Goal: Task Accomplishment & Management: Complete application form

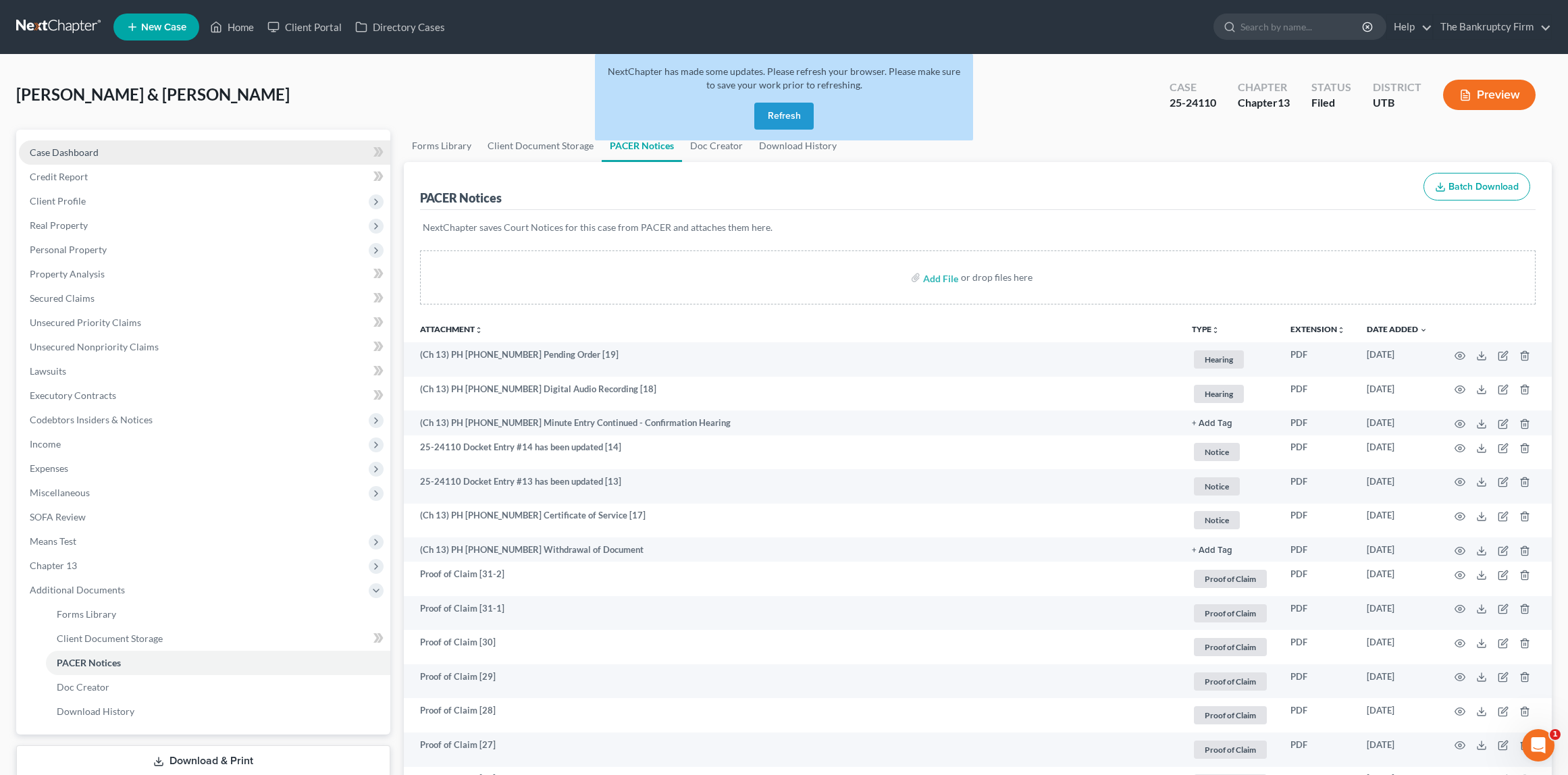
click at [39, 154] on span "Case Dashboard" at bounding box center [64, 152] width 69 height 12
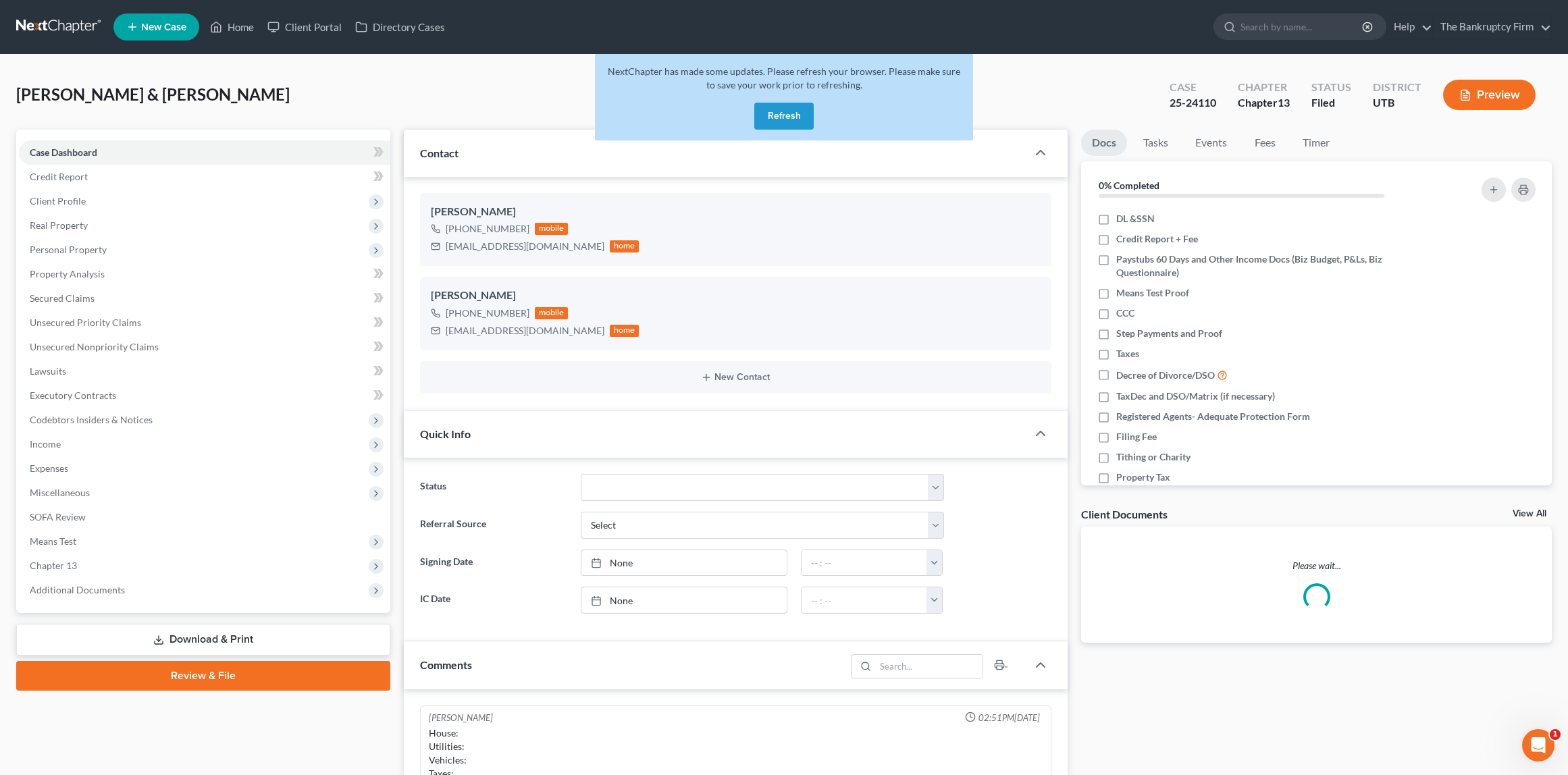
scroll to position [26, 0]
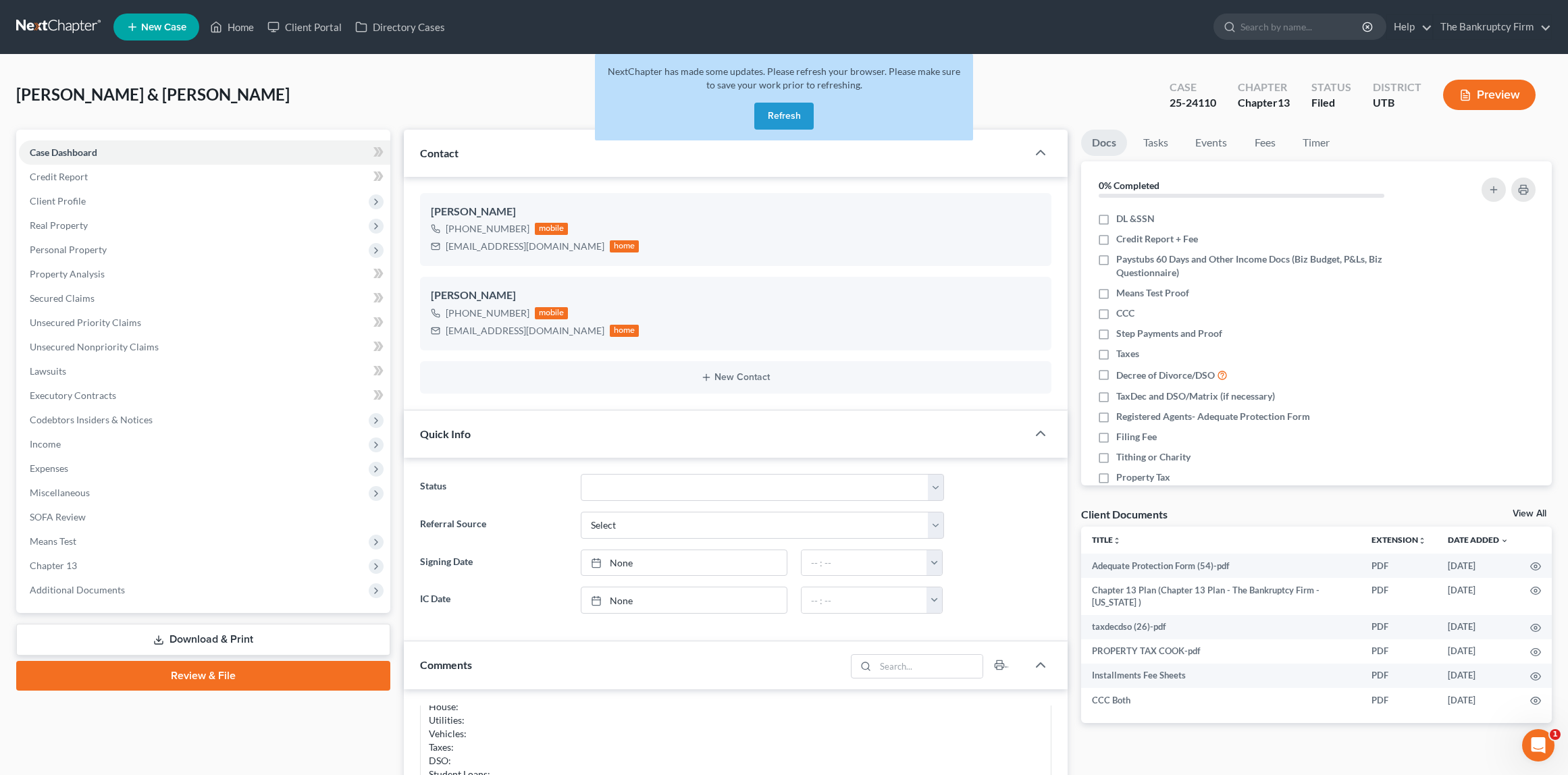
click at [801, 115] on button "Refresh" at bounding box center [784, 116] width 59 height 27
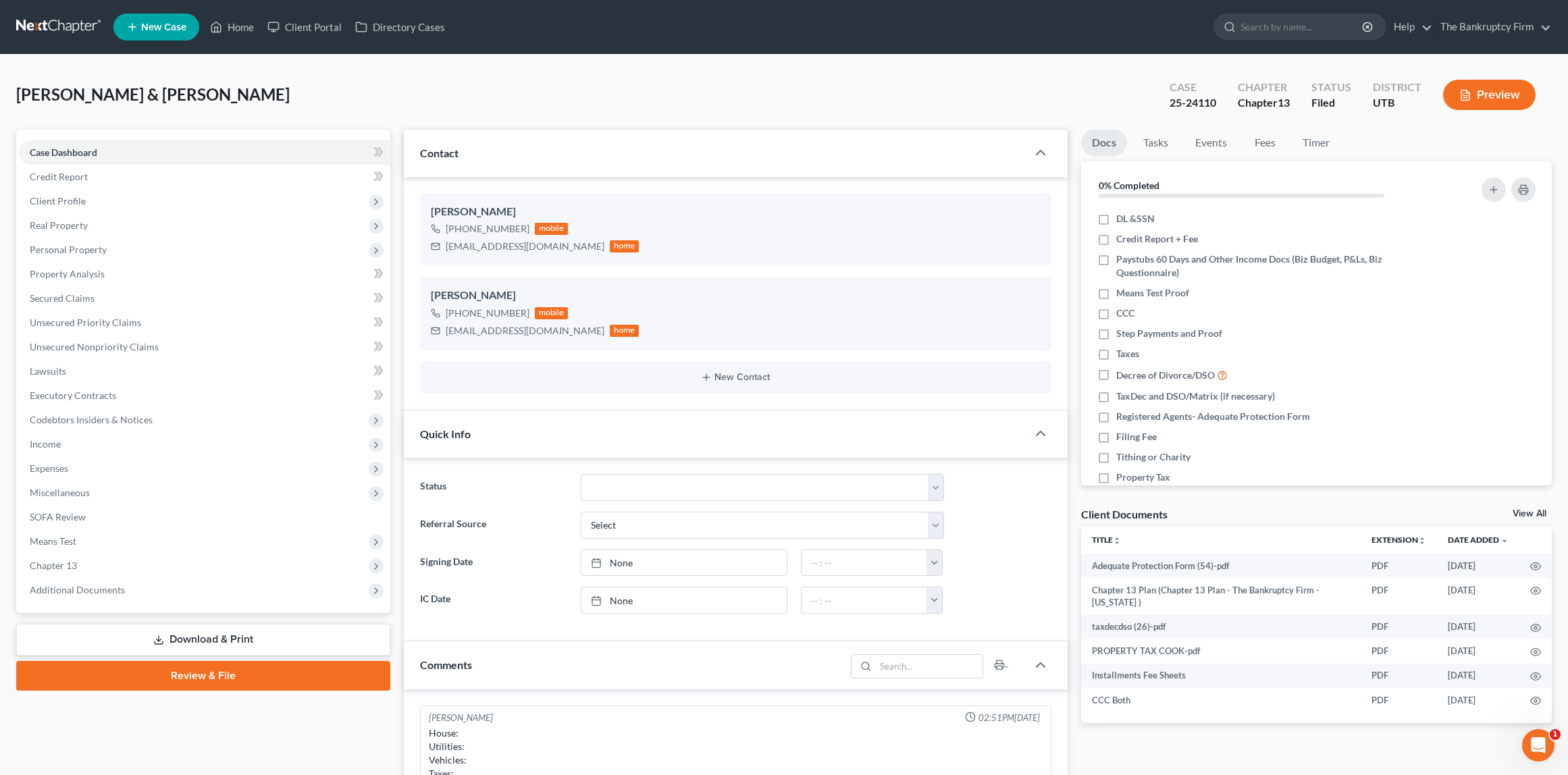
scroll to position [26, 0]
click at [232, 29] on link "Home" at bounding box center [232, 27] width 57 height 24
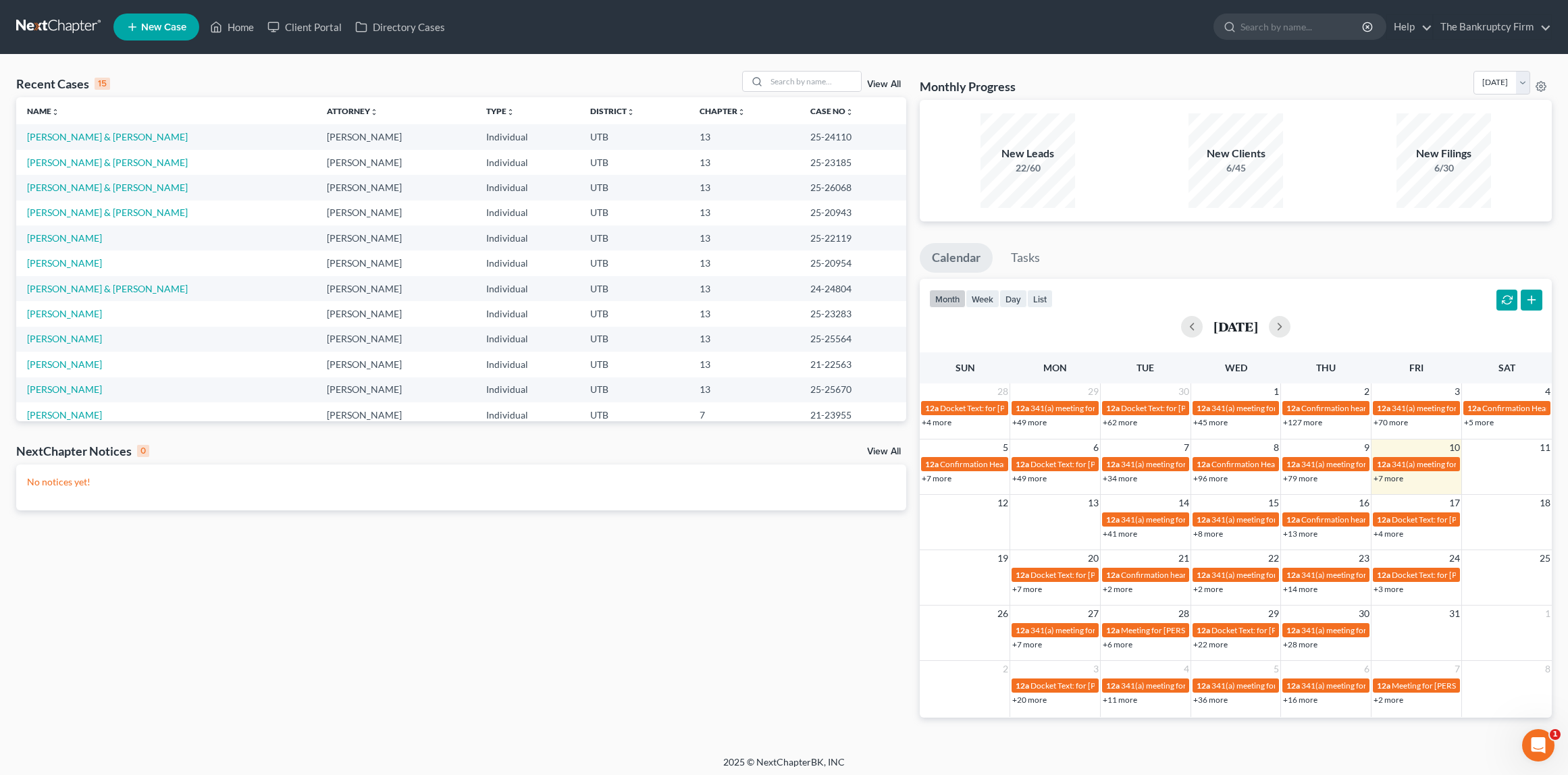
click at [875, 83] on link "View All" at bounding box center [884, 84] width 34 height 10
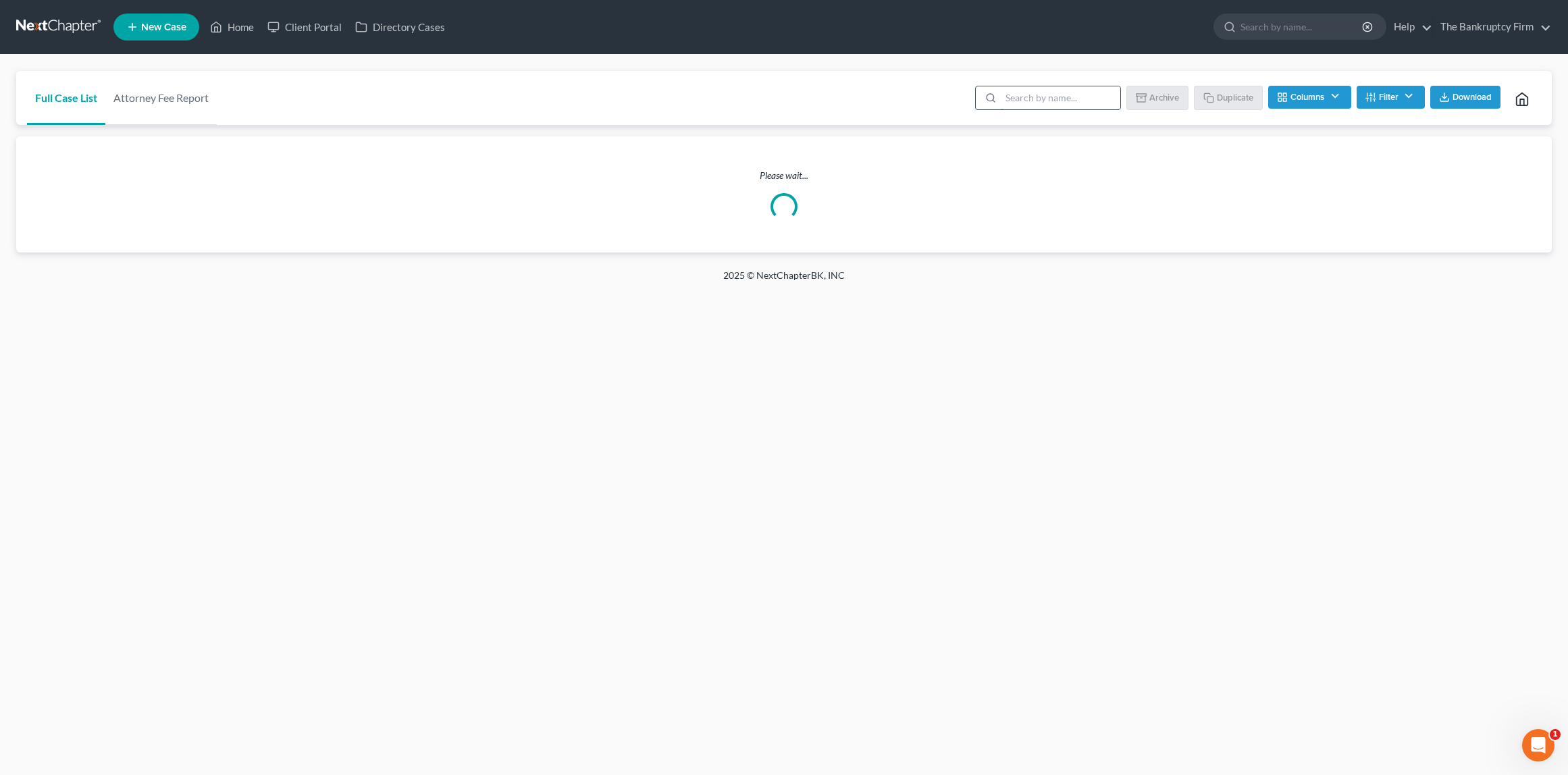
click at [1027, 94] on input "search" at bounding box center [1060, 98] width 119 height 23
type input "cooke"
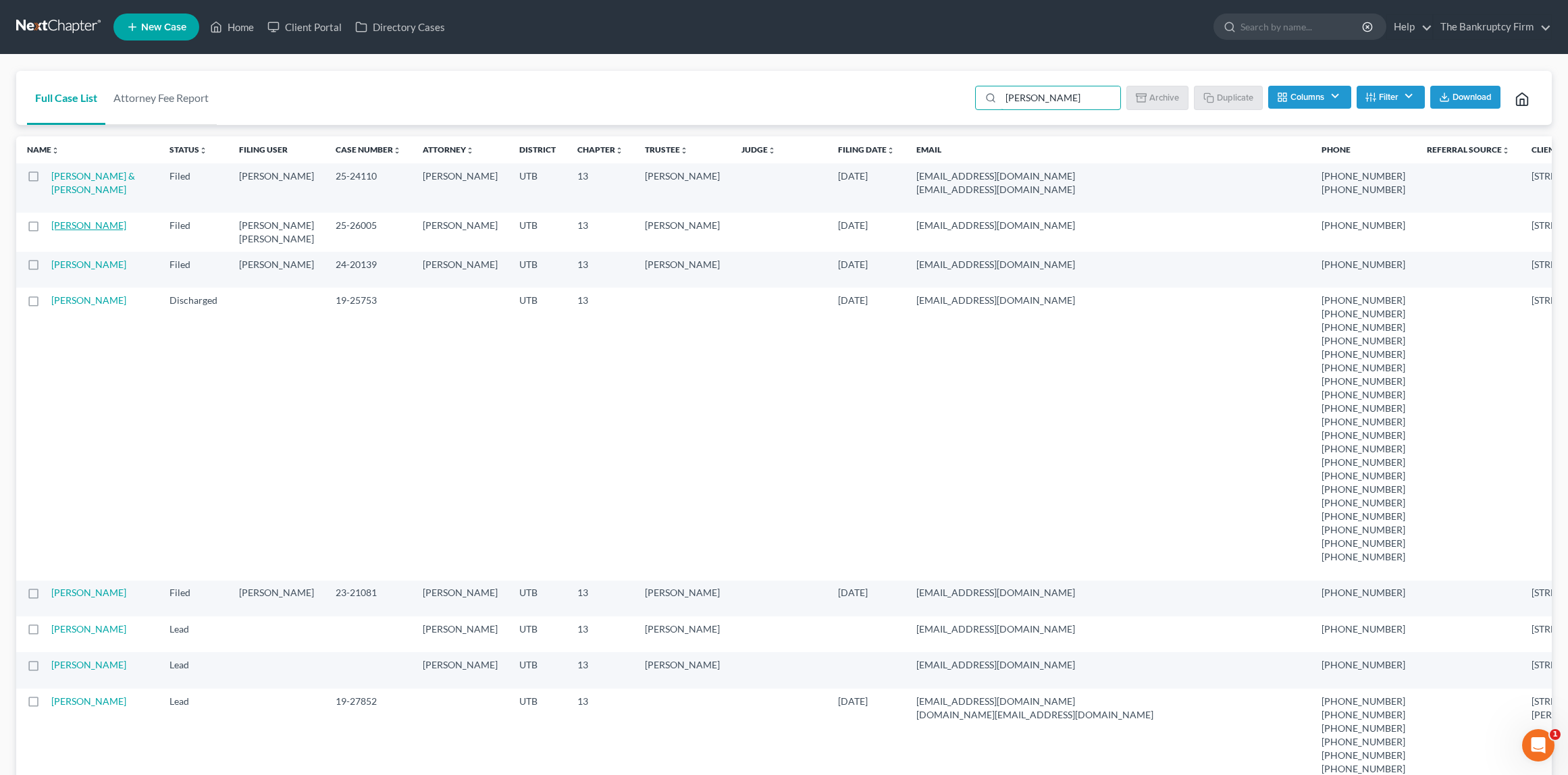
click at [91, 227] on link "[PERSON_NAME]" at bounding box center [89, 225] width 75 height 12
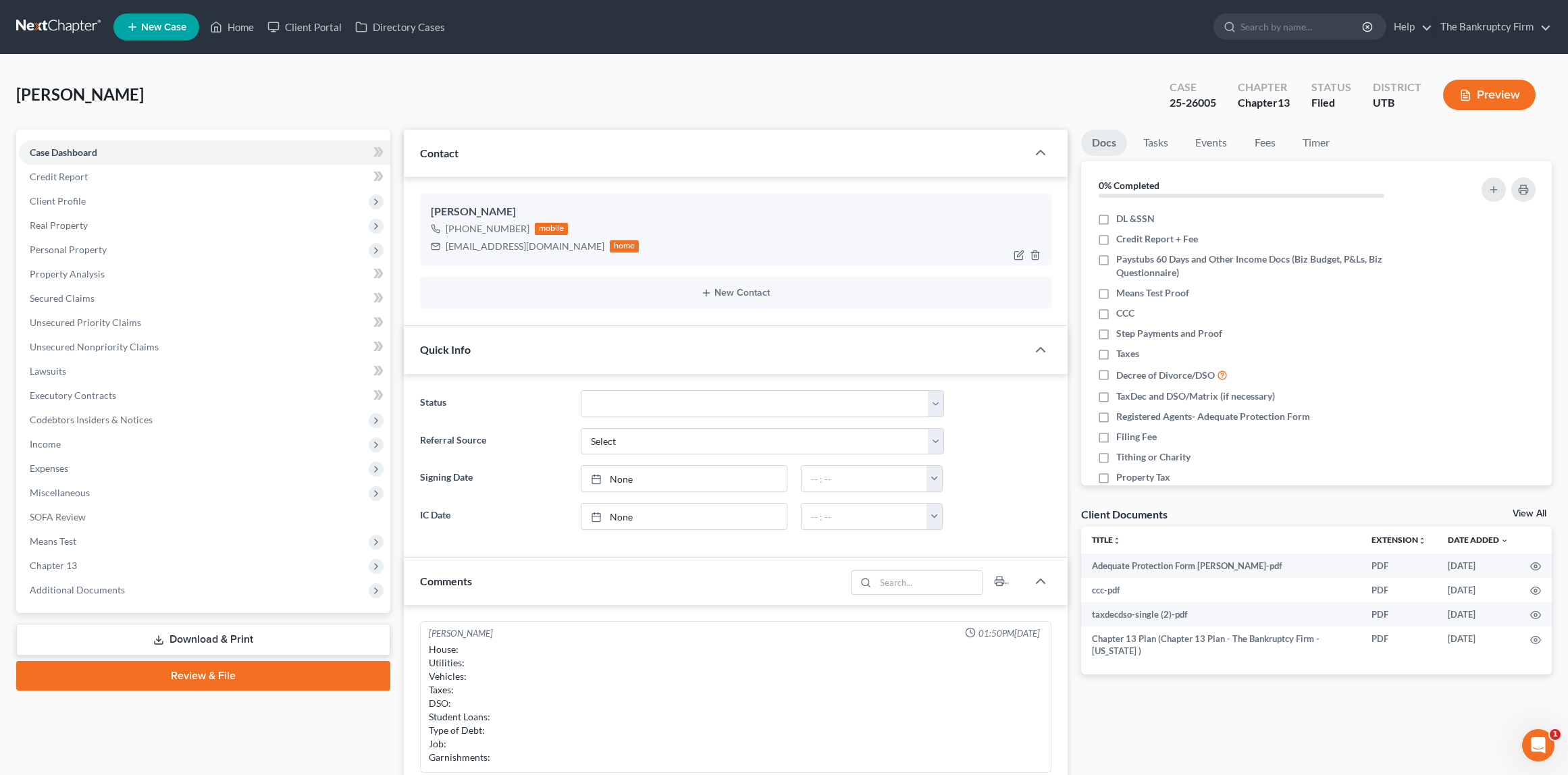
scroll to position [106, 0]
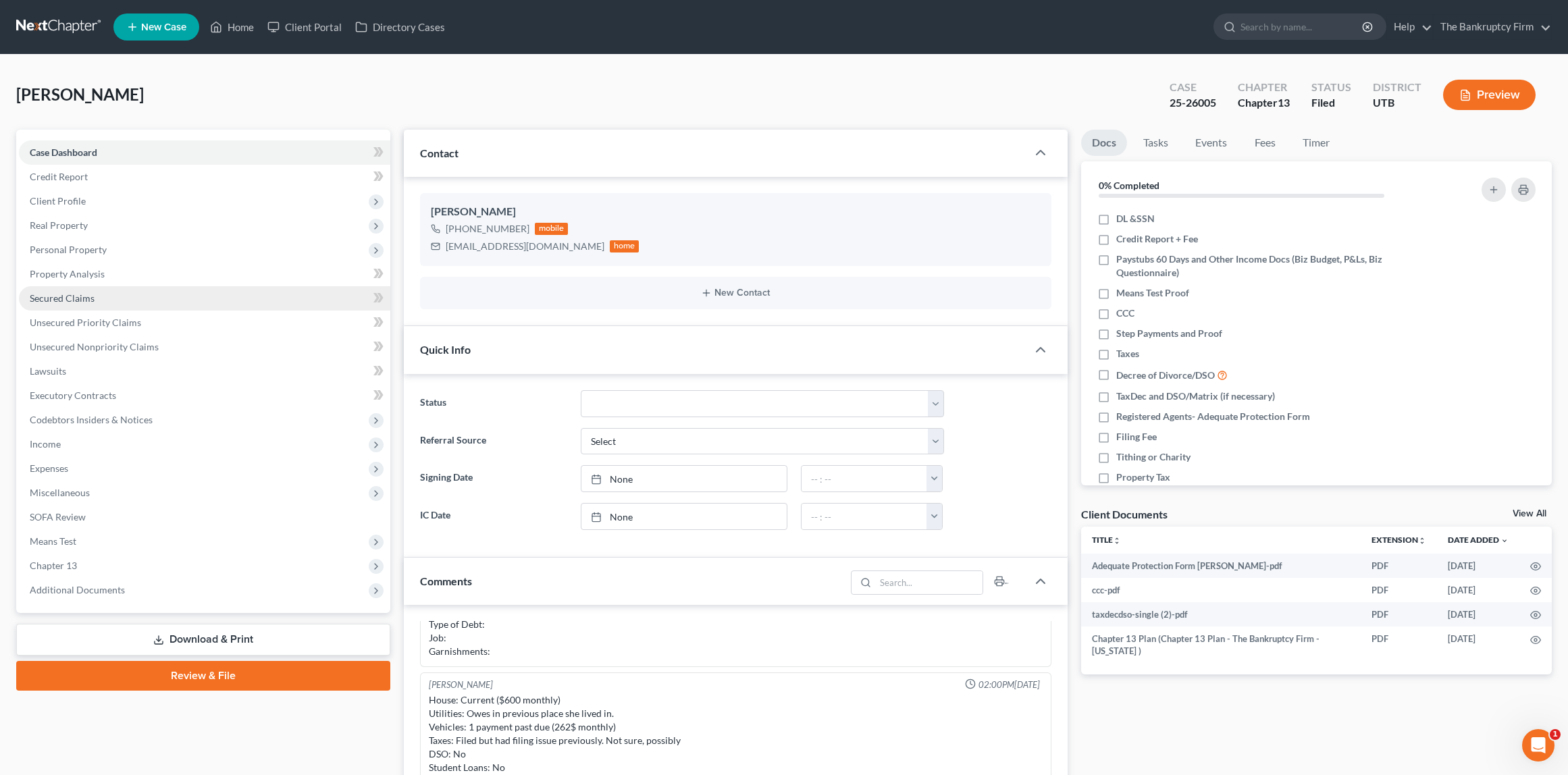
click at [85, 299] on span "Secured Claims" at bounding box center [62, 298] width 65 height 12
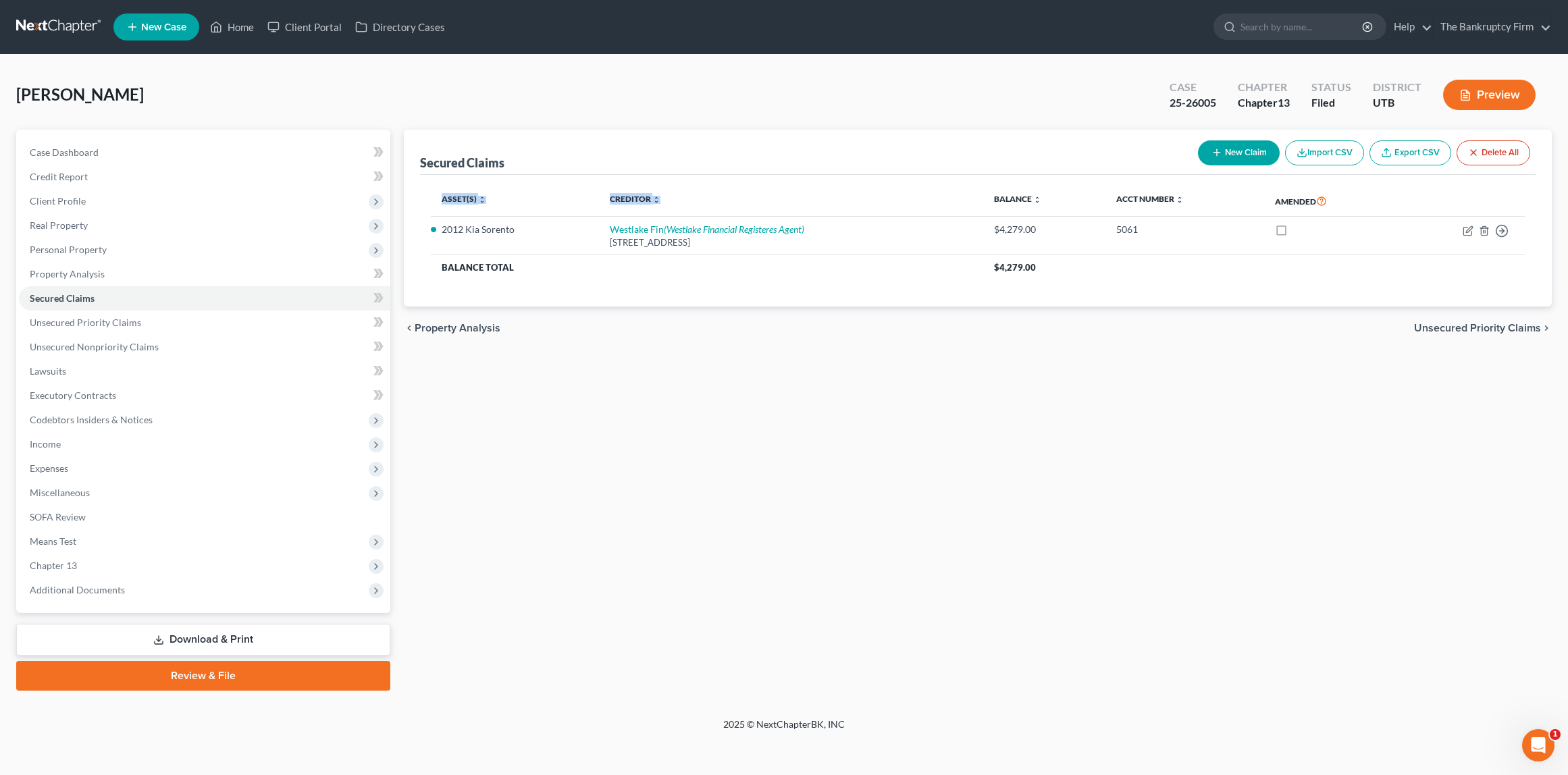
drag, startPoint x: 418, startPoint y: 179, endPoint x: 696, endPoint y: 207, distance: 279.4
click at [696, 207] on div "Secured Claims New Claim Import CSV Export CSV Delete All Asset(s) expand_more …" at bounding box center [978, 218] width 1149 height 178
click at [696, 205] on th "Creditor expand_more expand_less unfold_more" at bounding box center [791, 201] width 384 height 31
drag, startPoint x: 508, startPoint y: 180, endPoint x: 553, endPoint y: 208, distance: 53.0
click at [552, 212] on div "Asset(s) expand_more expand_less unfold_more Creditor expand_more expand_less u…" at bounding box center [978, 240] width 1117 height 132
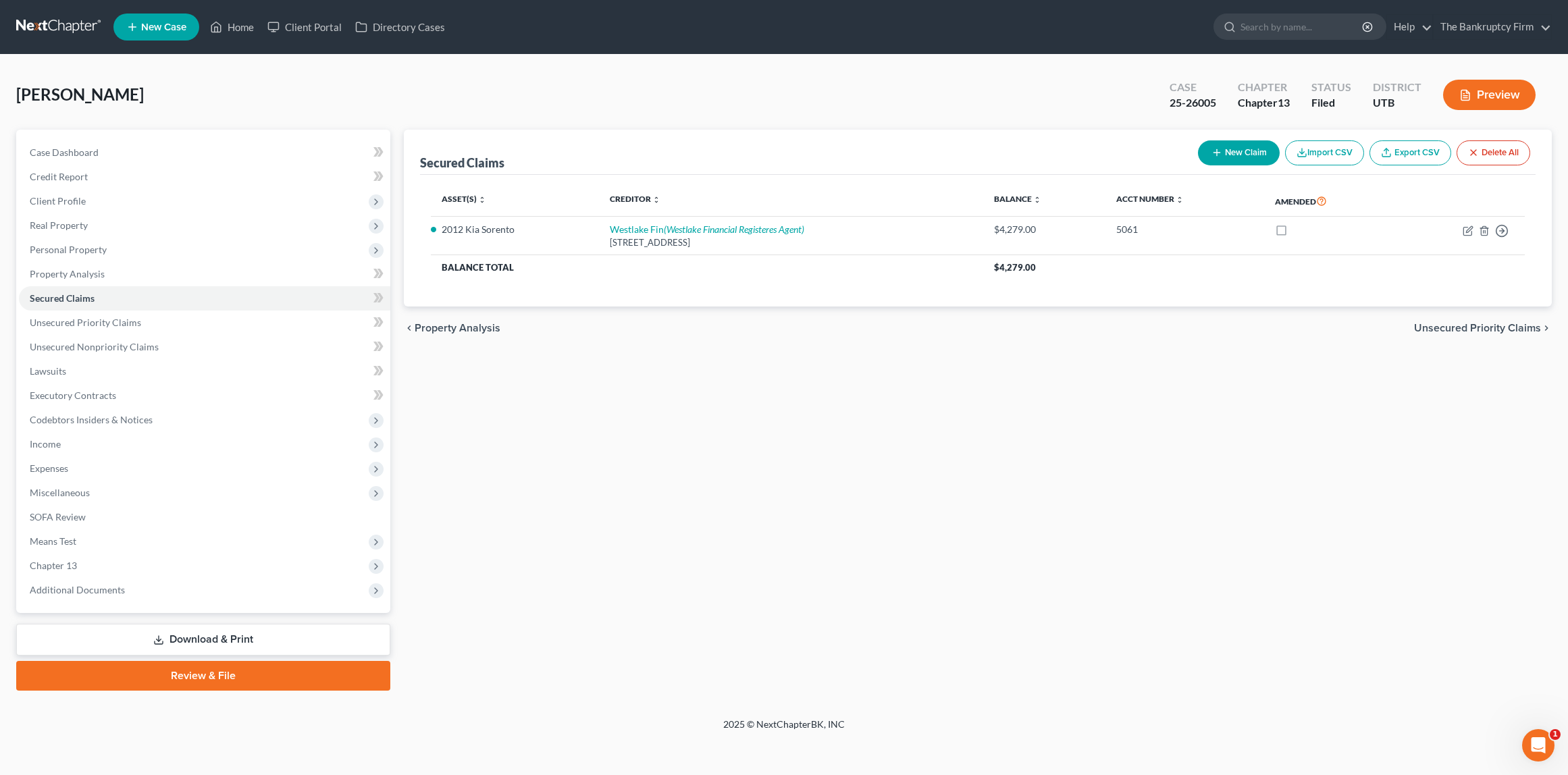
click at [553, 208] on th "Asset(s) expand_more expand_less unfold_more" at bounding box center [514, 201] width 168 height 31
drag, startPoint x: 757, startPoint y: 187, endPoint x: 820, endPoint y: 207, distance: 66.1
click at [820, 207] on div "Asset(s) expand_more expand_less unfold_more Creditor expand_more expand_less u…" at bounding box center [978, 240] width 1117 height 132
click at [833, 202] on th "Creditor expand_more expand_less unfold_more" at bounding box center [791, 201] width 384 height 31
drag, startPoint x: 108, startPoint y: 99, endPoint x: 6, endPoint y: 100, distance: 102.0
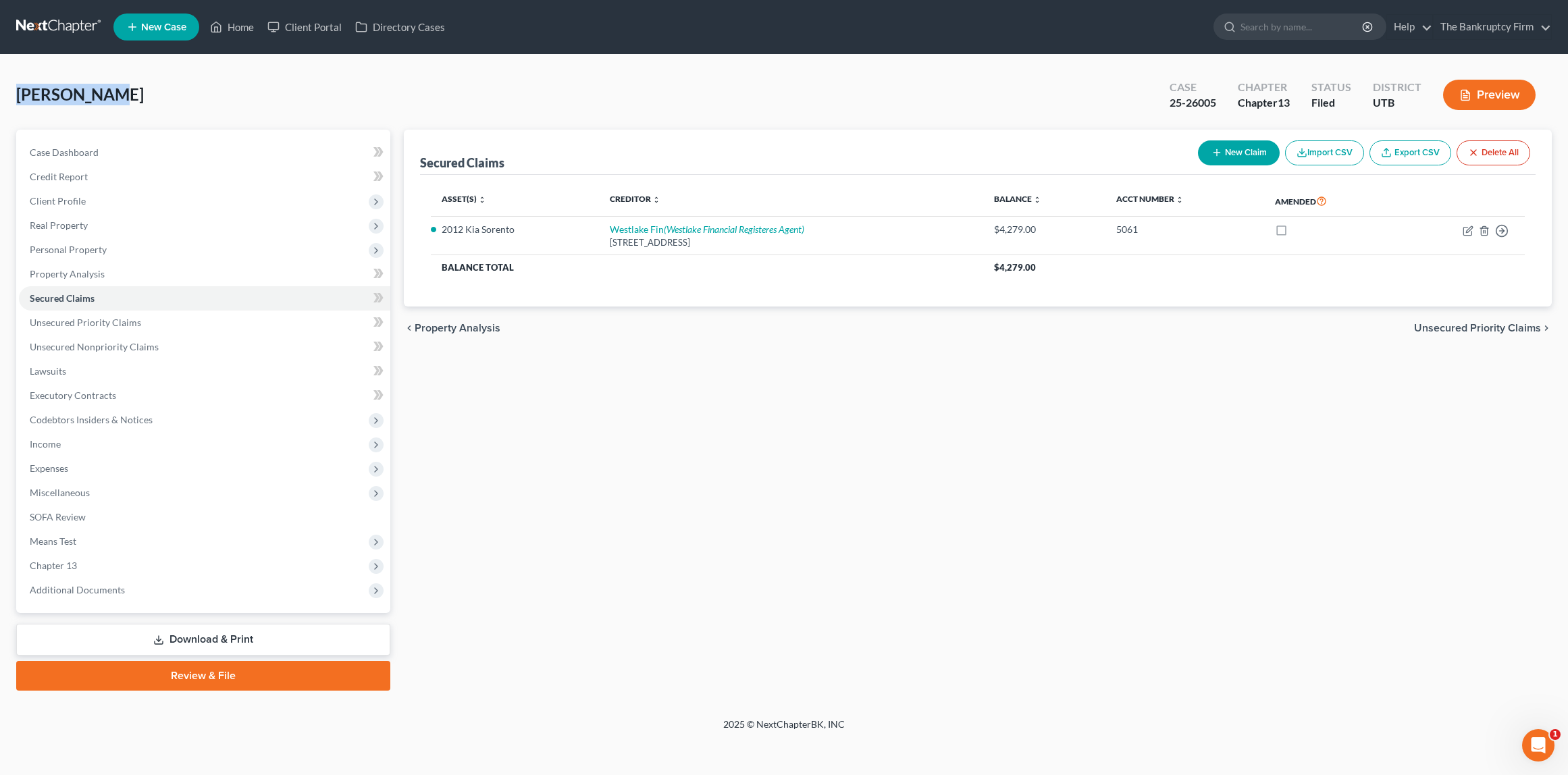
click at [7, 100] on div "Cooke, Hope Upgraded Case 25-26005 Chapter Chapter 13 Status Filed District UTB…" at bounding box center [784, 386] width 1568 height 663
click at [293, 94] on div "Cooke, Hope Upgraded Case 25-26005 Chapter Chapter 13 Status Filed District UTB…" at bounding box center [784, 100] width 1536 height 58
drag, startPoint x: 421, startPoint y: 162, endPoint x: 503, endPoint y: 163, distance: 82.0
click at [503, 163] on div "Secured Claims" at bounding box center [462, 162] width 84 height 16
click at [652, 323] on div "chevron_left Property Analysis Unsecured Priority Claims chevron_right" at bounding box center [978, 328] width 1149 height 43
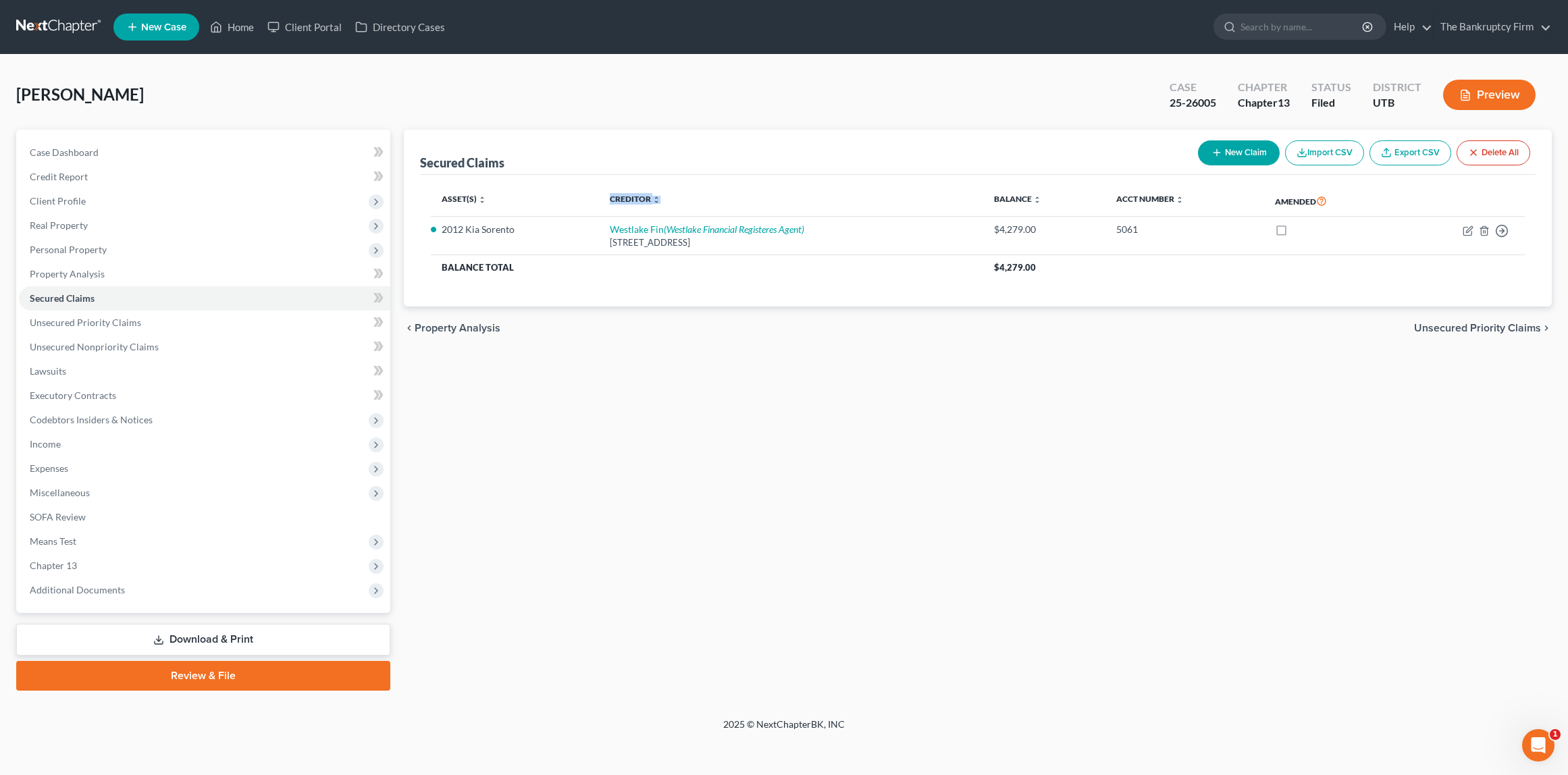
drag, startPoint x: 591, startPoint y: 195, endPoint x: 679, endPoint y: 199, distance: 88.1
click at [679, 199] on tr "Asset(s) expand_more expand_less unfold_more Creditor expand_more expand_less u…" at bounding box center [978, 201] width 1095 height 31
drag, startPoint x: 431, startPoint y: 196, endPoint x: 497, endPoint y: 200, distance: 66.1
click at [497, 200] on div "Asset(s) expand_more expand_less unfold_more Creditor expand_more expand_less u…" at bounding box center [978, 240] width 1117 height 132
drag, startPoint x: 590, startPoint y: 195, endPoint x: 680, endPoint y: 205, distance: 90.6
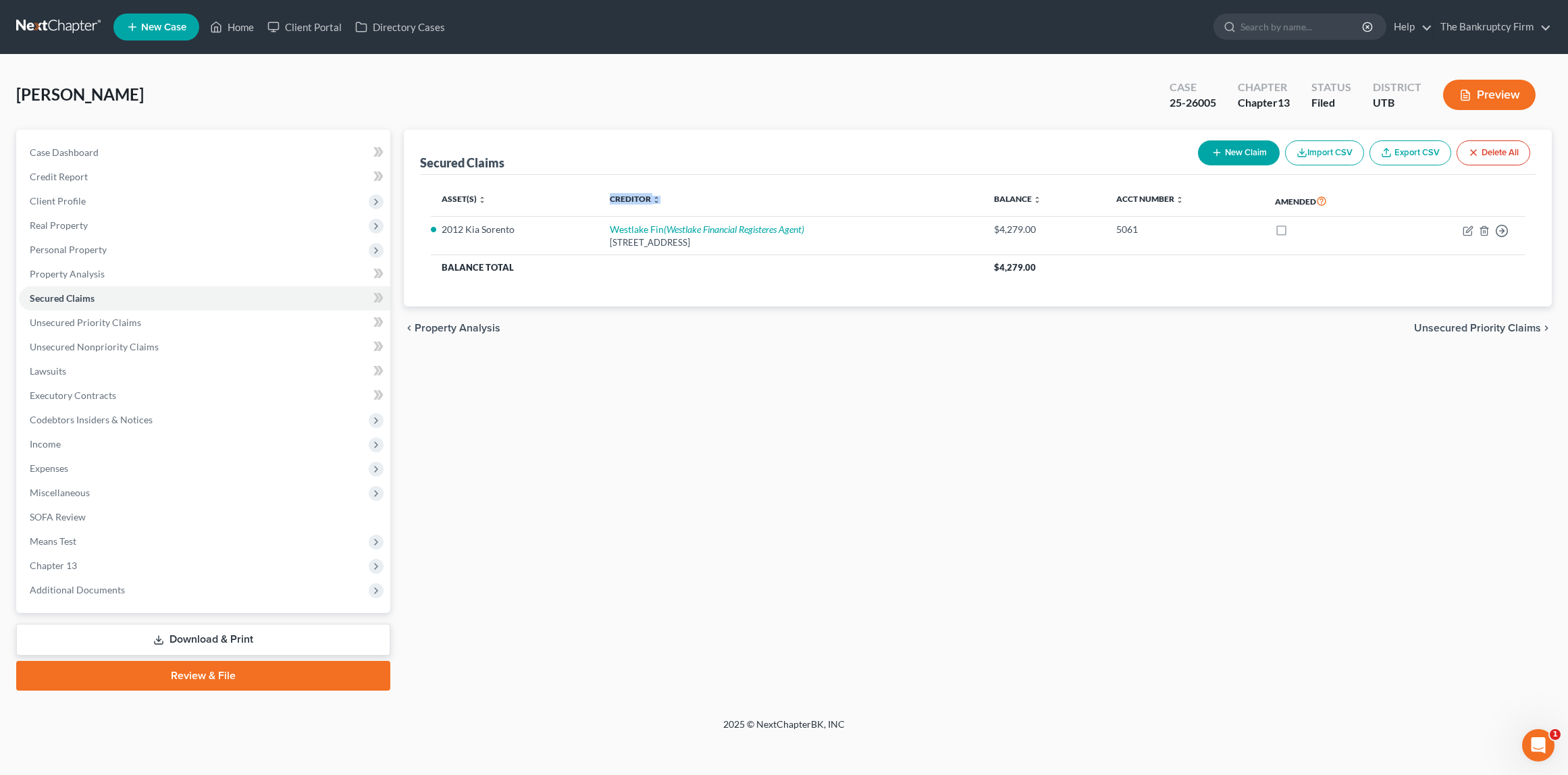
click at [680, 205] on tr "Asset(s) expand_more expand_less unfold_more Creditor expand_more expand_less u…" at bounding box center [978, 201] width 1095 height 31
drag, startPoint x: 983, startPoint y: 196, endPoint x: 1061, endPoint y: 203, distance: 78.3
click at [1061, 203] on tr "Asset(s) expand_more expand_less unfold_more Creditor expand_more expand_less u…" at bounding box center [978, 201] width 1095 height 31
drag, startPoint x: 1106, startPoint y: 196, endPoint x: 1206, endPoint y: 201, distance: 100.1
click at [1206, 201] on th "Acct Number expand_more expand_less unfold_more" at bounding box center [1185, 201] width 159 height 31
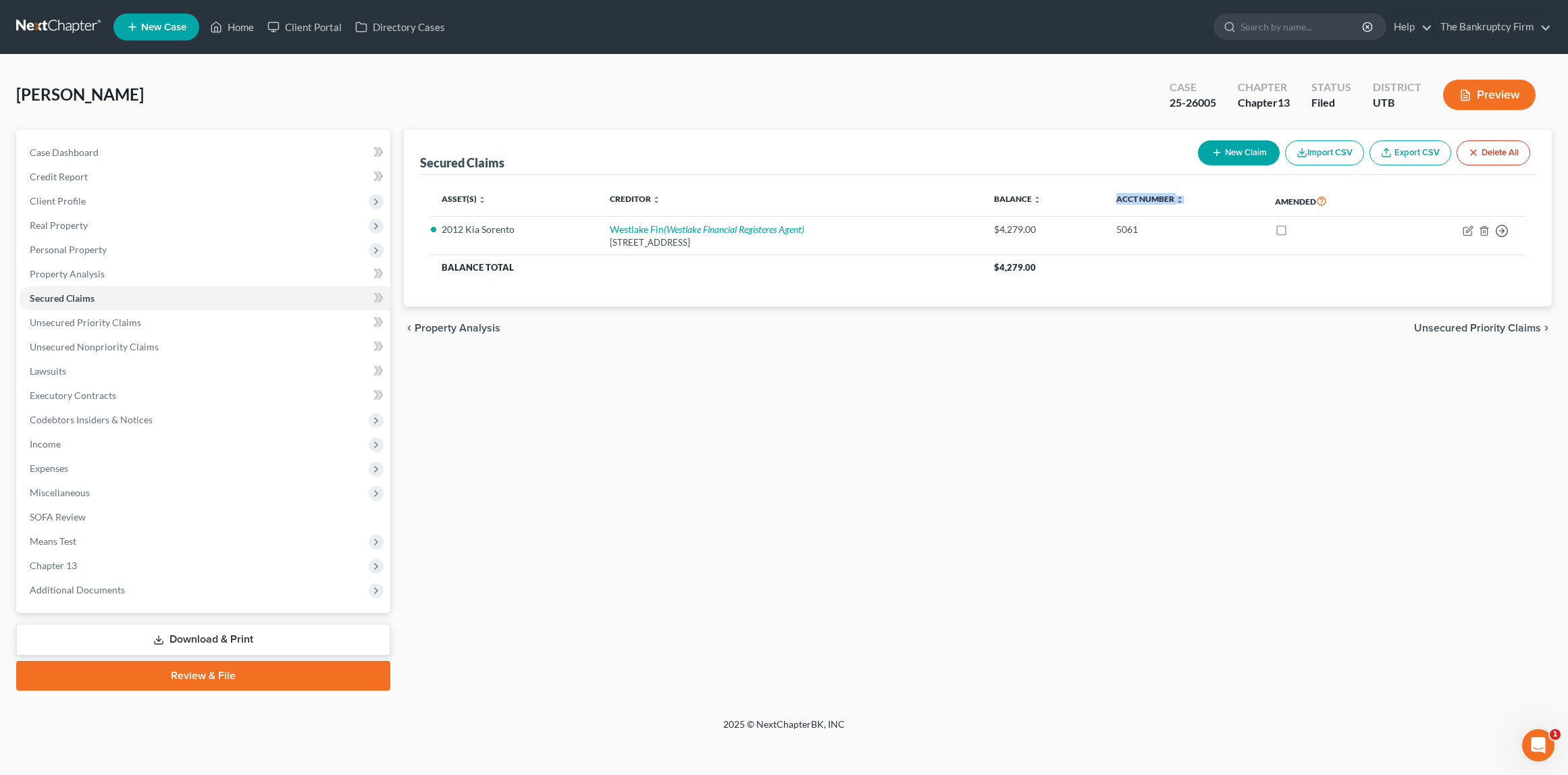
drag, startPoint x: 1206, startPoint y: 201, endPoint x: 1109, endPoint y: 205, distance: 97.1
click at [1109, 205] on th "Acct Number expand_more expand_less unfold_more" at bounding box center [1185, 201] width 159 height 31
drag, startPoint x: 428, startPoint y: 198, endPoint x: 524, endPoint y: 203, distance: 96.1
click at [524, 203] on div "Asset(s) expand_more expand_less unfold_more Creditor expand_more expand_less u…" at bounding box center [978, 240] width 1117 height 132
drag, startPoint x: 631, startPoint y: 197, endPoint x: 703, endPoint y: 200, distance: 72.1
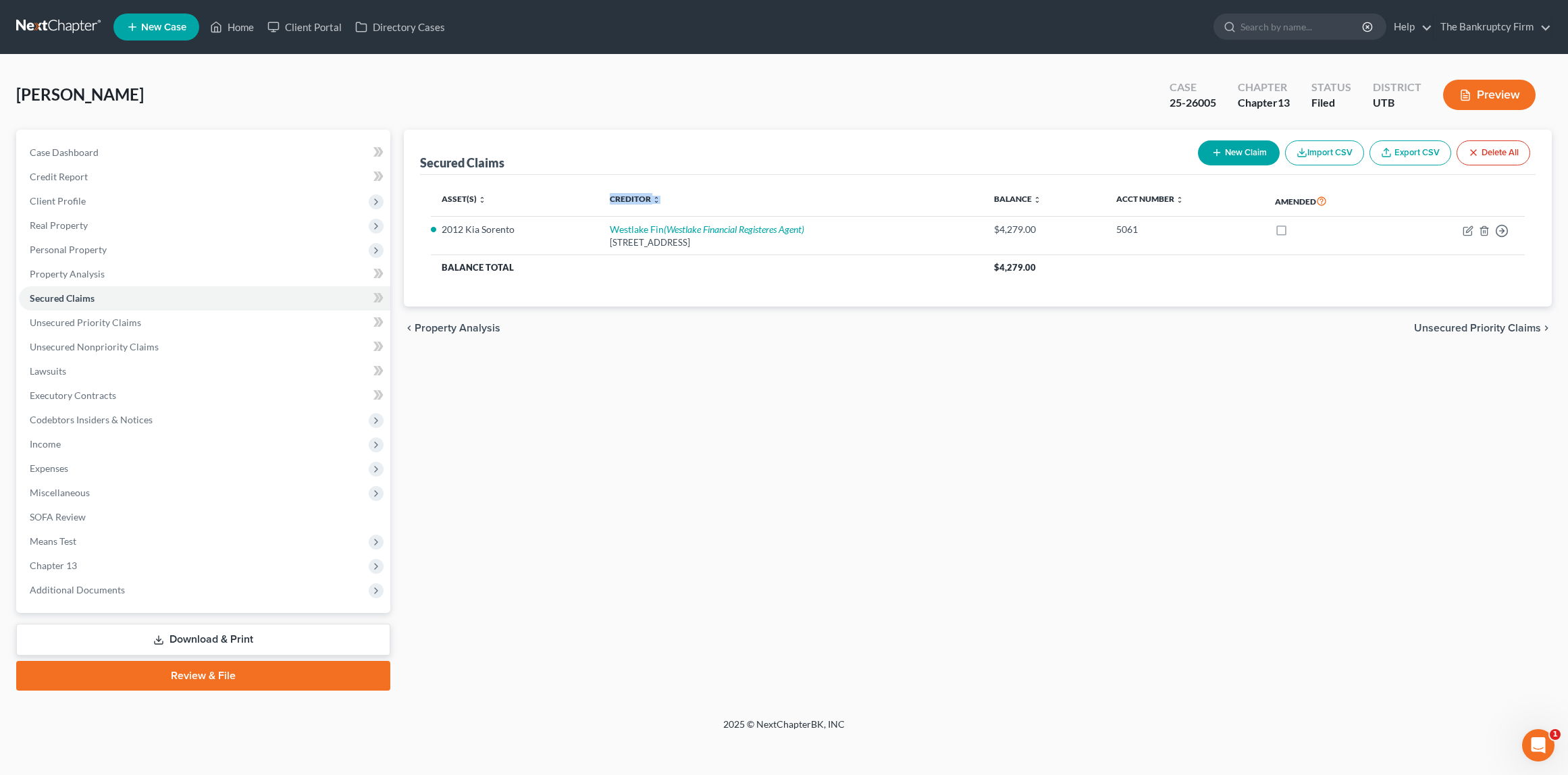
click at [703, 200] on tr "Asset(s) expand_more expand_less unfold_more Creditor expand_more expand_less u…" at bounding box center [978, 201] width 1095 height 31
drag, startPoint x: 970, startPoint y: 197, endPoint x: 1082, endPoint y: 200, distance: 112.0
click at [1076, 200] on tr "Asset(s) expand_more expand_less unfold_more Creditor expand_more expand_less u…" at bounding box center [978, 201] width 1095 height 31
drag, startPoint x: 1104, startPoint y: 197, endPoint x: 1193, endPoint y: 195, distance: 89.0
click at [1193, 195] on tr "Asset(s) expand_more expand_less unfold_more Creditor expand_more expand_less u…" at bounding box center [978, 201] width 1095 height 31
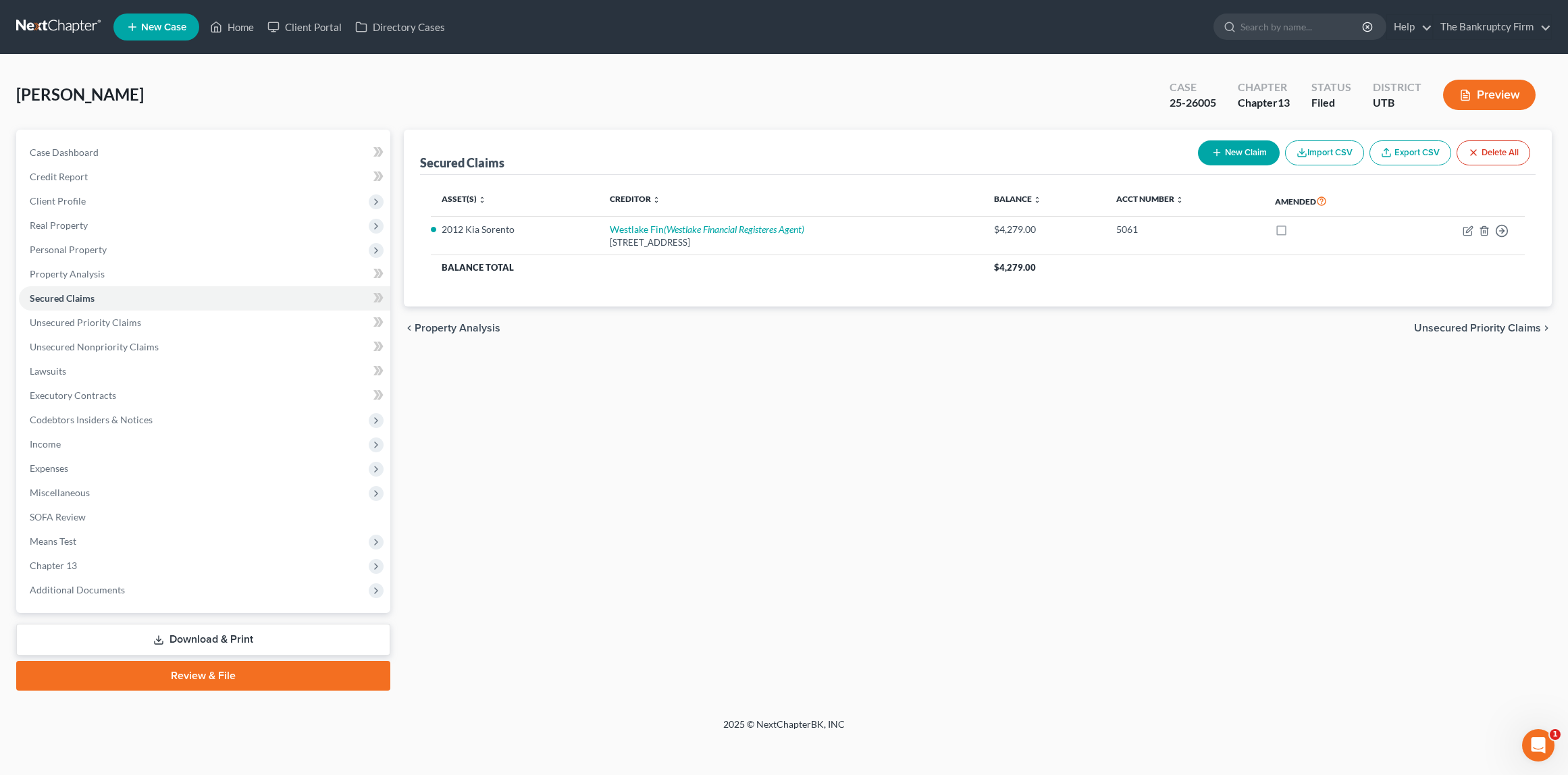
click at [879, 160] on div "Secured Claims New Claim Import CSV Export CSV Delete All" at bounding box center [978, 152] width 1117 height 45
drag, startPoint x: 422, startPoint y: 196, endPoint x: 517, endPoint y: 200, distance: 95.1
click at [517, 200] on div "Asset(s) expand_more expand_less unfold_more Creditor expand_more expand_less u…" at bounding box center [978, 240] width 1117 height 132
drag, startPoint x: 587, startPoint y: 193, endPoint x: 697, endPoint y: 200, distance: 110.2
click at [697, 200] on tr "Asset(s) expand_more expand_less unfold_more Creditor expand_more expand_less u…" at bounding box center [978, 201] width 1095 height 31
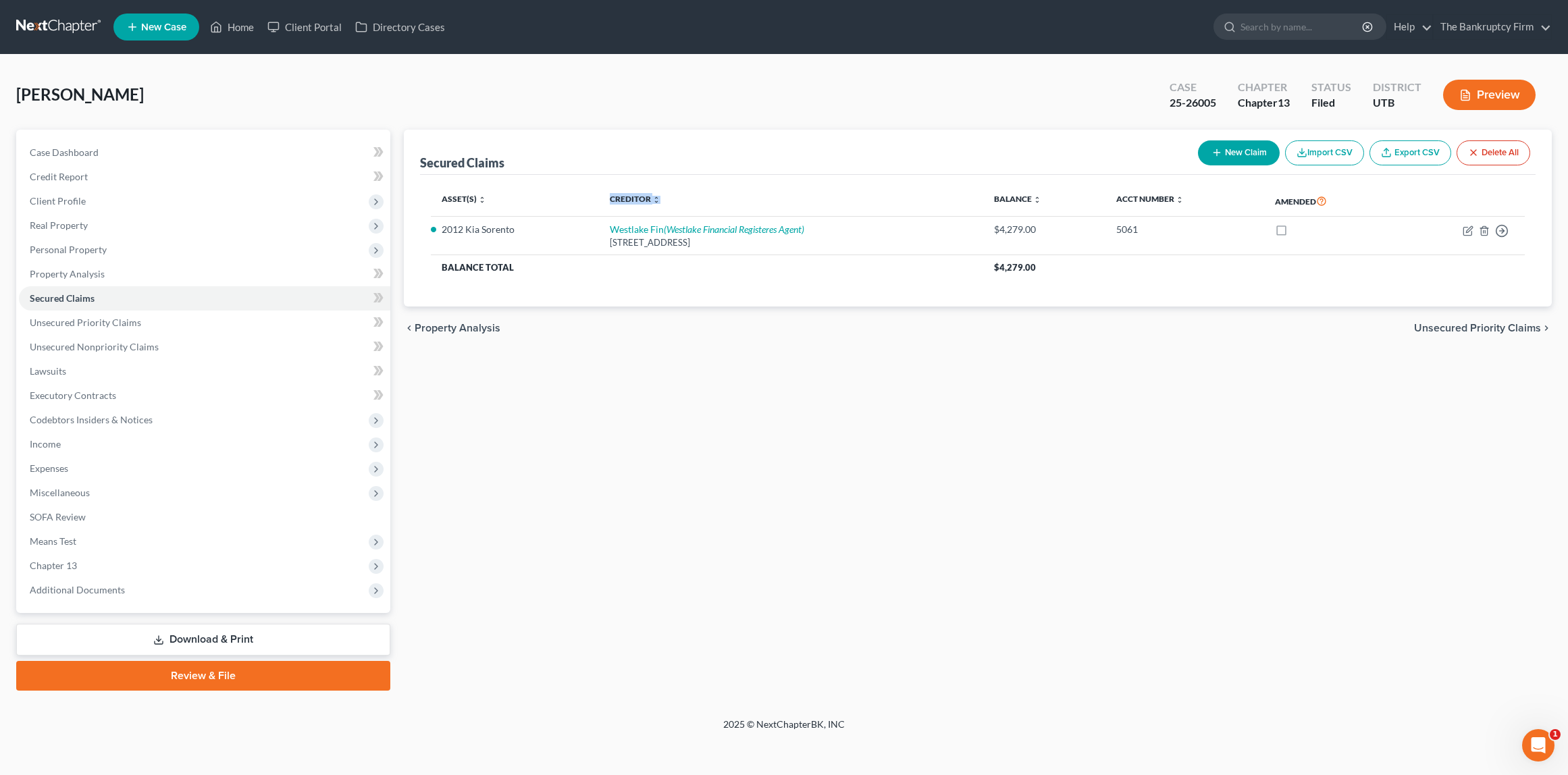
drag, startPoint x: 599, startPoint y: 199, endPoint x: 679, endPoint y: 200, distance: 80.0
click at [679, 200] on th "Creditor expand_more expand_less unfold_more" at bounding box center [791, 201] width 384 height 31
click at [1293, 31] on input "search" at bounding box center [1302, 27] width 124 height 25
type input "[PERSON_NAME]"
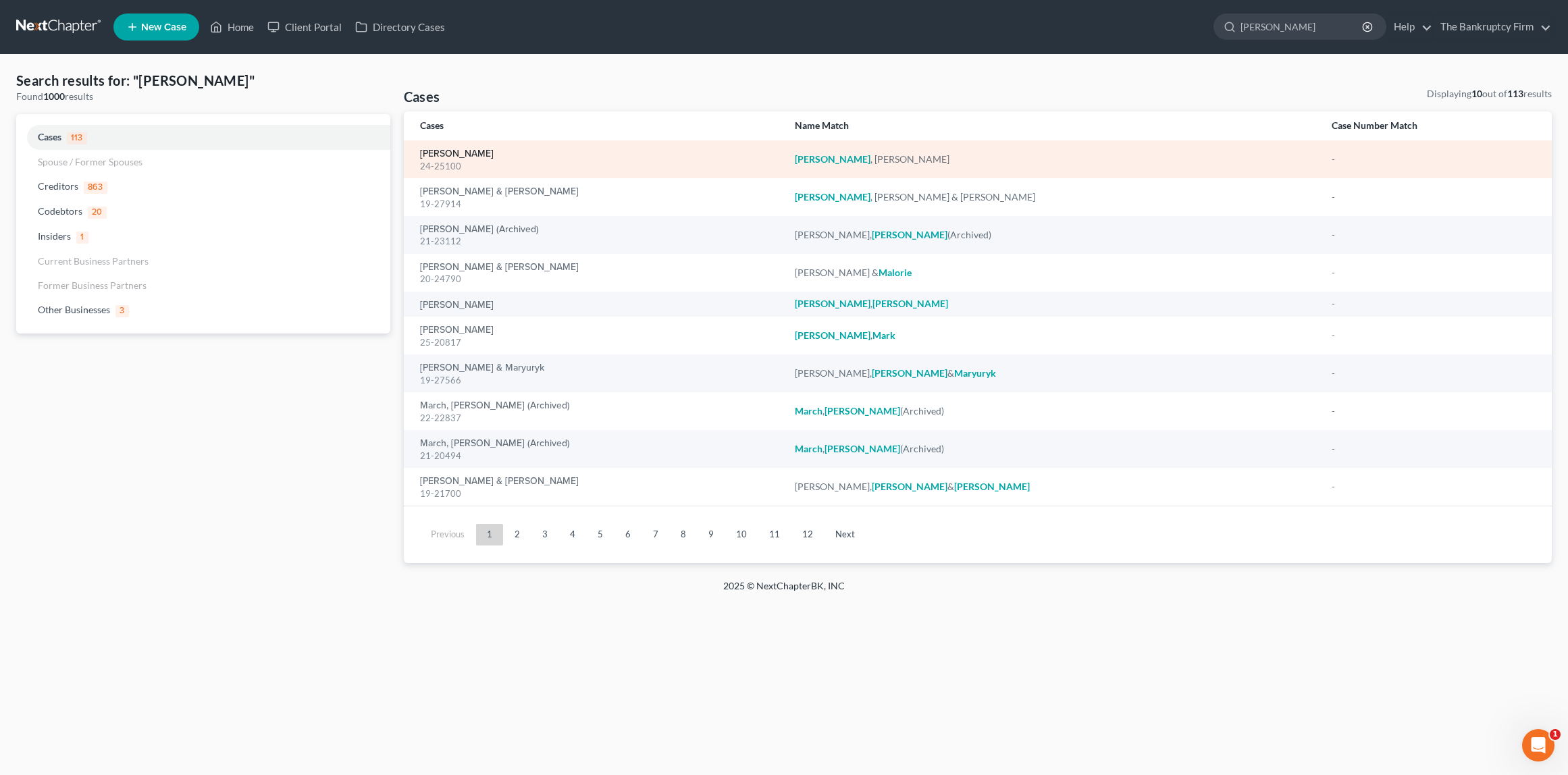
click at [462, 154] on link "[PERSON_NAME]" at bounding box center [457, 153] width 74 height 10
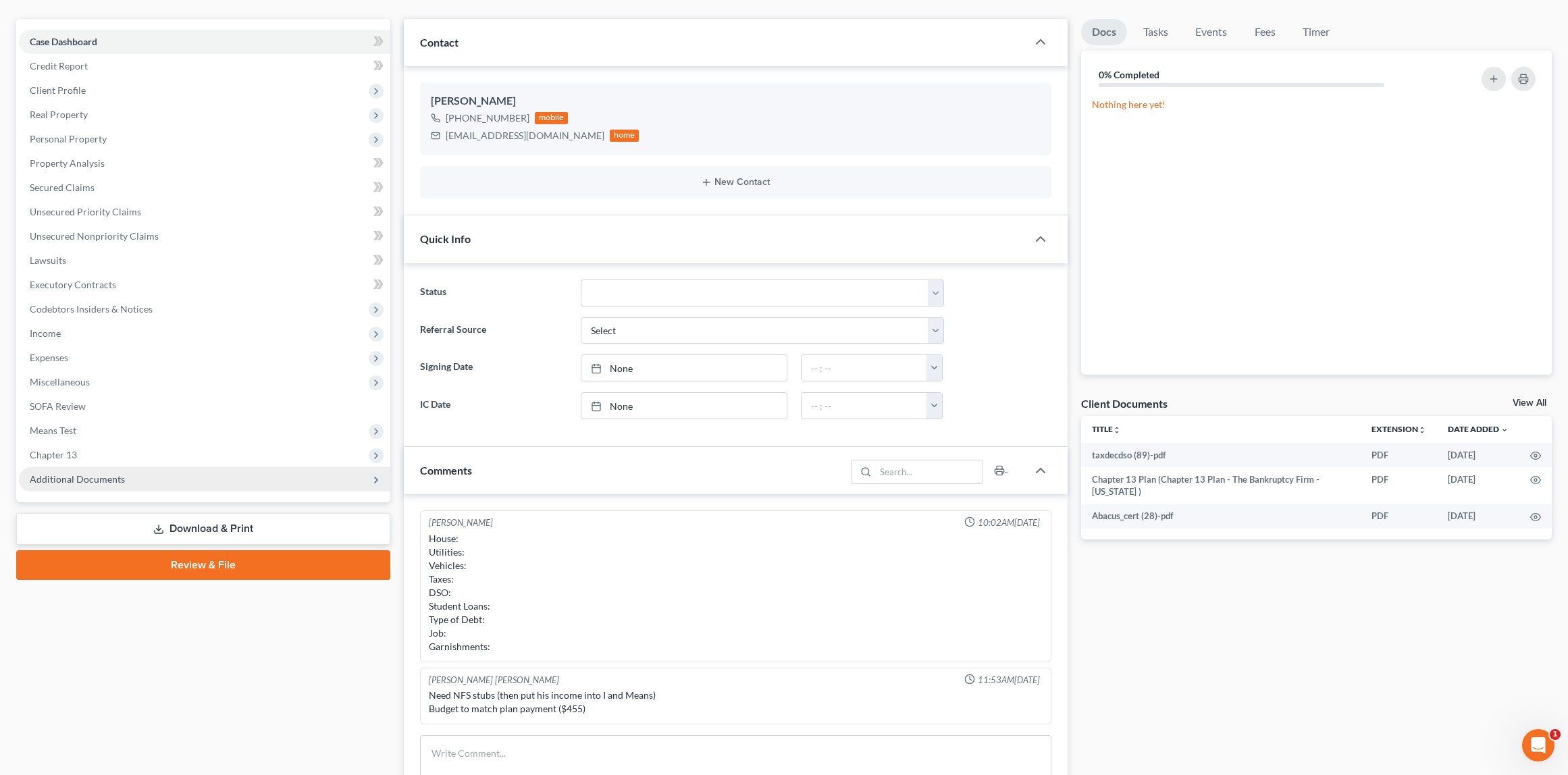
scroll to position [111, 0]
click at [85, 475] on span "Additional Documents" at bounding box center [77, 478] width 95 height 12
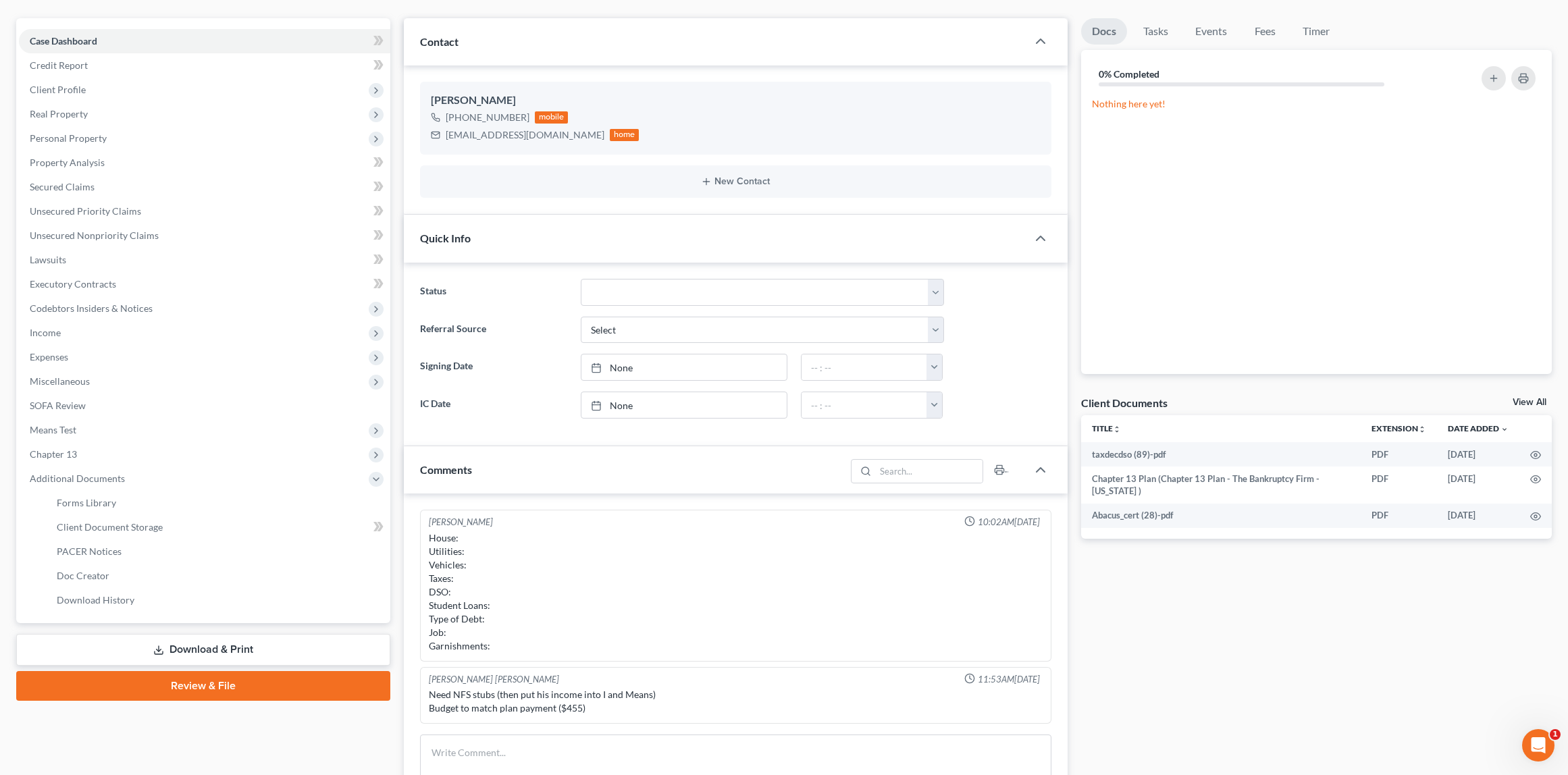
scroll to position [0, 0]
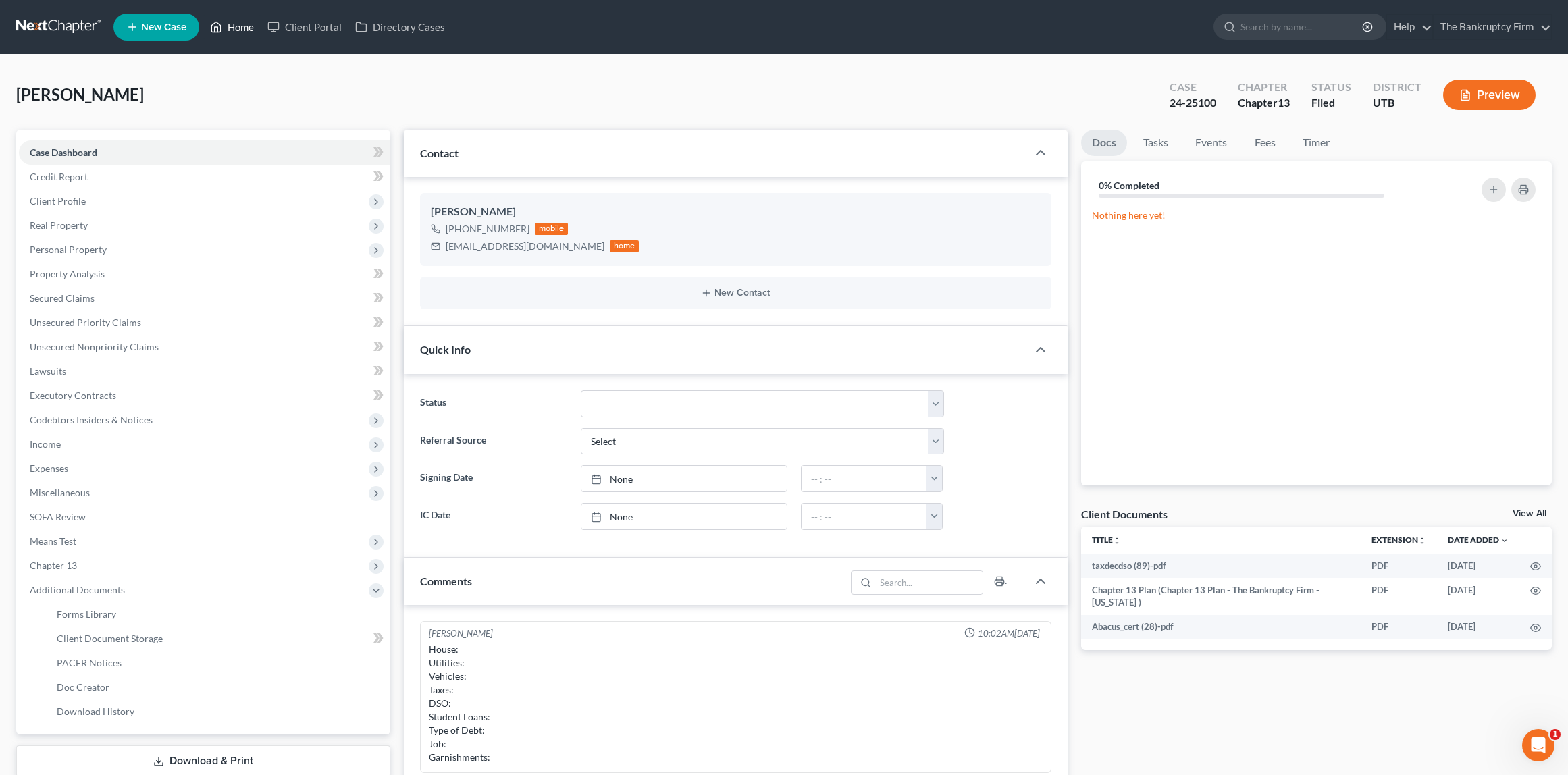
click at [232, 26] on link "Home" at bounding box center [232, 27] width 57 height 24
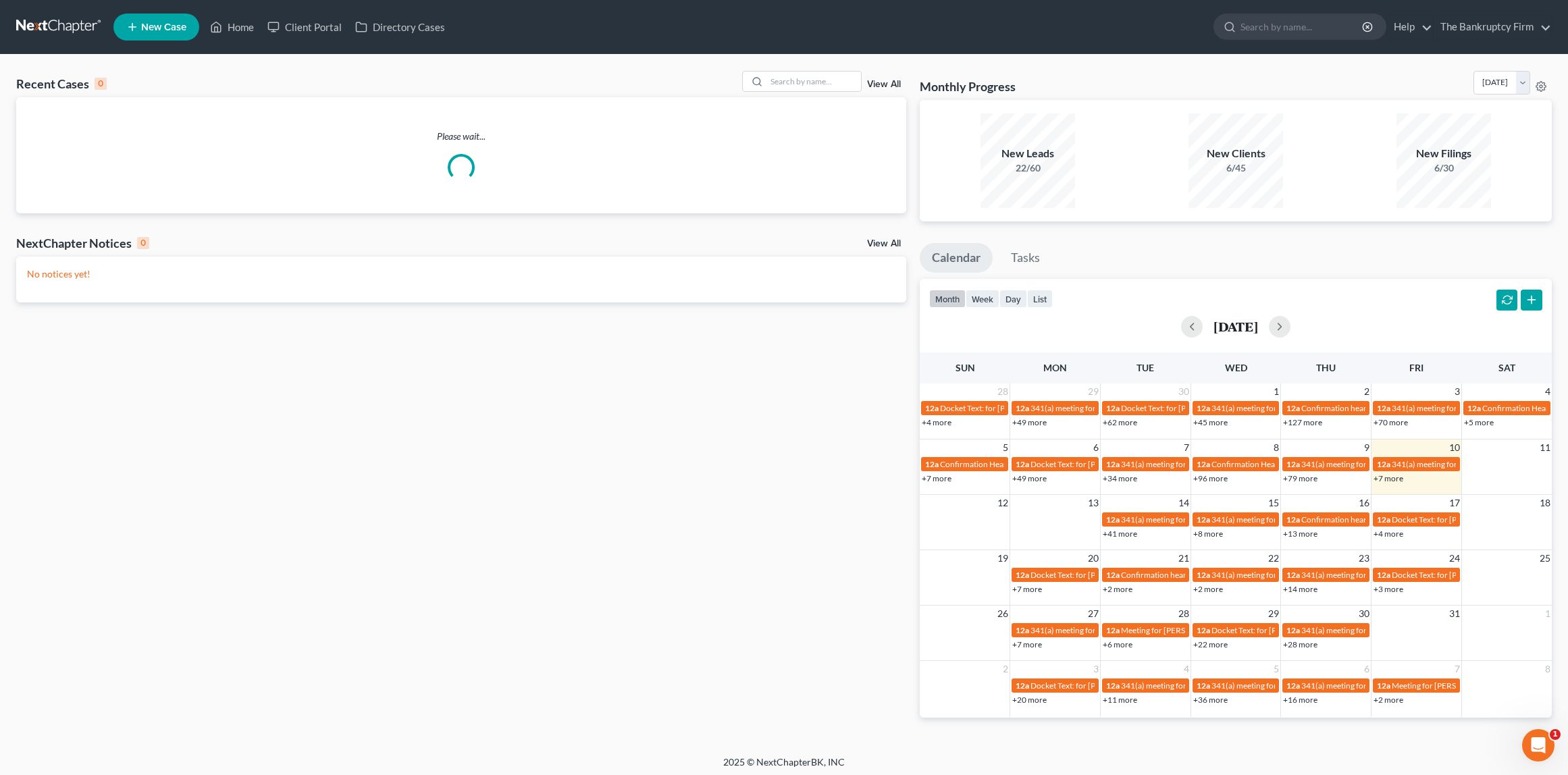
click at [880, 86] on link "View All" at bounding box center [884, 84] width 34 height 10
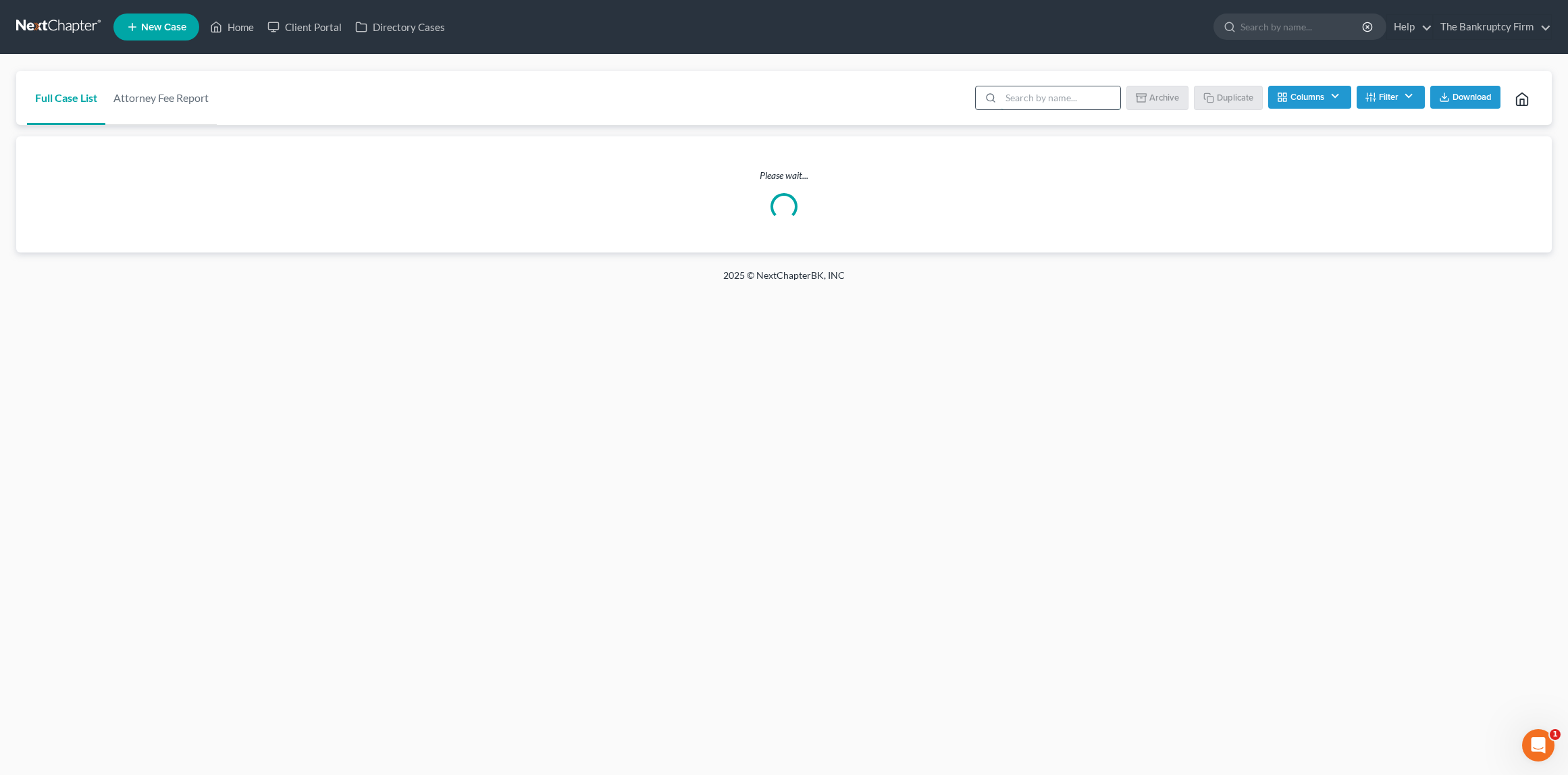
click at [1038, 98] on input "search" at bounding box center [1060, 98] width 119 height 23
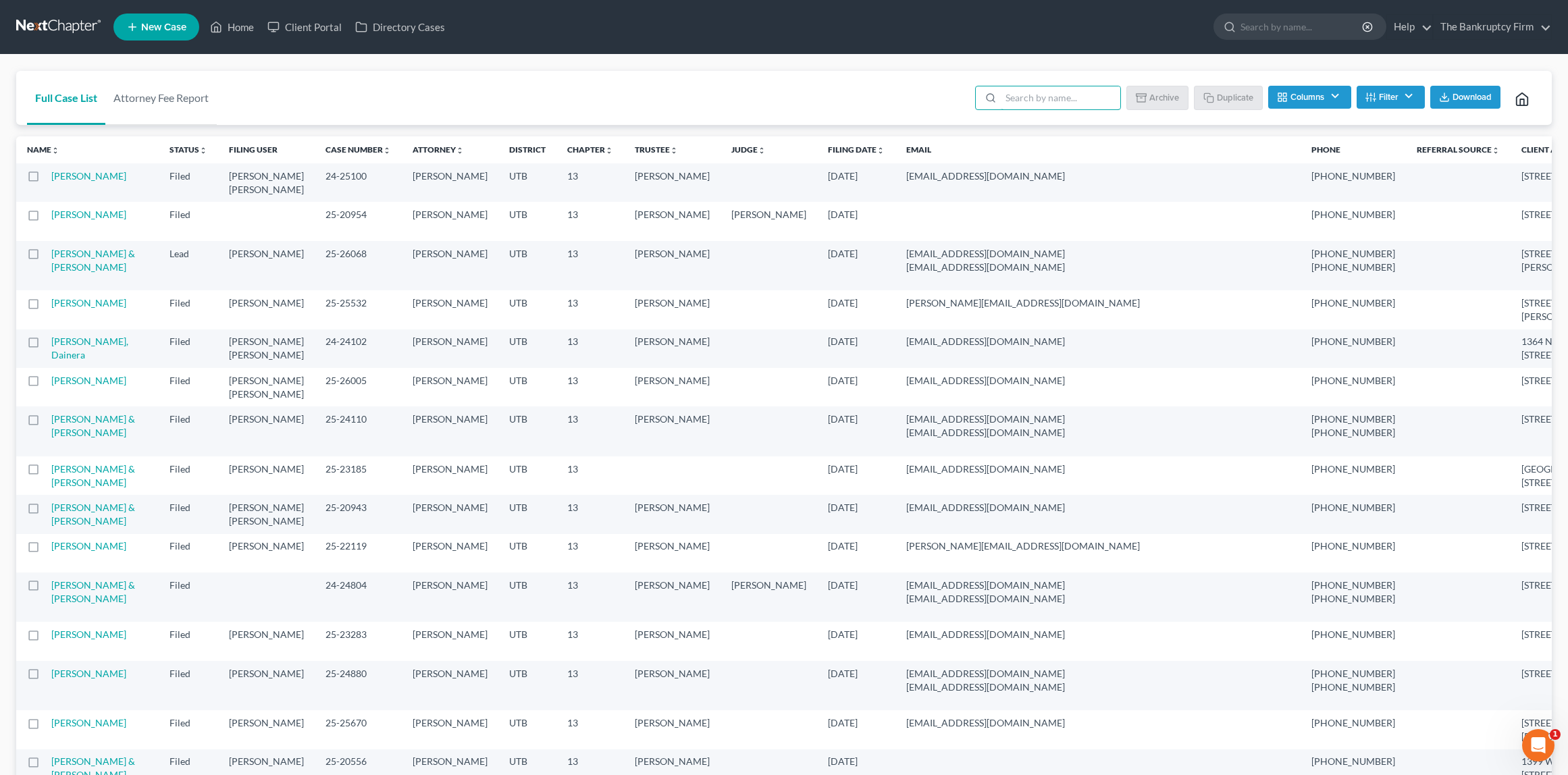
click at [46, 179] on label at bounding box center [46, 179] width 0 height 0
click at [51, 178] on input "checkbox" at bounding box center [56, 174] width 9 height 9
click at [1237, 96] on button "Duplicate" at bounding box center [1229, 98] width 67 height 23
checkbox input "false"
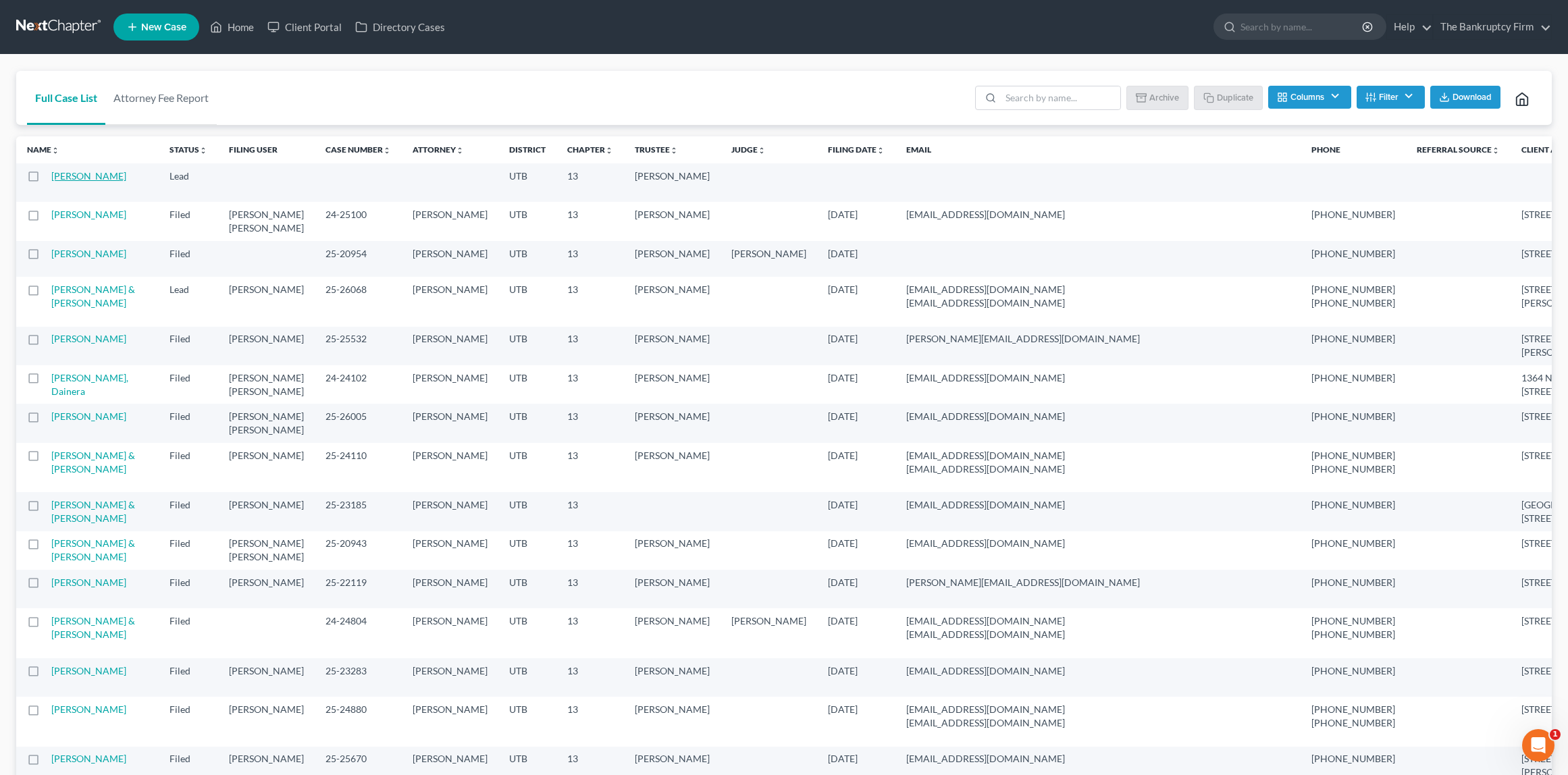
click at [94, 176] on link "[PERSON_NAME]" at bounding box center [89, 176] width 75 height 12
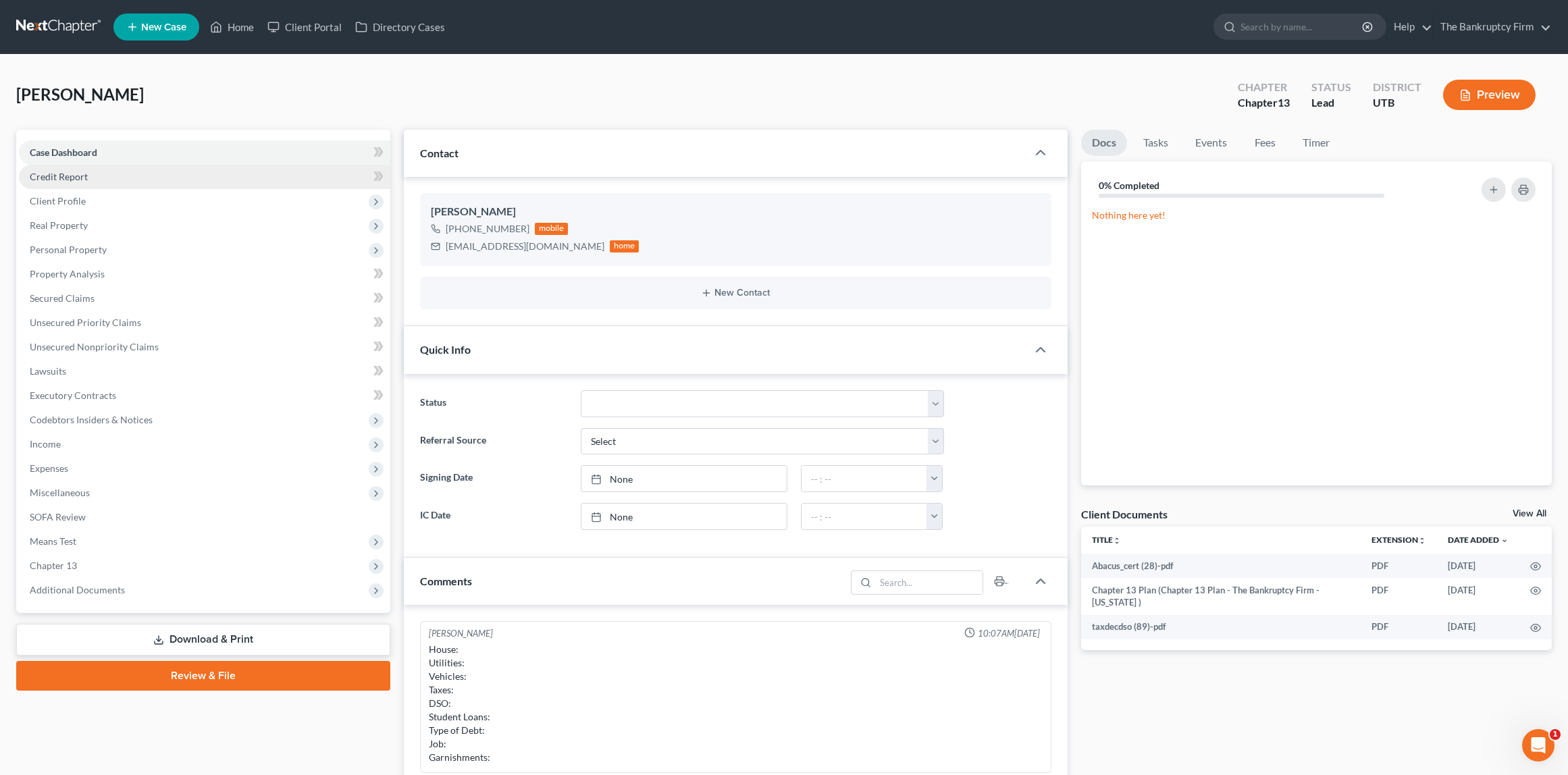
click at [94, 181] on link "Credit Report" at bounding box center [205, 177] width 372 height 24
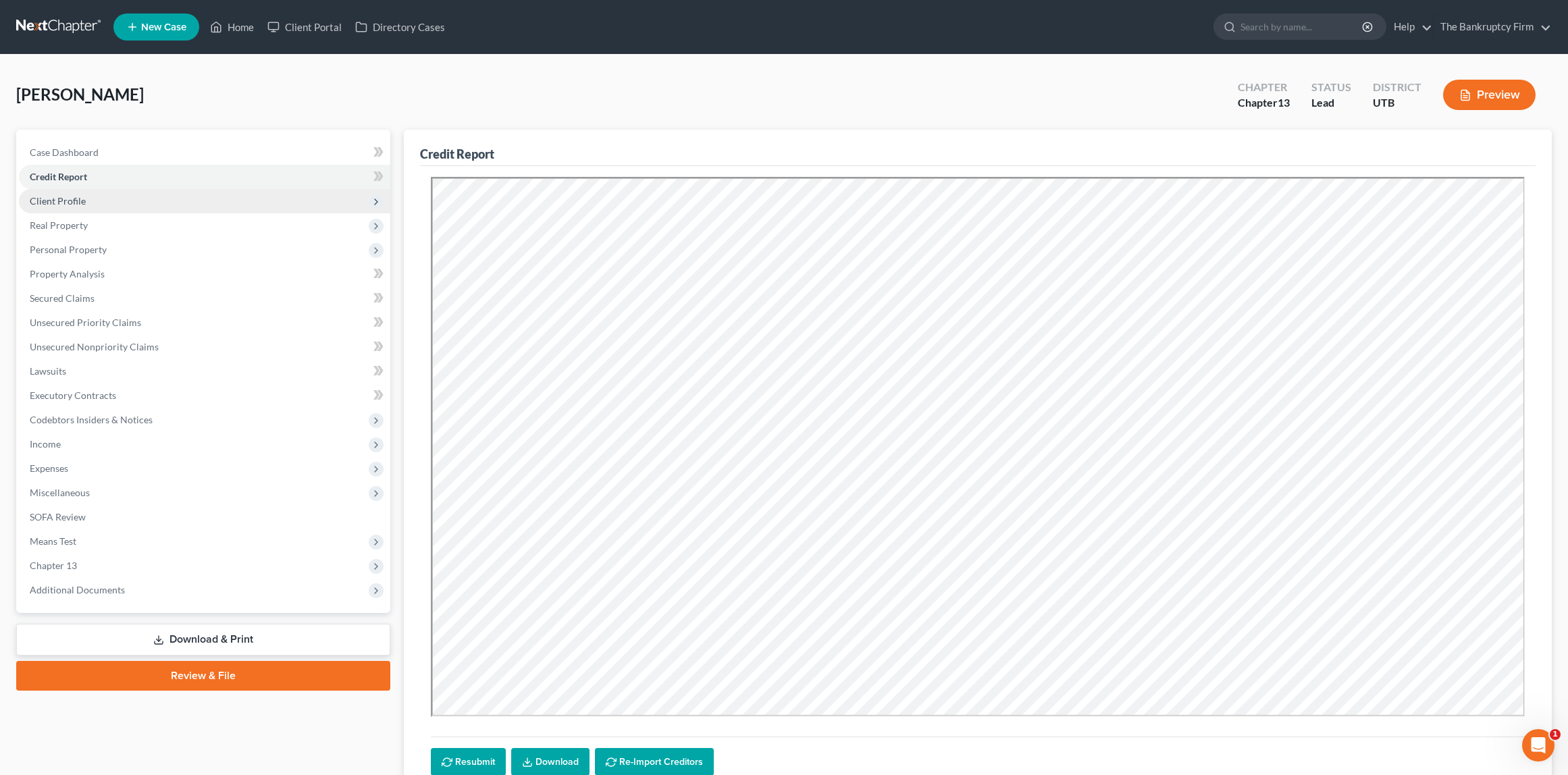
click at [90, 197] on span "Client Profile" at bounding box center [205, 201] width 372 height 24
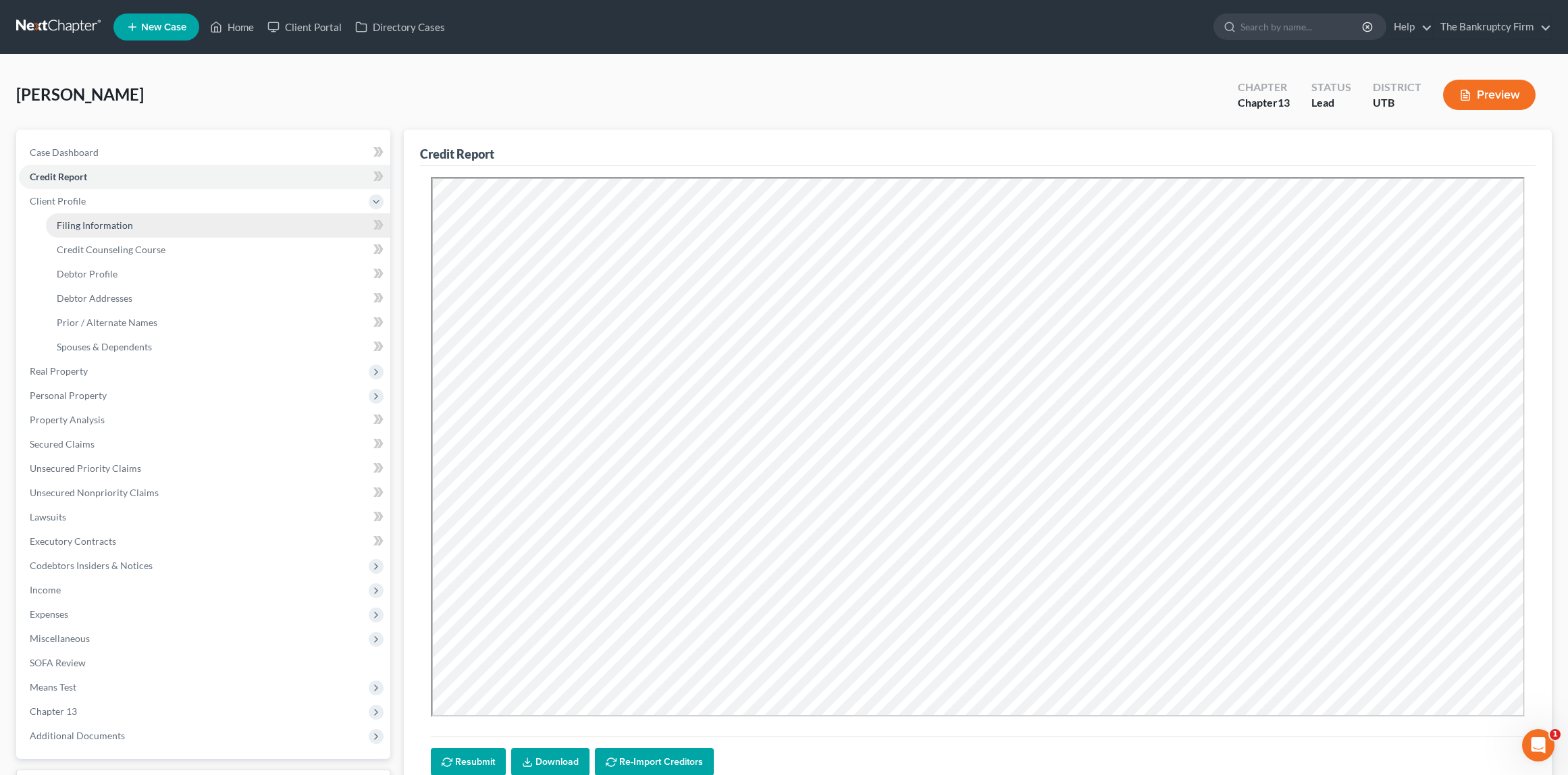
click at [125, 225] on span "Filing Information" at bounding box center [94, 225] width 76 height 12
select select "1"
select select "0"
select select "3"
select select "81"
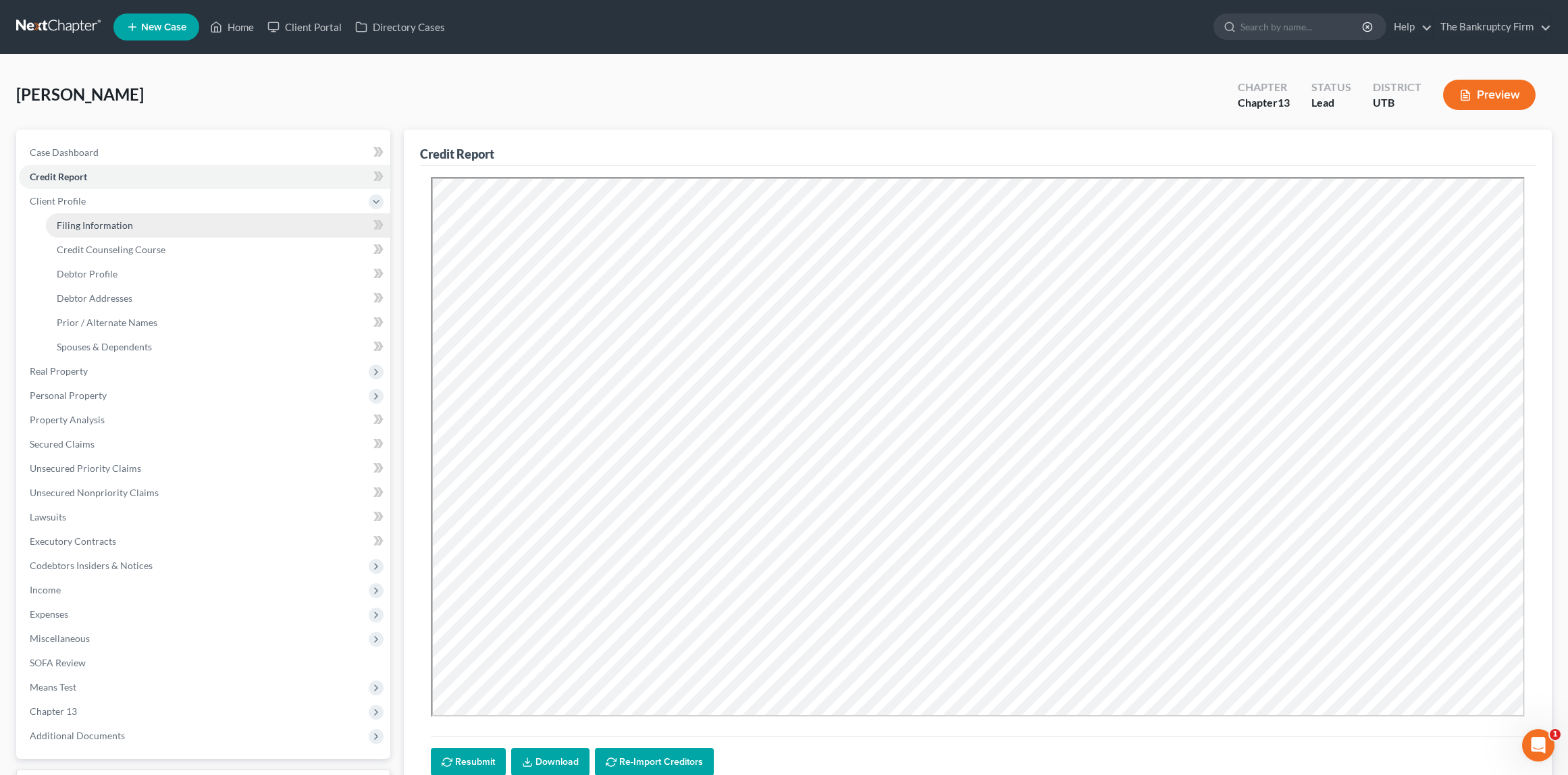
select select "0"
select select "46"
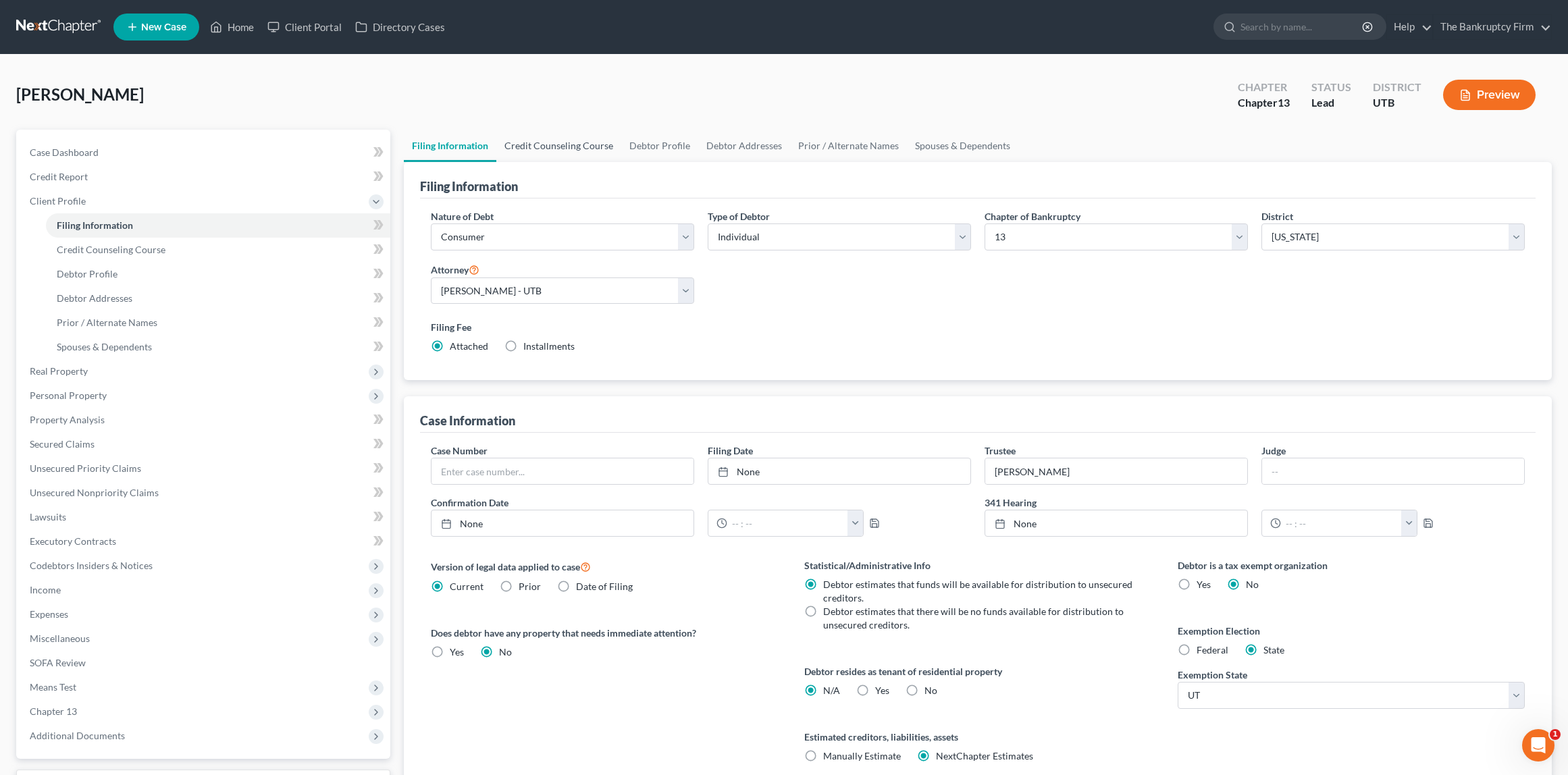
click at [568, 148] on link "Credit Counseling Course" at bounding box center [558, 145] width 125 height 32
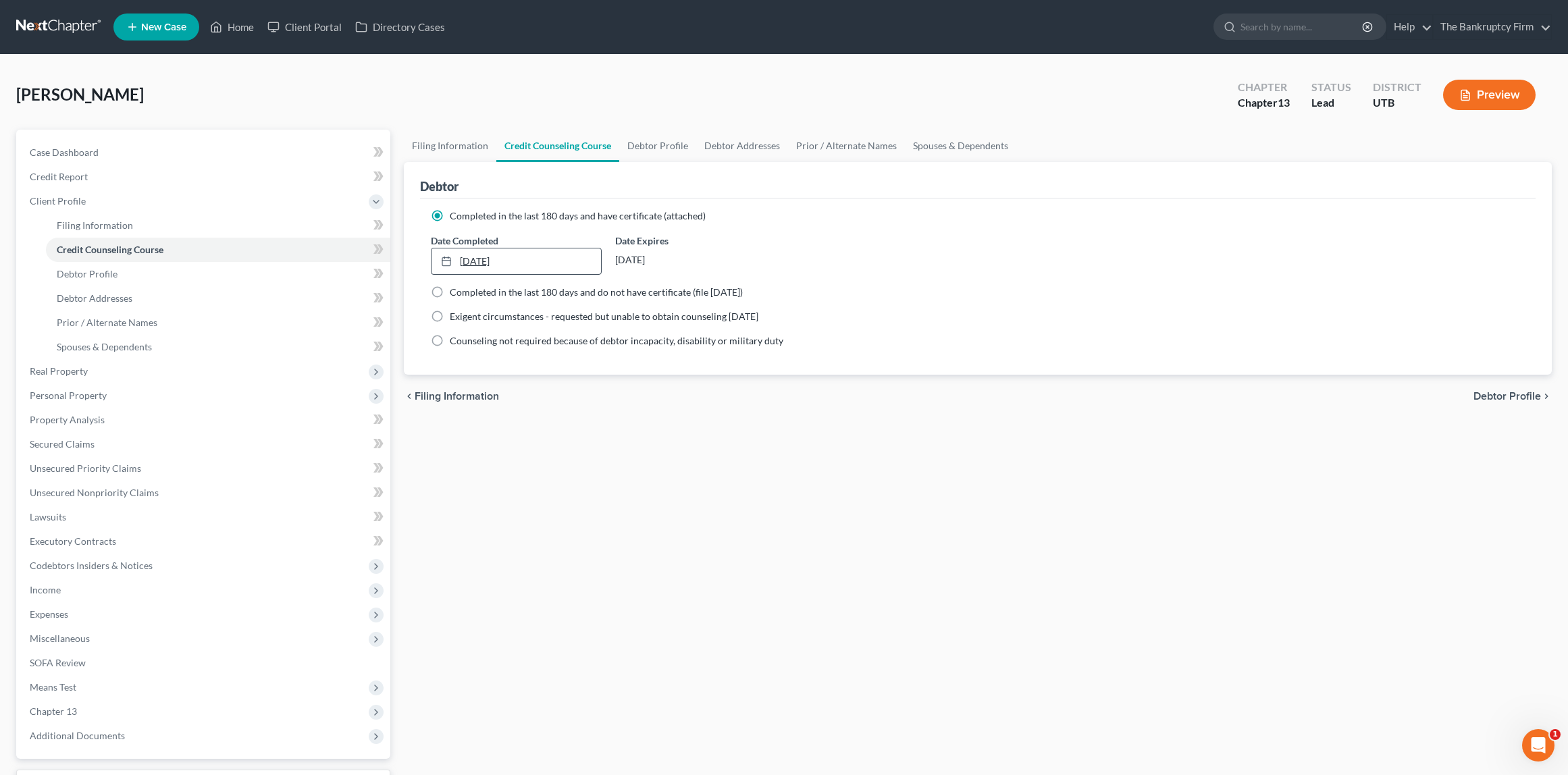
click at [544, 257] on link "9/27/2024" at bounding box center [516, 261] width 170 height 26
click at [650, 147] on link "Debtor Profile" at bounding box center [658, 145] width 77 height 32
select select "2"
select select "4"
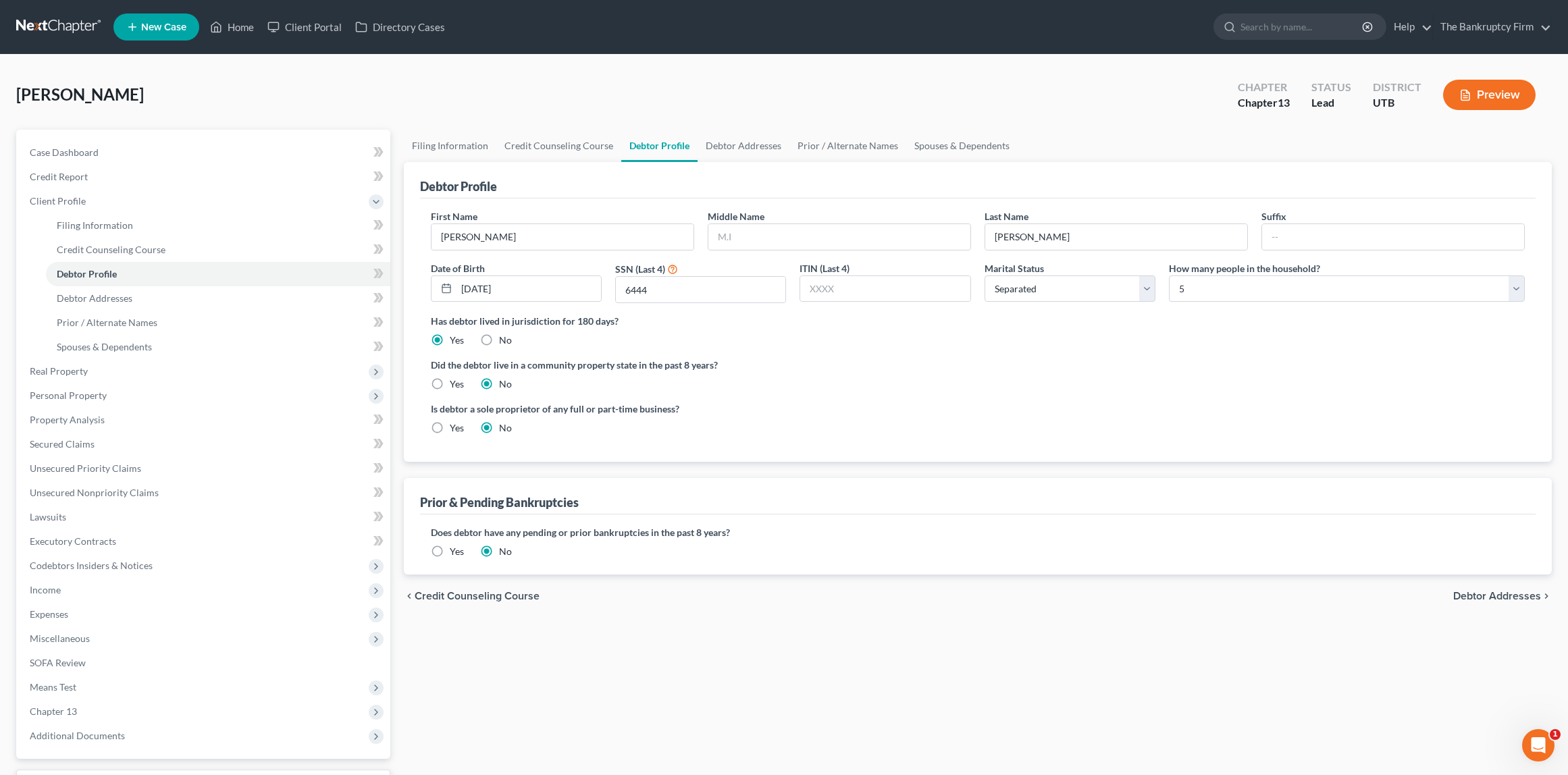
radio input "true"
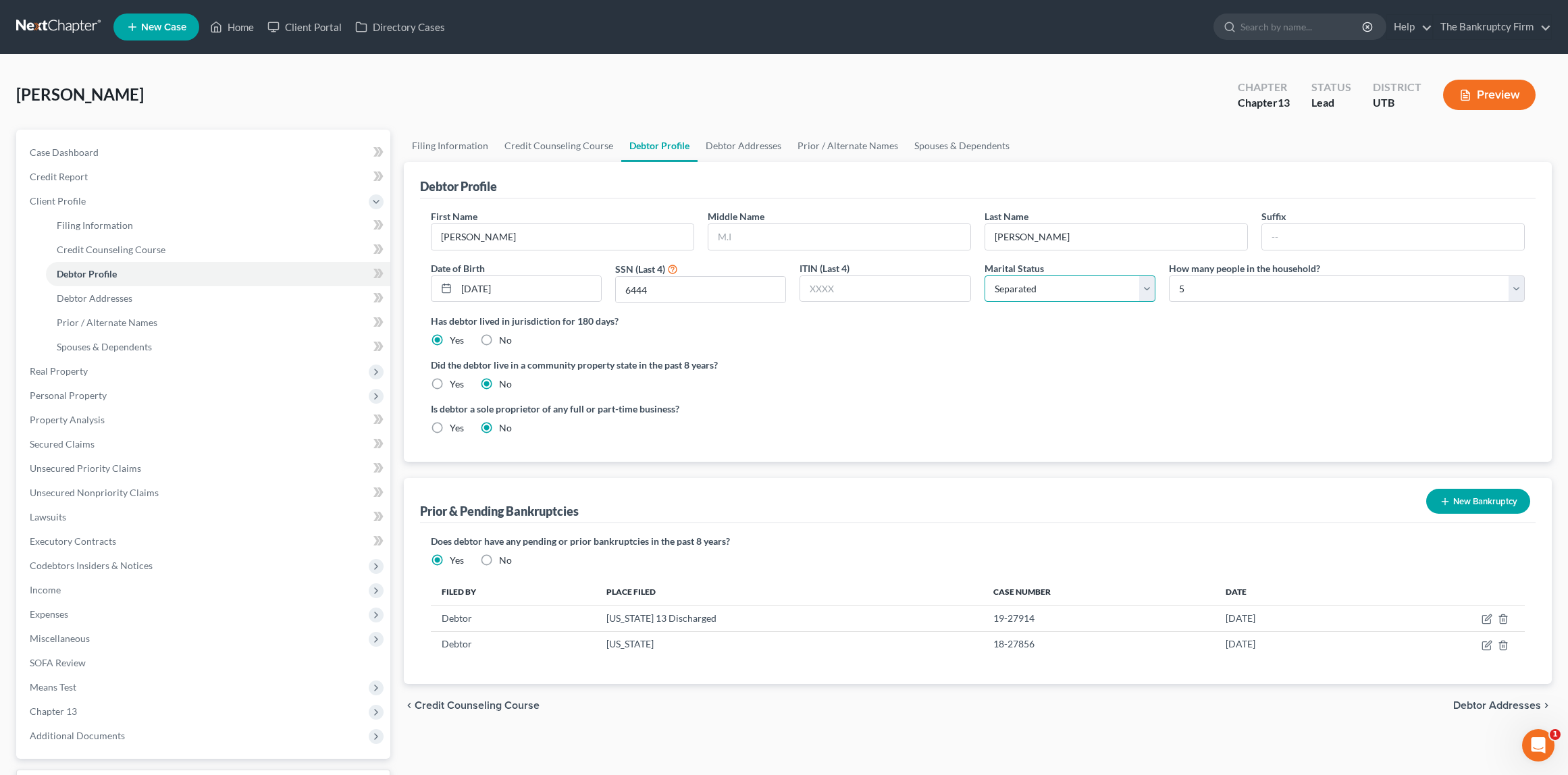
click at [1081, 292] on select "Select Single Married Separated Divorced Widowed" at bounding box center [1070, 289] width 171 height 27
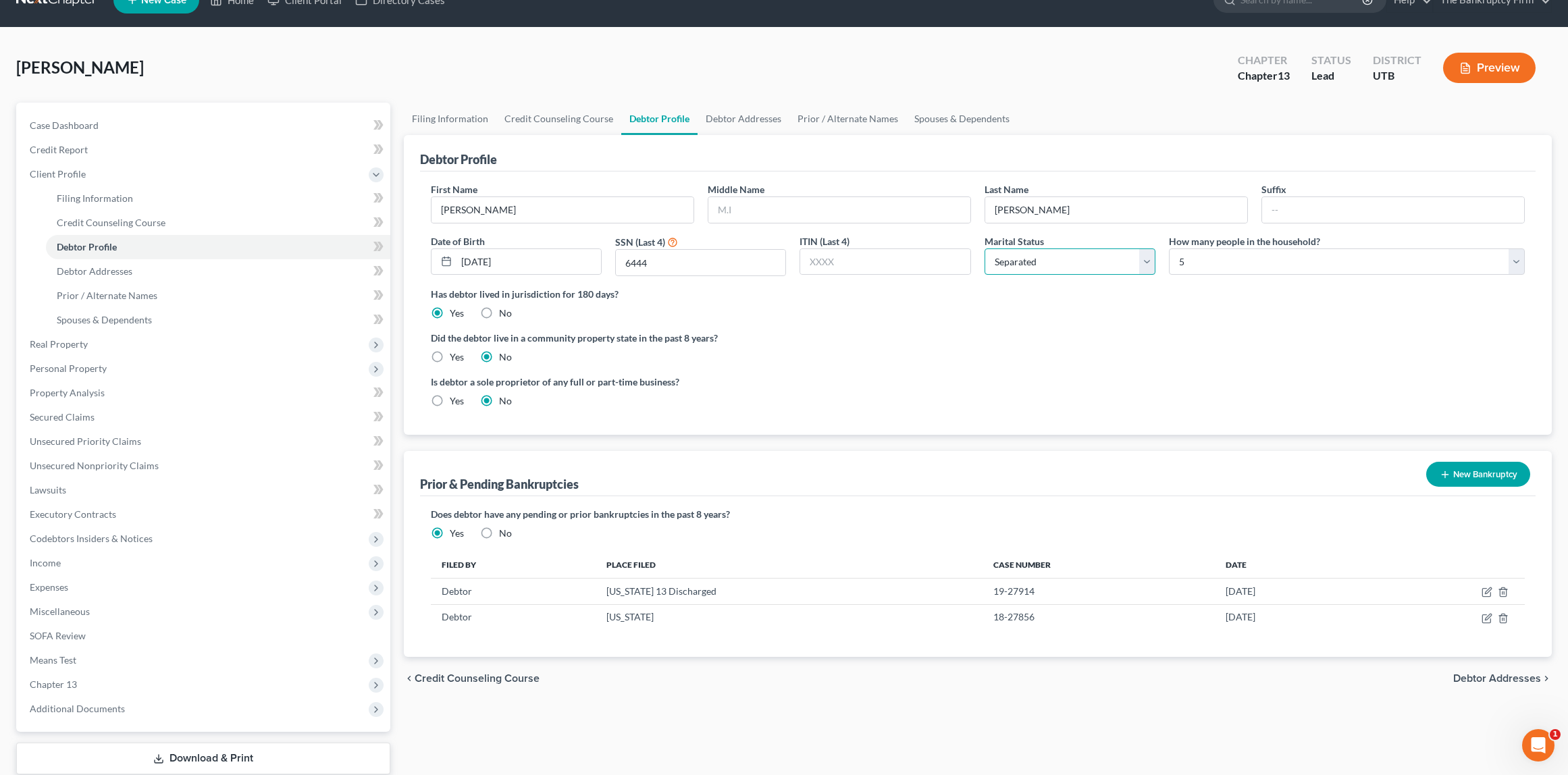
scroll to position [34, 0]
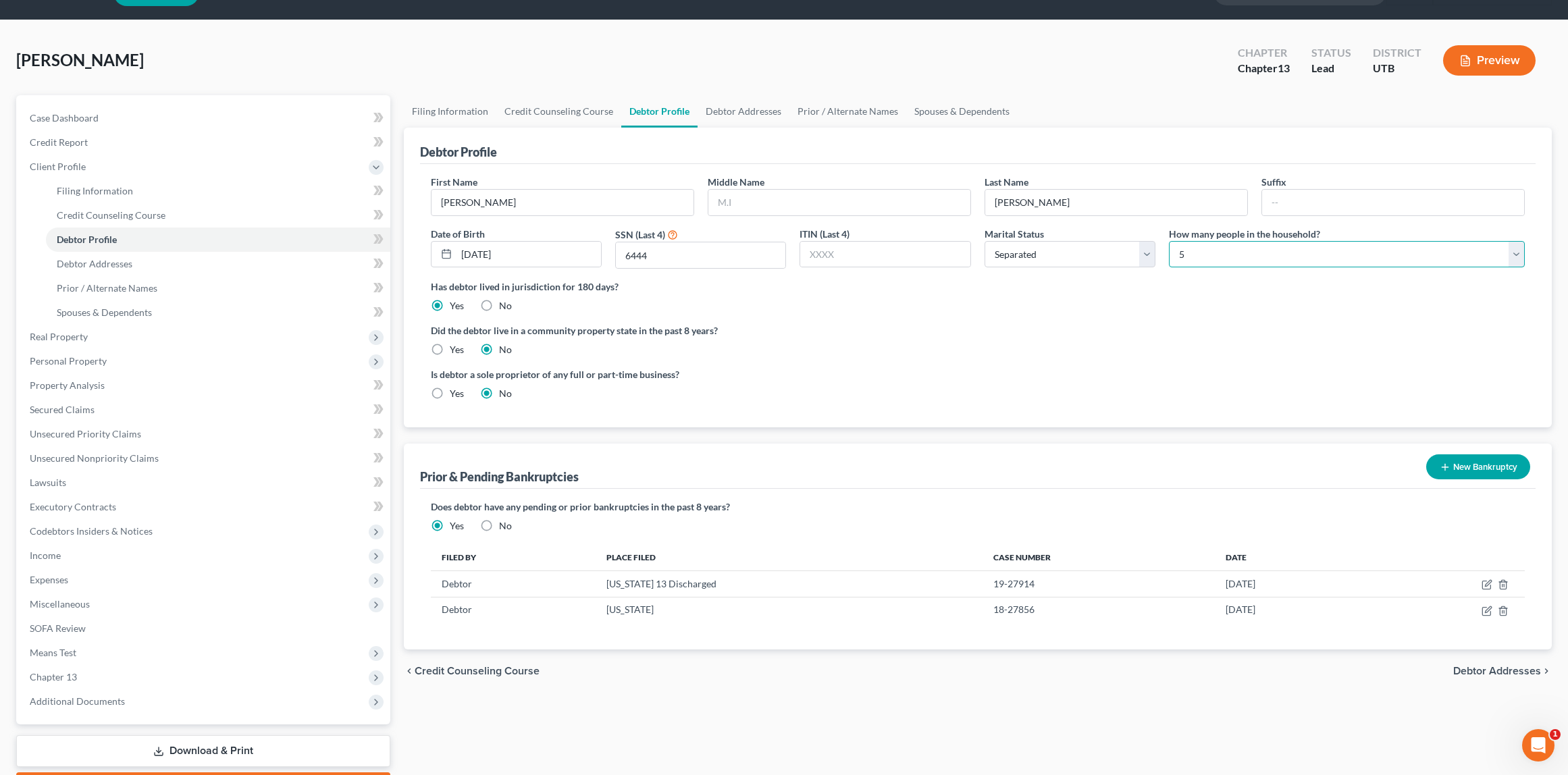
click at [1240, 253] on select "Select 1 2 3 4 5 6 7 8 9 10 11 12 13 14 15 16 17 18 19 20" at bounding box center [1346, 255] width 355 height 27
select select "3"
click at [1169, 241] on select "Select 1 2 3 4 5 6 7 8 9 10 11 12 13 14 15 16 17 18 19 20" at bounding box center [1346, 255] width 355 height 27
click at [811, 364] on ng-include "First Name Stephanie Middle Name Last Name Maldonado Suffix Date of Birth 06/29…" at bounding box center [978, 292] width 1095 height 236
click at [1475, 465] on button "New Bankruptcy" at bounding box center [1478, 466] width 104 height 25
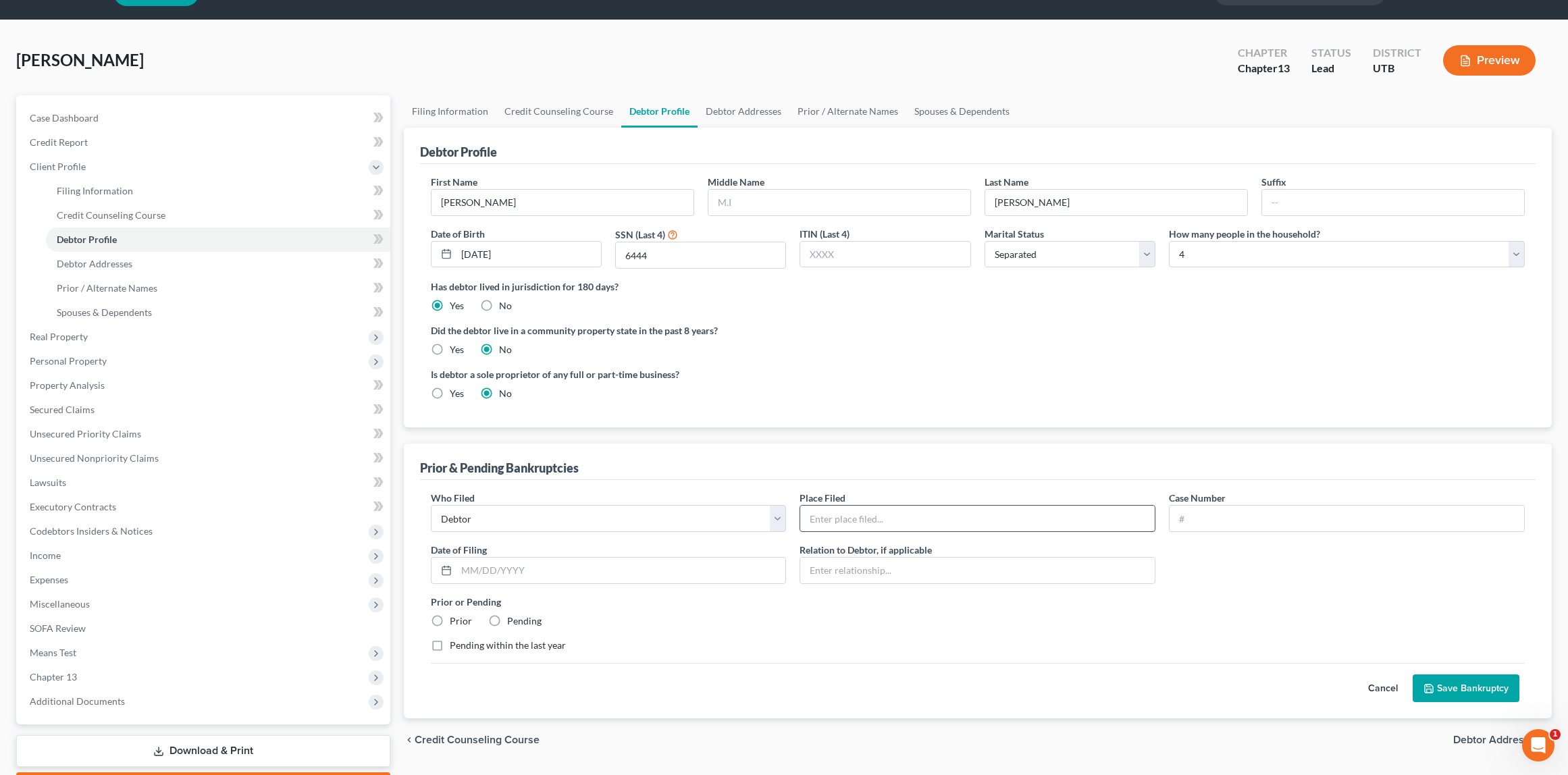
click at [869, 518] on input "text" at bounding box center [977, 518] width 355 height 26
type input "Utah"
click at [1252, 523] on input "24" at bounding box center [1346, 518] width 355 height 26
type input "24-25100"
type input "10/03/2024"
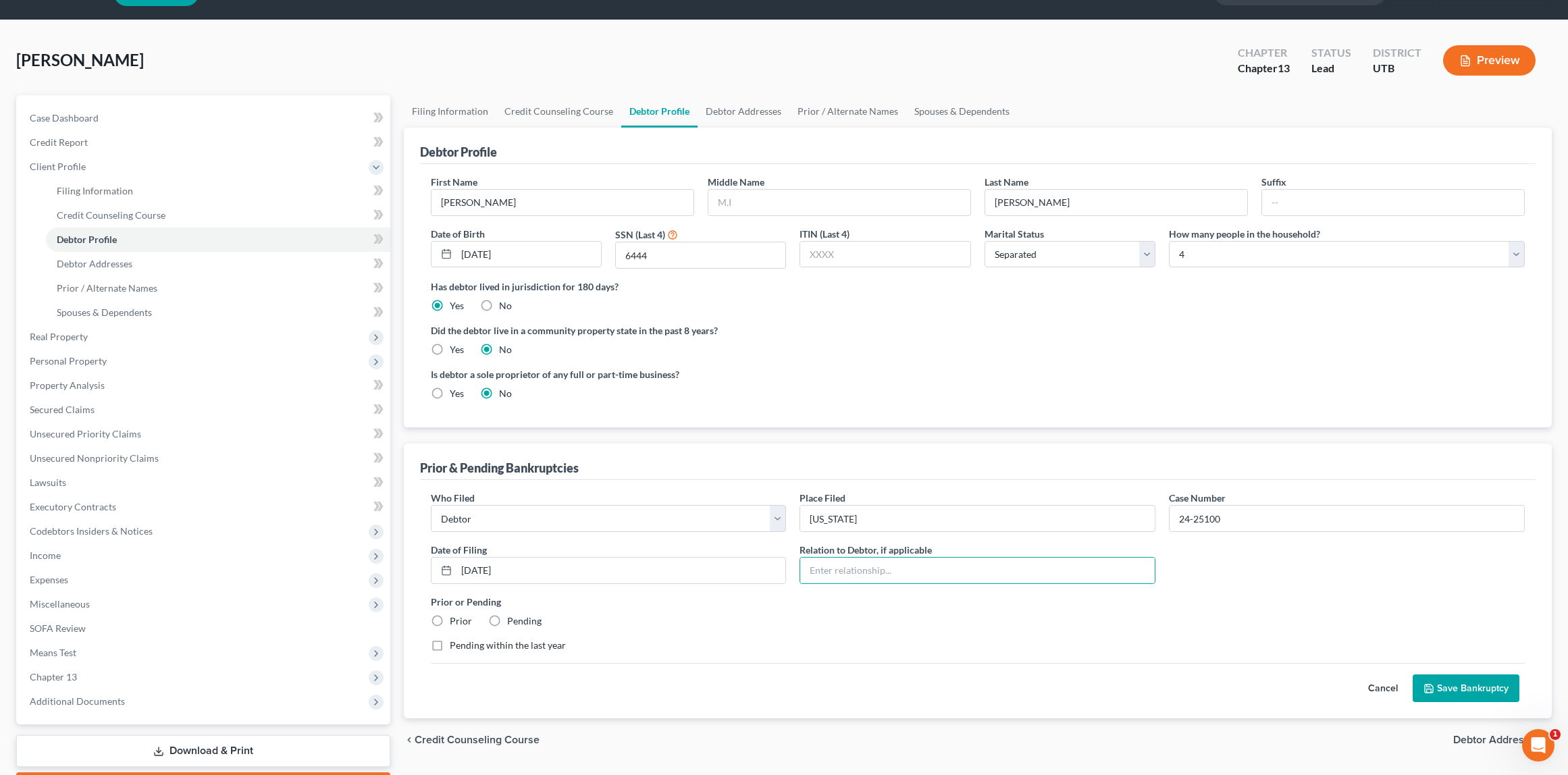
click at [450, 618] on label "Prior" at bounding box center [460, 621] width 22 height 13
click at [455, 618] on input "Prior" at bounding box center [460, 619] width 9 height 9
radio input "true"
click at [1466, 683] on button "Save Bankruptcy" at bounding box center [1466, 689] width 107 height 29
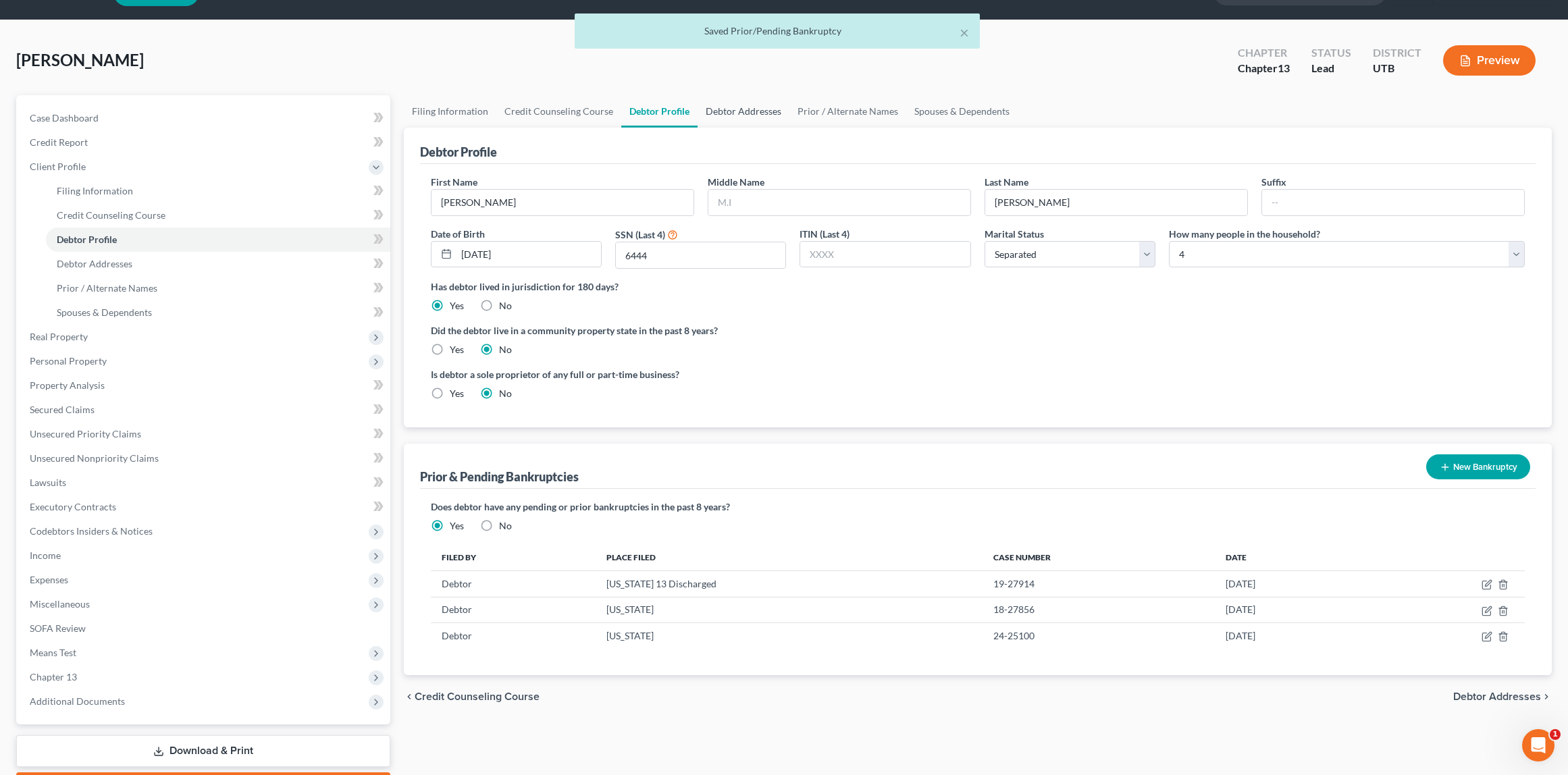
click at [743, 107] on link "Debtor Addresses" at bounding box center [743, 111] width 92 height 32
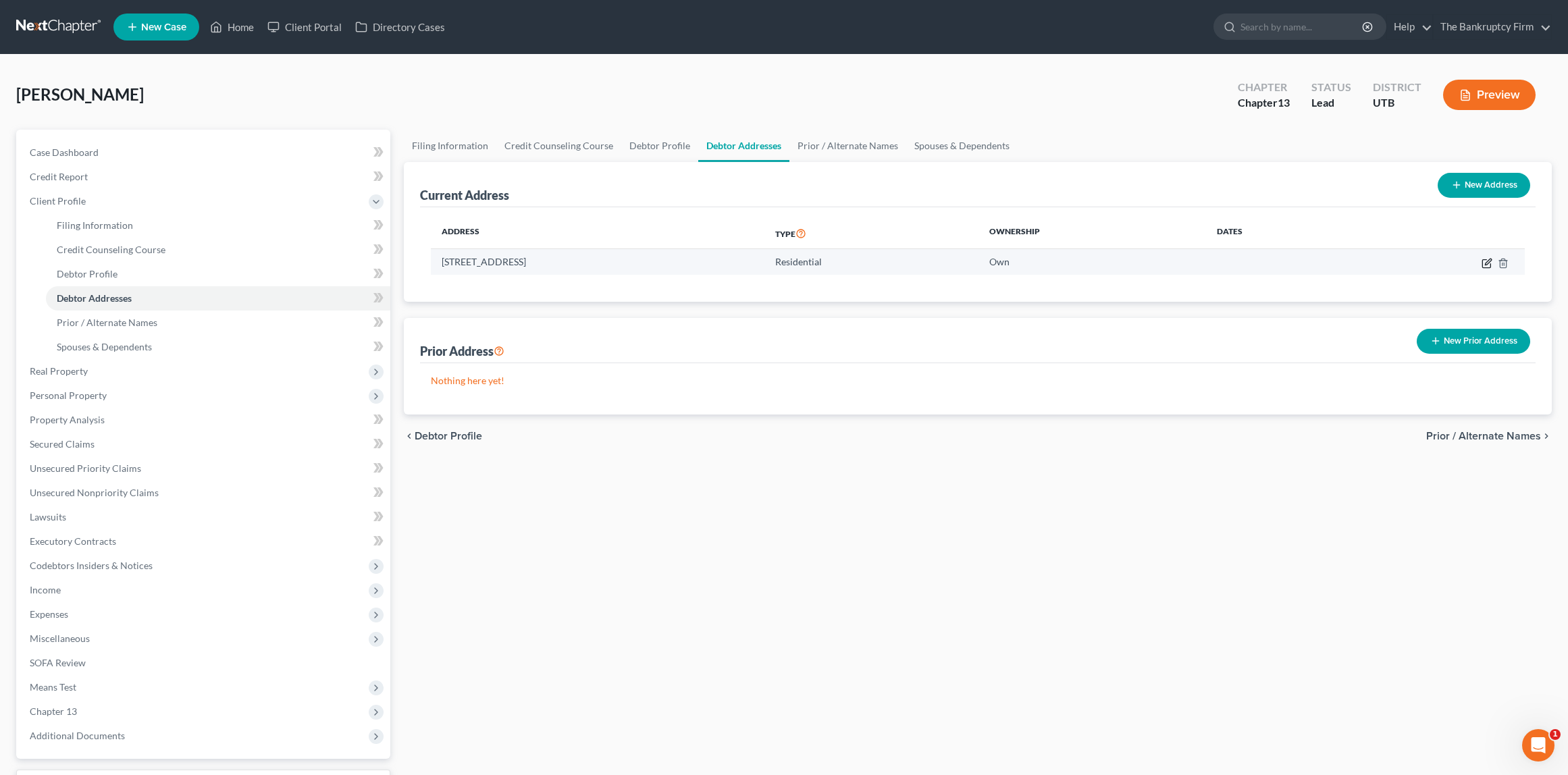
click at [1484, 262] on icon "button" at bounding box center [1487, 263] width 11 height 11
select select "46"
select select "0"
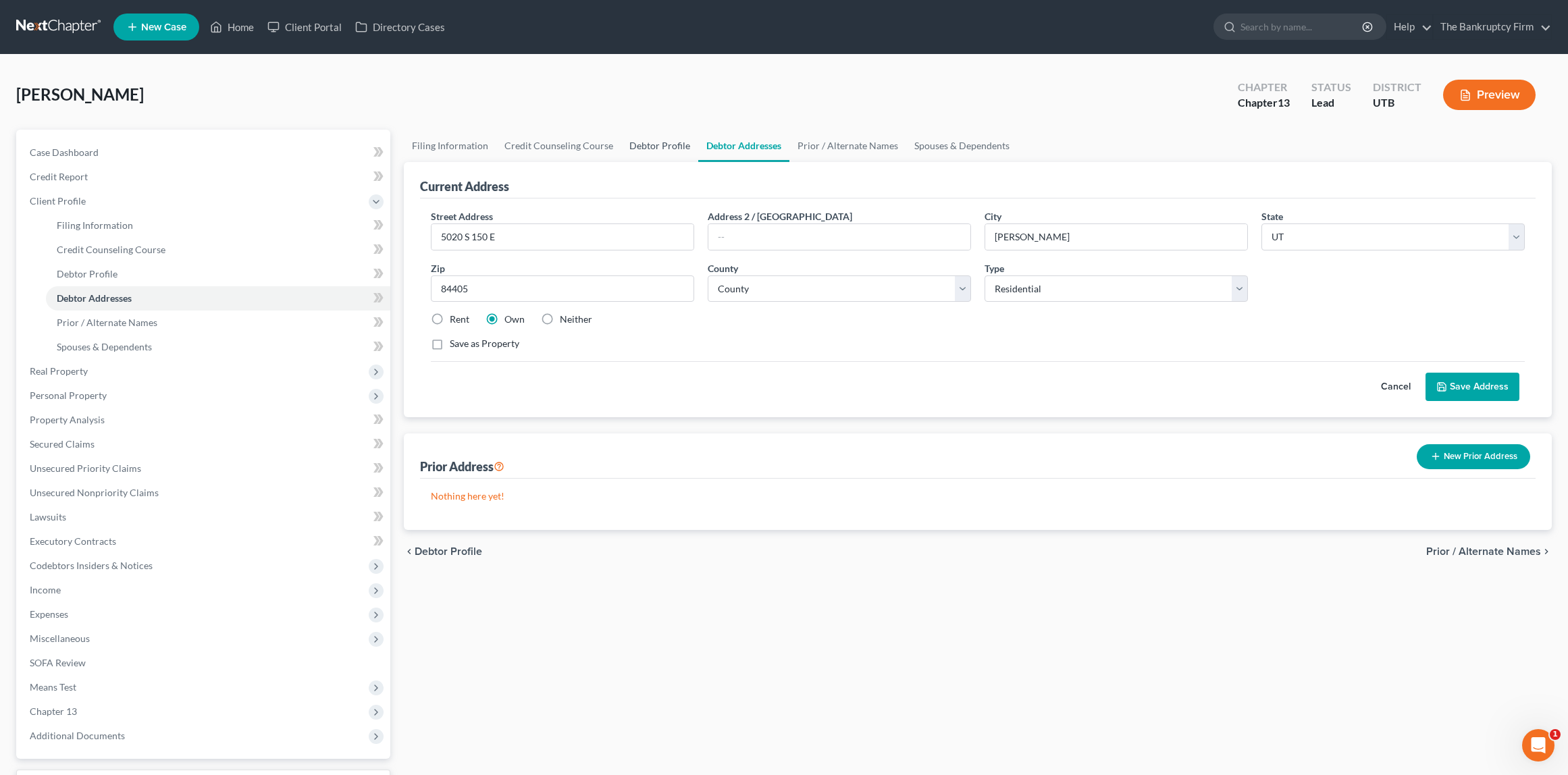
click at [659, 146] on link "Debtor Profile" at bounding box center [660, 145] width 77 height 32
select select "2"
select select "3"
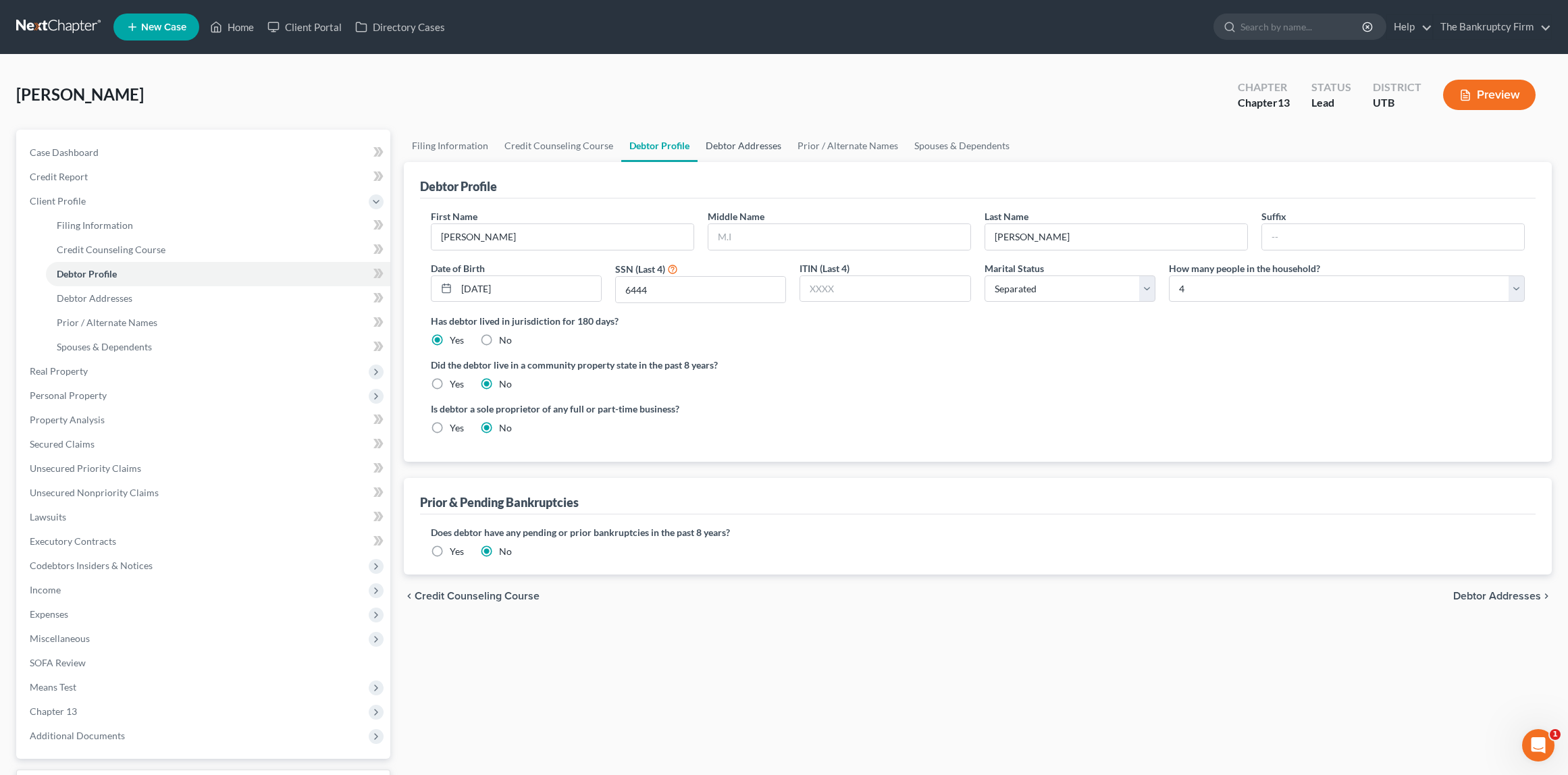
radio input "true"
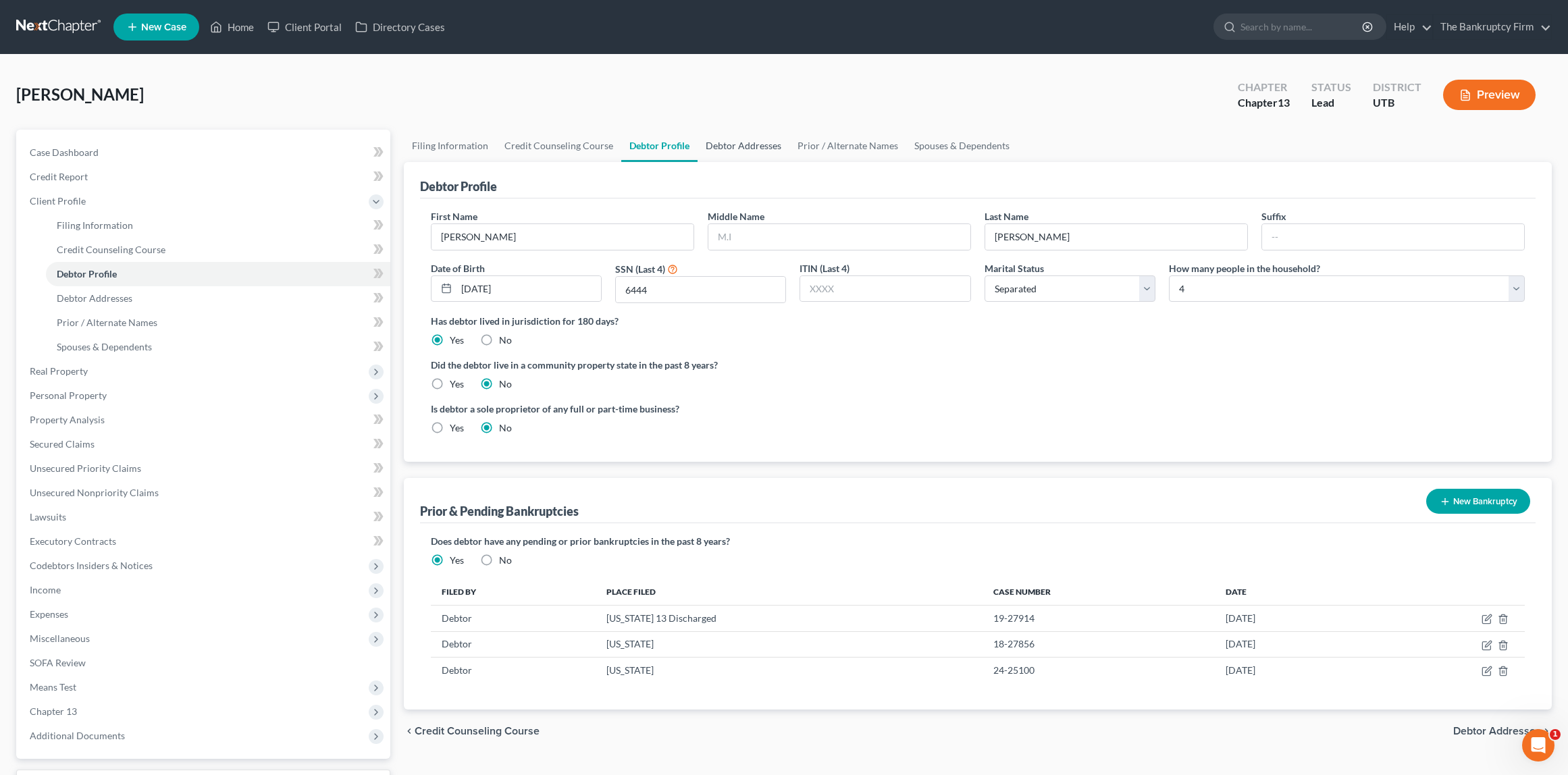
click at [770, 143] on link "Debtor Addresses" at bounding box center [743, 145] width 92 height 32
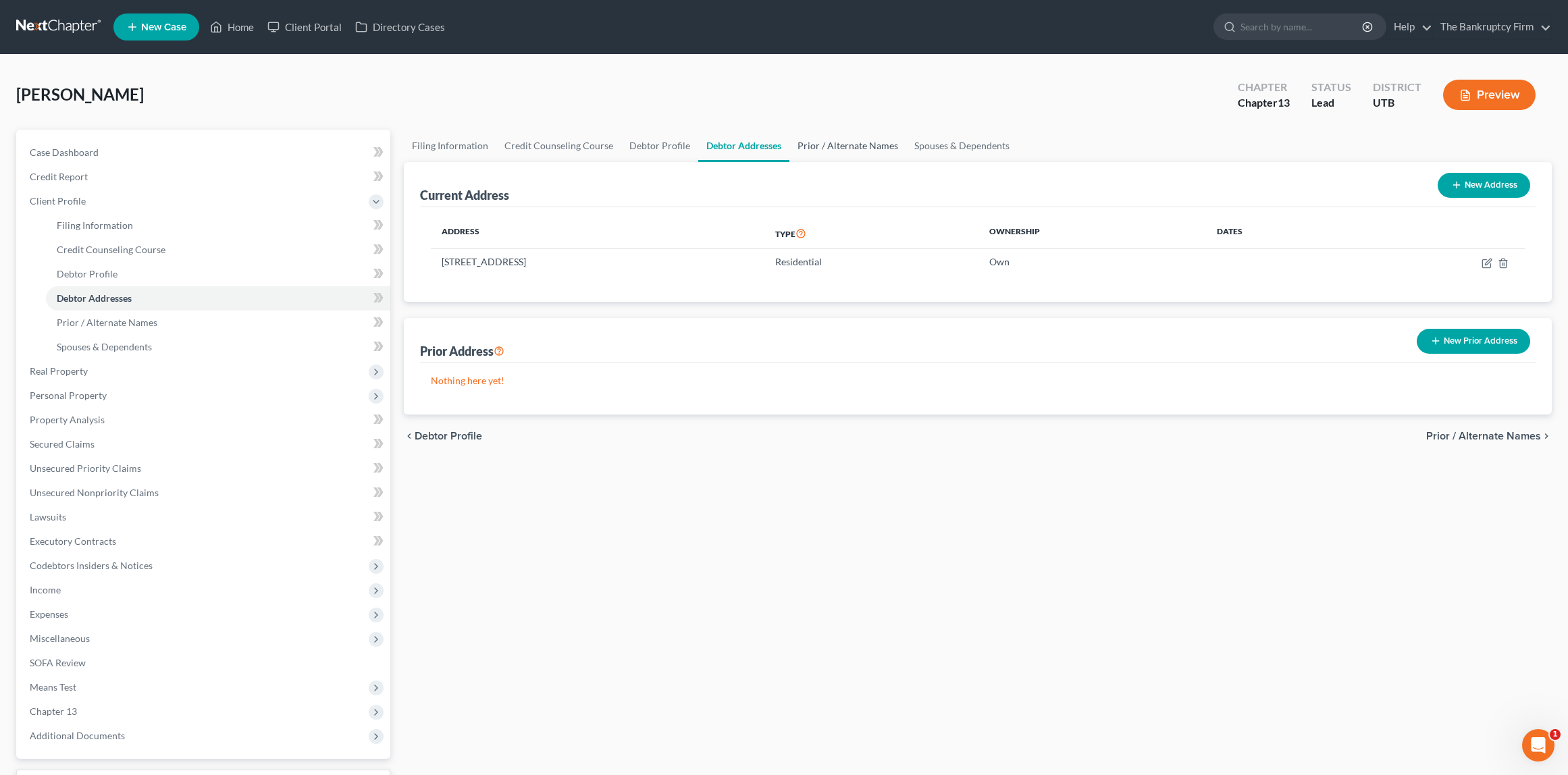
click at [821, 143] on link "Prior / Alternate Names" at bounding box center [847, 145] width 117 height 32
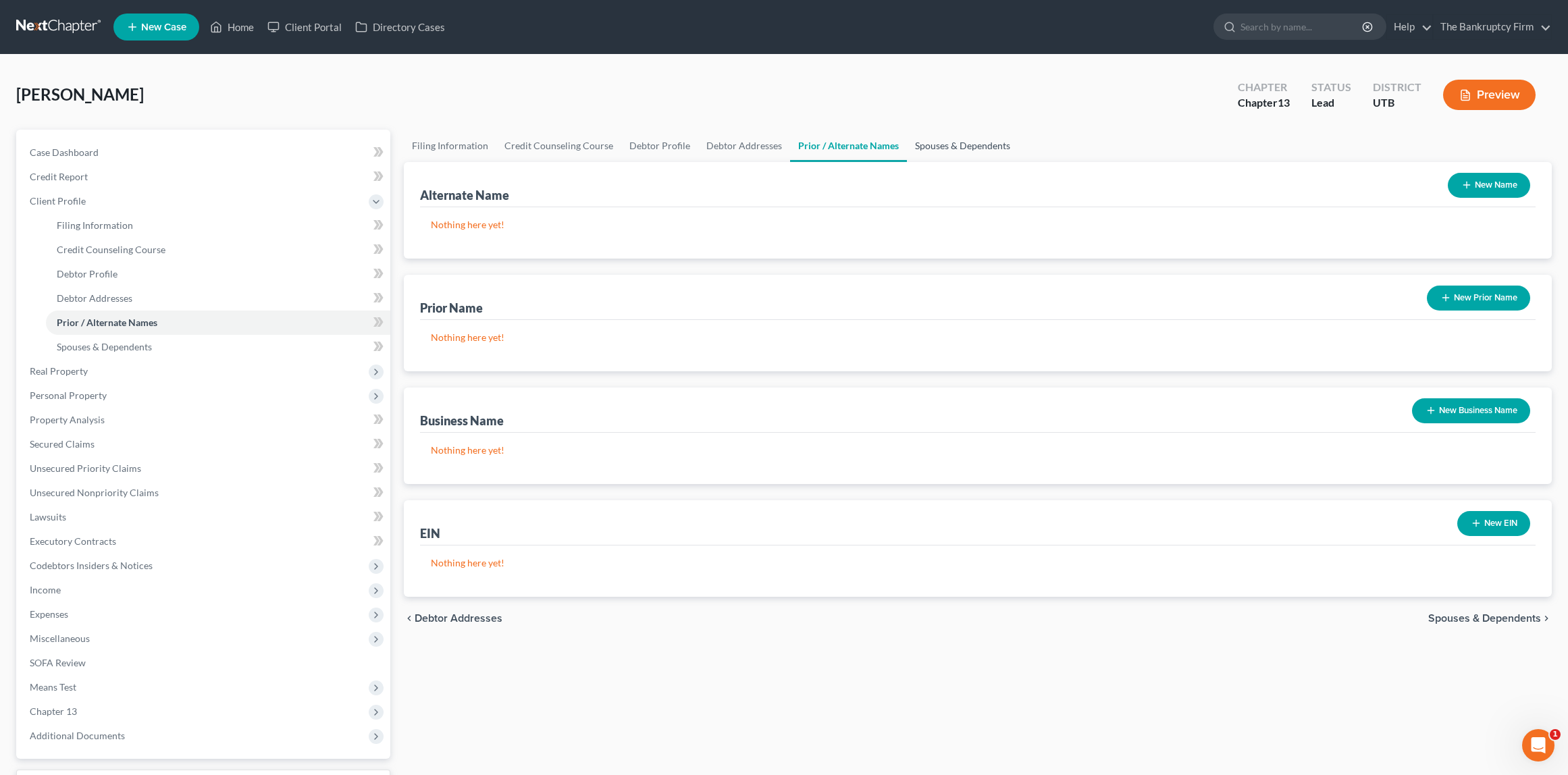
click at [990, 146] on link "Spouses & Dependents" at bounding box center [962, 145] width 111 height 32
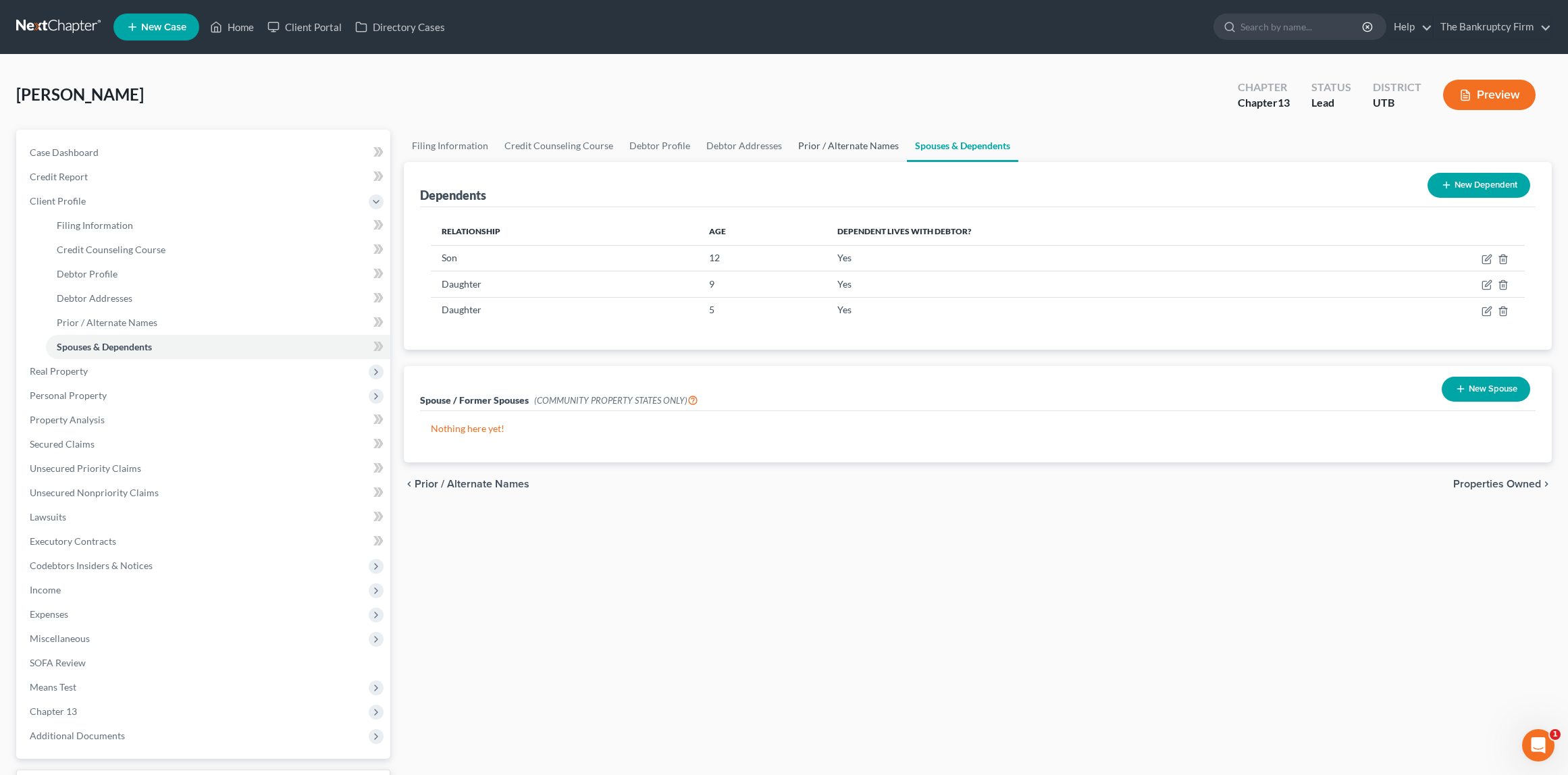
click at [845, 143] on link "Prior / Alternate Names" at bounding box center [848, 145] width 117 height 32
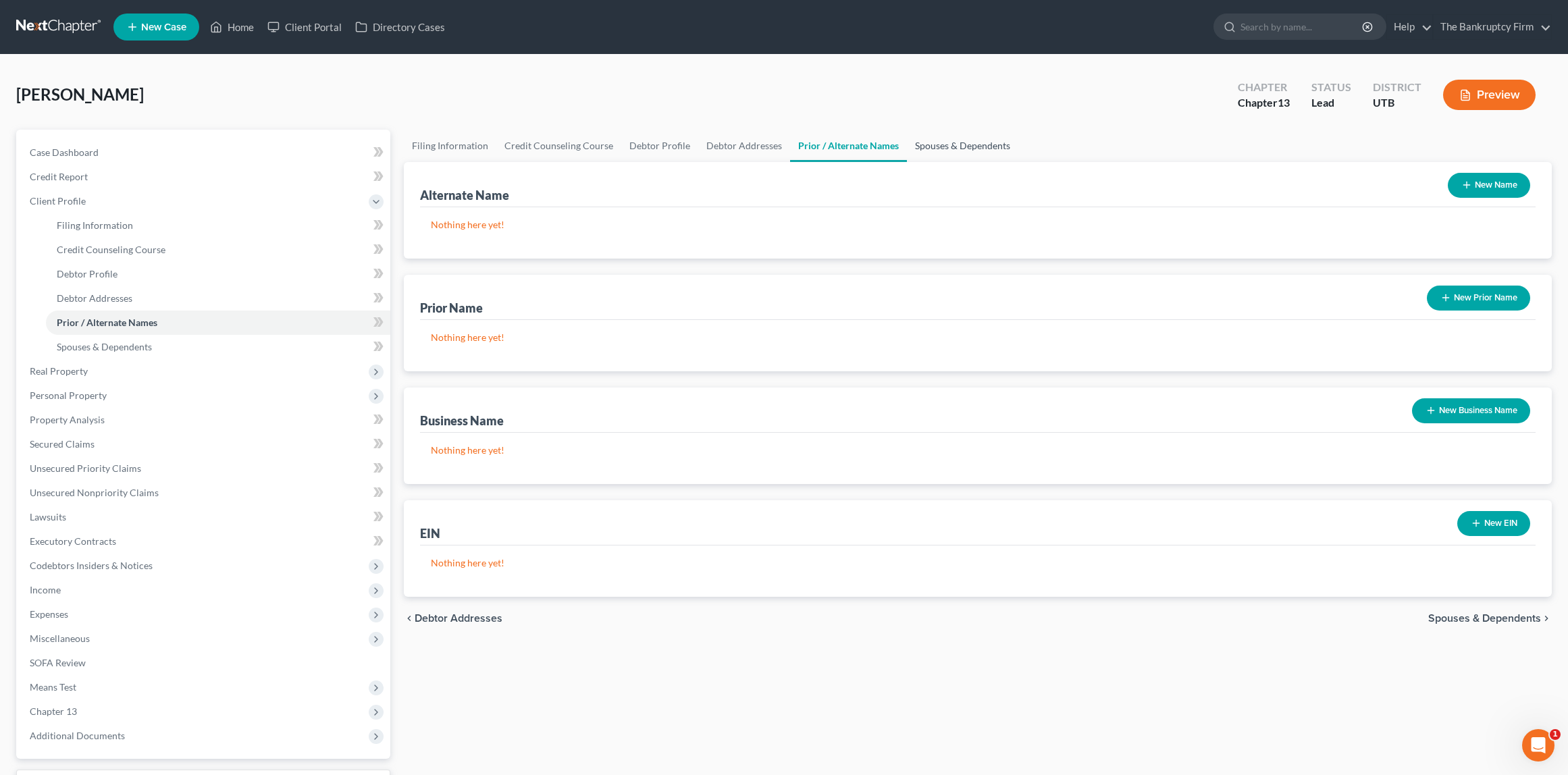
click at [961, 144] on link "Spouses & Dependents" at bounding box center [962, 145] width 111 height 32
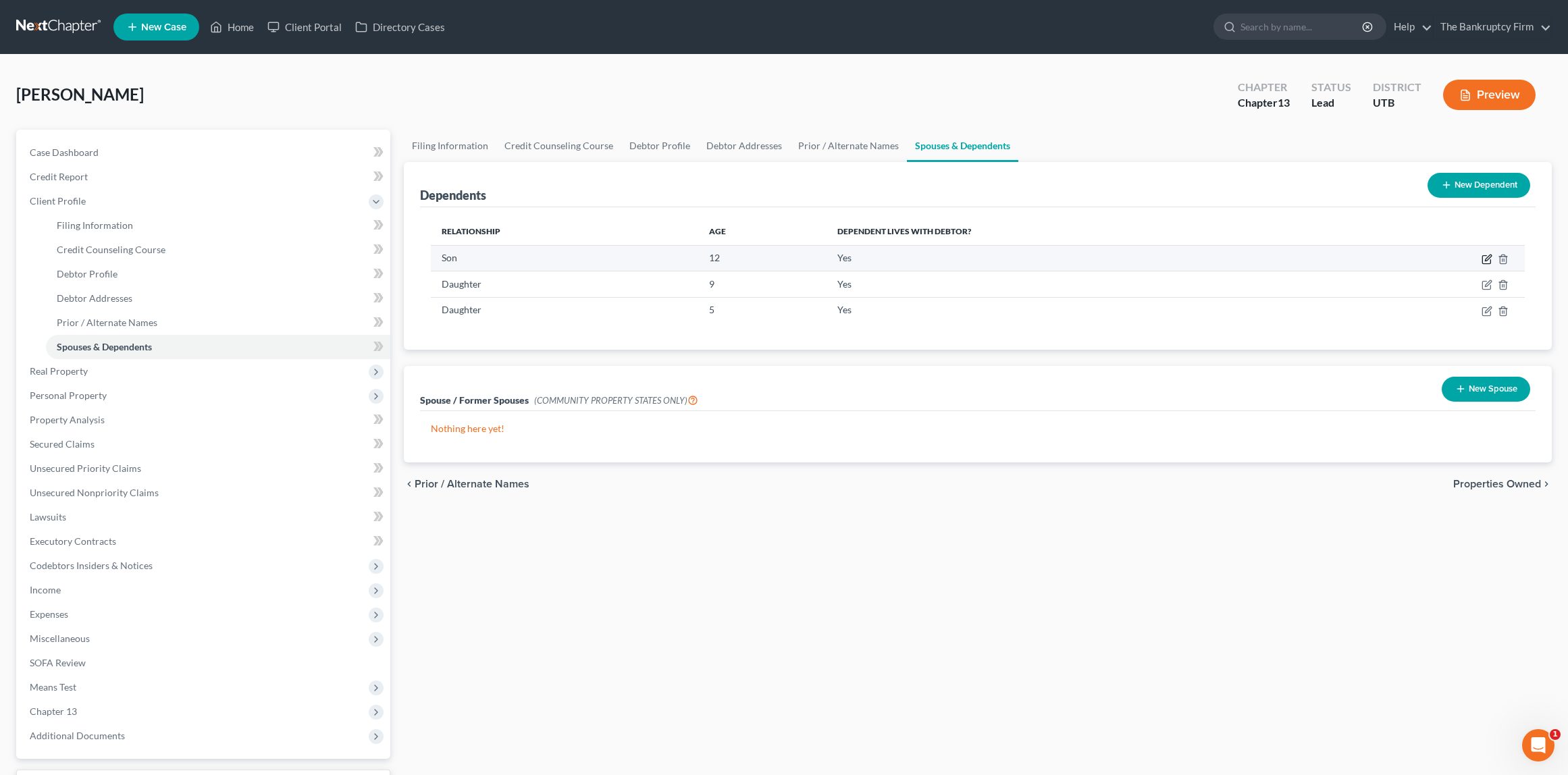
click at [1487, 257] on icon "button" at bounding box center [1487, 257] width 6 height 6
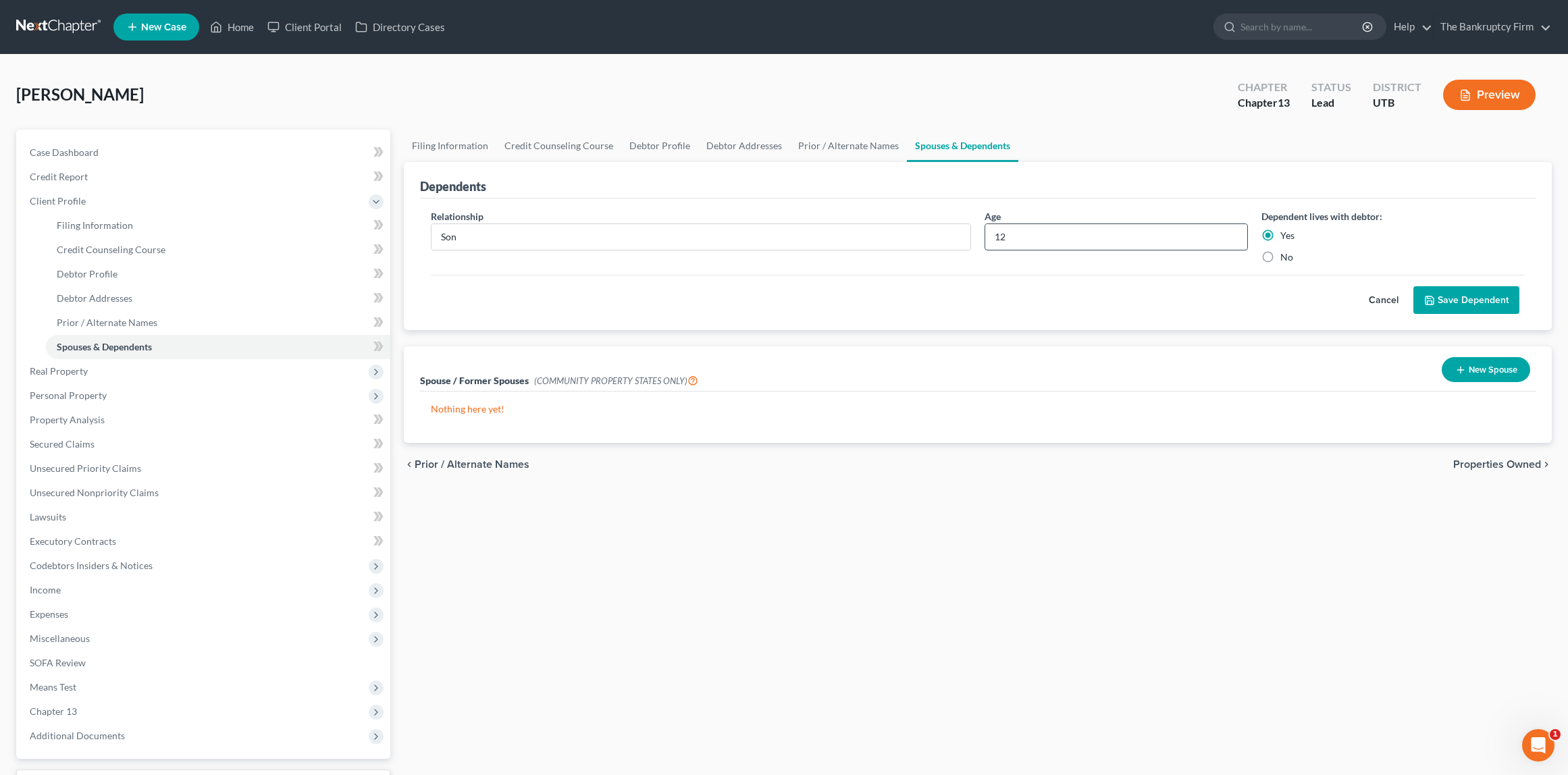
click at [1036, 241] on input "12" at bounding box center [1117, 237] width 262 height 26
type input "13"
click at [1482, 302] on button "Save Dependent" at bounding box center [1467, 300] width 106 height 29
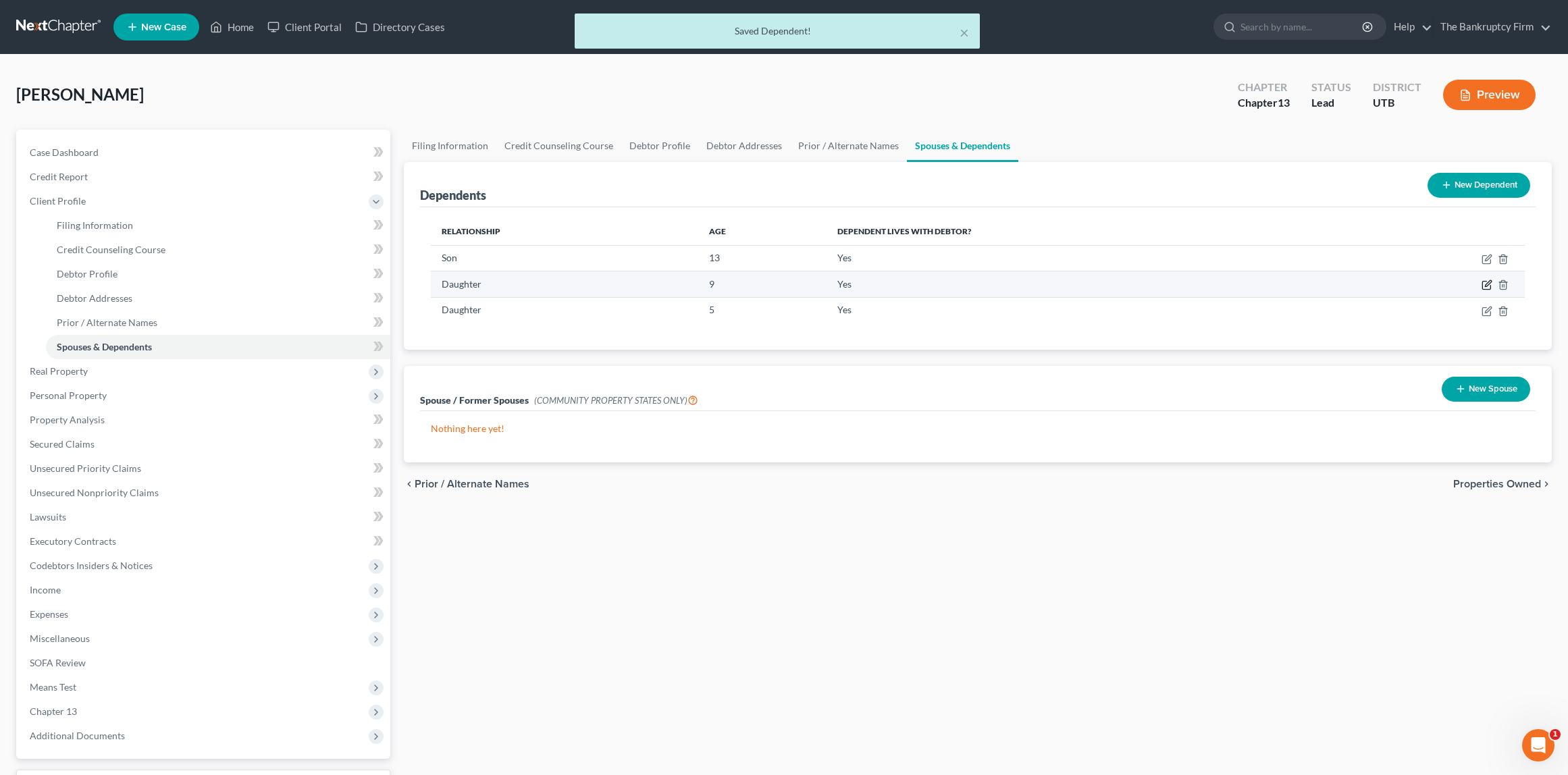
click at [1486, 280] on icon "button" at bounding box center [1487, 284] width 11 height 11
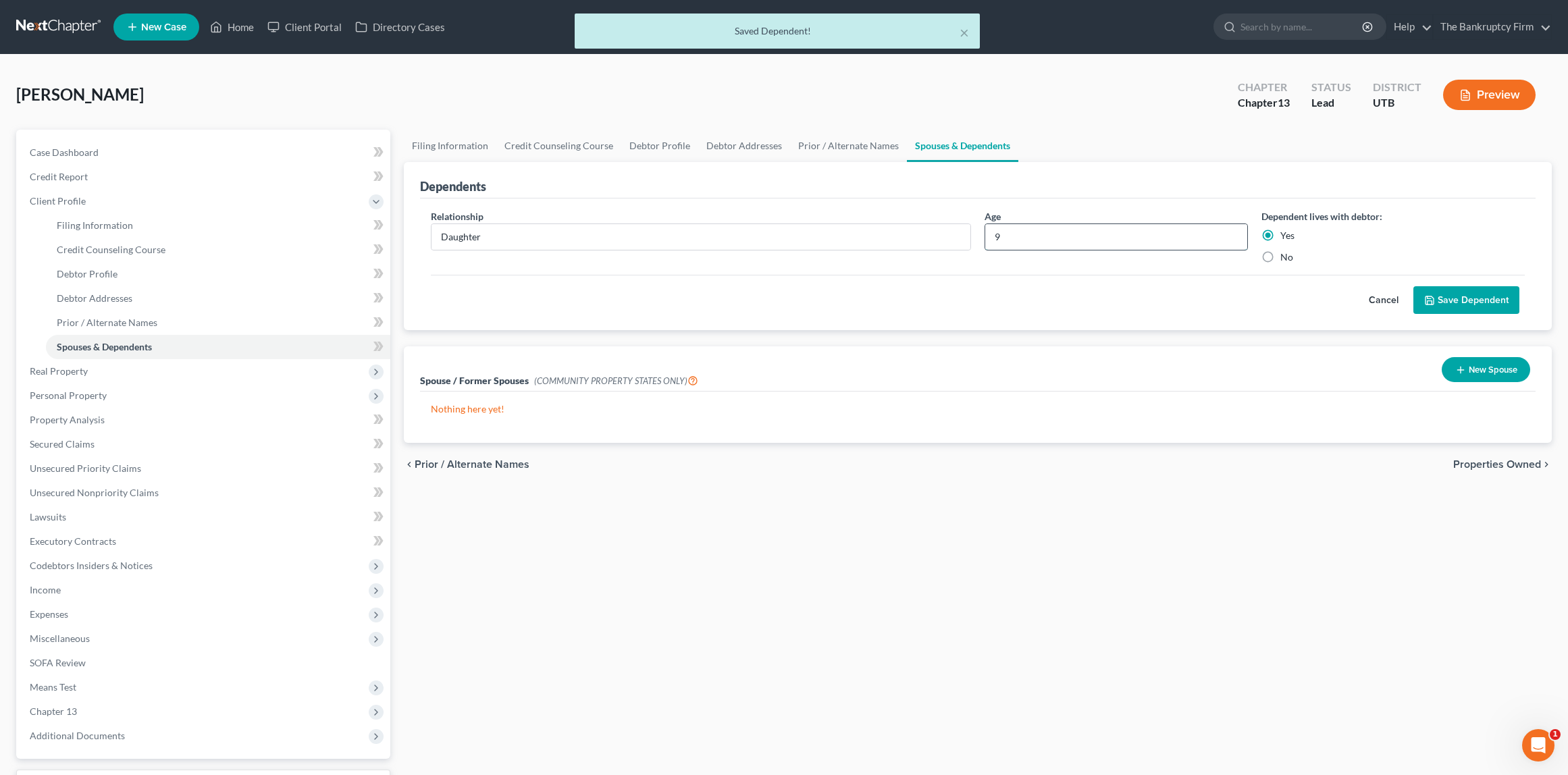
drag, startPoint x: 1032, startPoint y: 244, endPoint x: 994, endPoint y: 243, distance: 38.0
click at [994, 243] on input "9" at bounding box center [1117, 237] width 262 height 26
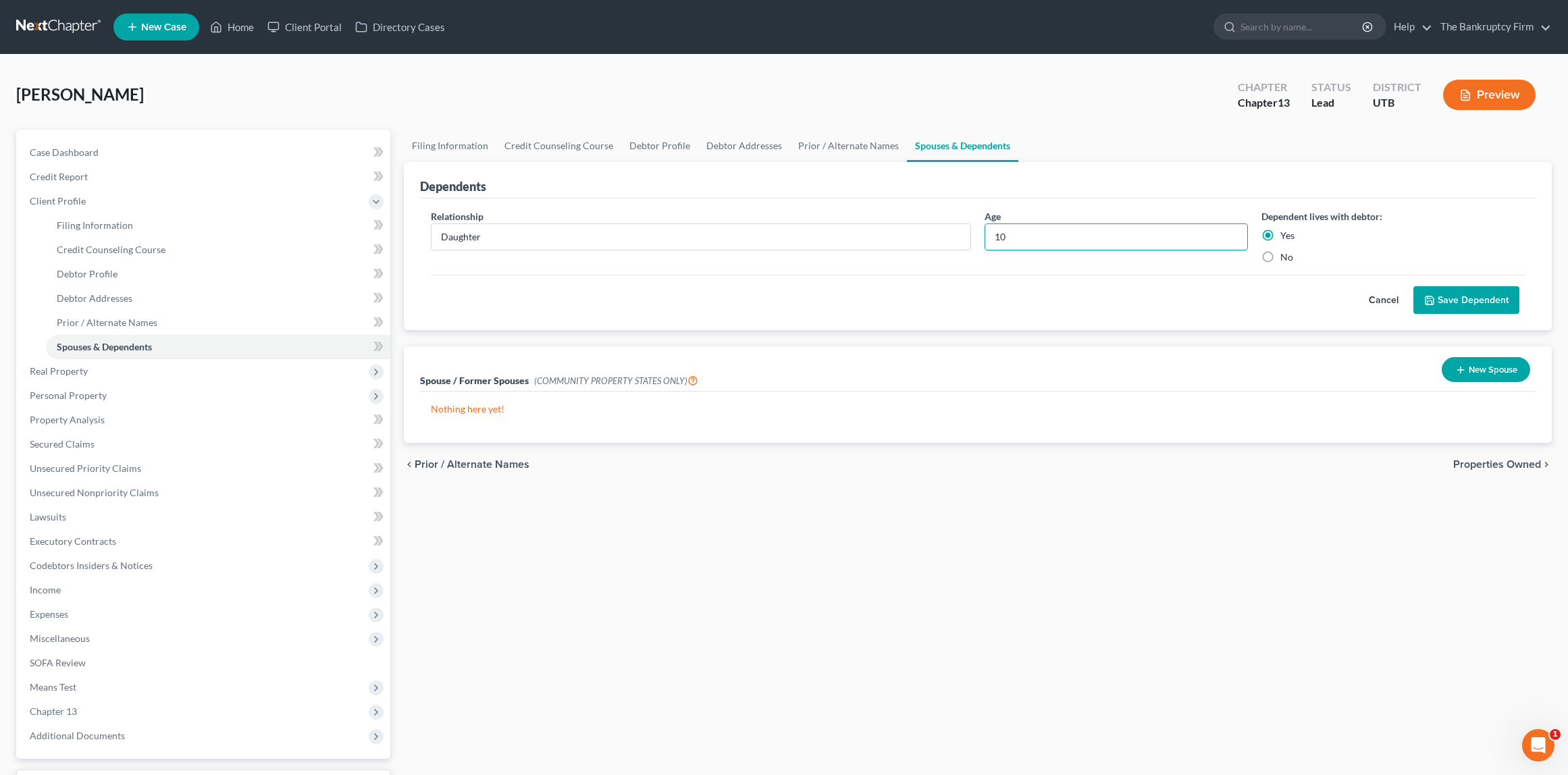
type input "10"
click at [1475, 292] on button "Save Dependent" at bounding box center [1467, 300] width 106 height 29
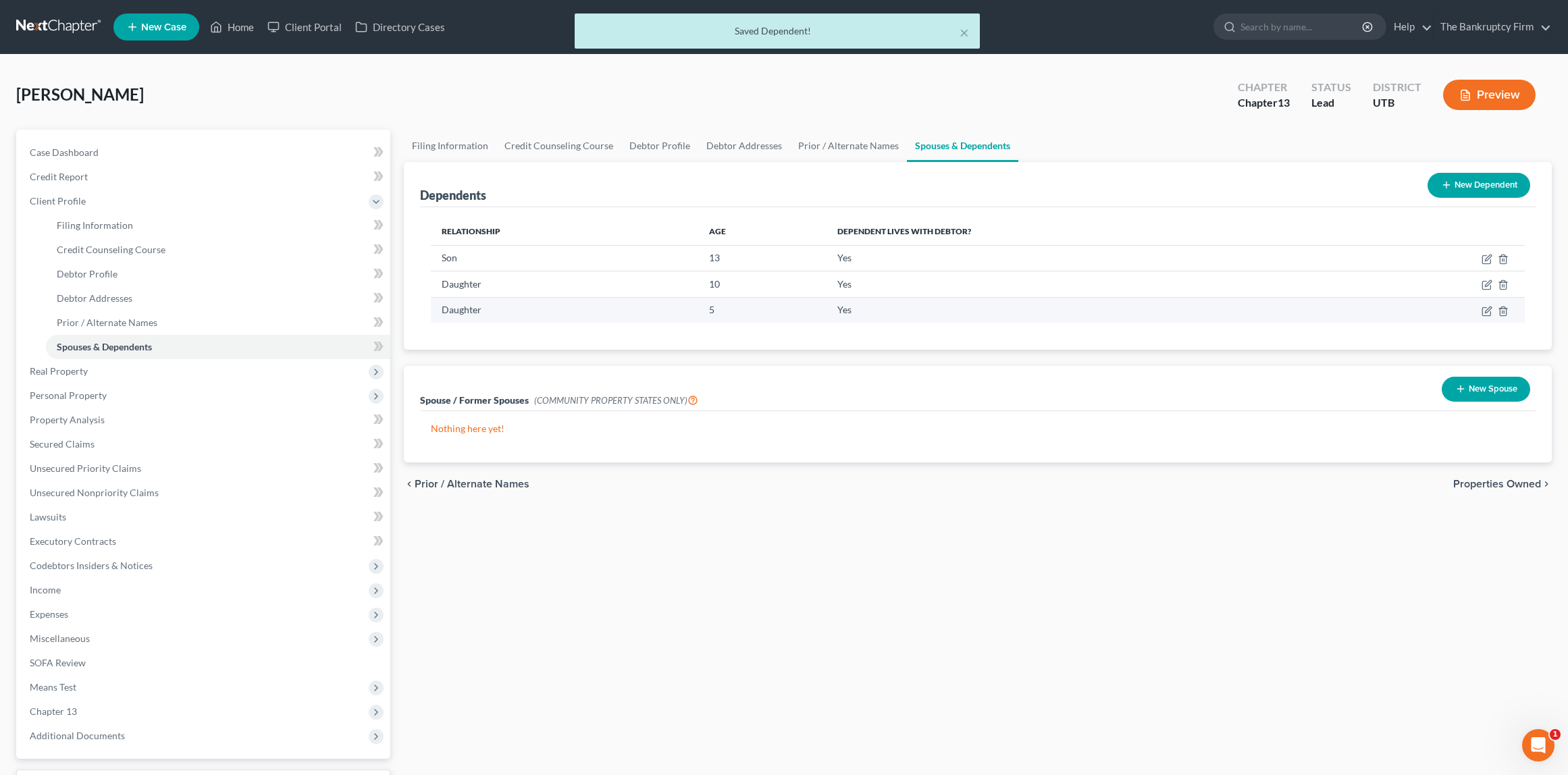
click at [710, 309] on td "5" at bounding box center [762, 309] width 128 height 26
click at [1484, 309] on icon "button" at bounding box center [1487, 311] width 11 height 11
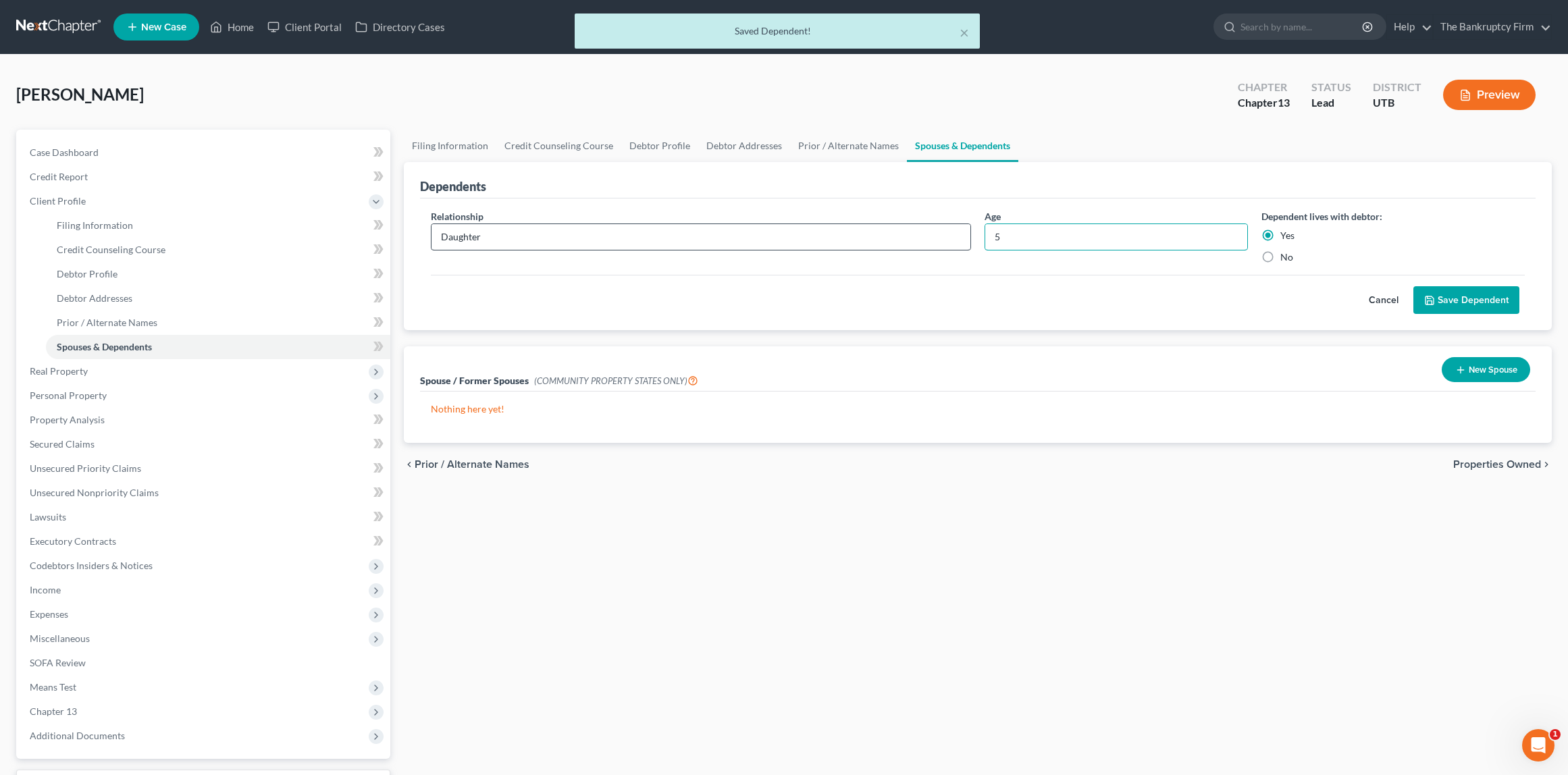
drag, startPoint x: 968, startPoint y: 237, endPoint x: 946, endPoint y: 237, distance: 22.0
click at [946, 237] on div "Relationship * Daughter Age 5 Dependent lives with debtor: Yes No" at bounding box center [977, 241] width 1108 height 65
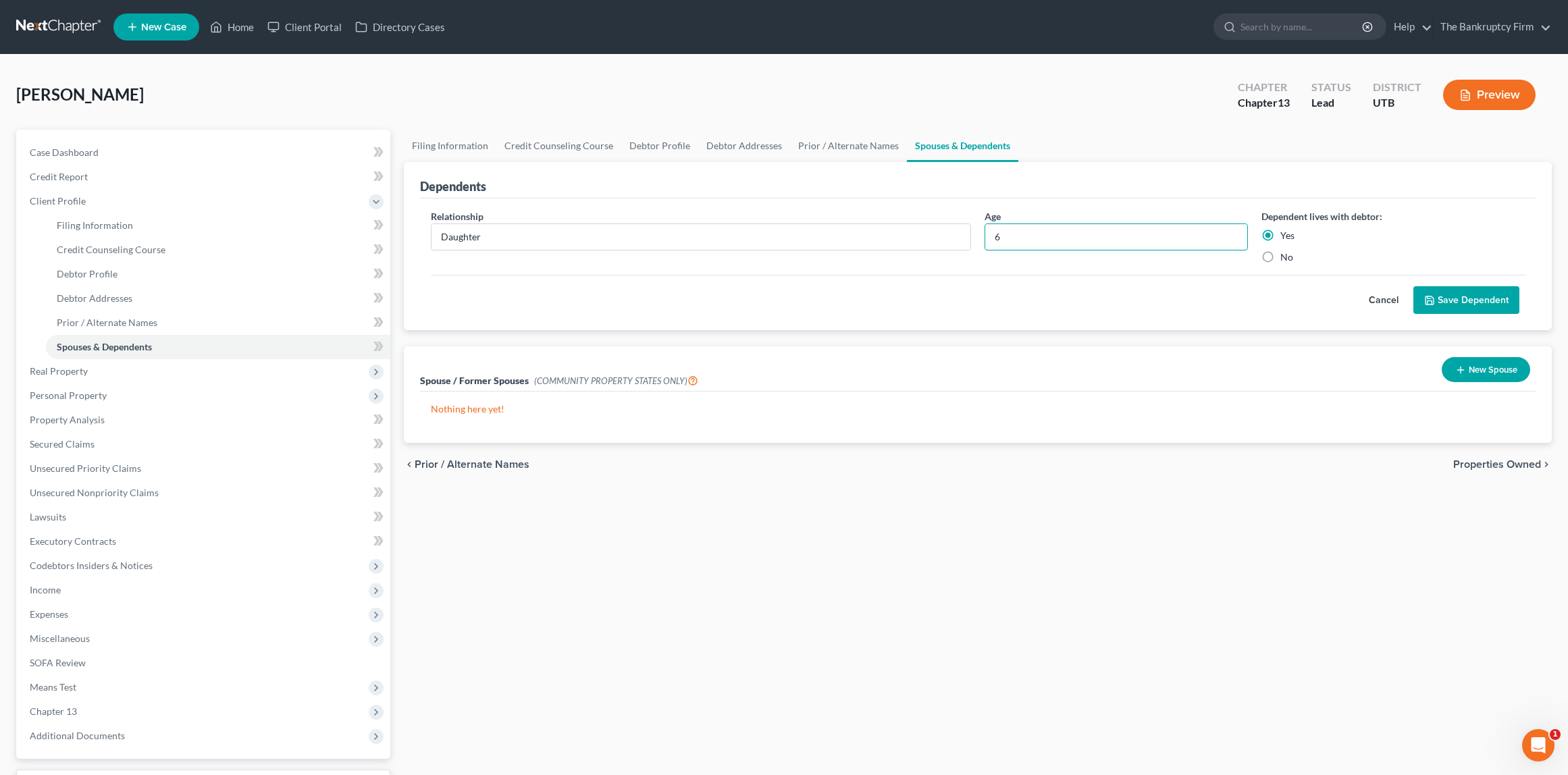
type input "6"
click at [1482, 295] on button "Save Dependent" at bounding box center [1467, 300] width 106 height 29
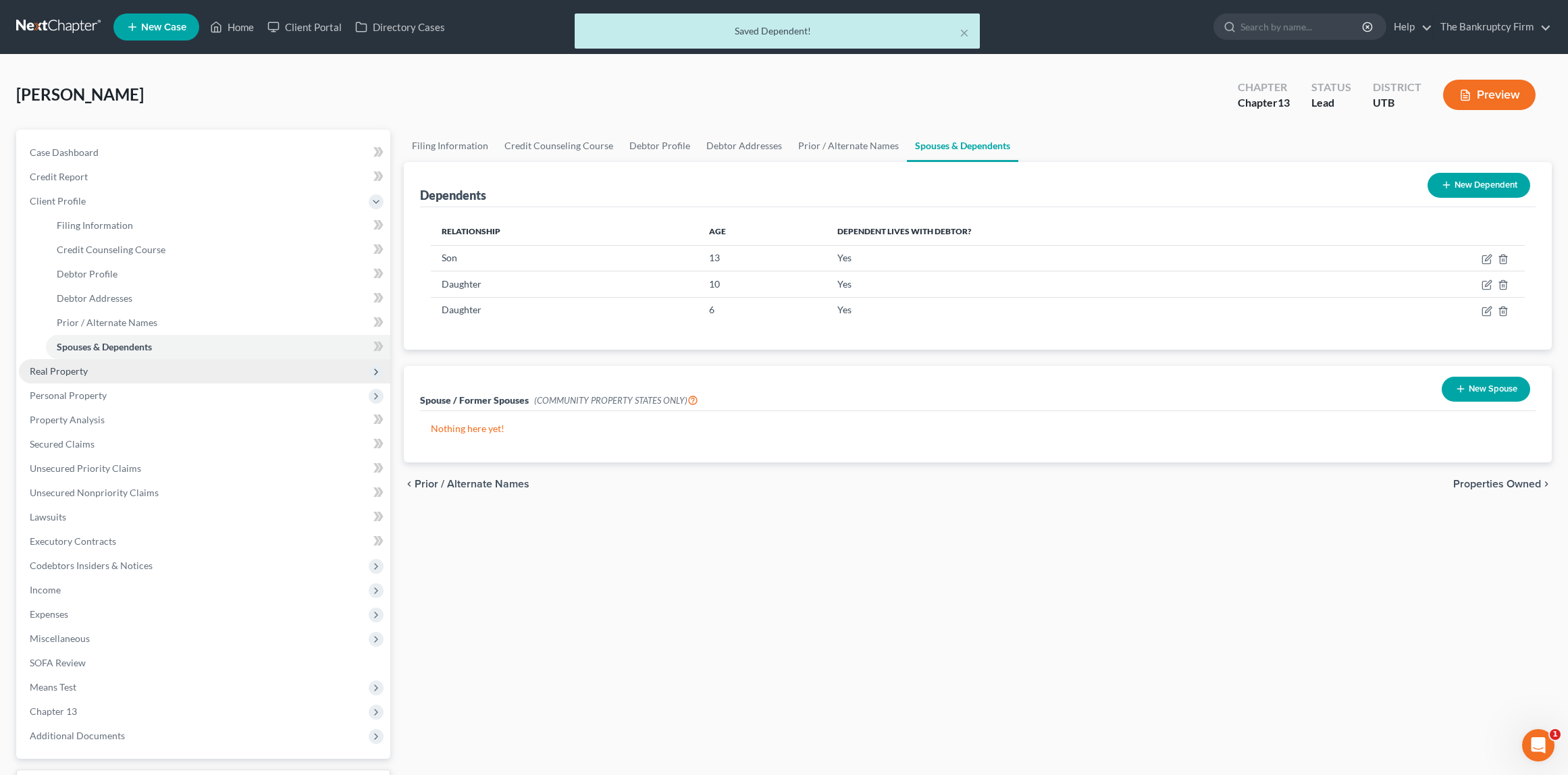
click at [53, 373] on span "Real Property" at bounding box center [58, 370] width 58 height 12
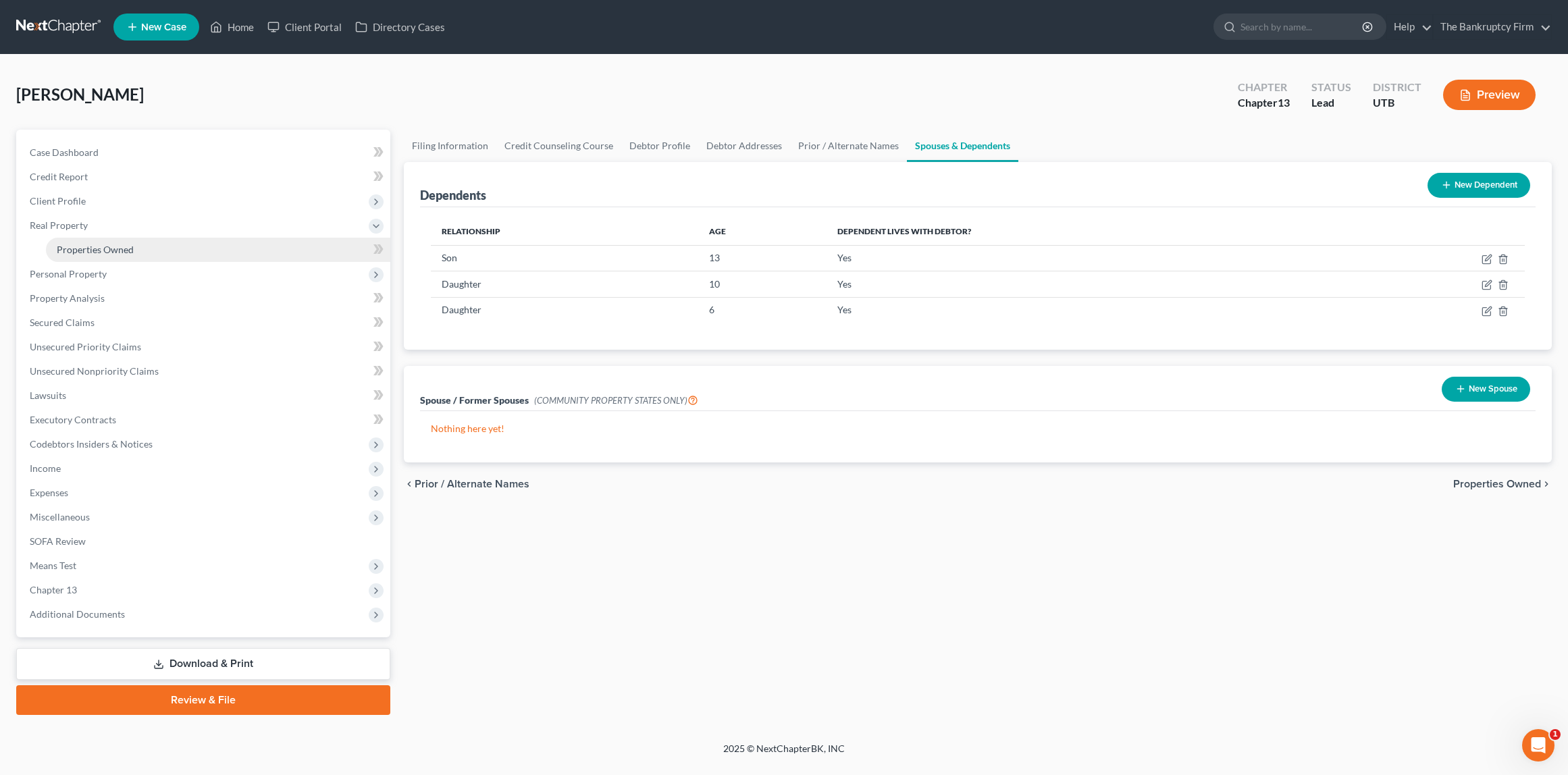
click at [92, 242] on link "Properties Owned" at bounding box center [218, 249] width 345 height 24
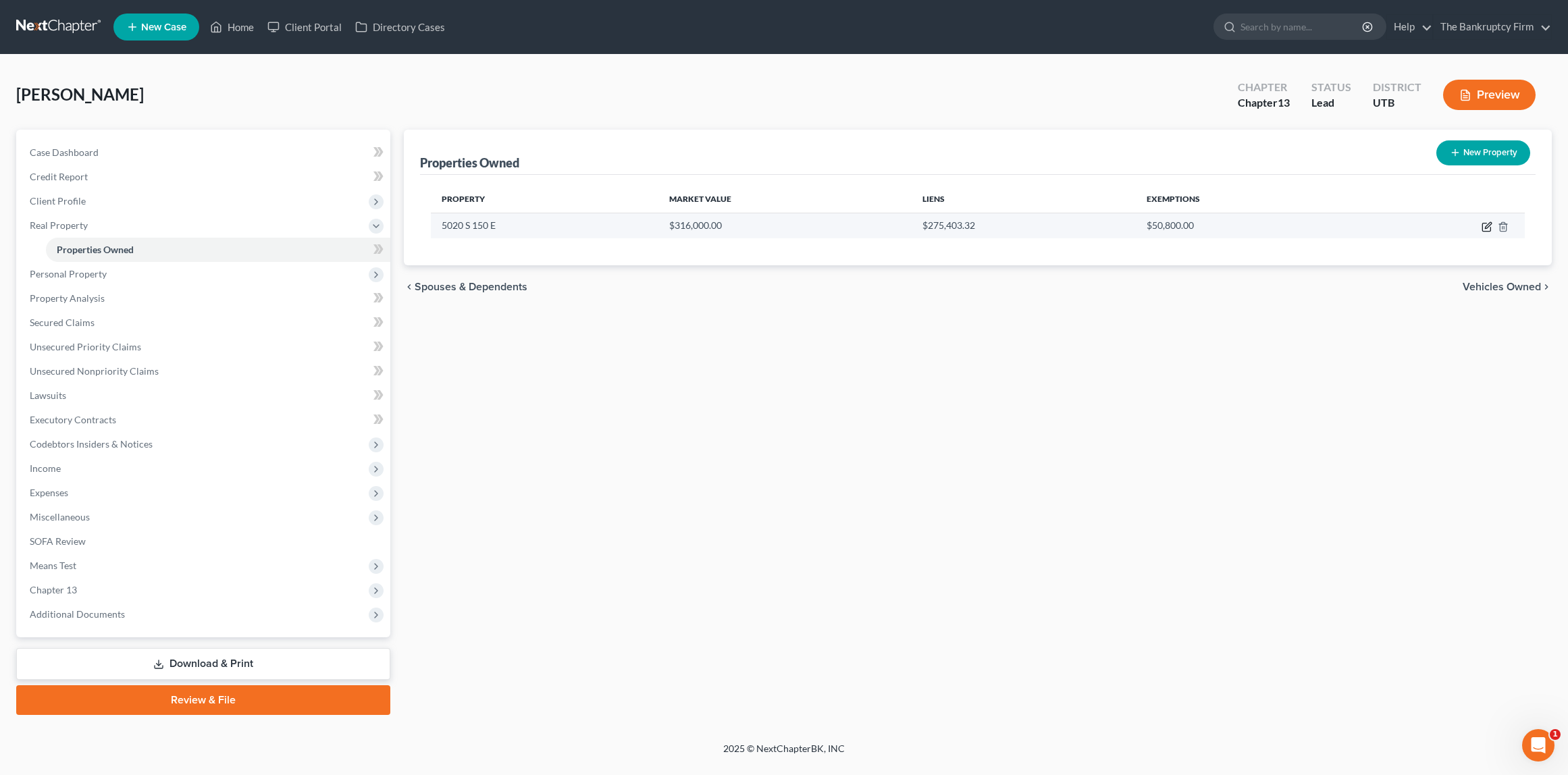
click at [1490, 223] on icon "button" at bounding box center [1487, 227] width 11 height 11
select select "46"
select select "28"
select select "3"
select select "0"
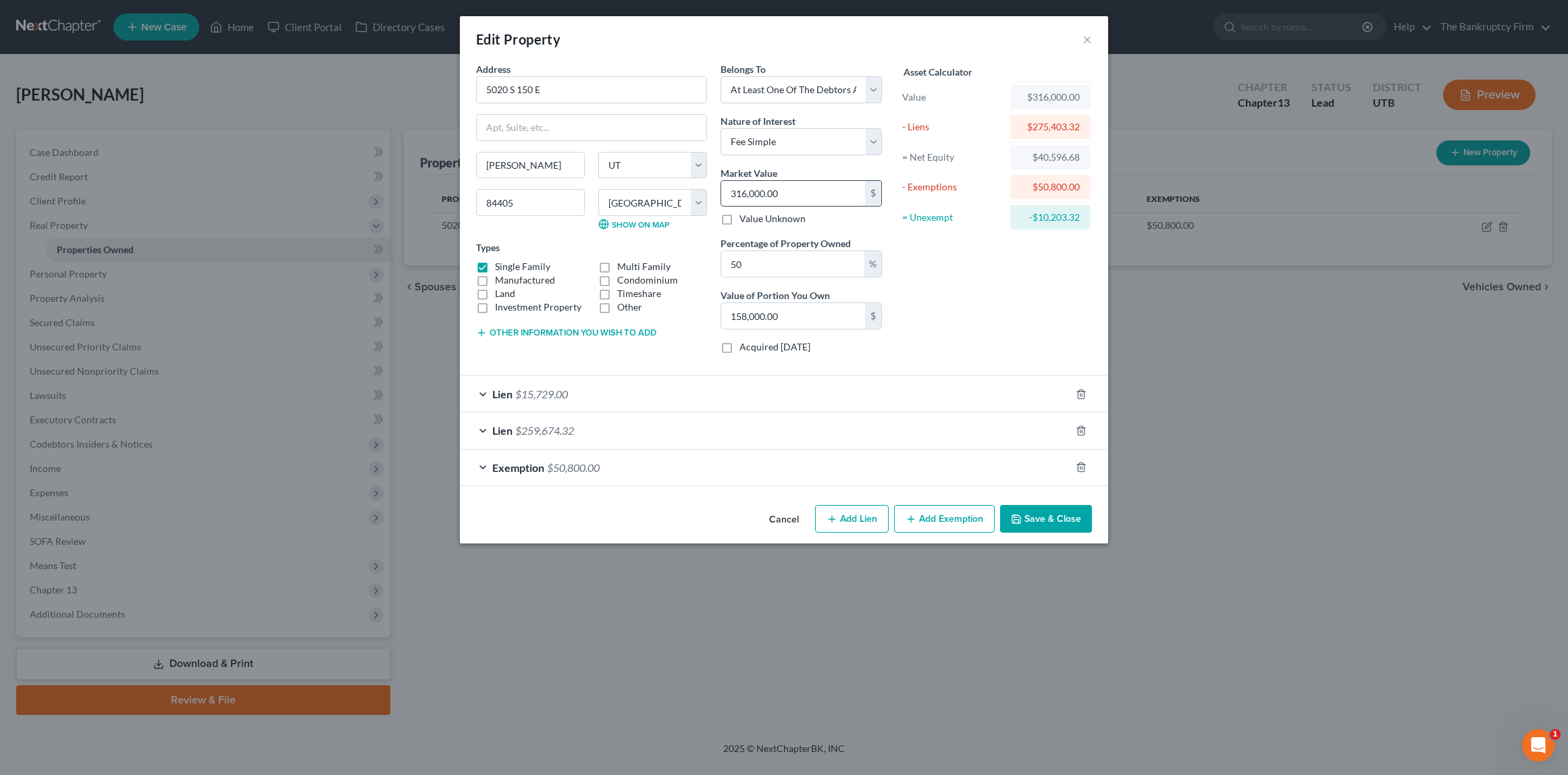
click at [802, 192] on input "316,000.00" at bounding box center [793, 194] width 144 height 26
click at [484, 395] on div "Lien $15,729.00" at bounding box center [765, 394] width 610 height 36
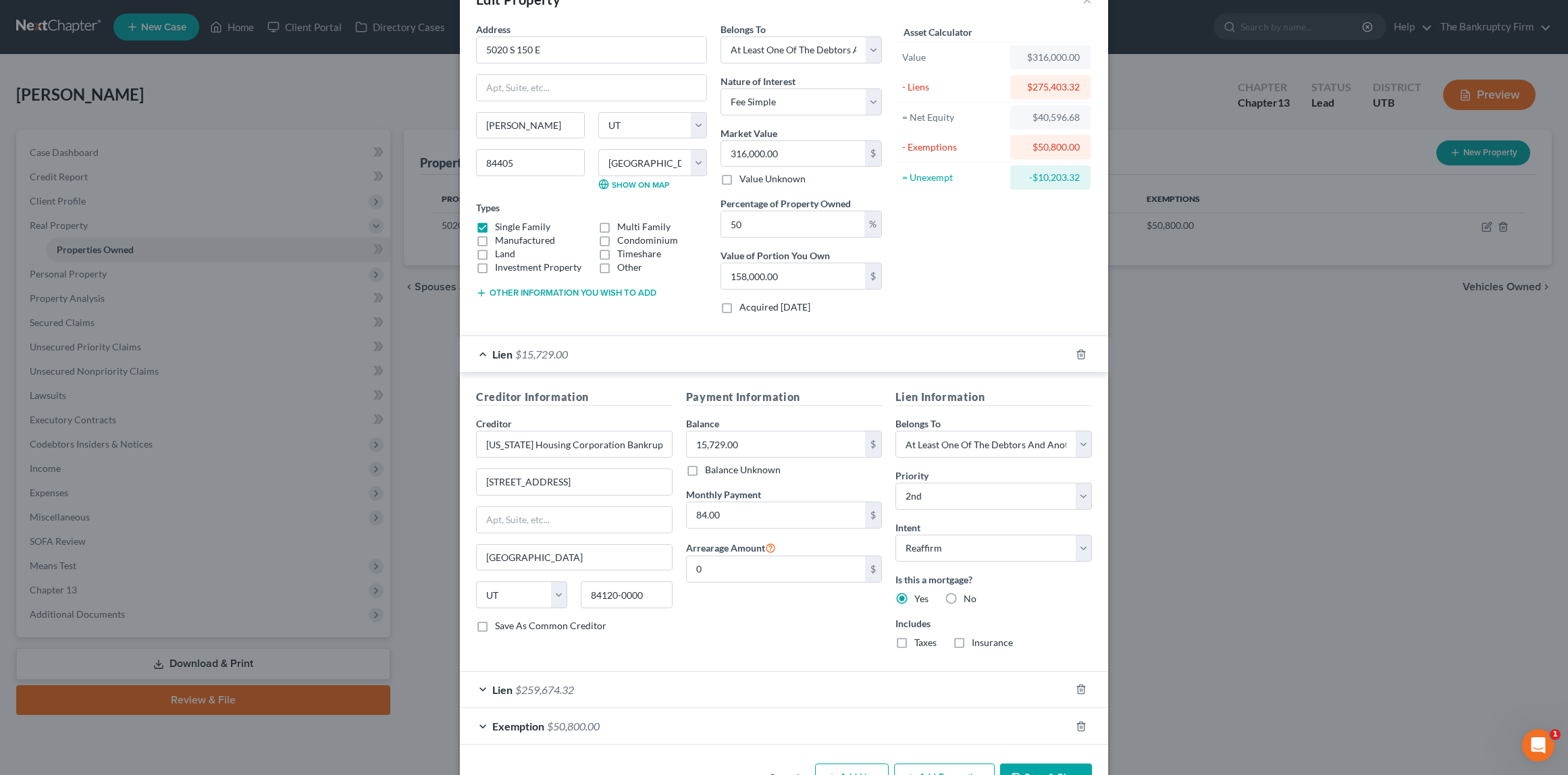
scroll to position [83, 0]
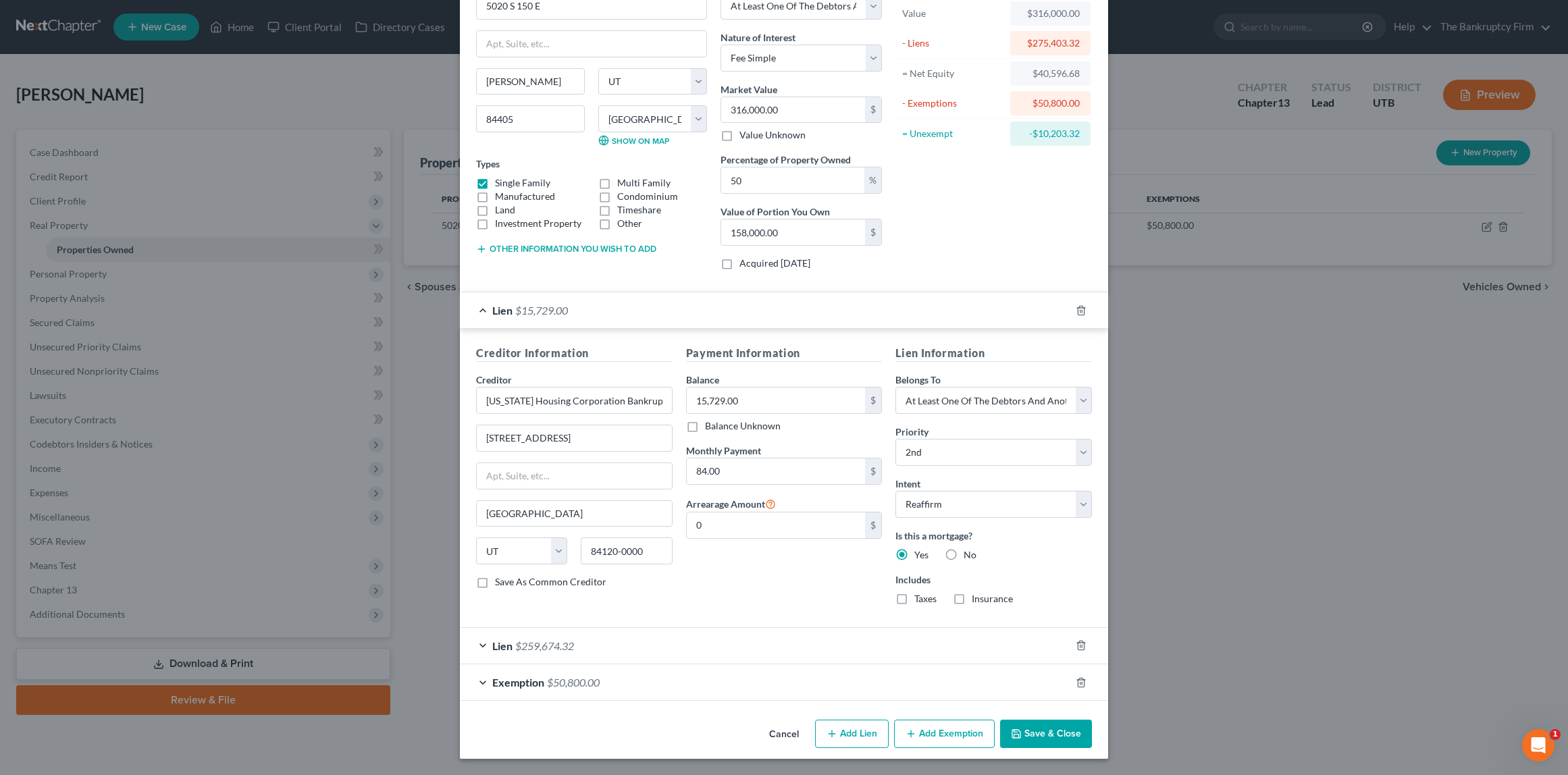
click at [484, 644] on div "Lien $259,674.32" at bounding box center [765, 646] width 610 height 36
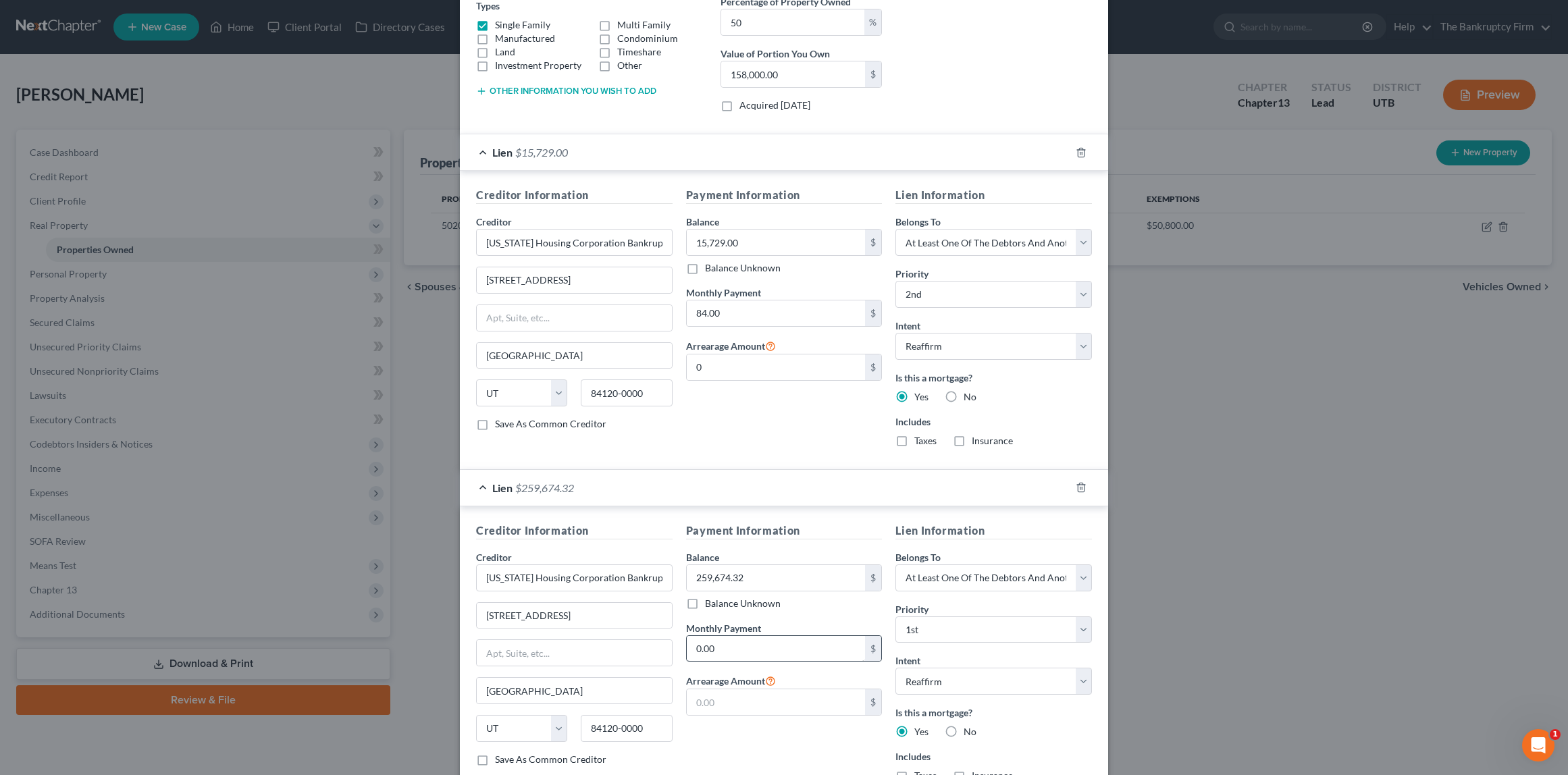
scroll to position [382, 0]
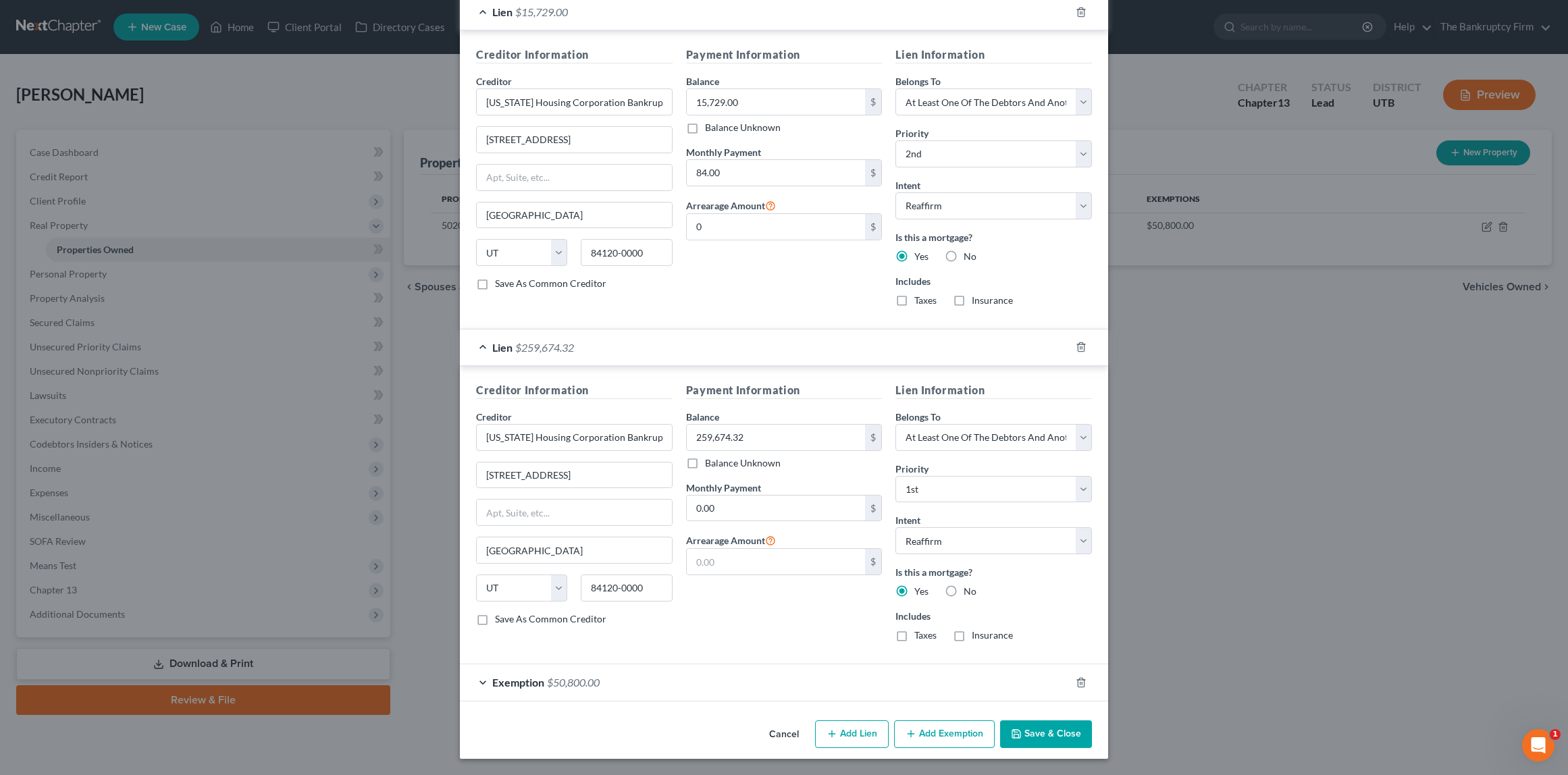
click at [1054, 735] on button "Save & Close" at bounding box center [1046, 735] width 92 height 29
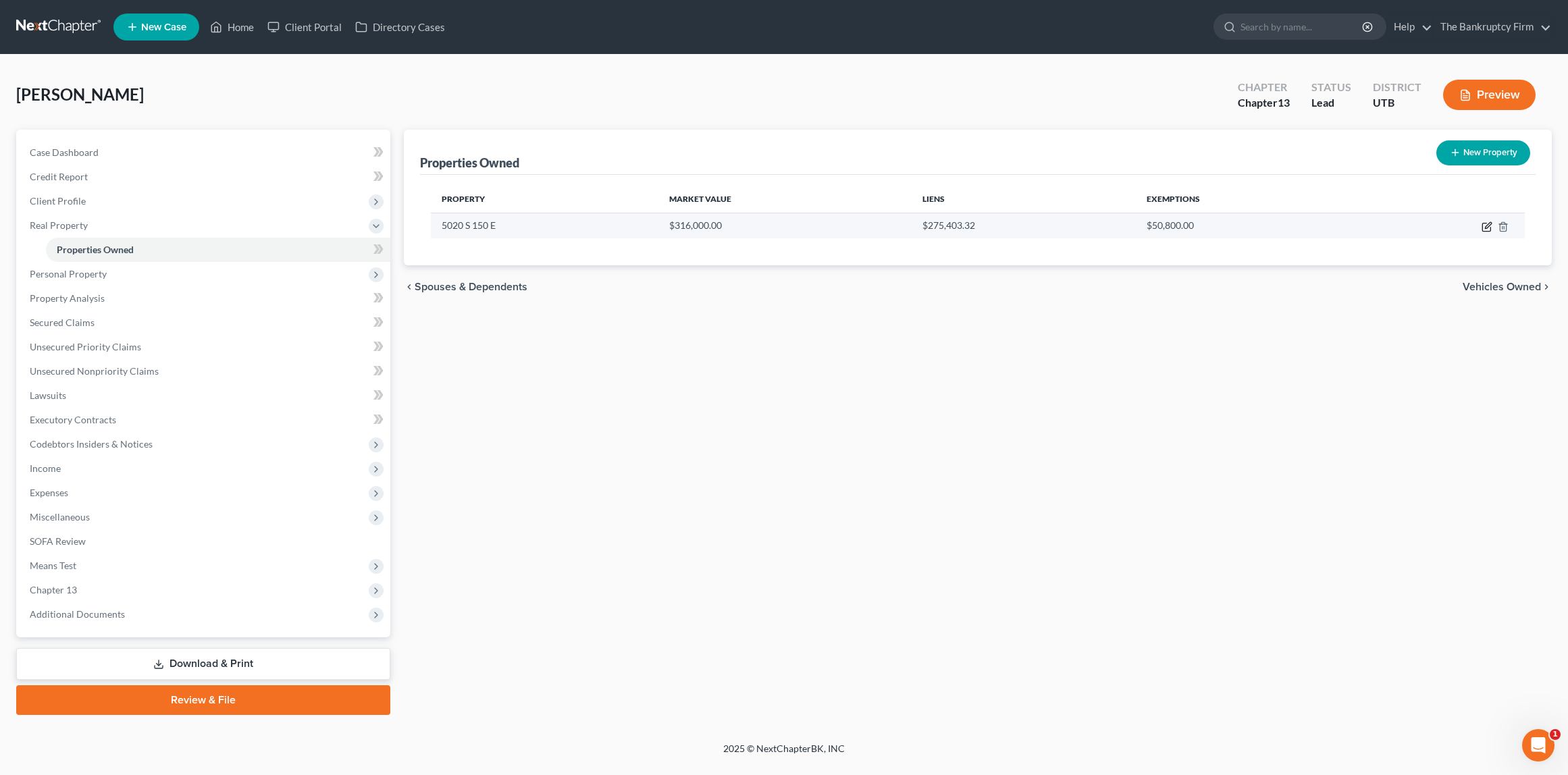
click at [1486, 228] on icon "button" at bounding box center [1487, 225] width 6 height 6
select select "46"
select select "28"
select select "3"
select select "0"
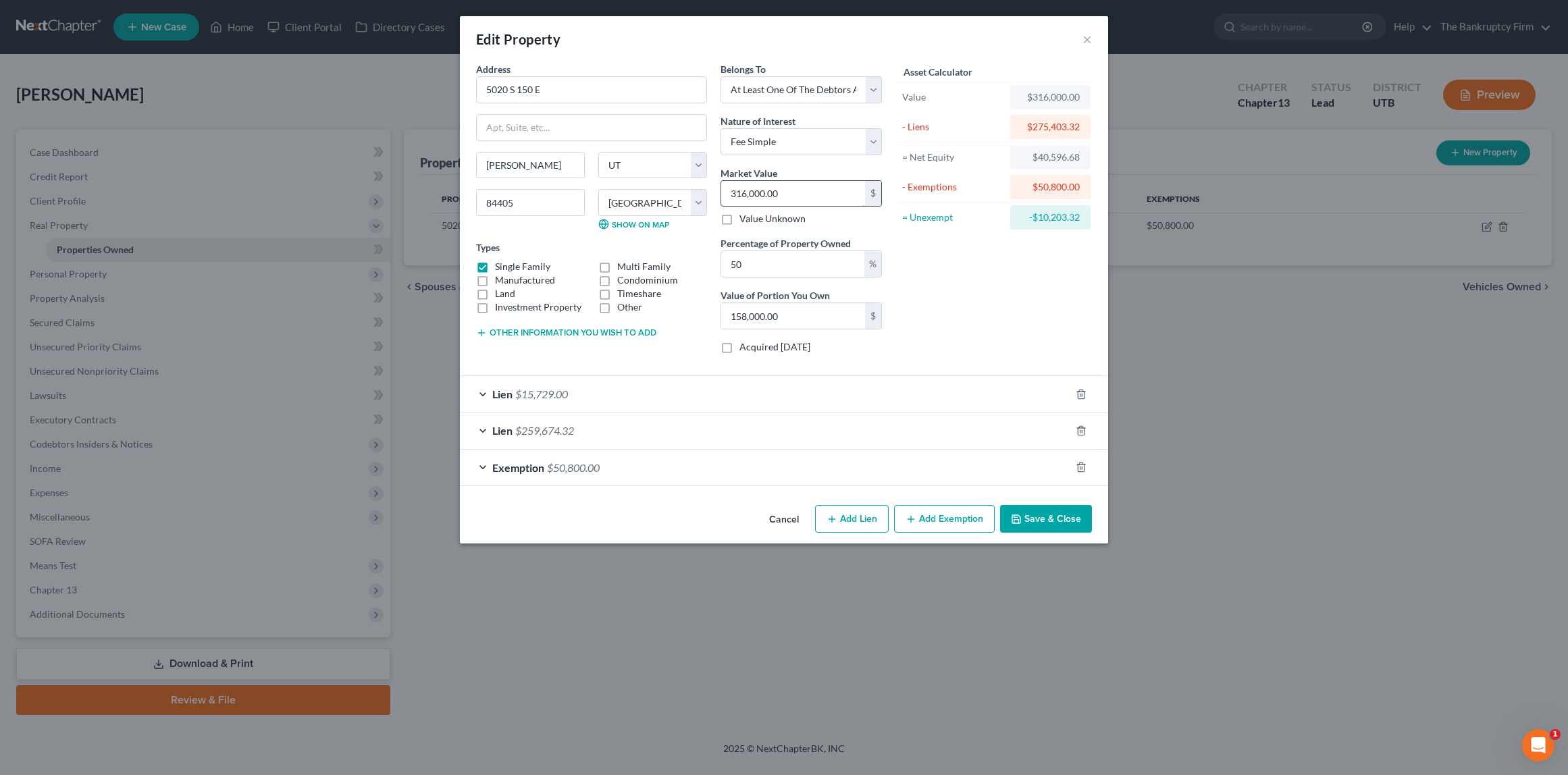
click at [808, 190] on input "316,000.00" at bounding box center [793, 194] width 144 height 26
type input "3"
type input "1.50"
type input "37"
type input "18.50"
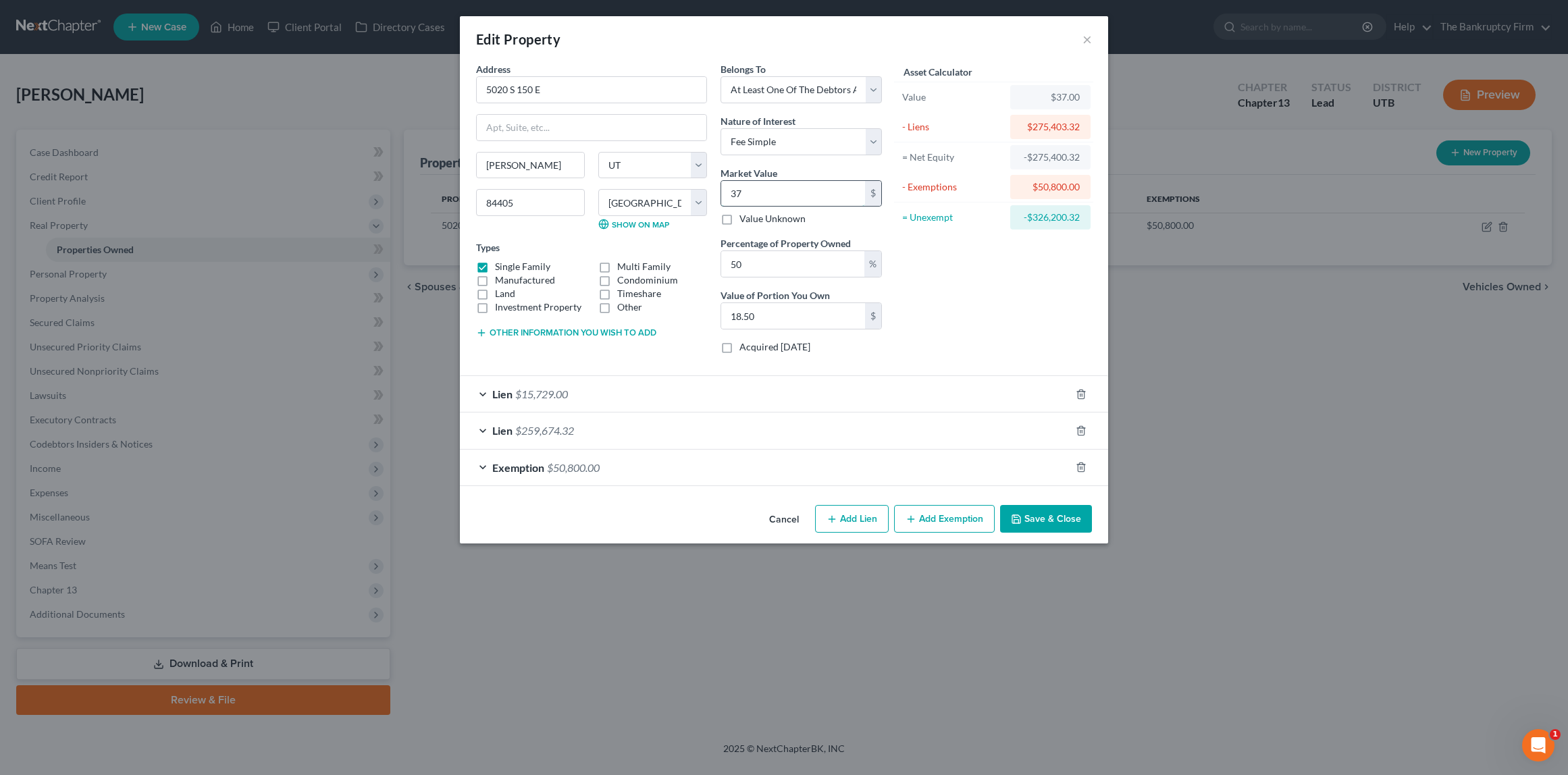
type input "375"
type input "187.50"
type input "3750"
type input "1,875.00"
type input "3,7500"
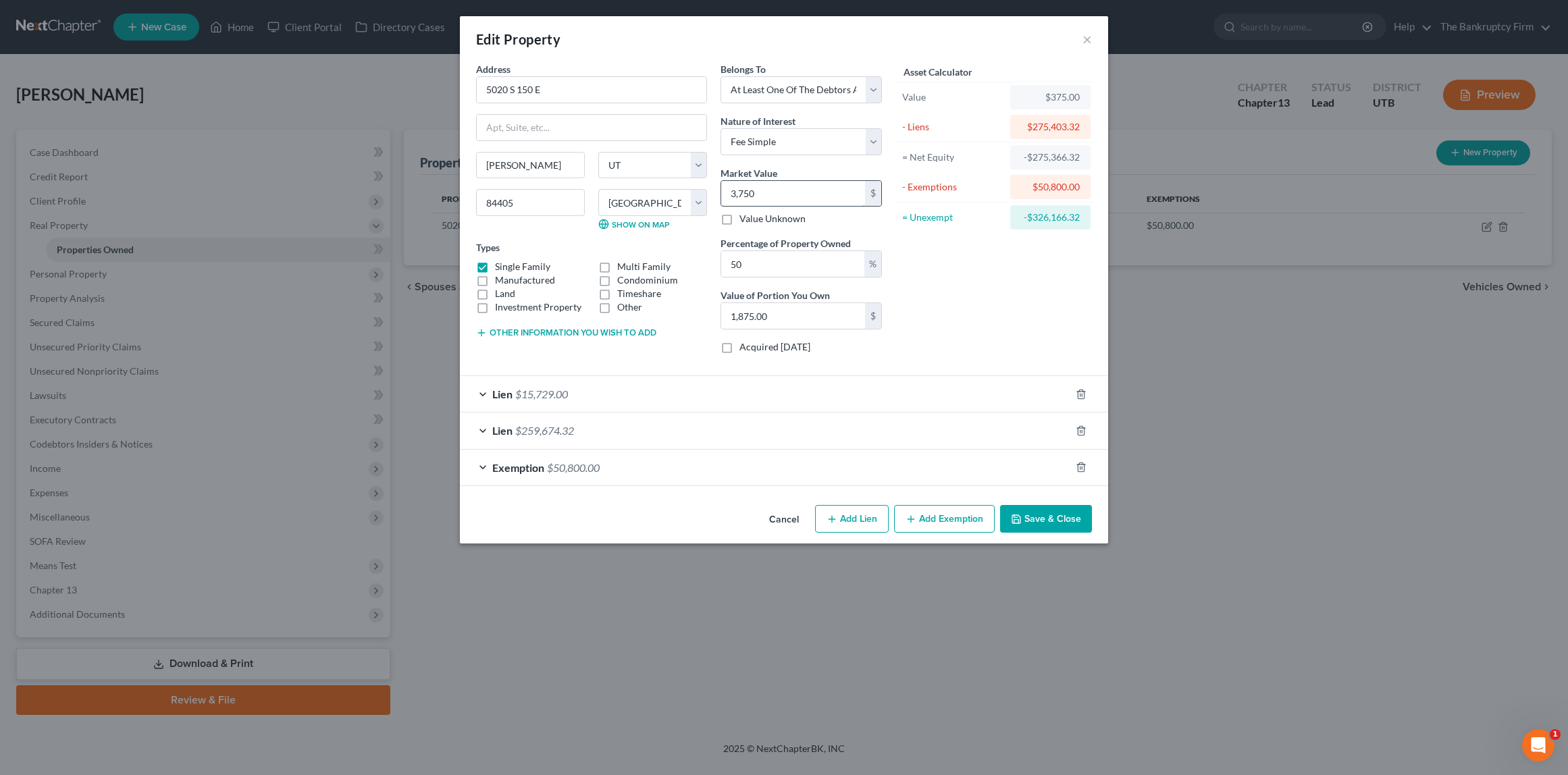
type input "18,750.00"
type input "37,5000"
type input "187,500.00"
type input "375,000"
click at [679, 261] on div "Multi Family" at bounding box center [653, 266] width 109 height 13
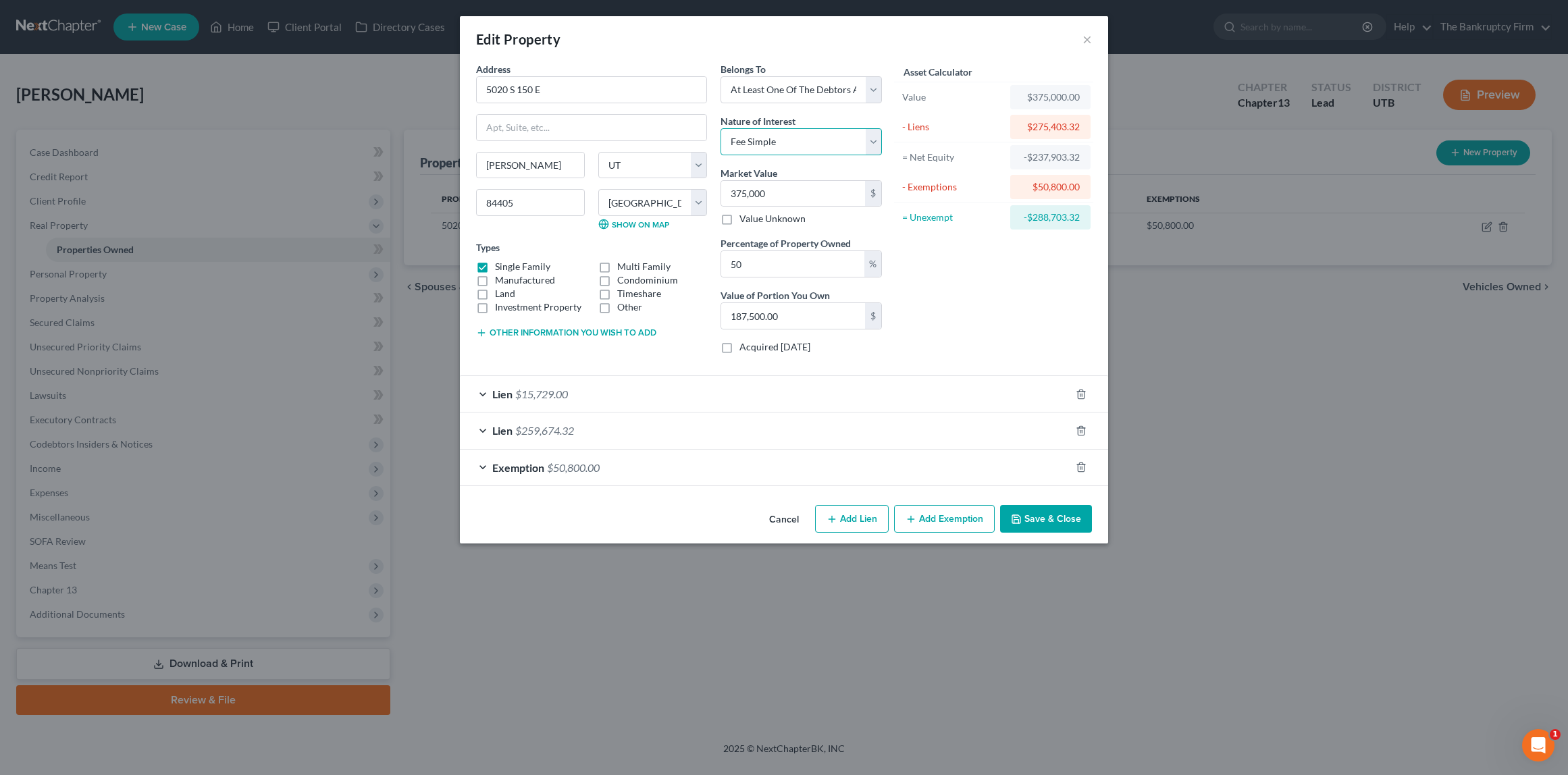
click at [874, 137] on select "Select Fee Simple Joint Tenant Life Estate Equitable Interest Future Interest T…" at bounding box center [802, 142] width 162 height 27
click at [721, 128] on select "Select Fee Simple Joint Tenant Life Estate Equitable Interest Future Interest T…" at bounding box center [802, 142] width 162 height 27
click at [1056, 515] on button "Save & Close" at bounding box center [1046, 519] width 92 height 29
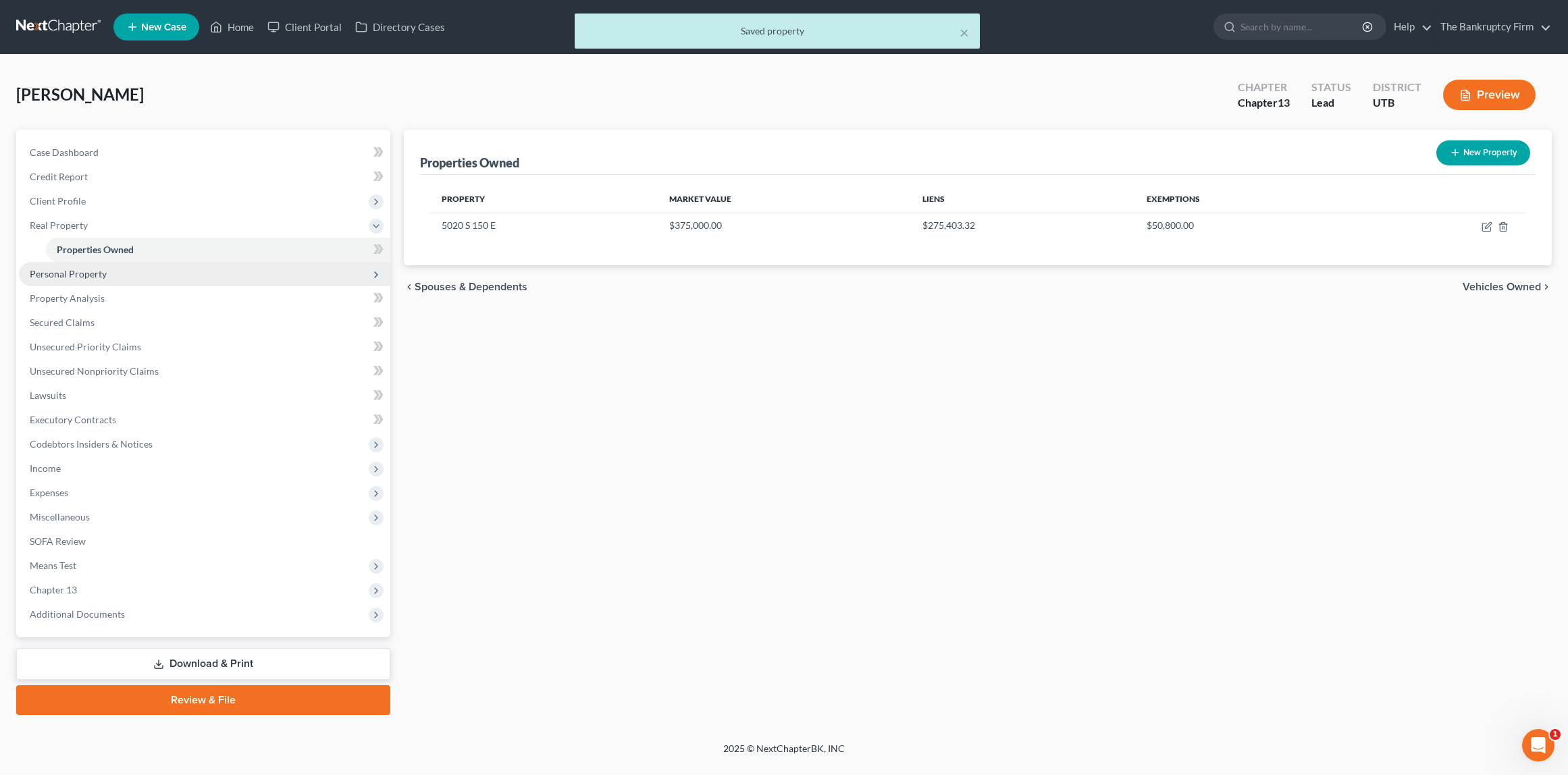
click at [84, 271] on span "Personal Property" at bounding box center [68, 274] width 77 height 12
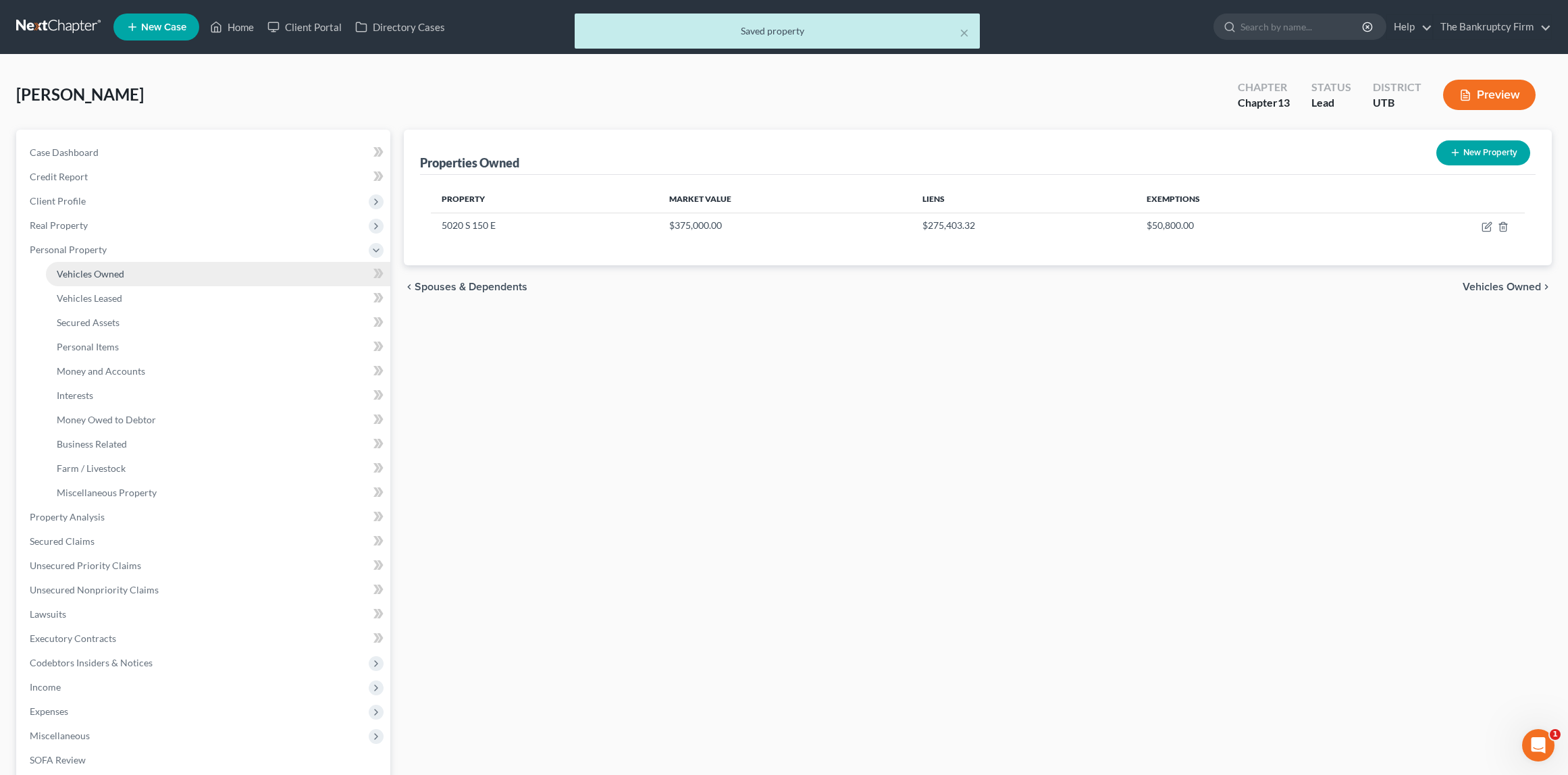
click at [93, 268] on span "Vehicles Owned" at bounding box center [90, 274] width 67 height 12
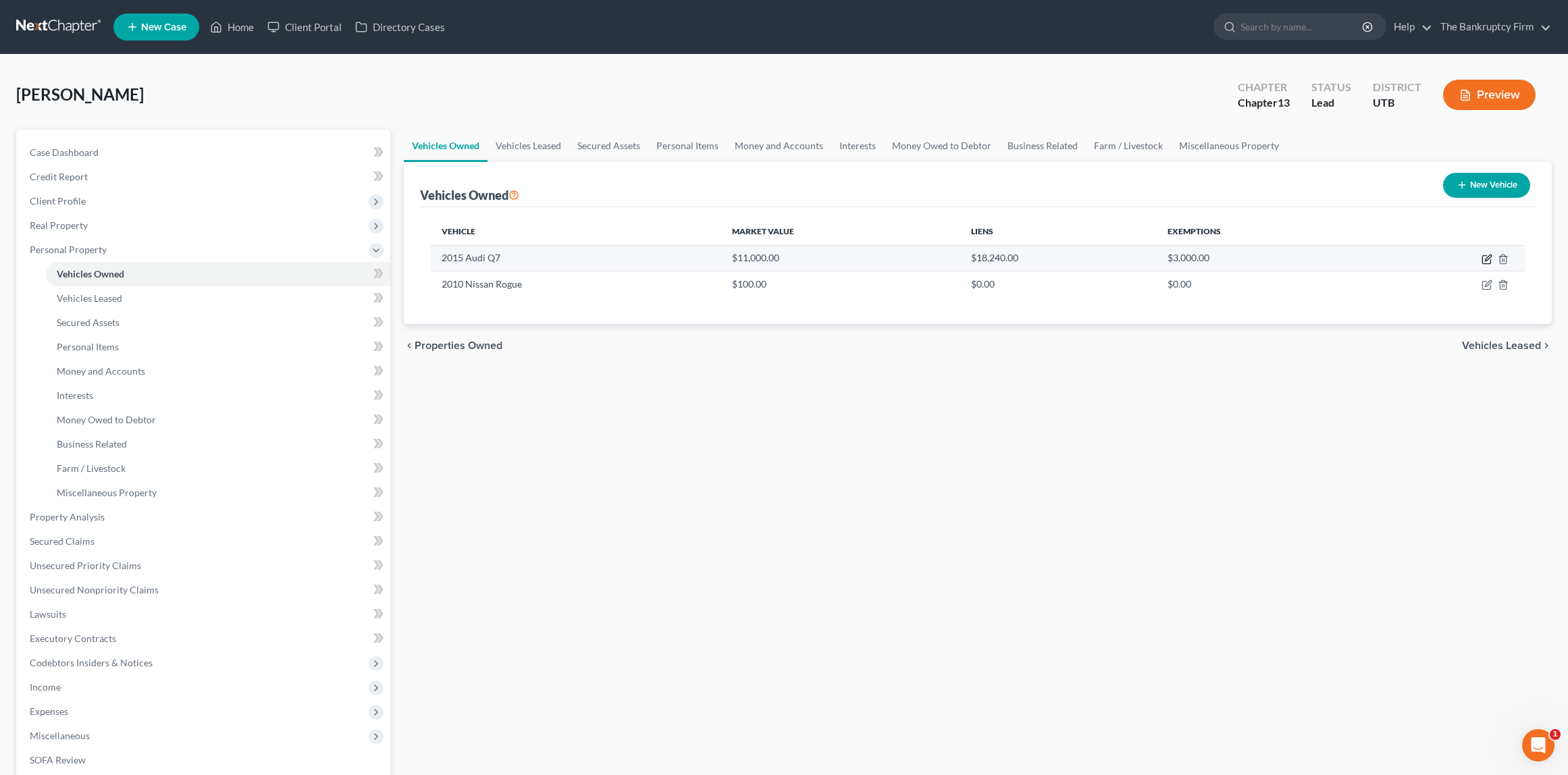
click at [1489, 258] on icon "button" at bounding box center [1487, 259] width 11 height 11
select select "0"
select select "11"
select select "0"
select select "46"
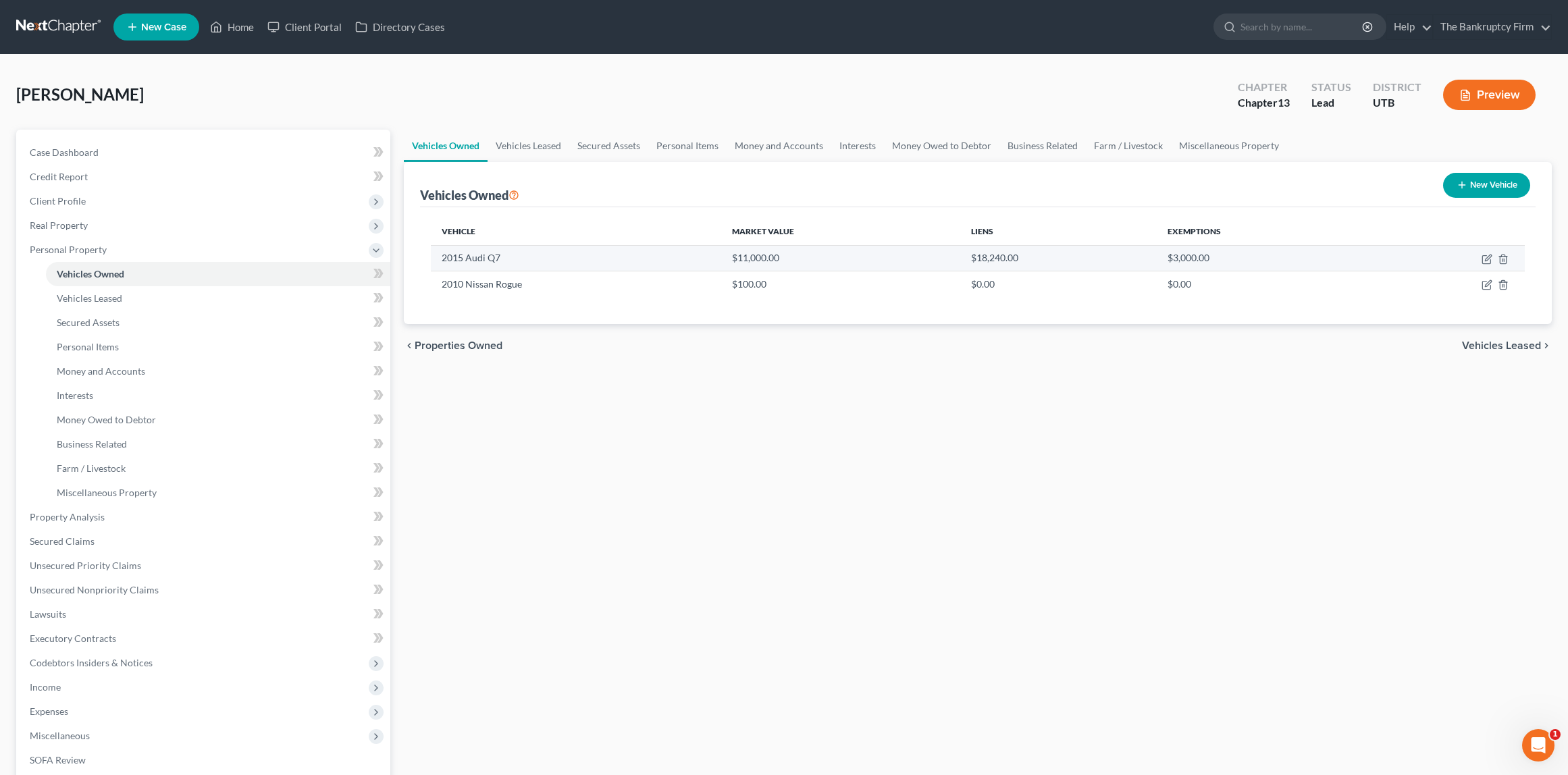
select select "0"
select select "2"
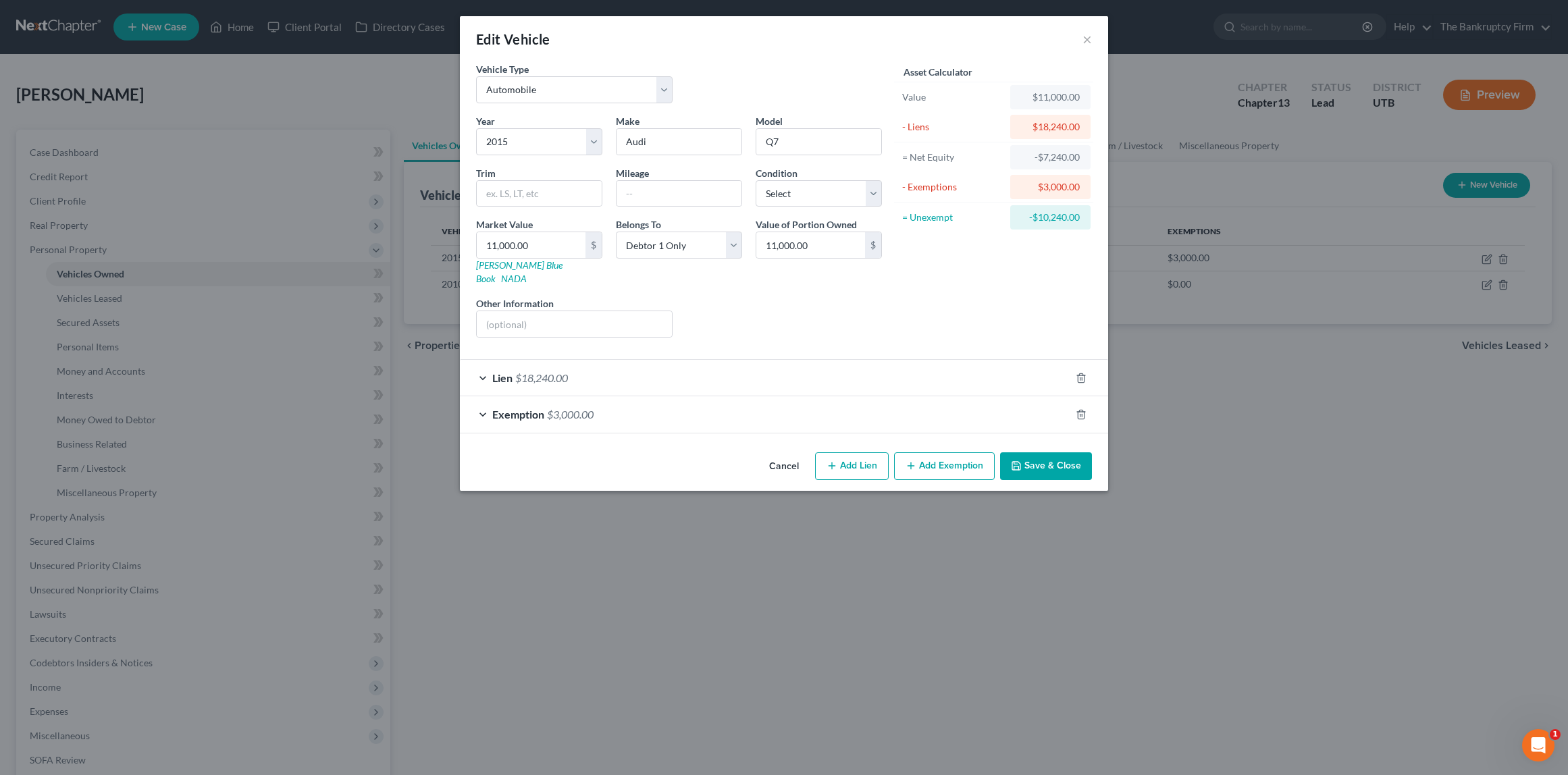
click at [494, 371] on span "Lien" at bounding box center [502, 378] width 21 height 13
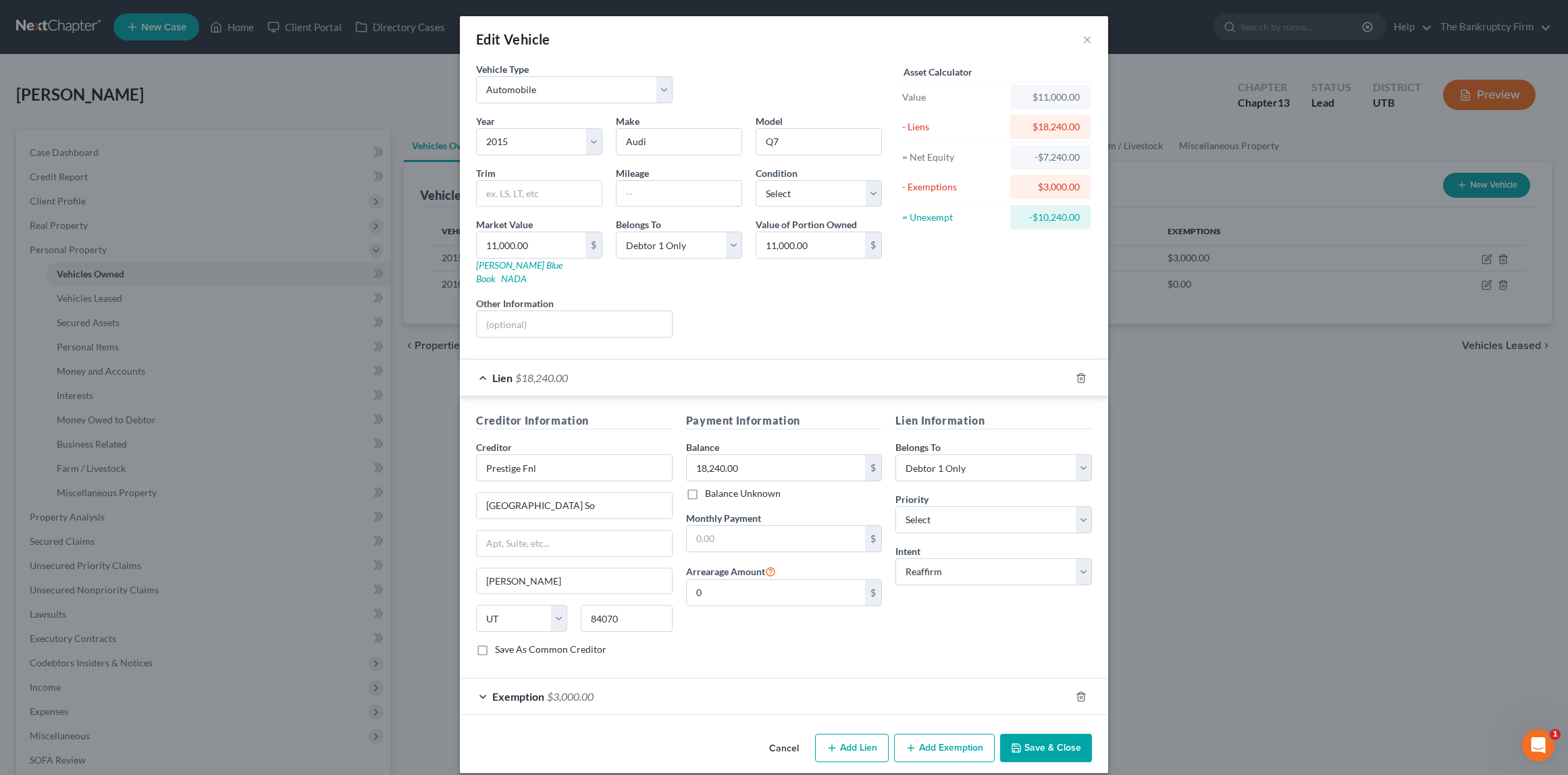
click at [1064, 734] on button "Save & Close" at bounding box center [1046, 748] width 92 height 29
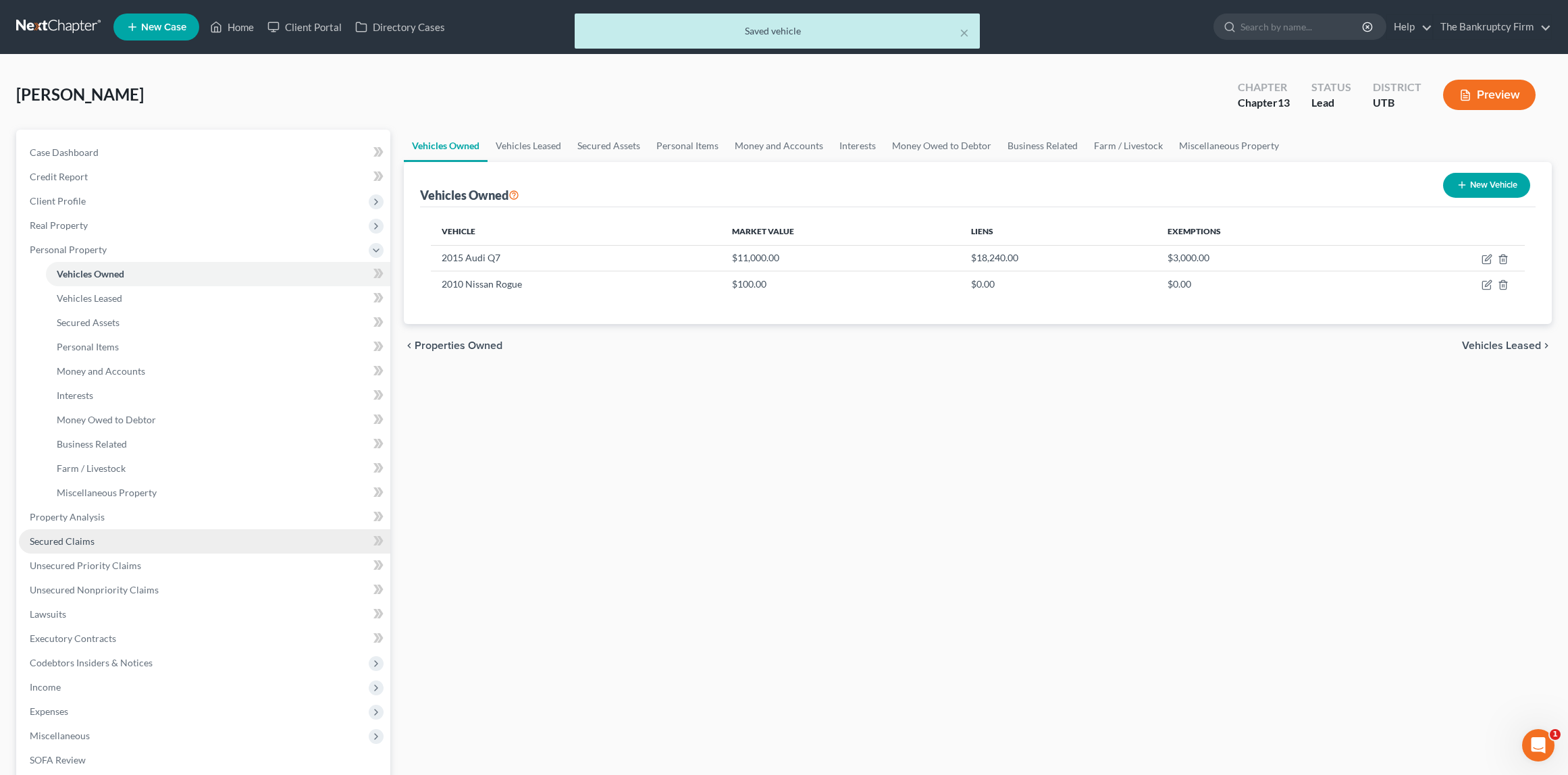
click at [78, 540] on span "Secured Claims" at bounding box center [62, 541] width 65 height 12
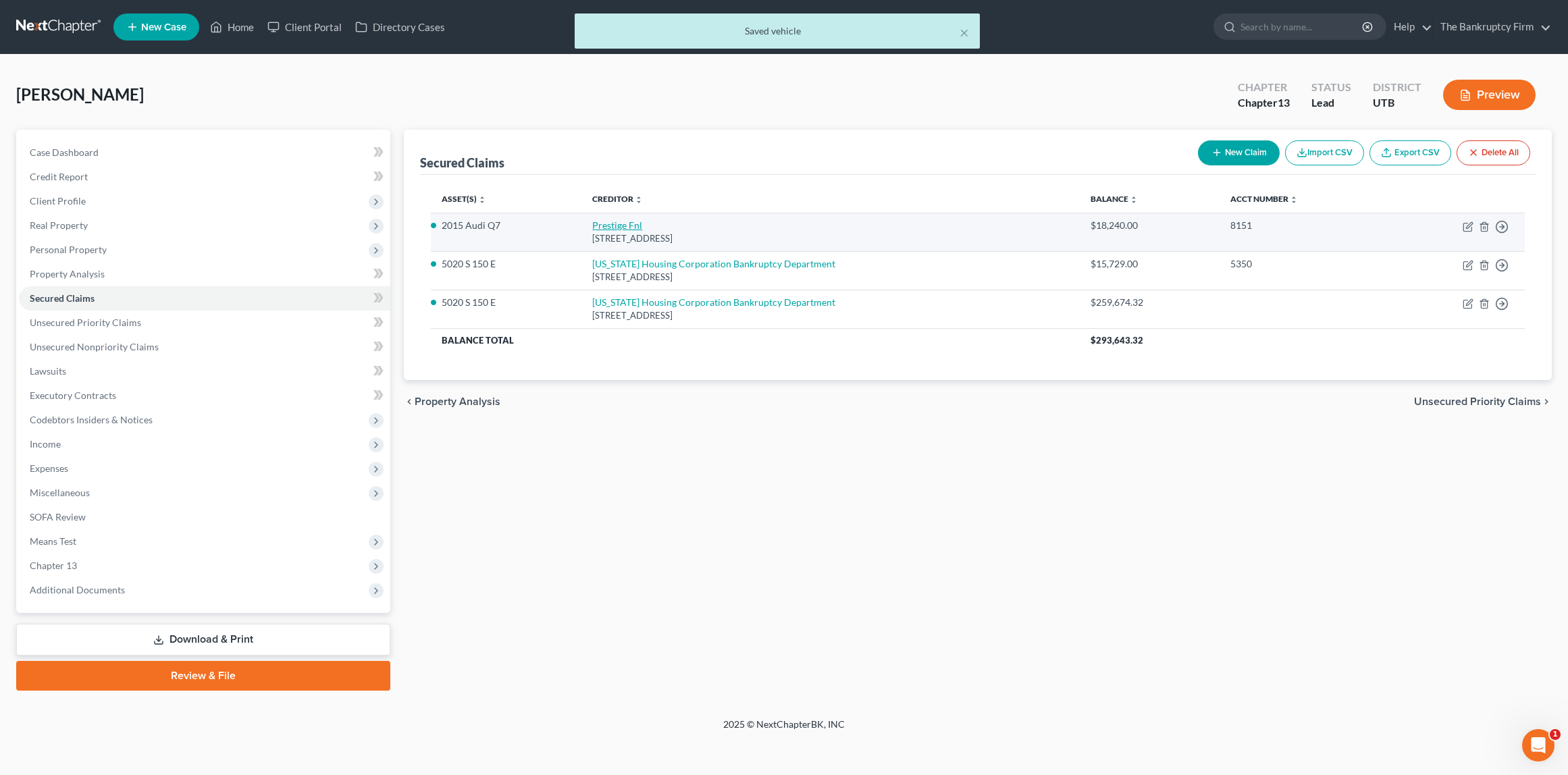
click at [623, 221] on link "Prestige Fnl" at bounding box center [618, 225] width 50 height 12
select select "46"
select select "2"
select select "0"
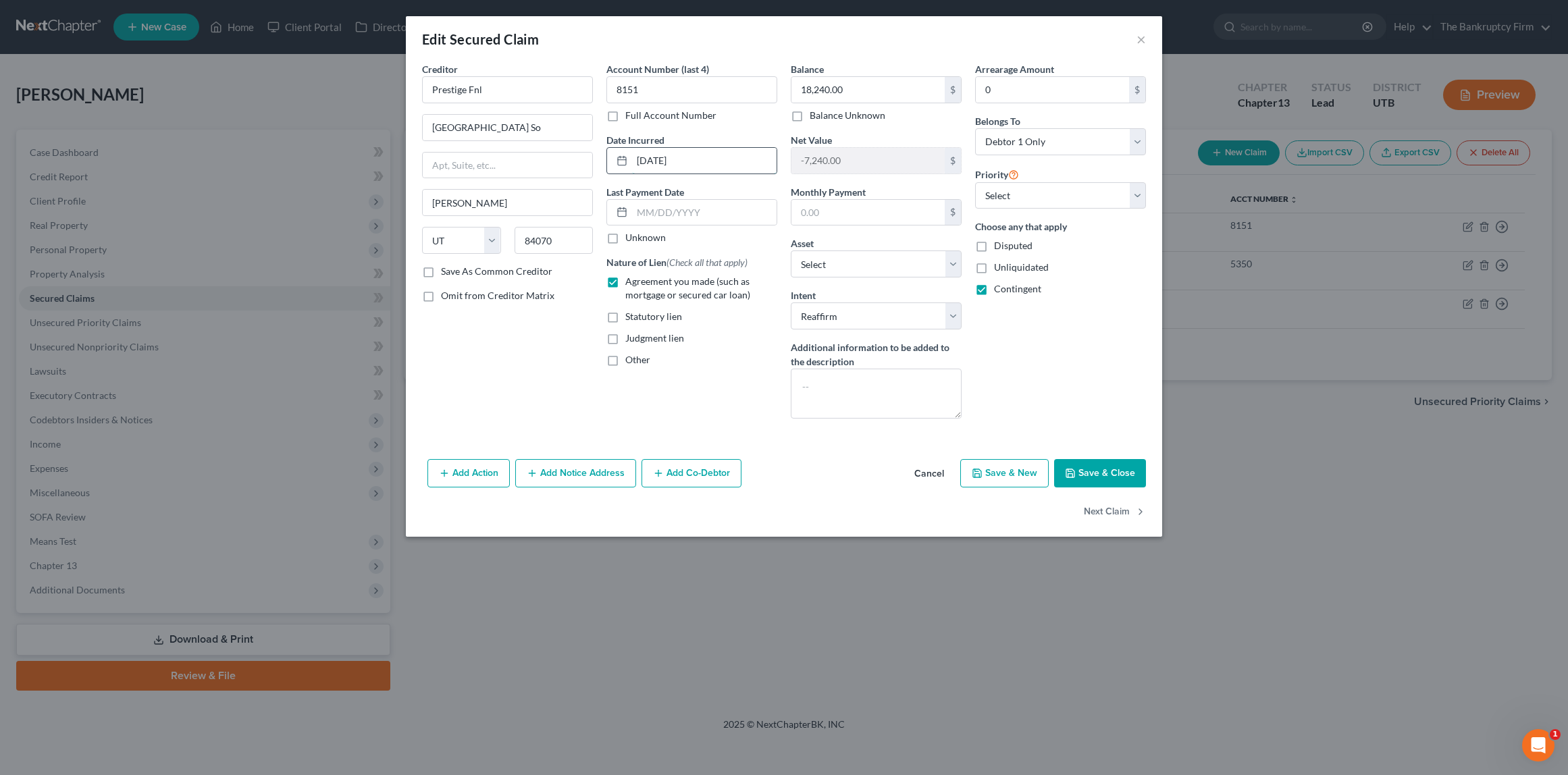
click at [717, 165] on input "01-24-2024" at bounding box center [704, 161] width 145 height 26
click at [1103, 475] on button "Save & Close" at bounding box center [1099, 474] width 92 height 29
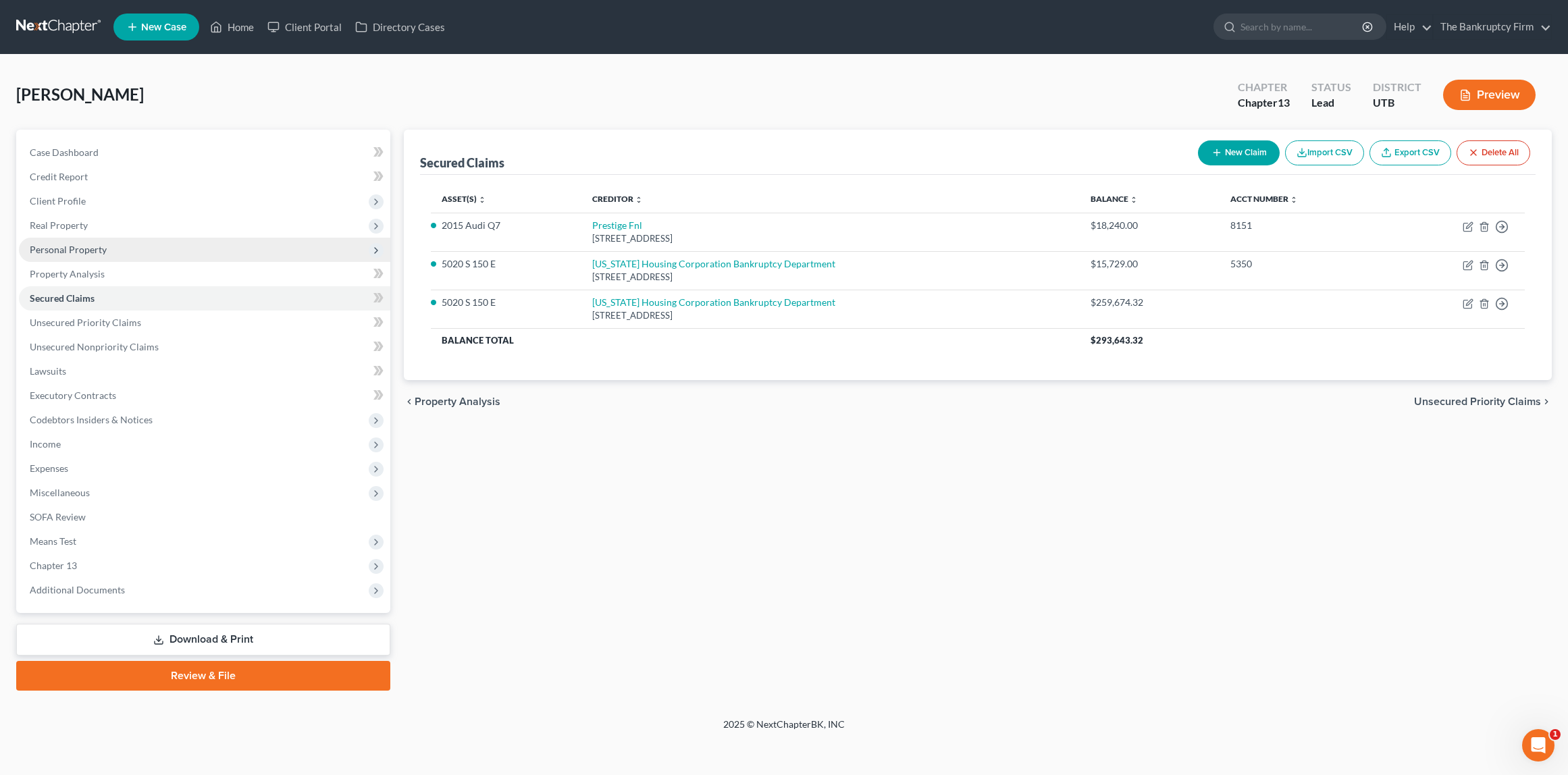
click at [68, 248] on span "Personal Property" at bounding box center [68, 249] width 77 height 12
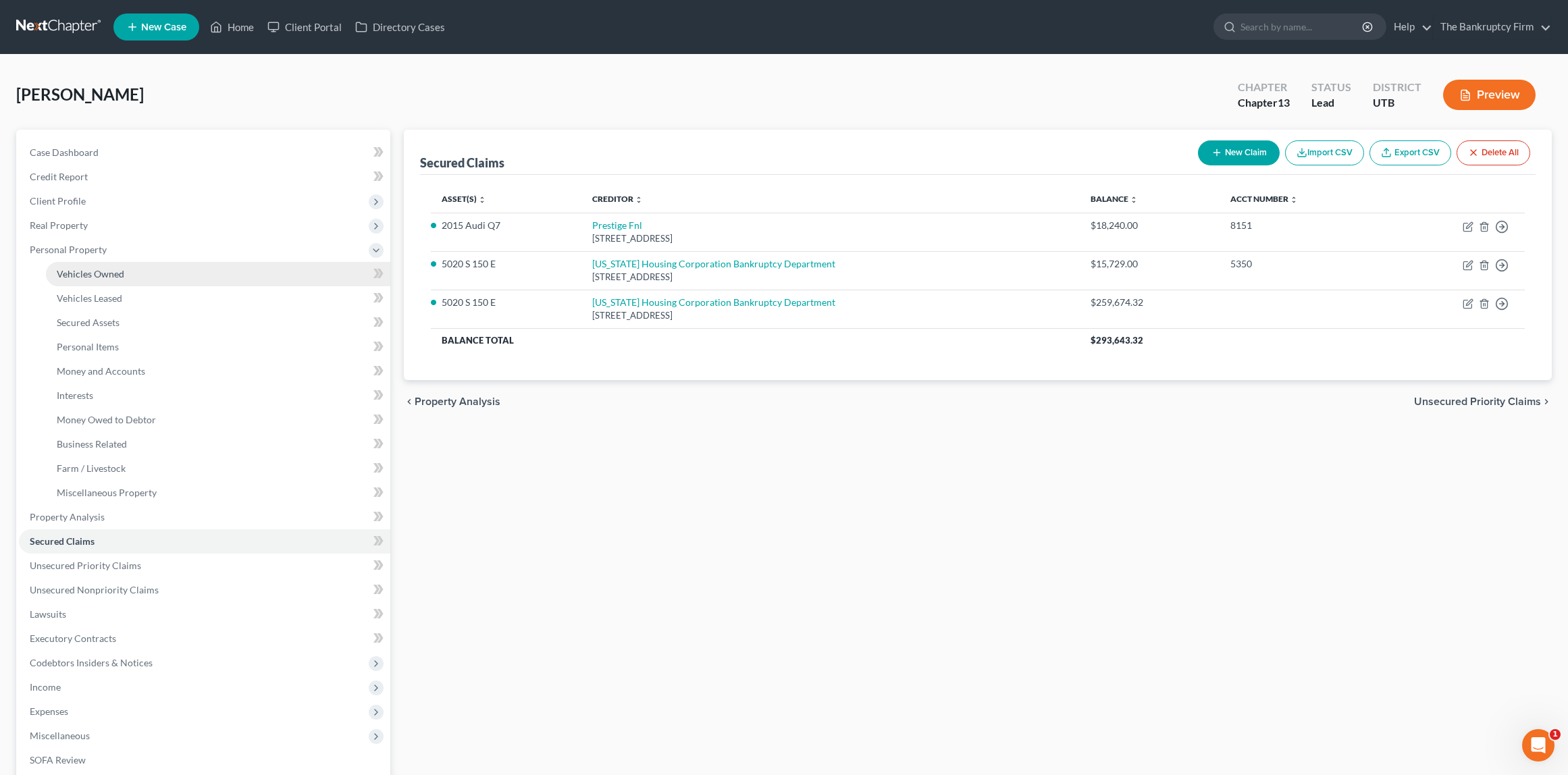
click at [110, 276] on span "Vehicles Owned" at bounding box center [90, 274] width 67 height 12
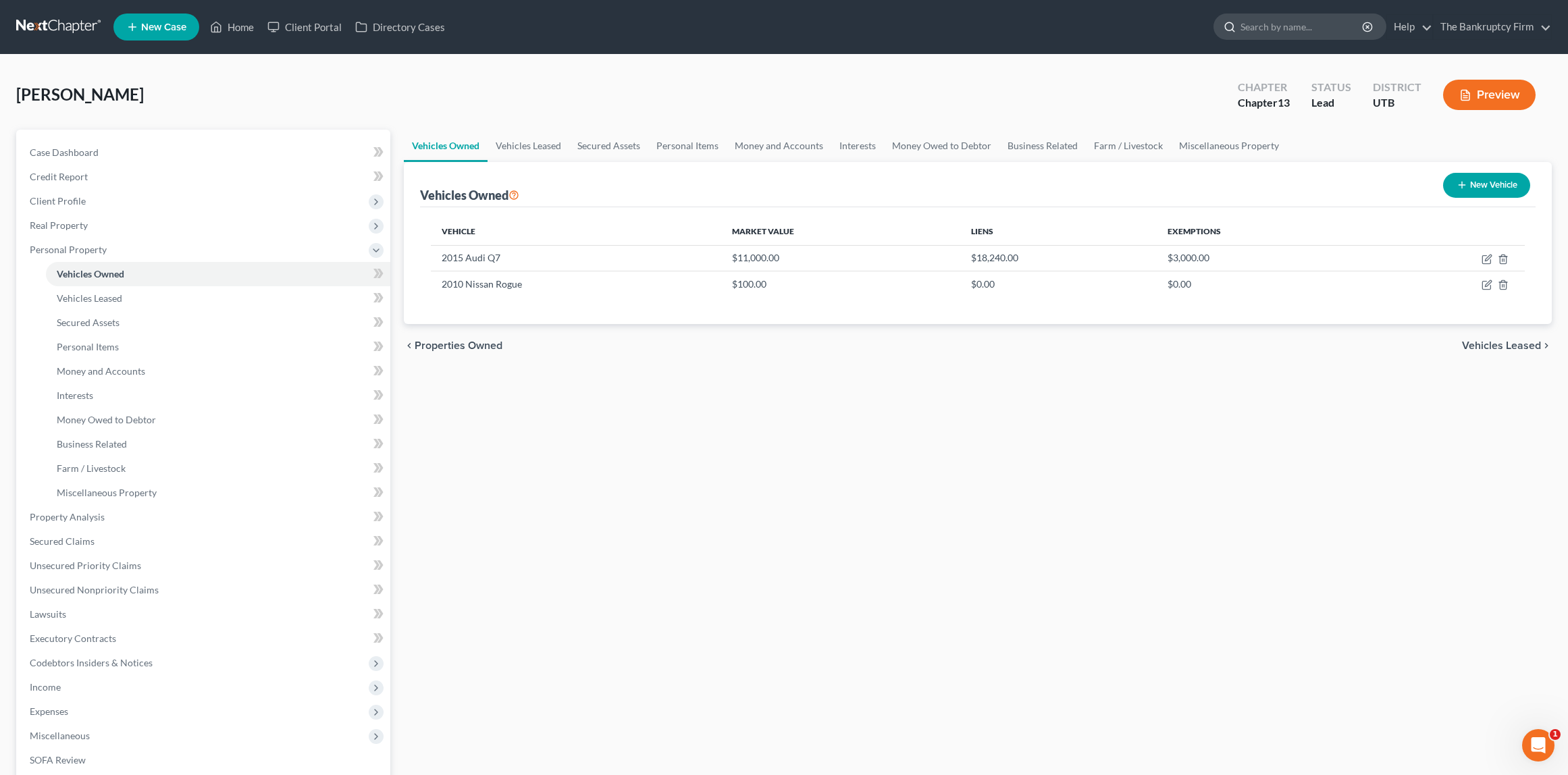
click at [1269, 34] on input "search" at bounding box center [1302, 27] width 124 height 25
type input "m"
click at [79, 172] on span "Credit Report" at bounding box center [58, 176] width 58 height 12
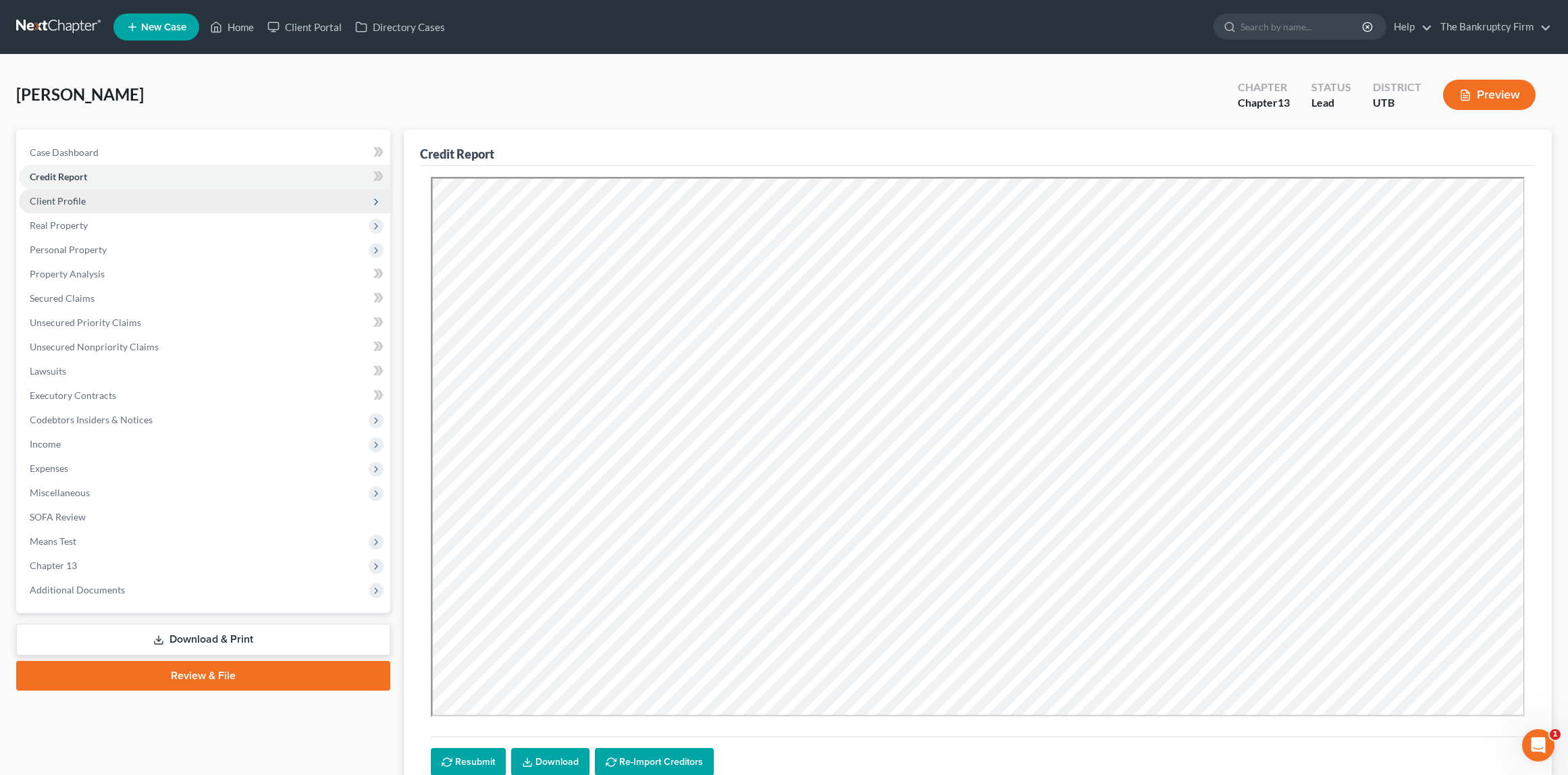
click at [78, 201] on span "Client Profile" at bounding box center [57, 200] width 56 height 12
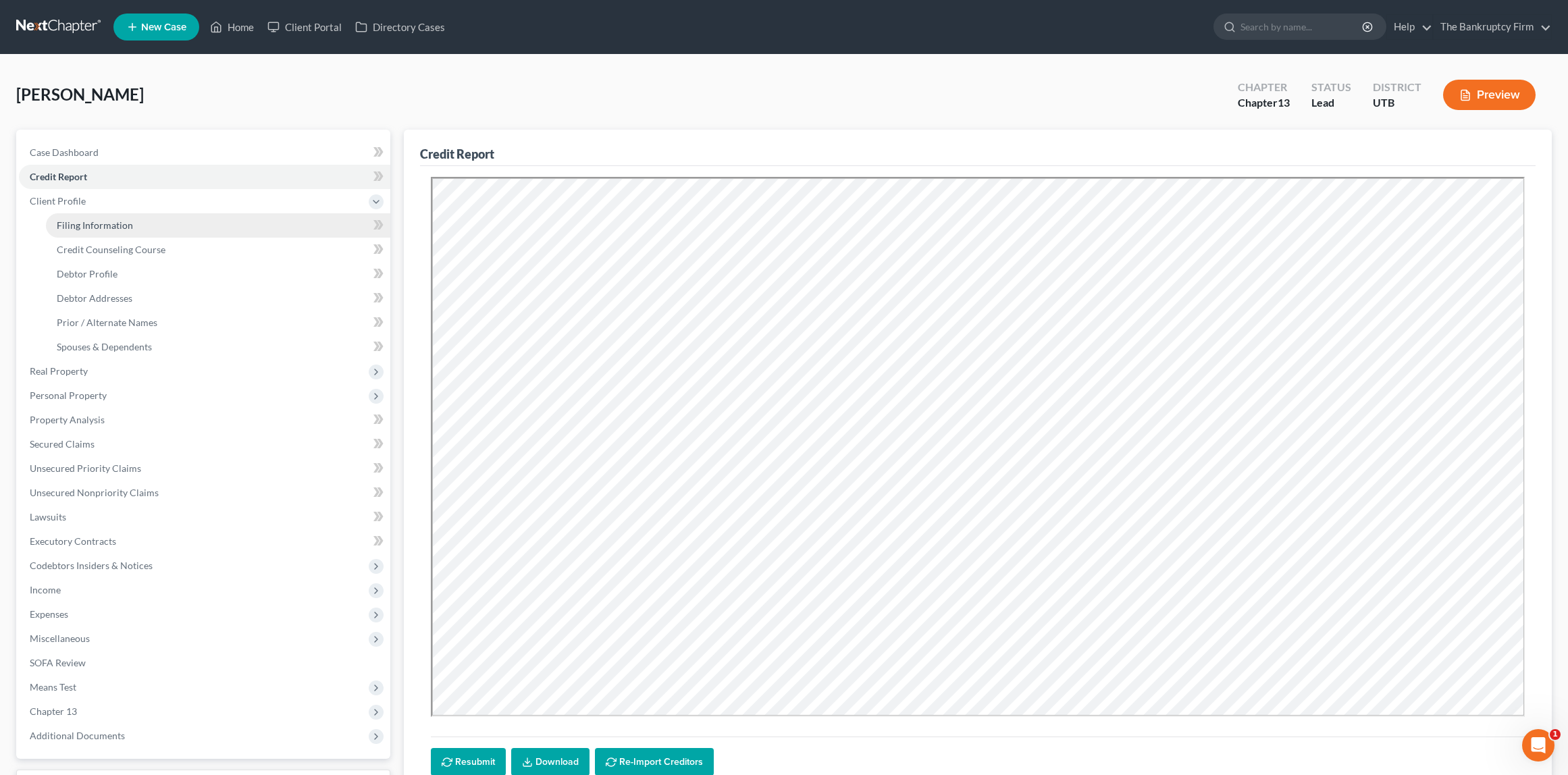
click at [94, 224] on span "Filing Information" at bounding box center [94, 225] width 76 height 12
select select "1"
select select "0"
select select "3"
select select "81"
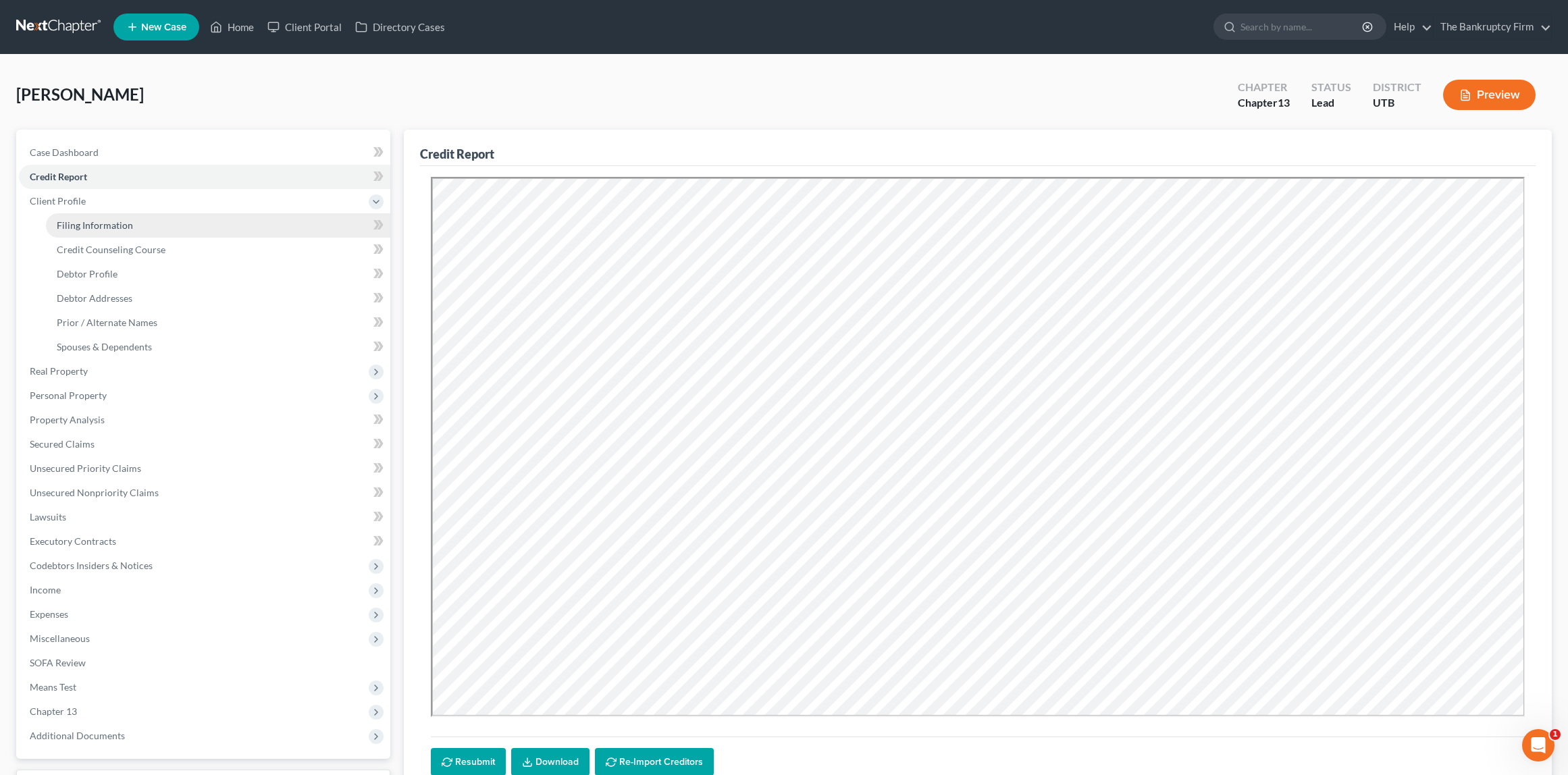
select select "0"
select select "46"
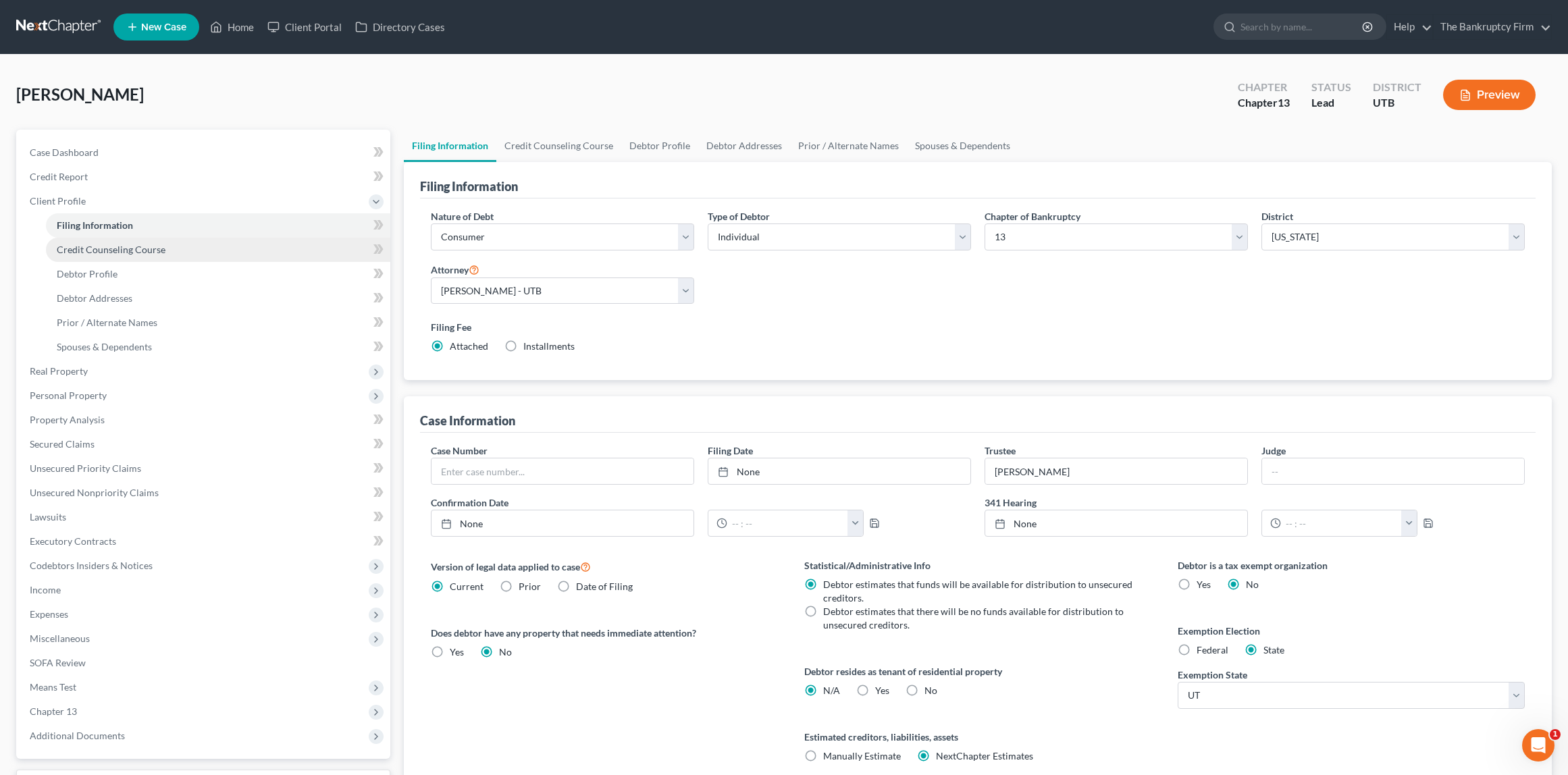
click at [102, 250] on span "Credit Counseling Course" at bounding box center [110, 249] width 109 height 12
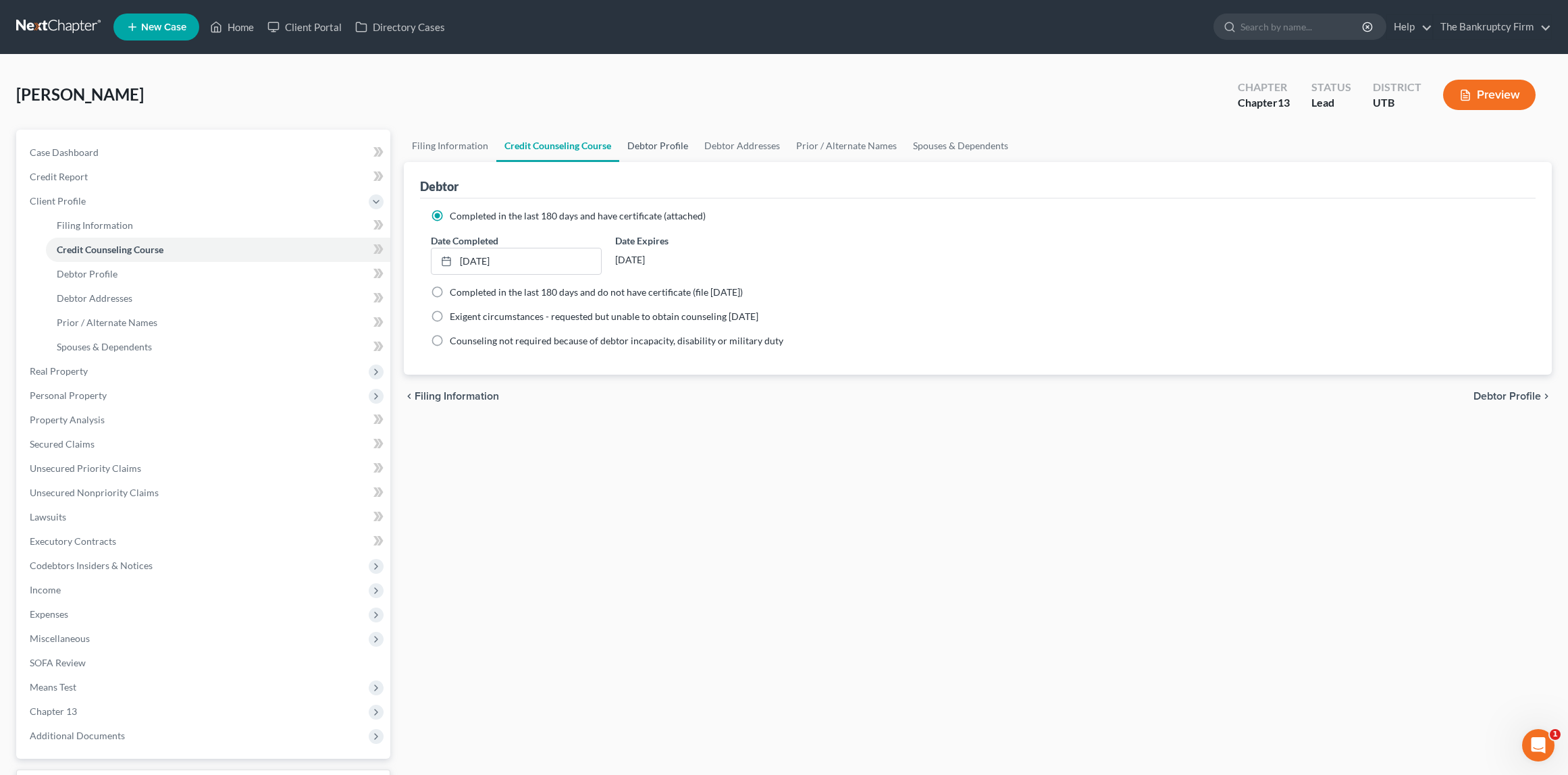
click at [648, 144] on link "Debtor Profile" at bounding box center [658, 145] width 77 height 32
select select "2"
select select "3"
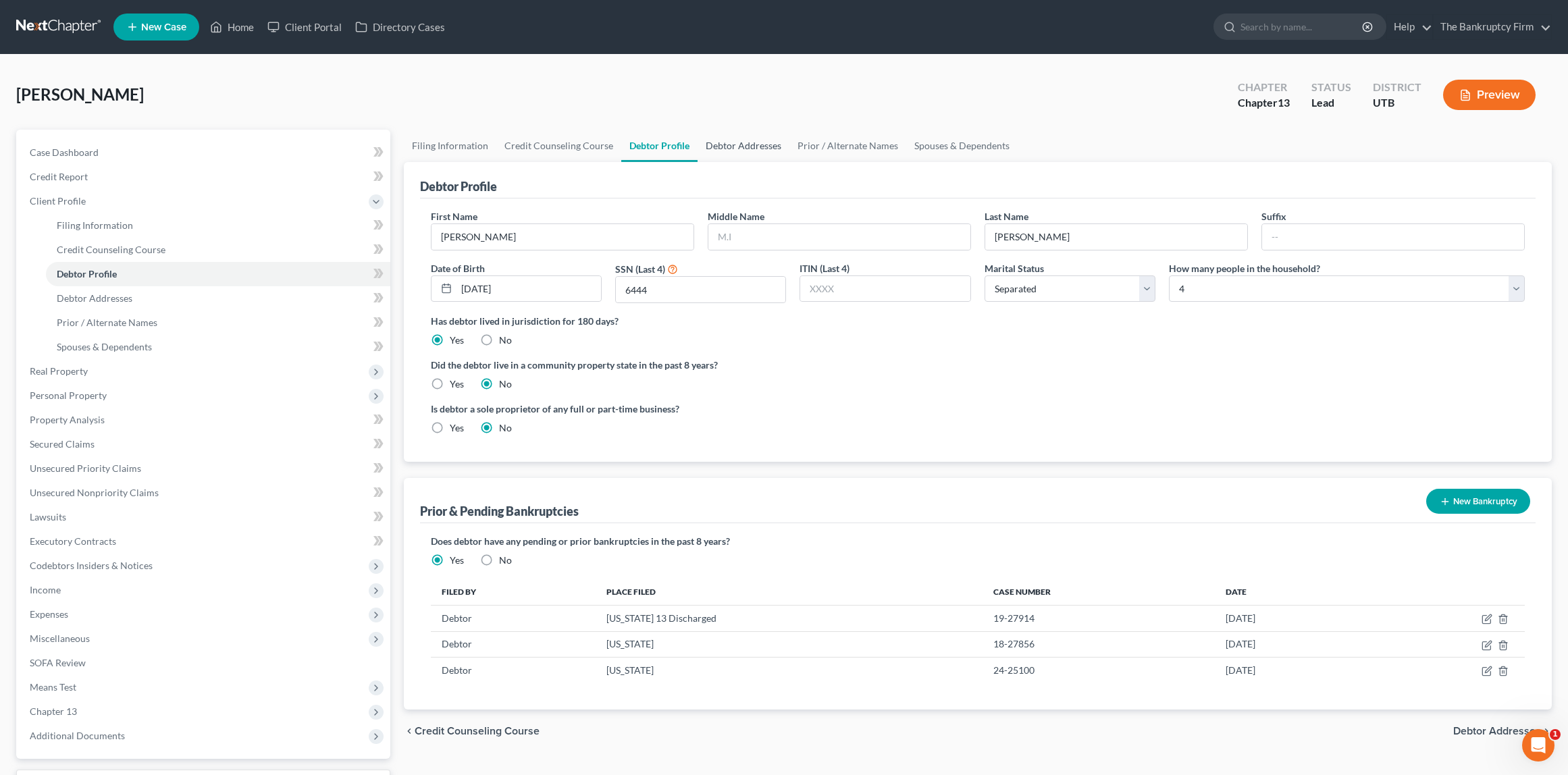
click at [753, 144] on link "Debtor Addresses" at bounding box center [743, 145] width 92 height 32
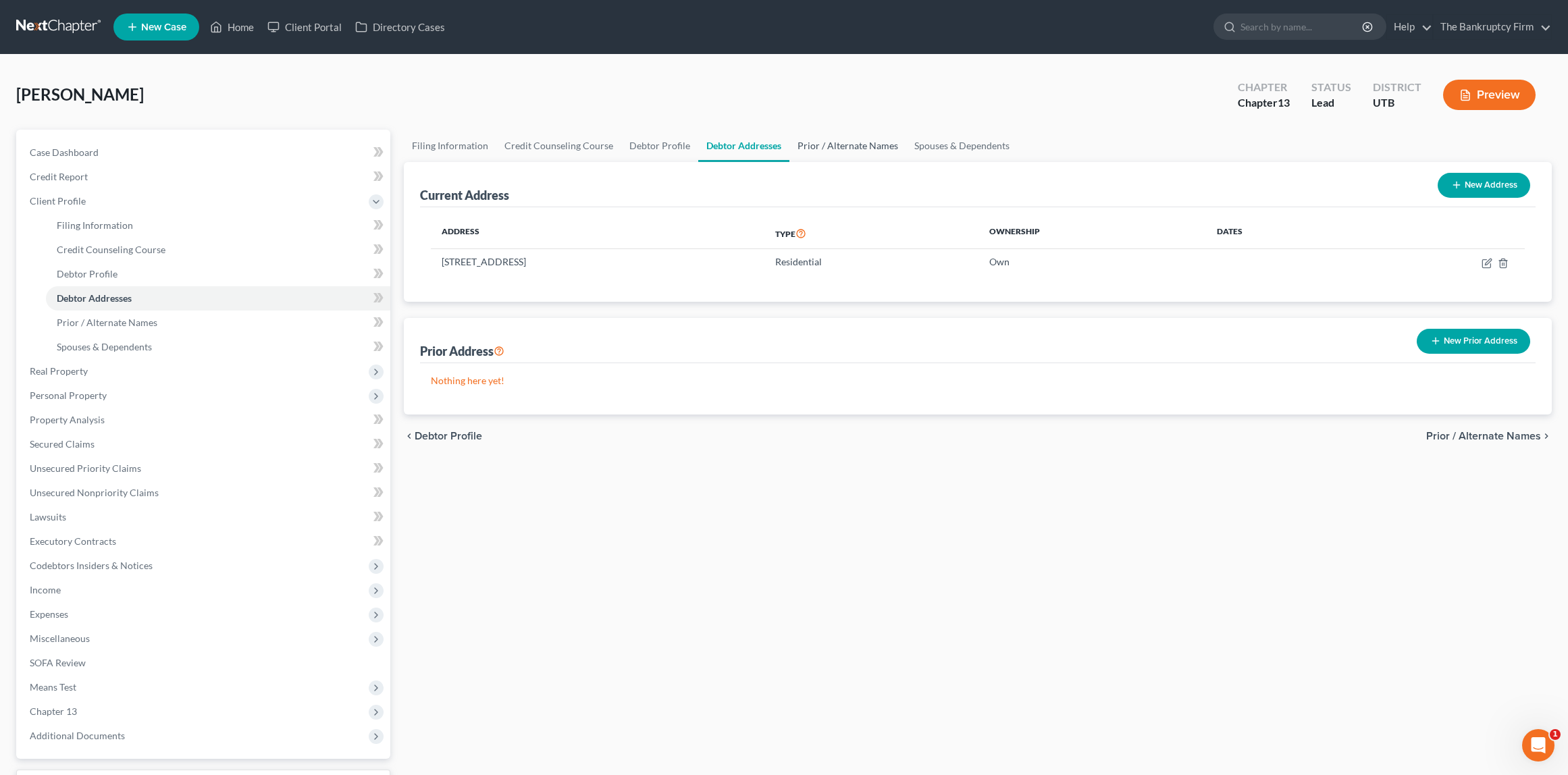
click at [854, 143] on link "Prior / Alternate Names" at bounding box center [847, 145] width 117 height 32
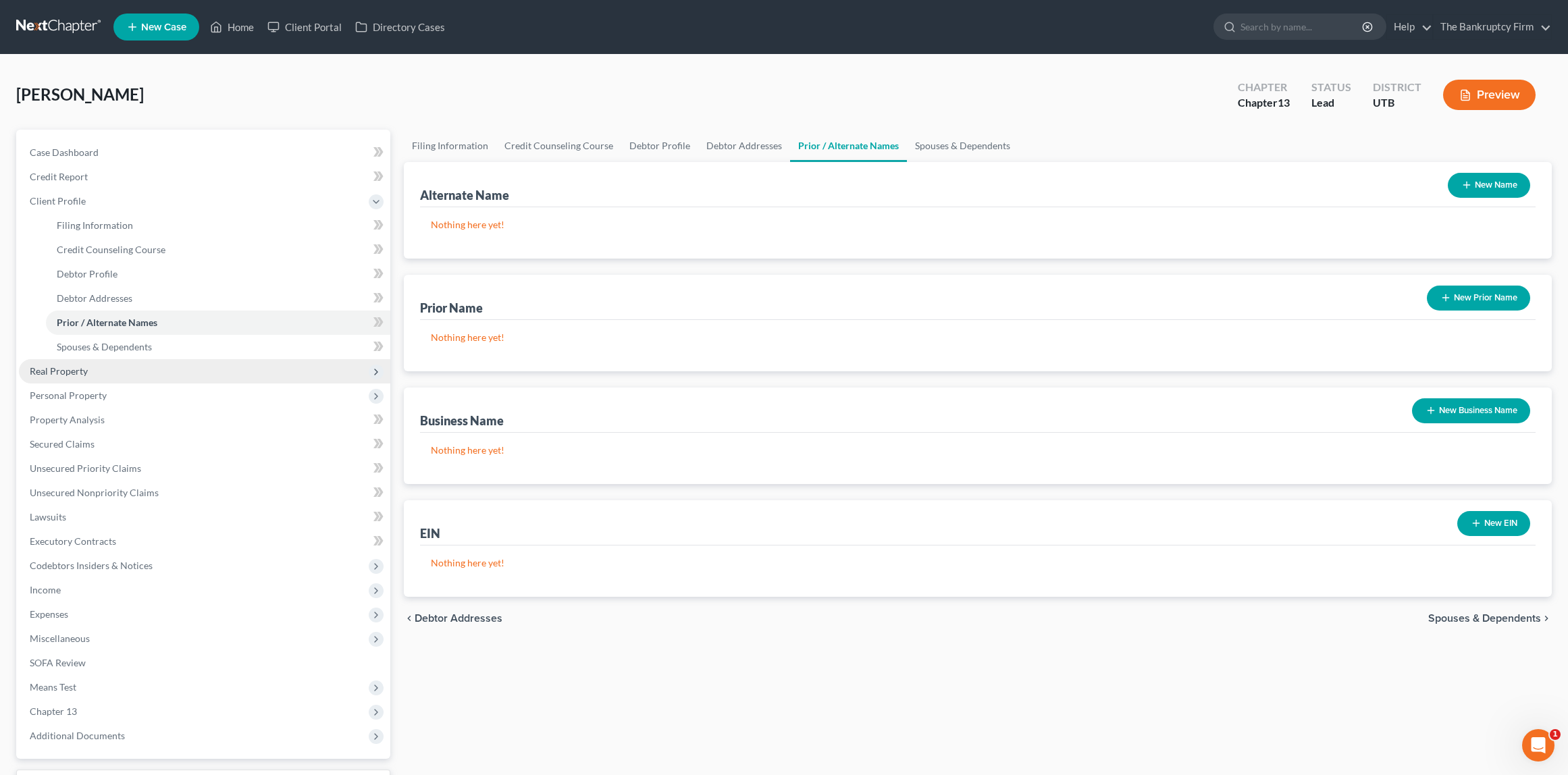
click at [58, 370] on span "Real Property" at bounding box center [58, 370] width 58 height 12
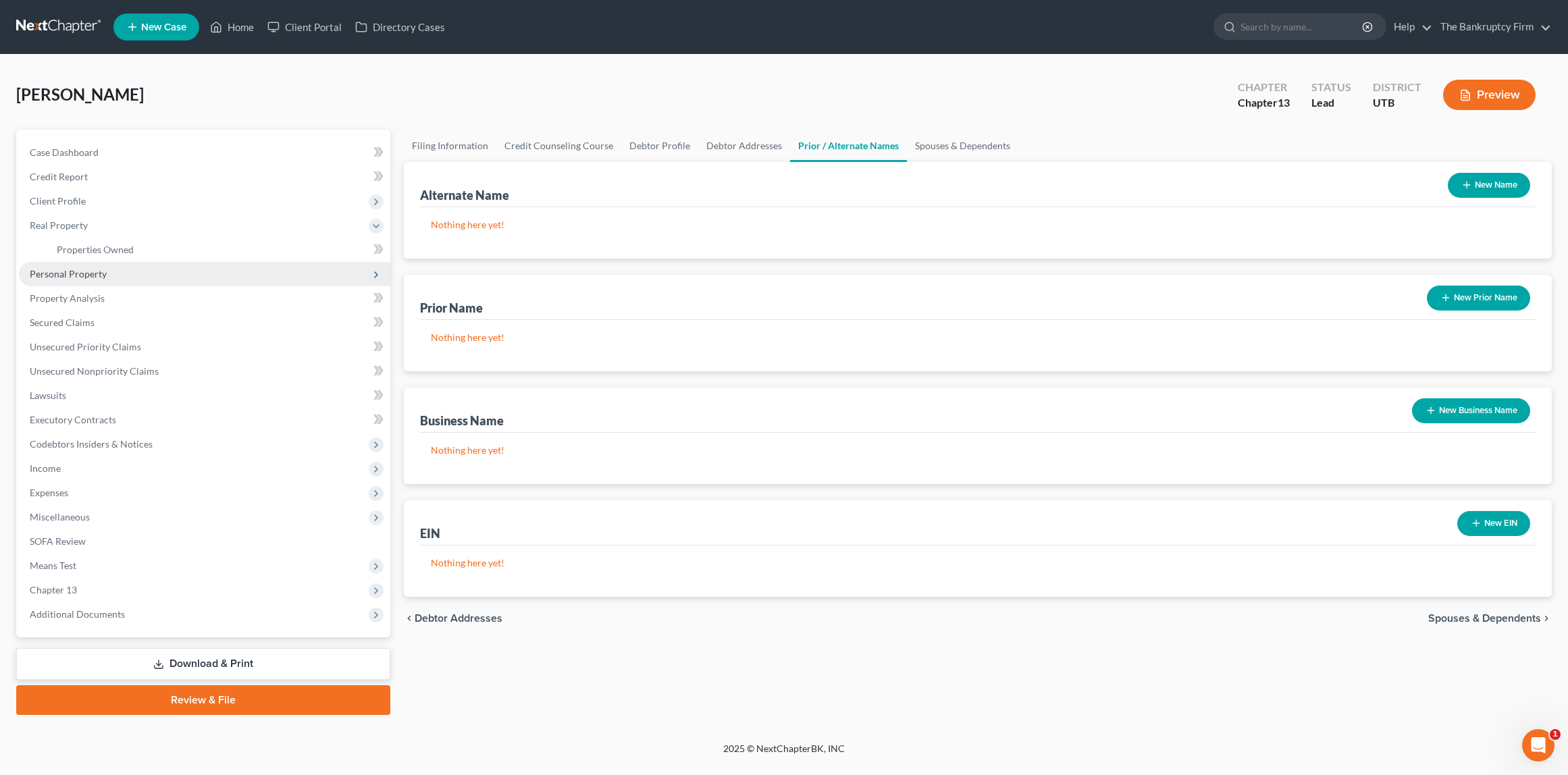
click at [66, 268] on span "Personal Property" at bounding box center [68, 274] width 77 height 12
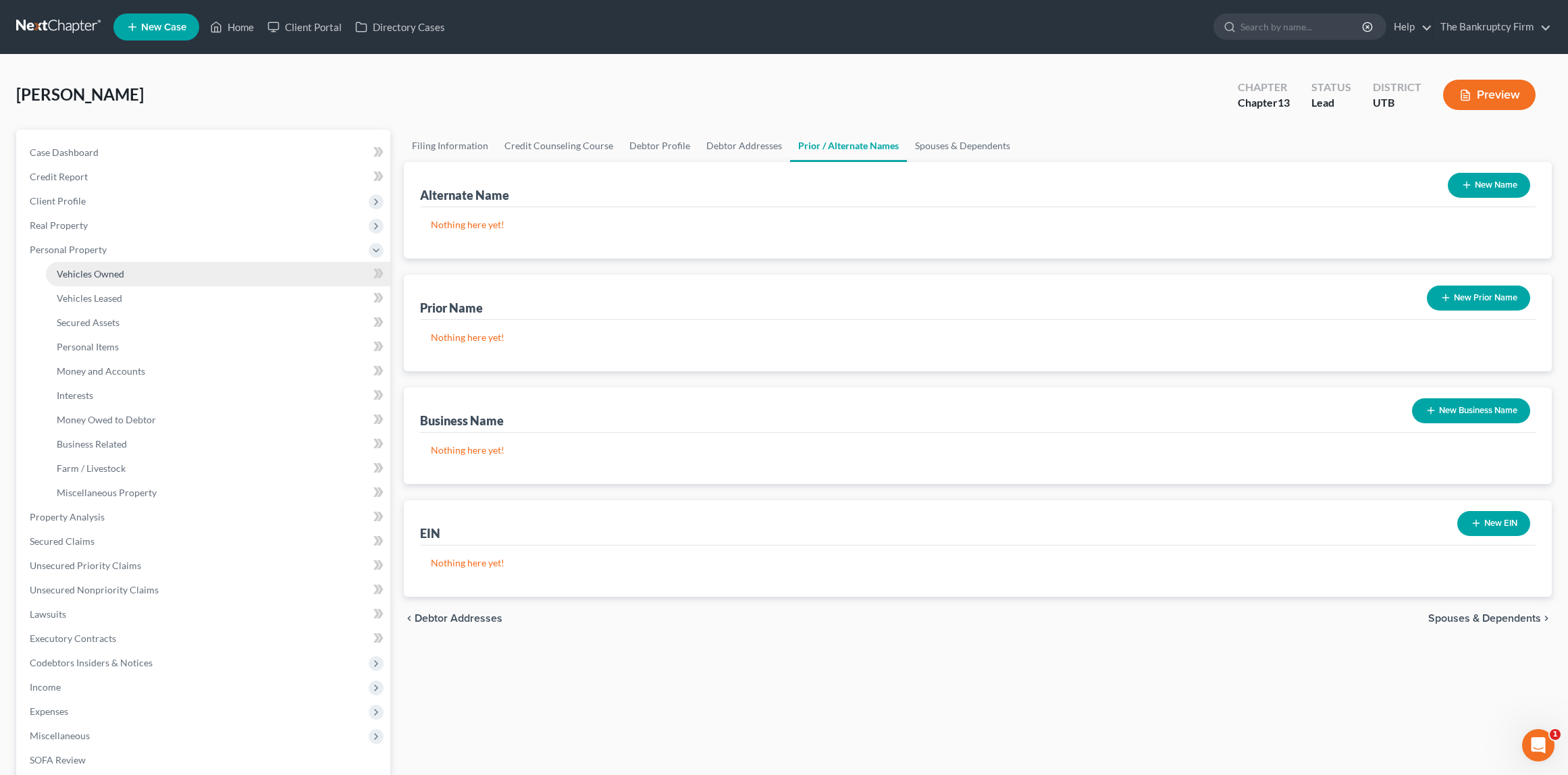
click at [110, 274] on span "Vehicles Owned" at bounding box center [90, 274] width 67 height 12
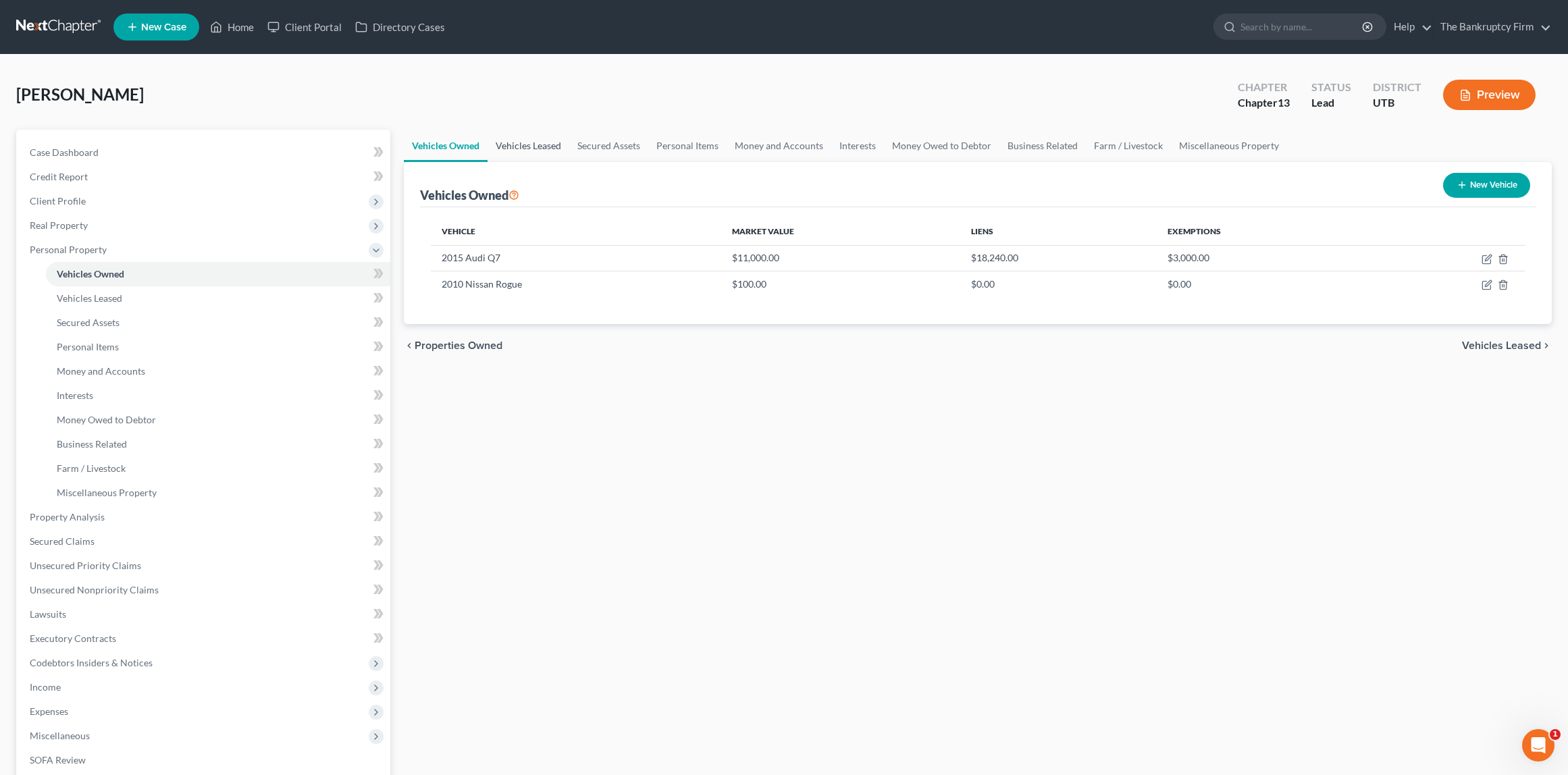
click at [539, 143] on link "Vehicles Leased" at bounding box center [528, 145] width 82 height 32
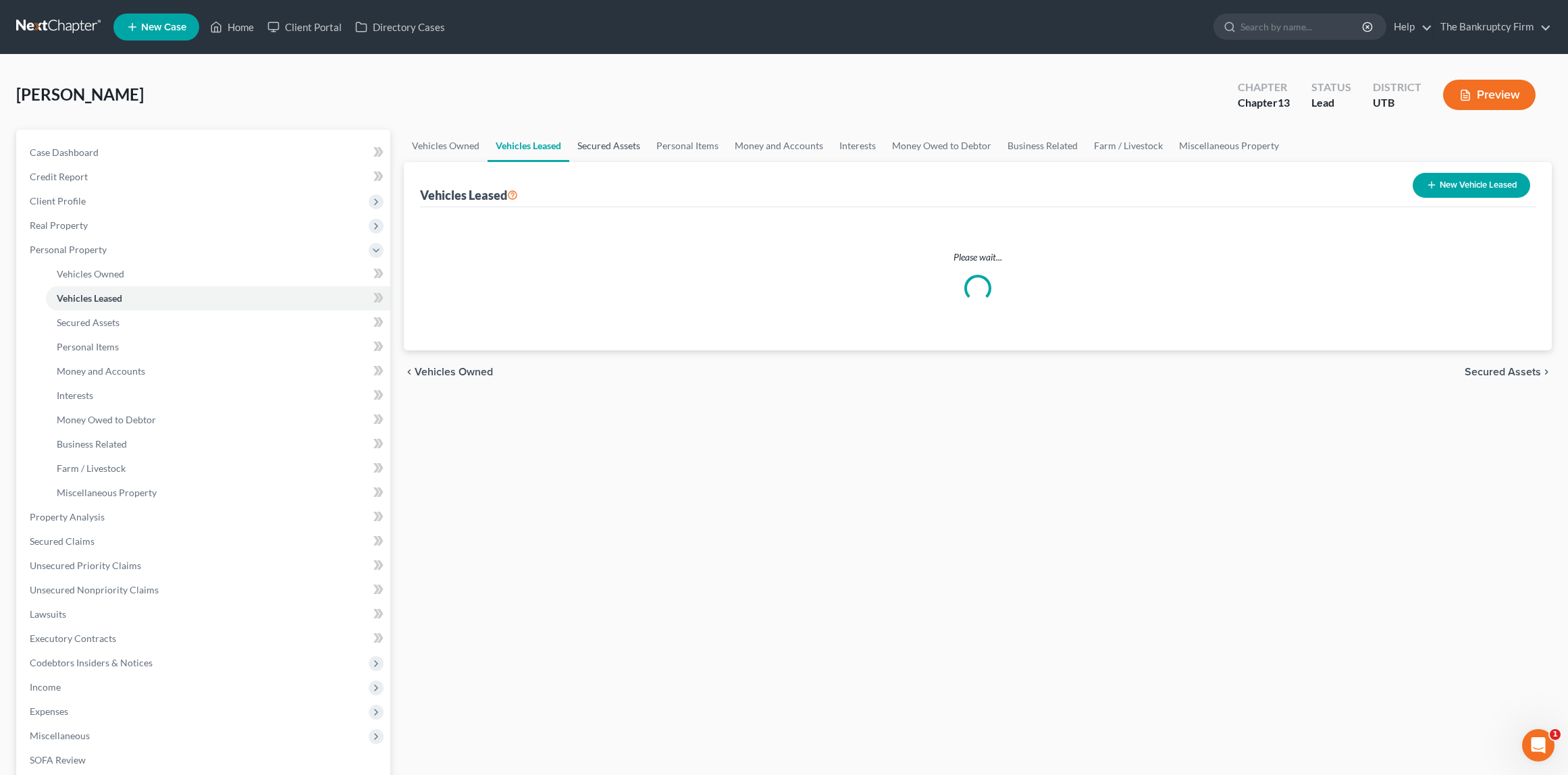
click at [600, 144] on link "Secured Assets" at bounding box center [609, 145] width 79 height 32
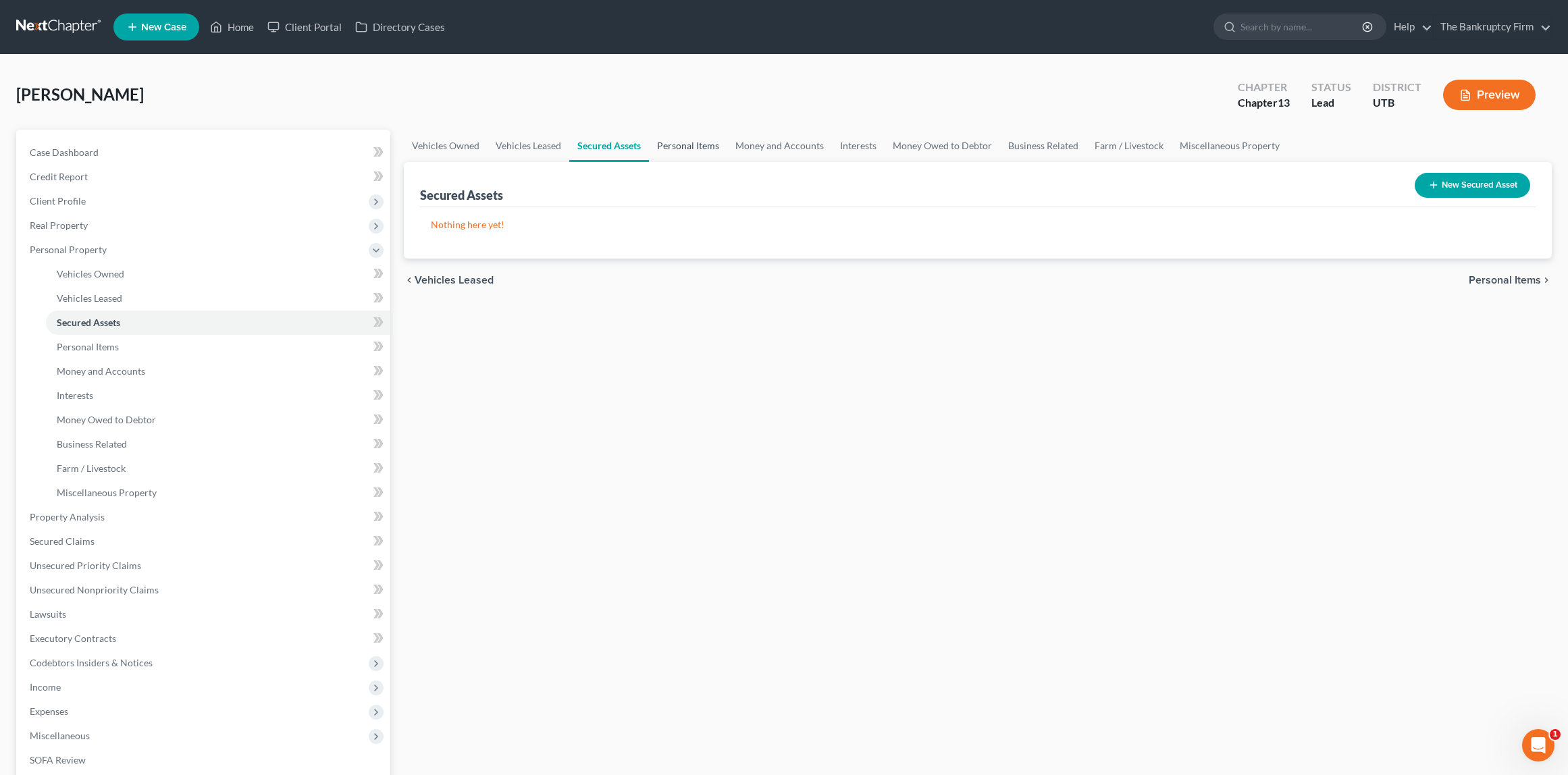
click at [685, 147] on link "Personal Items" at bounding box center [688, 145] width 78 height 32
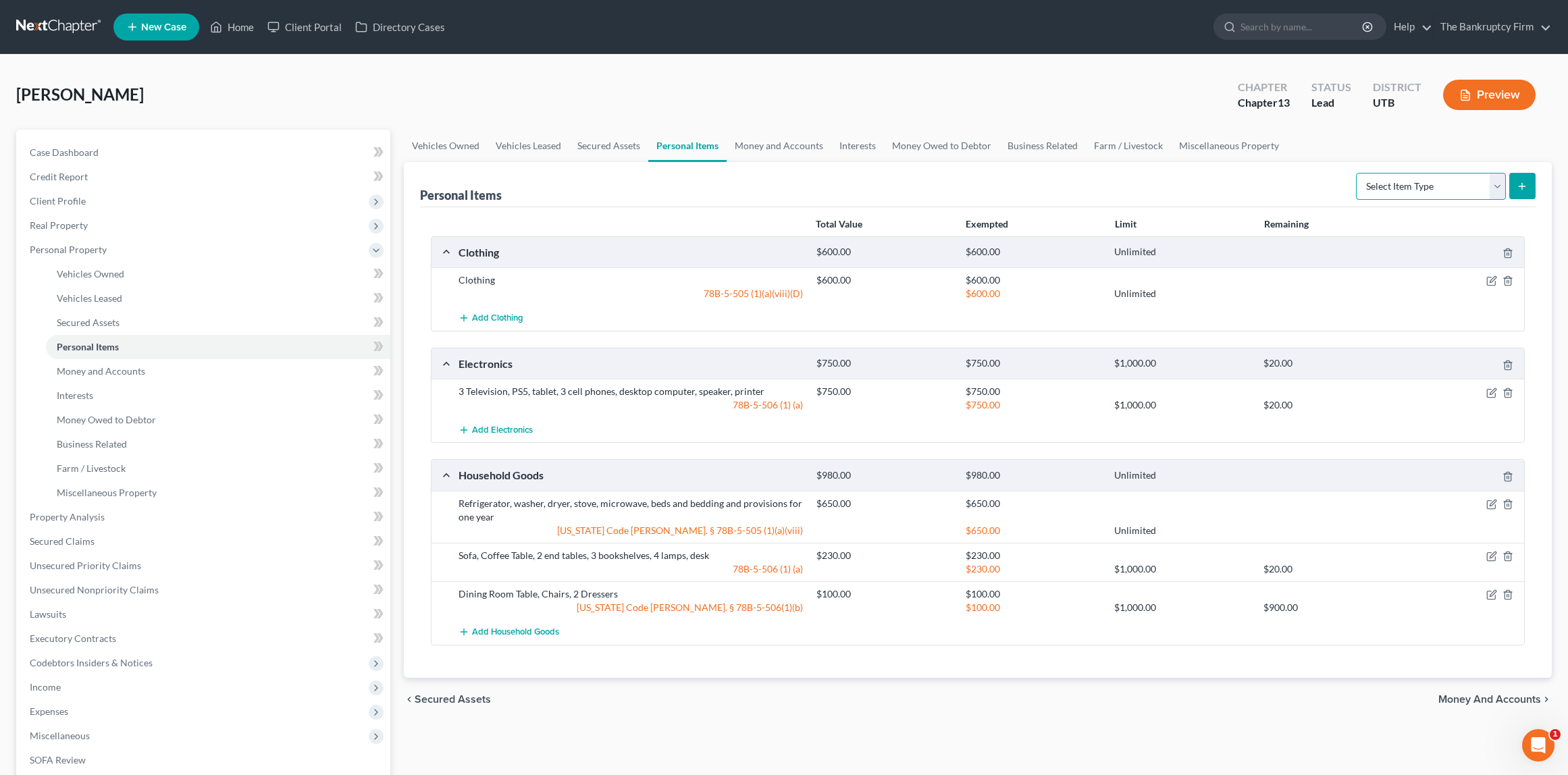
click at [1449, 187] on select "Select Item Type Clothing Collectibles Of Value Electronics Firearms Household …" at bounding box center [1431, 187] width 150 height 27
select select "pets"
click at [1357, 173] on select "Select Item Type Clothing Collectibles Of Value Electronics Firearms Household …" at bounding box center [1431, 187] width 150 height 27
click at [1523, 187] on icon "submit" at bounding box center [1522, 187] width 11 height 11
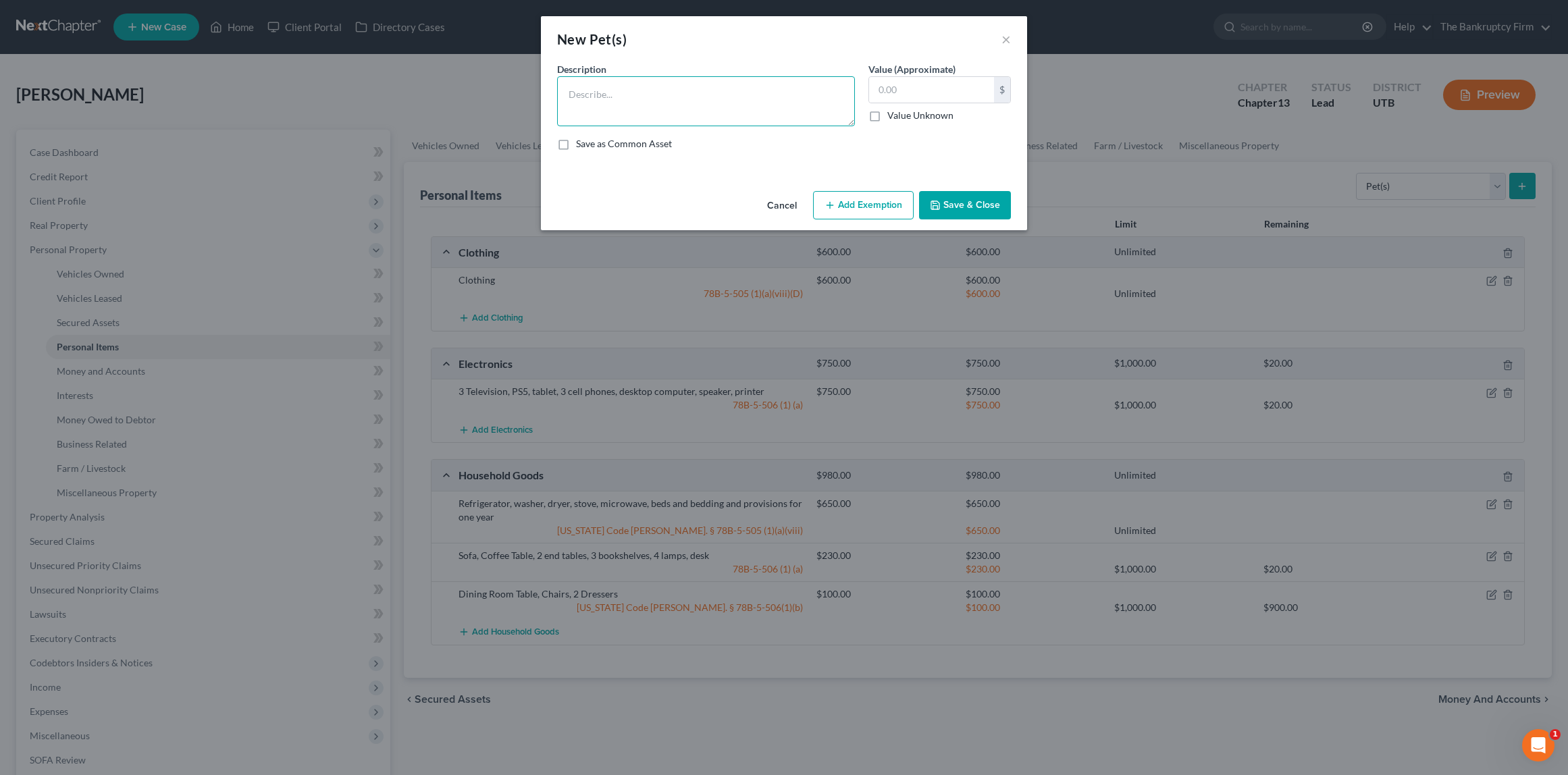
click at [641, 92] on textarea at bounding box center [706, 101] width 298 height 50
type textarea "Dog"
type input "50"
click at [856, 205] on button "Add Exemption" at bounding box center [863, 205] width 101 height 29
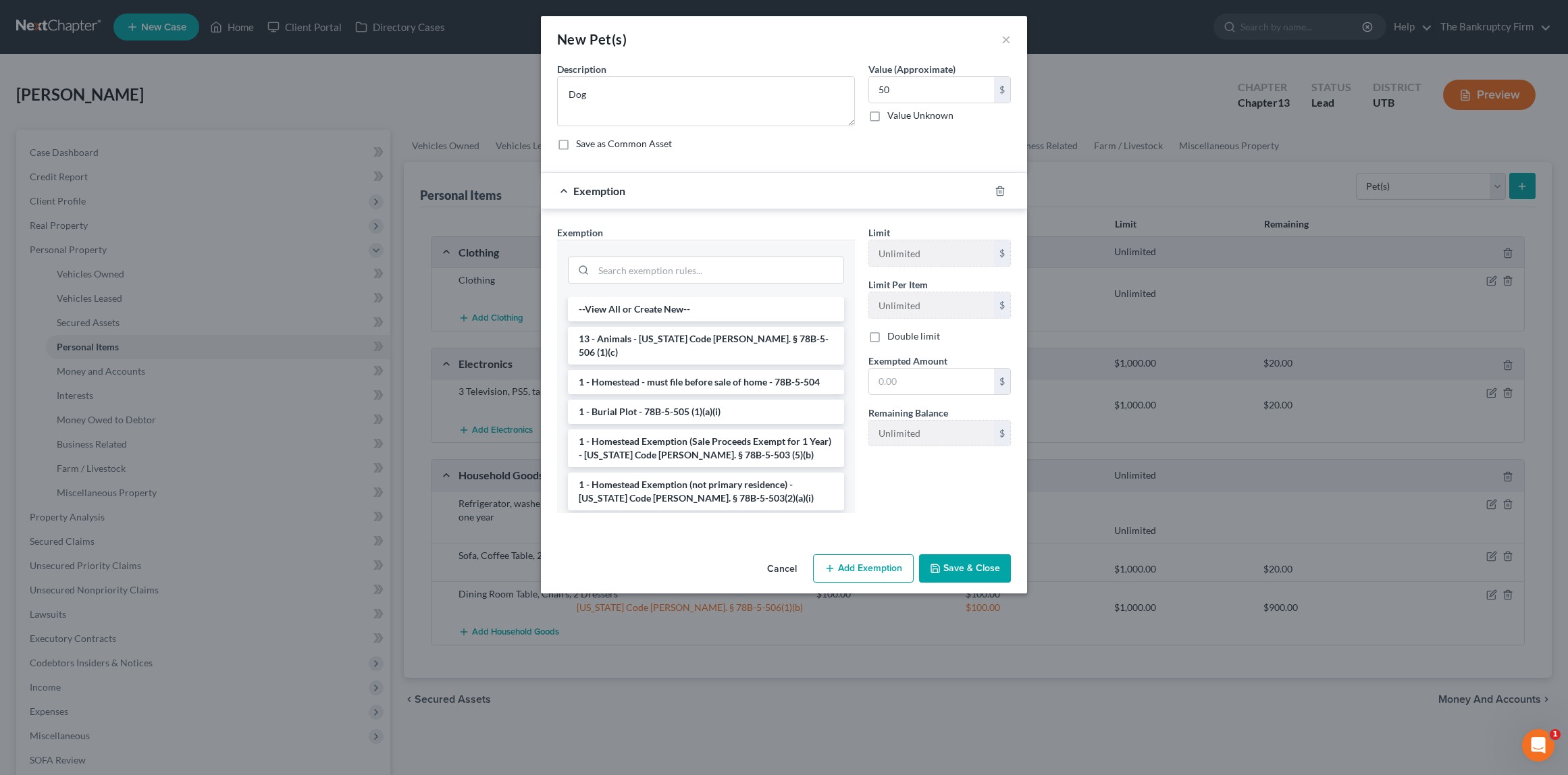
click at [676, 340] on li "13 - Animals - Utah Code Ann. § 78B-5-506 (1)(c)" at bounding box center [706, 345] width 276 height 38
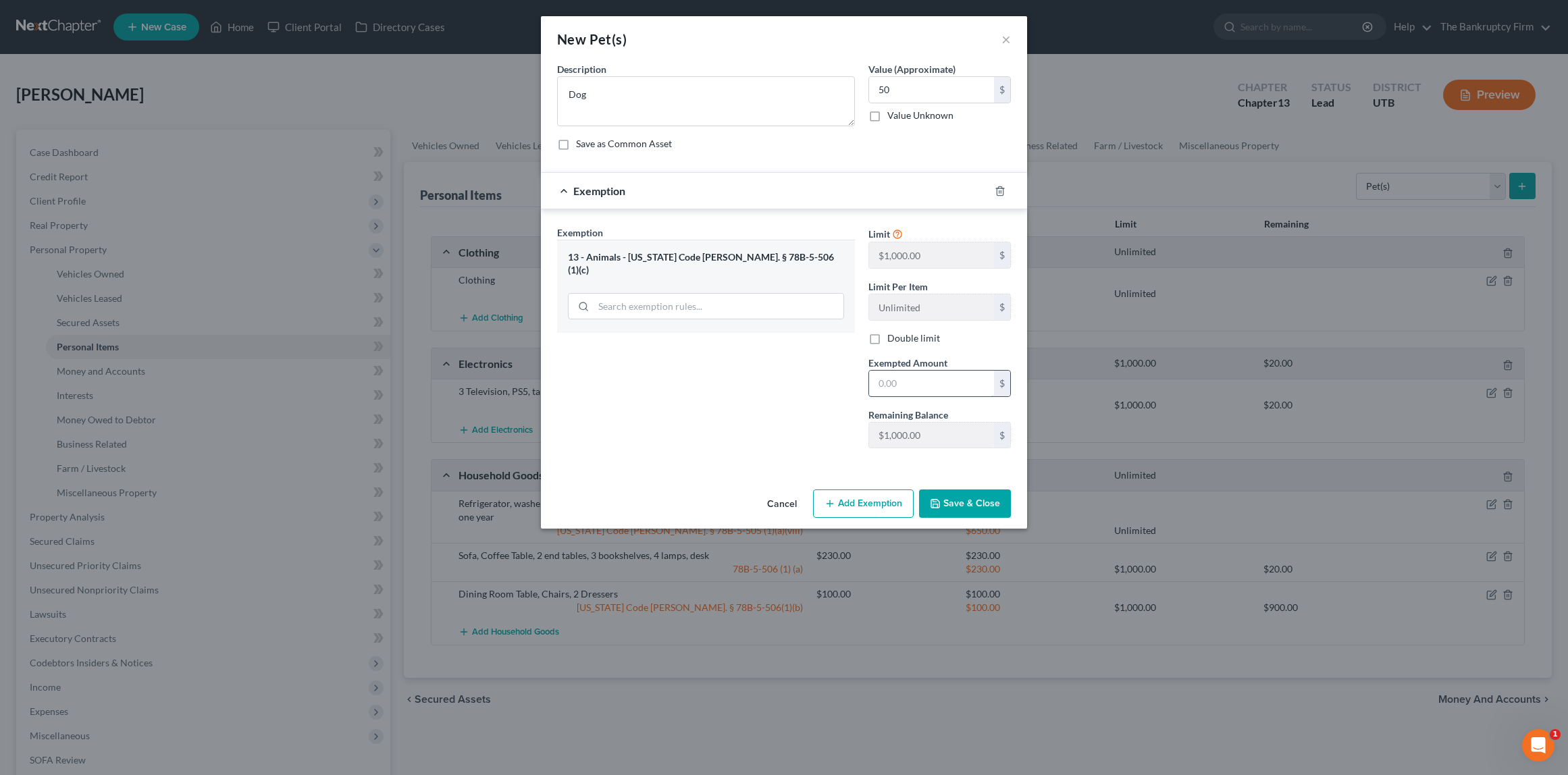
click at [904, 383] on input "text" at bounding box center [931, 383] width 125 height 26
type input "50"
click at [630, 362] on div "Exemption Set must be selected for CA. Exemption * 13 - Animals - Utah Code Ann…" at bounding box center [705, 342] width 311 height 233
click at [991, 509] on button "Save & Close" at bounding box center [965, 503] width 92 height 29
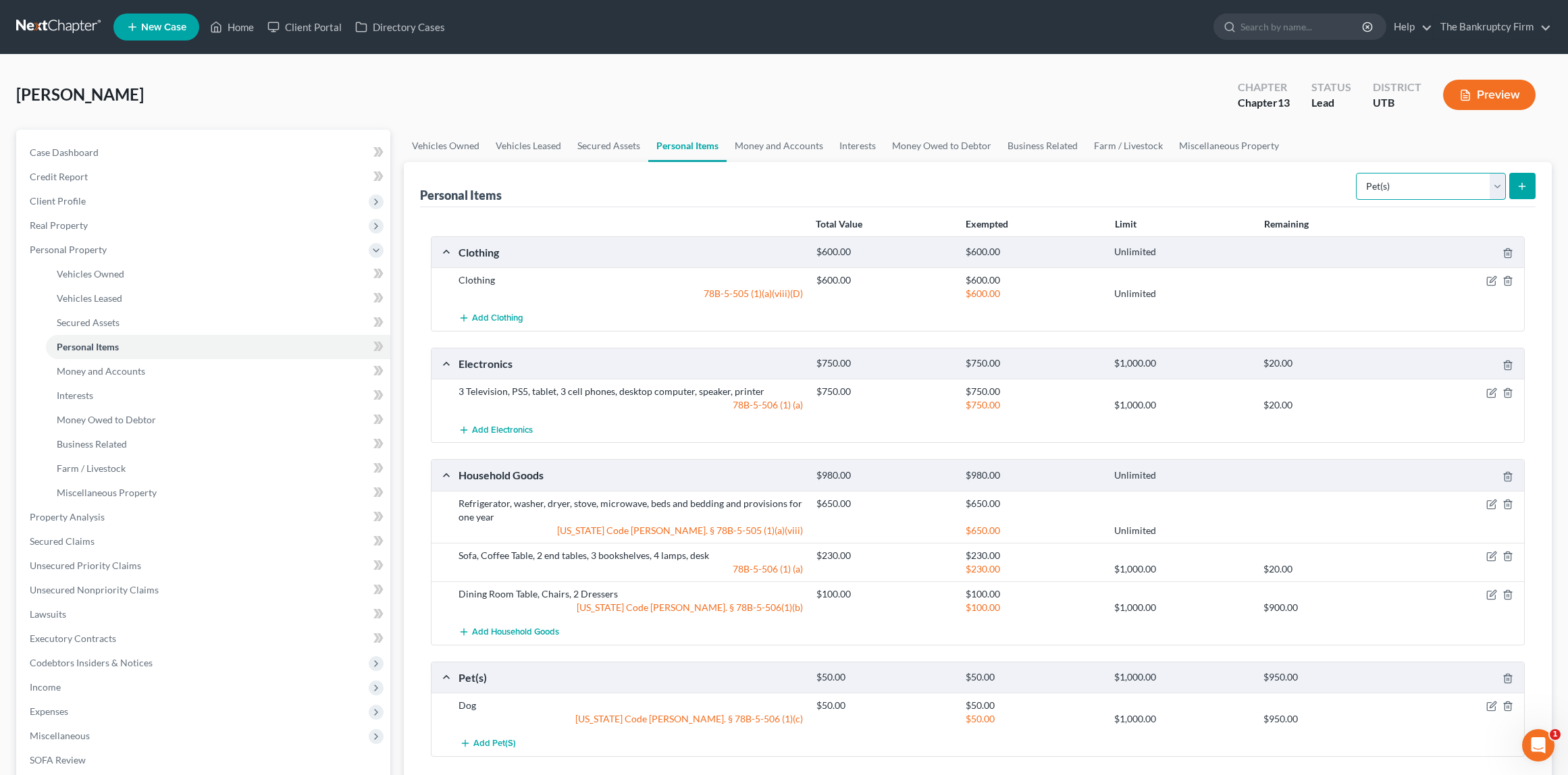
click at [1441, 187] on select "Select Item Type Clothing Collectibles Of Value Electronics Firearms Household …" at bounding box center [1431, 187] width 150 height 27
click at [773, 146] on link "Money and Accounts" at bounding box center [779, 145] width 105 height 32
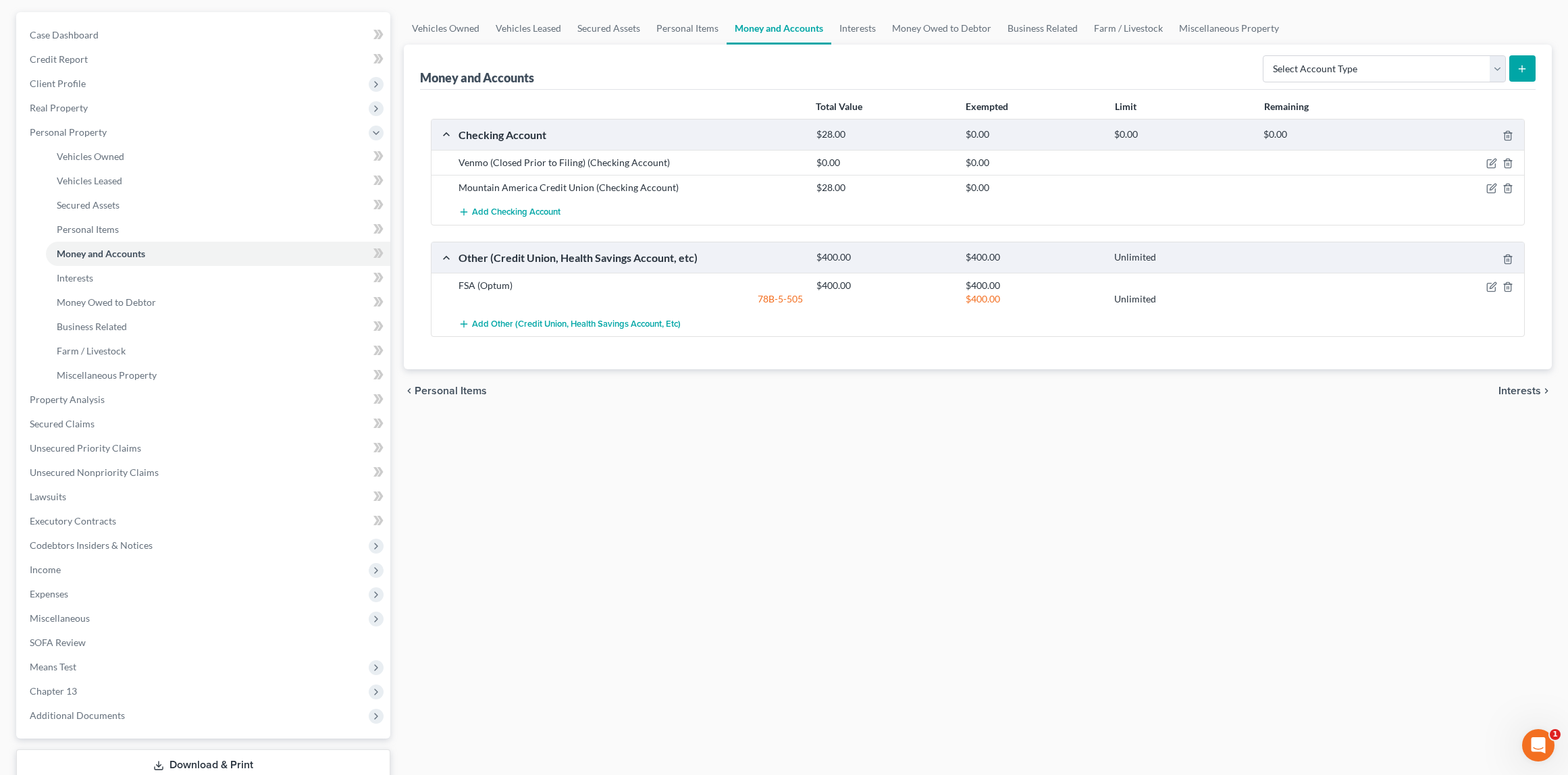
scroll to position [100, 0]
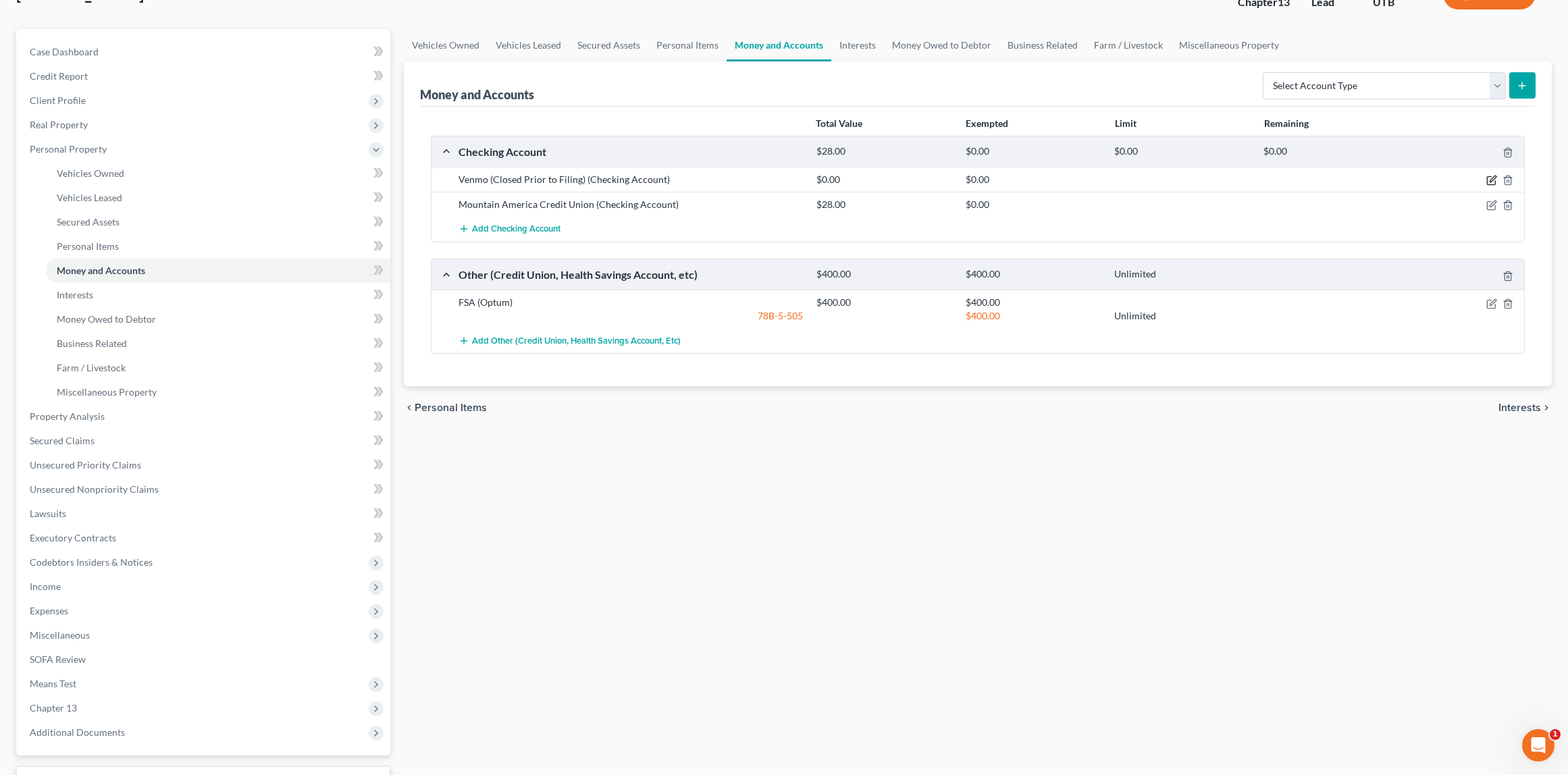
click at [1490, 178] on icon "button" at bounding box center [1492, 180] width 11 height 11
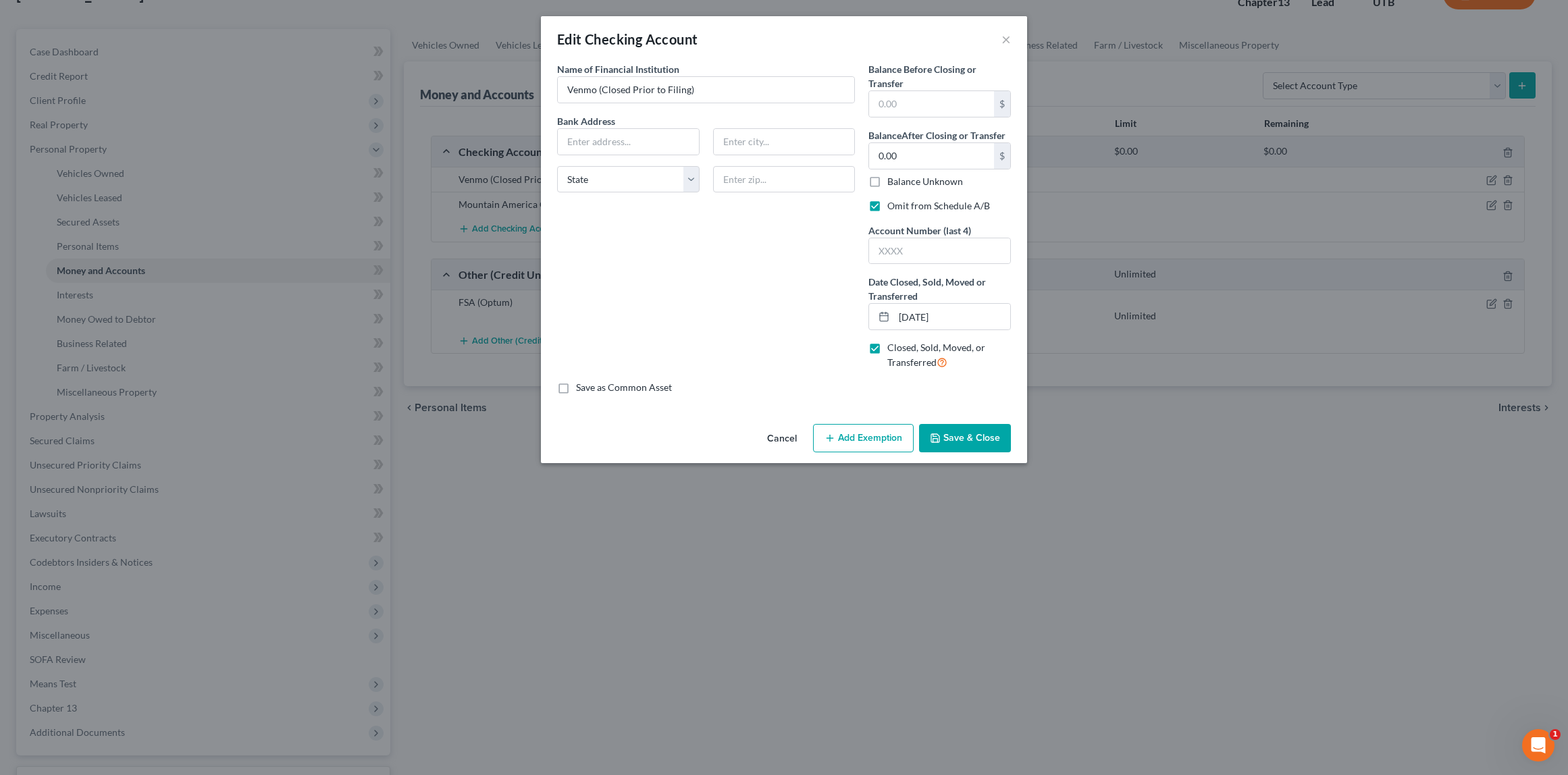
click at [984, 443] on button "Save & Close" at bounding box center [965, 438] width 92 height 29
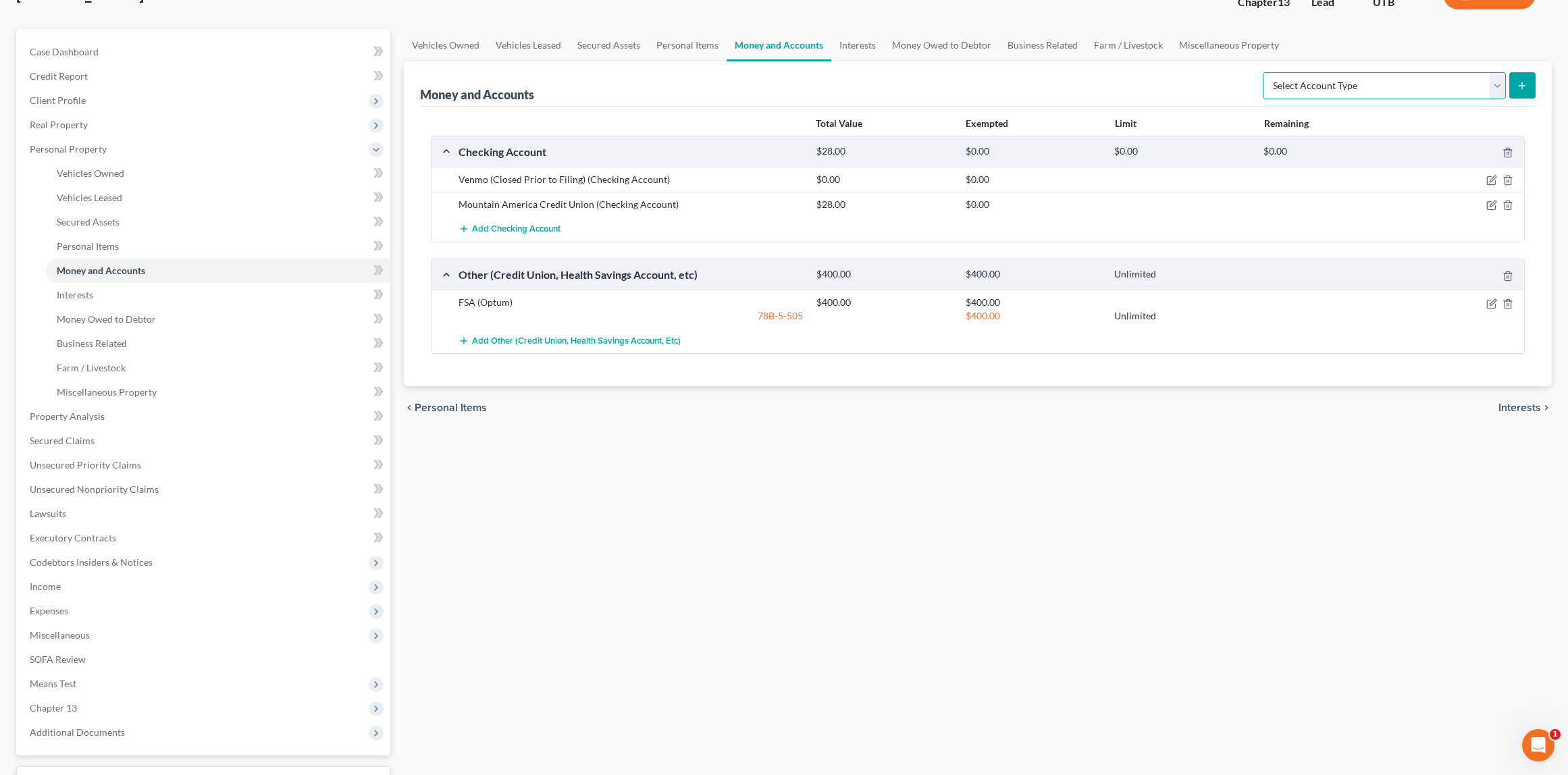
click at [1498, 83] on select "Select Account Type Brokerage Cash on Hand Certificates of Deposit Checking Acc…" at bounding box center [1384, 85] width 243 height 27
select select "savings"
click at [1266, 72] on select "Select Account Type Brokerage Cash on Hand Certificates of Deposit Checking Acc…" at bounding box center [1384, 85] width 243 height 27
click at [1523, 83] on icon "submit" at bounding box center [1522, 86] width 11 height 11
click at [1520, 83] on icon "submit" at bounding box center [1522, 86] width 11 height 11
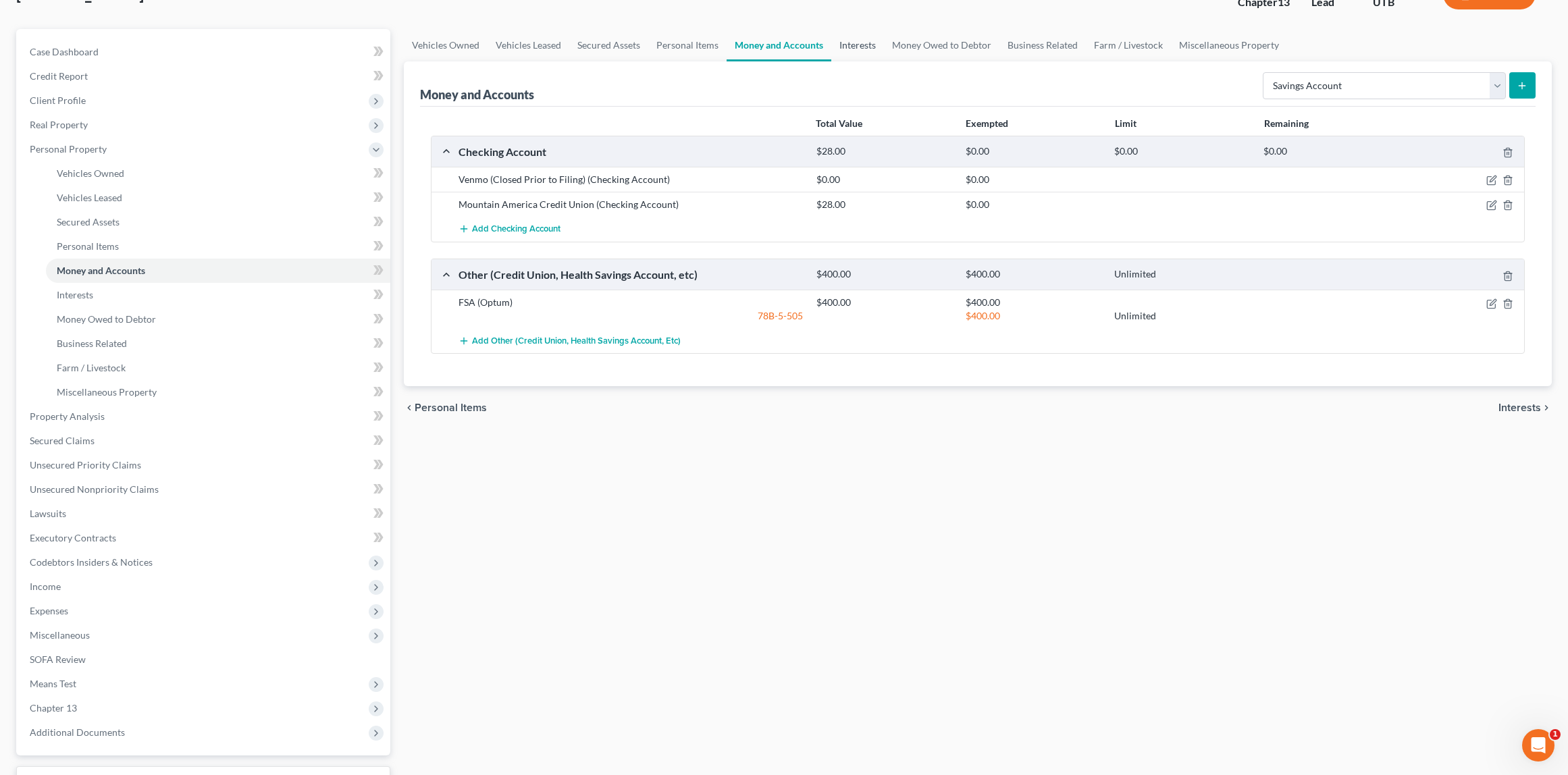
click at [853, 44] on link "Interests" at bounding box center [857, 45] width 53 height 32
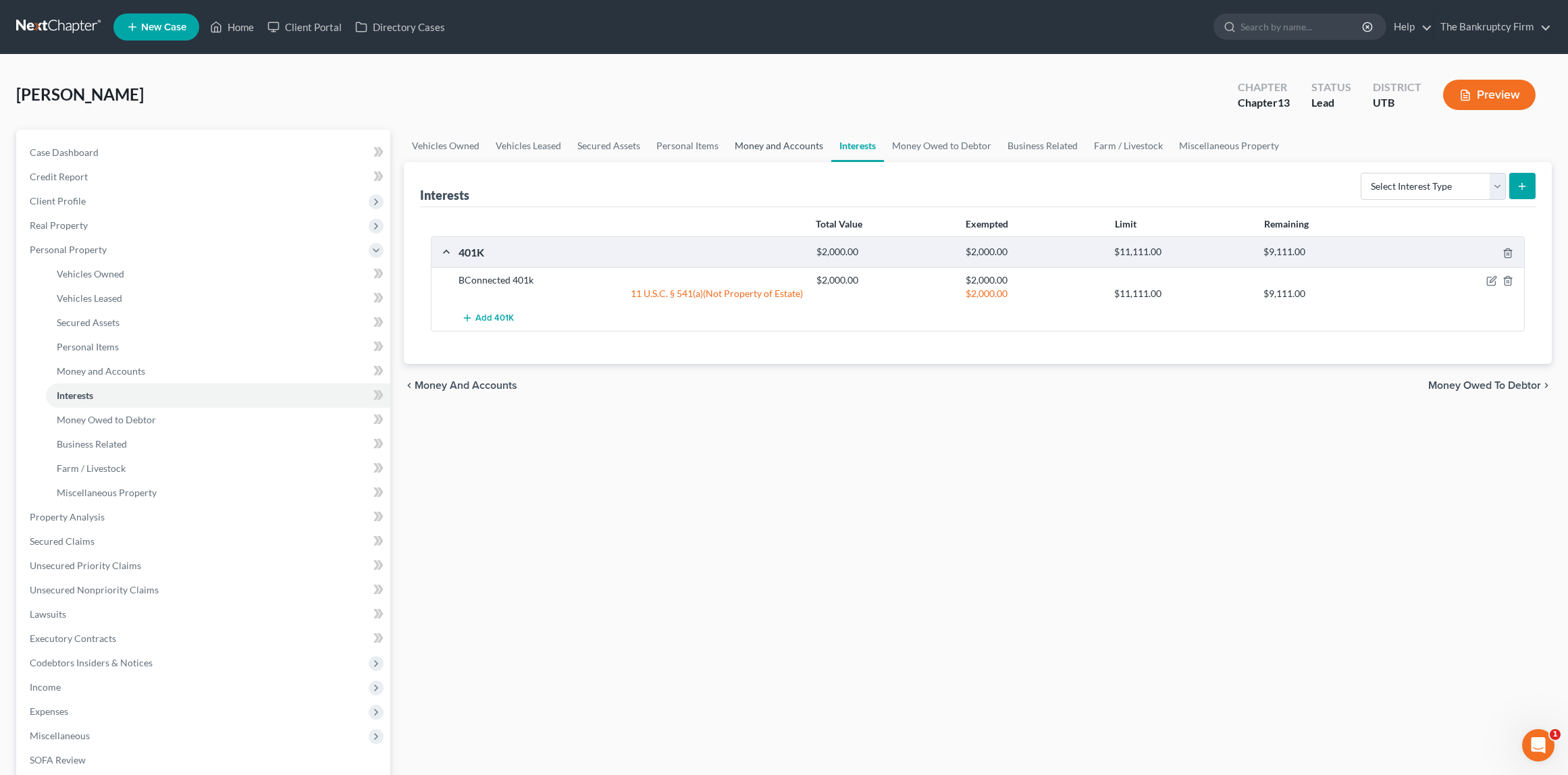
click at [767, 142] on link "Money and Accounts" at bounding box center [779, 145] width 105 height 32
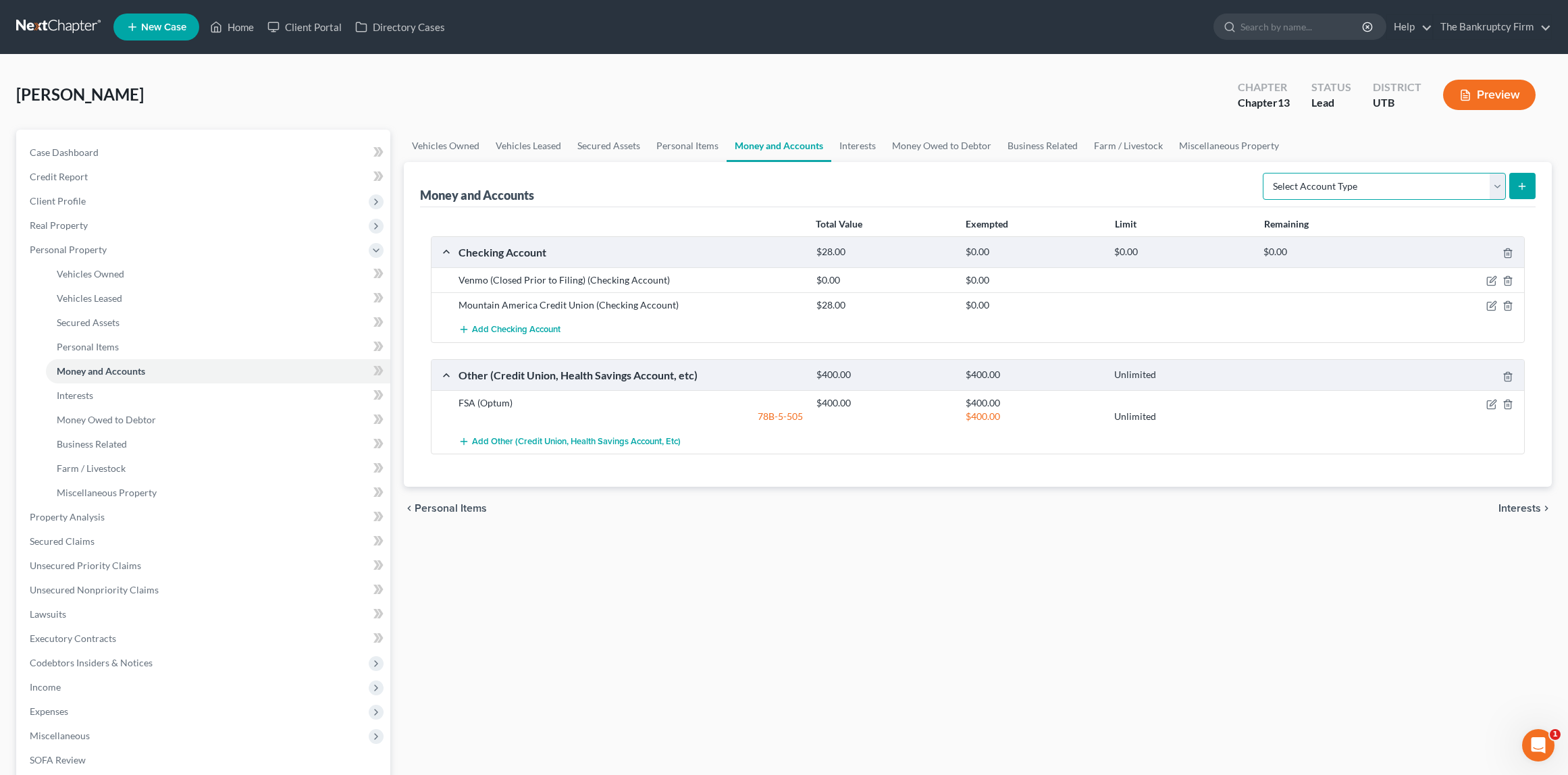
click at [1498, 183] on select "Select Account Type Brokerage Cash on Hand Certificates of Deposit Checking Acc…" at bounding box center [1384, 187] width 243 height 27
select select "savings"
click at [1266, 173] on select "Select Account Type Brokerage Cash on Hand Certificates of Deposit Checking Acc…" at bounding box center [1384, 187] width 243 height 27
click at [1526, 184] on icon "submit" at bounding box center [1522, 187] width 11 height 11
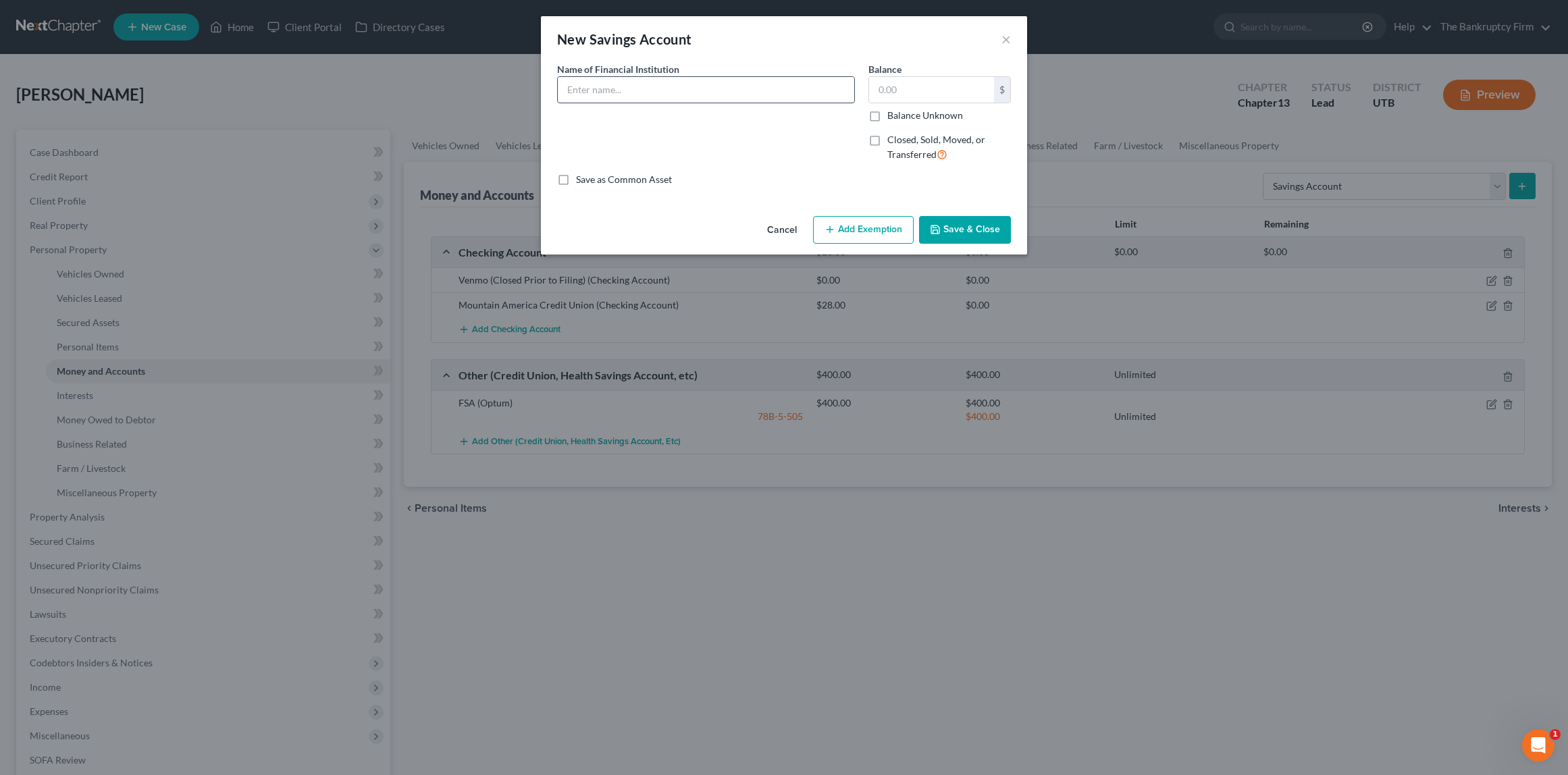
click at [634, 89] on input "text" at bounding box center [705, 90] width 296 height 26
type input "Mountain America Credit Union"
type input "1"
click at [968, 230] on button "Save & Close" at bounding box center [965, 231] width 92 height 29
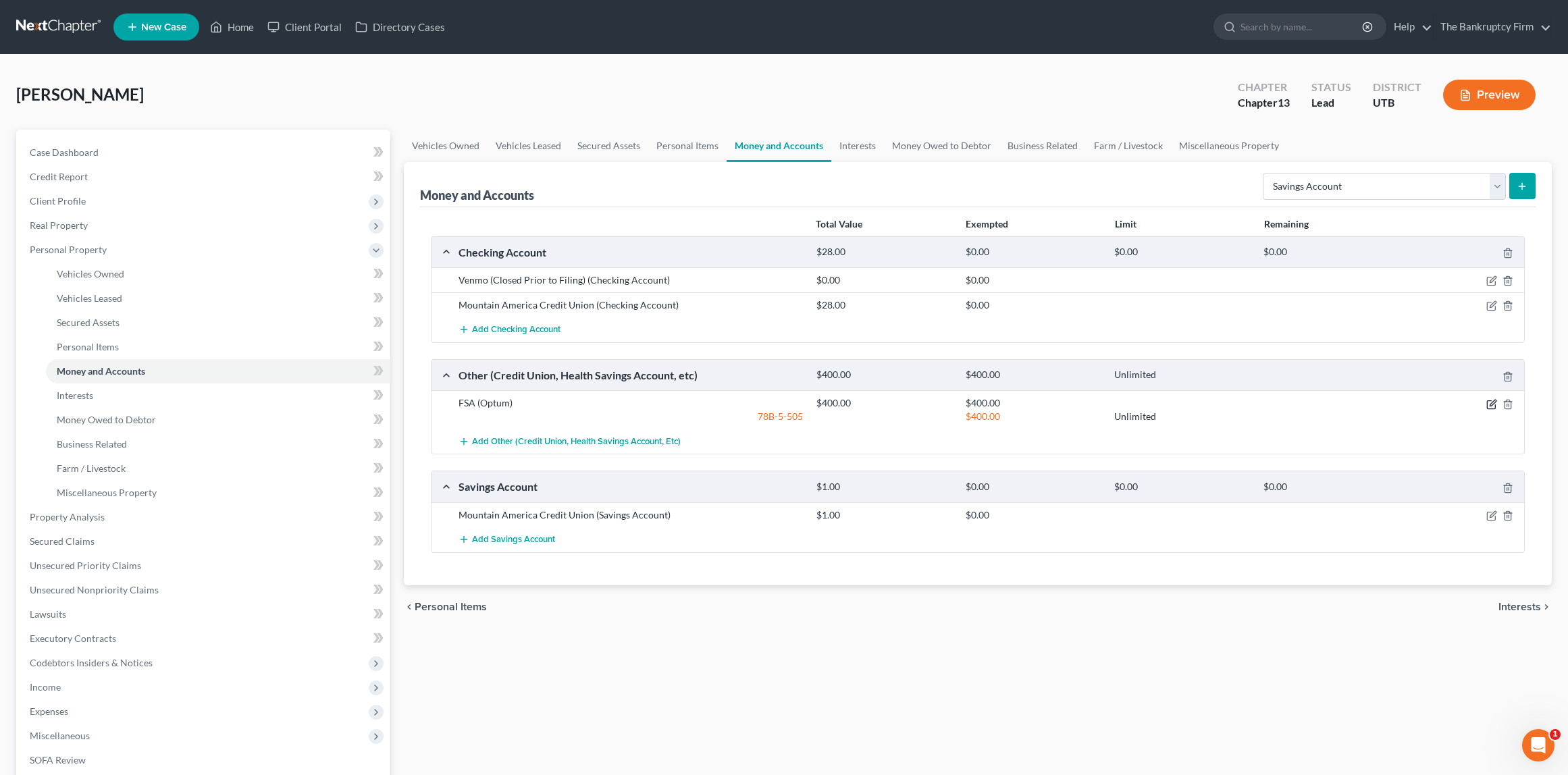
click at [1491, 401] on icon "button" at bounding box center [1492, 405] width 11 height 11
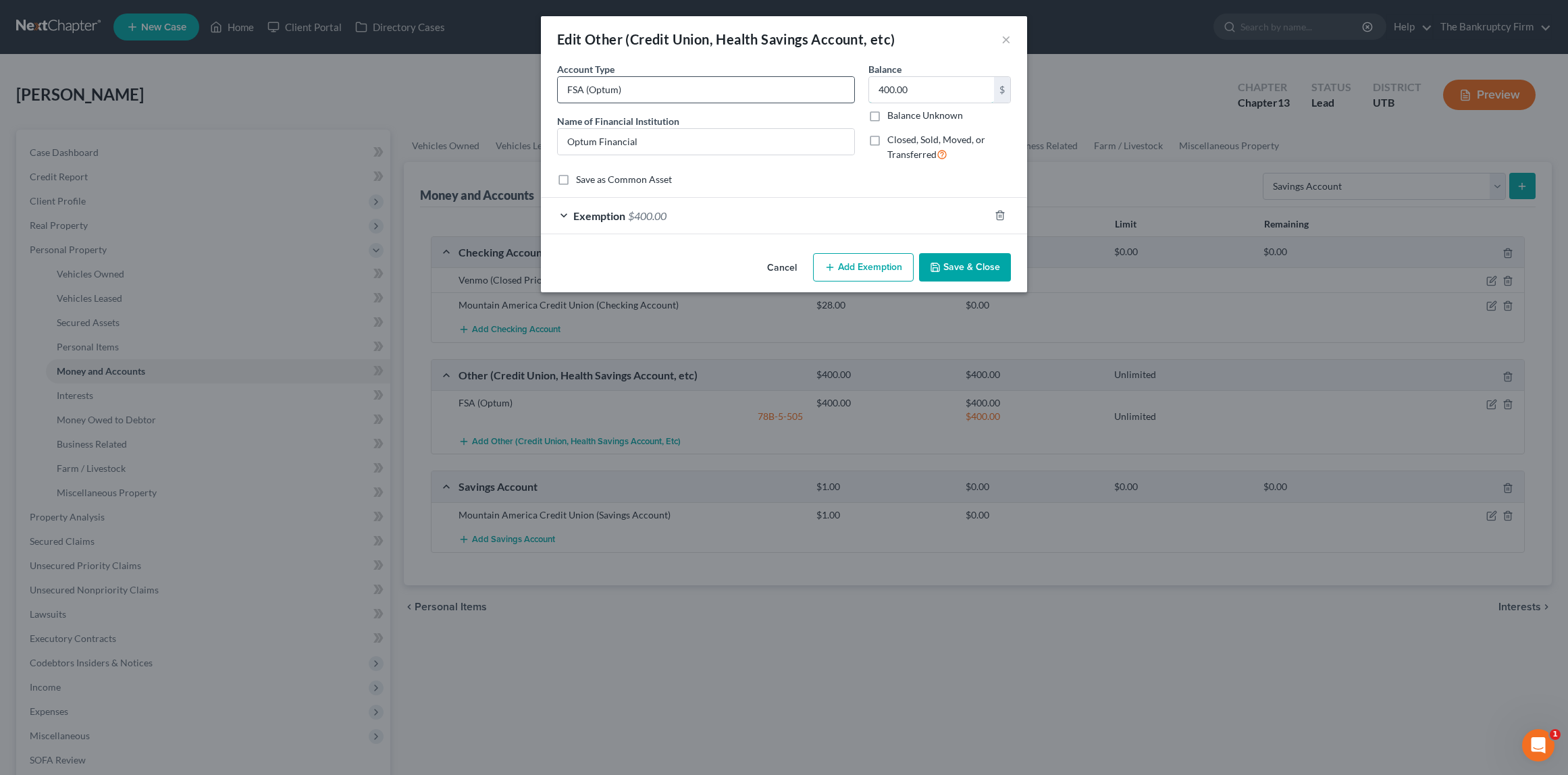
drag, startPoint x: 907, startPoint y: 90, endPoint x: 817, endPoint y: 89, distance: 90.0
click at [817, 89] on div "Account Type FSA (Optum) Name of Financial Institution * Optum Financial Balanc…" at bounding box center [784, 117] width 468 height 110
type input "0"
type input "25.00"
click at [974, 260] on button "Save & Close" at bounding box center [965, 267] width 92 height 29
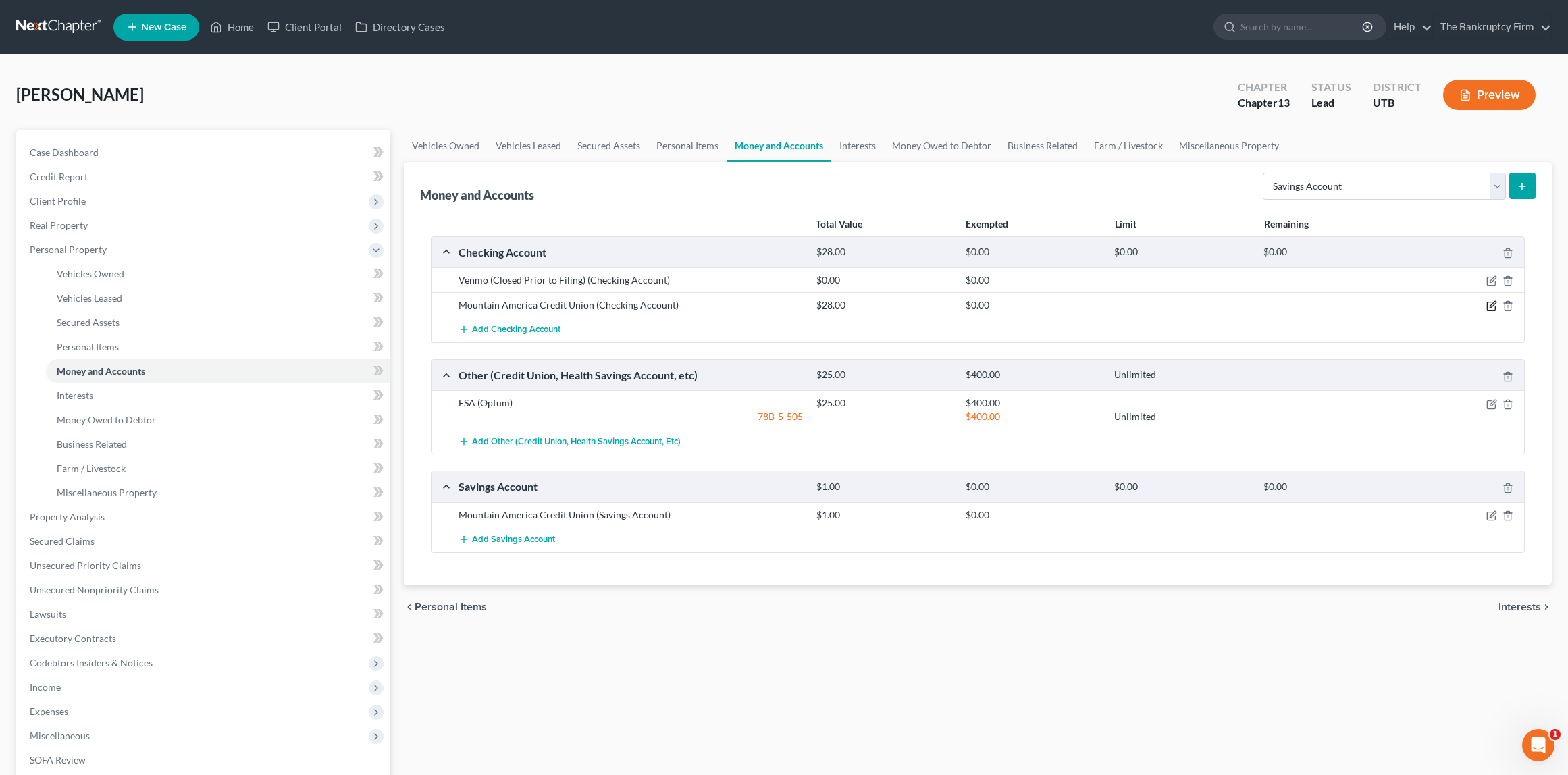
click at [1493, 306] on icon "button" at bounding box center [1493, 304] width 6 height 6
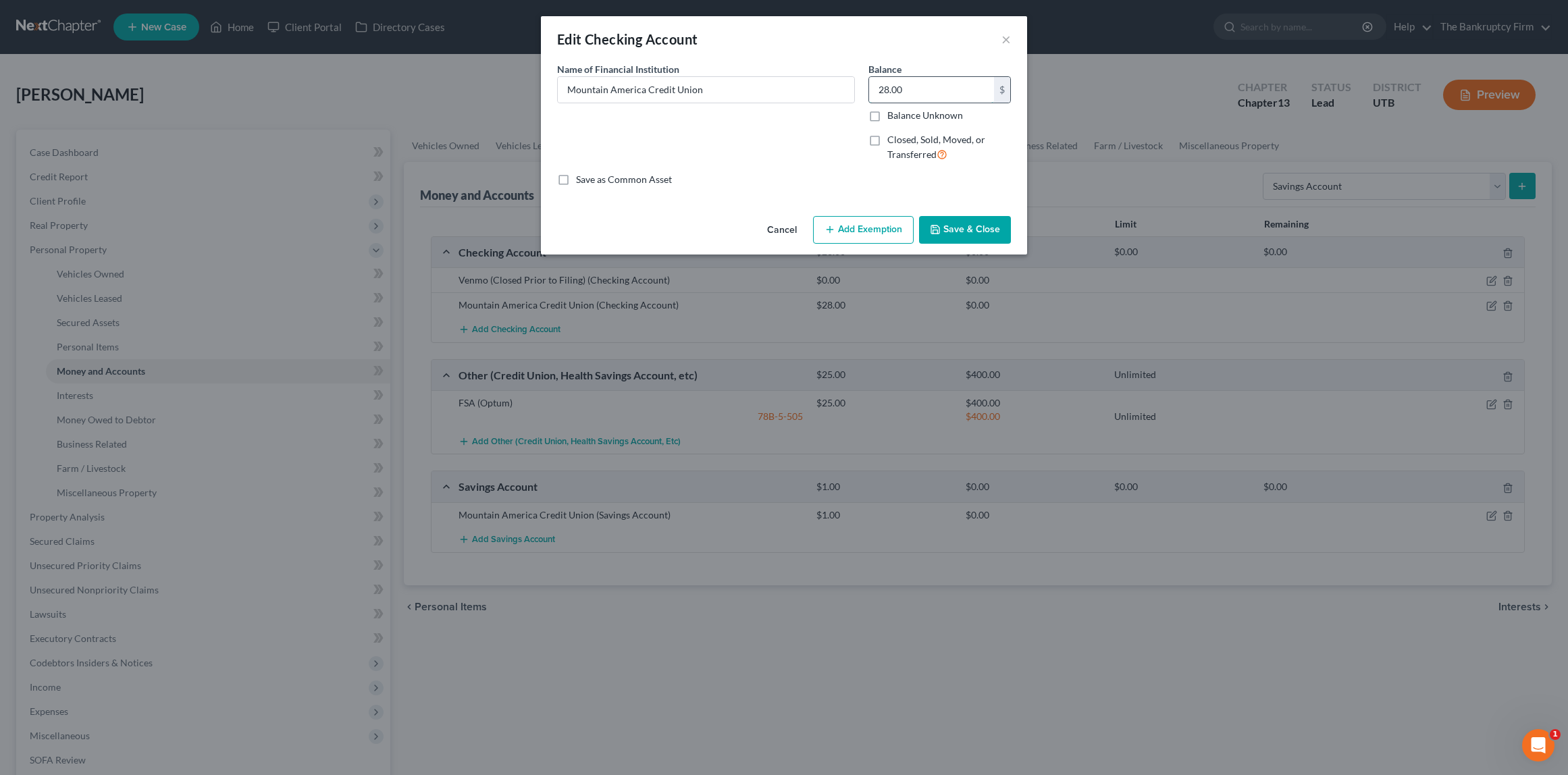
click at [942, 87] on input "28.00" at bounding box center [931, 90] width 125 height 26
type input "1,000"
click at [982, 225] on button "Save & Close" at bounding box center [965, 231] width 92 height 29
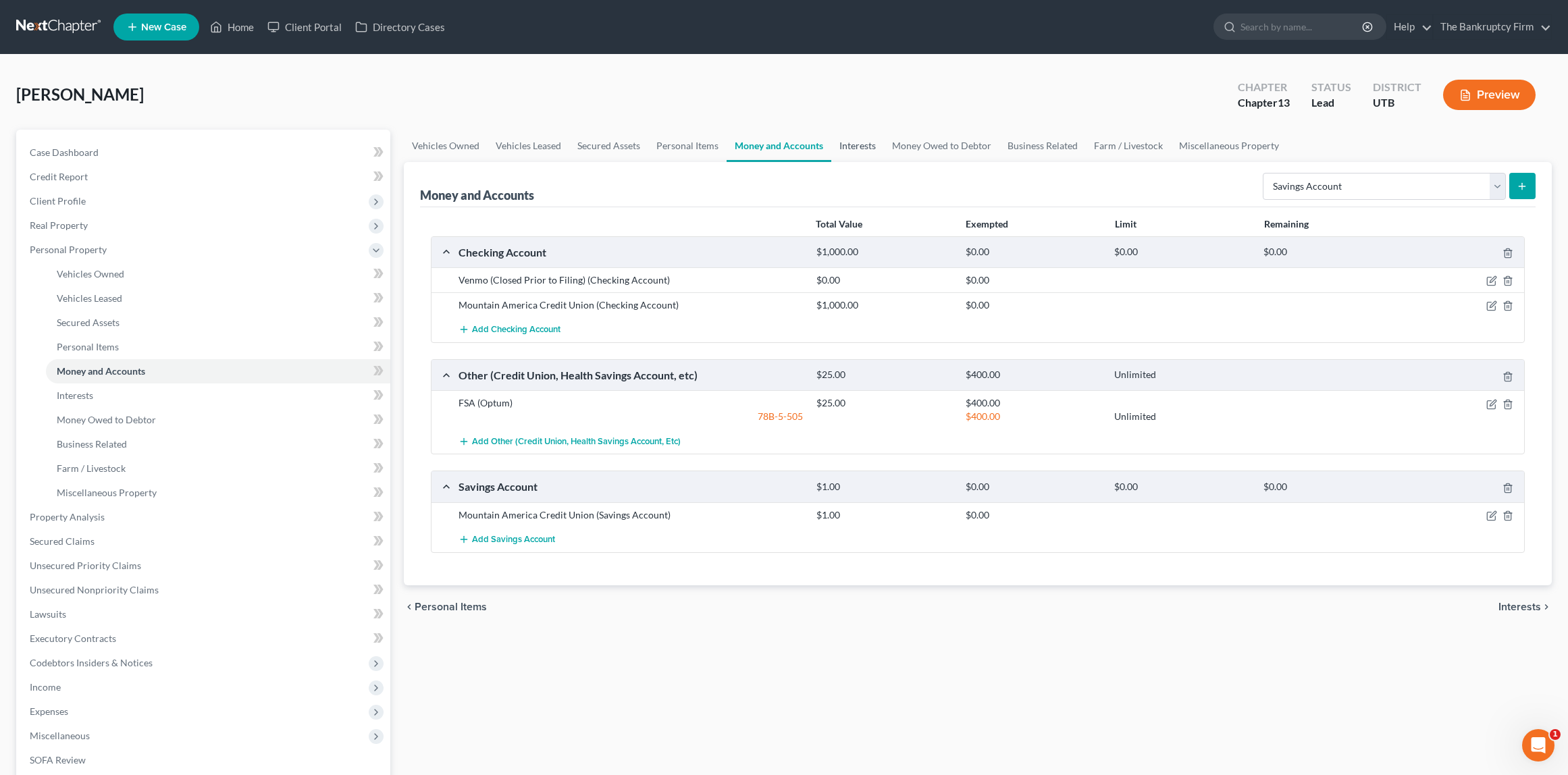
click at [863, 148] on link "Interests" at bounding box center [857, 145] width 53 height 32
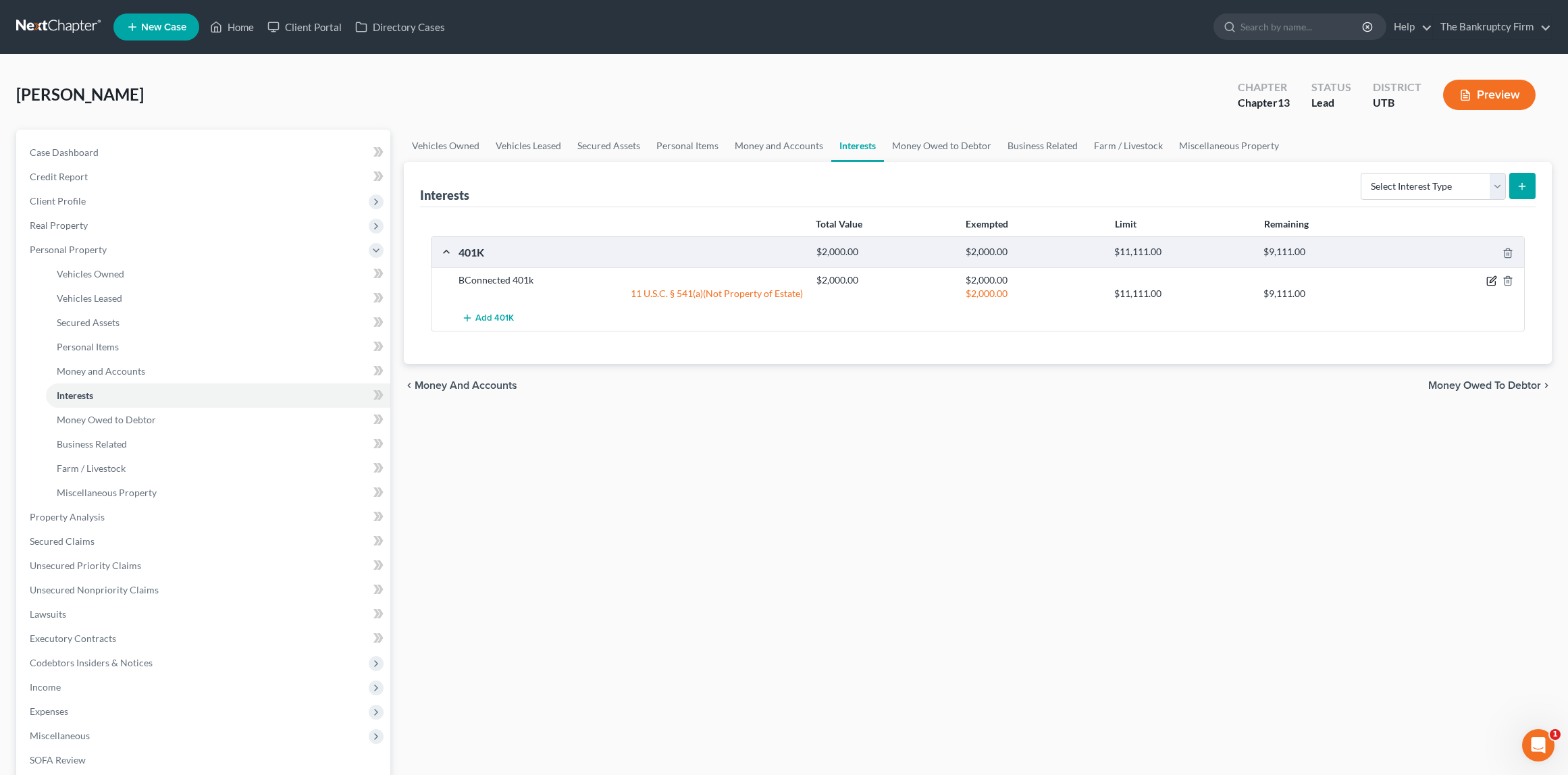
click at [1489, 277] on icon "button" at bounding box center [1492, 281] width 11 height 11
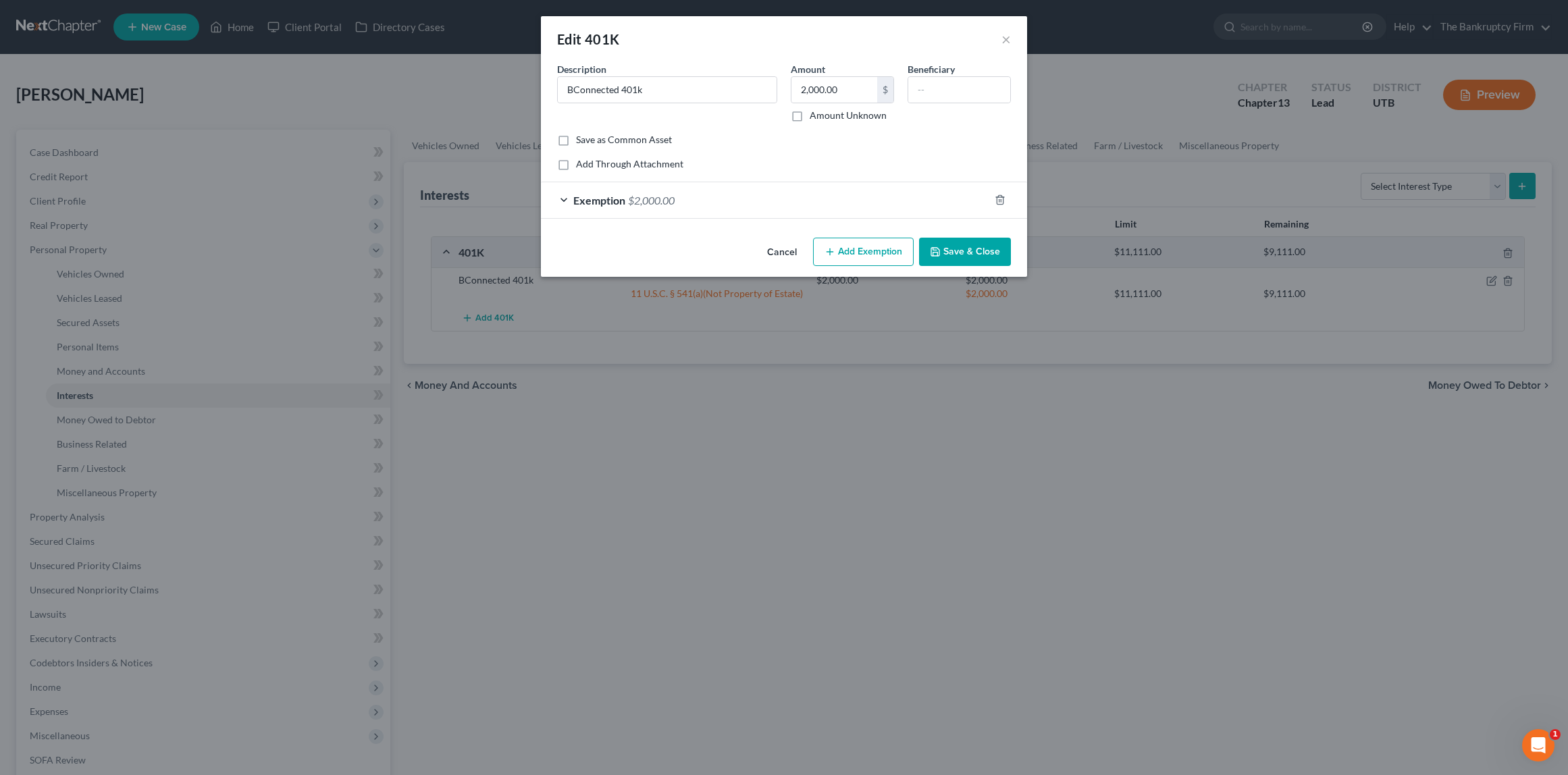
click at [969, 251] on button "Save & Close" at bounding box center [965, 252] width 92 height 29
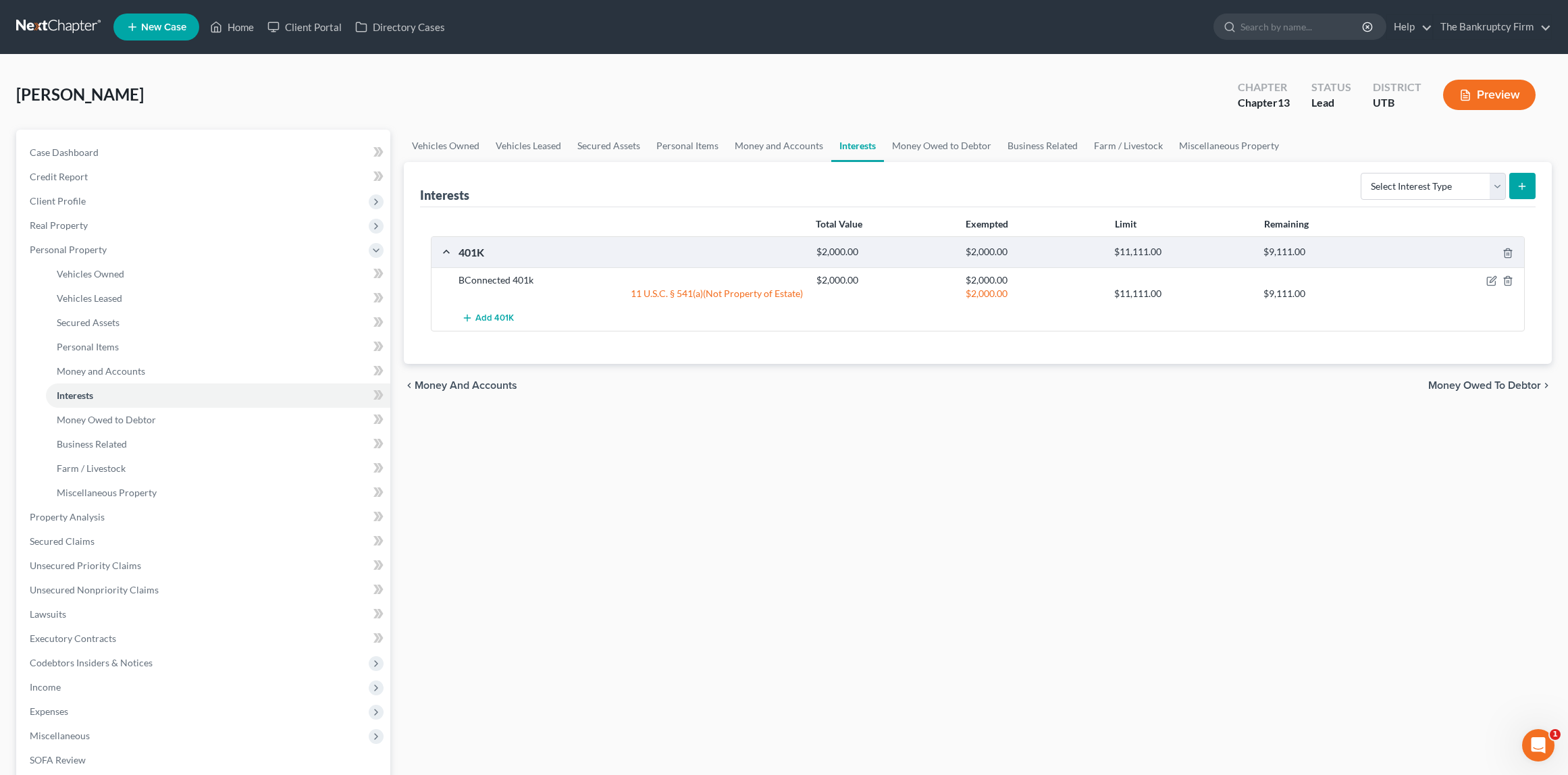
scroll to position [4, 0]
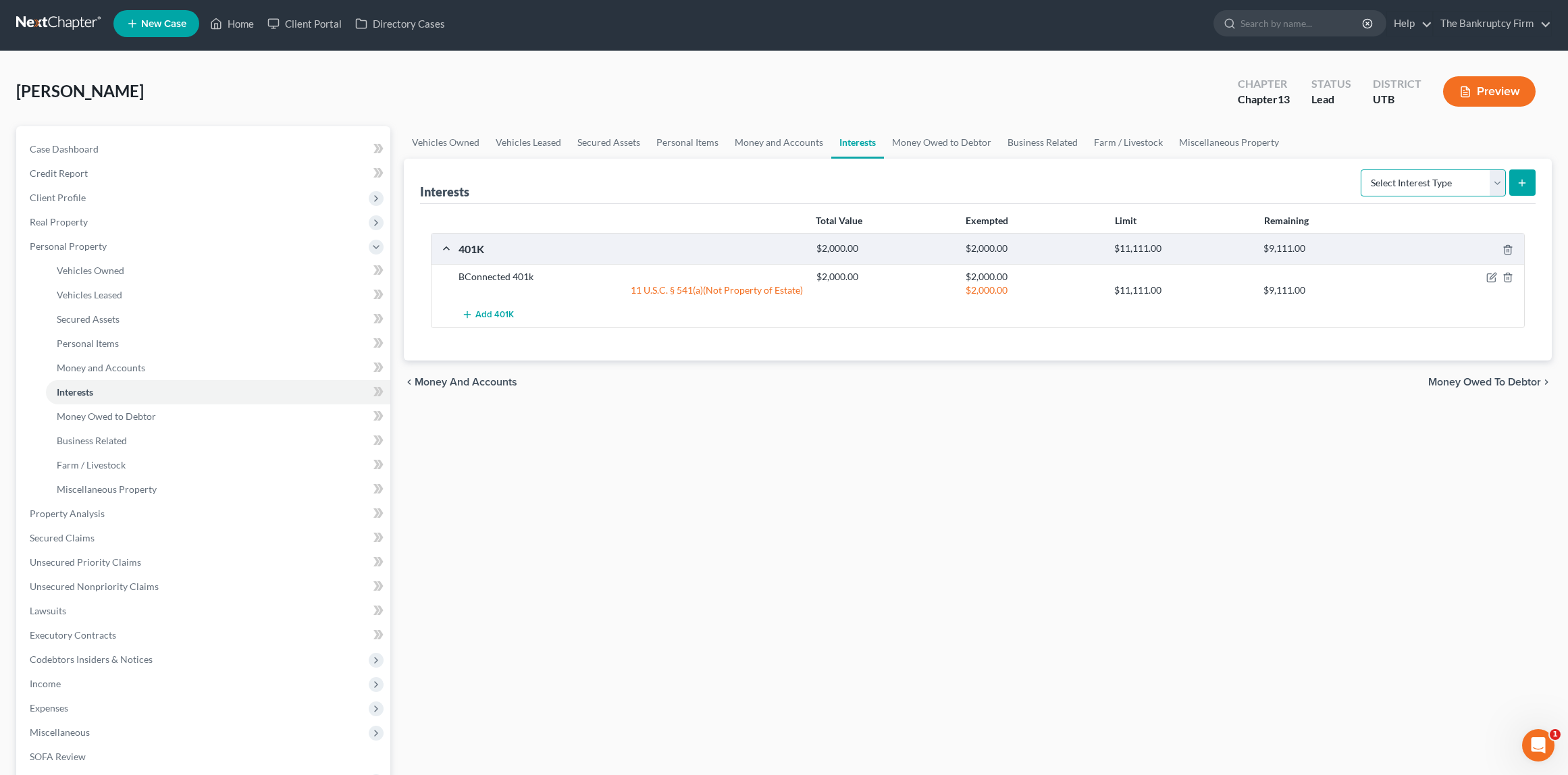
click at [1449, 182] on select "Select Interest Type 401K Annuity Bond Education IRA Government Bond Government…" at bounding box center [1433, 183] width 145 height 27
click at [939, 139] on link "Money Owed to Debtor" at bounding box center [942, 143] width 116 height 32
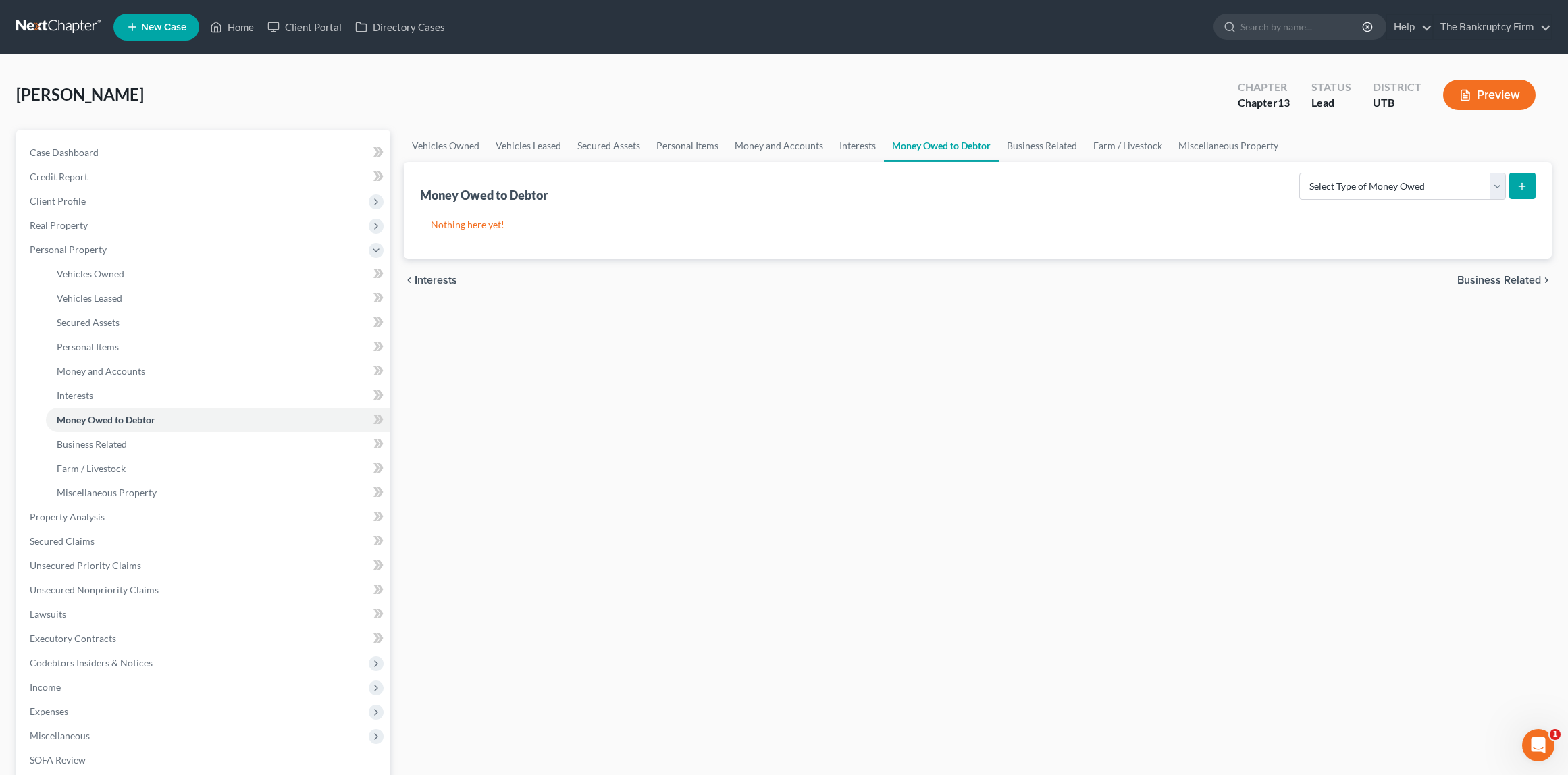
click at [1379, 137] on ul "Vehicles Owned Vehicles Leased Secured Assets Personal Items Money and Accounts…" at bounding box center [978, 145] width 1149 height 32
click at [1030, 139] on link "Business Related" at bounding box center [1042, 145] width 86 height 32
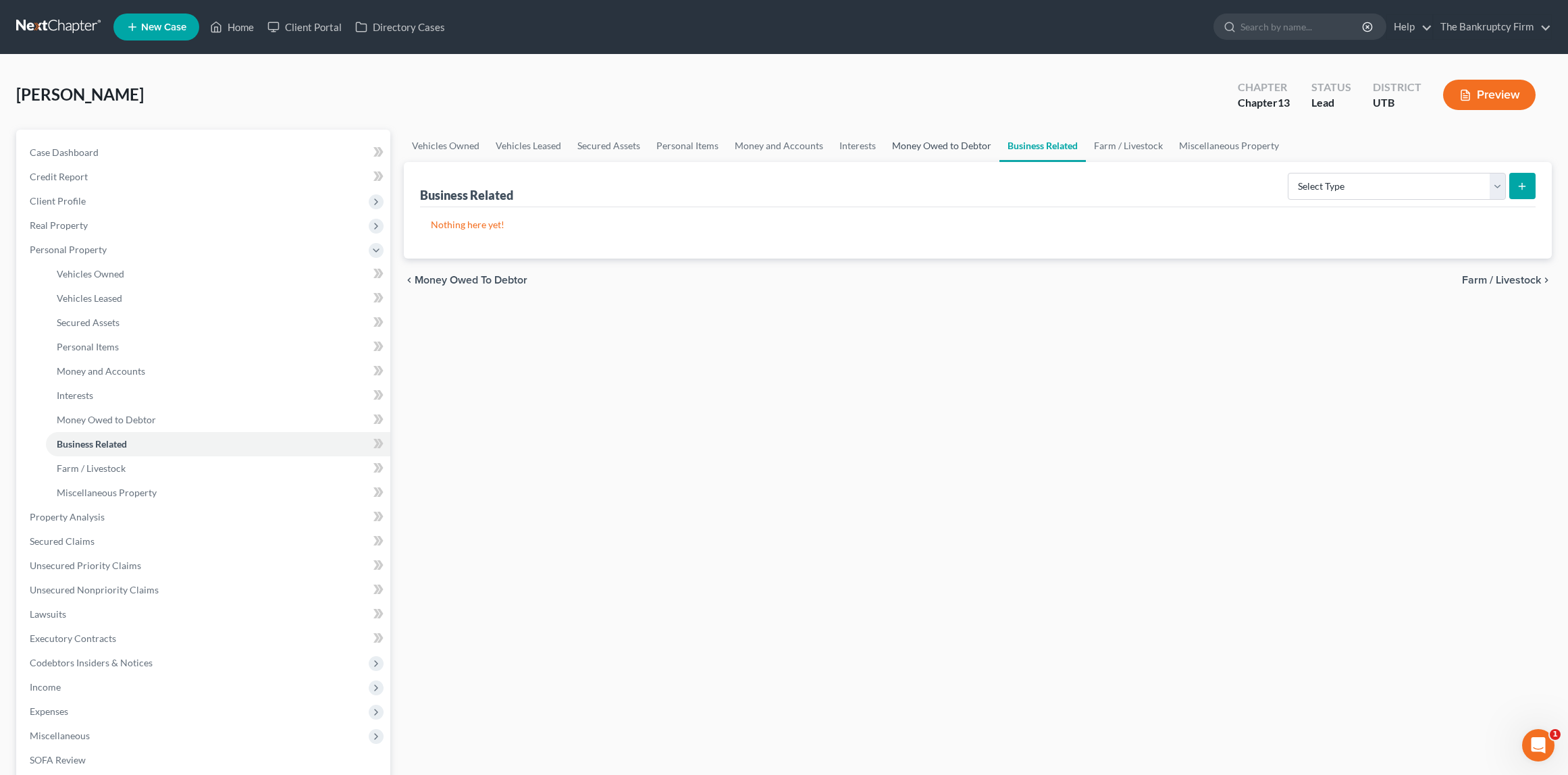
click at [923, 153] on link "Money Owed to Debtor" at bounding box center [942, 145] width 116 height 32
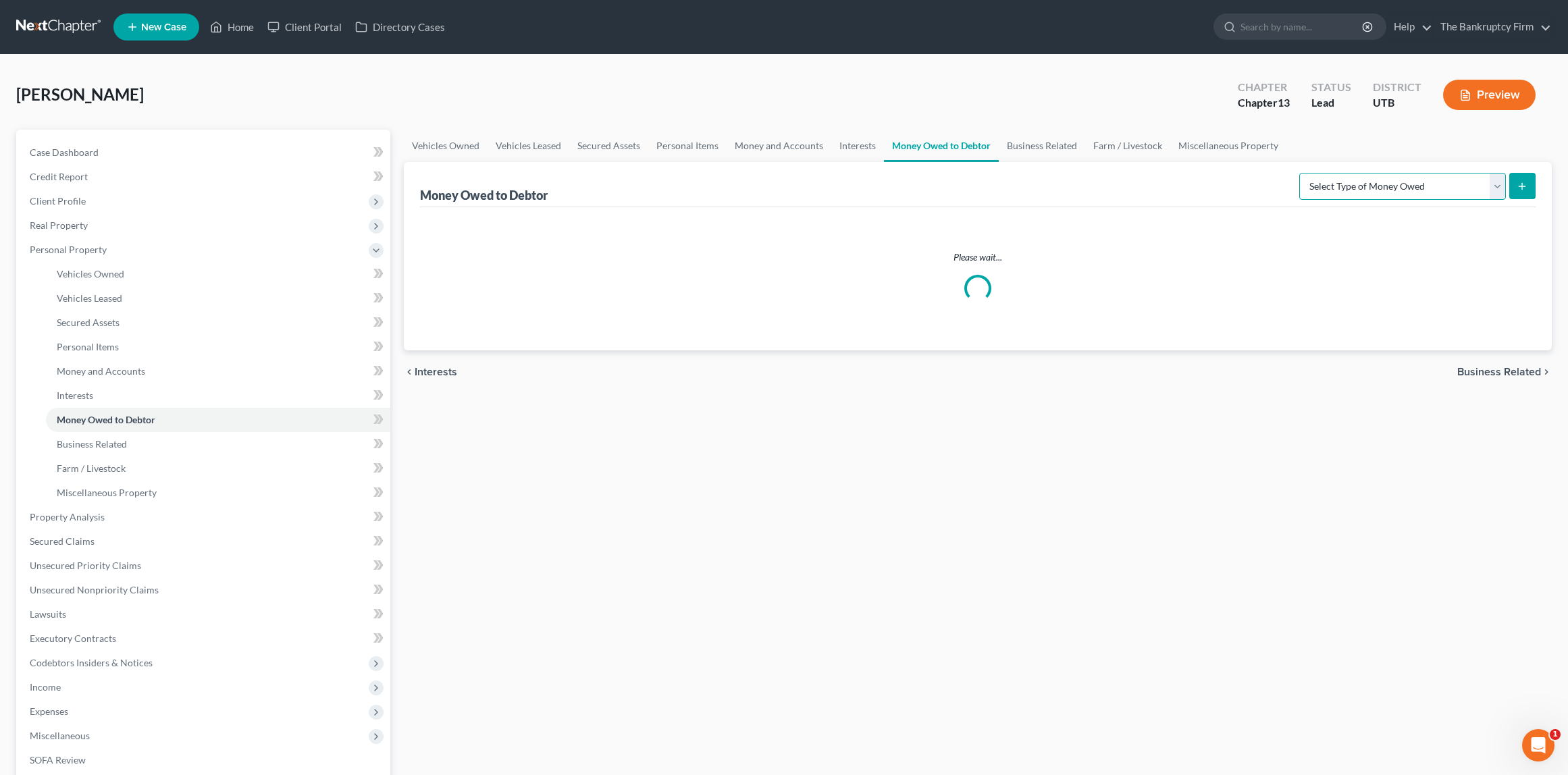
click at [1354, 187] on select "Select Type of Money Owed Accounts Receivable Alimony Child Support Claims Agai…" at bounding box center [1402, 187] width 206 height 27
click at [1043, 143] on link "Business Related" at bounding box center [1042, 145] width 86 height 32
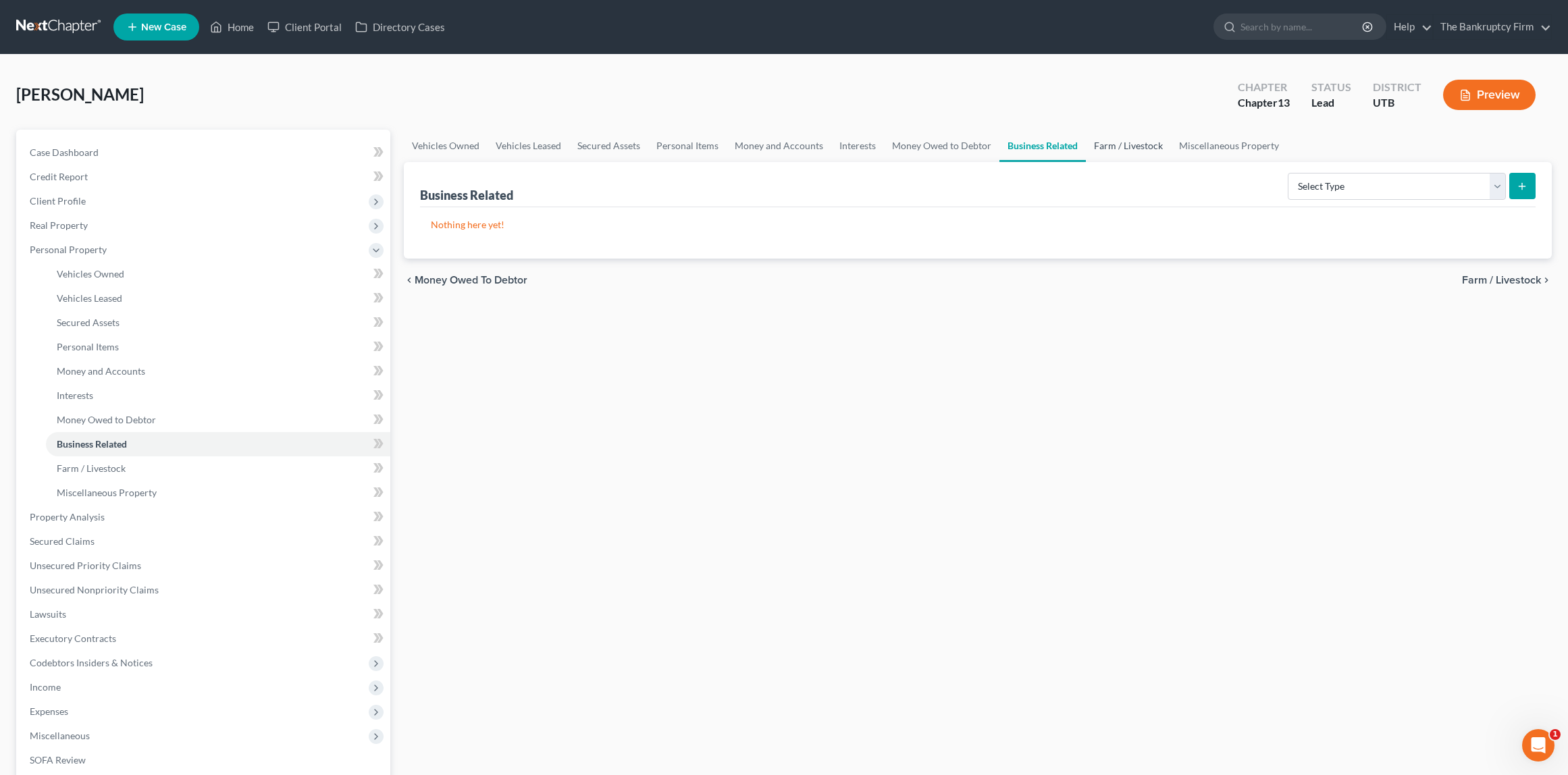
click at [1122, 146] on link "Farm / Livestock" at bounding box center [1128, 145] width 85 height 32
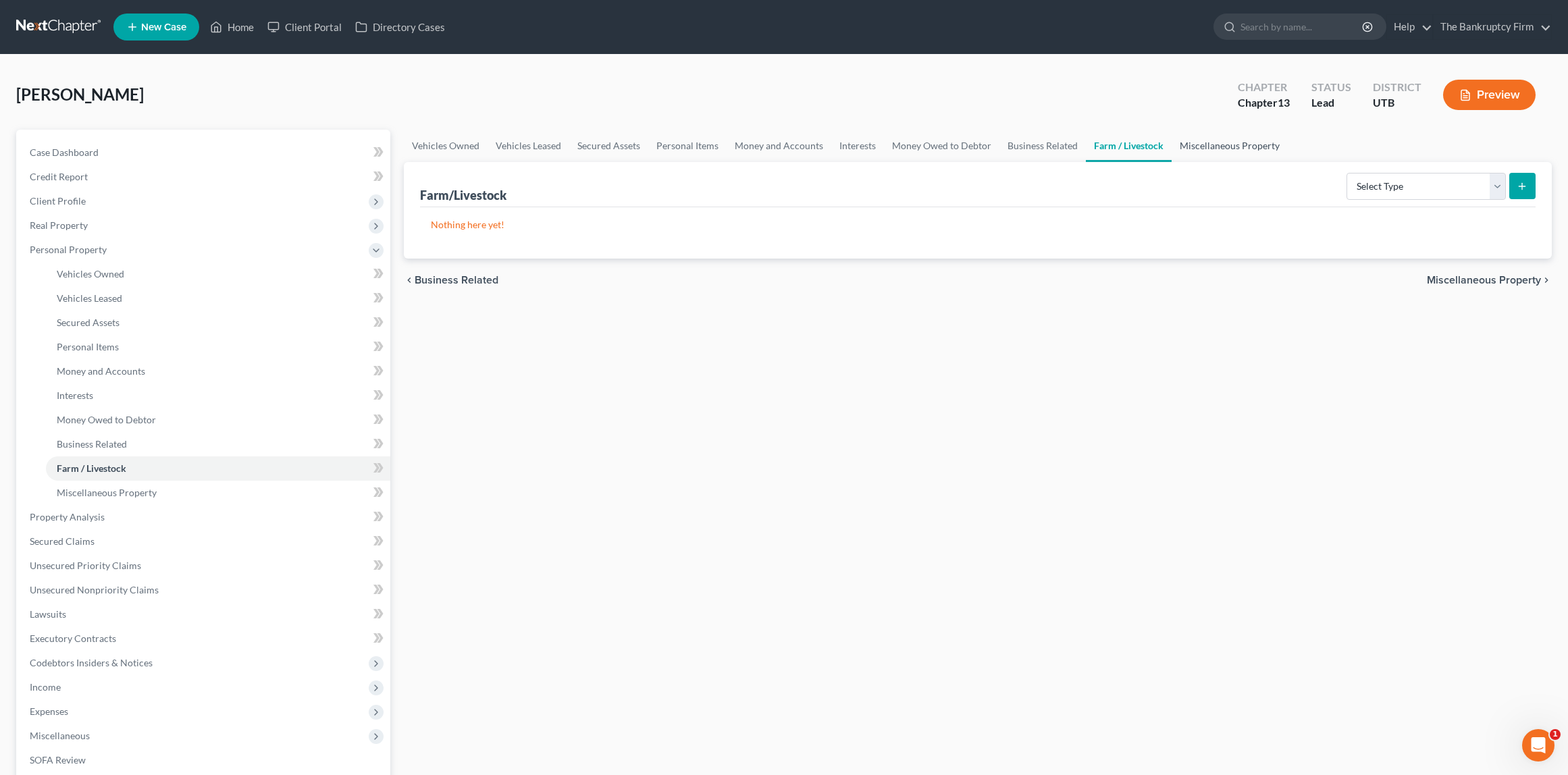
click at [1218, 146] on link "Miscellaneous Property" at bounding box center [1229, 145] width 116 height 32
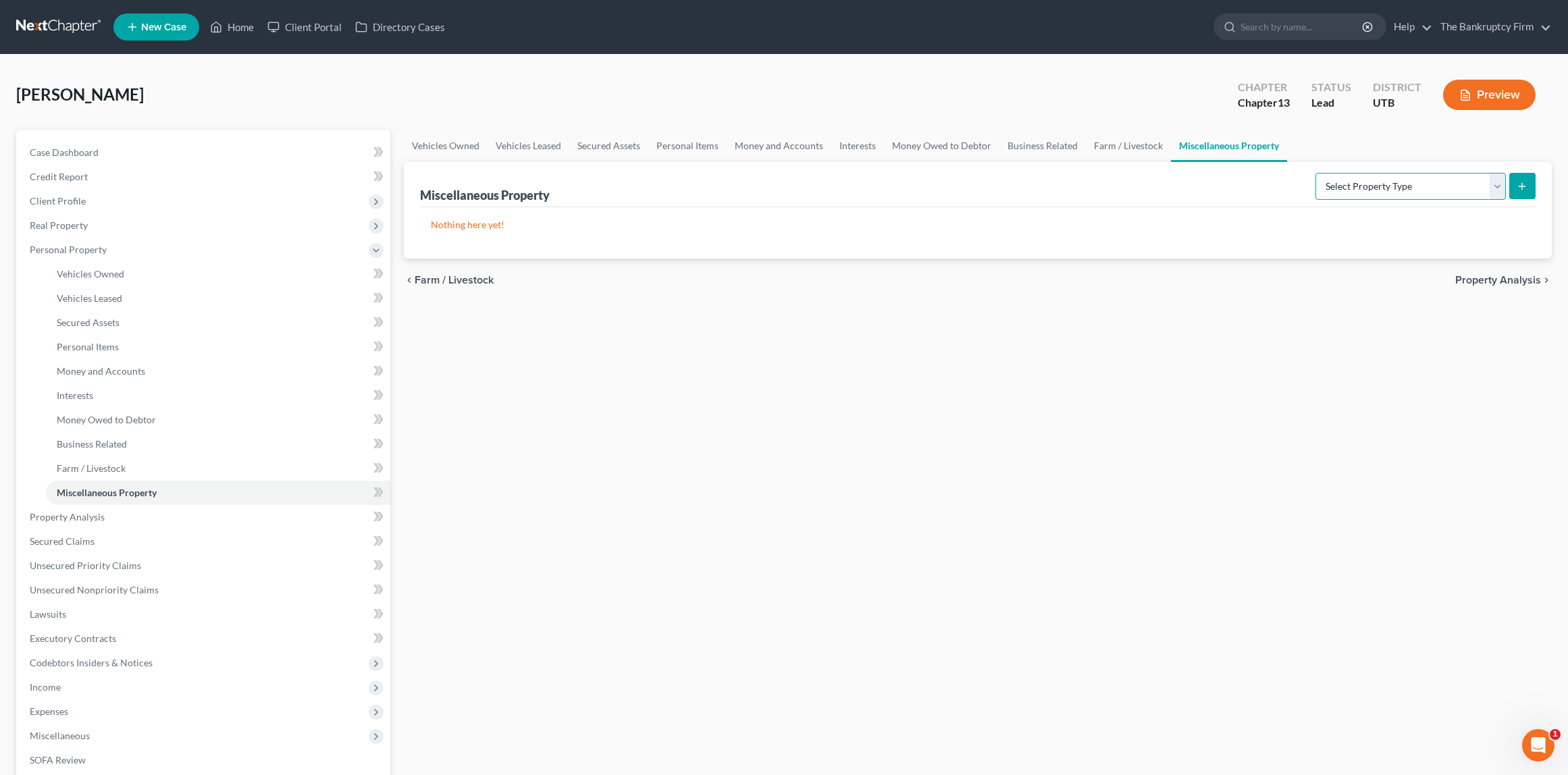
click at [1492, 179] on select "Select Property Type Assigned for Creditor Benefit Within 1 Year Holding for An…" at bounding box center [1411, 187] width 190 height 27
select select "transferred"
click at [1316, 173] on select "Select Property Type Assigned for Creditor Benefit Within 1 Year Holding for An…" at bounding box center [1411, 187] width 190 height 27
click at [94, 511] on span "Property Analysis" at bounding box center [67, 517] width 75 height 12
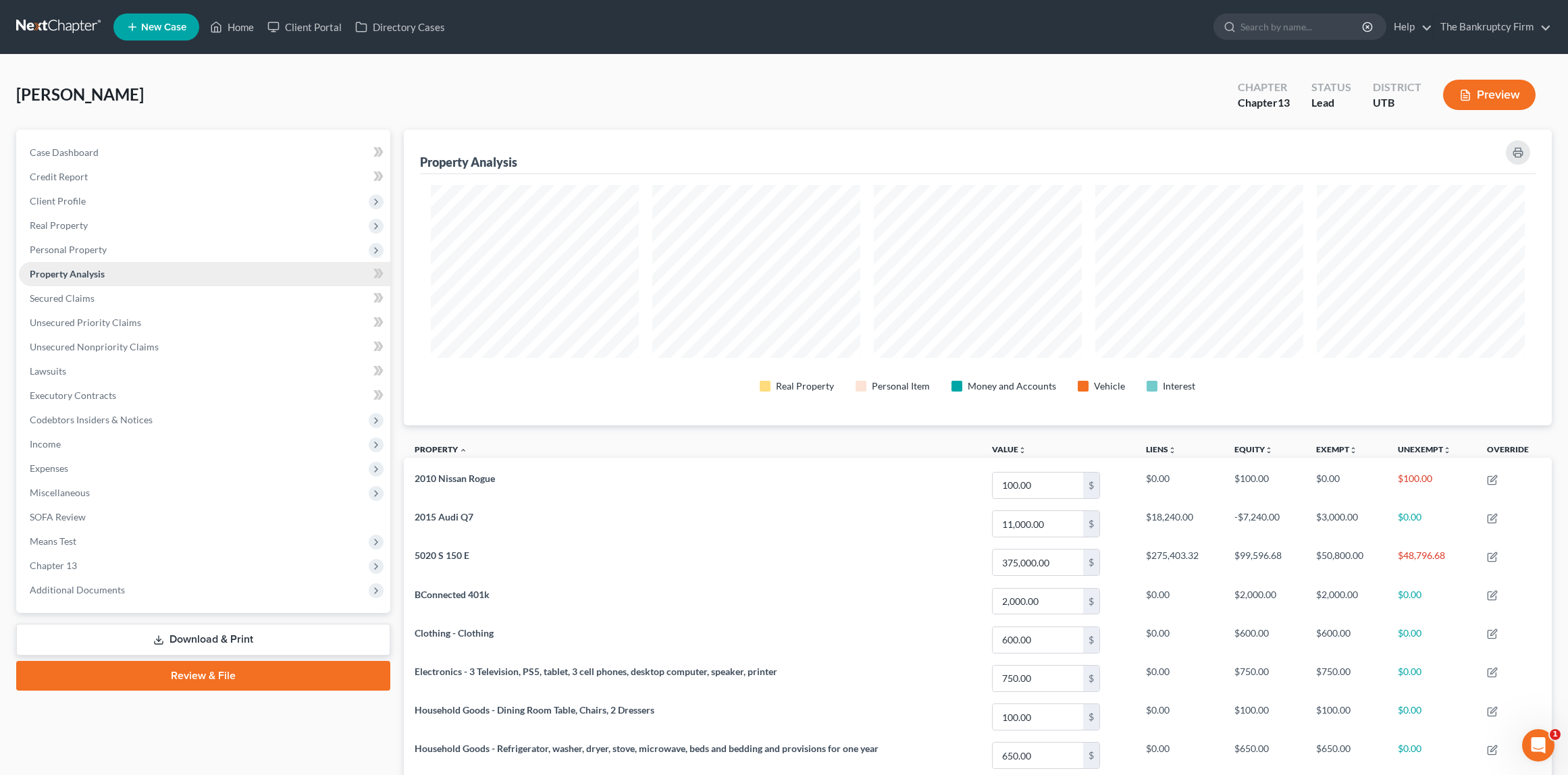
scroll to position [296, 1148]
click at [69, 291] on link "Secured Claims" at bounding box center [205, 298] width 372 height 24
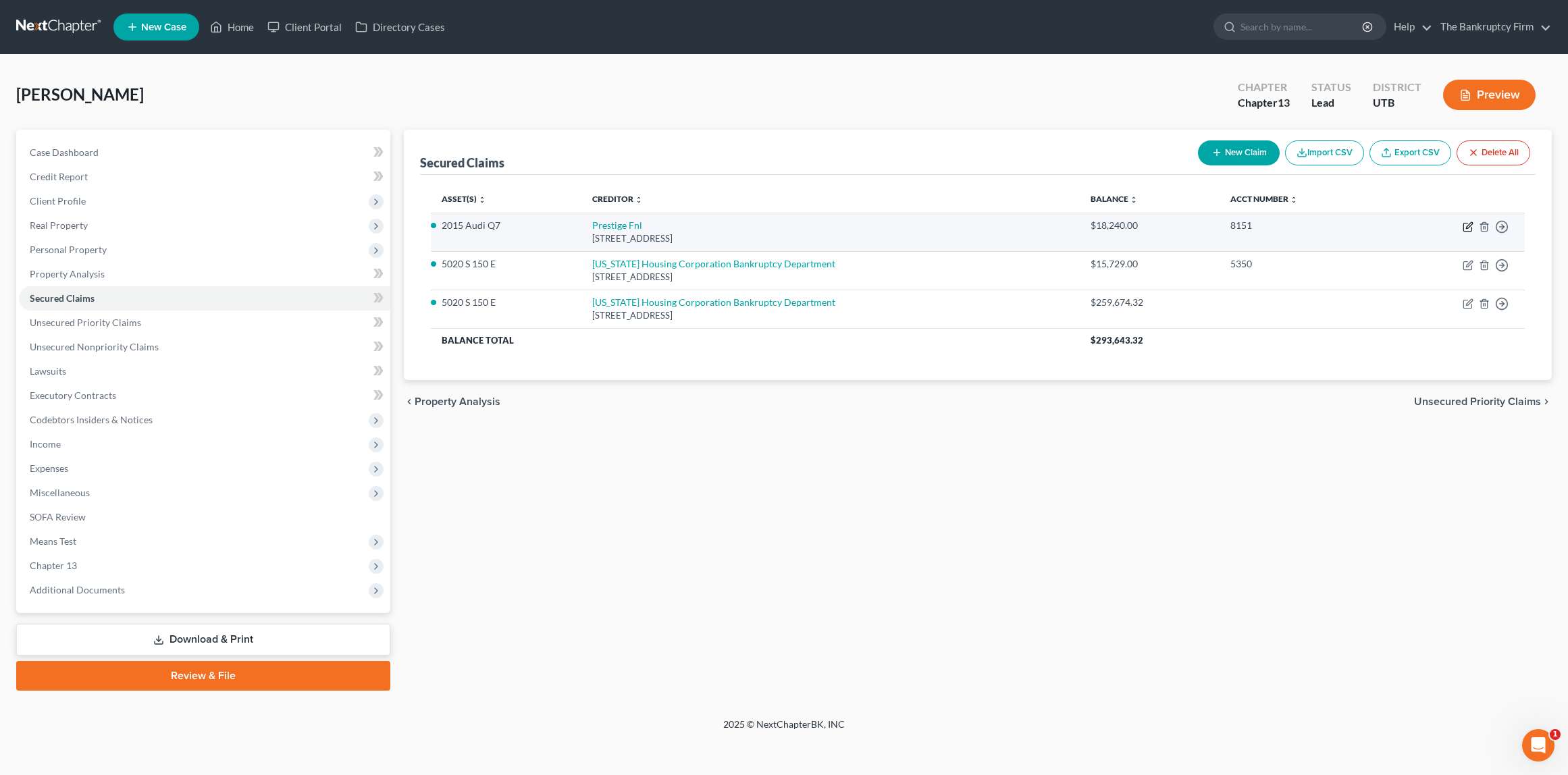
click at [1465, 224] on icon "button" at bounding box center [1468, 227] width 11 height 11
select select "46"
select select "2"
select select "0"
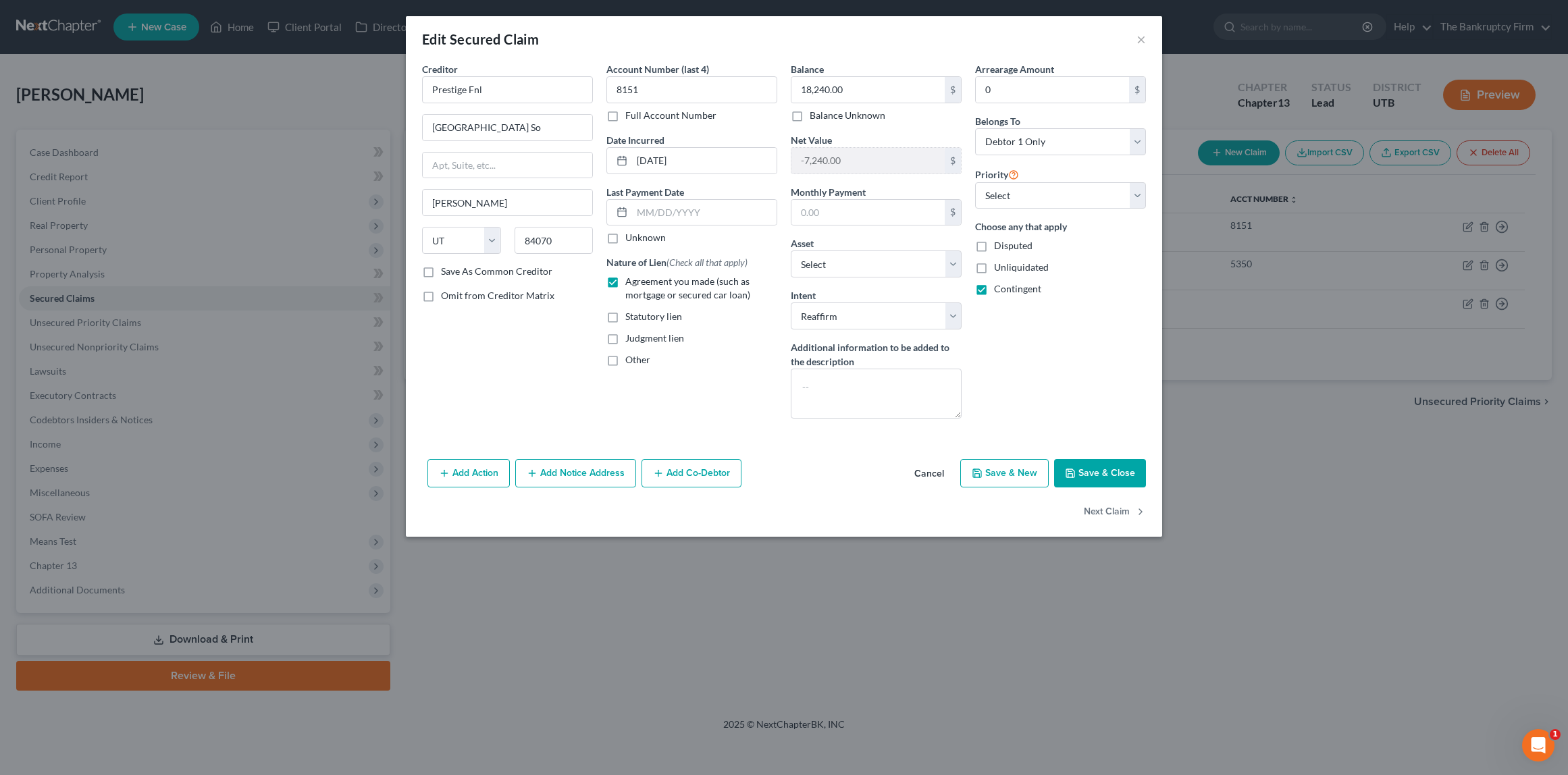
click at [1092, 475] on button "Save & Close" at bounding box center [1099, 474] width 92 height 29
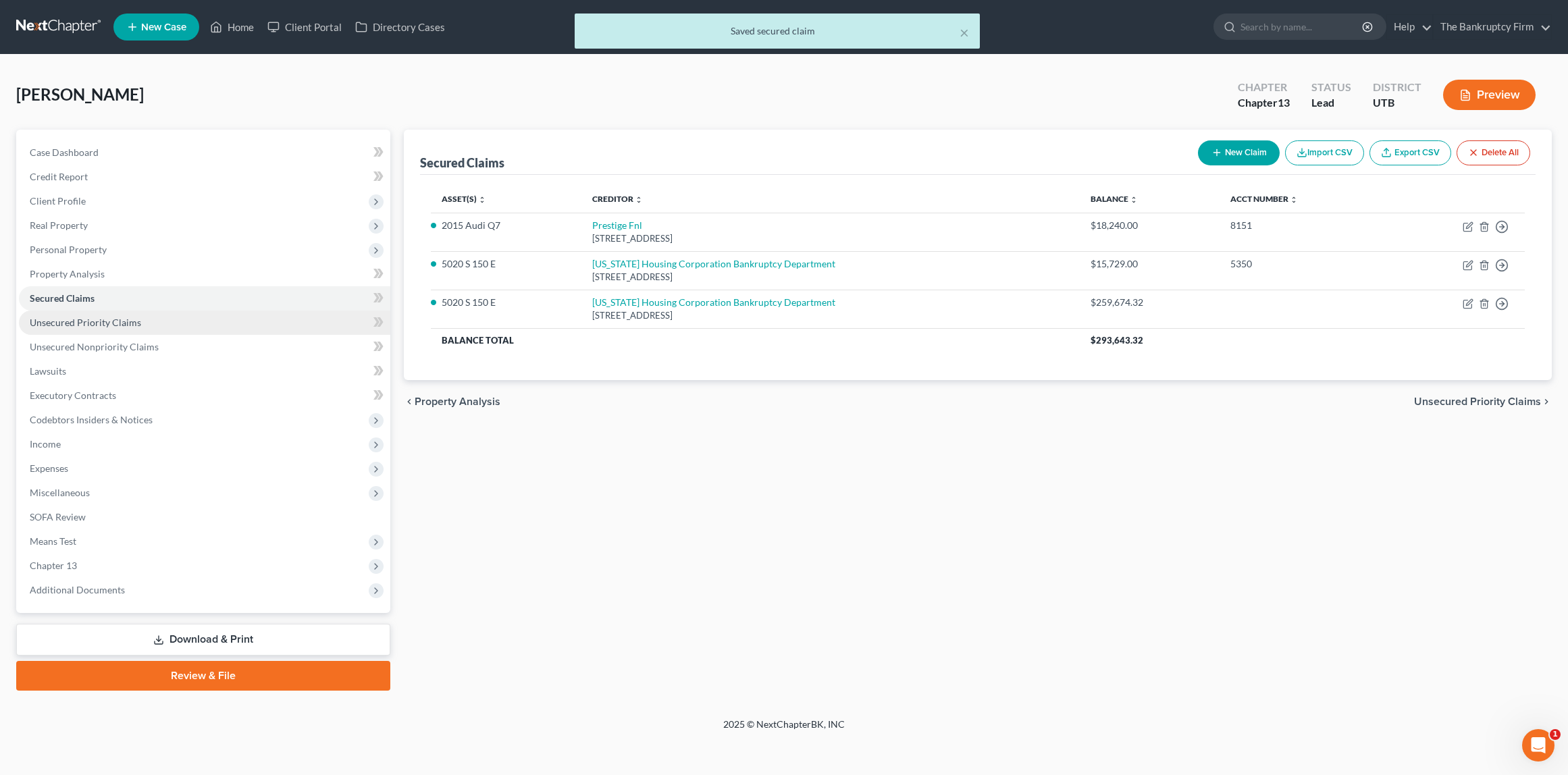
click at [81, 321] on span "Unsecured Priority Claims" at bounding box center [85, 322] width 111 height 12
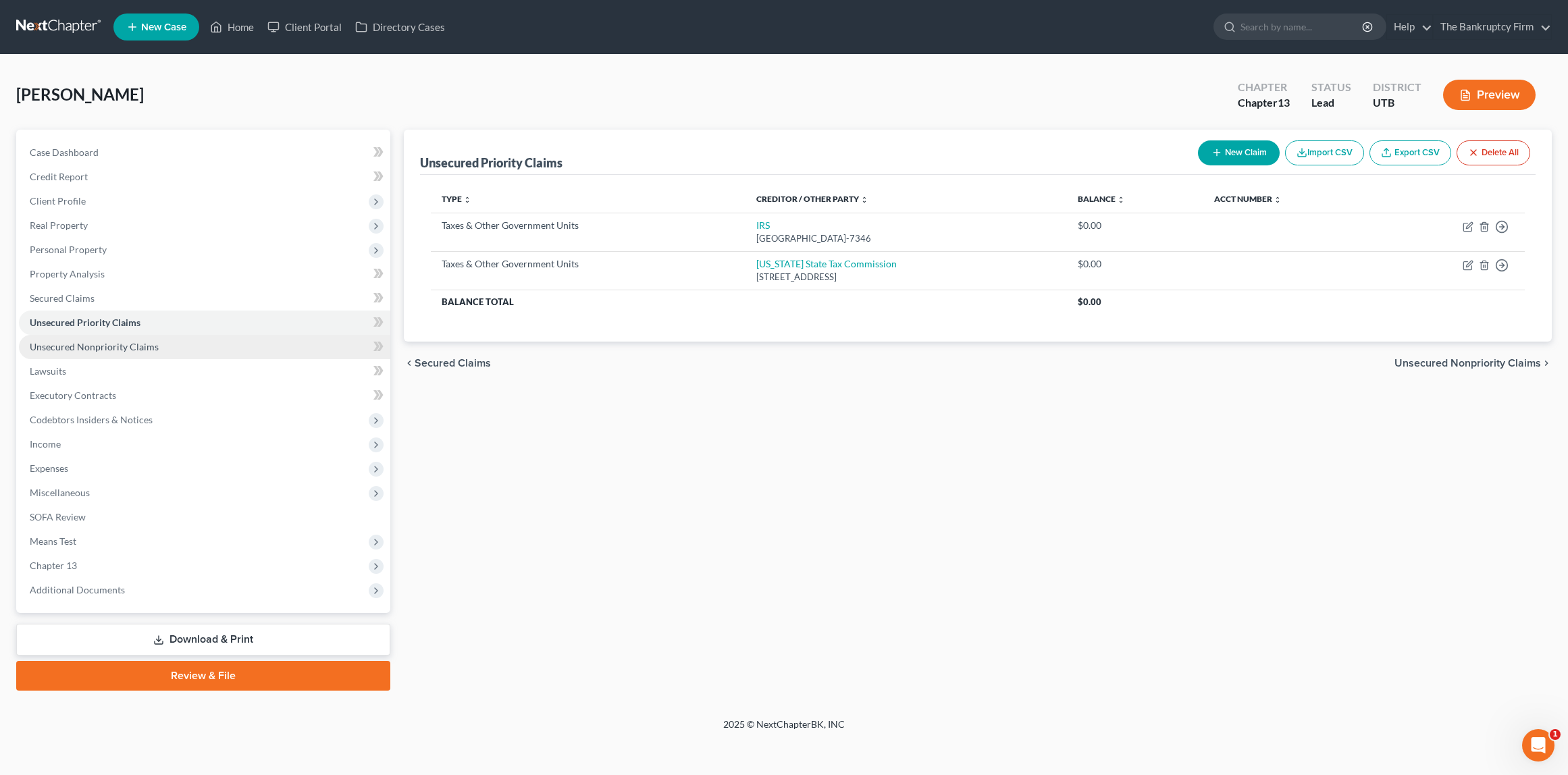
click at [81, 347] on span "Unsecured Nonpriority Claims" at bounding box center [94, 346] width 129 height 12
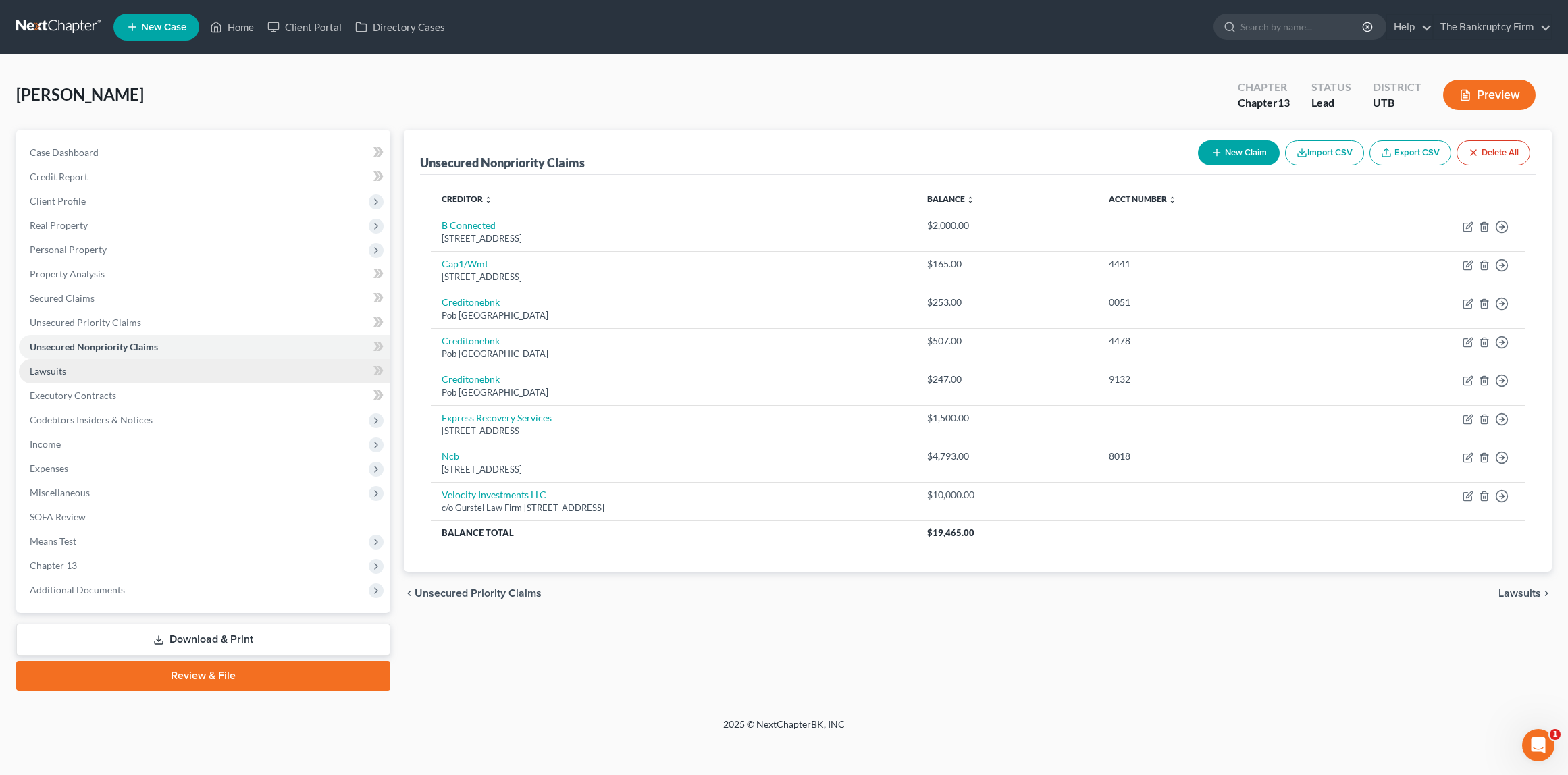
click at [89, 378] on link "Lawsuits" at bounding box center [205, 370] width 372 height 24
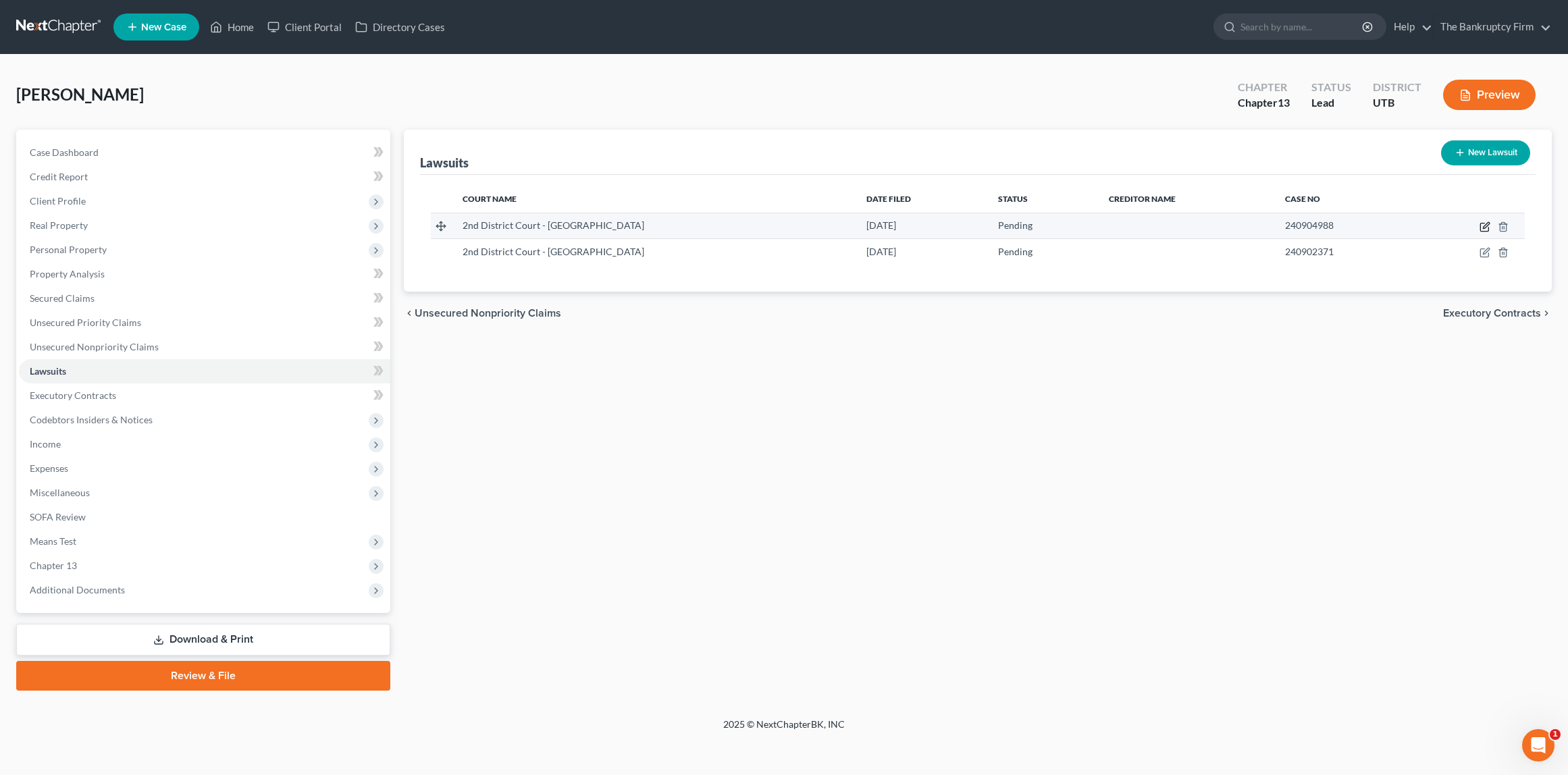
click at [1485, 226] on icon "button" at bounding box center [1485, 227] width 11 height 11
select select "46"
select select "0"
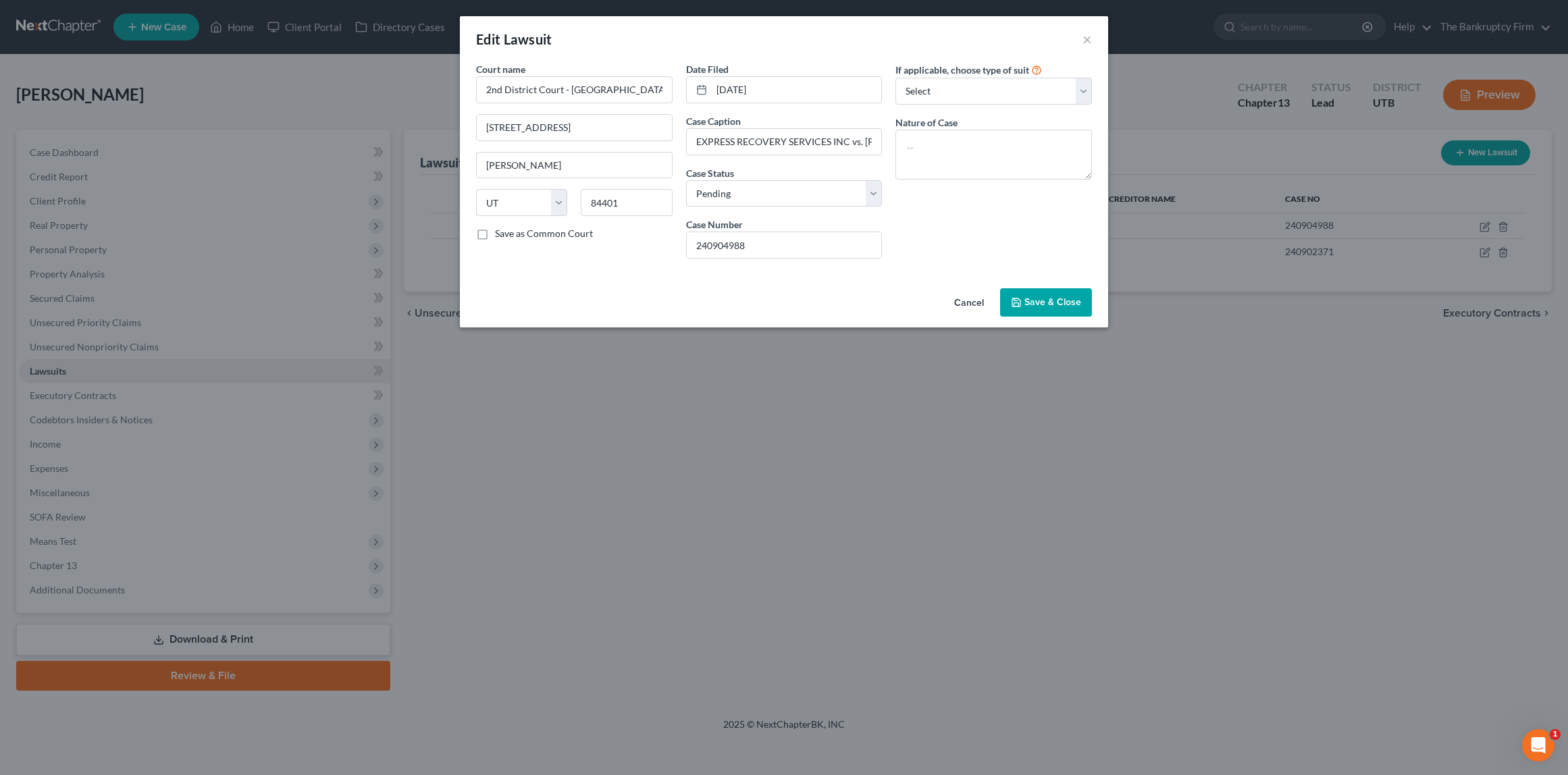
drag, startPoint x: 1029, startPoint y: 298, endPoint x: 1288, endPoint y: 268, distance: 260.7
click at [1038, 297] on span "Save & Close" at bounding box center [1052, 301] width 57 height 12
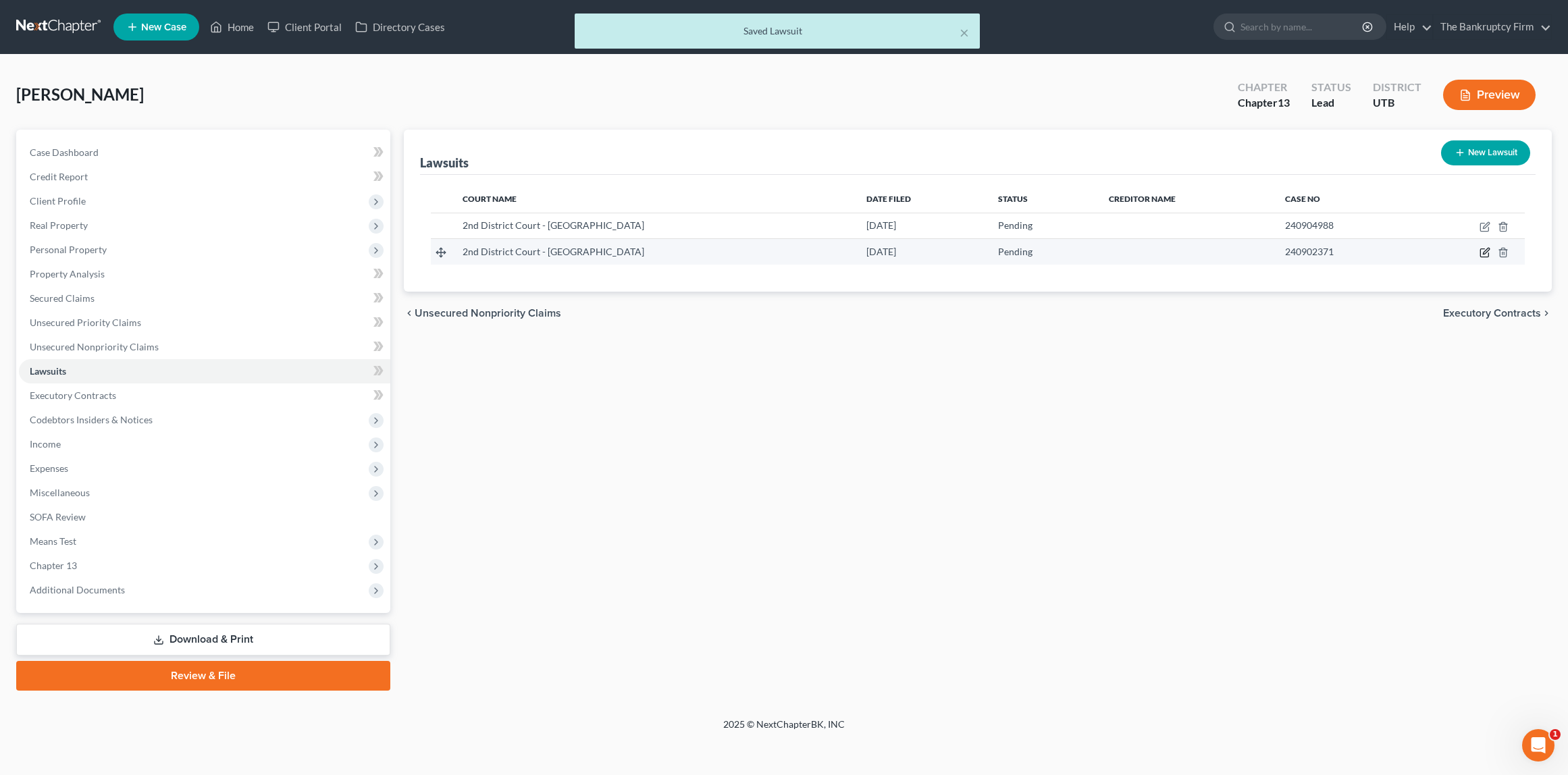
click at [1487, 252] on icon "button" at bounding box center [1485, 251] width 6 height 6
select select "46"
select select "0"
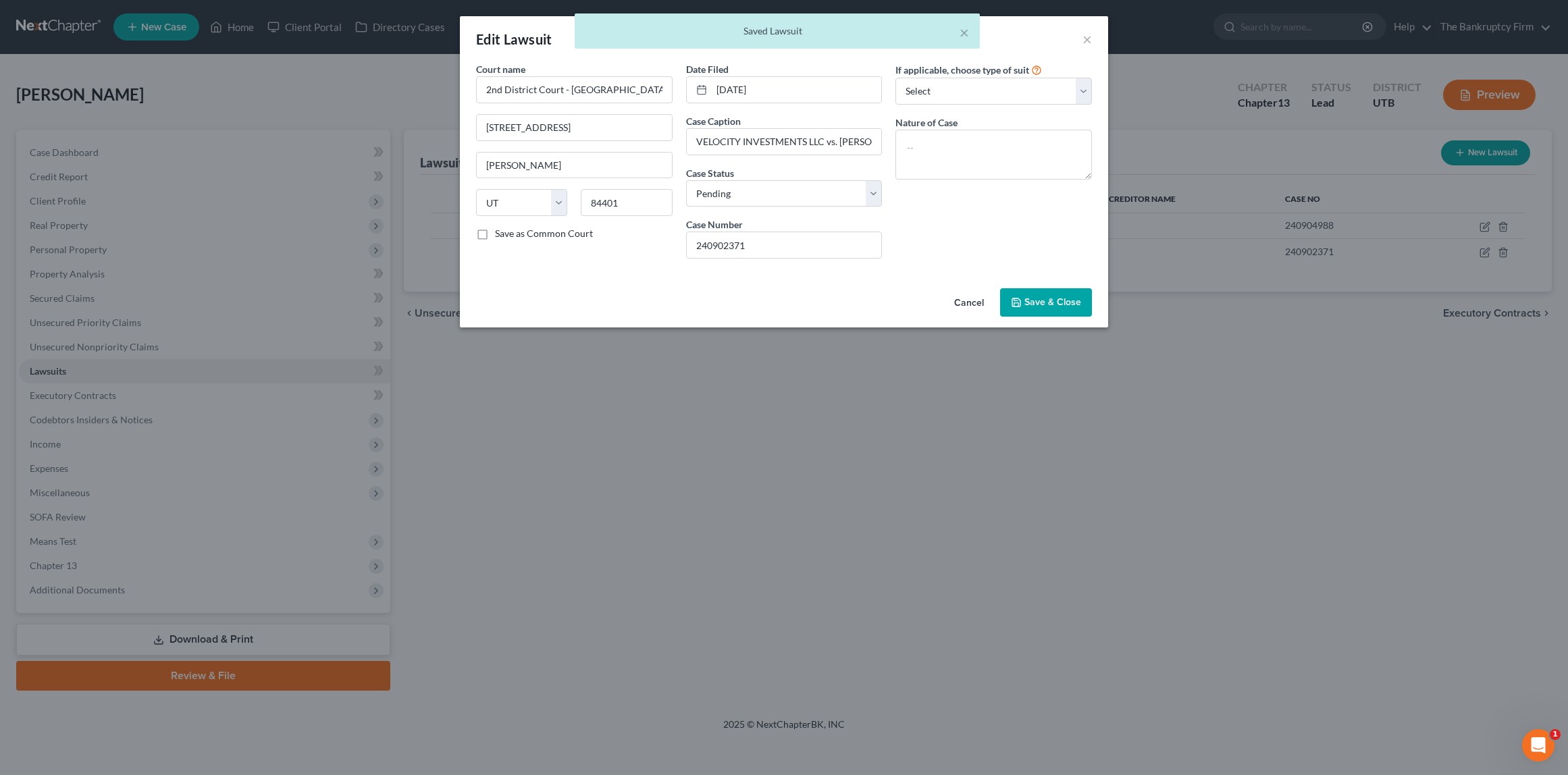
click at [1041, 304] on span "Save & Close" at bounding box center [1052, 301] width 57 height 12
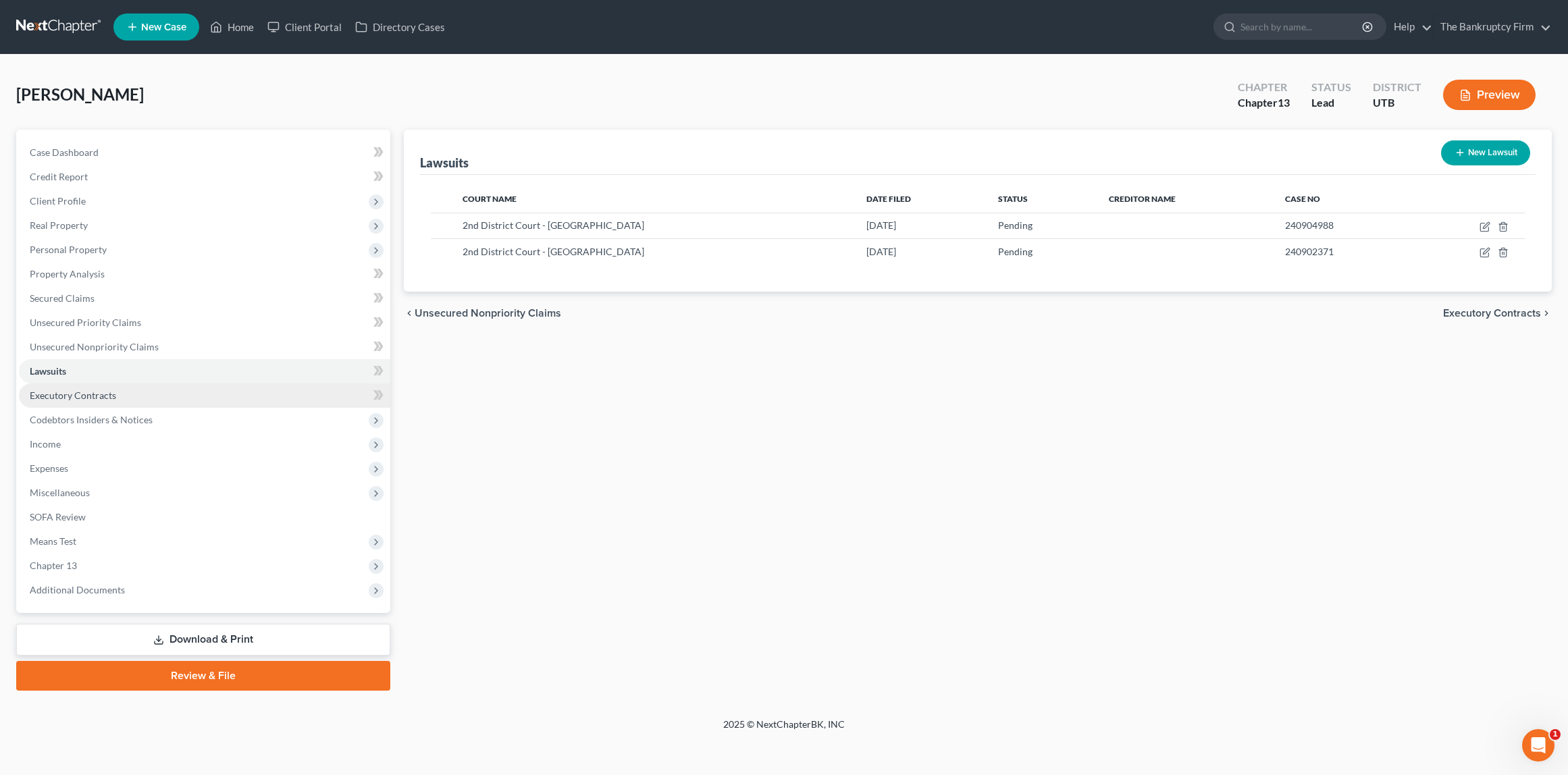
click at [91, 394] on span "Executory Contracts" at bounding box center [73, 395] width 86 height 12
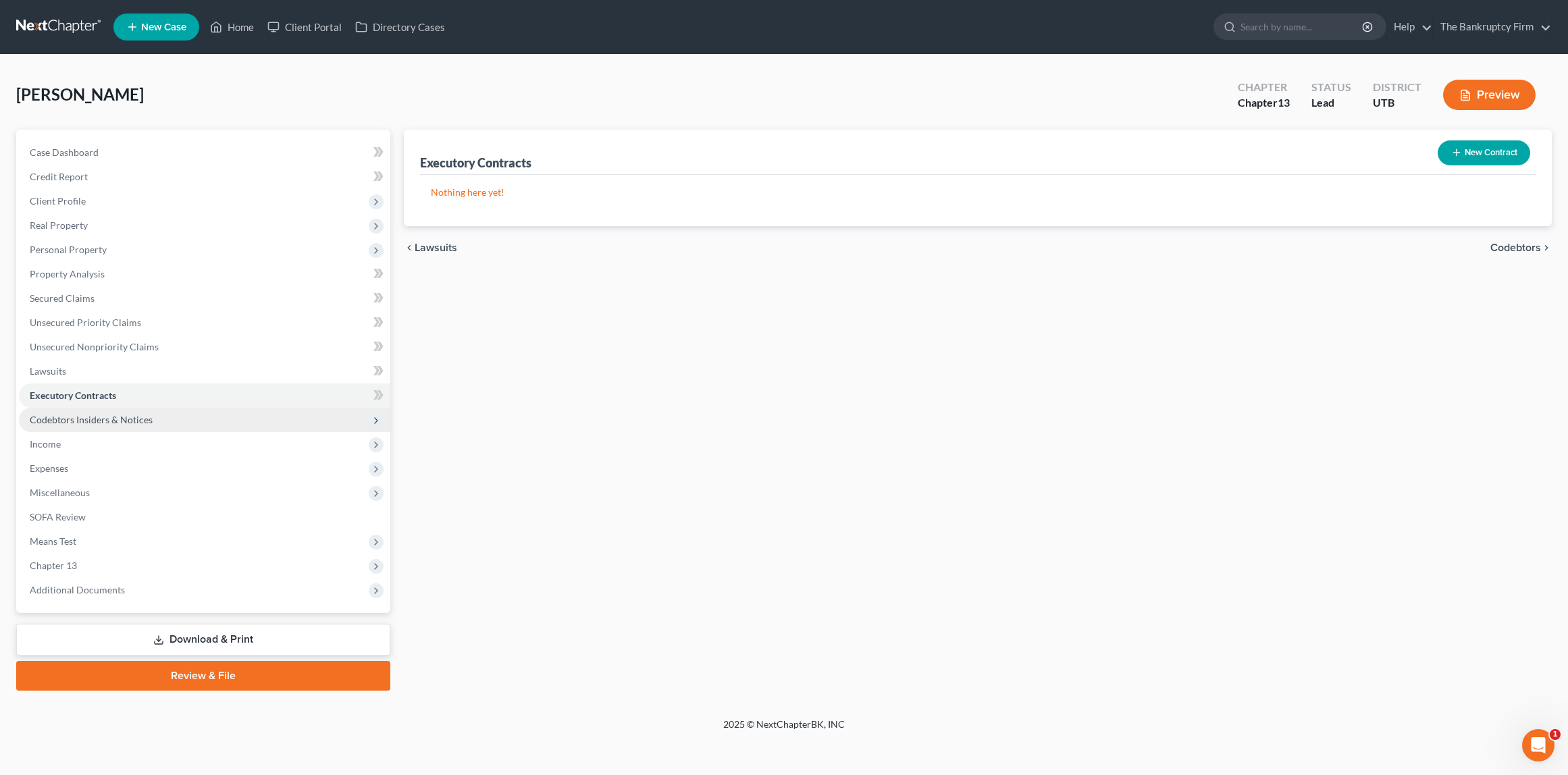
click at [92, 422] on span "Codebtors Insiders & Notices" at bounding box center [91, 419] width 123 height 12
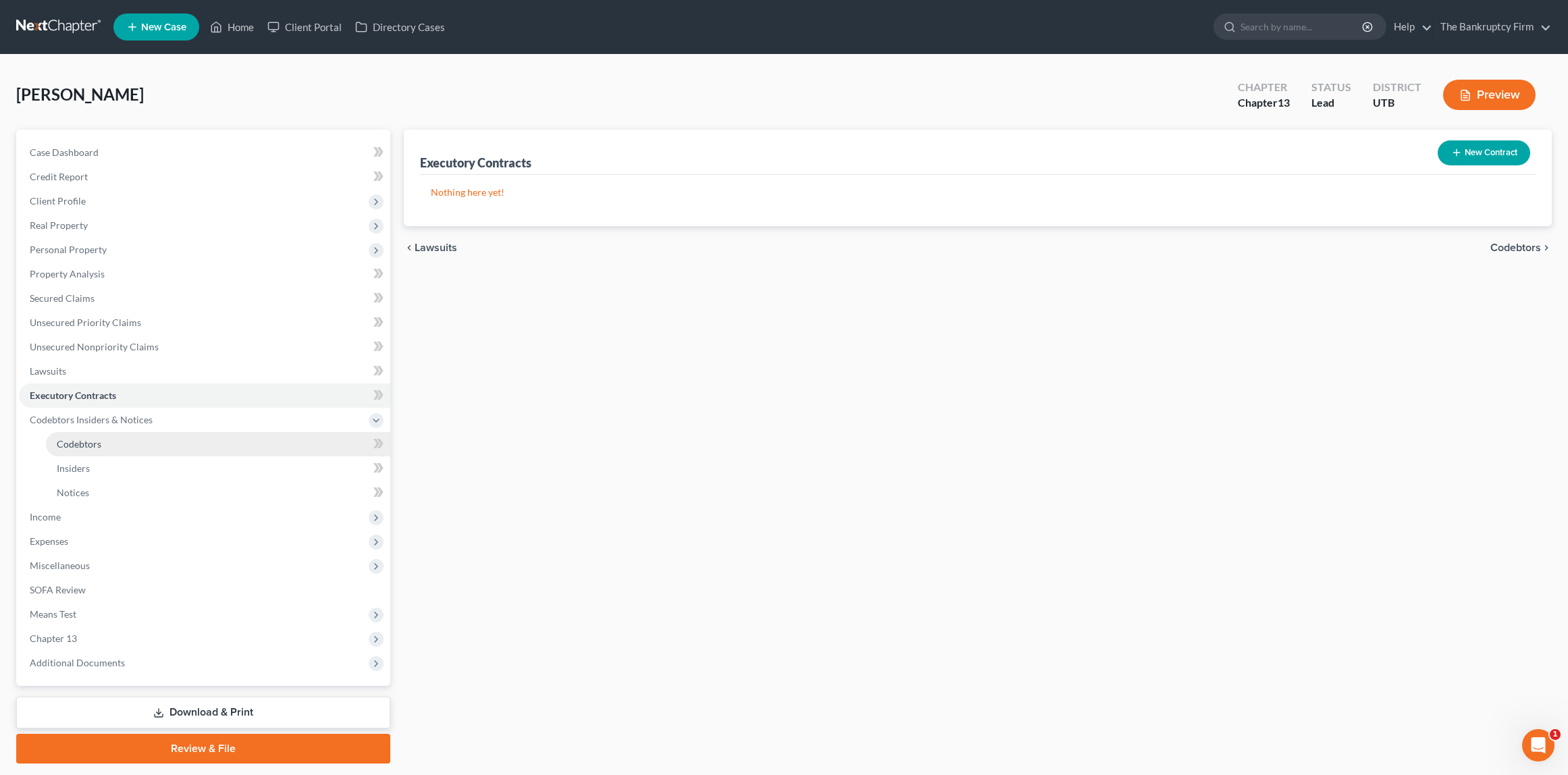
click at [78, 451] on link "Codebtors" at bounding box center [218, 443] width 345 height 24
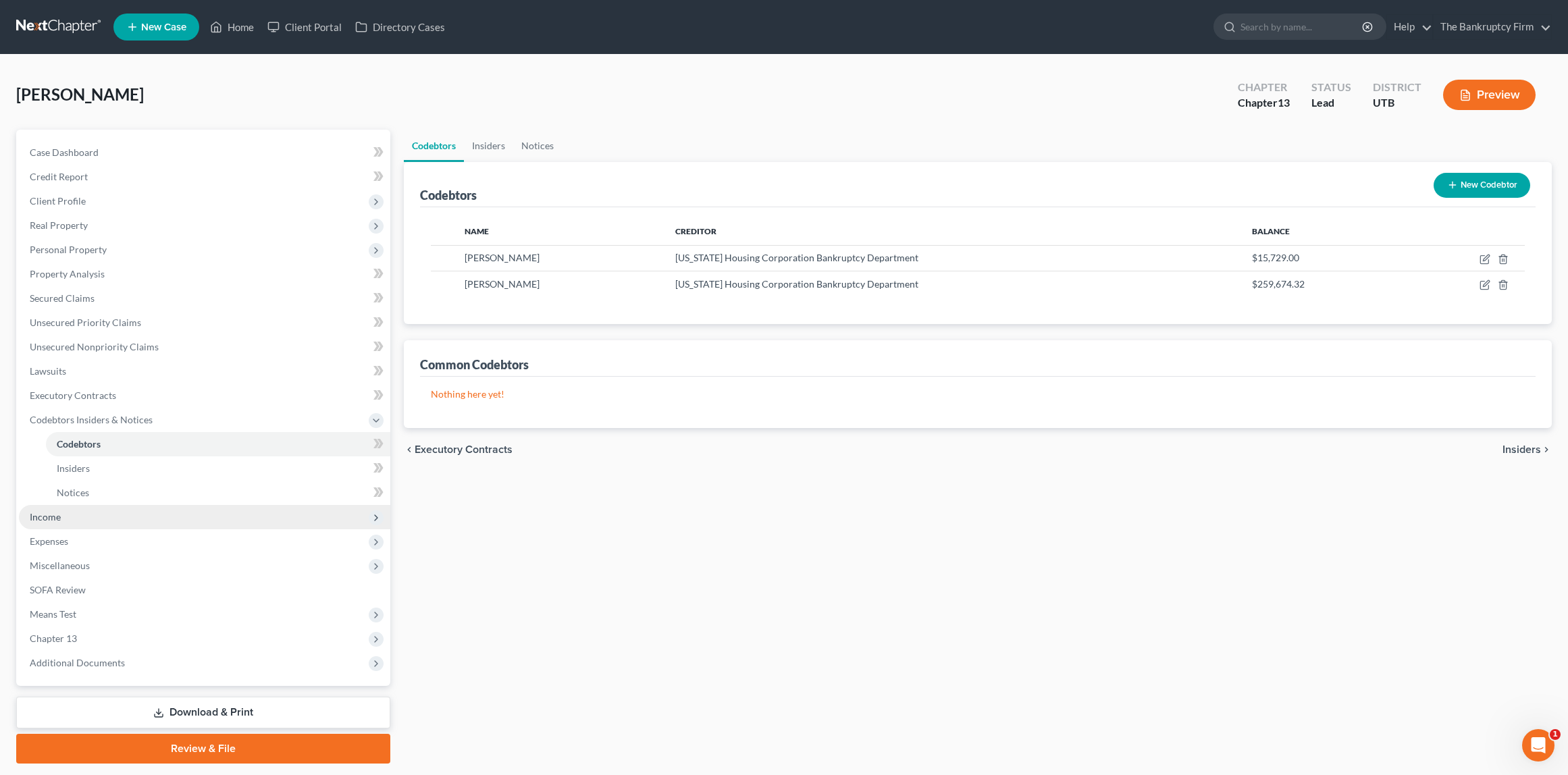
click at [78, 518] on span "Income" at bounding box center [205, 517] width 372 height 24
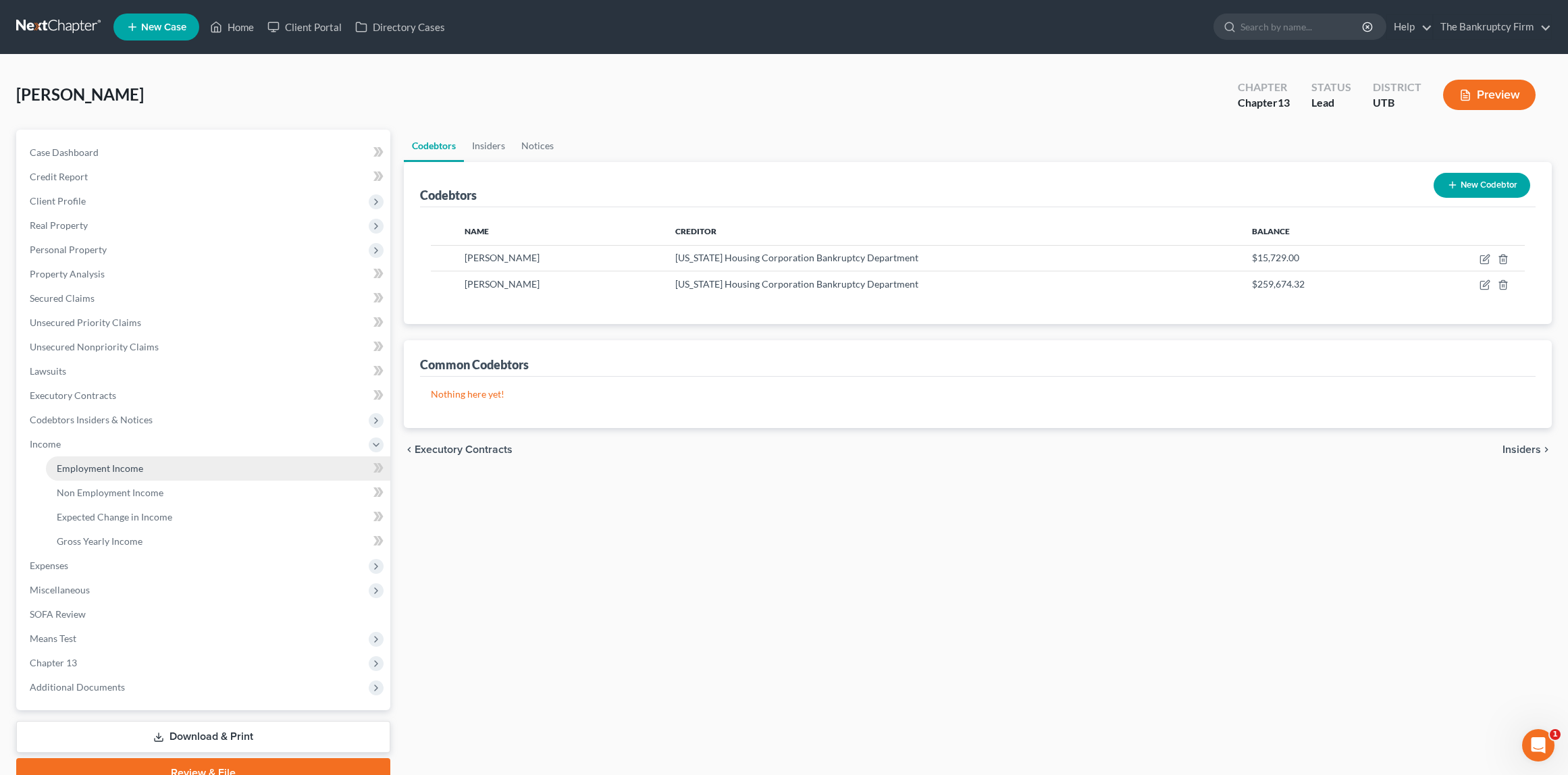
click at [113, 475] on link "Employment Income" at bounding box center [218, 468] width 345 height 24
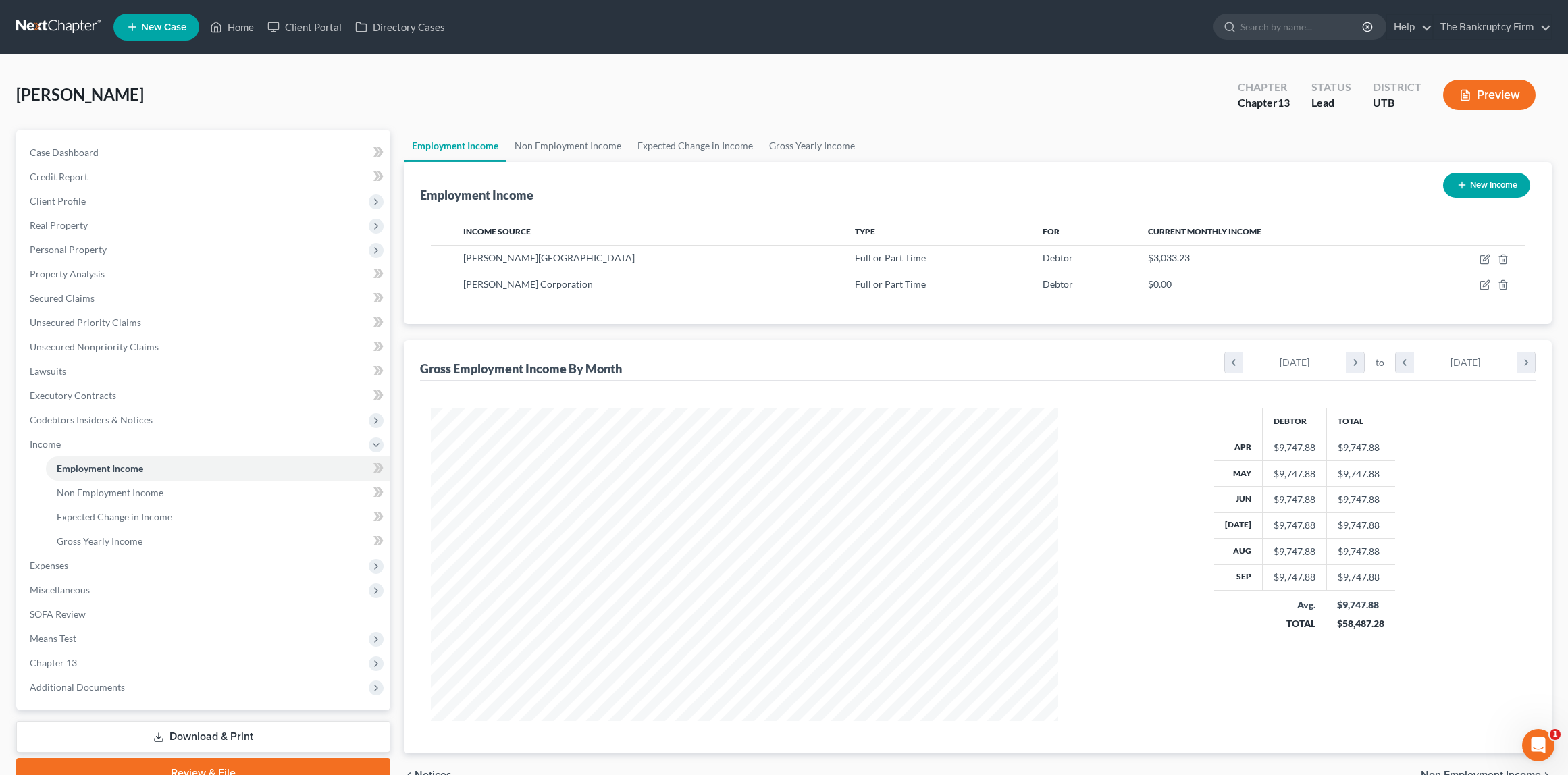
scroll to position [313, 653]
click at [1502, 282] on icon "button" at bounding box center [1503, 284] width 11 height 11
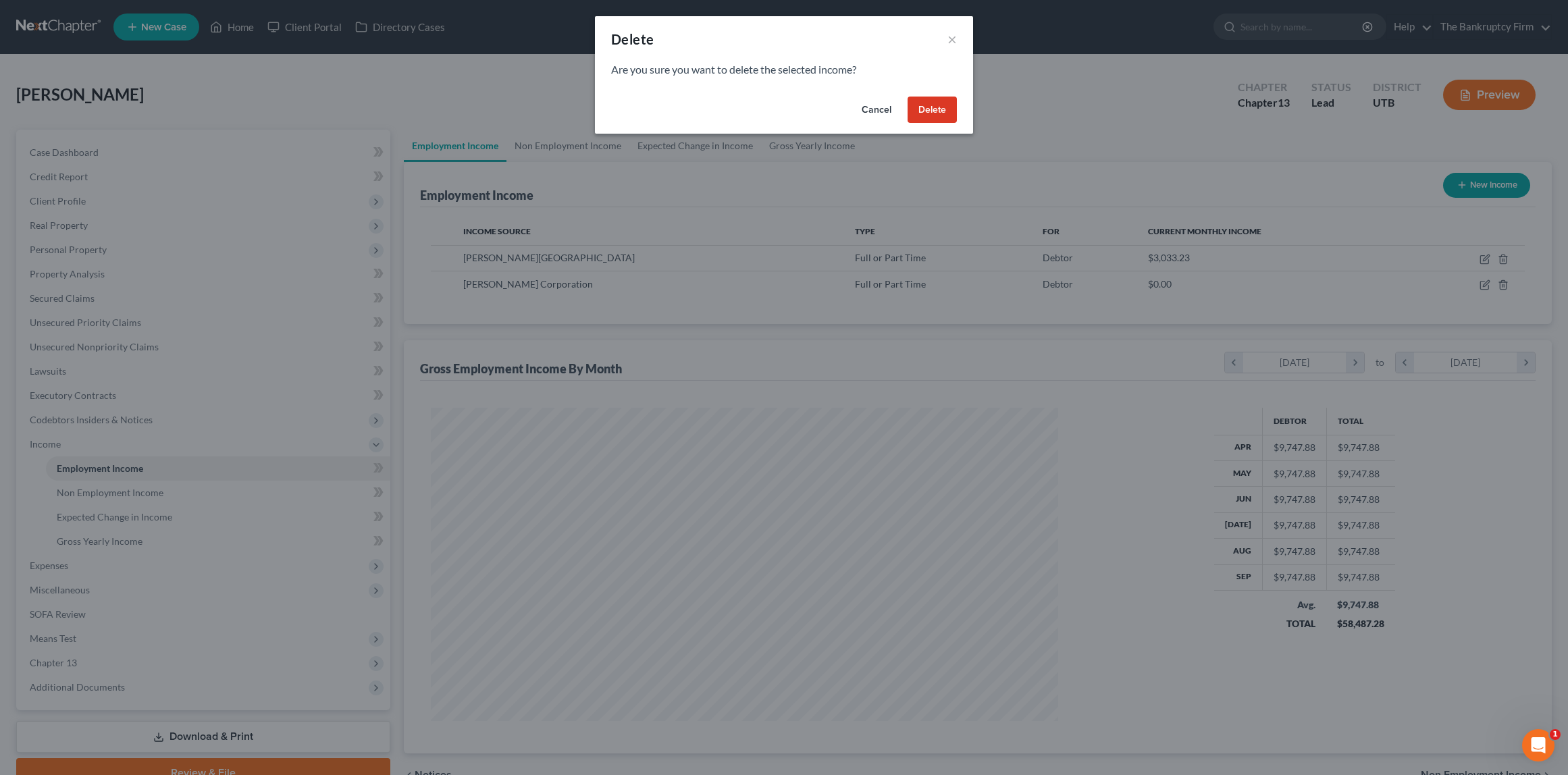
click at [940, 110] on button "Delete" at bounding box center [932, 110] width 49 height 27
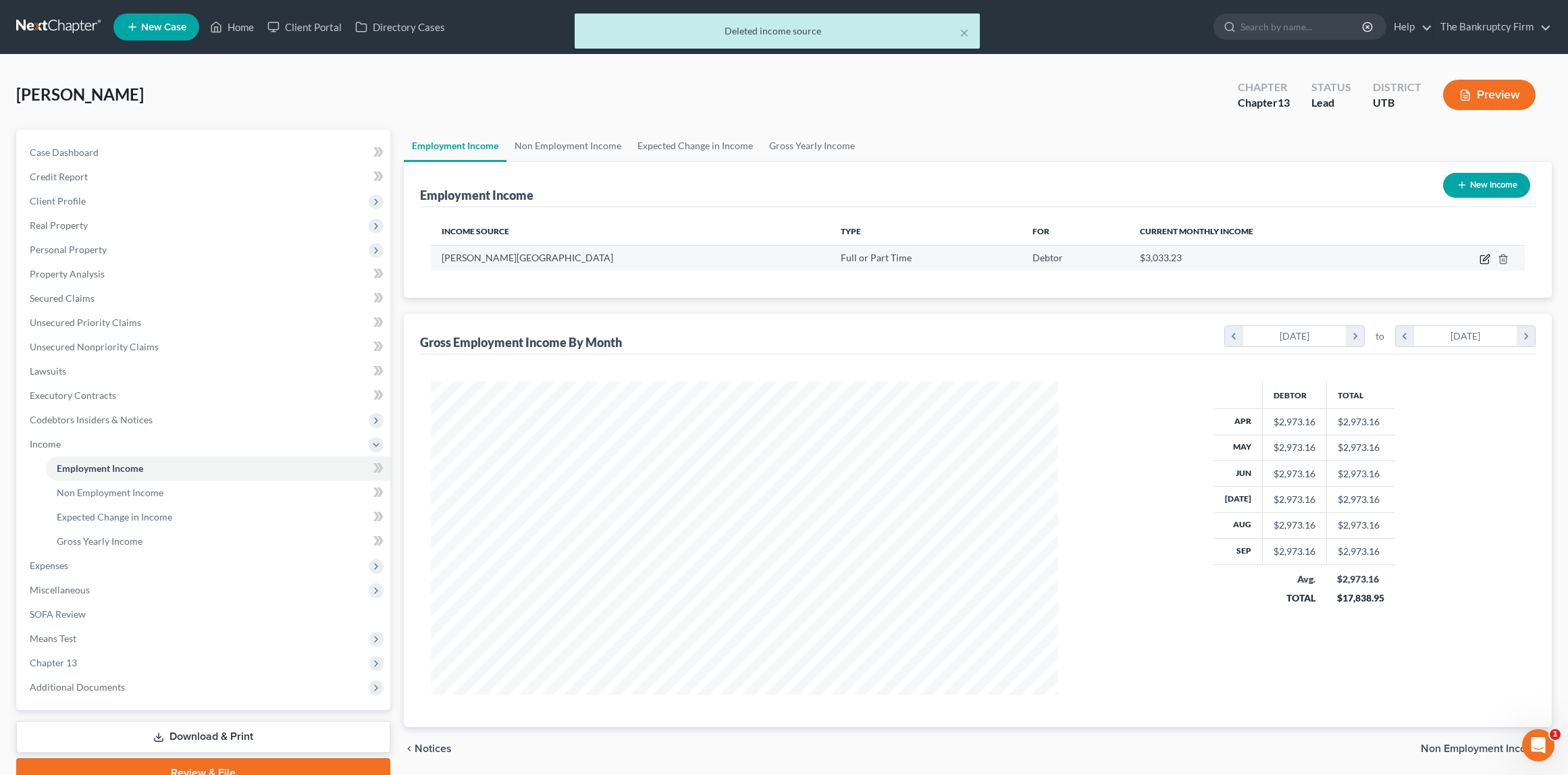
click at [1485, 260] on icon "button" at bounding box center [1485, 257] width 6 height 6
select select "0"
select select "46"
select select "2"
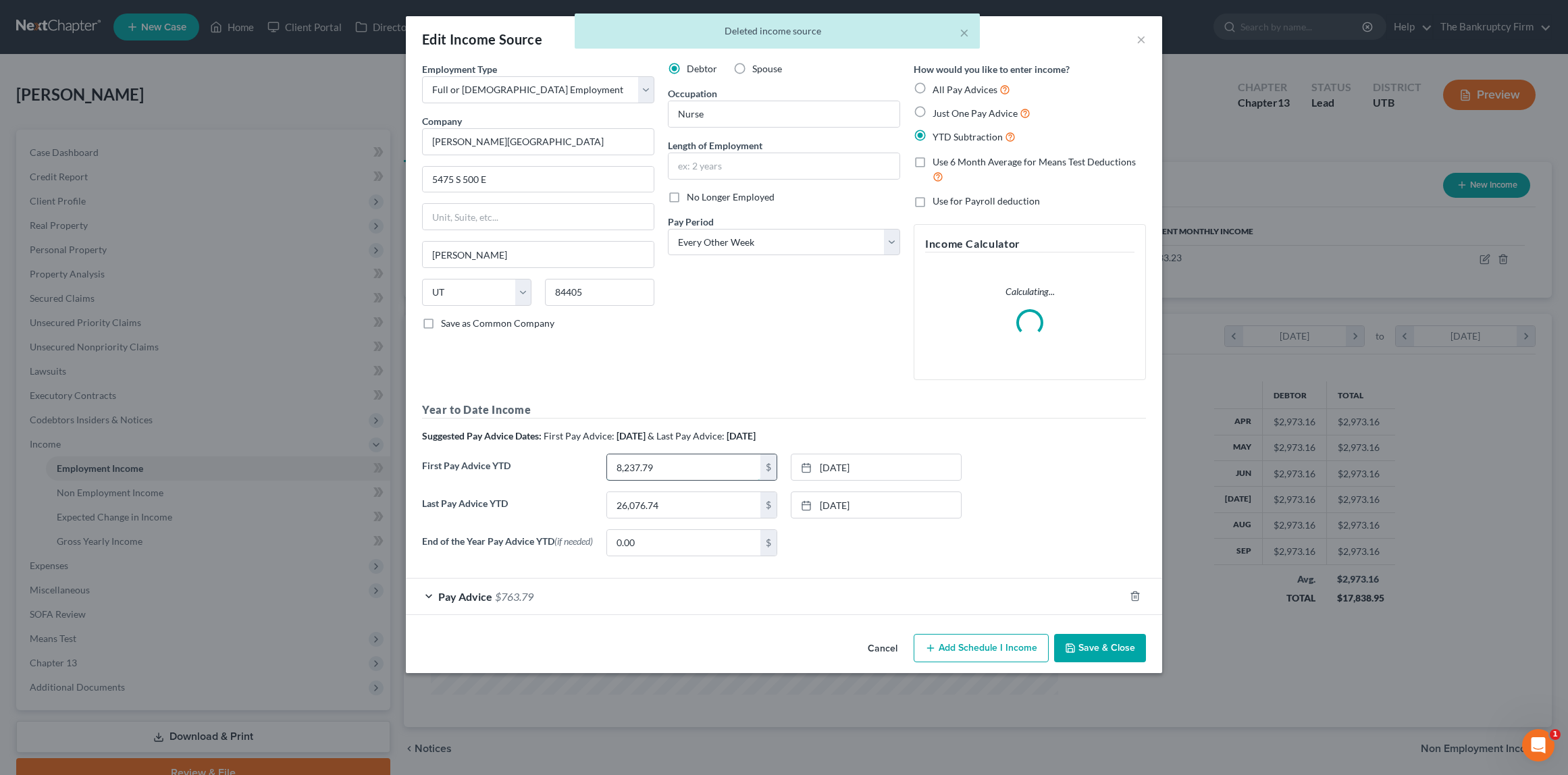
click at [688, 473] on input "8,237.79" at bounding box center [683, 466] width 153 height 26
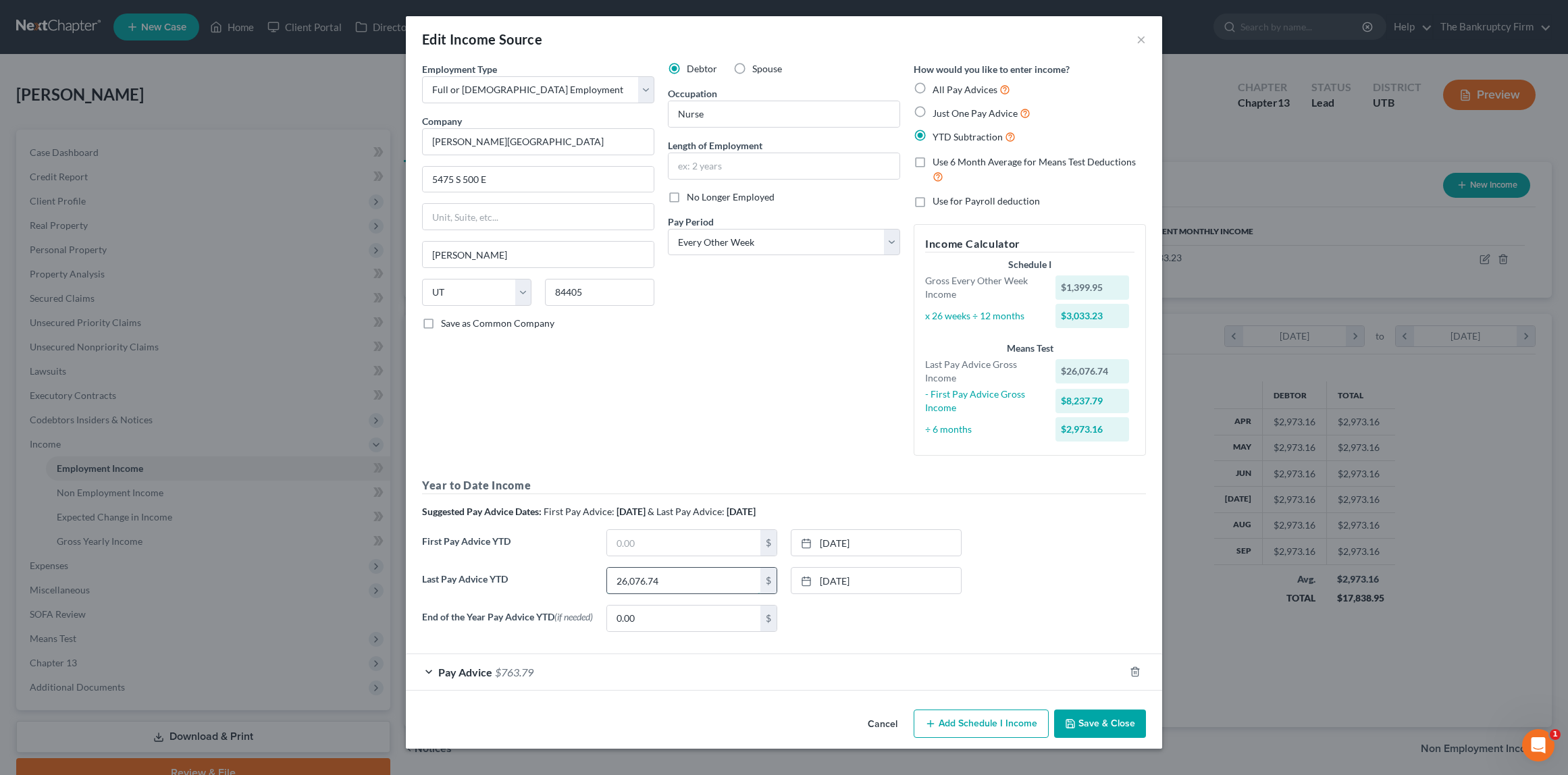
click at [680, 588] on input "26,076.74" at bounding box center [683, 580] width 153 height 26
click at [898, 537] on link "3/22/2024" at bounding box center [876, 543] width 170 height 26
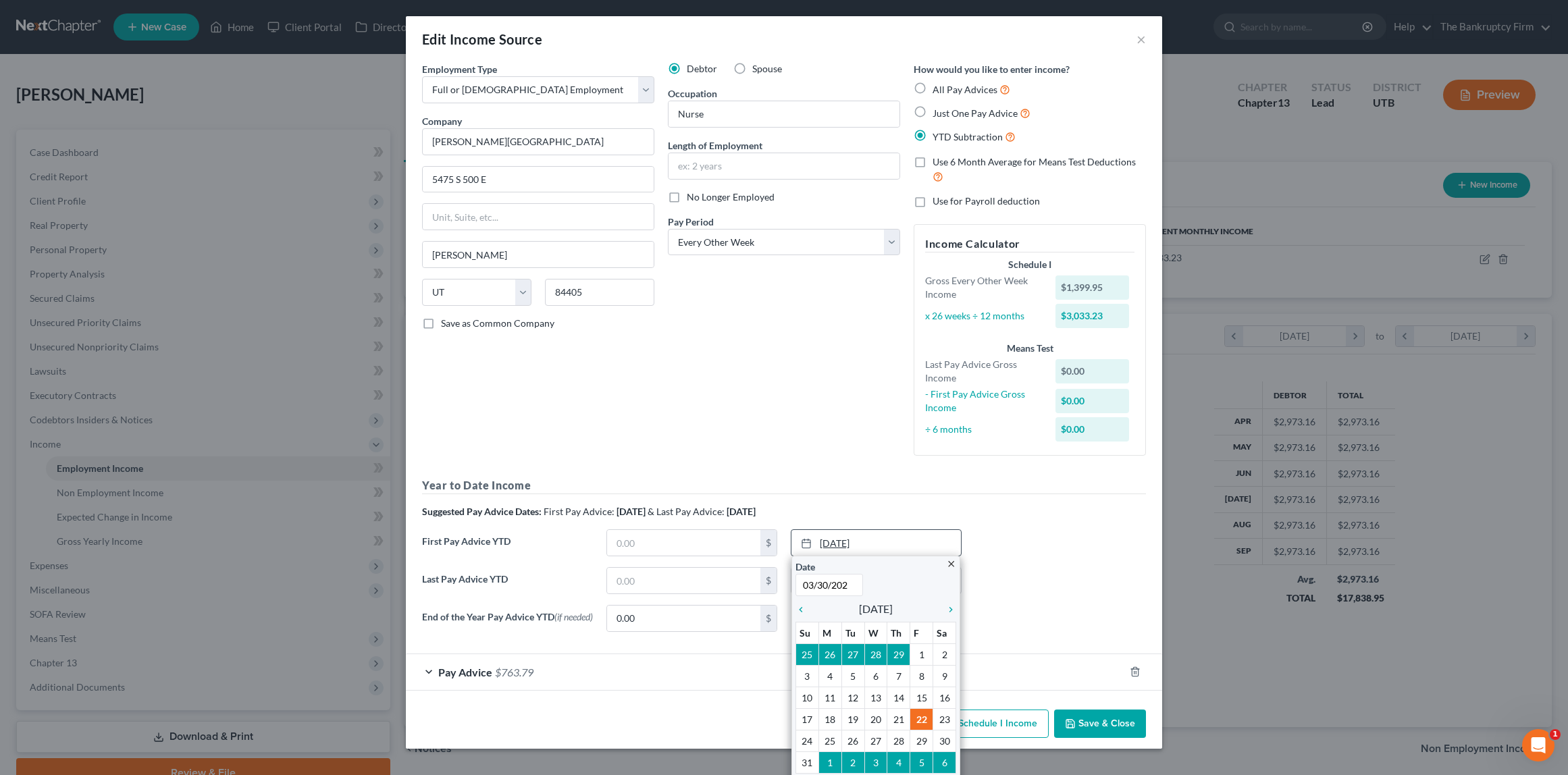
type input "03/30/2025"
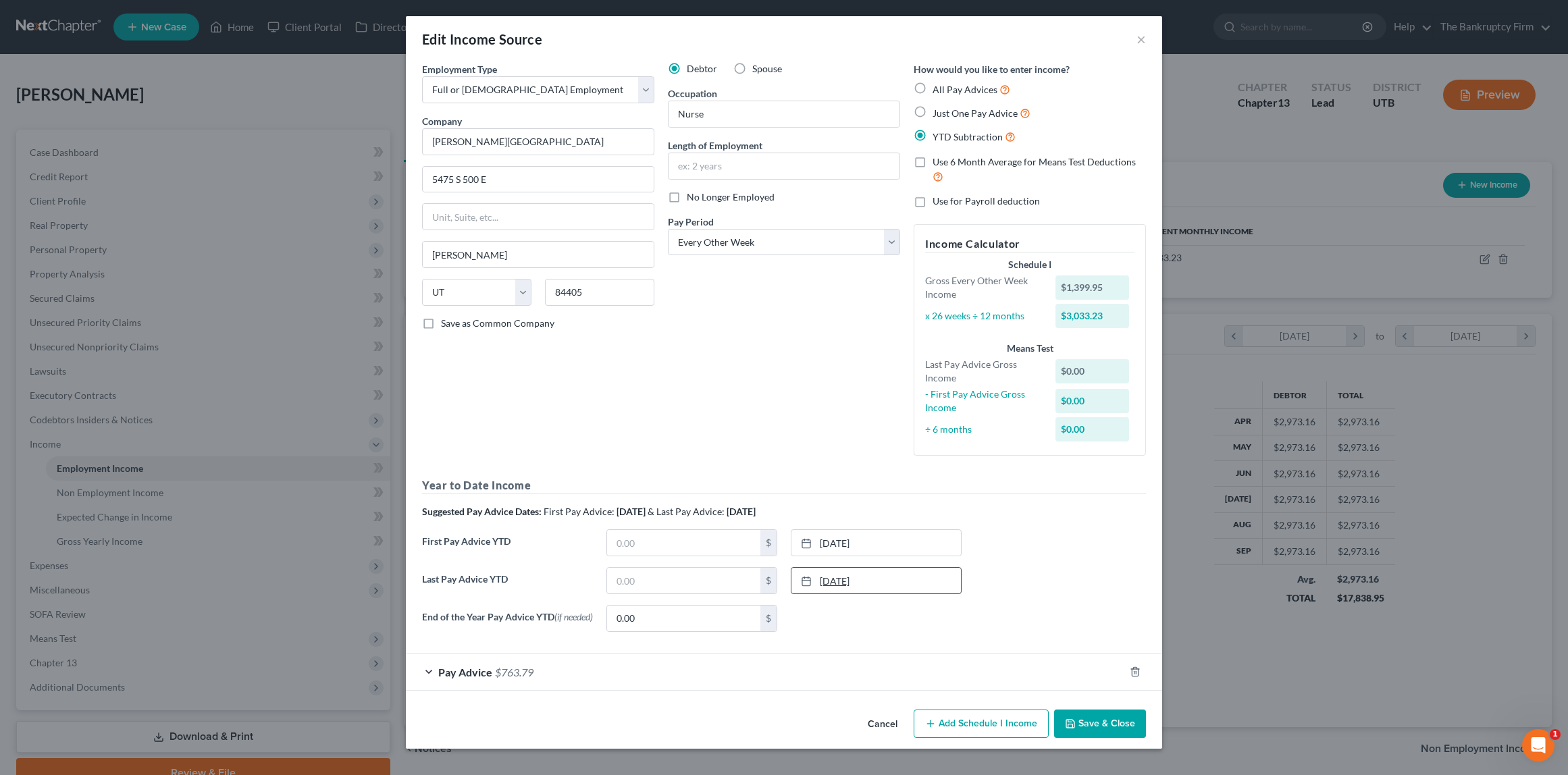
click at [895, 585] on link "9/20/2024" at bounding box center [876, 580] width 170 height 26
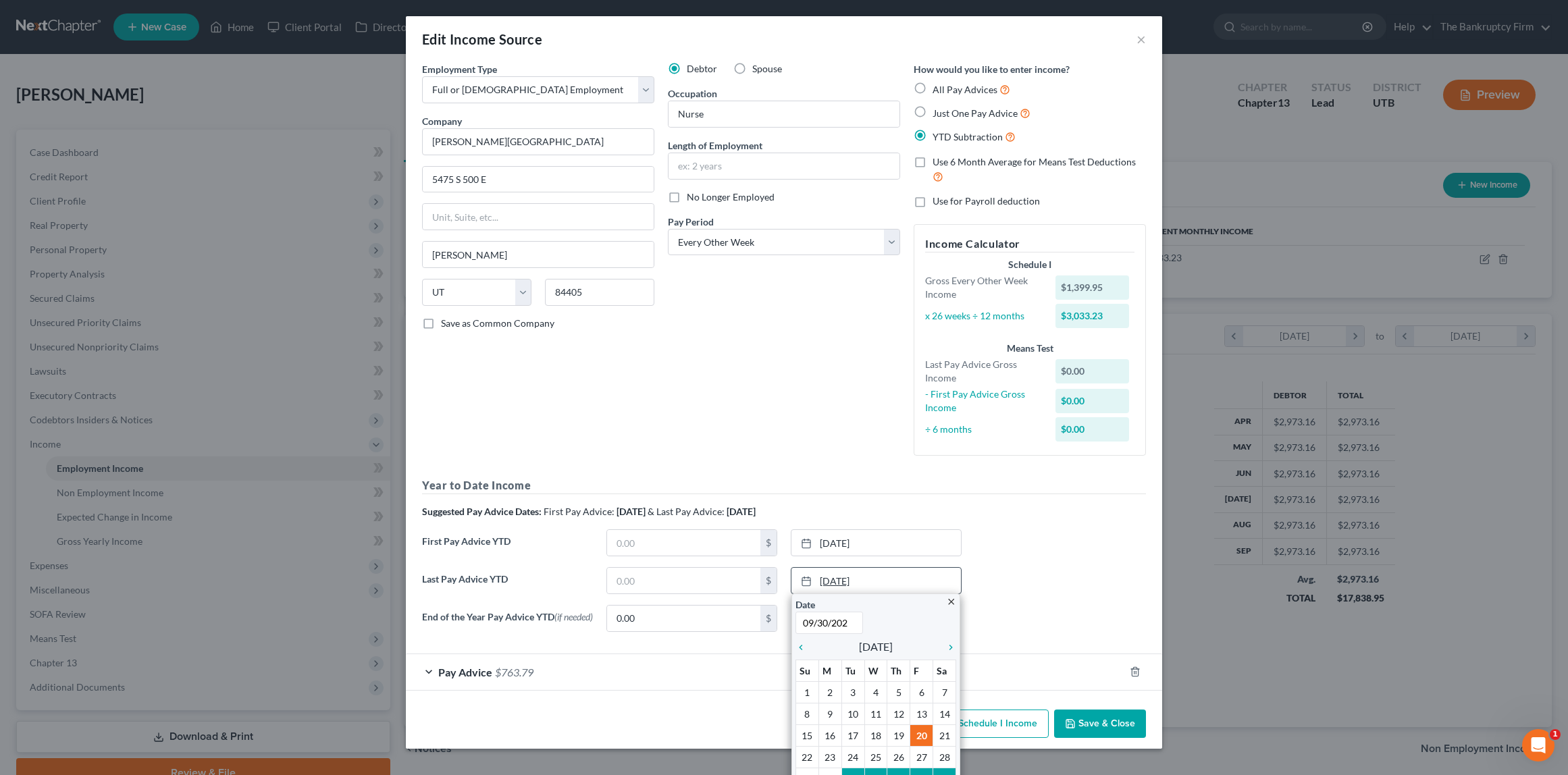
type input "09/30/2025"
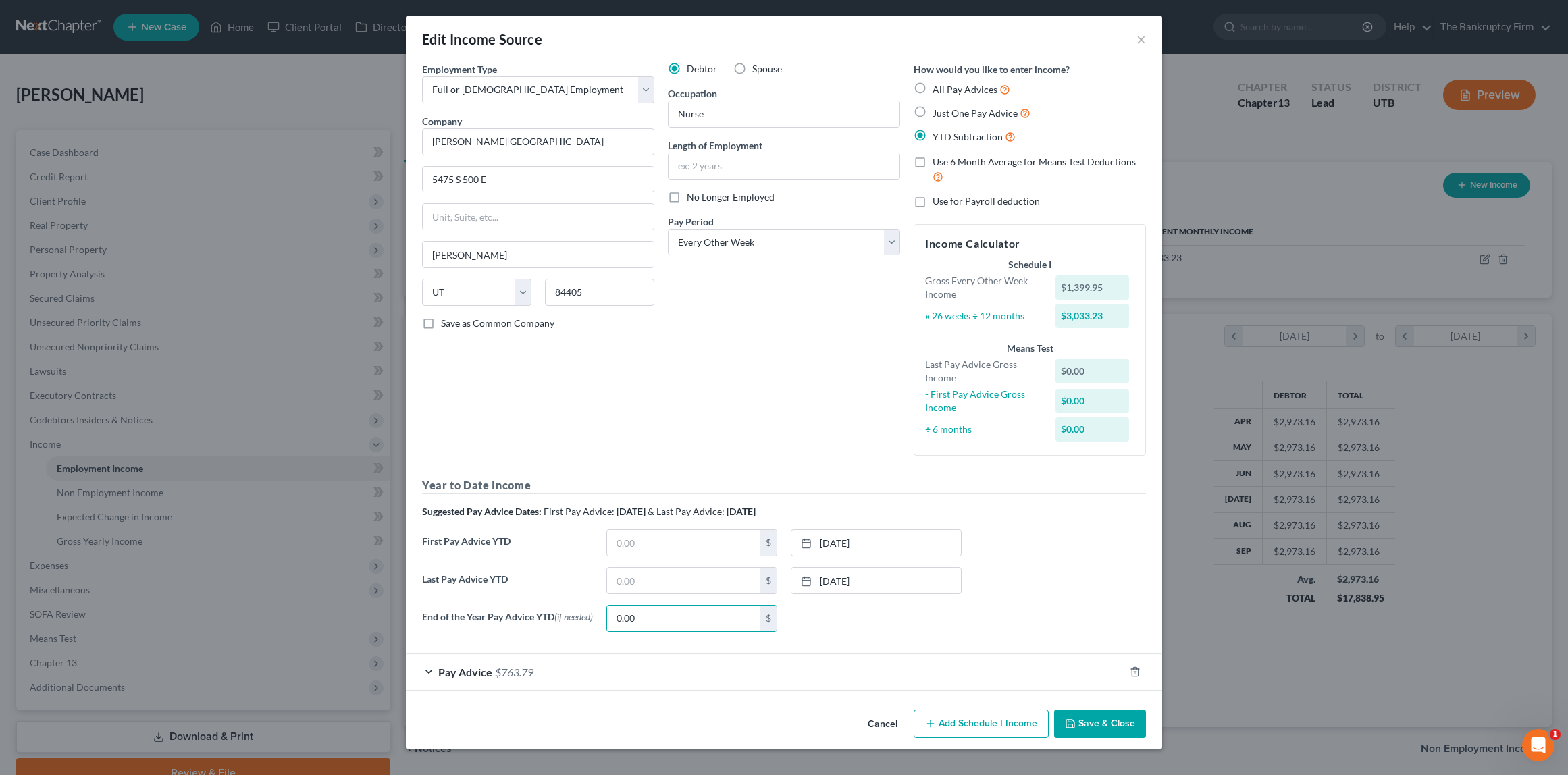
click at [430, 675] on div "Pay Advice $763.79" at bounding box center [765, 672] width 718 height 36
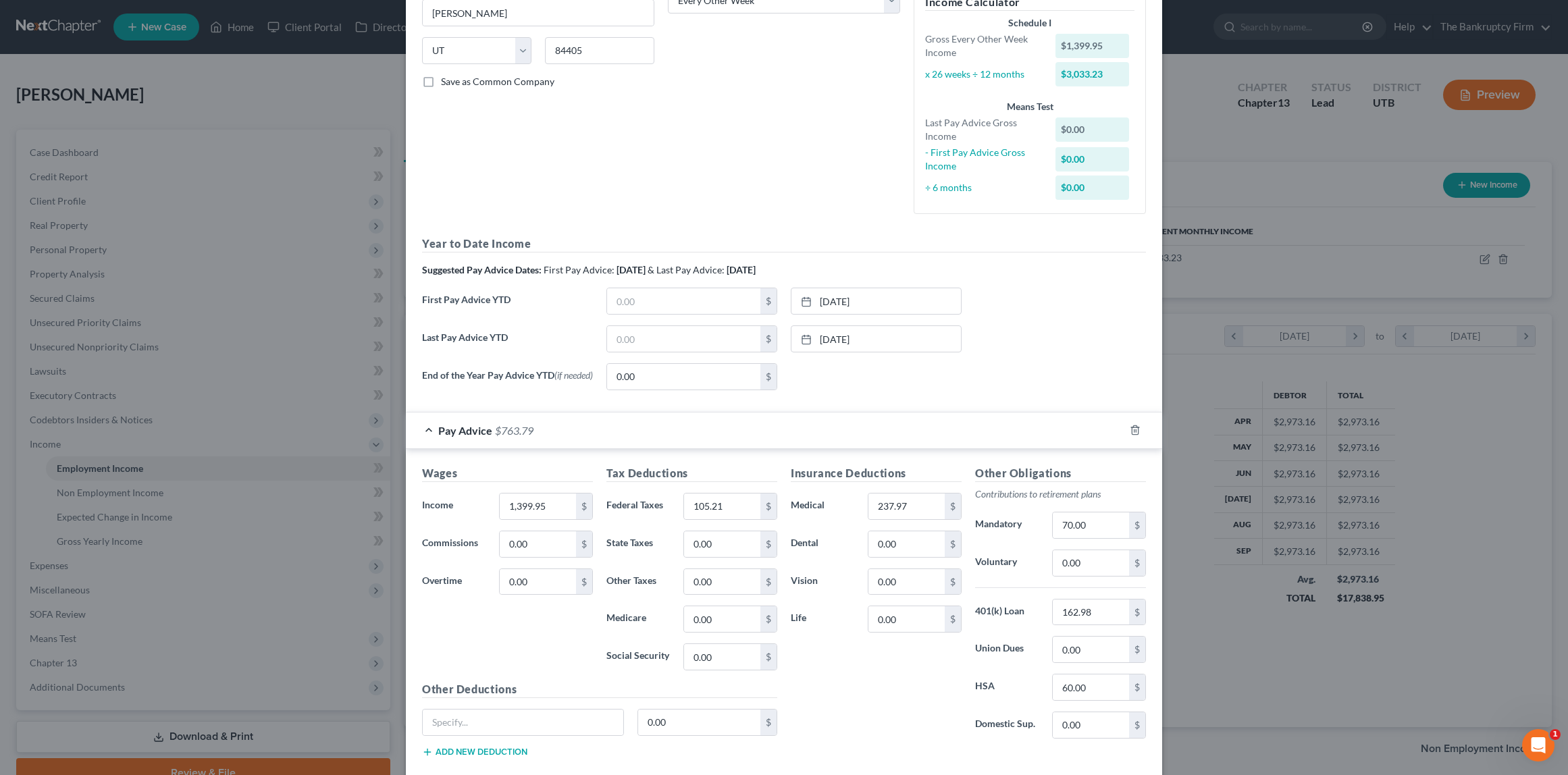
scroll to position [323, 0]
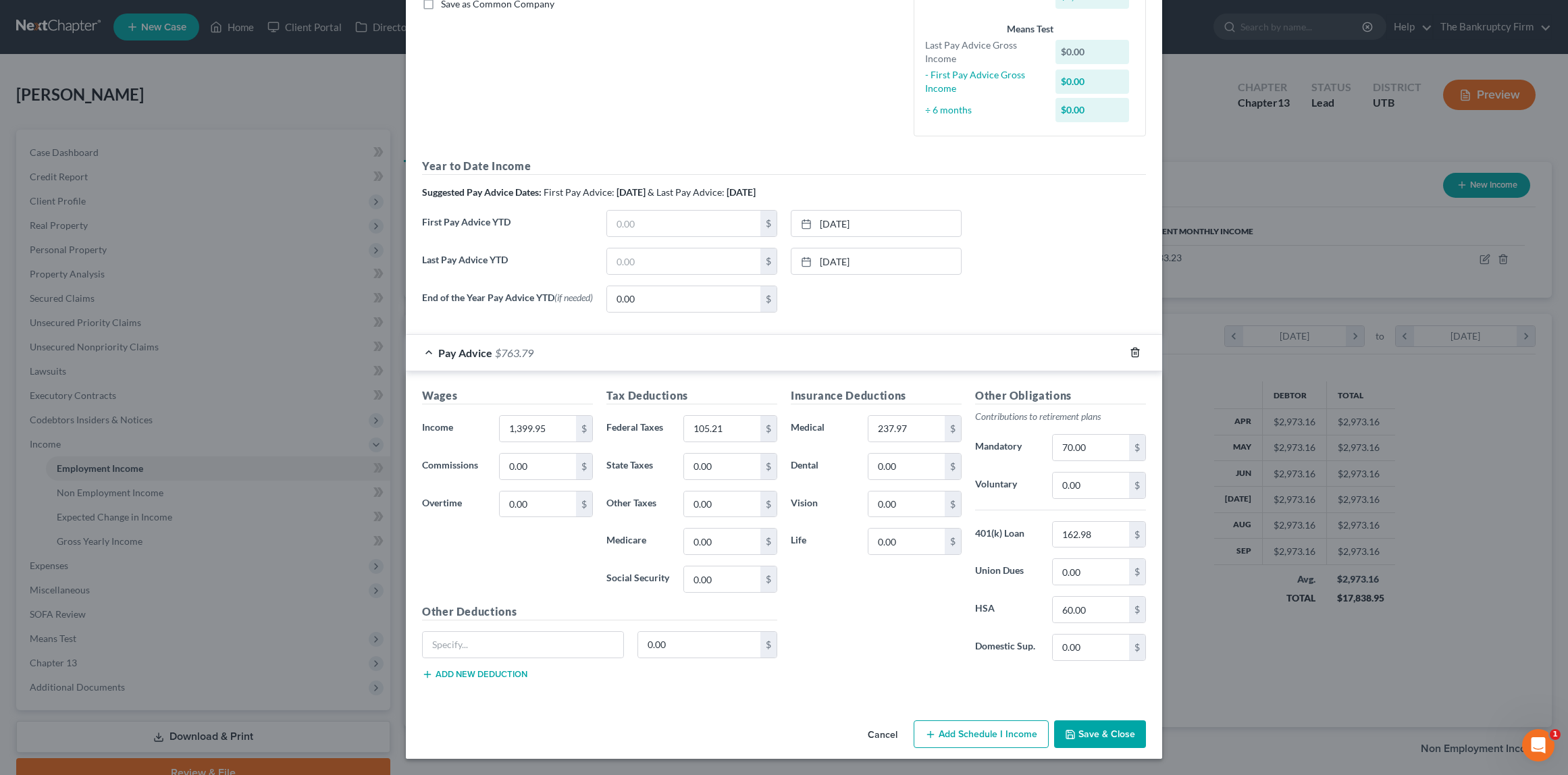
click at [1133, 352] on icon "button" at bounding box center [1135, 353] width 11 height 11
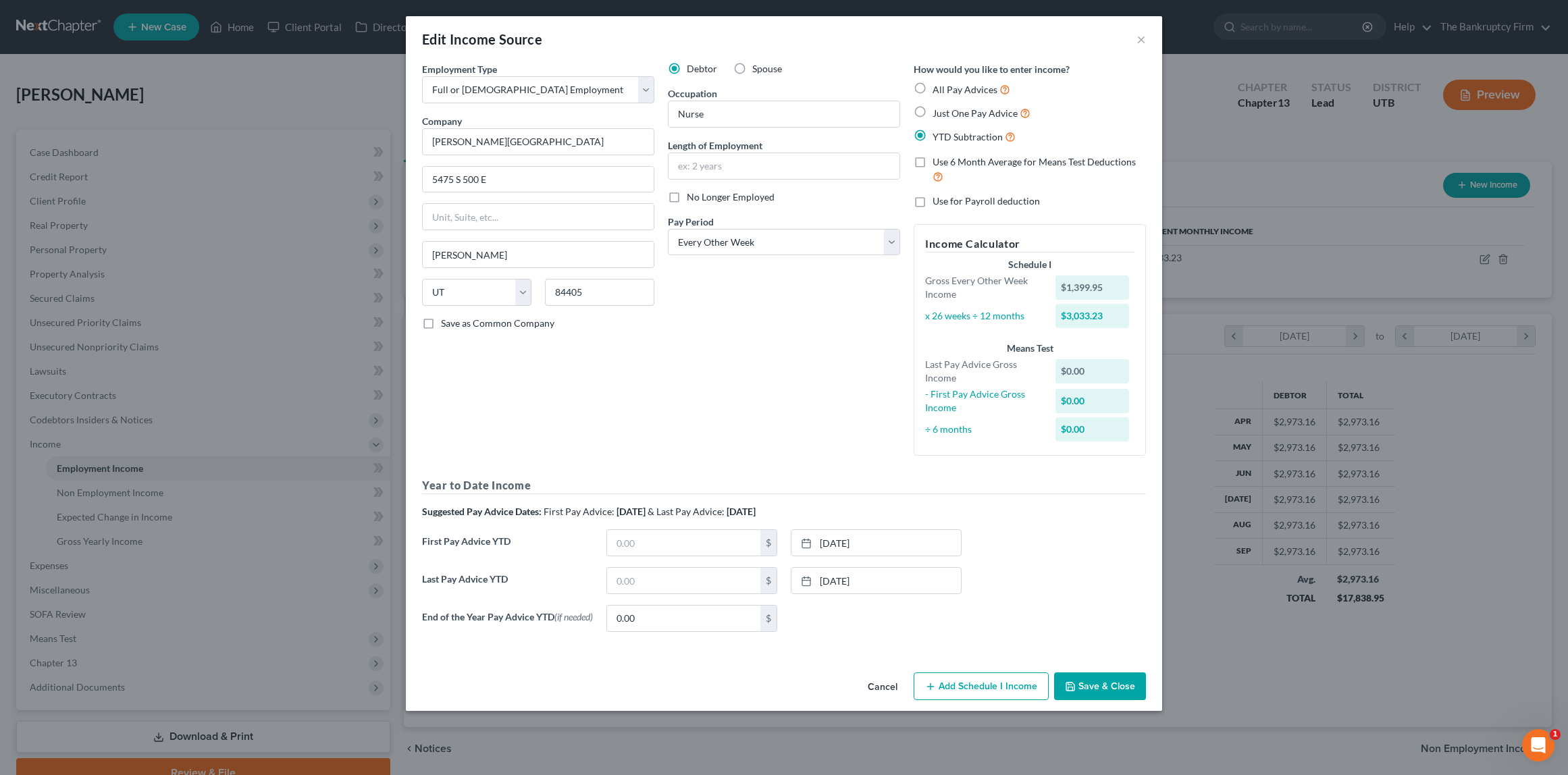
click at [982, 694] on button "Add Schedule I Income" at bounding box center [981, 686] width 135 height 29
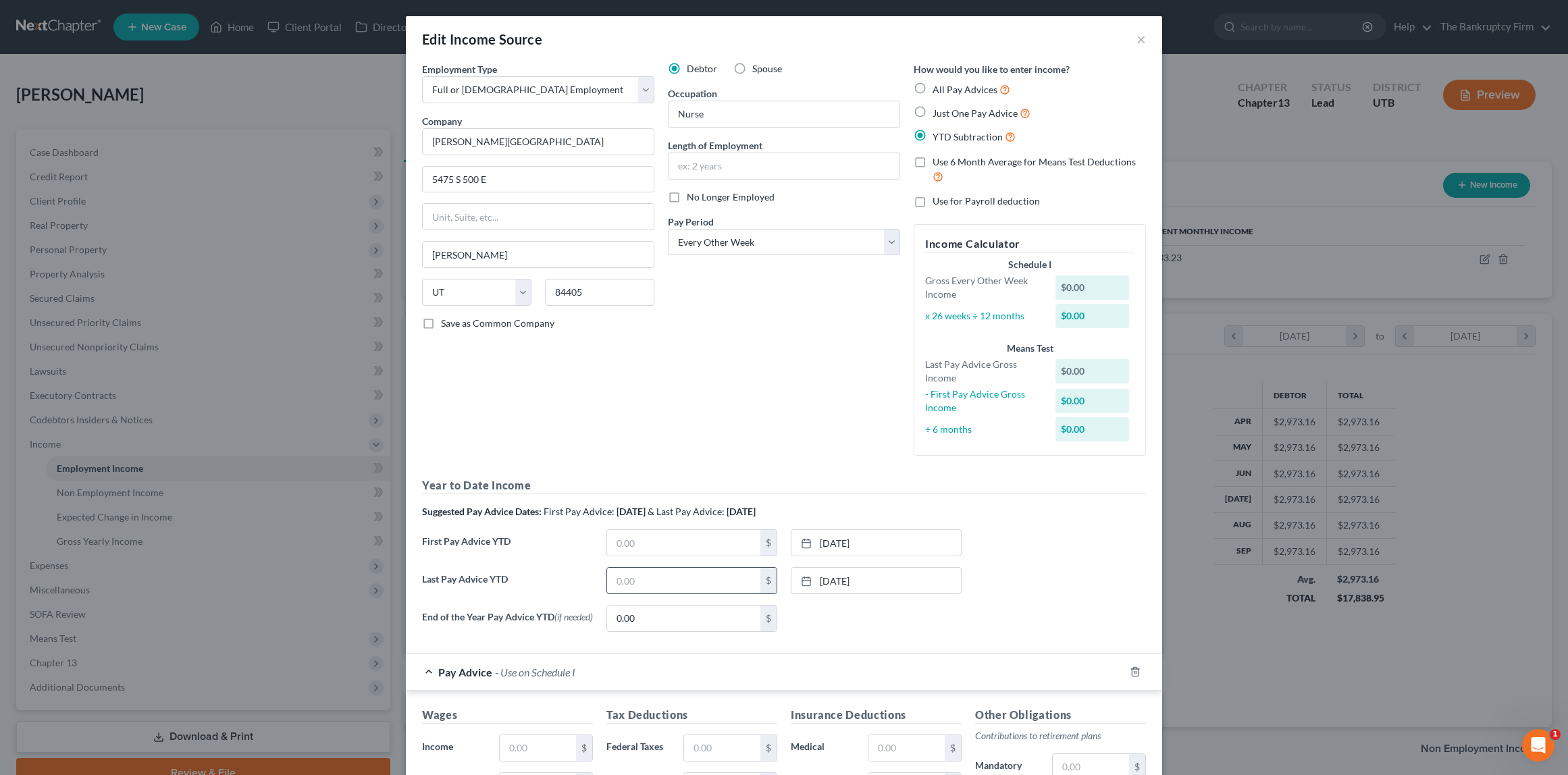
click at [654, 584] on input "text" at bounding box center [683, 580] width 153 height 26
type input "25,725.49"
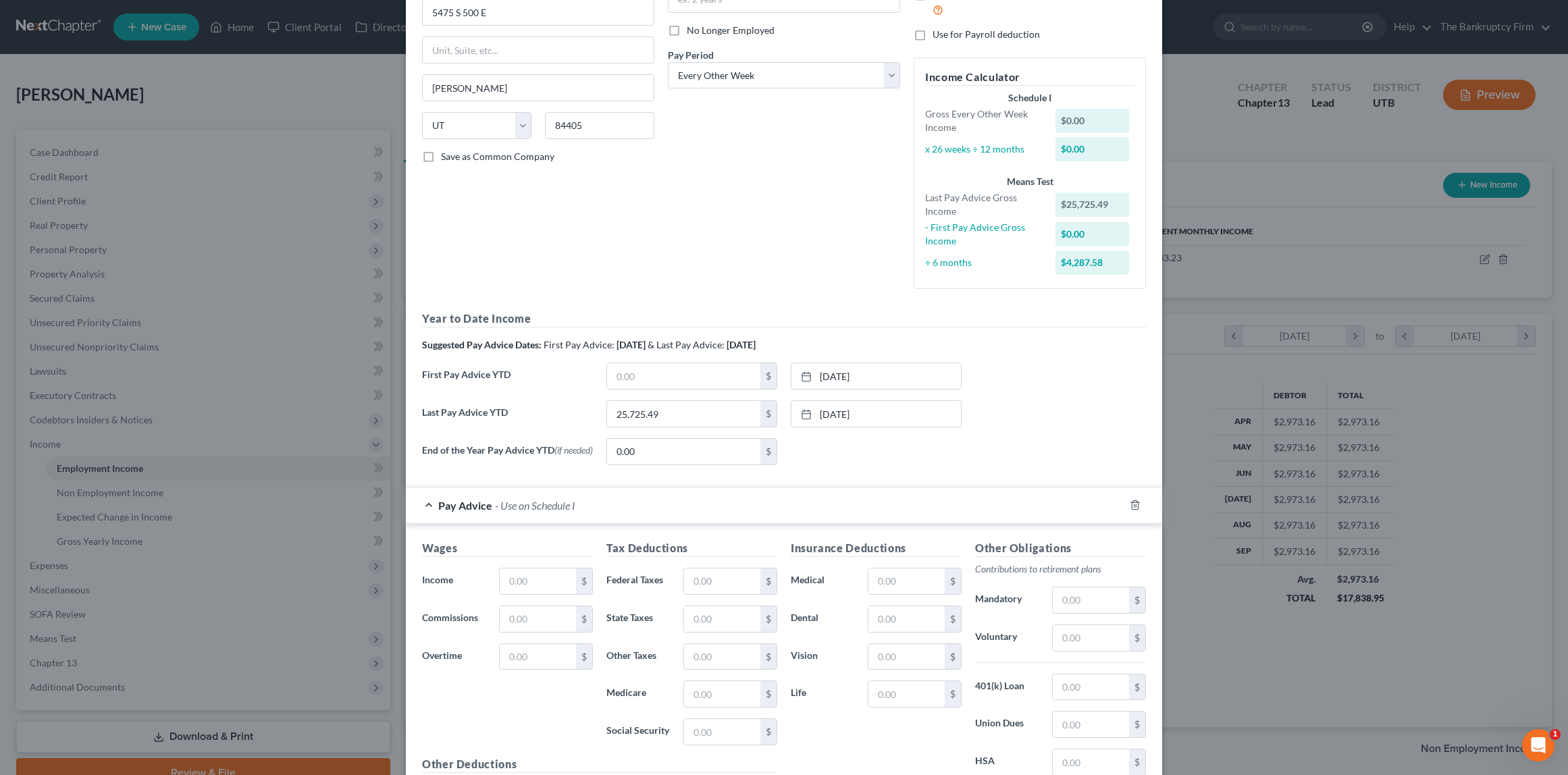
scroll to position [179, 0]
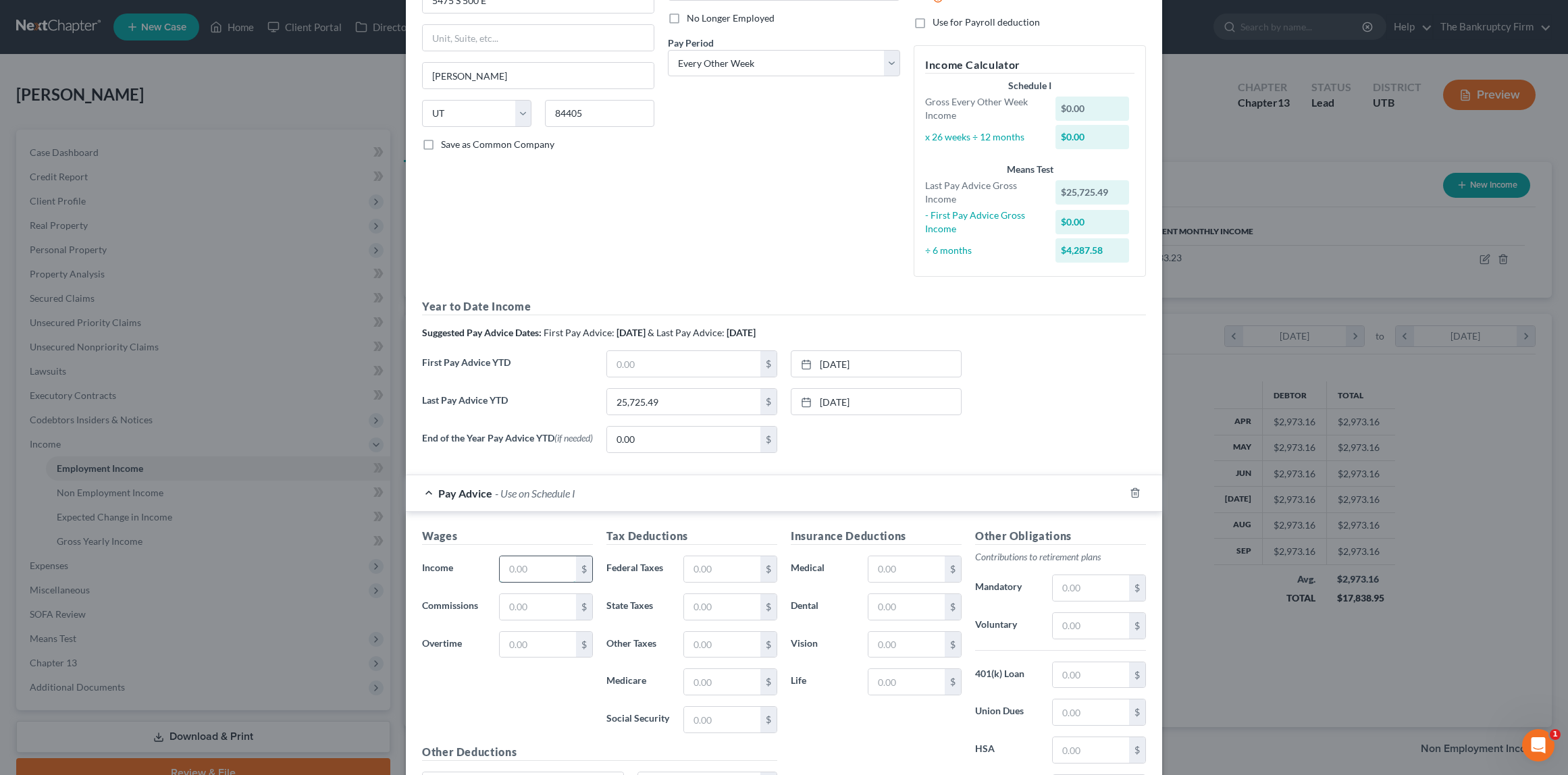
click at [522, 568] on input "text" at bounding box center [538, 569] width 76 height 26
type input "1,381.52"
click at [723, 570] on input "text" at bounding box center [722, 569] width 76 height 26
type input "100.55"
click at [904, 578] on input "text" at bounding box center [907, 569] width 76 height 26
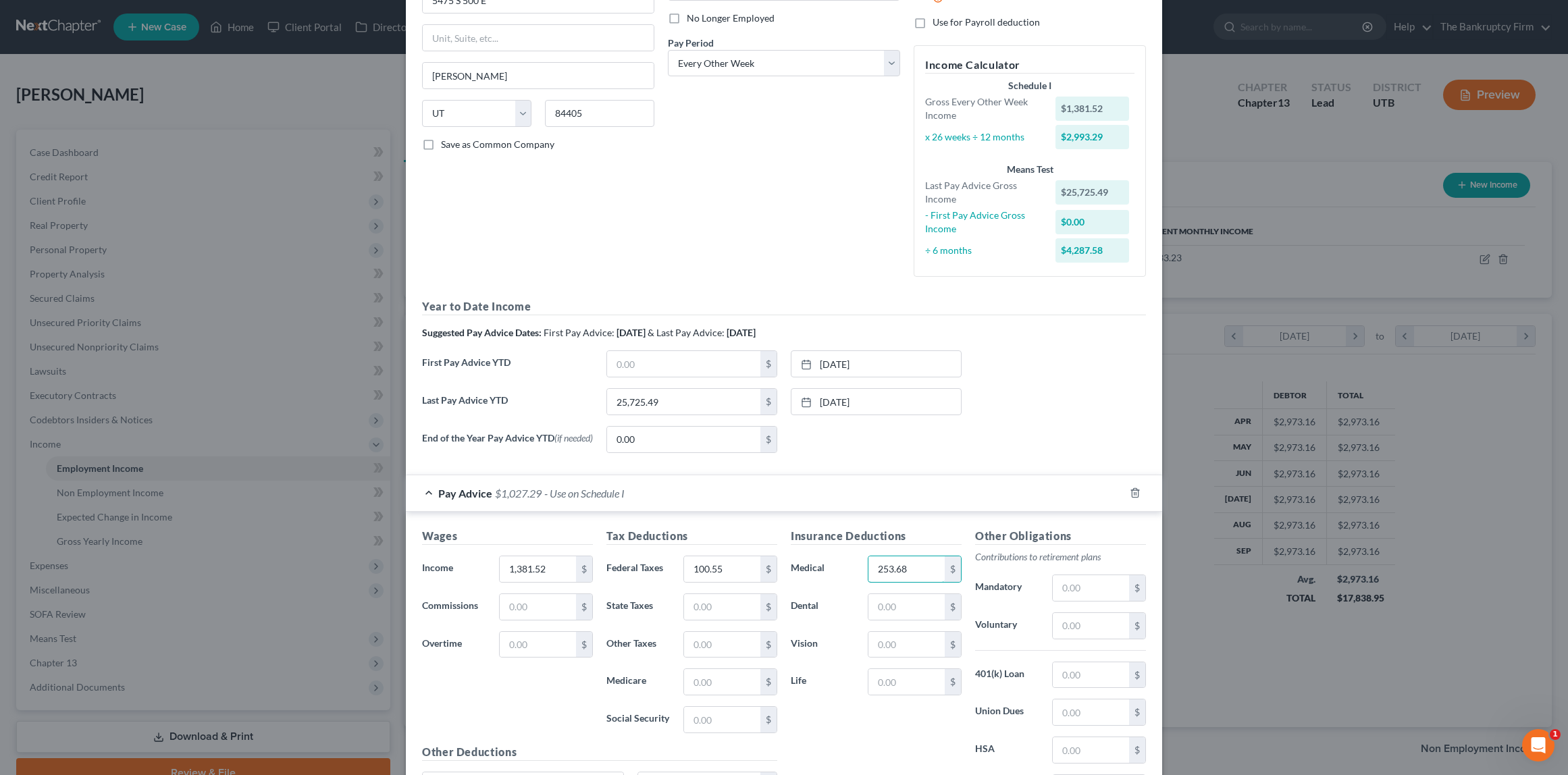
type input "253.68"
click at [1068, 631] on input "text" at bounding box center [1091, 625] width 76 height 26
type input "70.00"
click at [1193, 343] on div "Edit Income Source × Employment Type * Select Full or Part Time Employment Self…" at bounding box center [784, 388] width 1568 height 775
click at [670, 367] on input "text" at bounding box center [683, 363] width 153 height 26
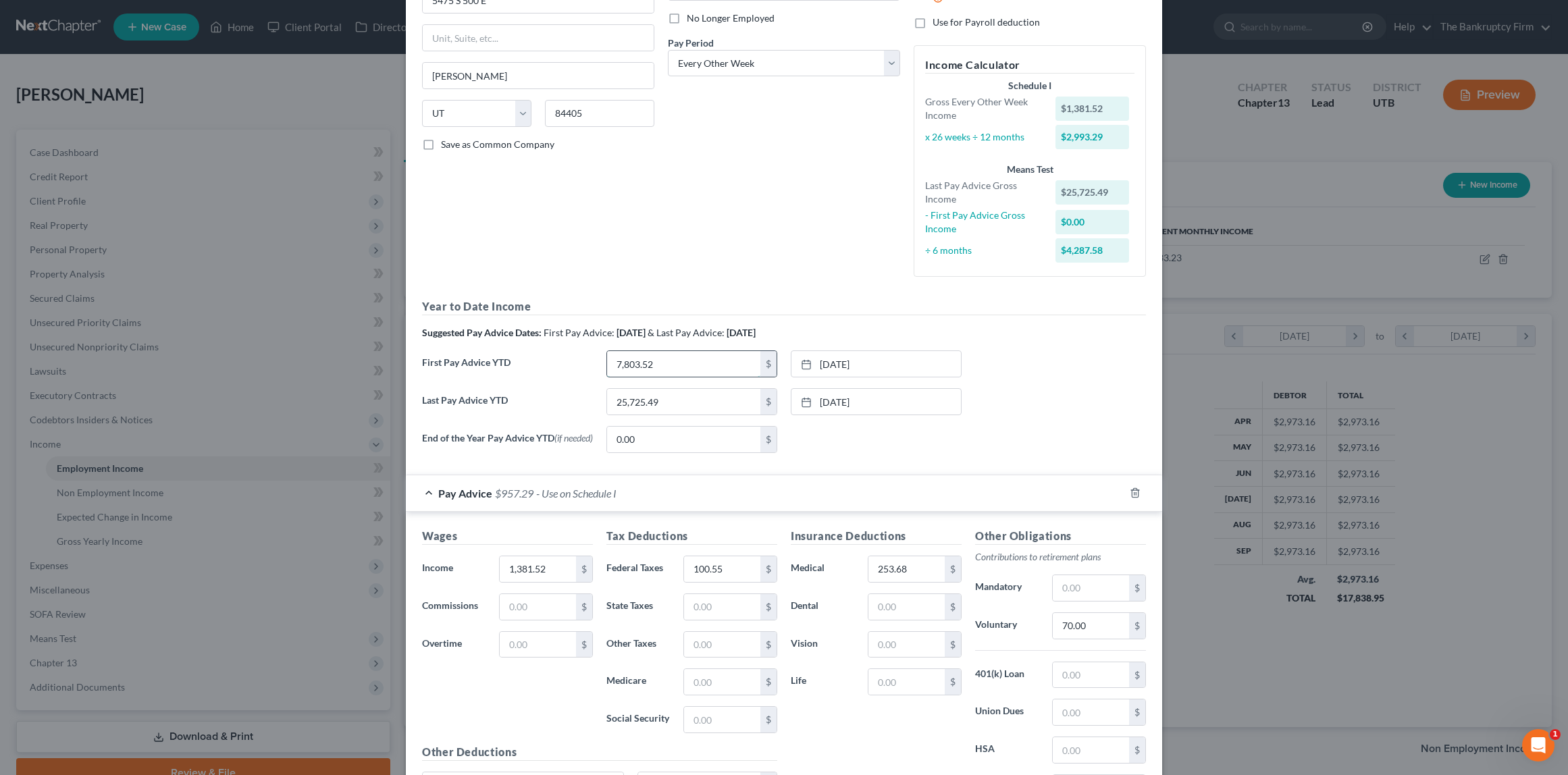
type input "7,803.52"
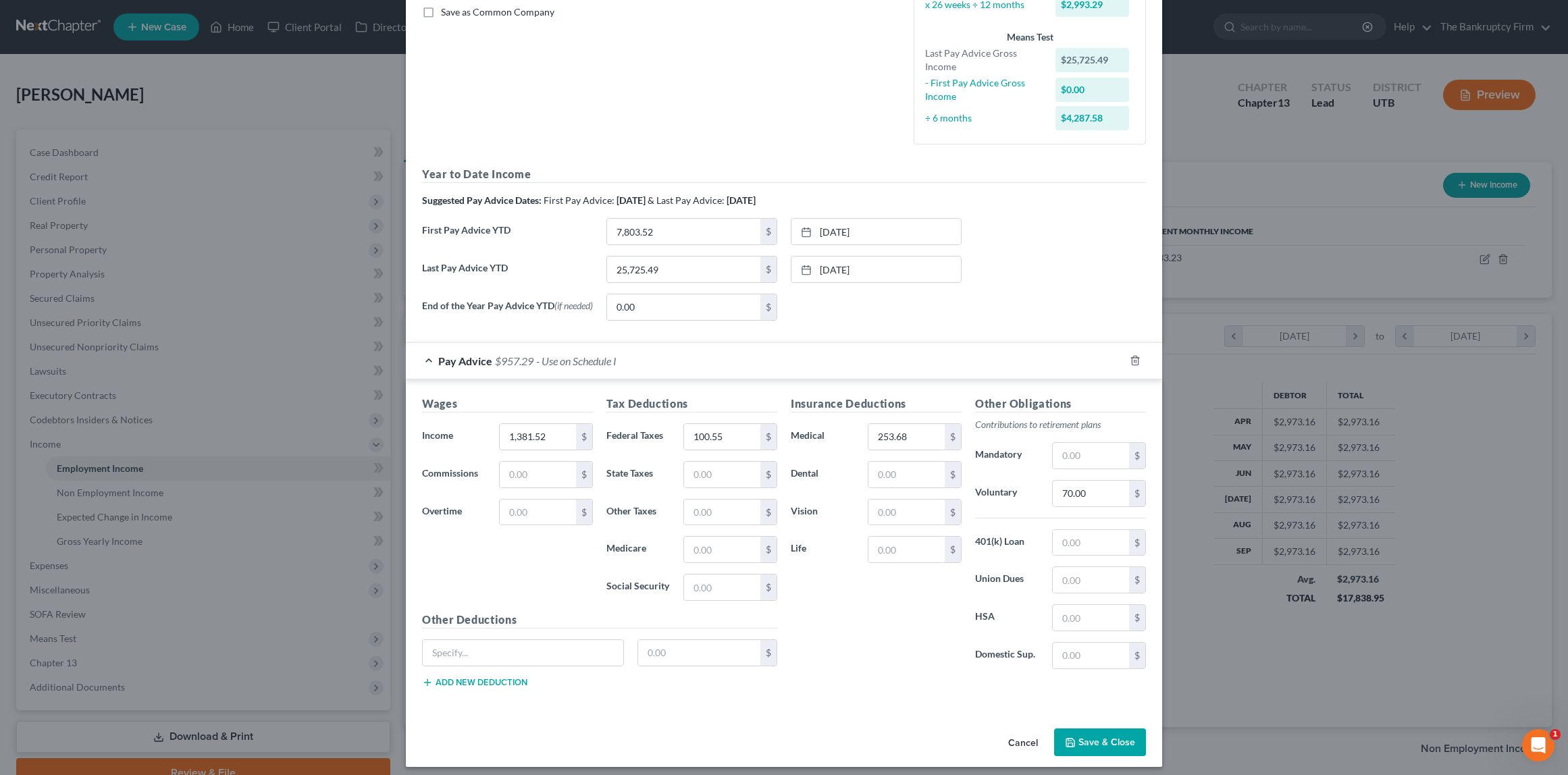
scroll to position [323, 0]
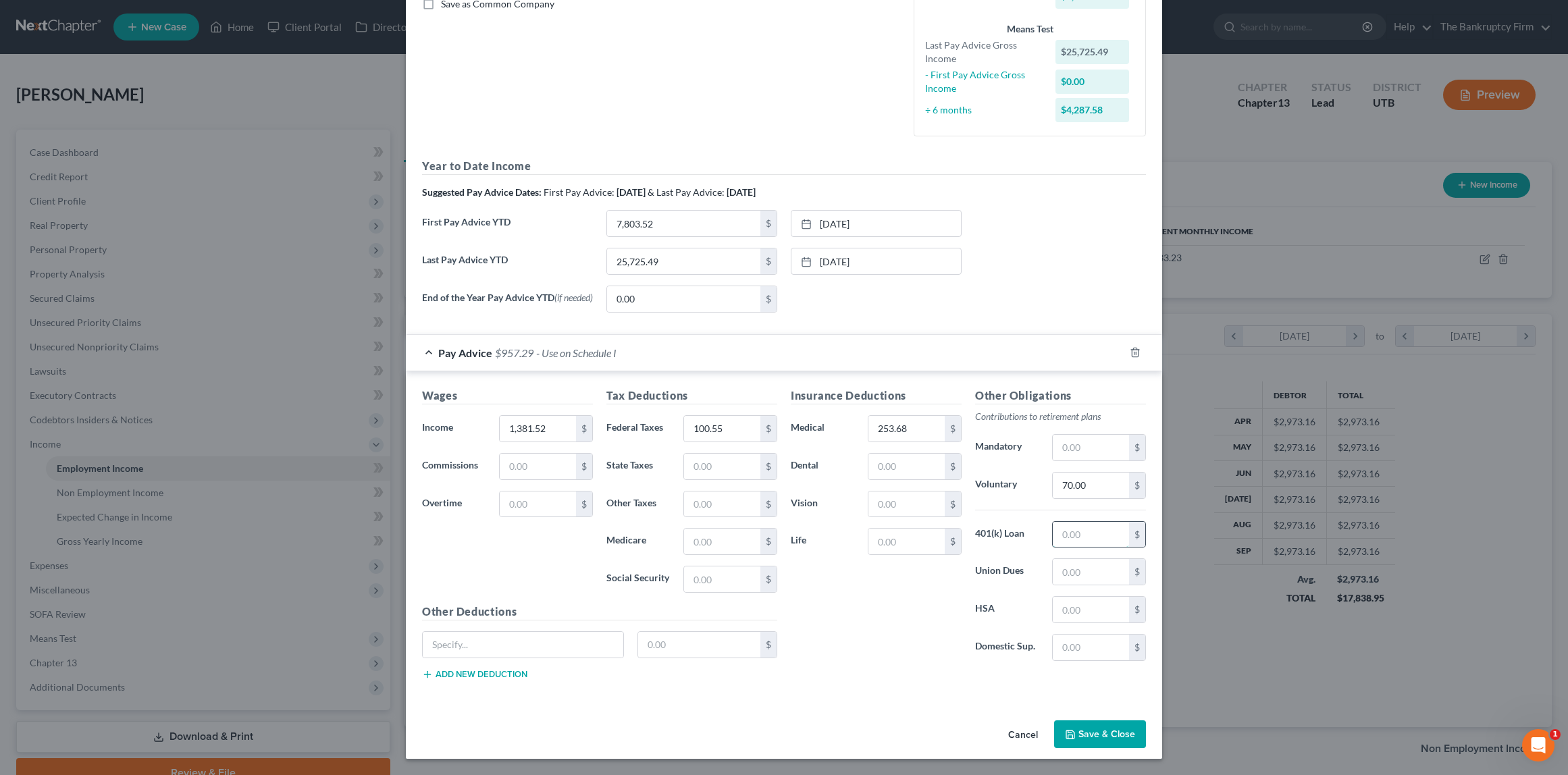
click at [1094, 538] on input "text" at bounding box center [1091, 535] width 76 height 26
click at [1085, 541] on input "text" at bounding box center [1091, 535] width 76 height 26
type input "96.74"
click at [495, 642] on input "text" at bounding box center [522, 644] width 200 height 26
type input "401k 2"
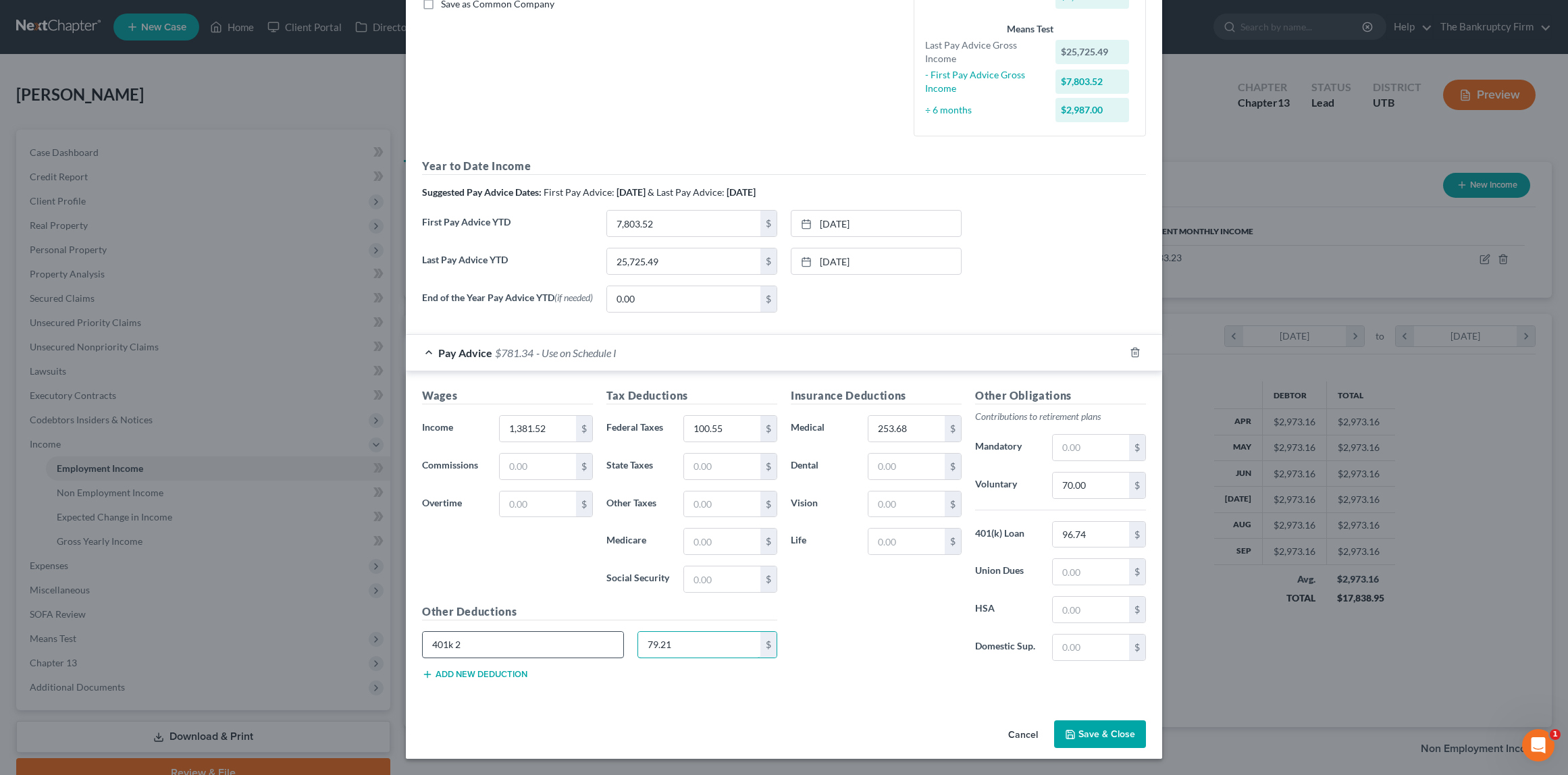
type input "79.21"
click at [1100, 736] on button "Save & Close" at bounding box center [1099, 735] width 92 height 29
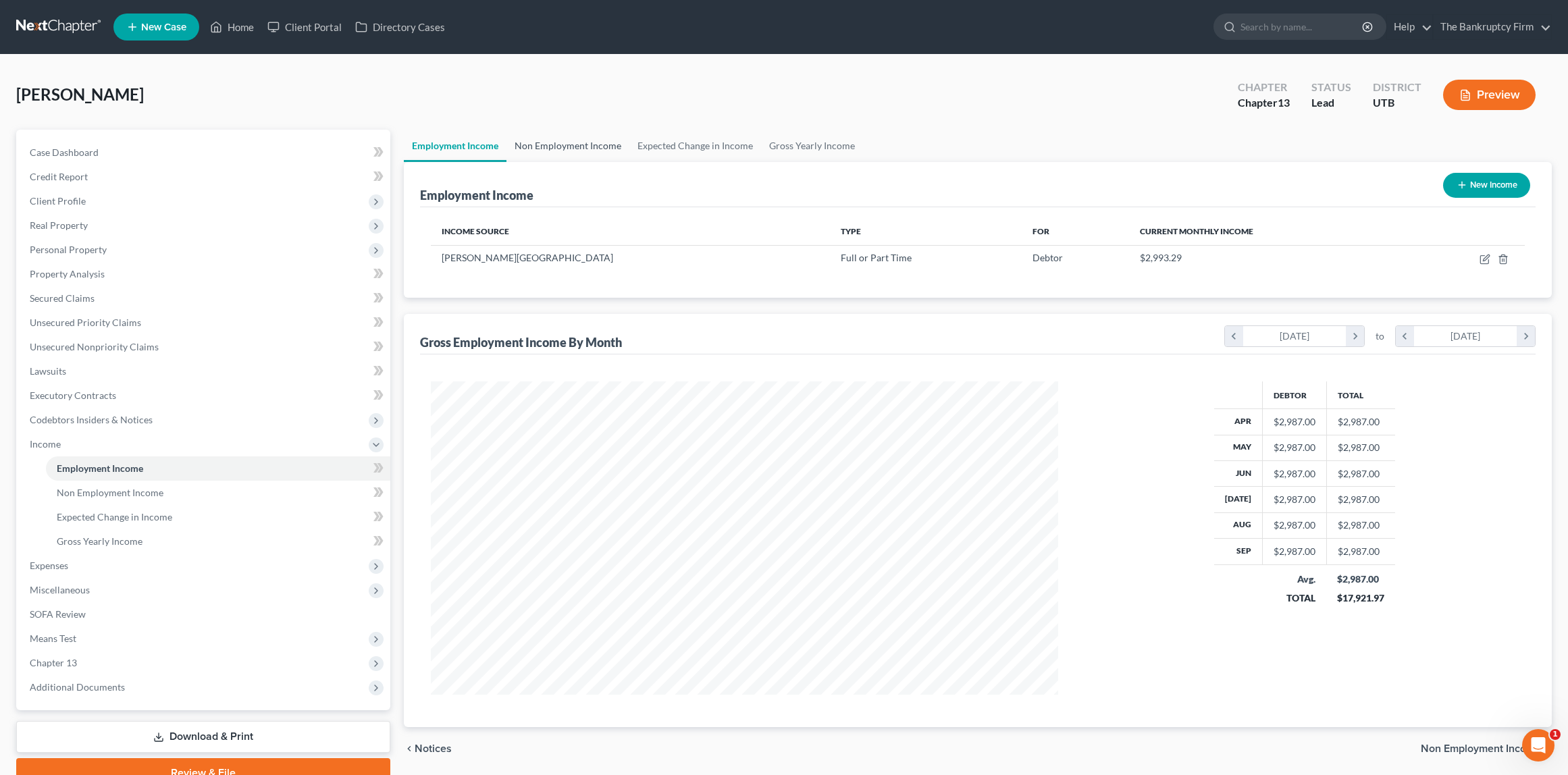
click at [561, 146] on link "Non Employment Income" at bounding box center [567, 145] width 123 height 32
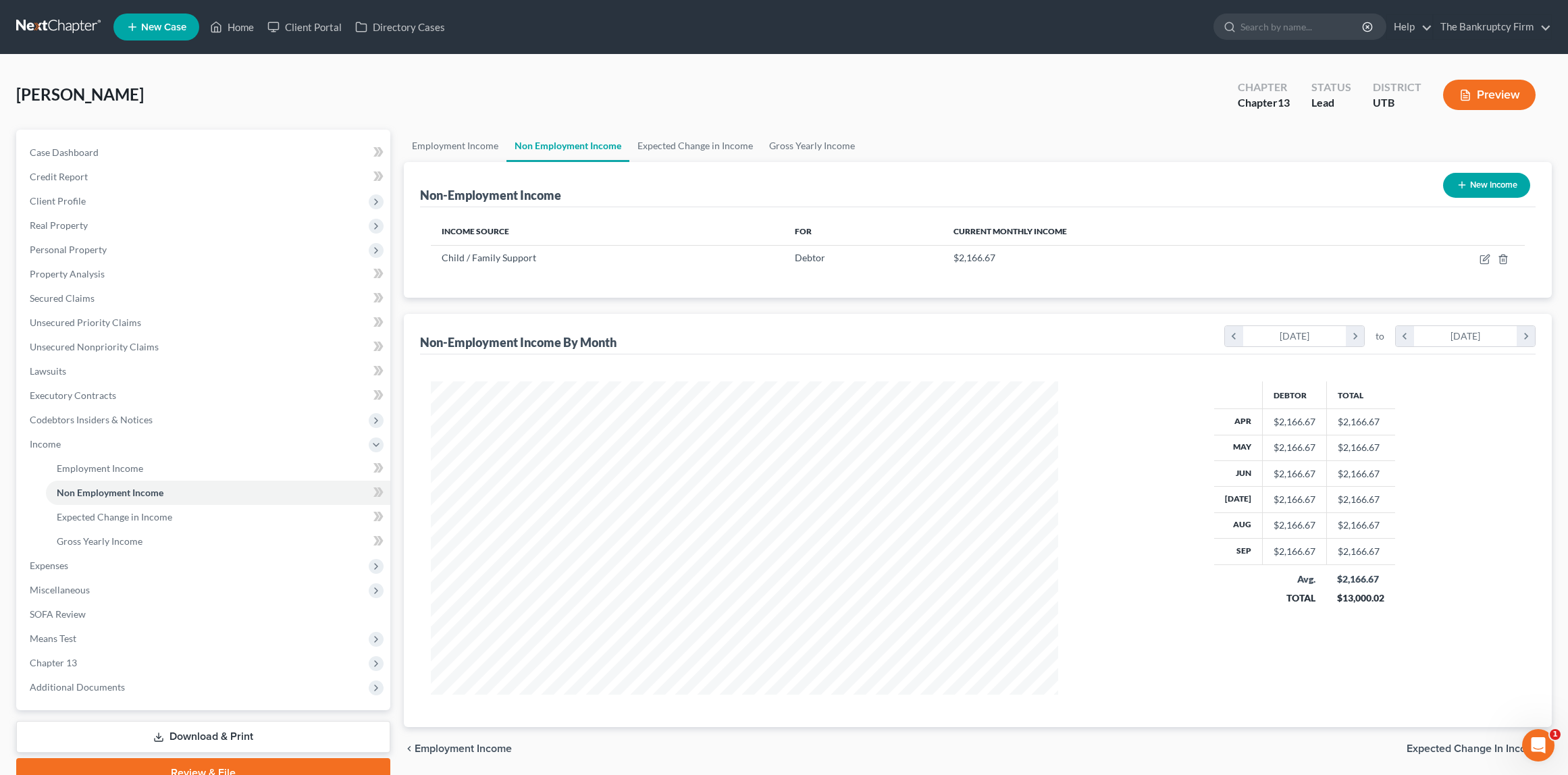
scroll to position [313, 653]
click at [1484, 257] on icon "button" at bounding box center [1485, 259] width 11 height 11
select select "7"
select select "0"
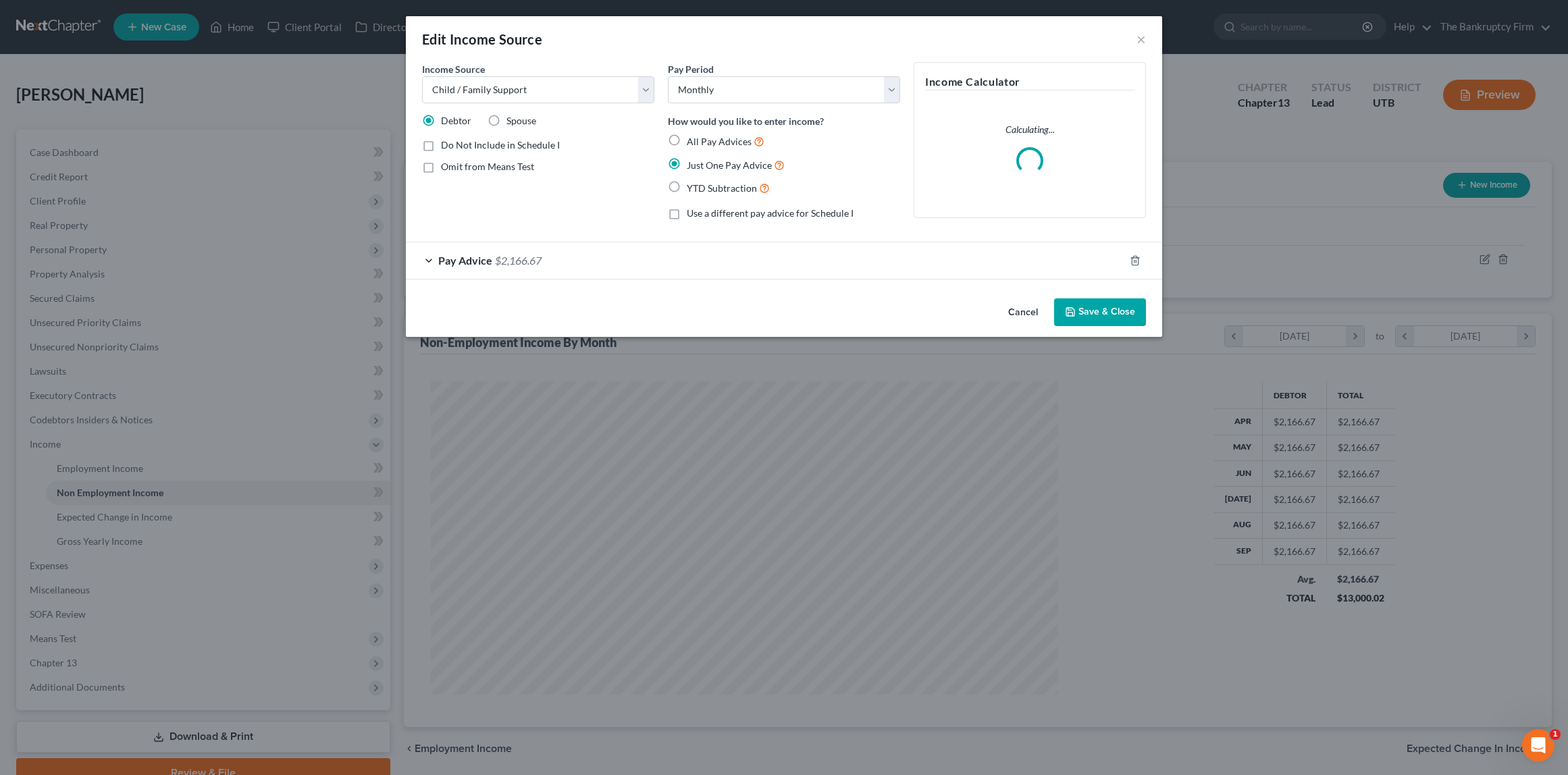
click at [435, 260] on div "Pay Advice $2,166.67" at bounding box center [765, 260] width 718 height 36
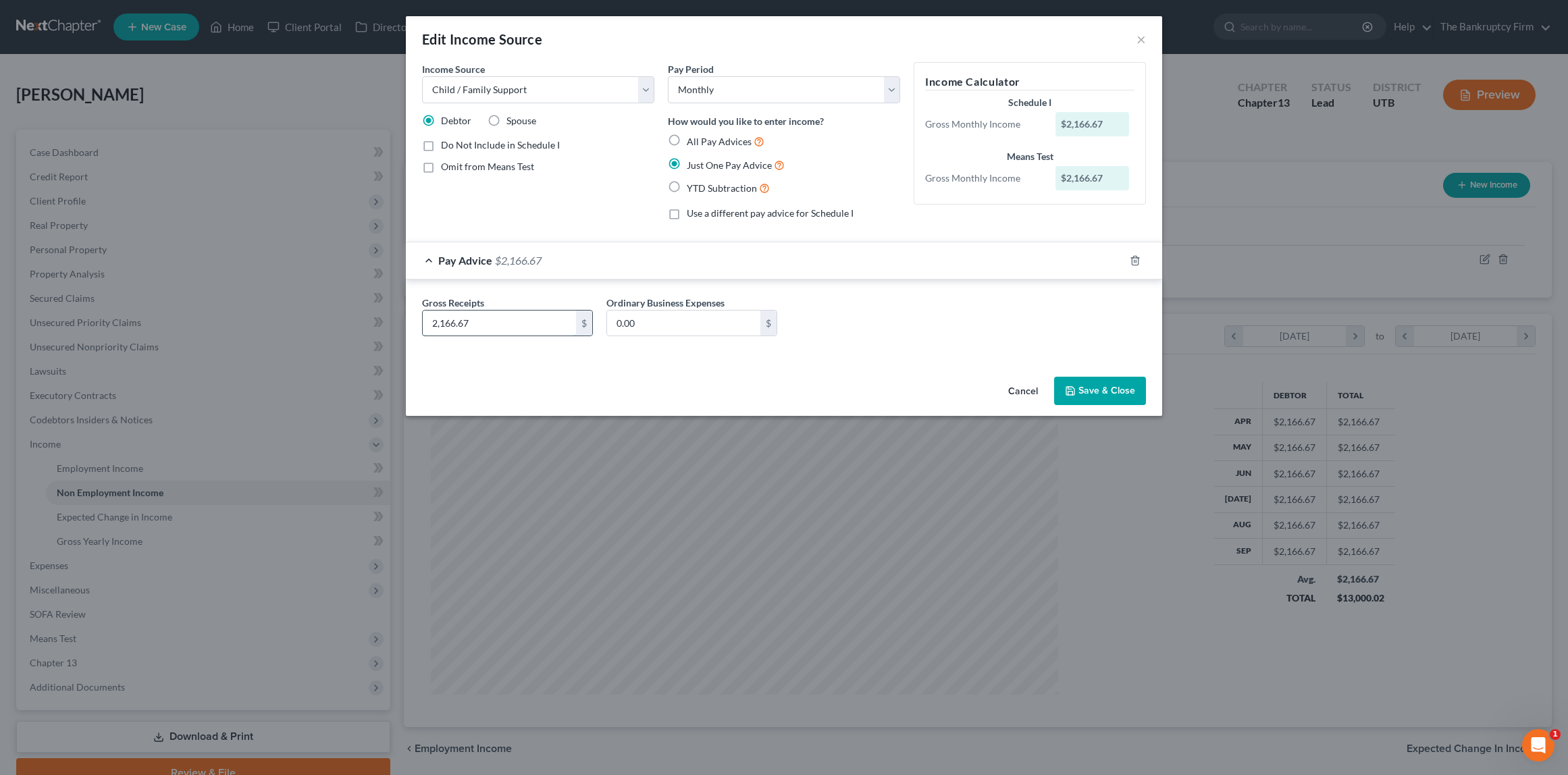
click at [516, 323] on input "2,166.67" at bounding box center [499, 323] width 153 height 26
click at [519, 323] on input "2,166.67" at bounding box center [499, 323] width 153 height 26
click at [879, 325] on div "Gross Receipts 2,166.67 $ Ordinary Business Expenses 0.00 $" at bounding box center [784, 322] width 738 height 52
click at [1117, 390] on button "Save & Close" at bounding box center [1099, 391] width 92 height 29
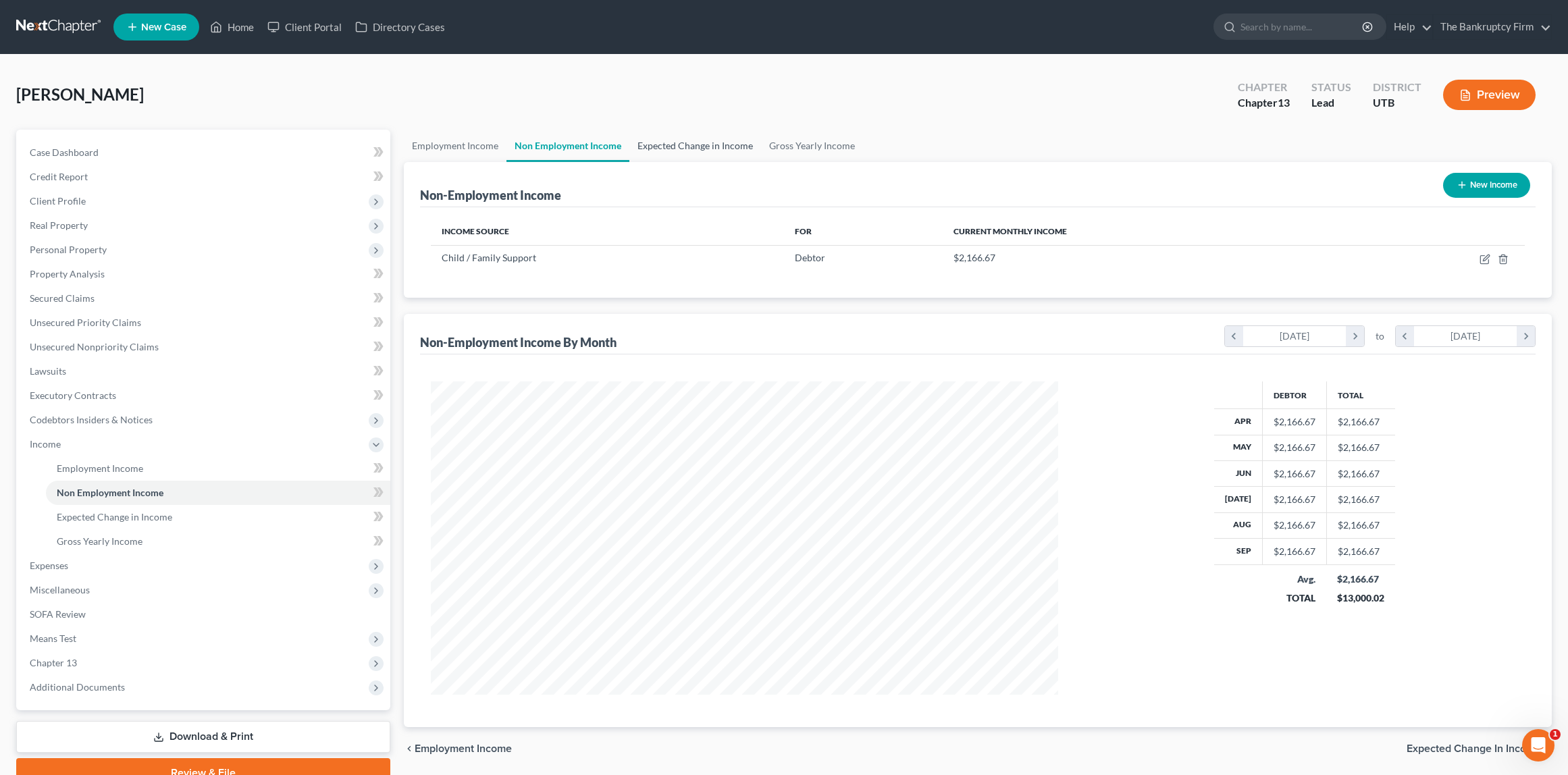
click at [694, 145] on link "Expected Change in Income" at bounding box center [695, 145] width 132 height 32
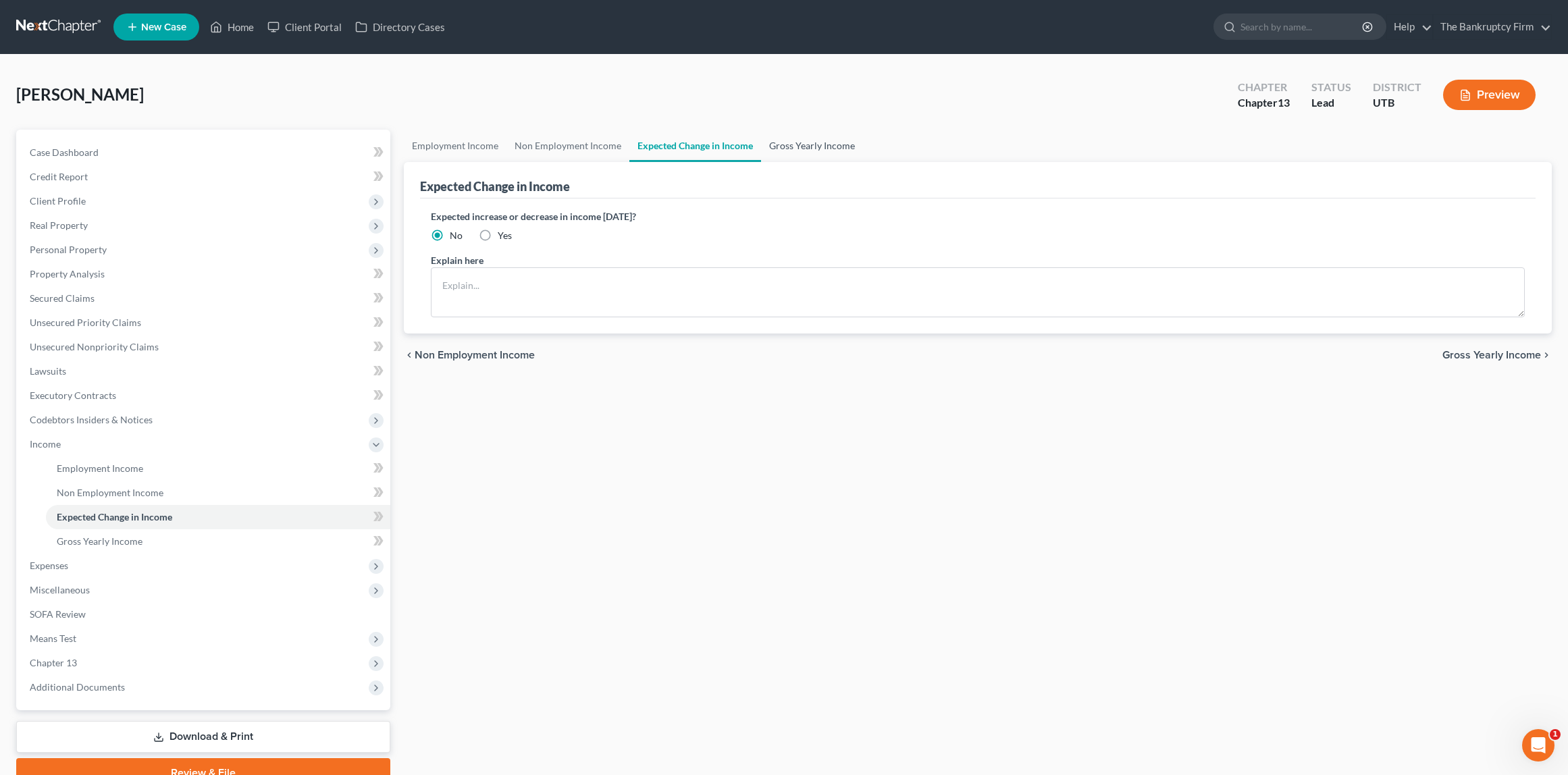
click at [803, 149] on link "Gross Yearly Income" at bounding box center [812, 145] width 102 height 32
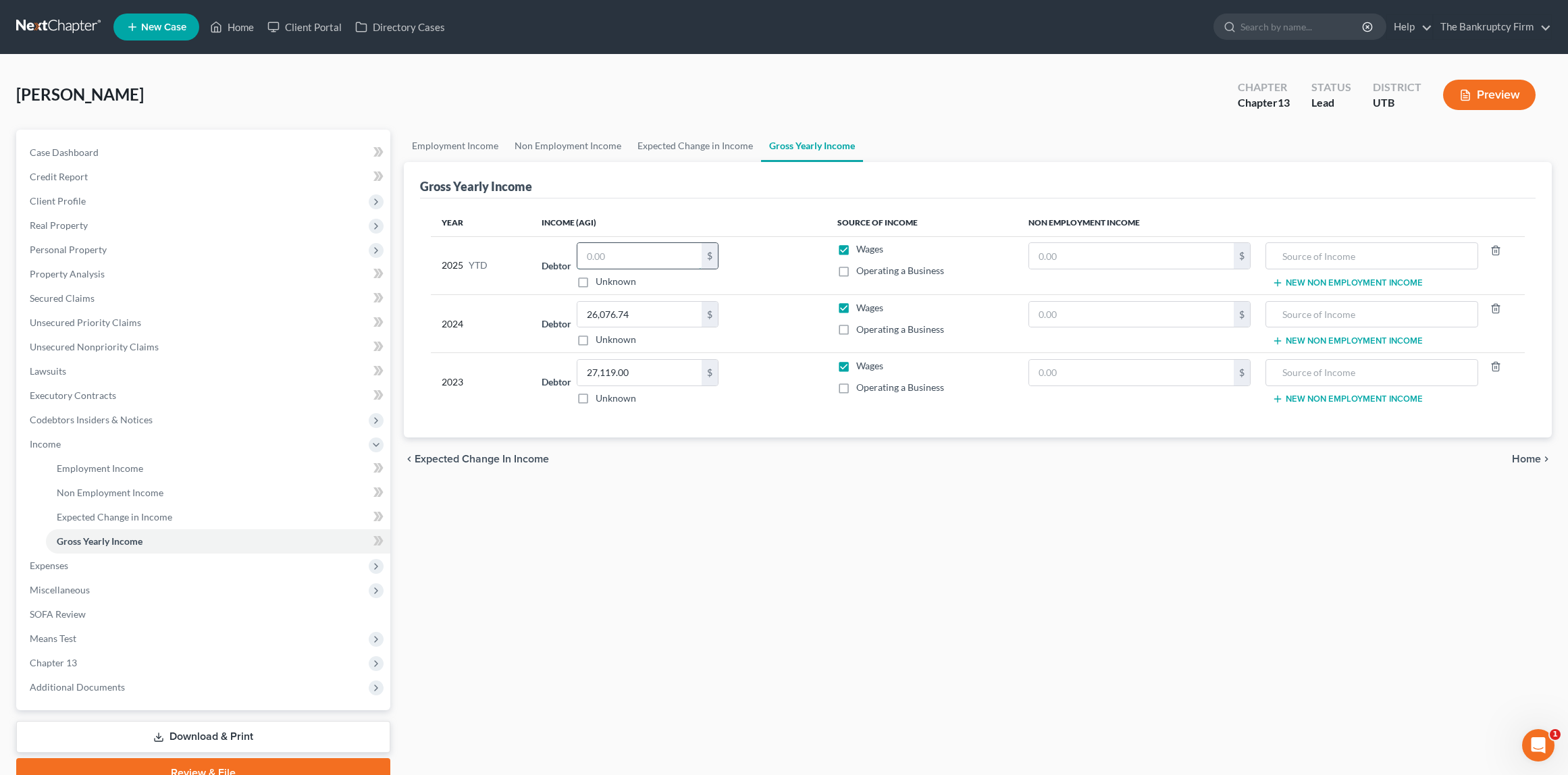
click at [629, 261] on input "text" at bounding box center [639, 256] width 124 height 26
type input "26,946.76"
click at [1100, 582] on div "Employment Income Non Employment Income Expected Change in Income Gross Yearly …" at bounding box center [977, 458] width 1162 height 658
click at [116, 356] on link "Unsecured Nonpriority Claims" at bounding box center [205, 346] width 372 height 24
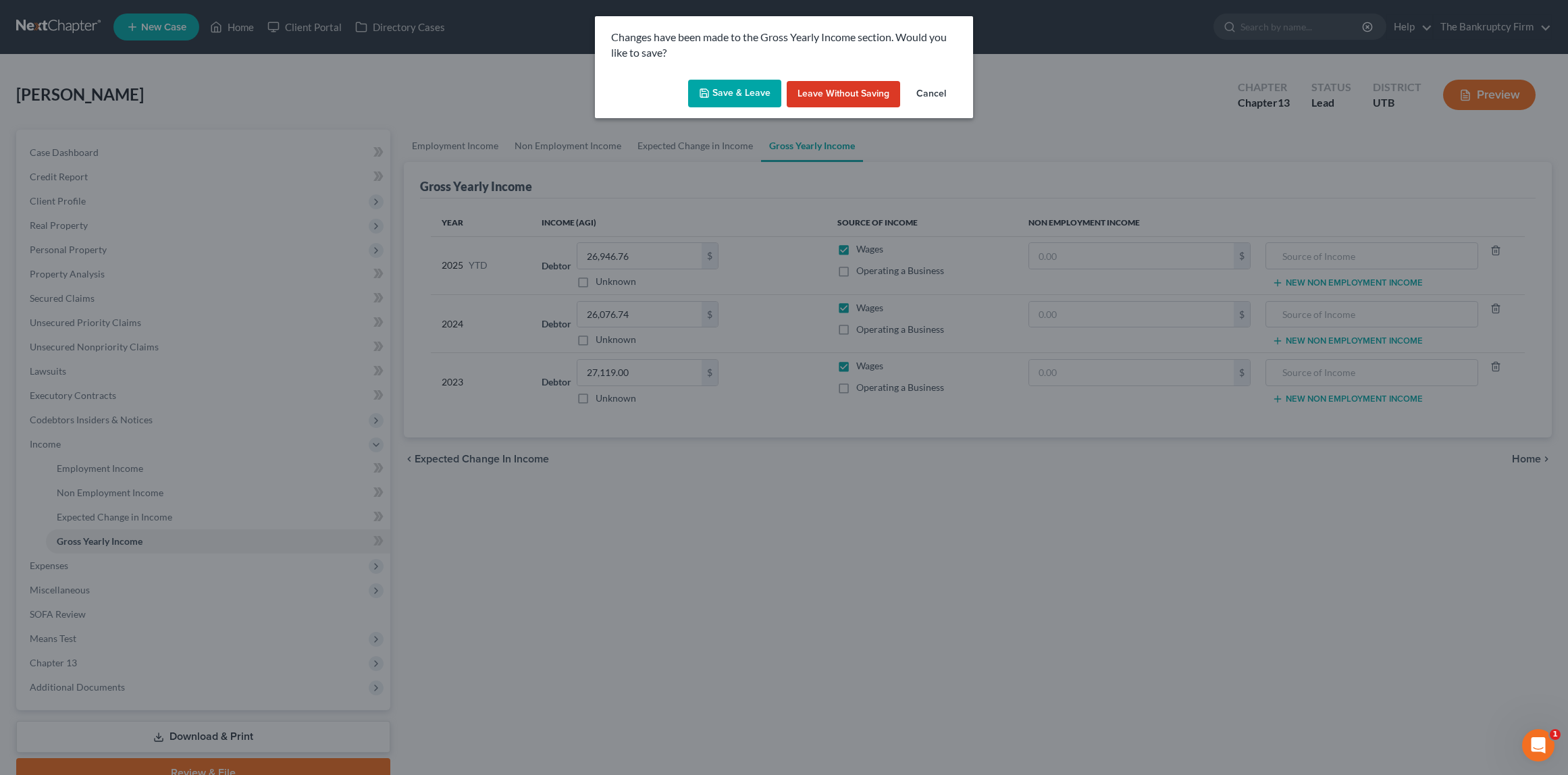
click at [735, 91] on button "Save & Leave" at bounding box center [735, 94] width 93 height 29
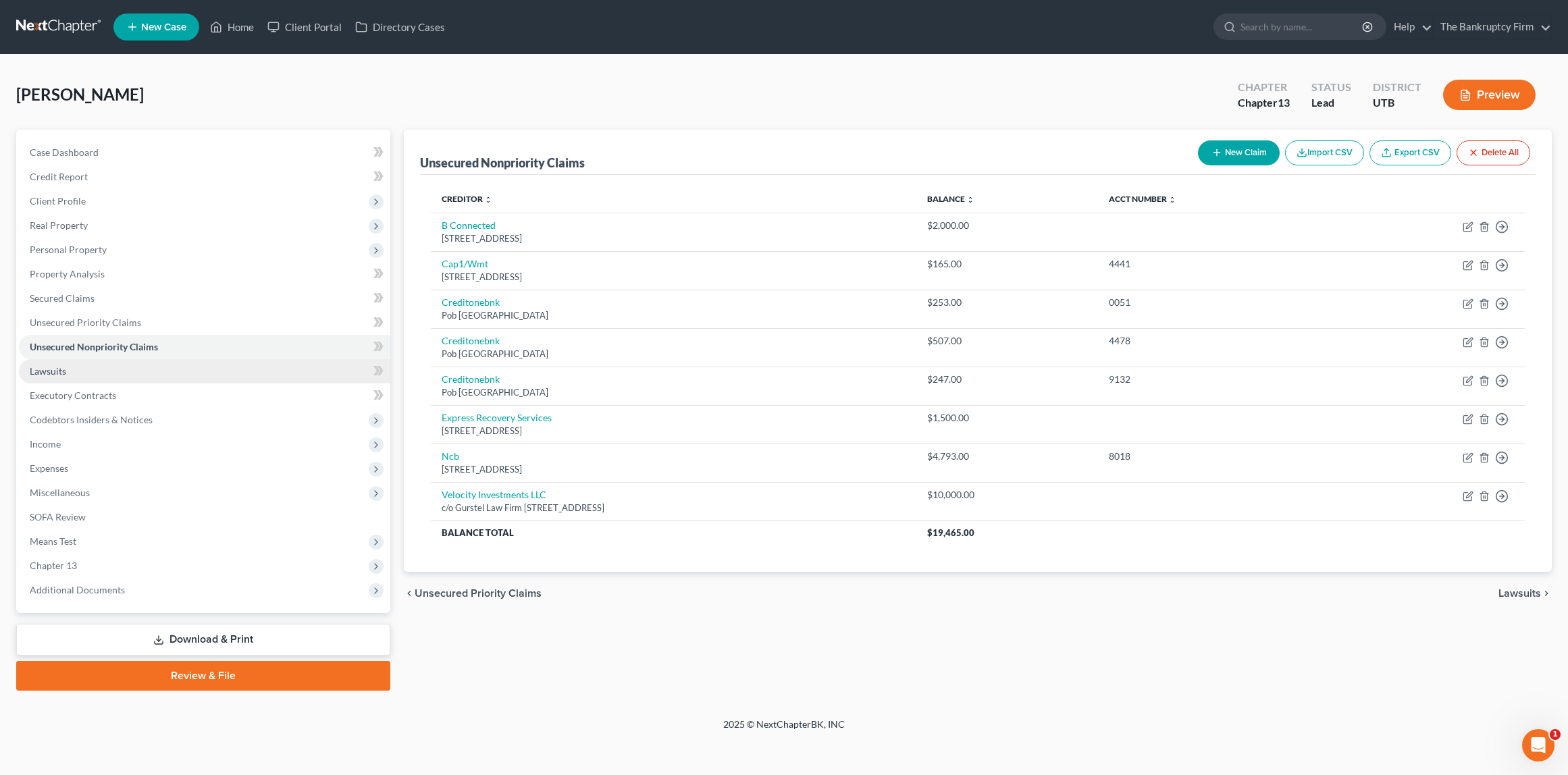
click at [50, 375] on span "Lawsuits" at bounding box center [48, 370] width 37 height 12
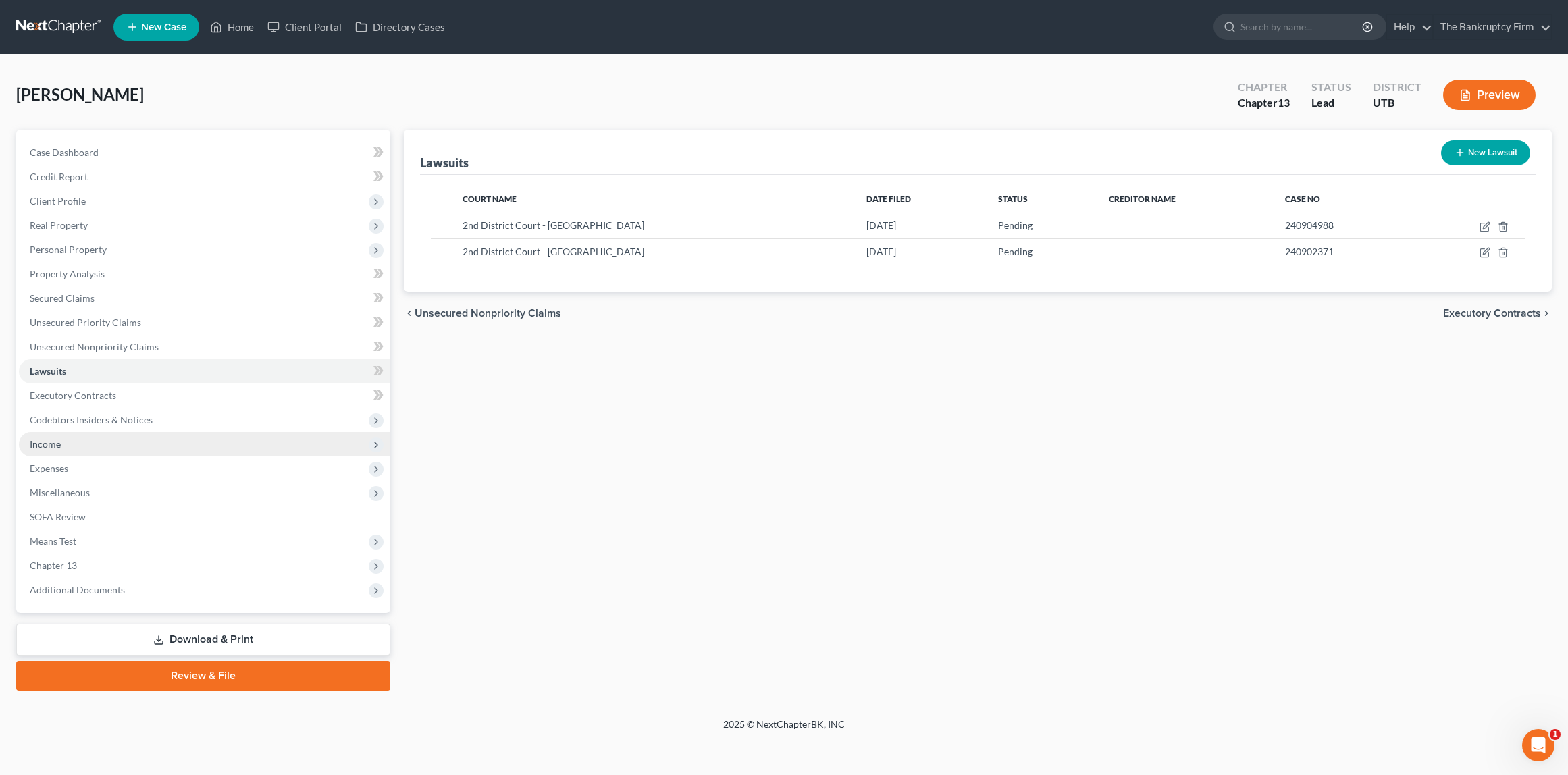
click at [47, 444] on span "Income" at bounding box center [45, 443] width 31 height 12
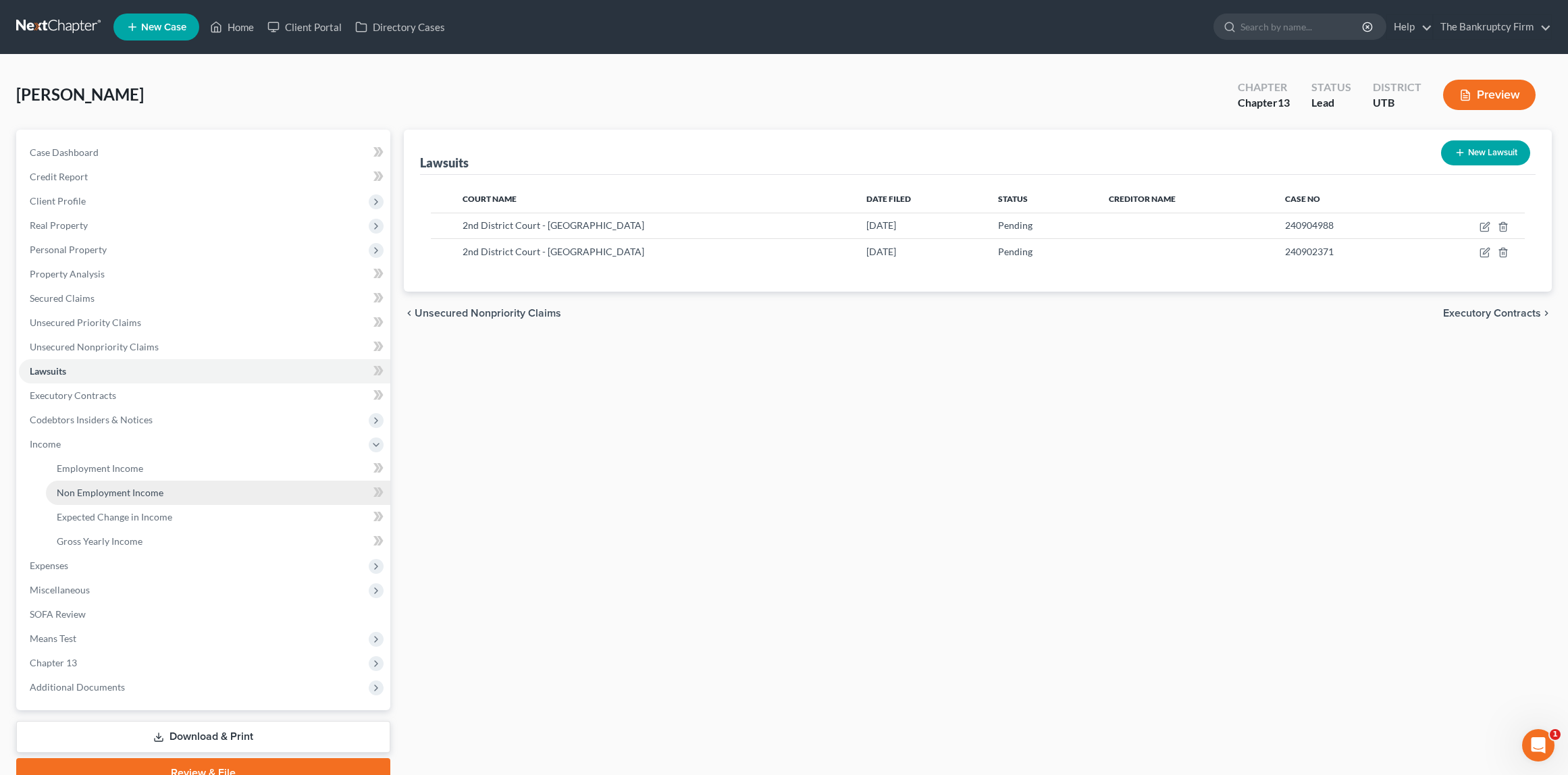
click at [146, 481] on link "Non Employment Income" at bounding box center [218, 492] width 345 height 24
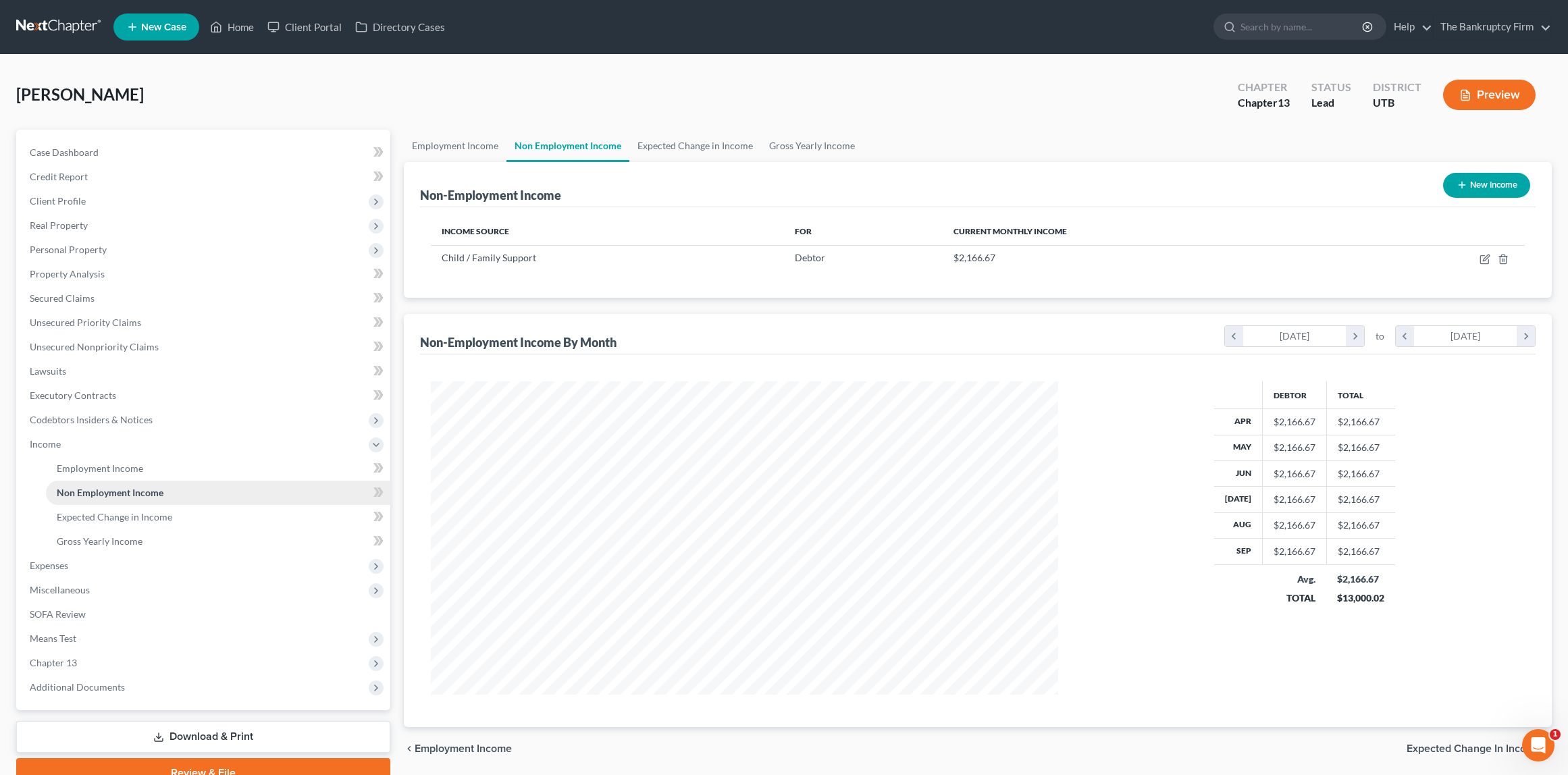
scroll to position [313, 653]
click at [688, 146] on link "Expected Change in Income" at bounding box center [695, 145] width 132 height 32
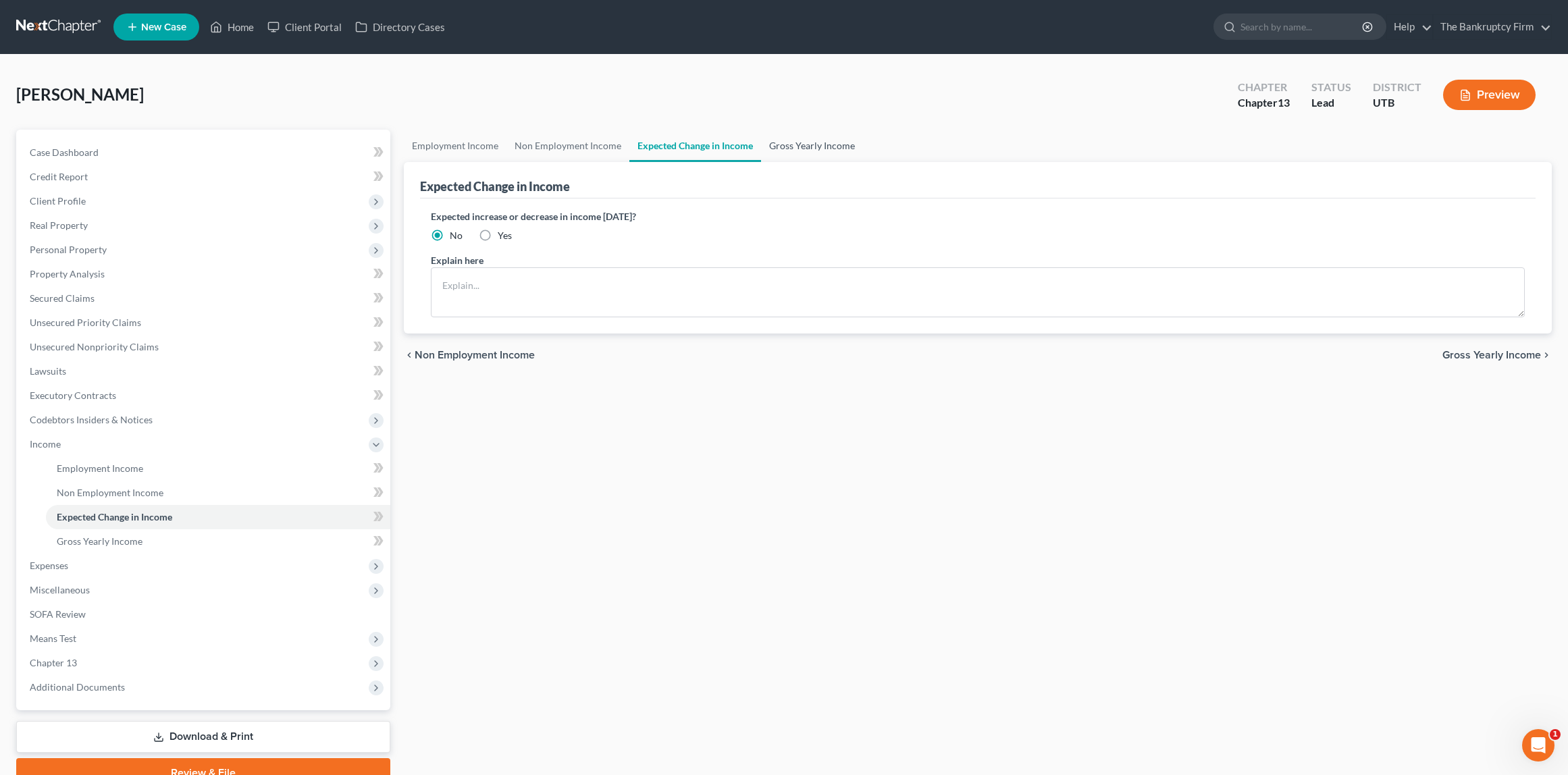
click at [798, 144] on link "Gross Yearly Income" at bounding box center [812, 145] width 102 height 32
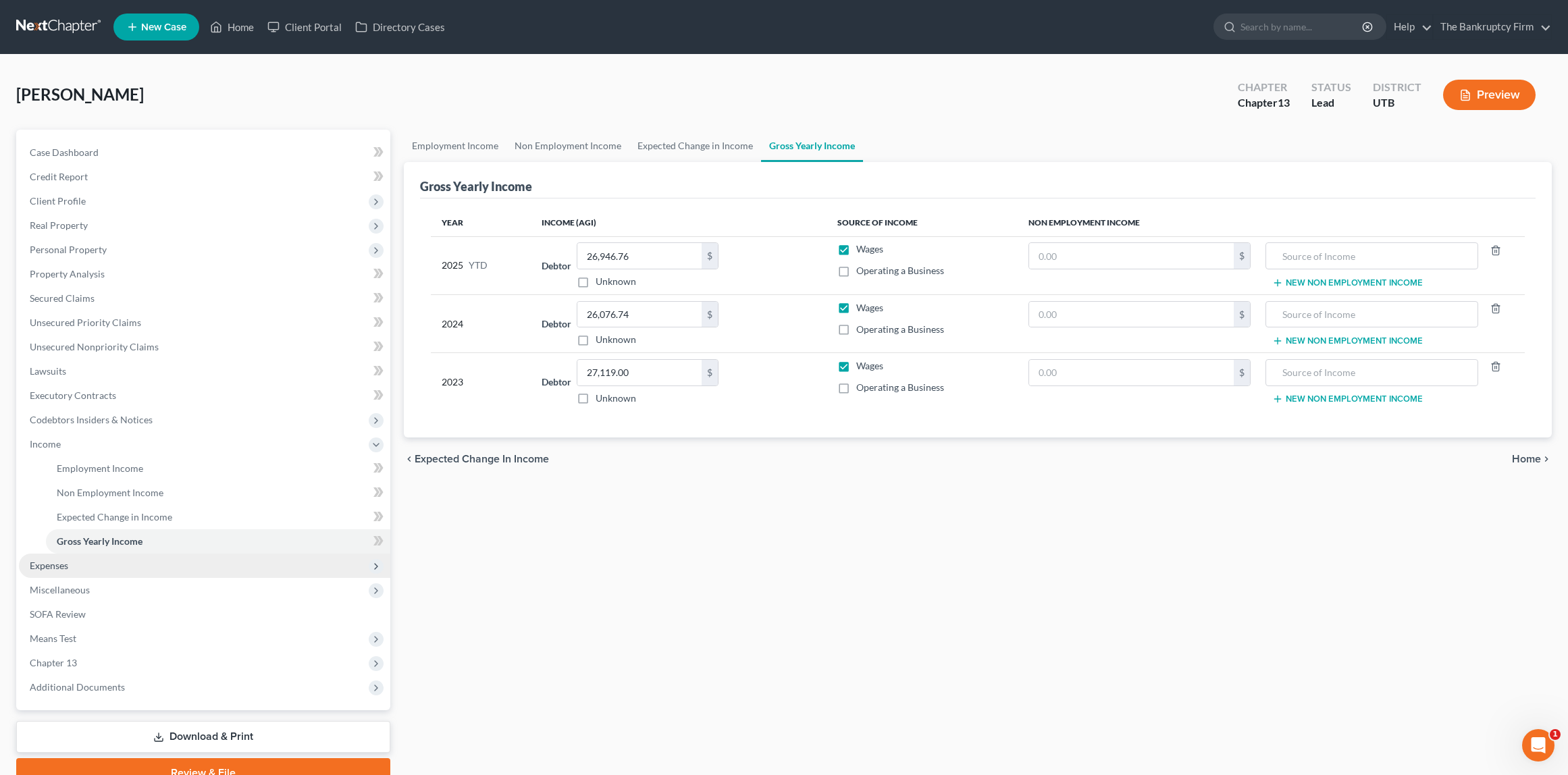
click at [75, 563] on span "Expenses" at bounding box center [205, 565] width 372 height 24
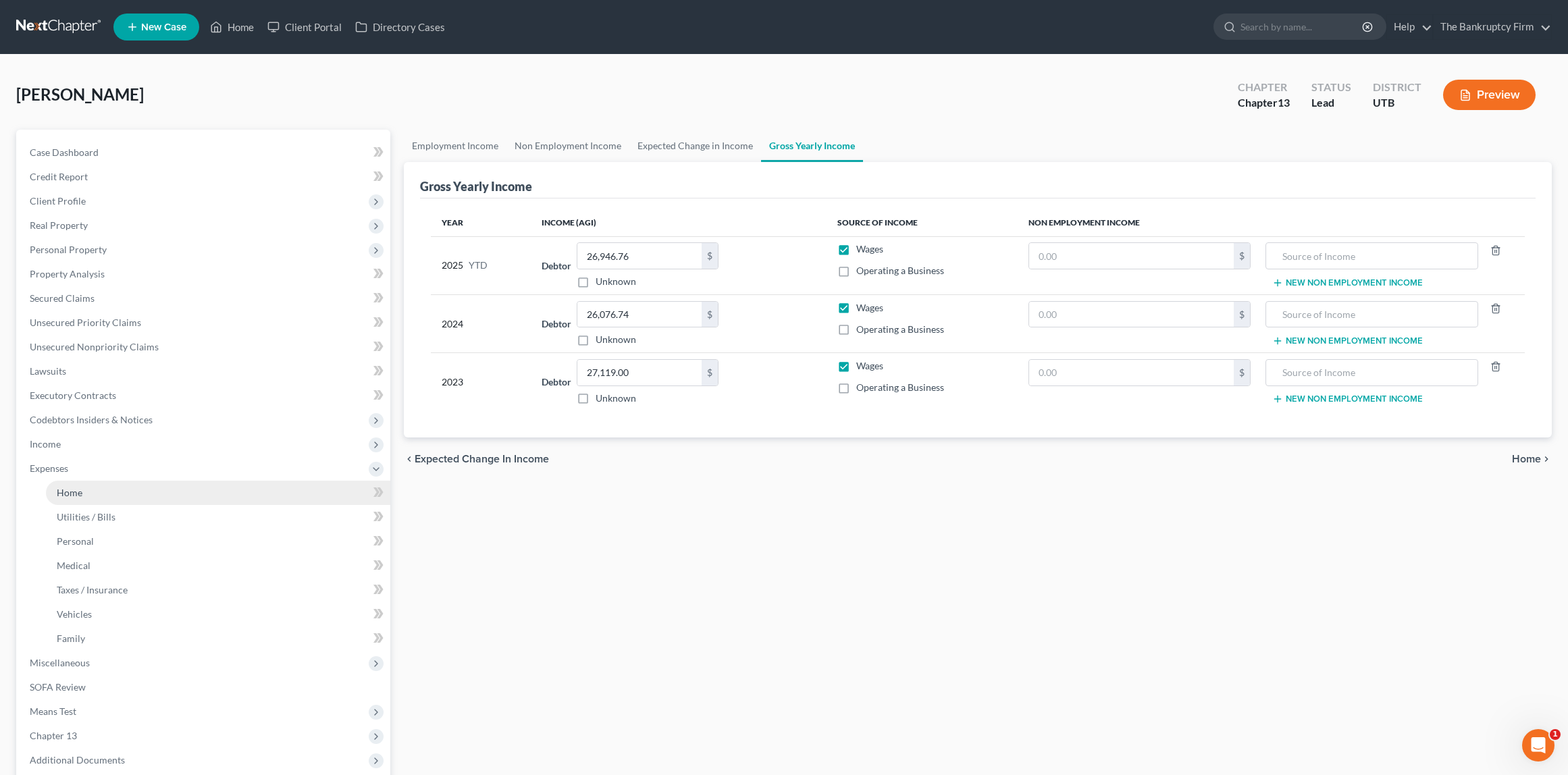
click at [99, 492] on link "Home" at bounding box center [218, 492] width 345 height 24
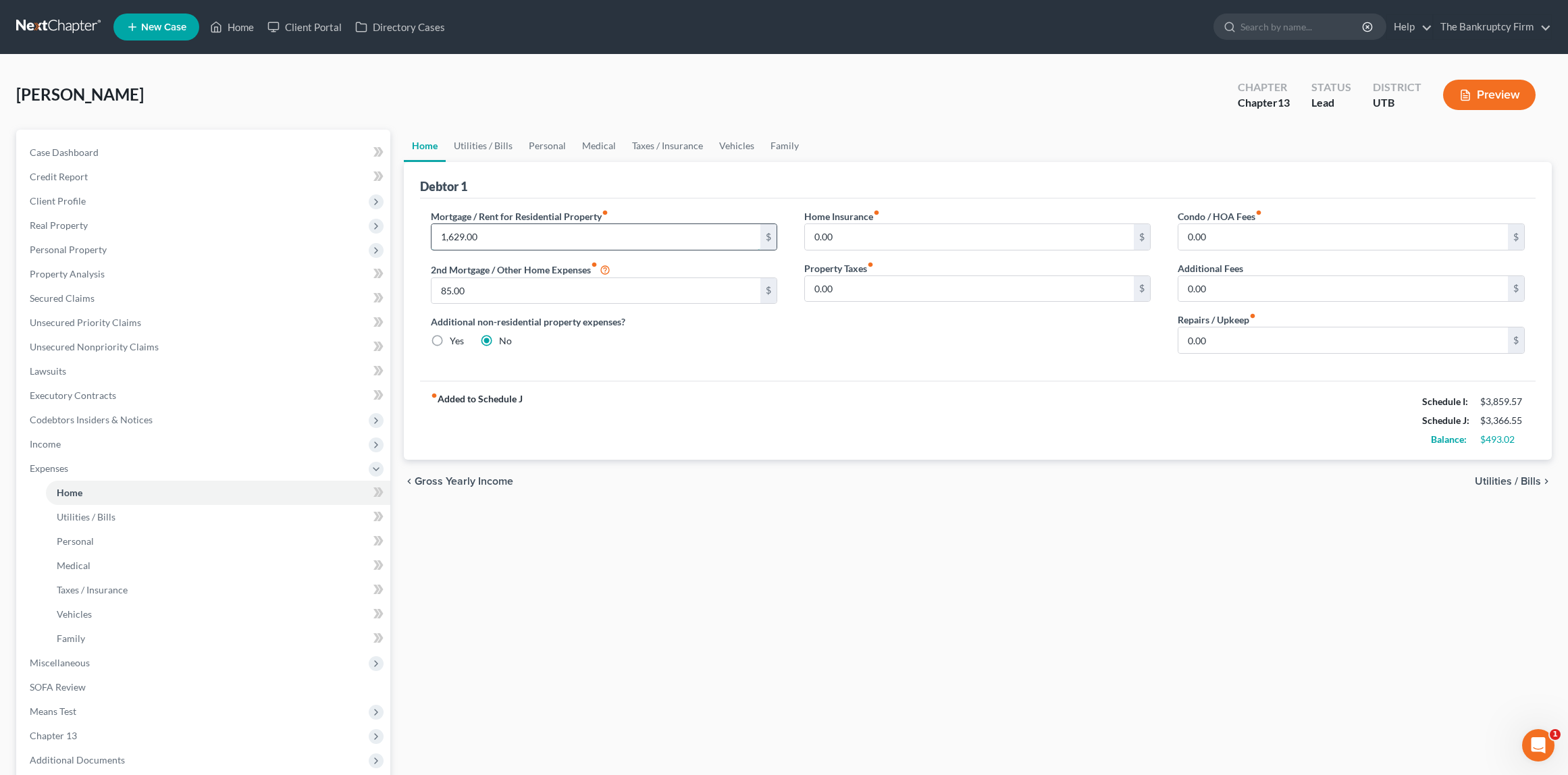
click at [508, 239] on input "1,629.00" at bounding box center [596, 237] width 329 height 26
click at [492, 292] on input "85.00" at bounding box center [596, 291] width 329 height 26
click at [1238, 338] on input "0.00" at bounding box center [1343, 340] width 329 height 26
click at [485, 146] on link "Utilities / Bills" at bounding box center [484, 145] width 75 height 32
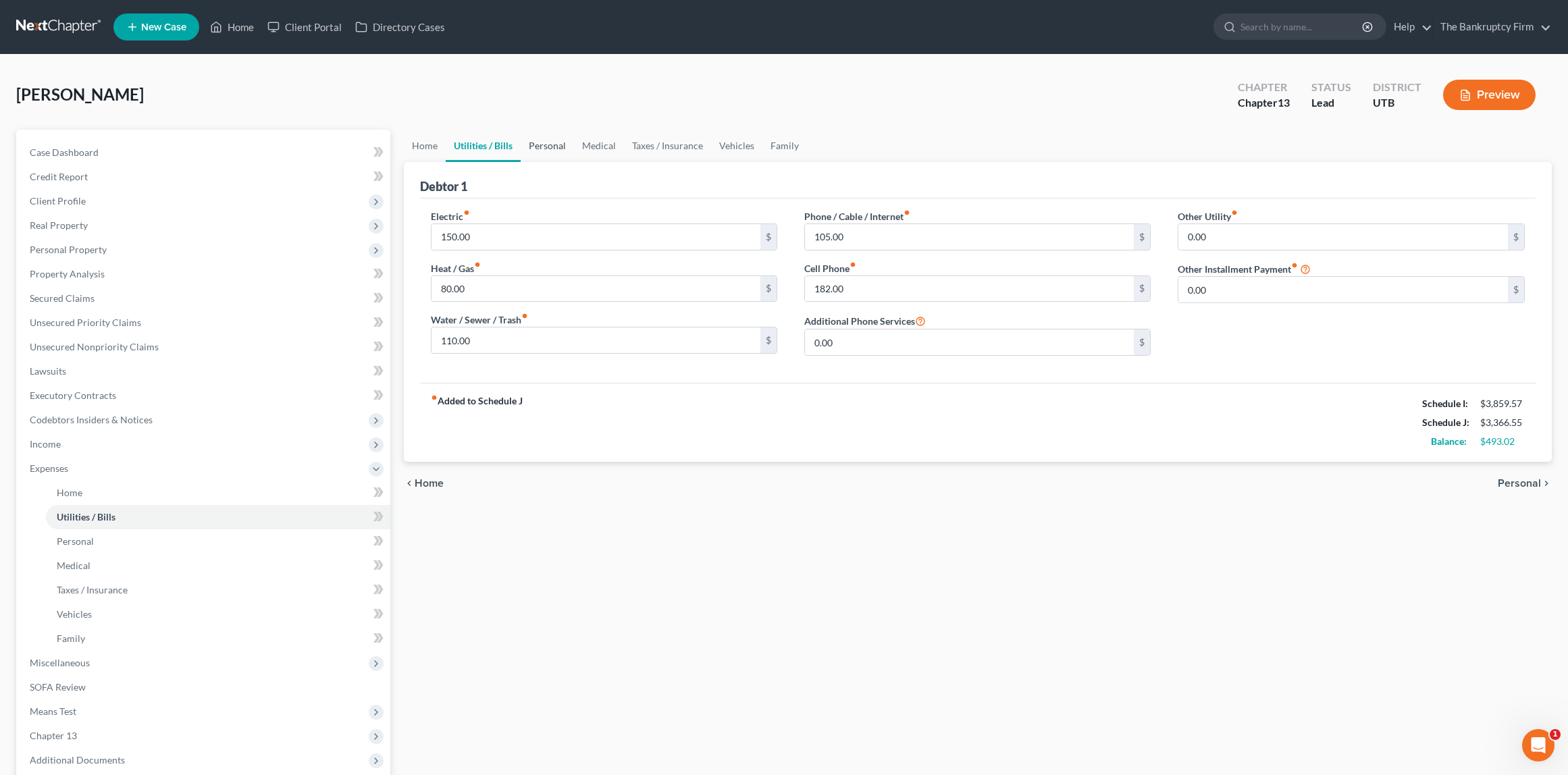
click at [539, 145] on link "Personal" at bounding box center [547, 145] width 53 height 32
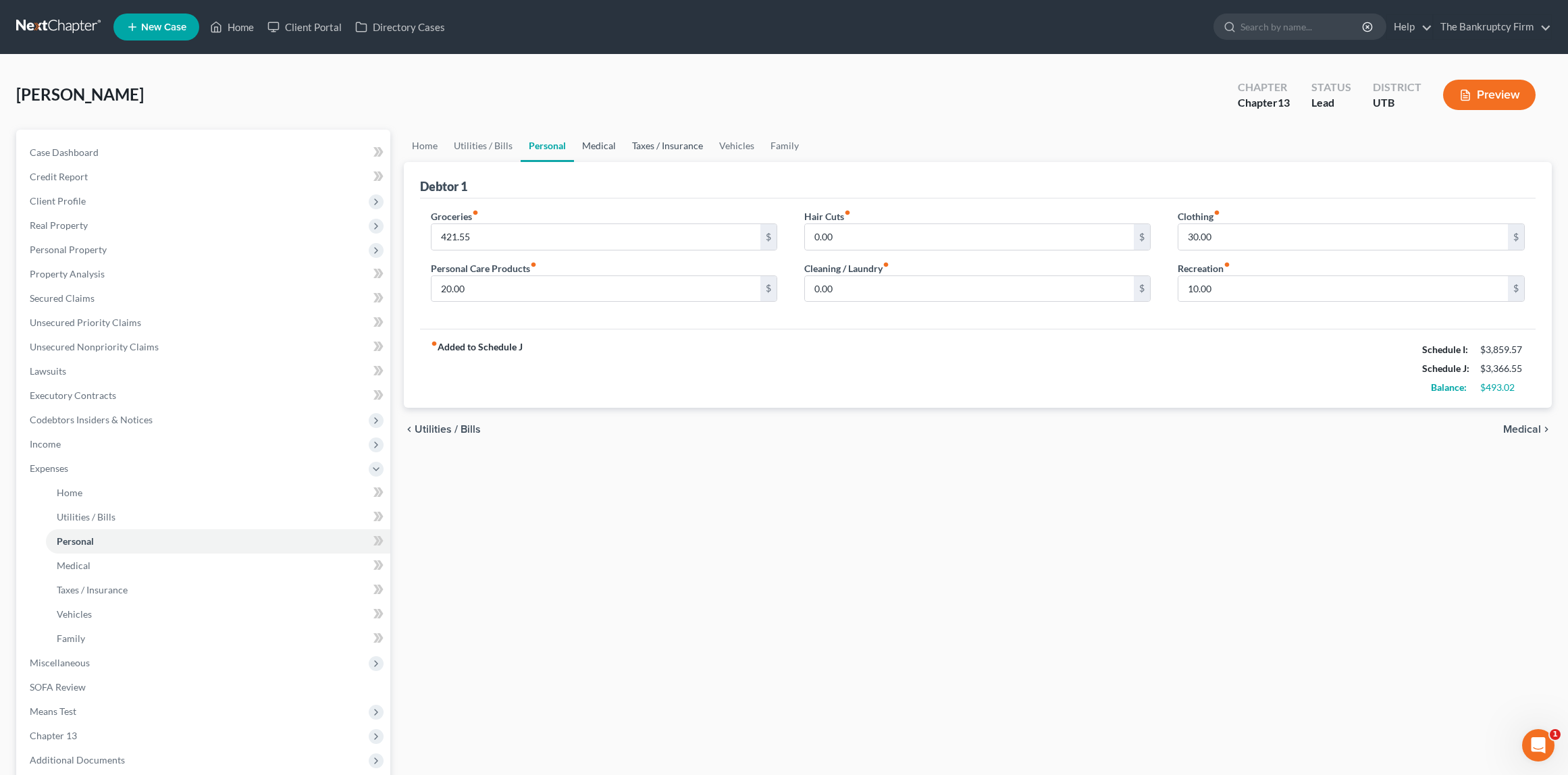
drag, startPoint x: 594, startPoint y: 144, endPoint x: 660, endPoint y: 145, distance: 66.0
click at [594, 144] on link "Medical" at bounding box center [599, 145] width 50 height 32
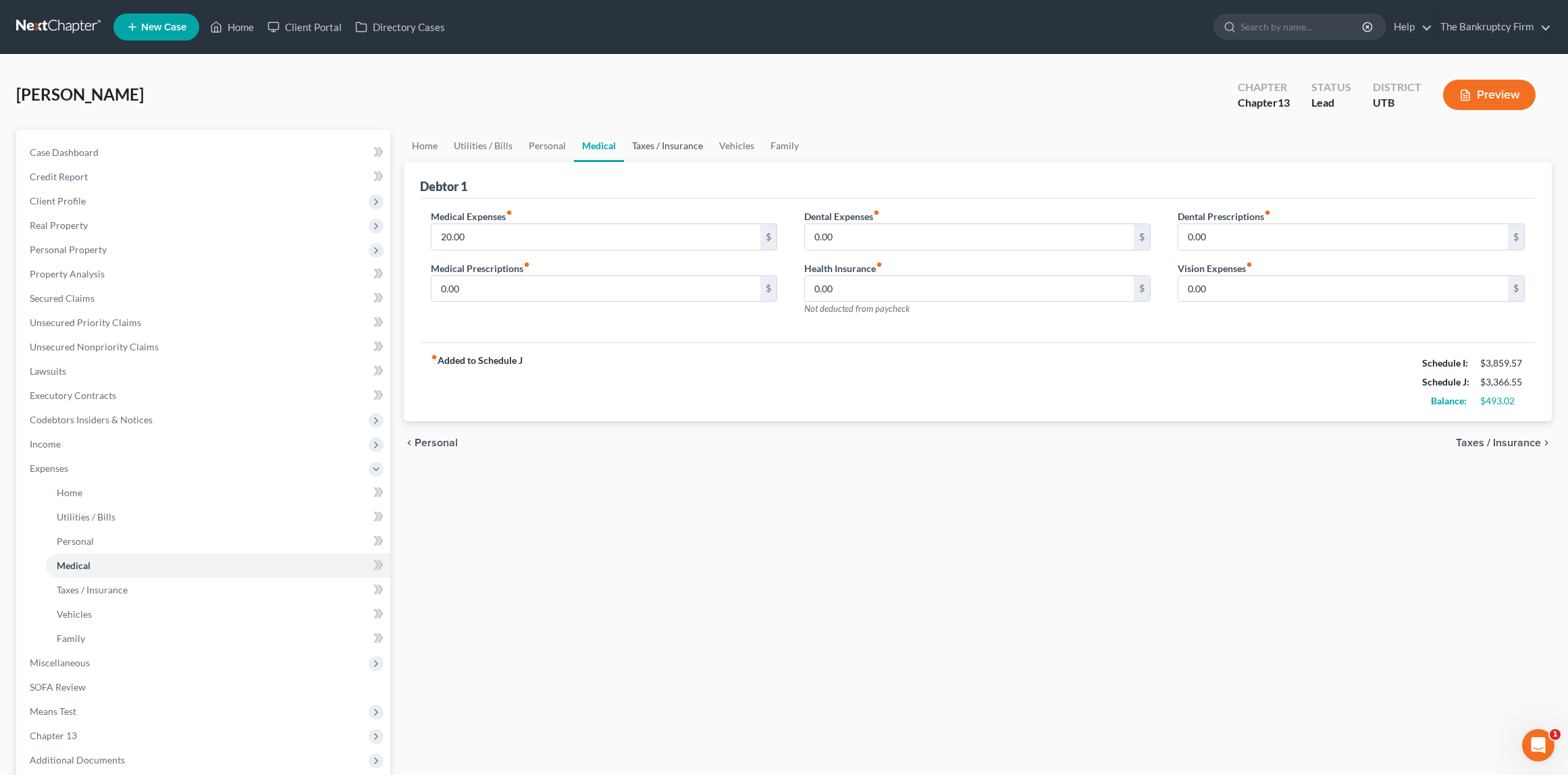
click at [661, 145] on link "Taxes / Insurance" at bounding box center [667, 145] width 87 height 32
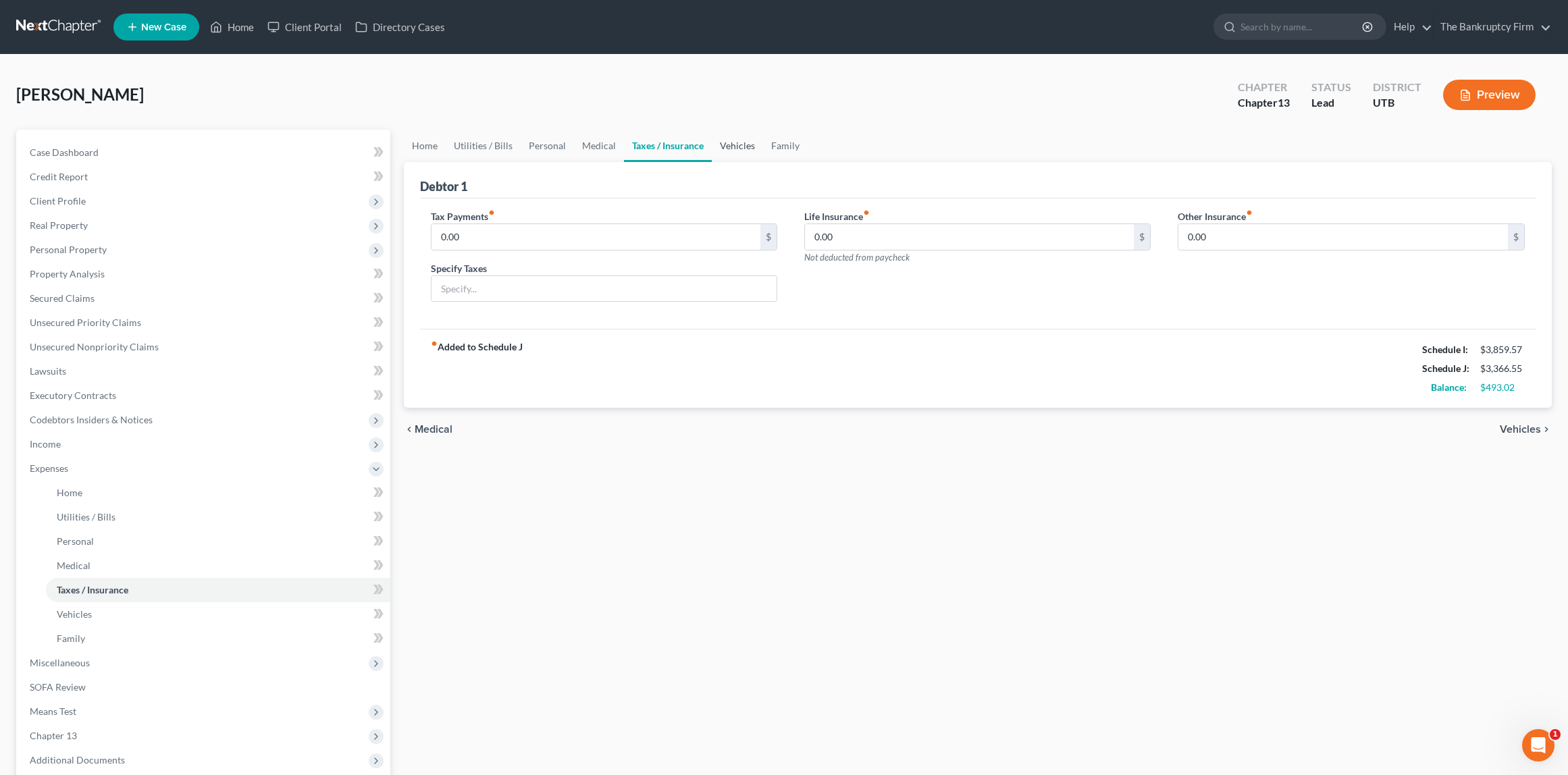
click at [739, 147] on link "Vehicles" at bounding box center [737, 145] width 51 height 32
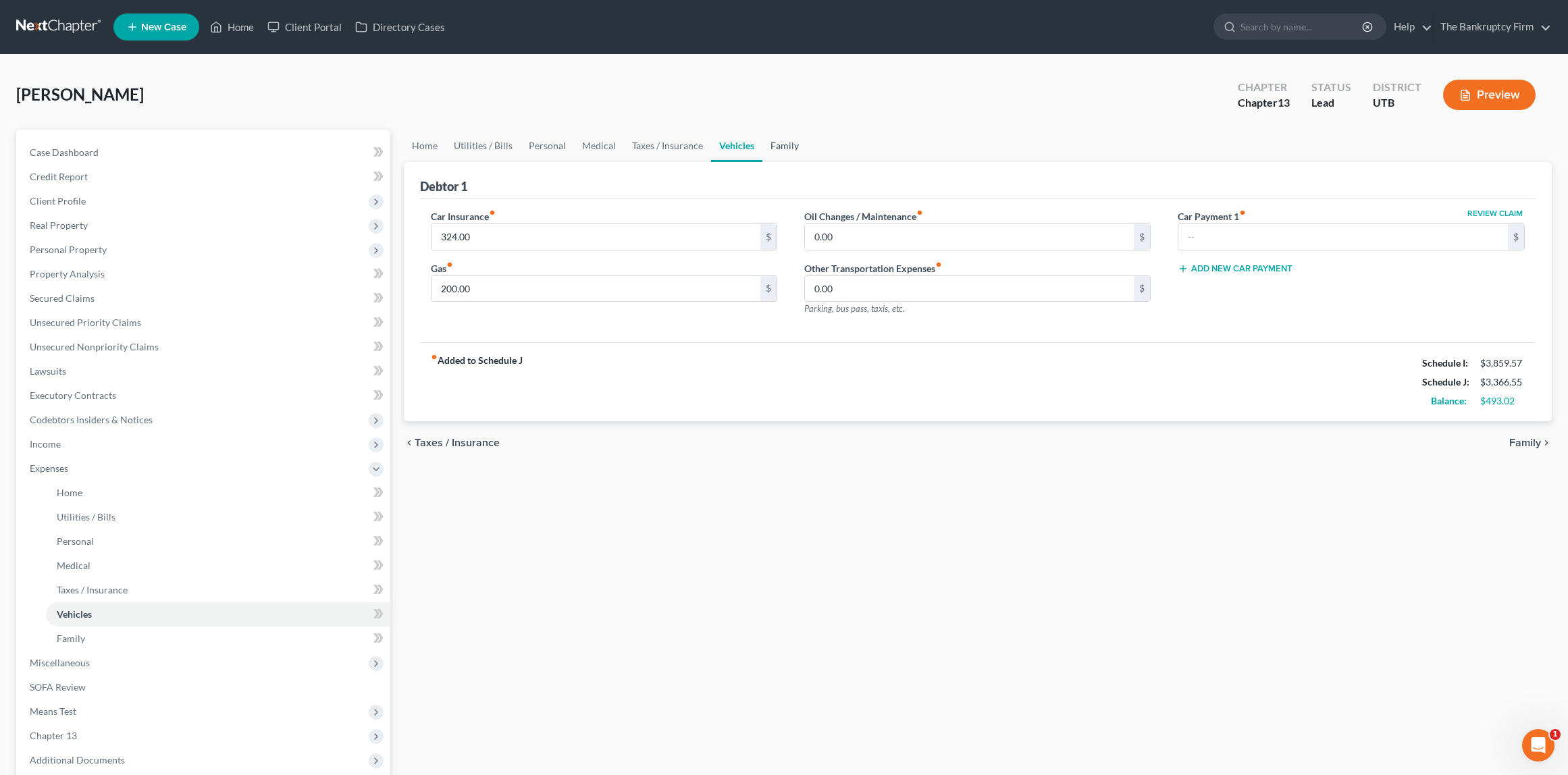
click at [784, 144] on link "Family" at bounding box center [784, 145] width 45 height 32
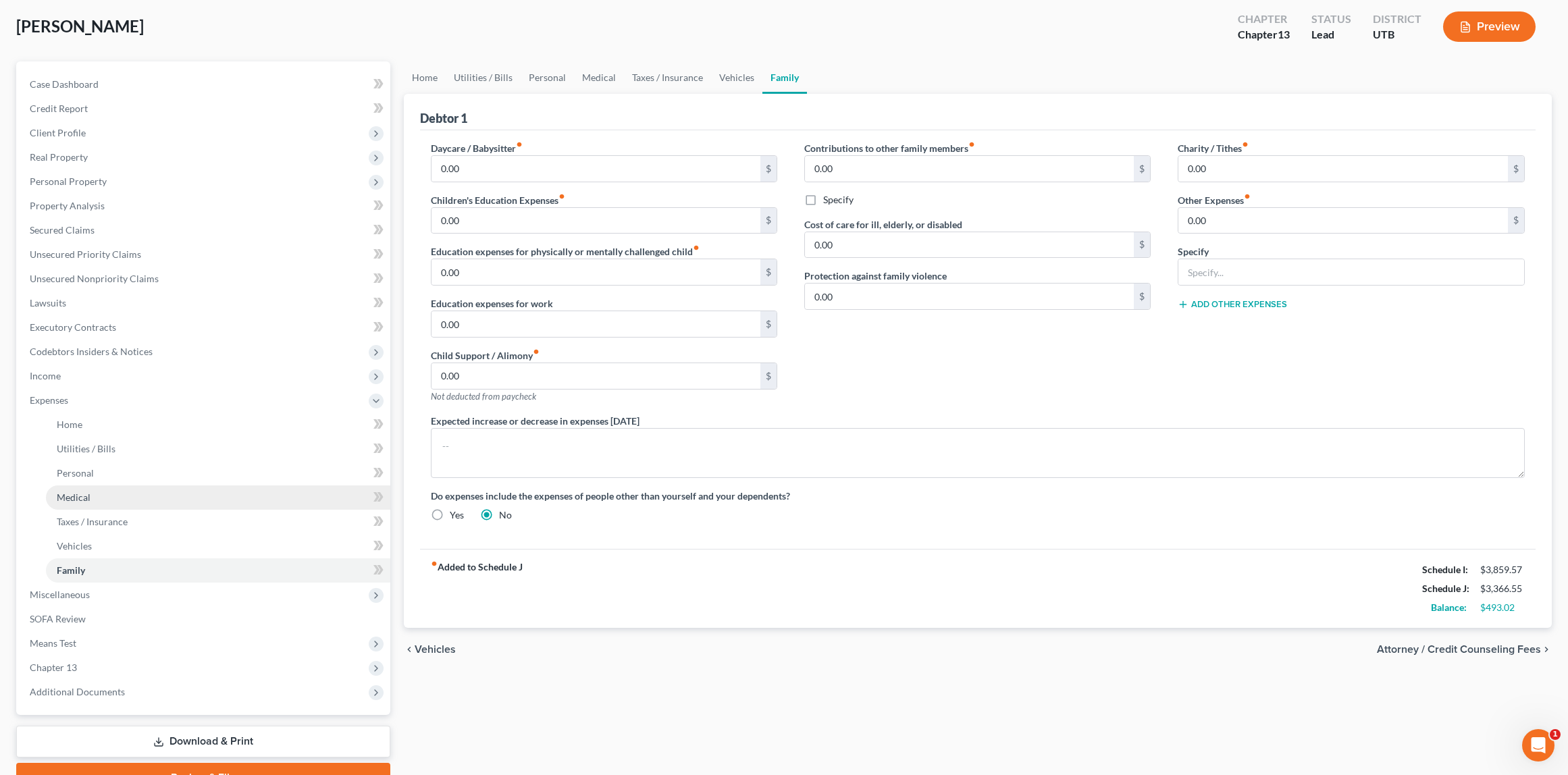
scroll to position [137, 0]
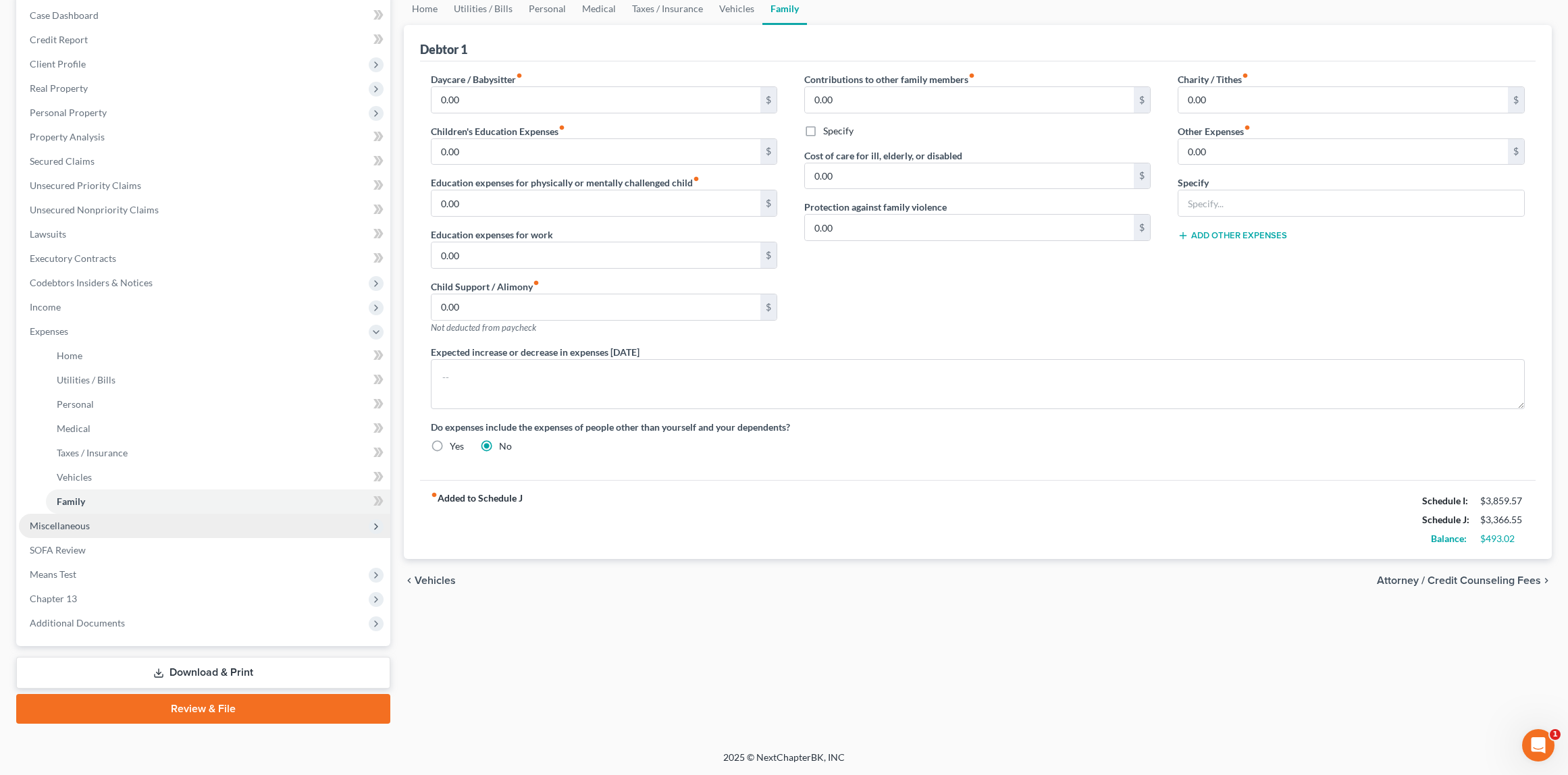
click at [61, 522] on span "Miscellaneous" at bounding box center [59, 525] width 60 height 12
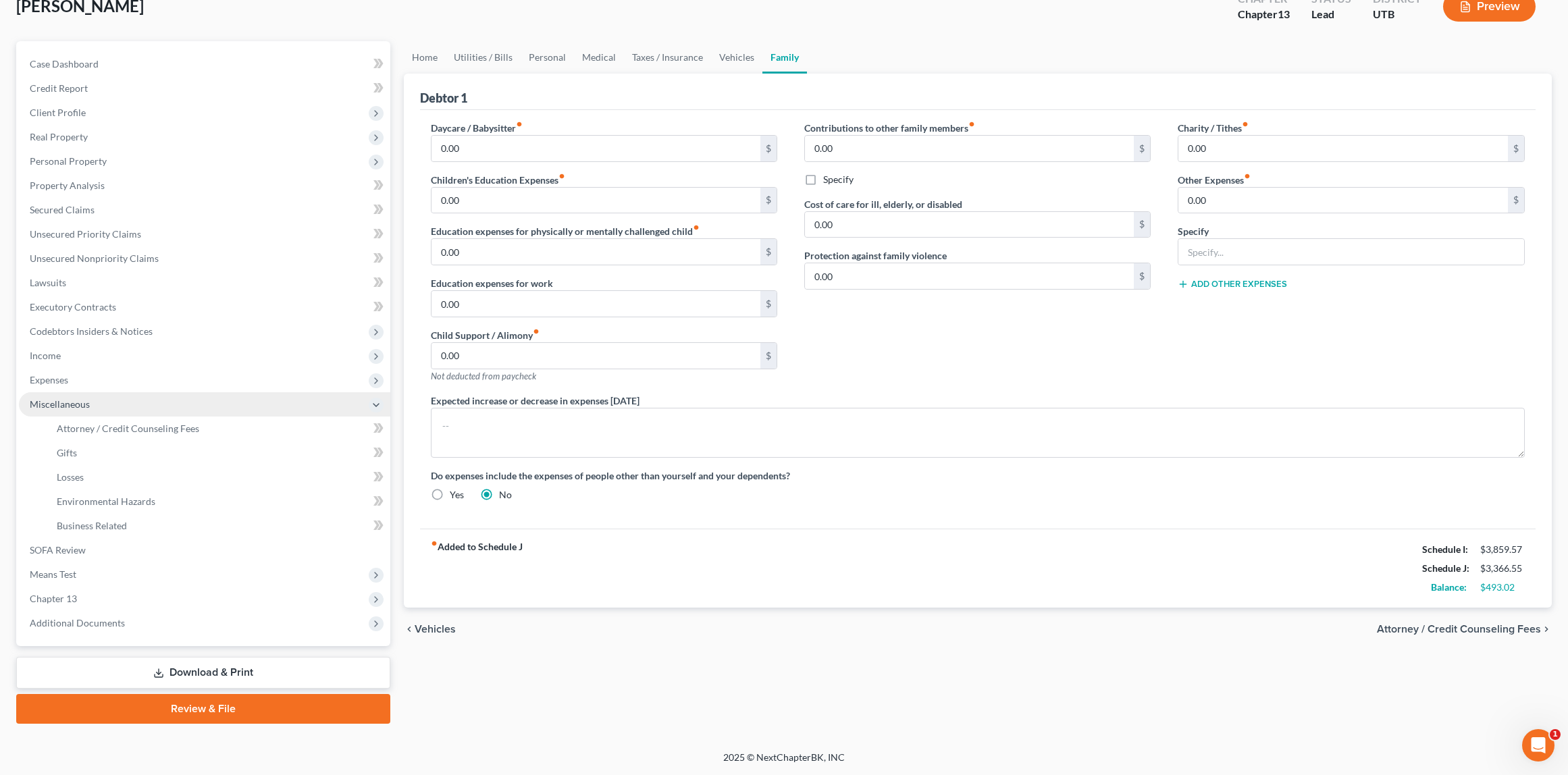
scroll to position [89, 0]
click at [99, 426] on span "Attorney / Credit Counseling Fees" at bounding box center [127, 428] width 143 height 12
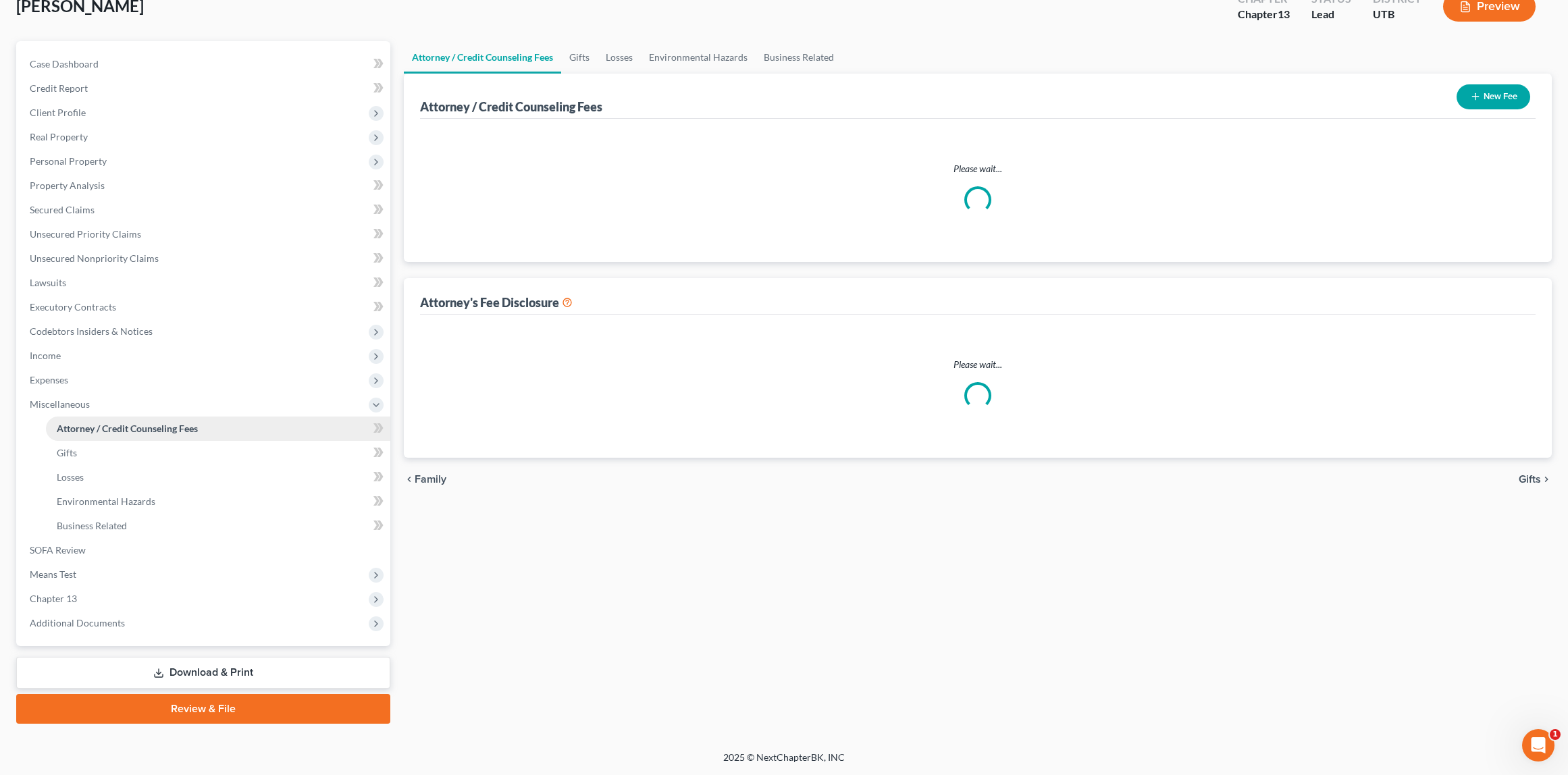
scroll to position [1, 0]
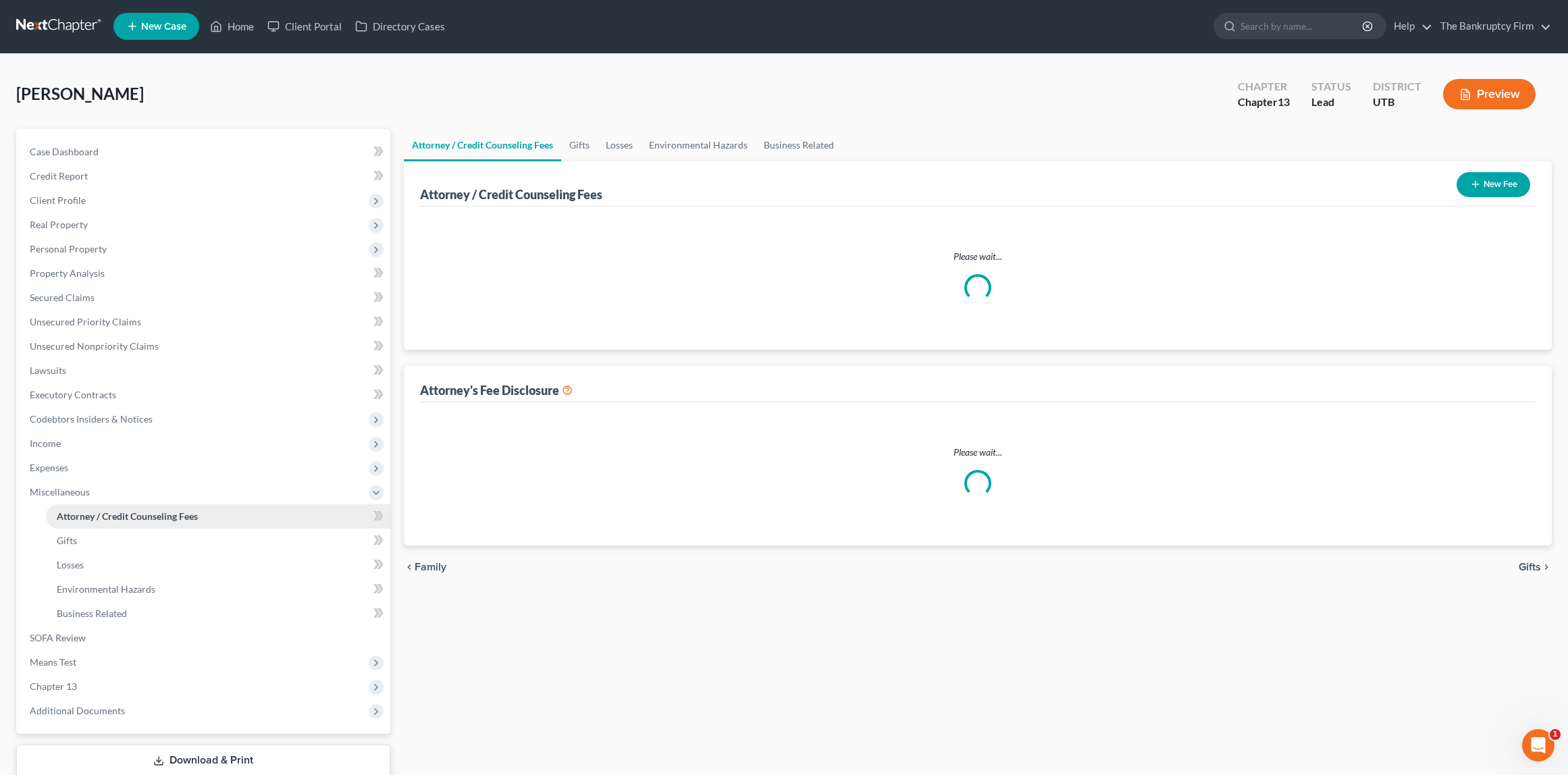
select select "0"
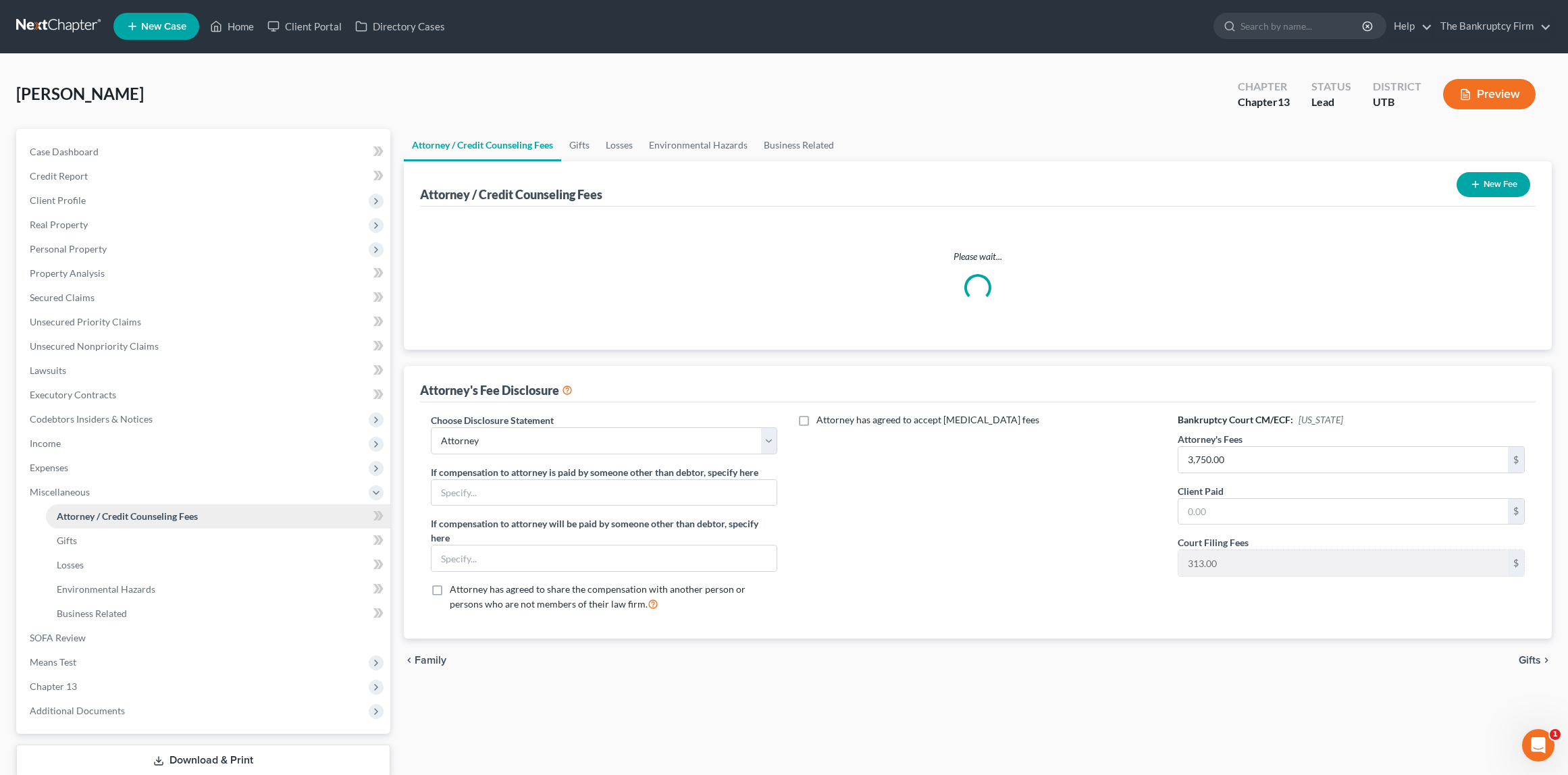
scroll to position [0, 0]
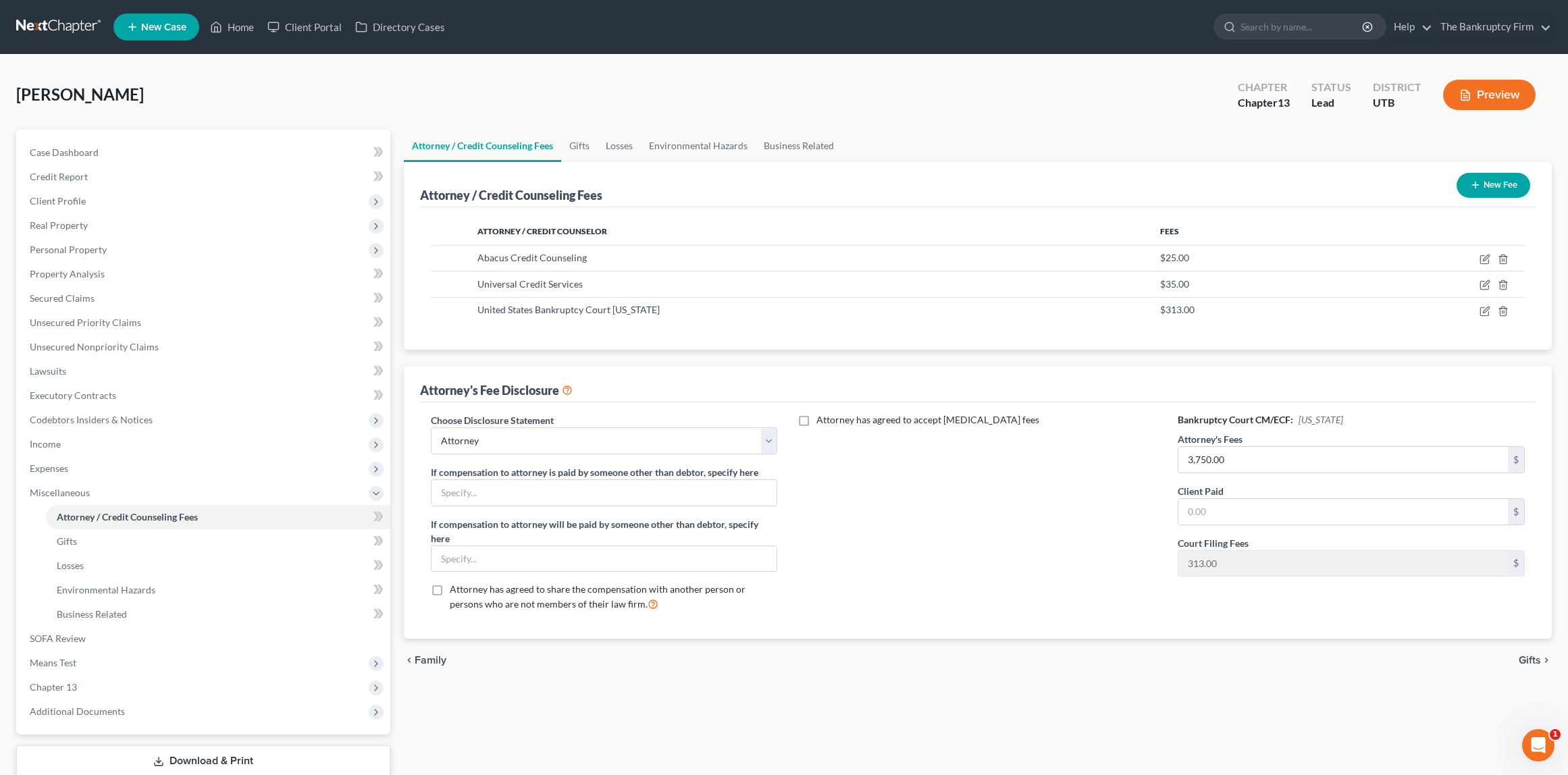
click at [1493, 185] on button "New Fee" at bounding box center [1494, 186] width 74 height 25
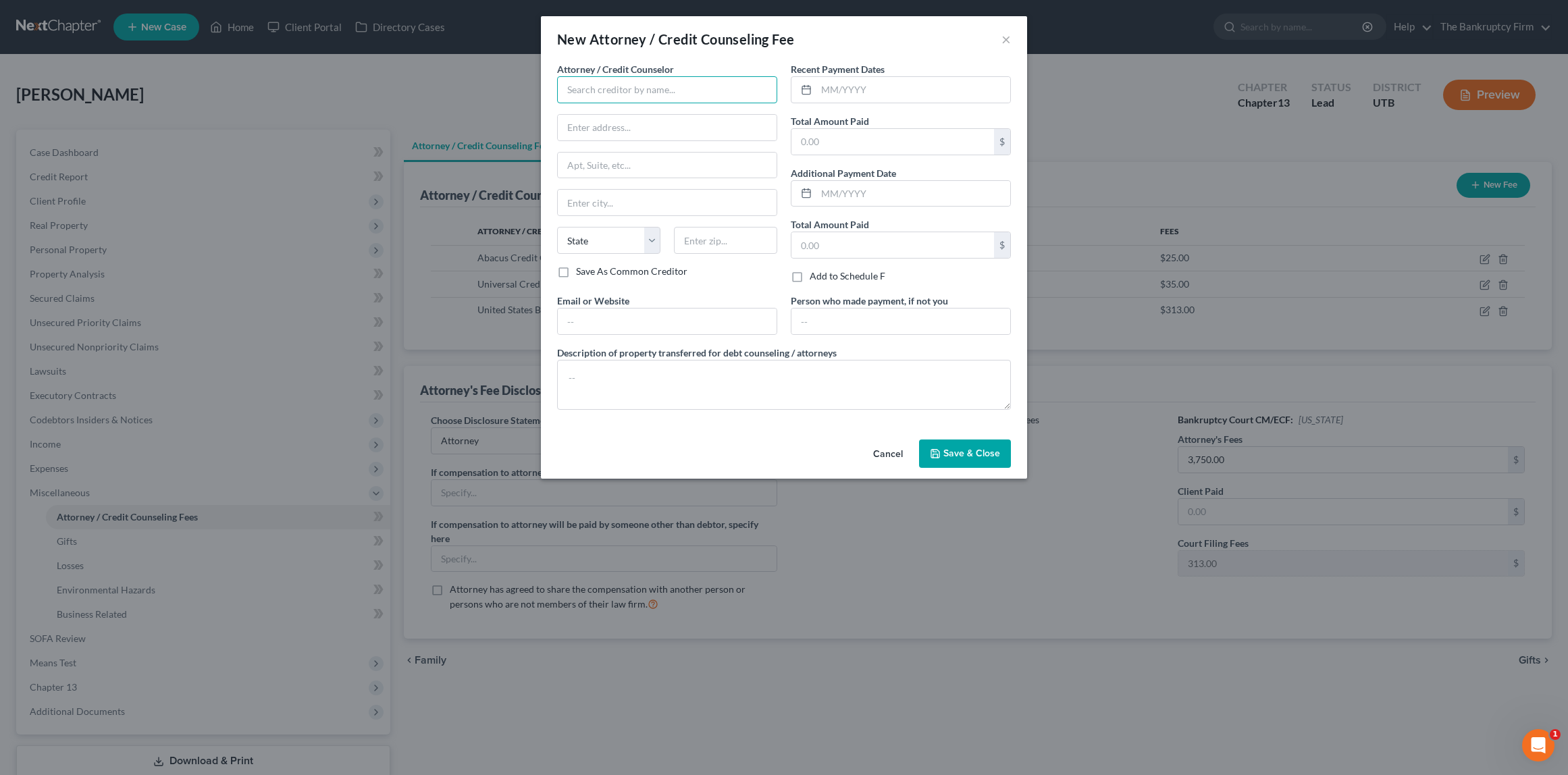
click at [633, 91] on input "text" at bounding box center [667, 90] width 220 height 27
type input "Lon Jenkins"
click at [627, 113] on div "Lon Jenkins" at bounding box center [638, 113] width 140 height 13
type input "32 Exchange Place"
type input "Number 600"
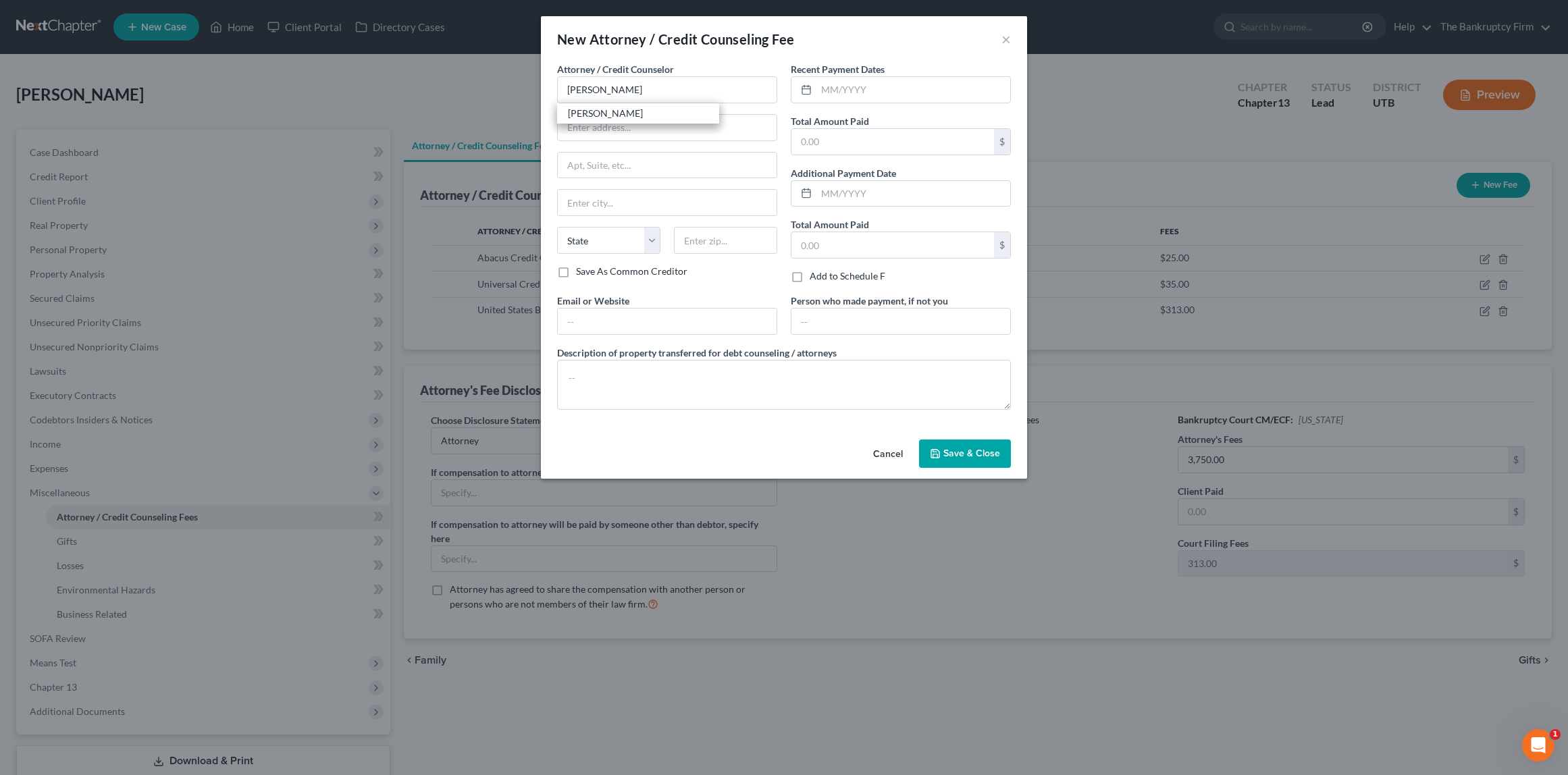
type input "Salt Lake City"
select select "46"
type input "84111-0000"
click at [725, 378] on textarea at bounding box center [784, 385] width 454 height 50
type textarea "Monthly Plan Payments"
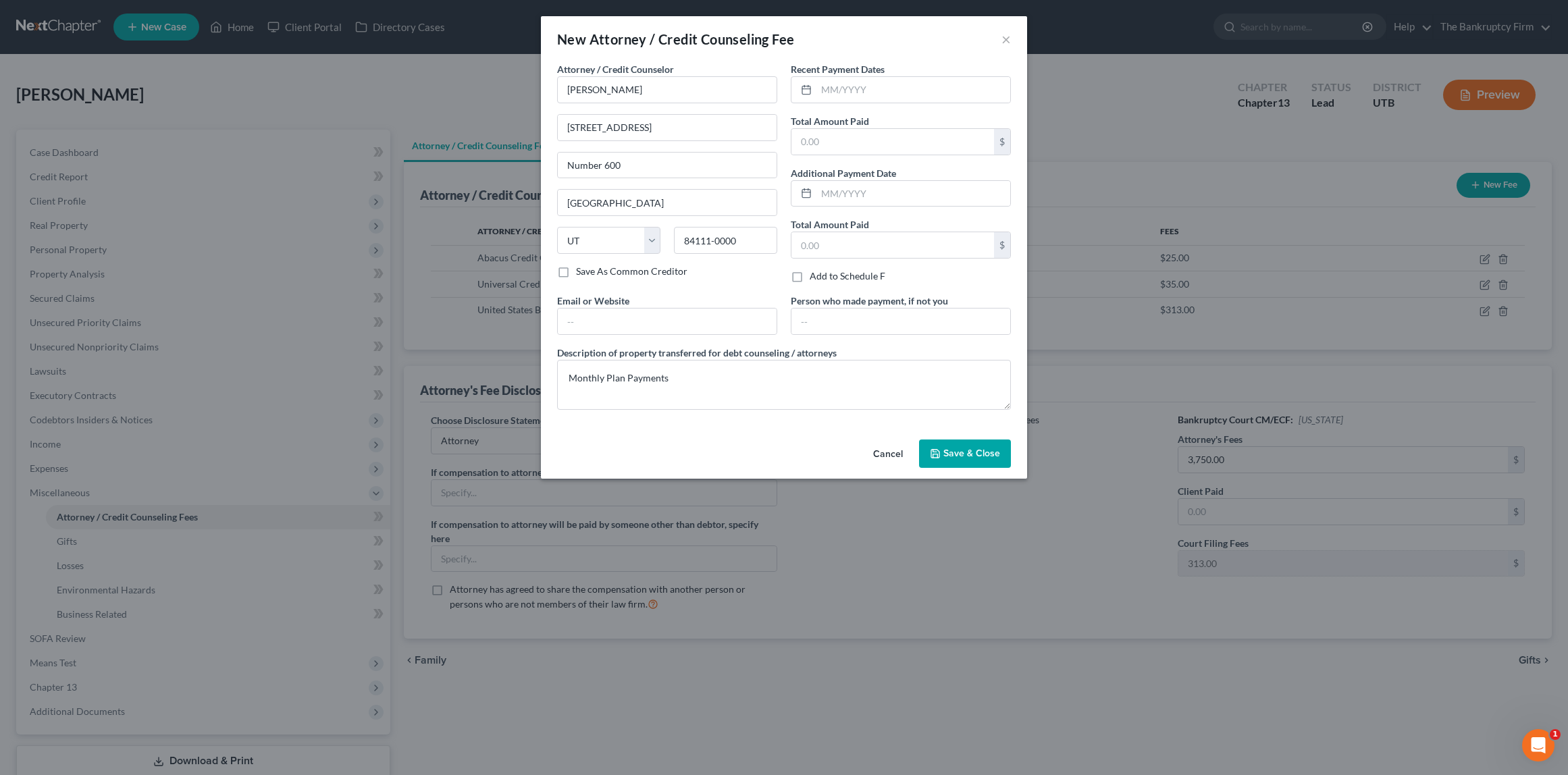
click at [952, 451] on span "Save & Close" at bounding box center [971, 453] width 57 height 12
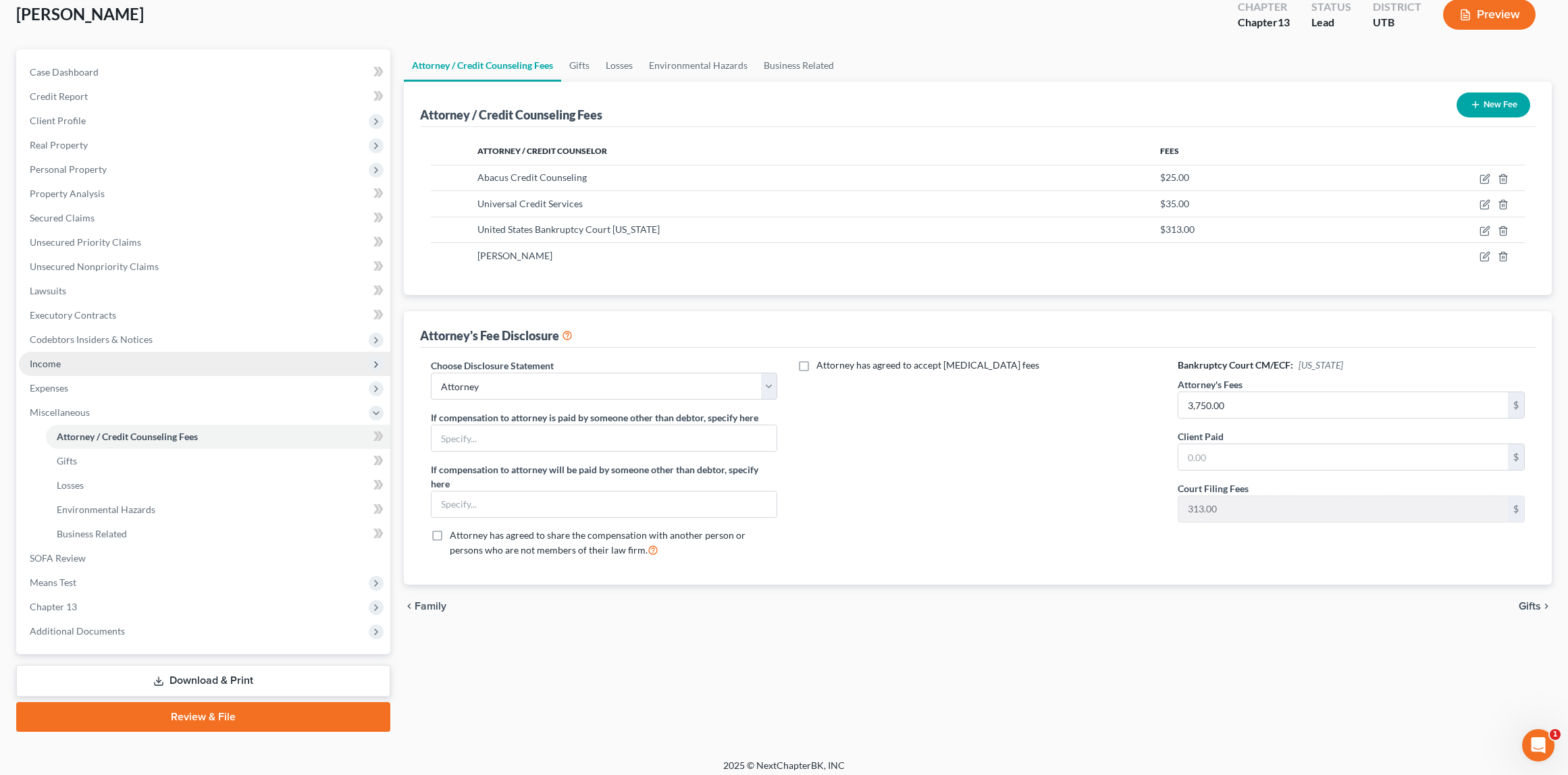
scroll to position [89, 0]
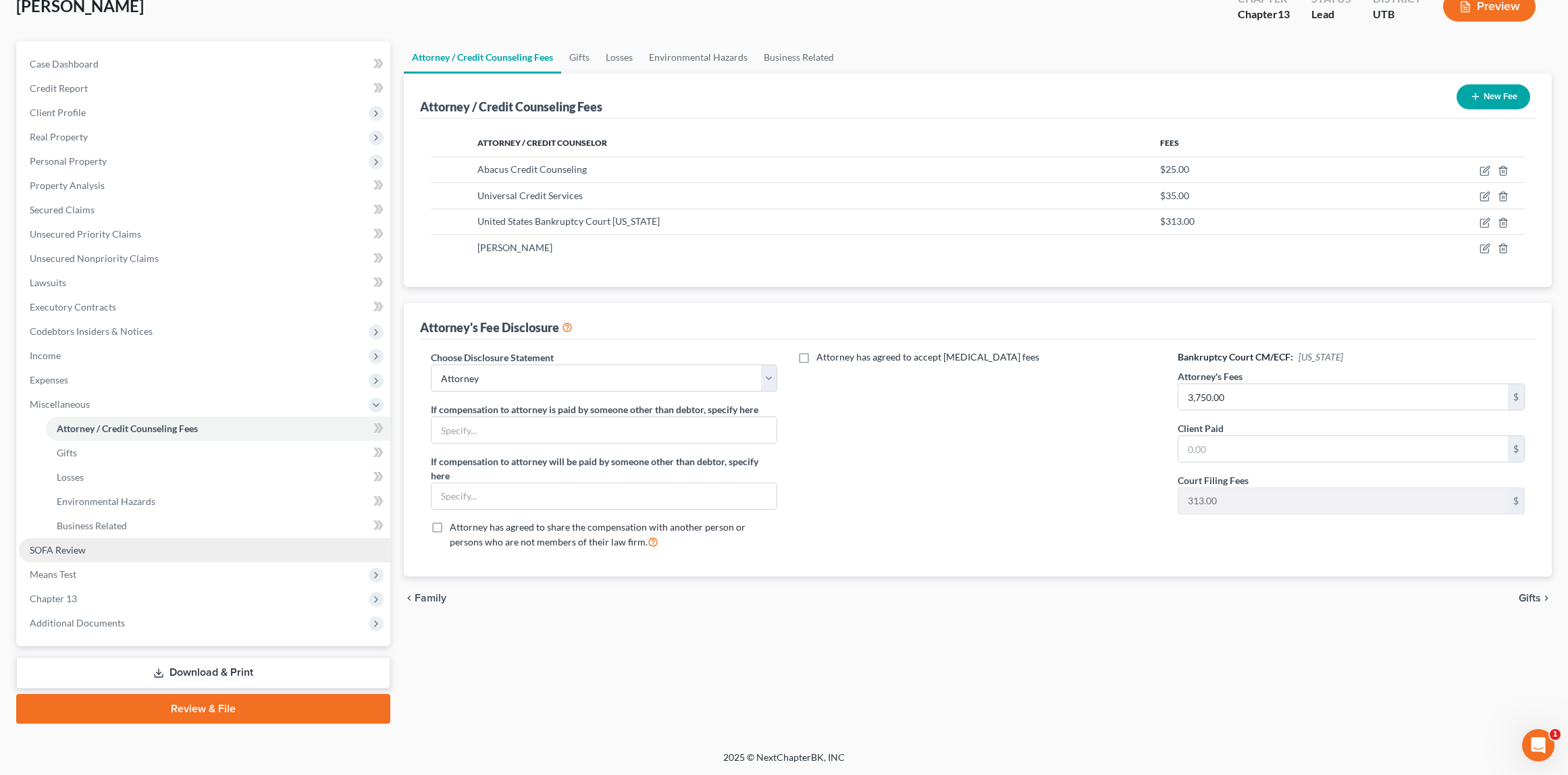
click at [73, 548] on span "SOFA Review" at bounding box center [57, 549] width 56 height 12
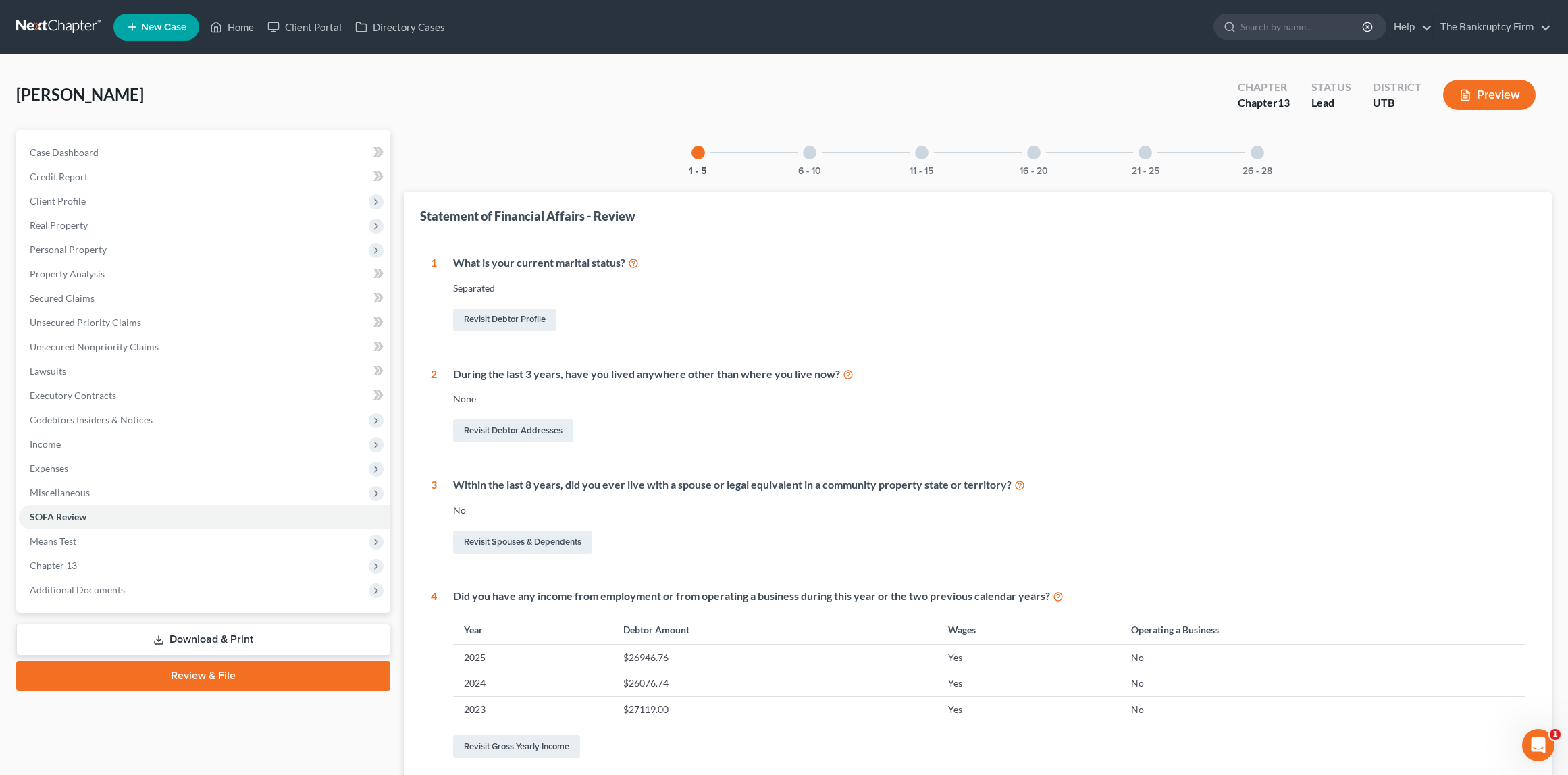
click at [810, 152] on div at bounding box center [810, 152] width 13 height 13
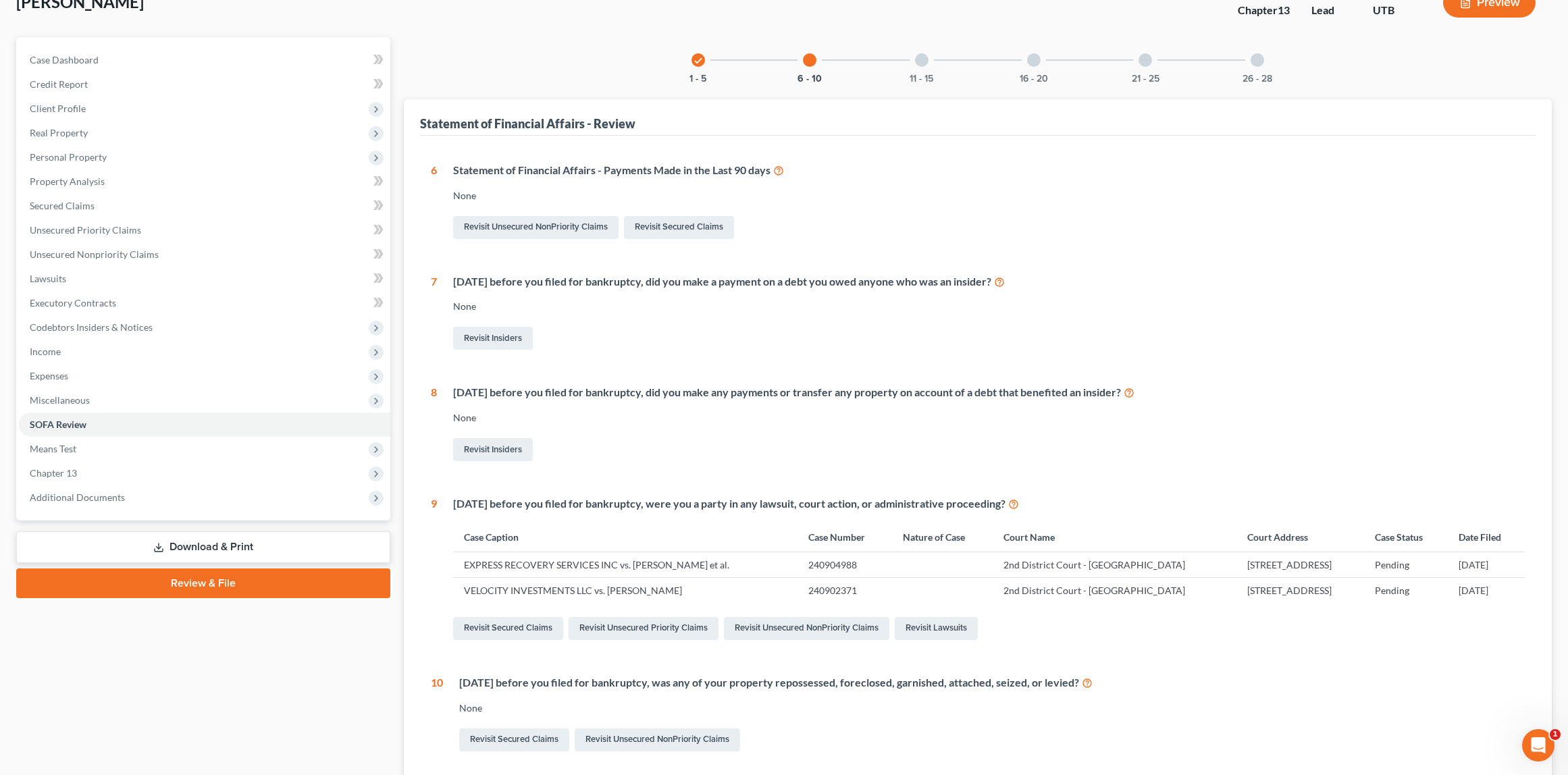
scroll to position [214, 0]
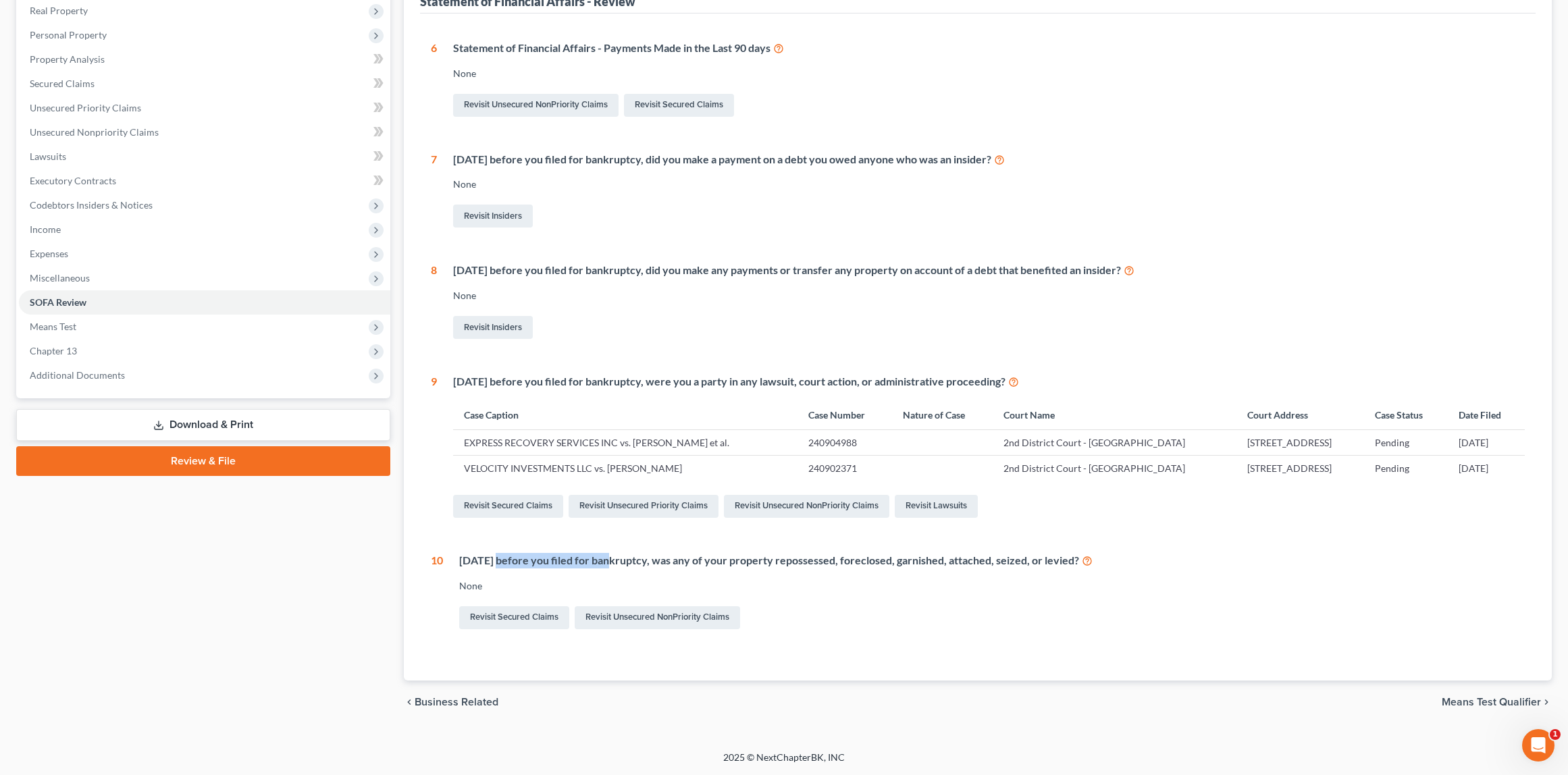
drag, startPoint x: 500, startPoint y: 560, endPoint x: 664, endPoint y: 561, distance: 164.0
click at [613, 562] on div "Within 1 year before you filed for bankruptcy, was any of your property reposse…" at bounding box center [993, 560] width 1066 height 15
click at [667, 561] on div "Within 1 year before you filed for bankruptcy, was any of your property reposse…" at bounding box center [993, 560] width 1066 height 15
drag, startPoint x: 678, startPoint y: 560, endPoint x: 863, endPoint y: 558, distance: 185.0
click at [863, 558] on div "Within 1 year before you filed for bankruptcy, was any of your property reposse…" at bounding box center [993, 560] width 1066 height 15
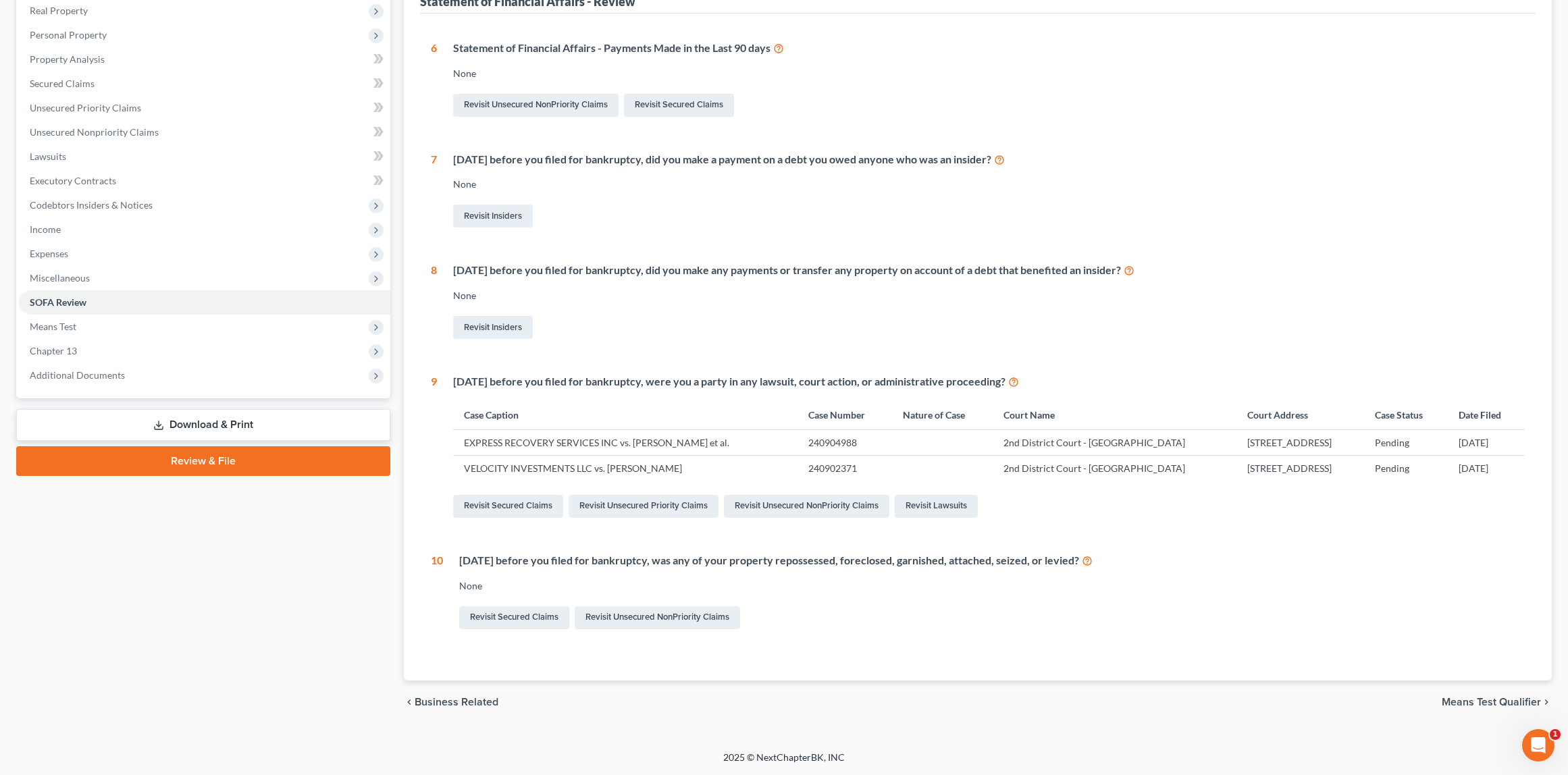
click at [908, 560] on div "Within 1 year before you filed for bankruptcy, was any of your property reposse…" at bounding box center [993, 560] width 1066 height 15
drag, startPoint x: 575, startPoint y: 564, endPoint x: 700, endPoint y: 564, distance: 125.0
click at [700, 564] on div "Within 1 year before you filed for bankruptcy, was any of your property reposse…" at bounding box center [993, 560] width 1066 height 15
click at [724, 560] on div "Within 1 year before you filed for bankruptcy, was any of your property reposse…" at bounding box center [993, 560] width 1066 height 15
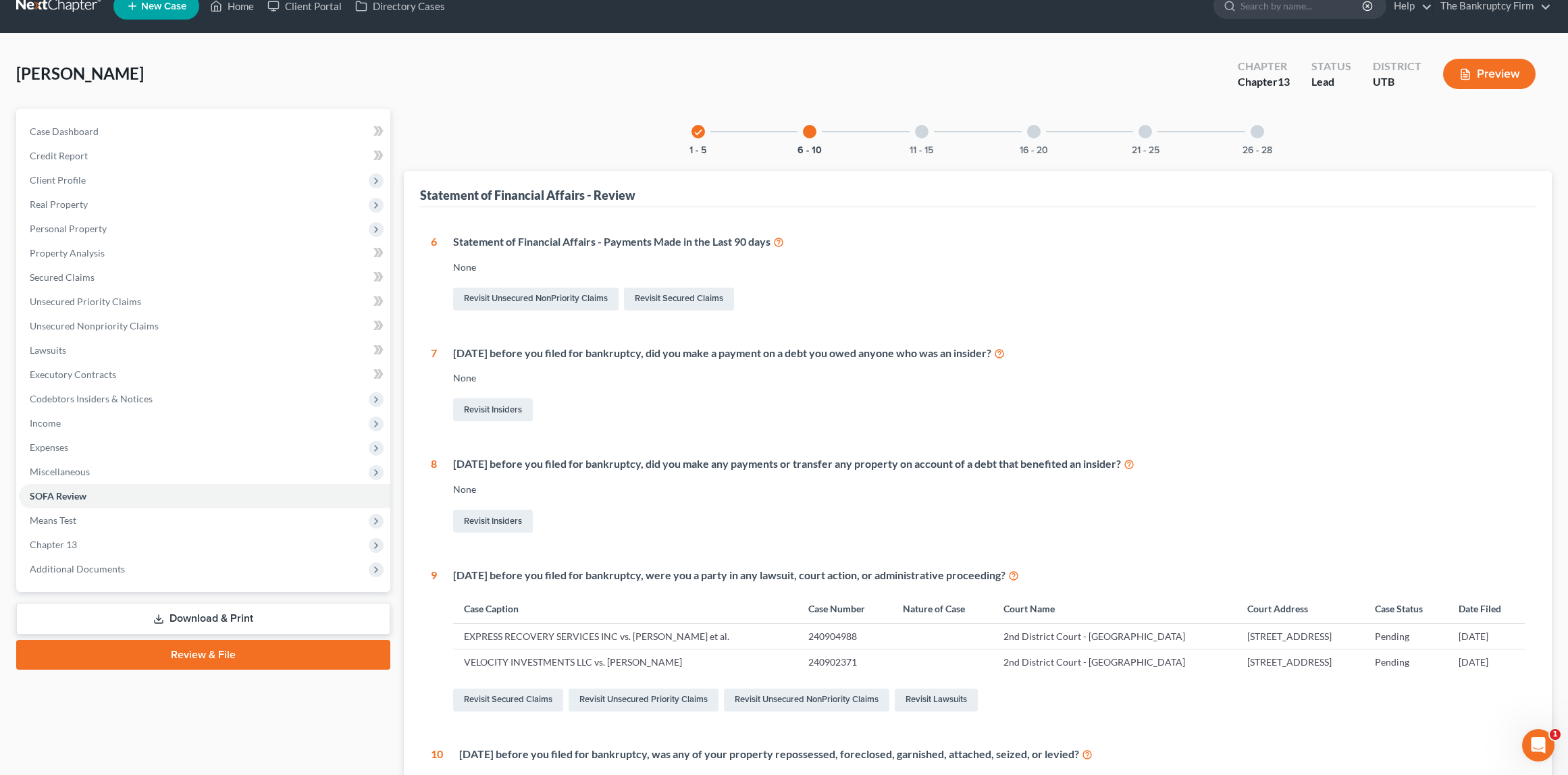
scroll to position [15, 0]
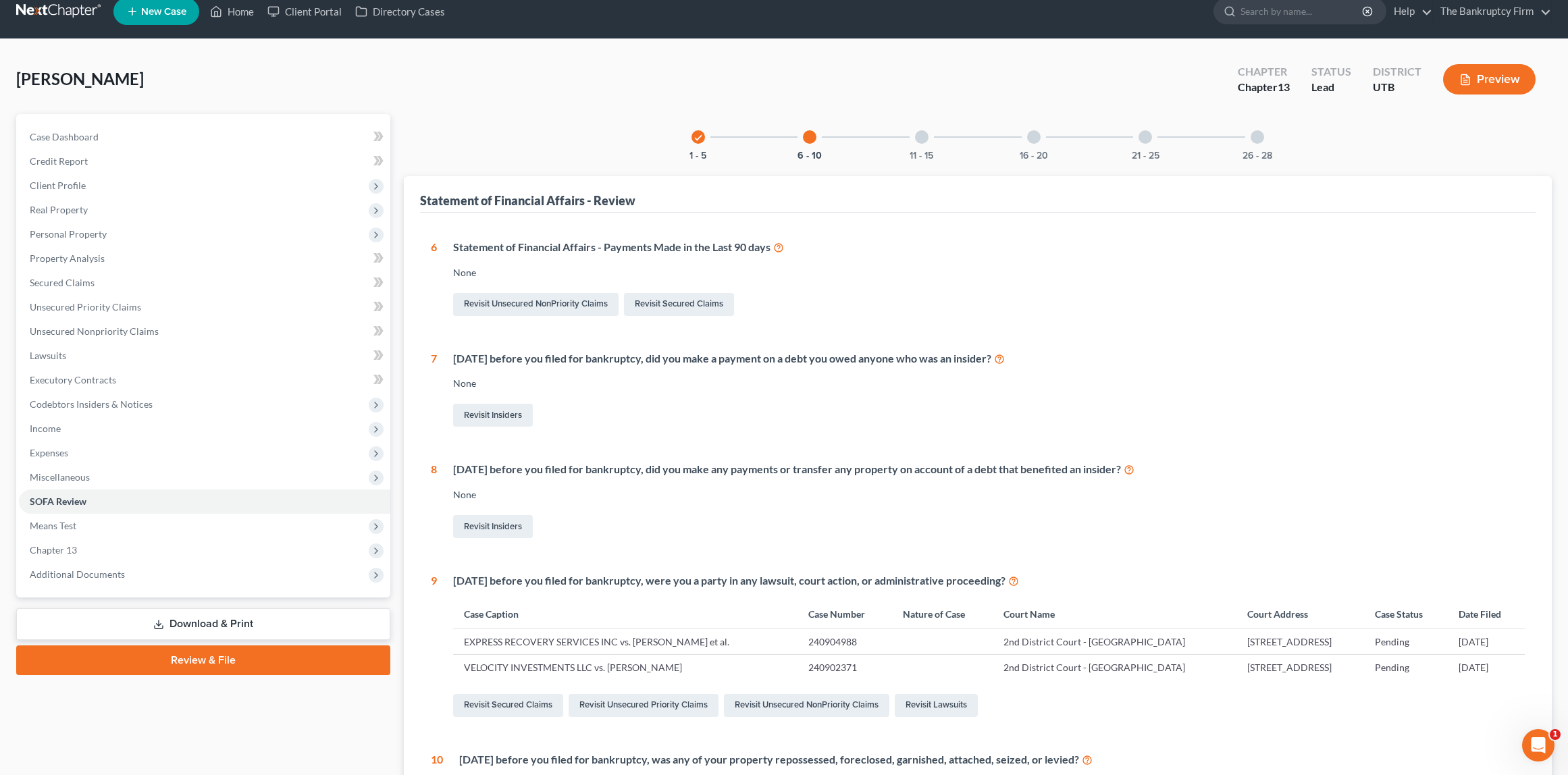
click at [926, 132] on div at bounding box center [921, 136] width 13 height 13
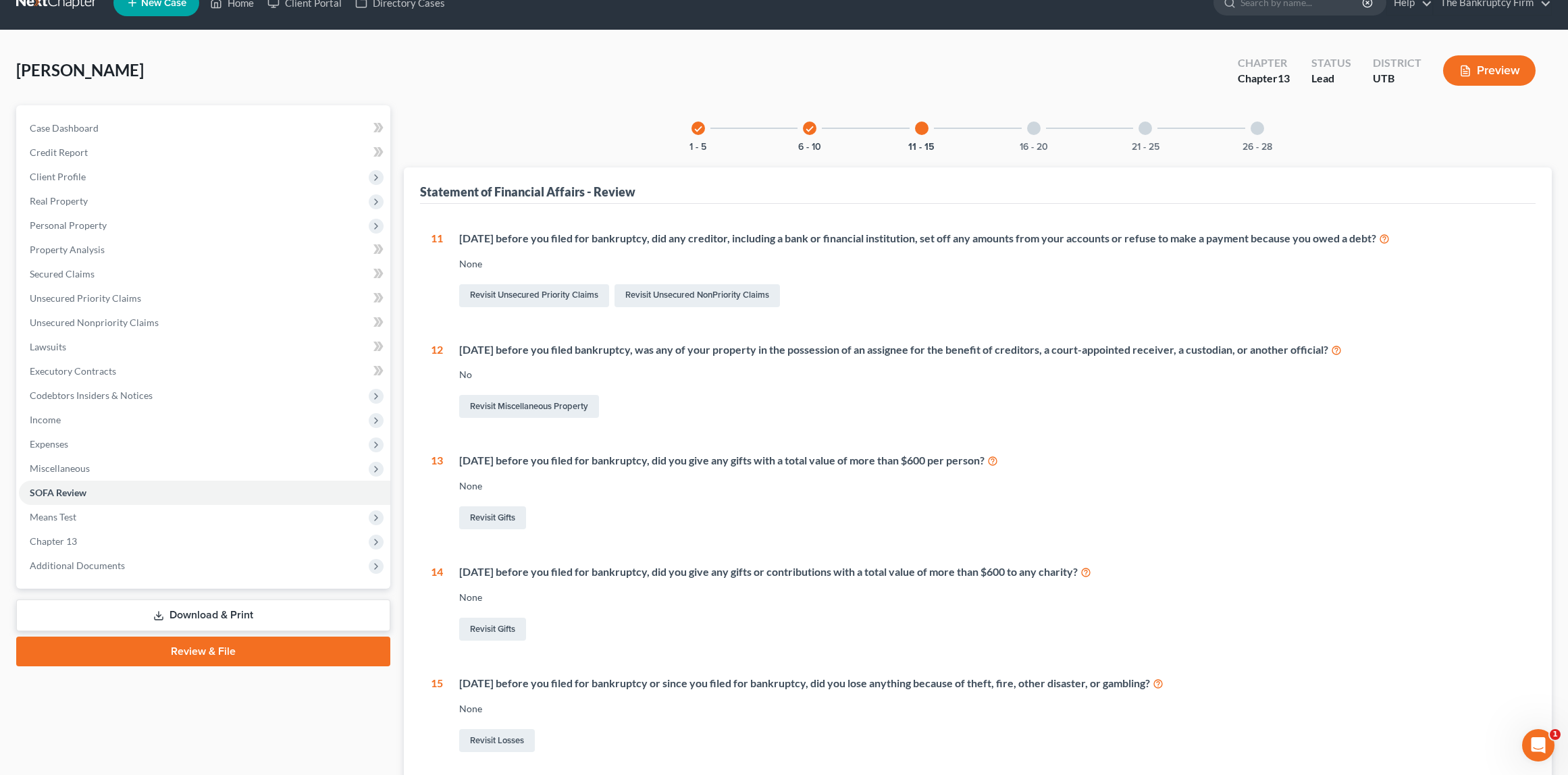
scroll to position [0, 0]
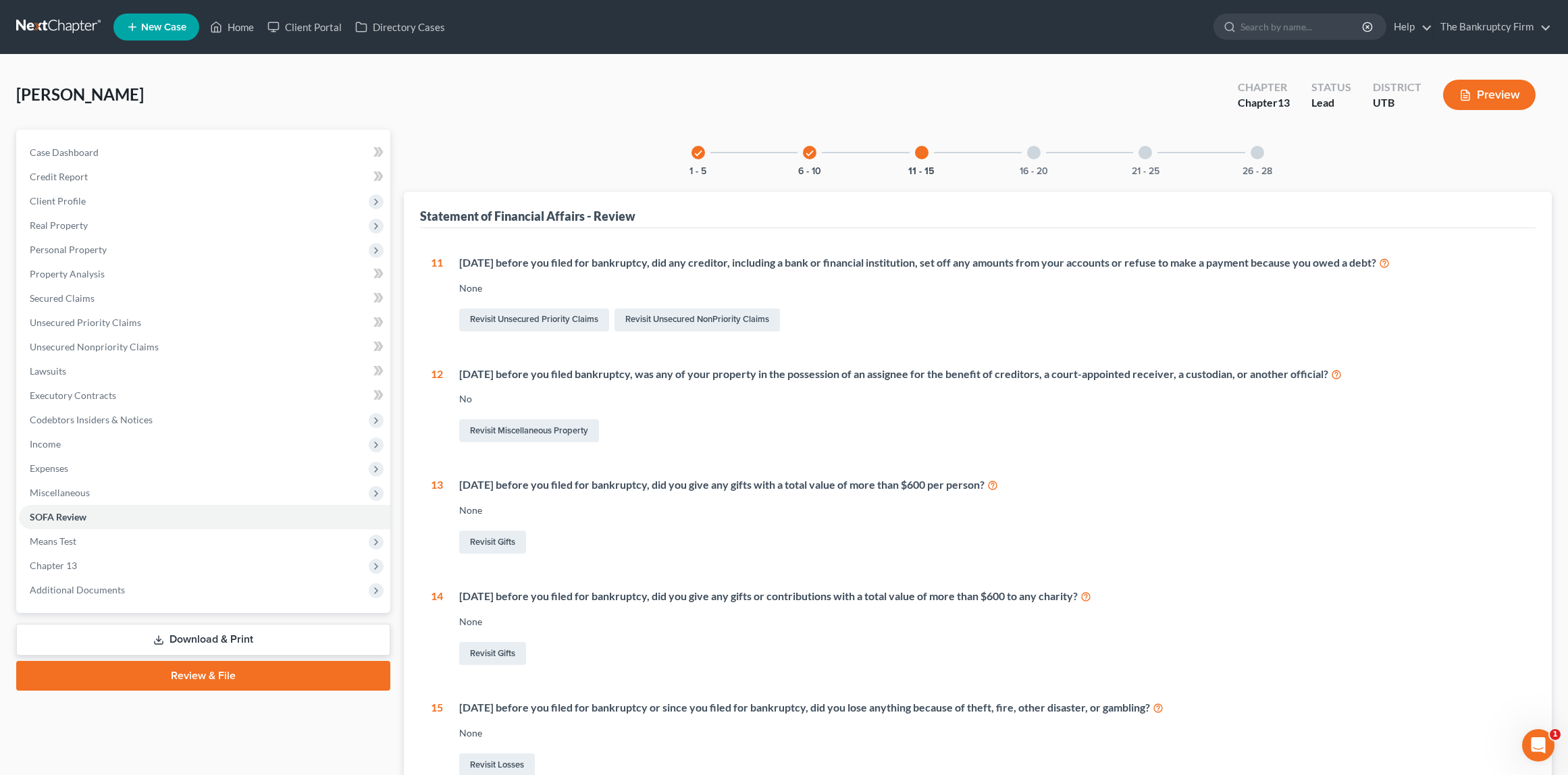
click at [1038, 154] on div at bounding box center [1033, 152] width 13 height 13
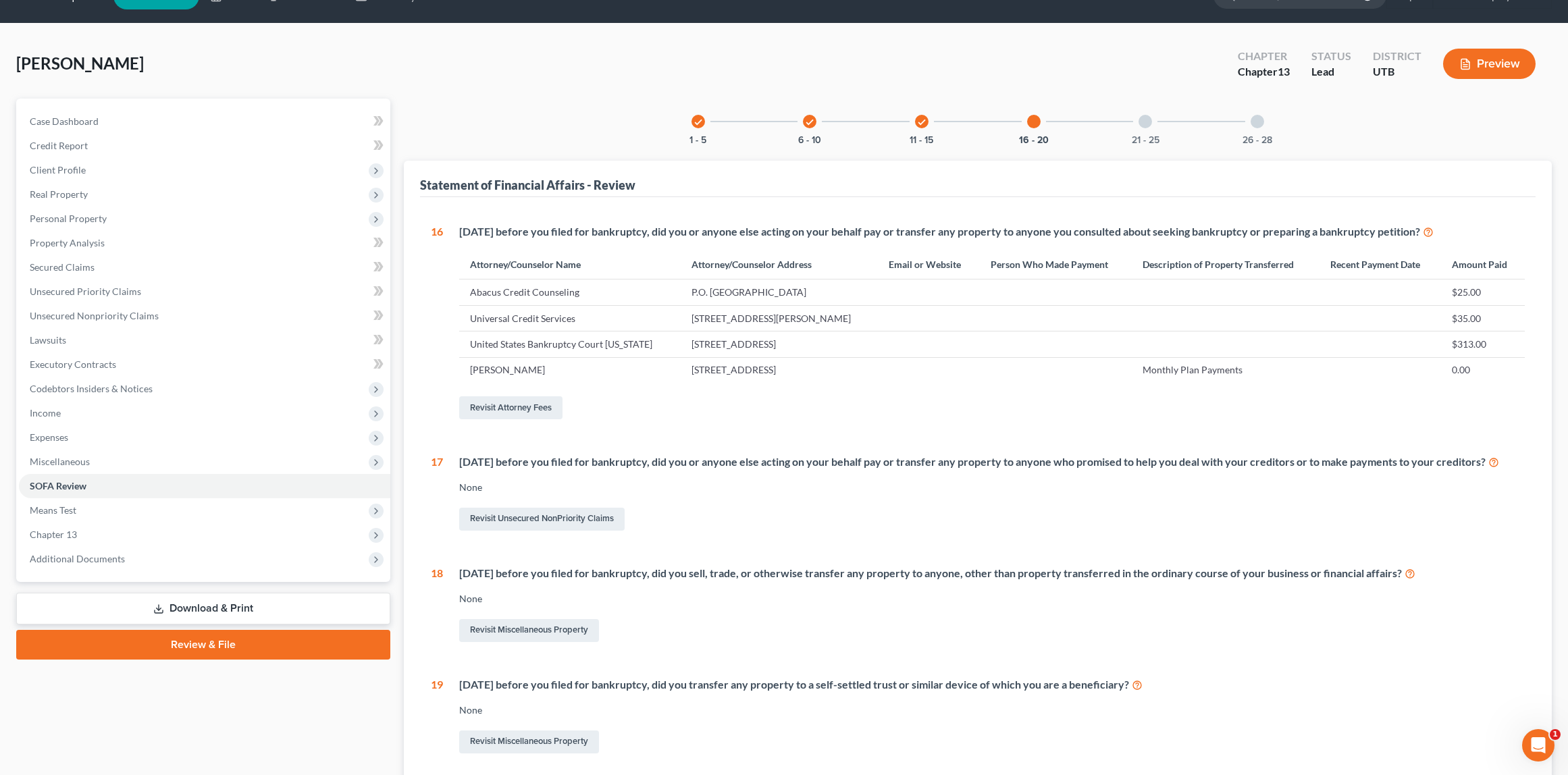
scroll to position [19, 0]
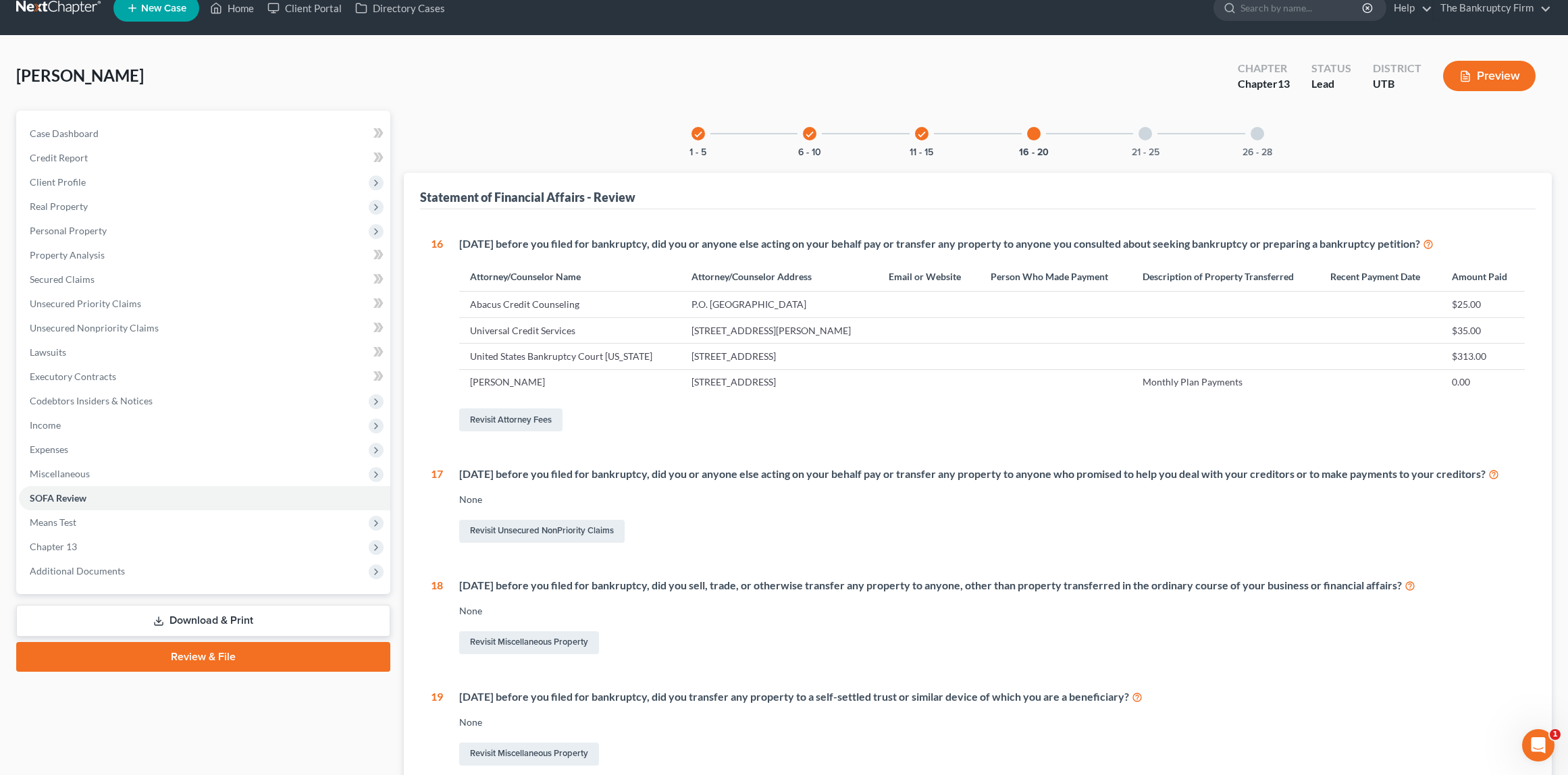
drag, startPoint x: 651, startPoint y: 352, endPoint x: 803, endPoint y: 353, distance: 152.0
click at [803, 353] on td "350 South Main, Salt Lake City, UT 84101" at bounding box center [779, 356] width 197 height 26
click at [814, 404] on div "Within 1 year before you filed for bankruptcy, did you or anyone else acting on…" at bounding box center [985, 335] width 1082 height 197
click at [1147, 135] on div at bounding box center [1144, 133] width 13 height 13
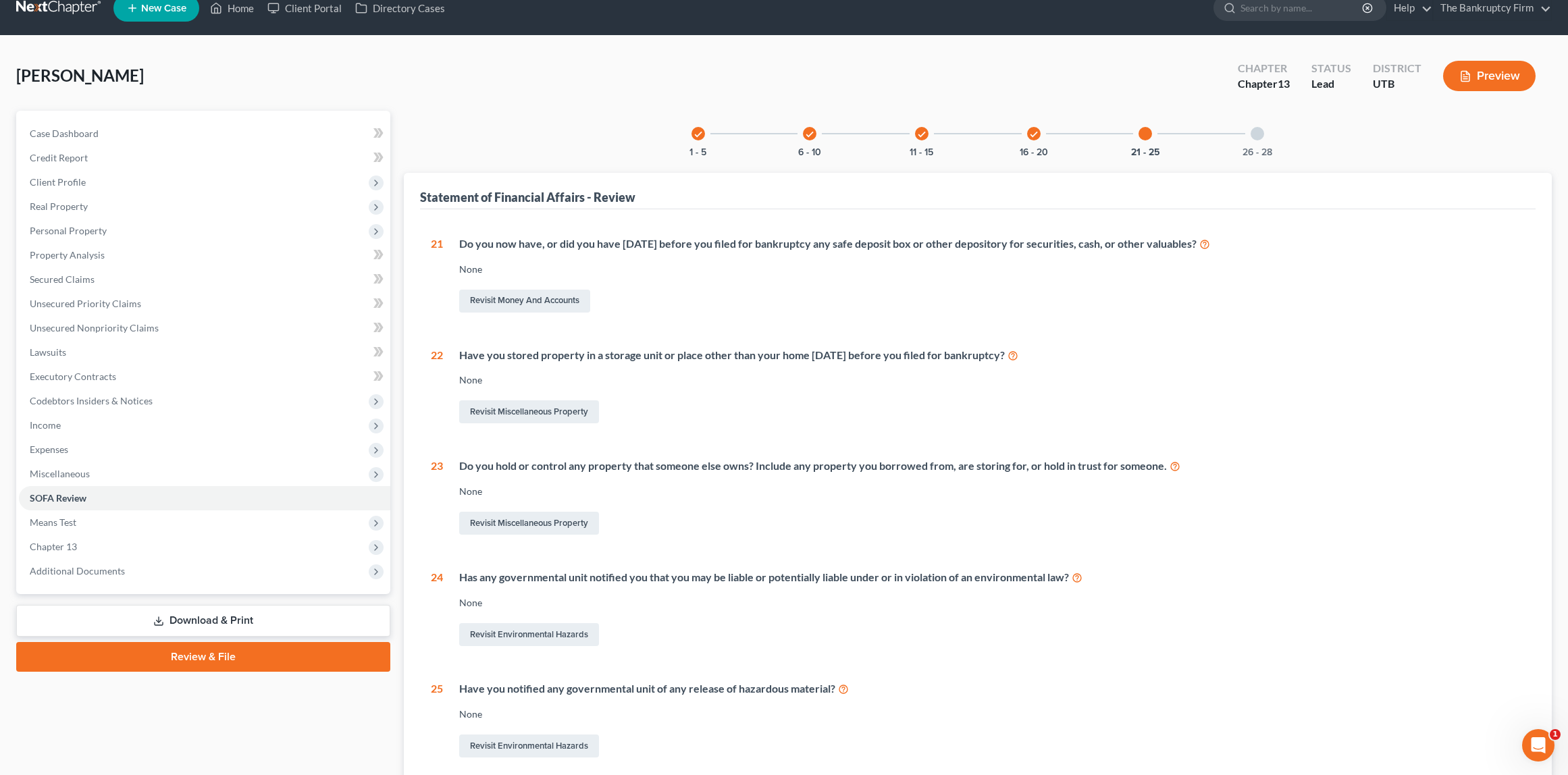
scroll to position [0, 0]
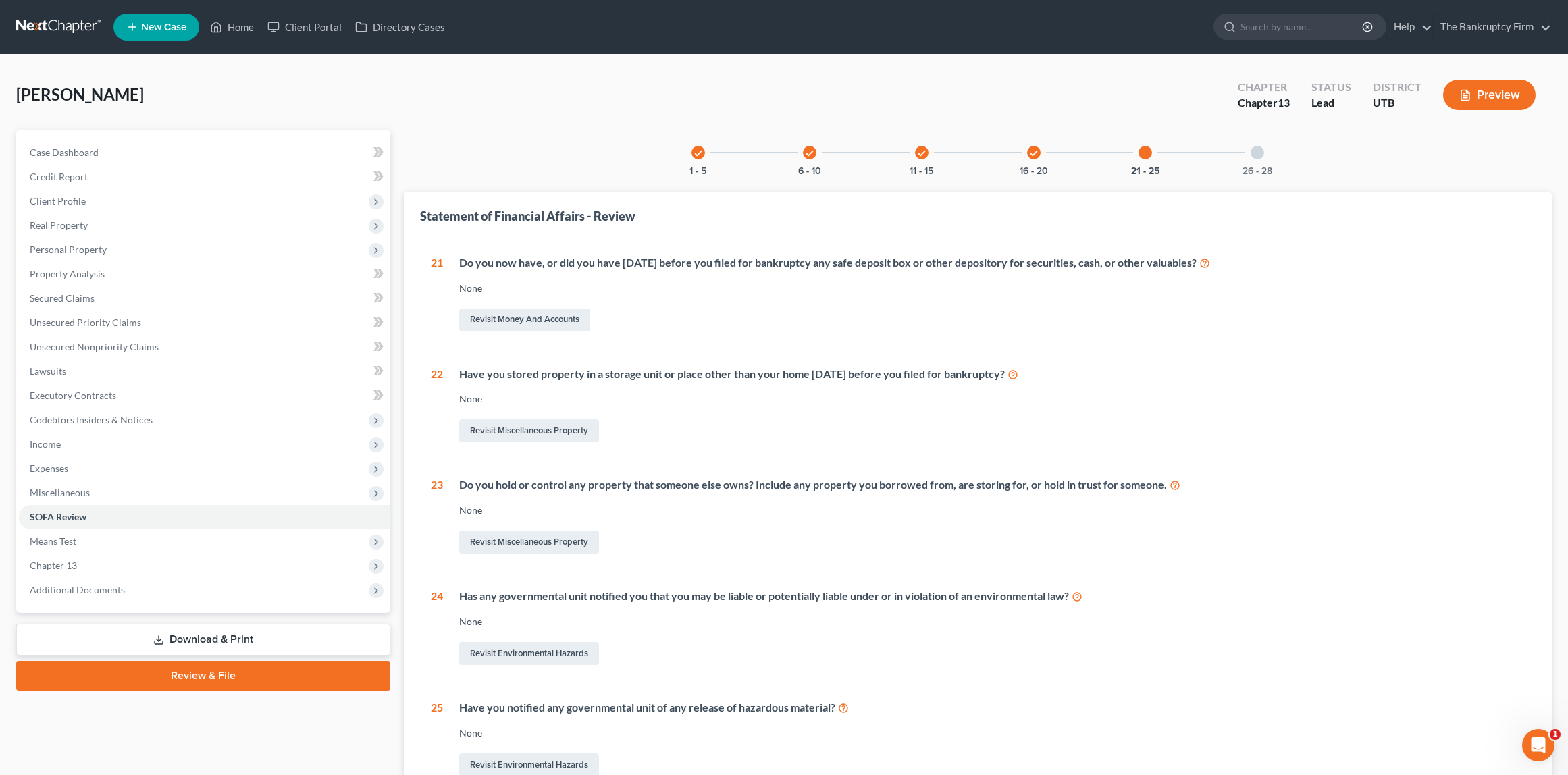
click at [1258, 152] on div at bounding box center [1257, 152] width 13 height 13
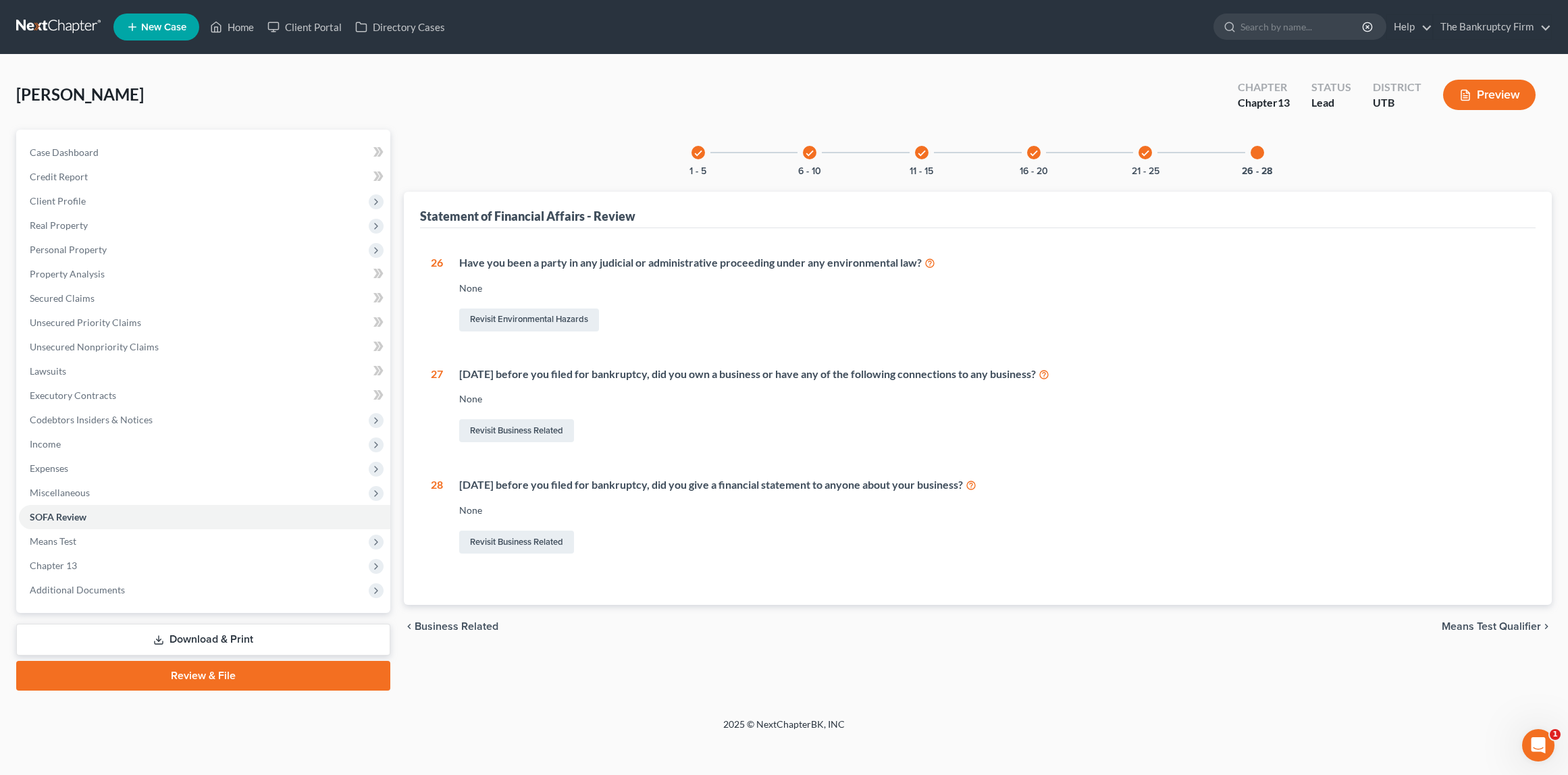
click at [490, 124] on div "Maldonado, Stephanie Upgraded Chapter Chapter 13 Status Lead District UTB Previ…" at bounding box center [784, 100] width 1536 height 58
click at [75, 541] on span "Means Test" at bounding box center [53, 541] width 47 height 12
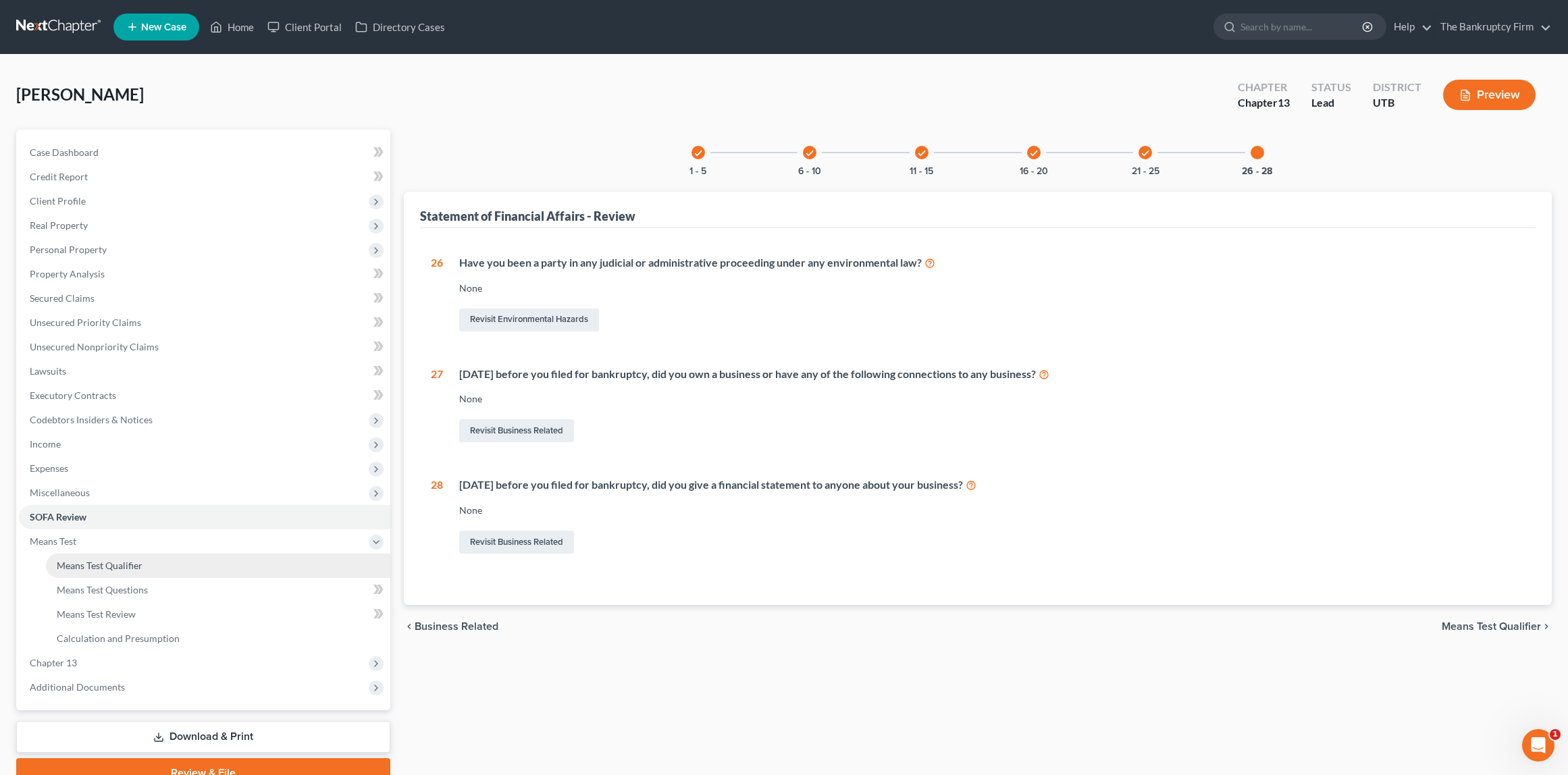
click at [109, 562] on span "Means Test Qualifier" at bounding box center [100, 565] width 86 height 12
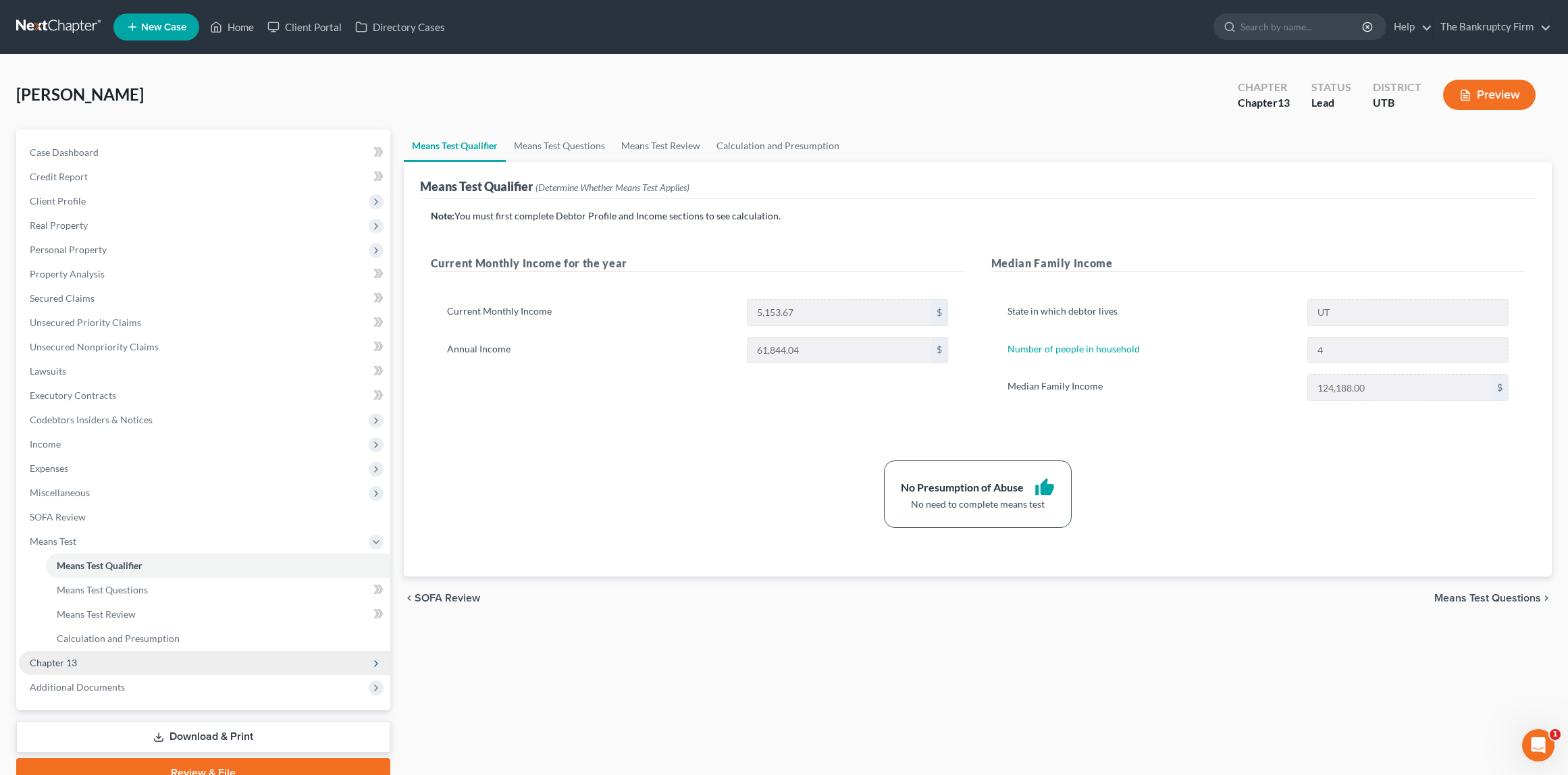
click at [89, 664] on span "Chapter 13" at bounding box center [205, 662] width 372 height 24
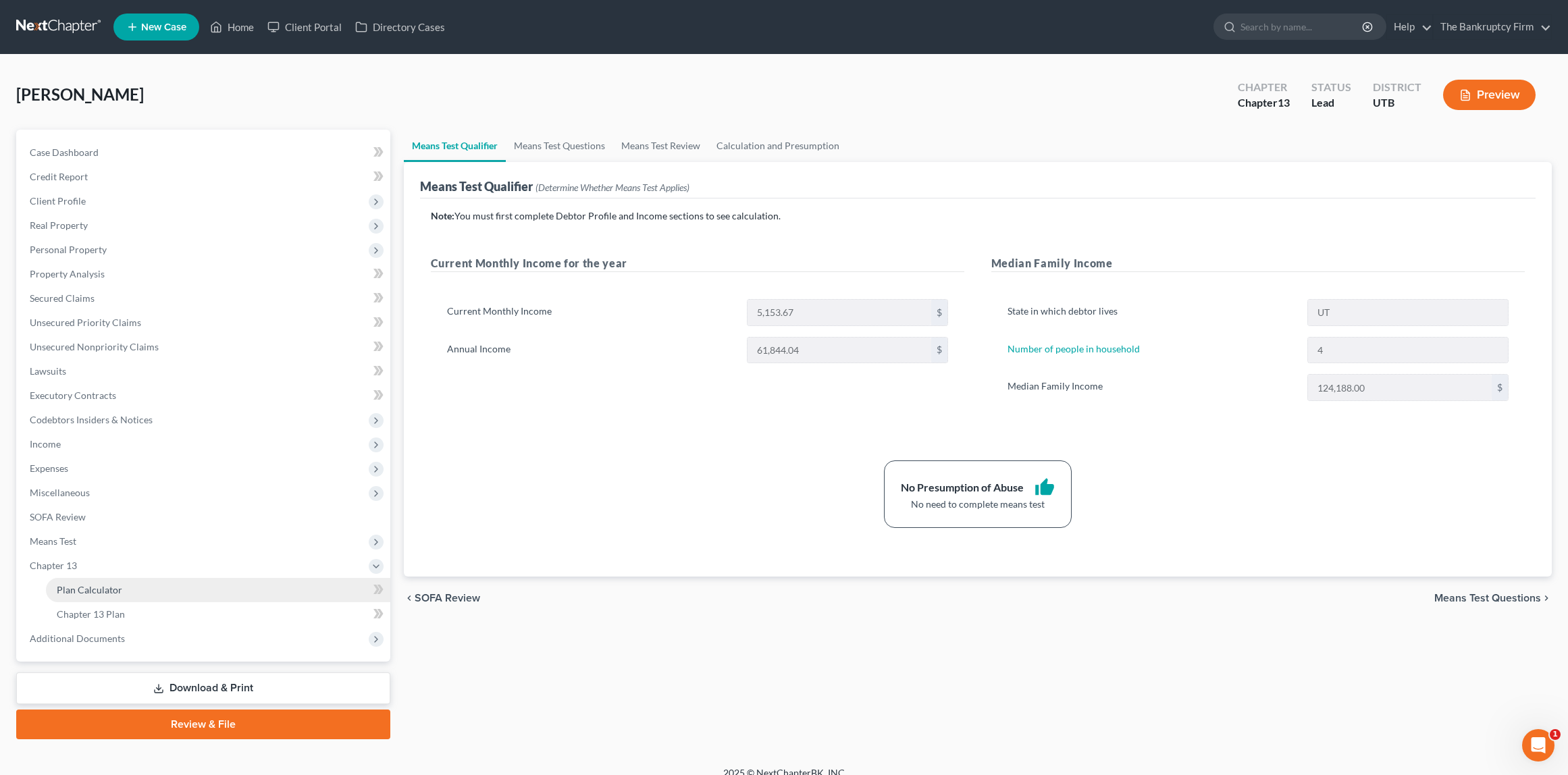
click at [104, 584] on span "Plan Calculator" at bounding box center [89, 589] width 66 height 12
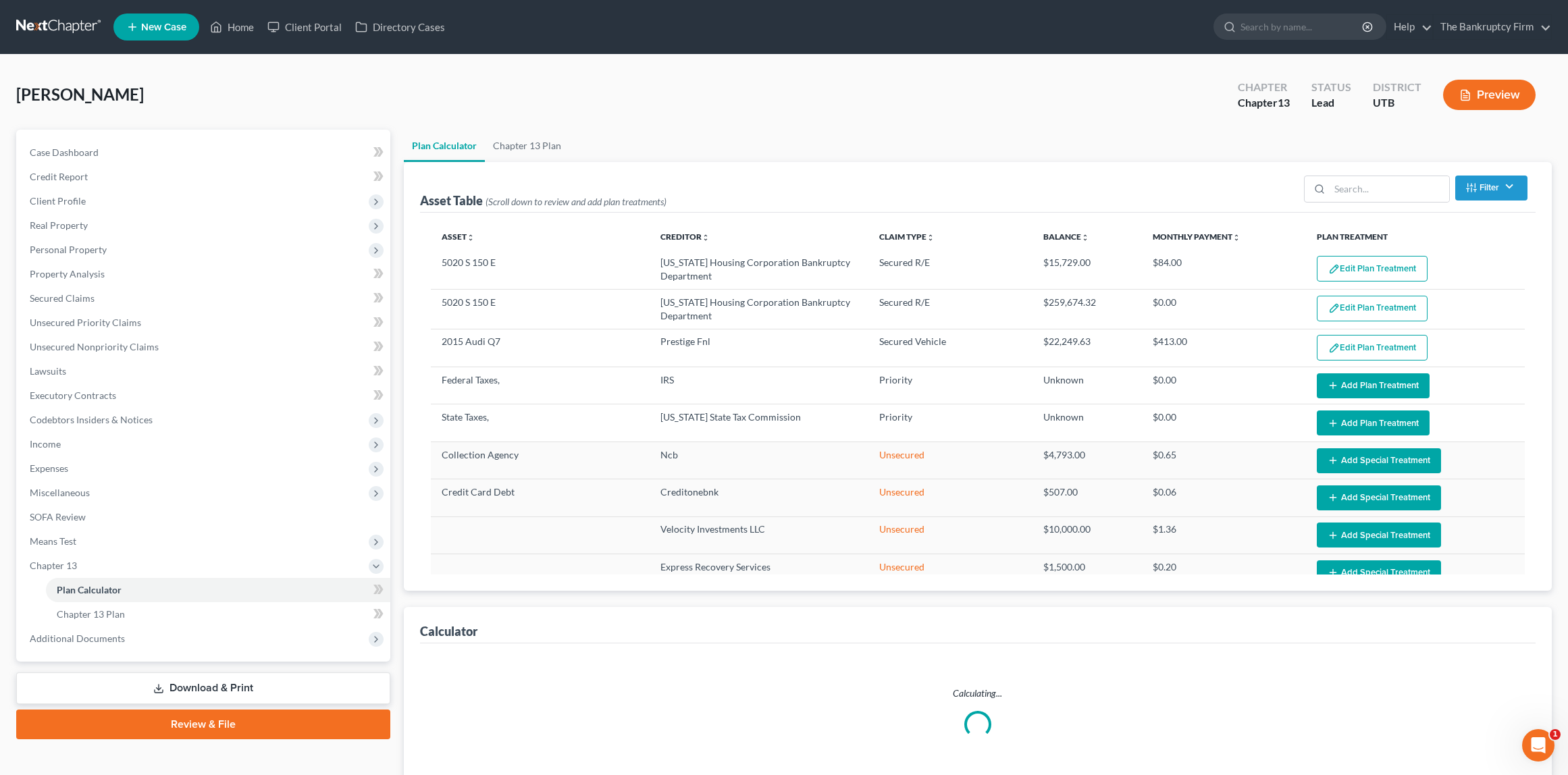
select select "59"
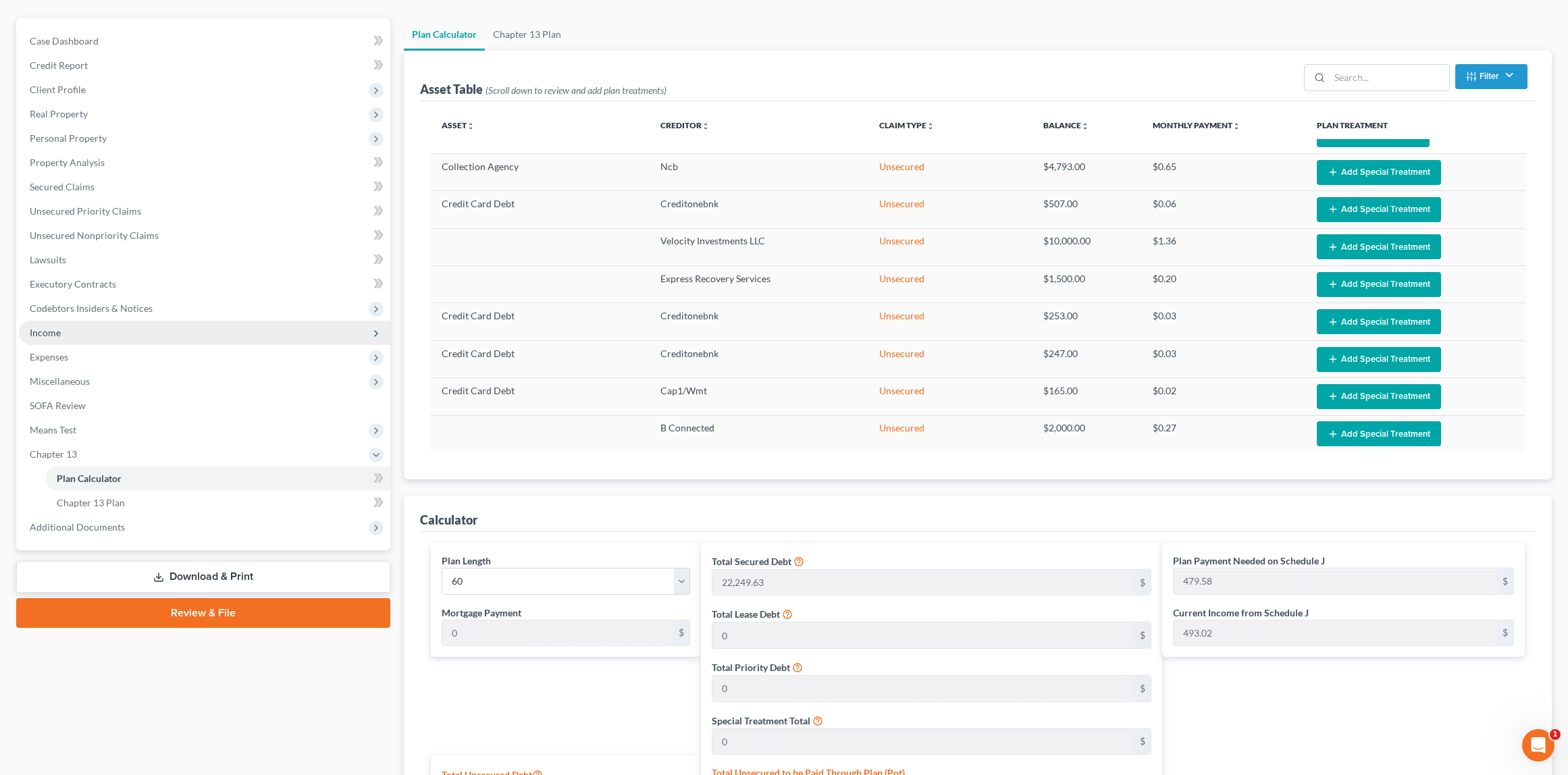
scroll to position [112, 0]
click at [67, 334] on span "Income" at bounding box center [205, 332] width 372 height 24
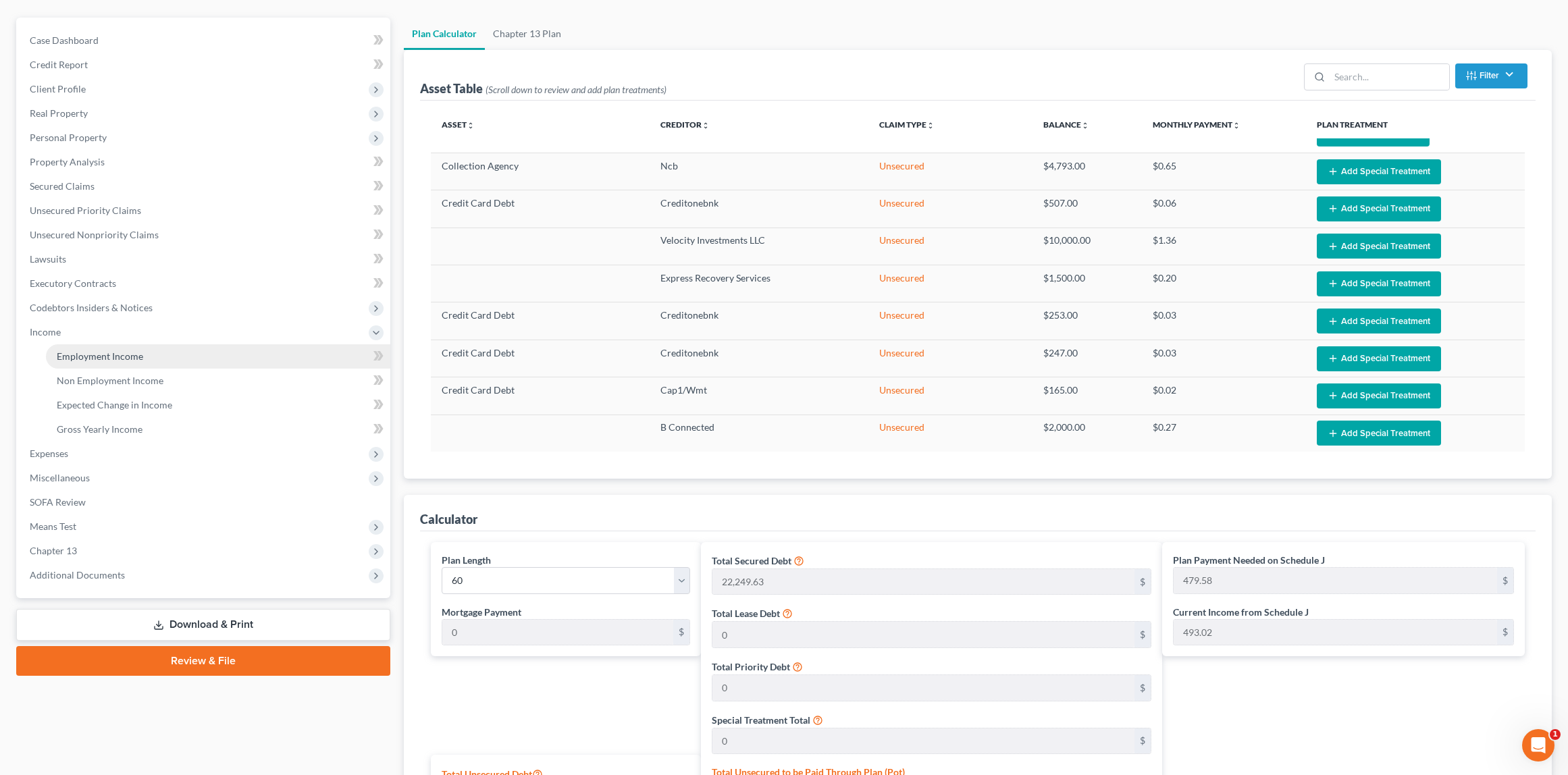
click at [168, 353] on link "Employment Income" at bounding box center [218, 356] width 345 height 24
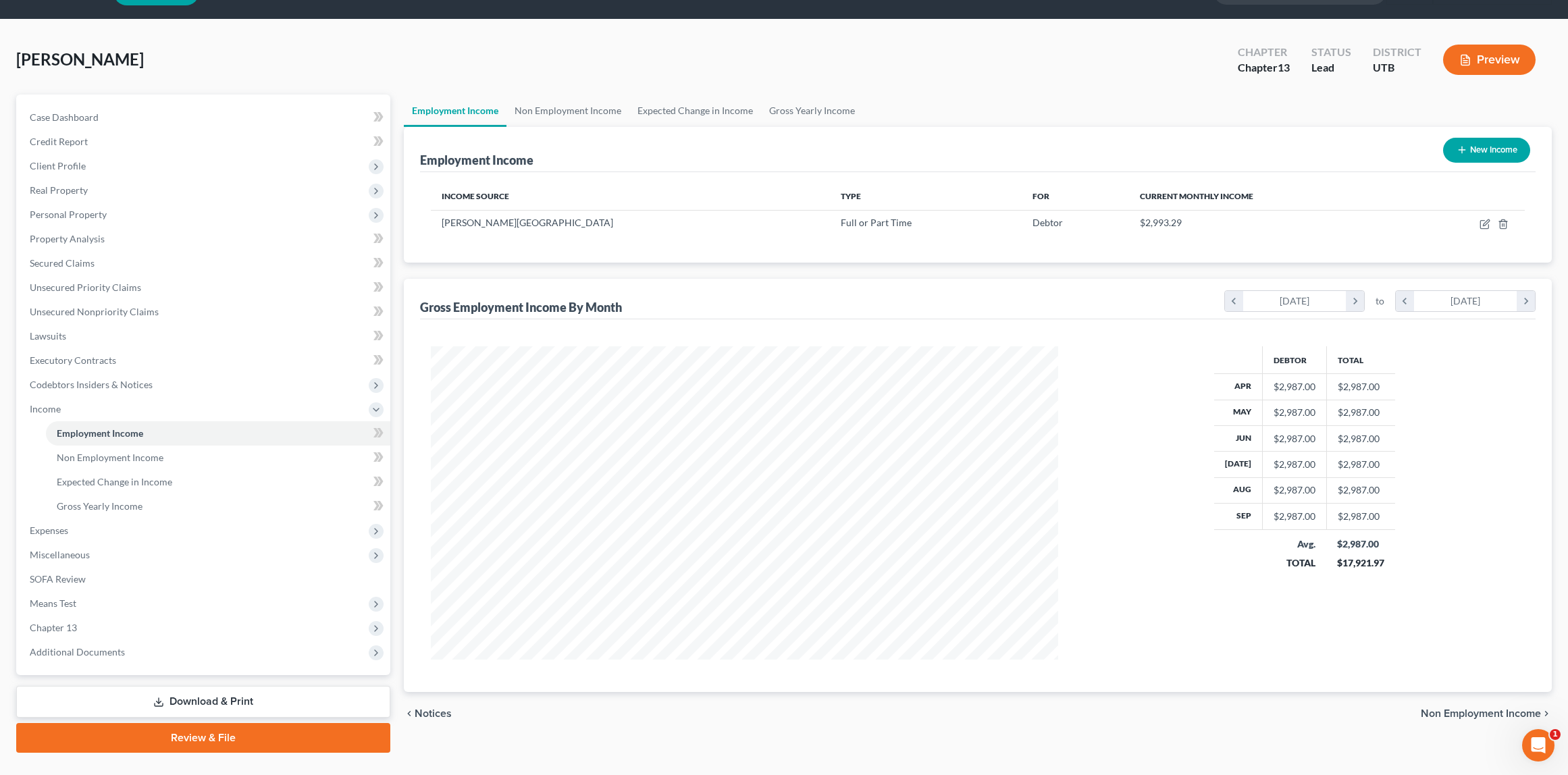
scroll to position [48, 0]
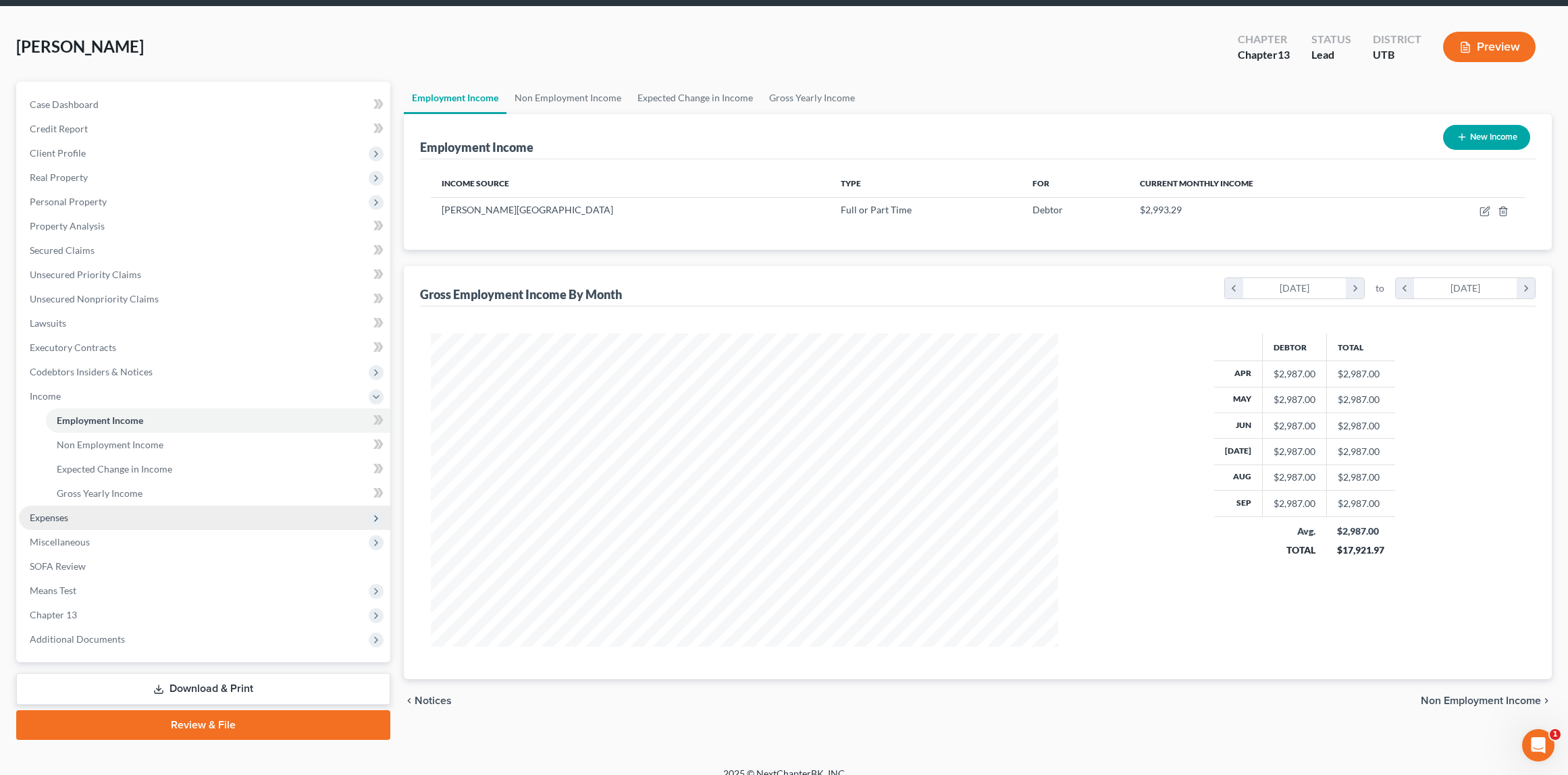
click at [66, 511] on span "Expenses" at bounding box center [48, 517] width 39 height 12
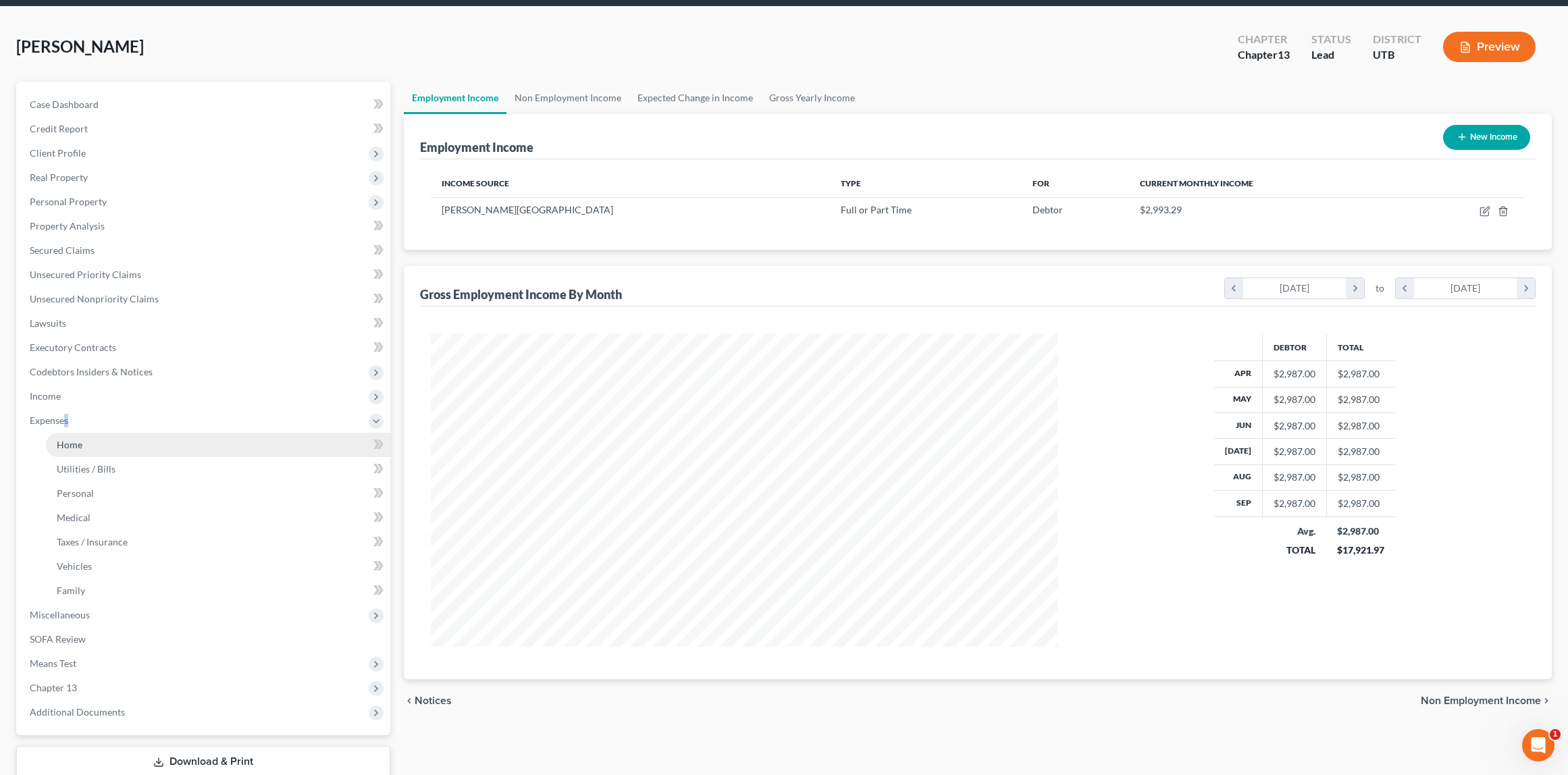
click at [72, 441] on span "Home" at bounding box center [69, 444] width 26 height 12
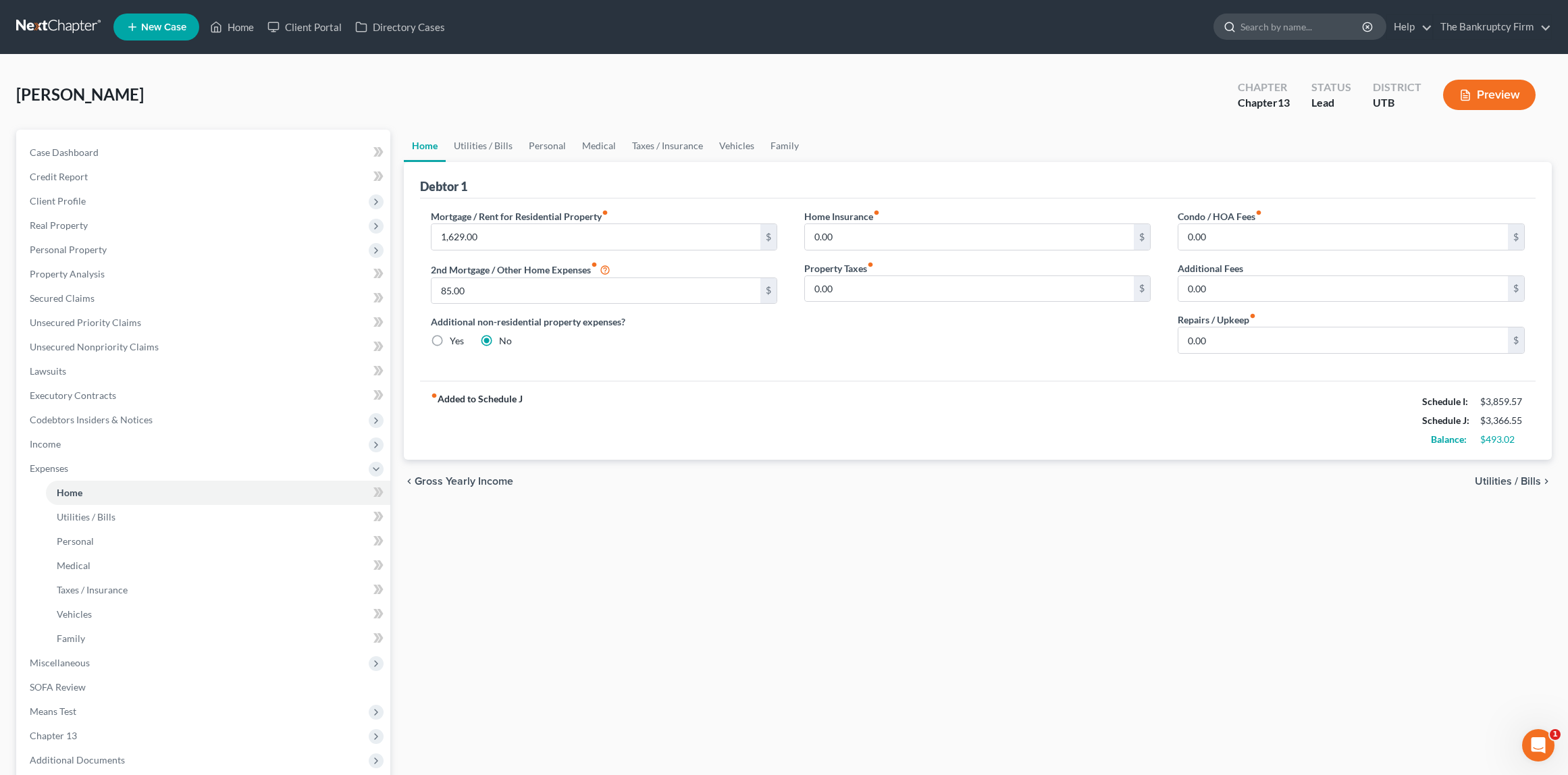
click at [1280, 35] on input "search" at bounding box center [1302, 27] width 124 height 25
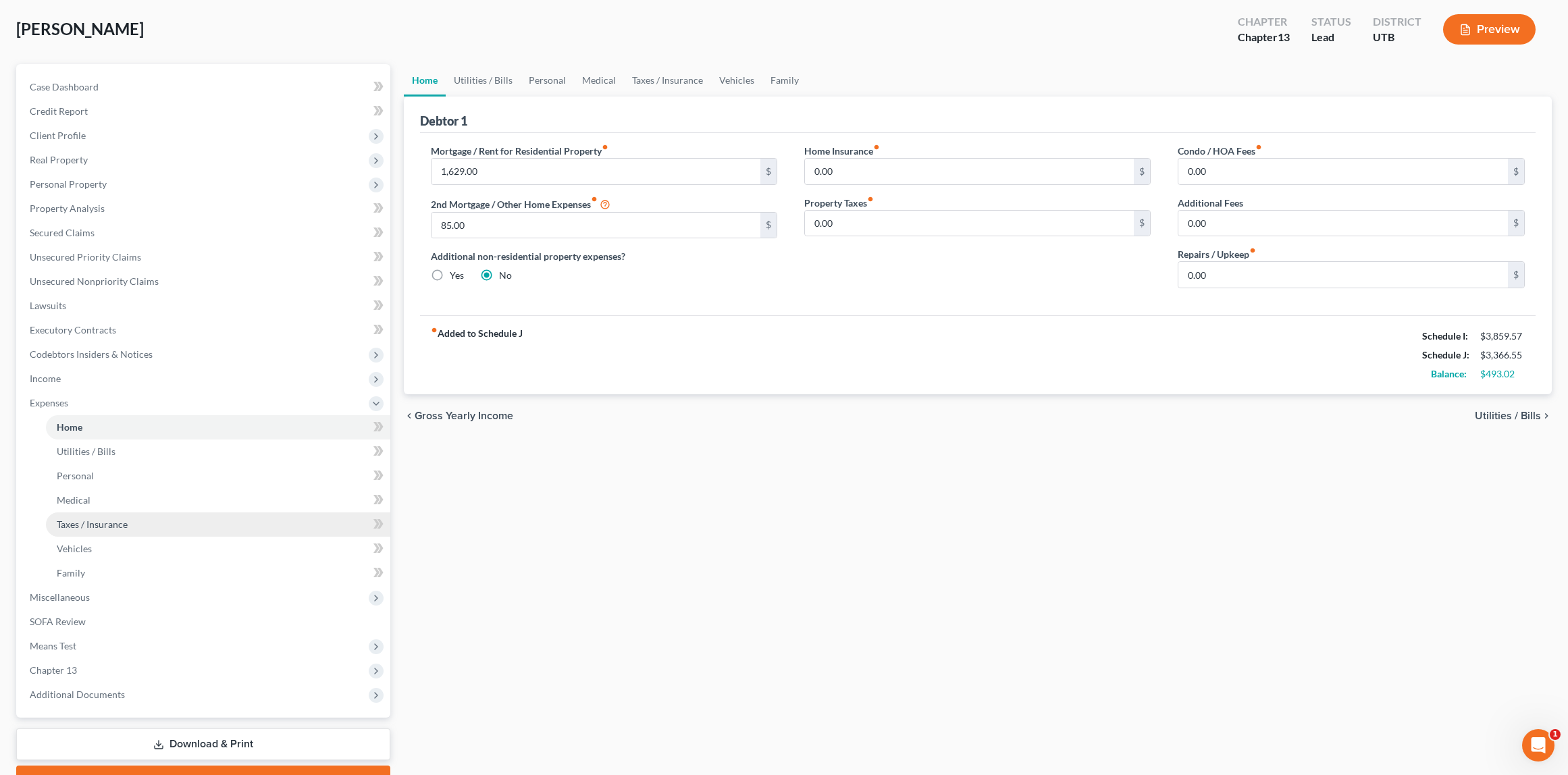
scroll to position [102, 0]
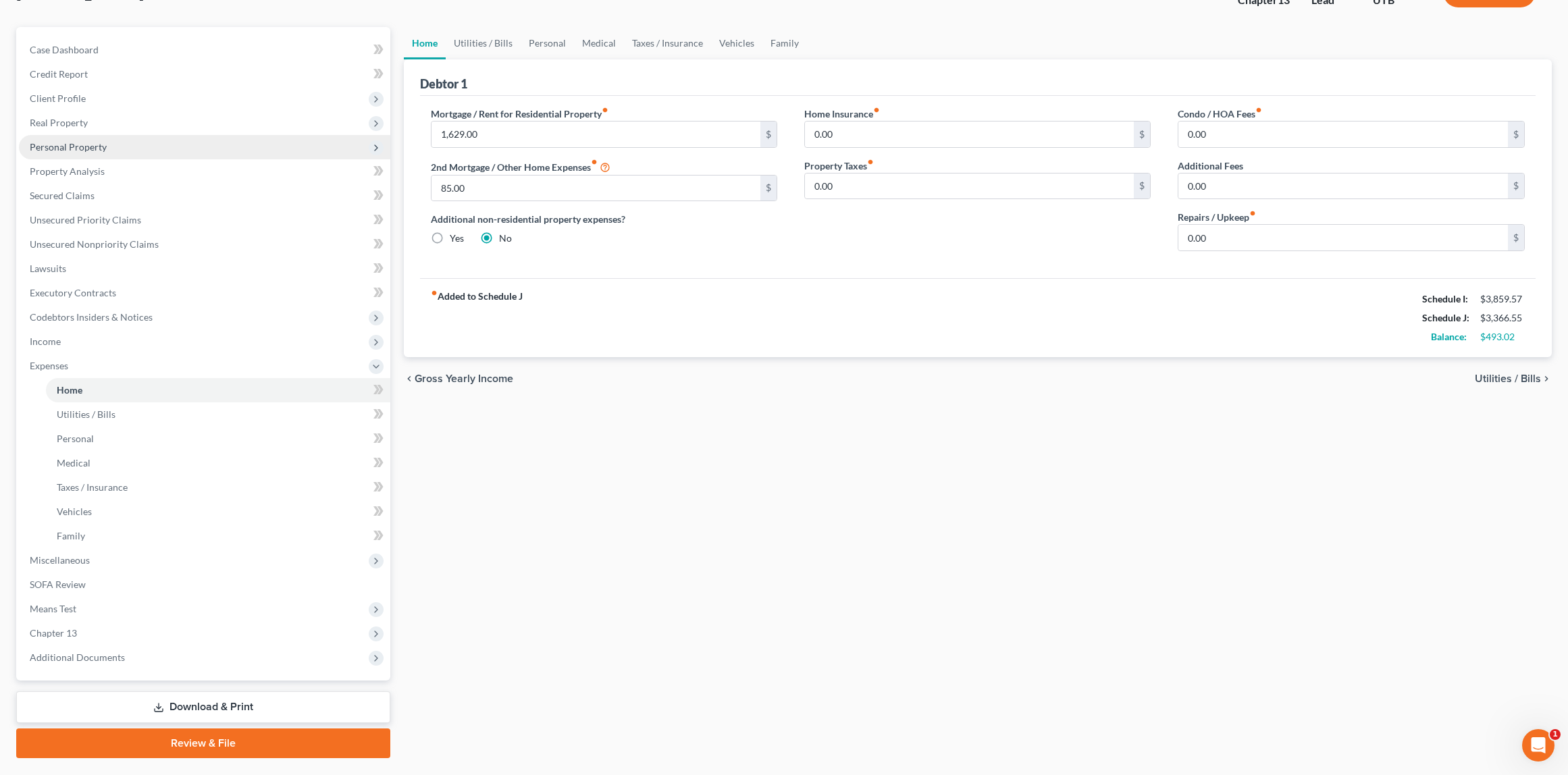
click at [87, 141] on span "Personal Property" at bounding box center [68, 146] width 77 height 12
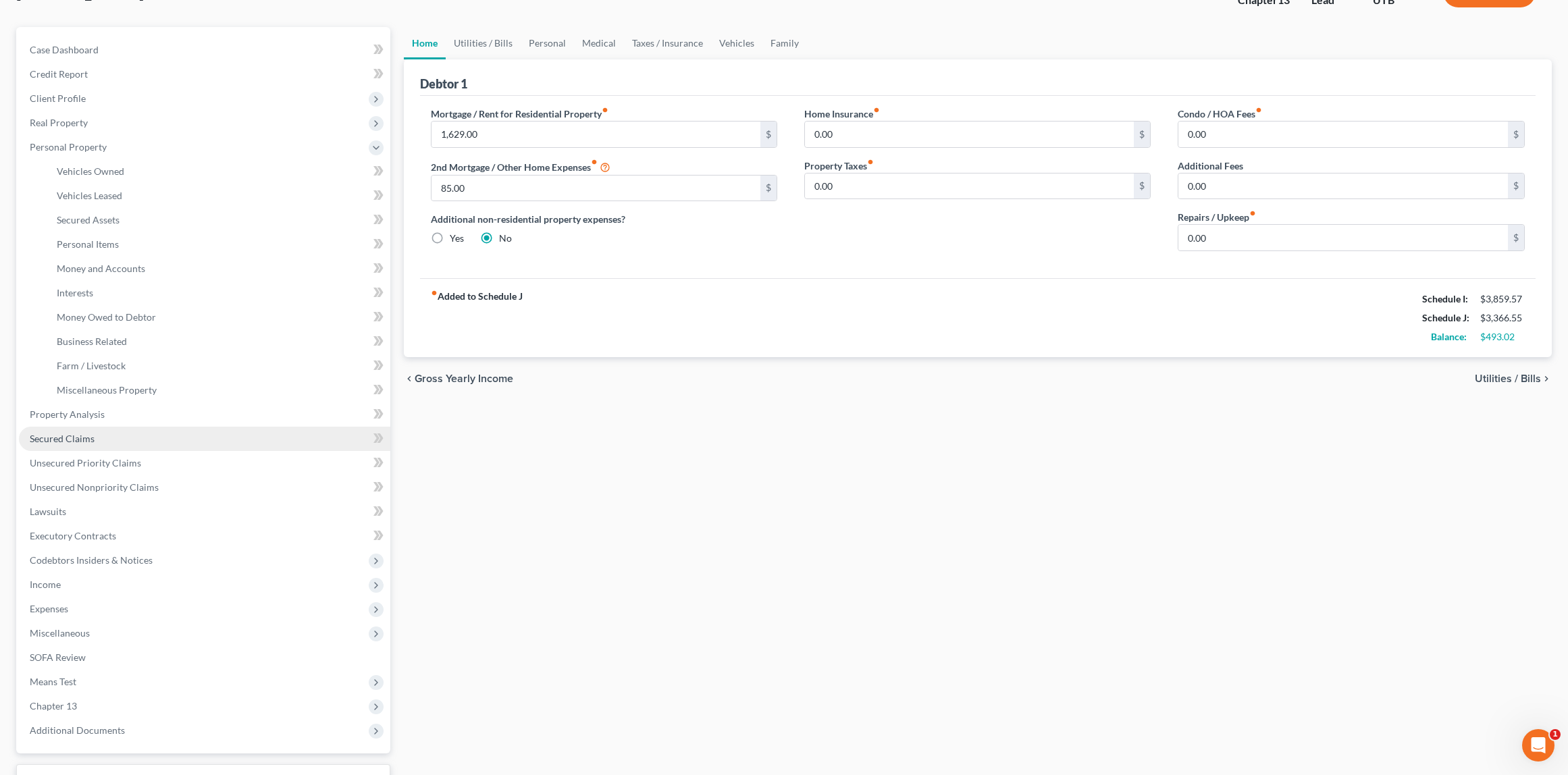
click at [81, 437] on span "Secured Claims" at bounding box center [62, 438] width 65 height 12
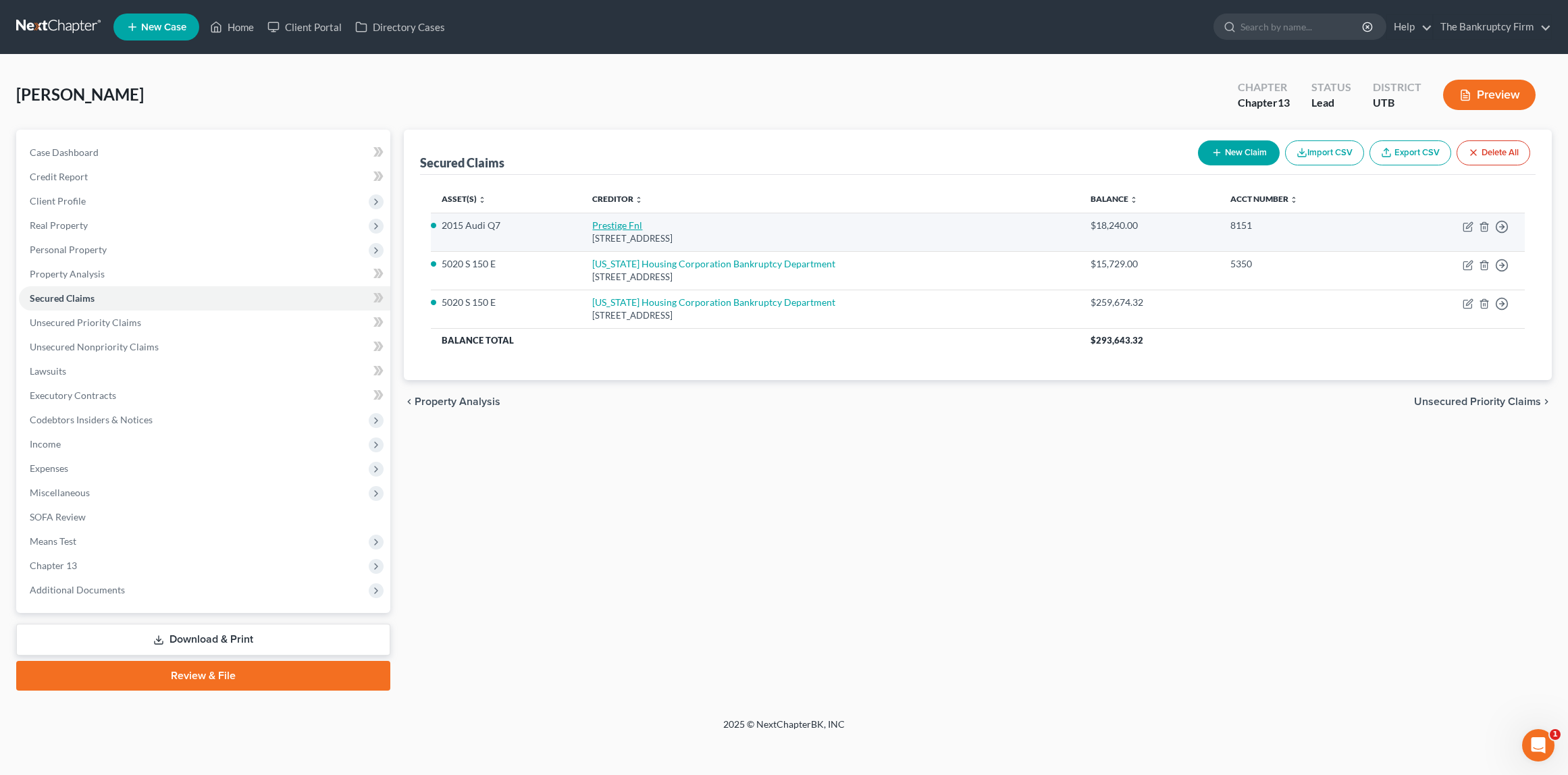
click at [627, 225] on link "Prestige Fnl" at bounding box center [618, 225] width 50 height 12
select select "46"
select select "2"
select select "0"
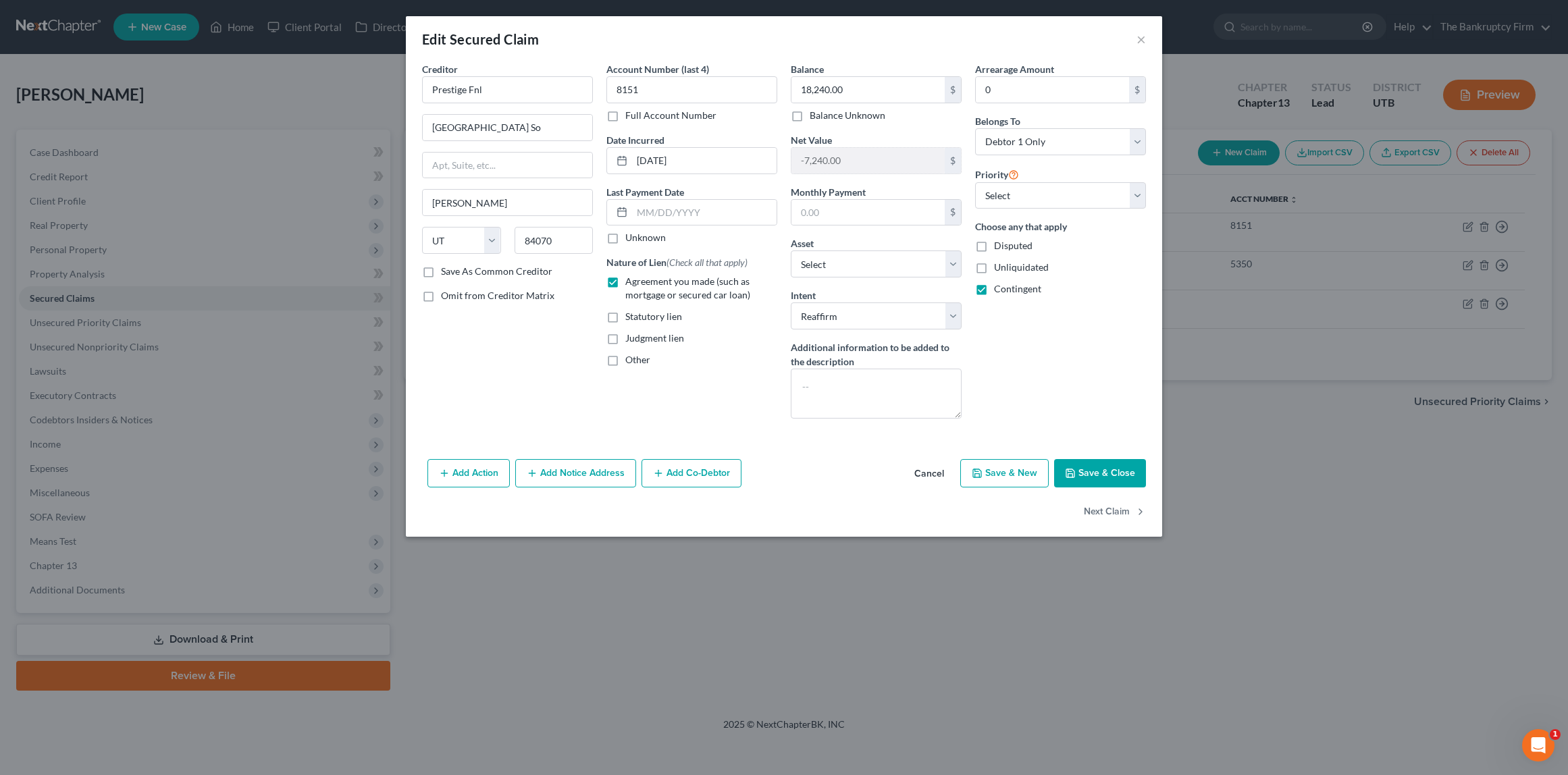
click at [565, 468] on button "Add Notice Address" at bounding box center [575, 474] width 121 height 29
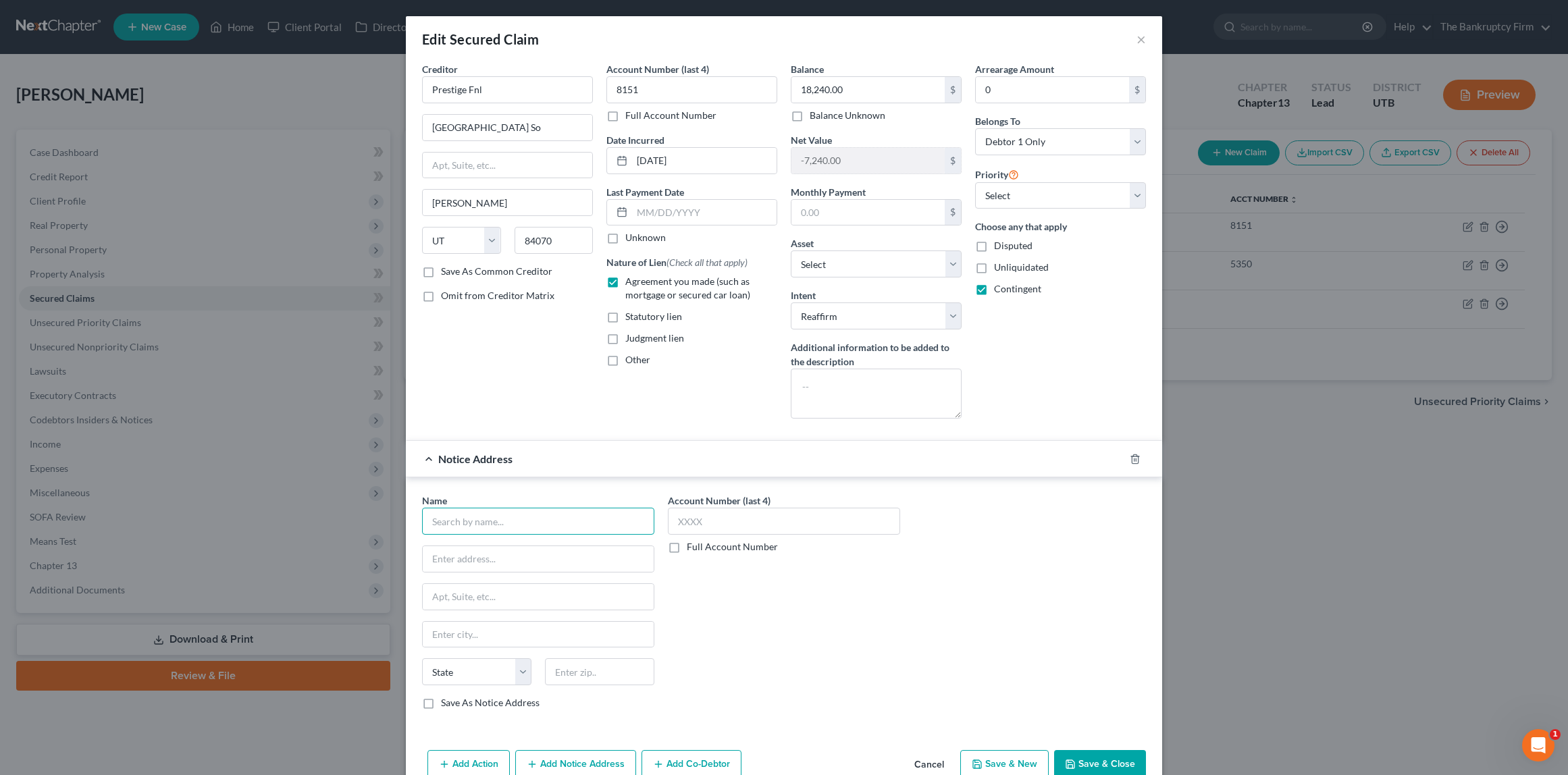
click at [491, 519] on input "text" at bounding box center [538, 521] width 232 height 27
type input "p"
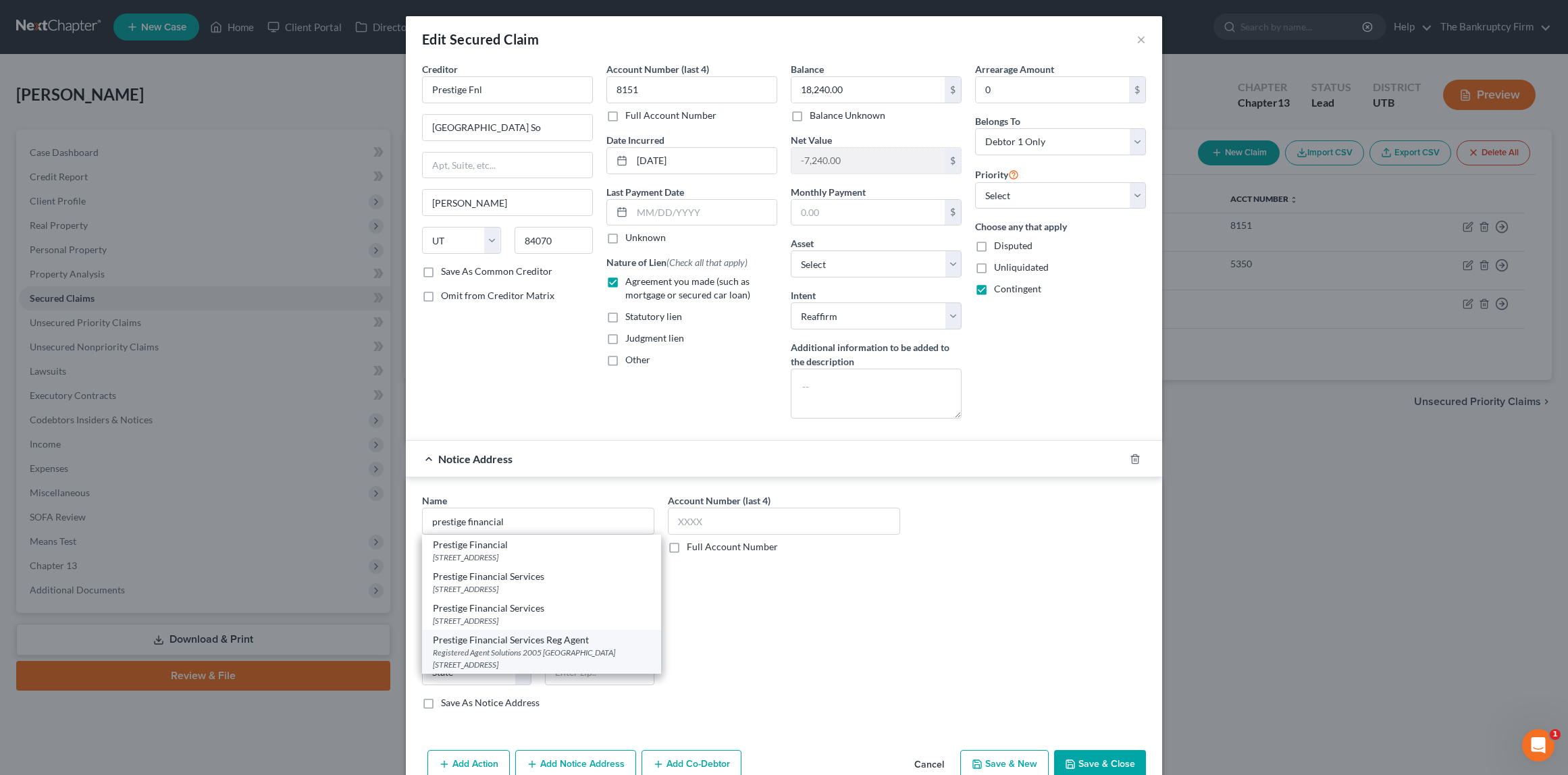
click at [569, 647] on div "Registered Agent Solutions 2005 EAST 2700 SOUTH STE 200, Salt Lake City, UT 841…" at bounding box center [541, 658] width 217 height 23
type input "Prestige Financial Services Reg Agent"
type input "Registered Agent Solutions"
type input "2005 EAST 2700 SOUTH STE 200"
type input "Salt Lake City"
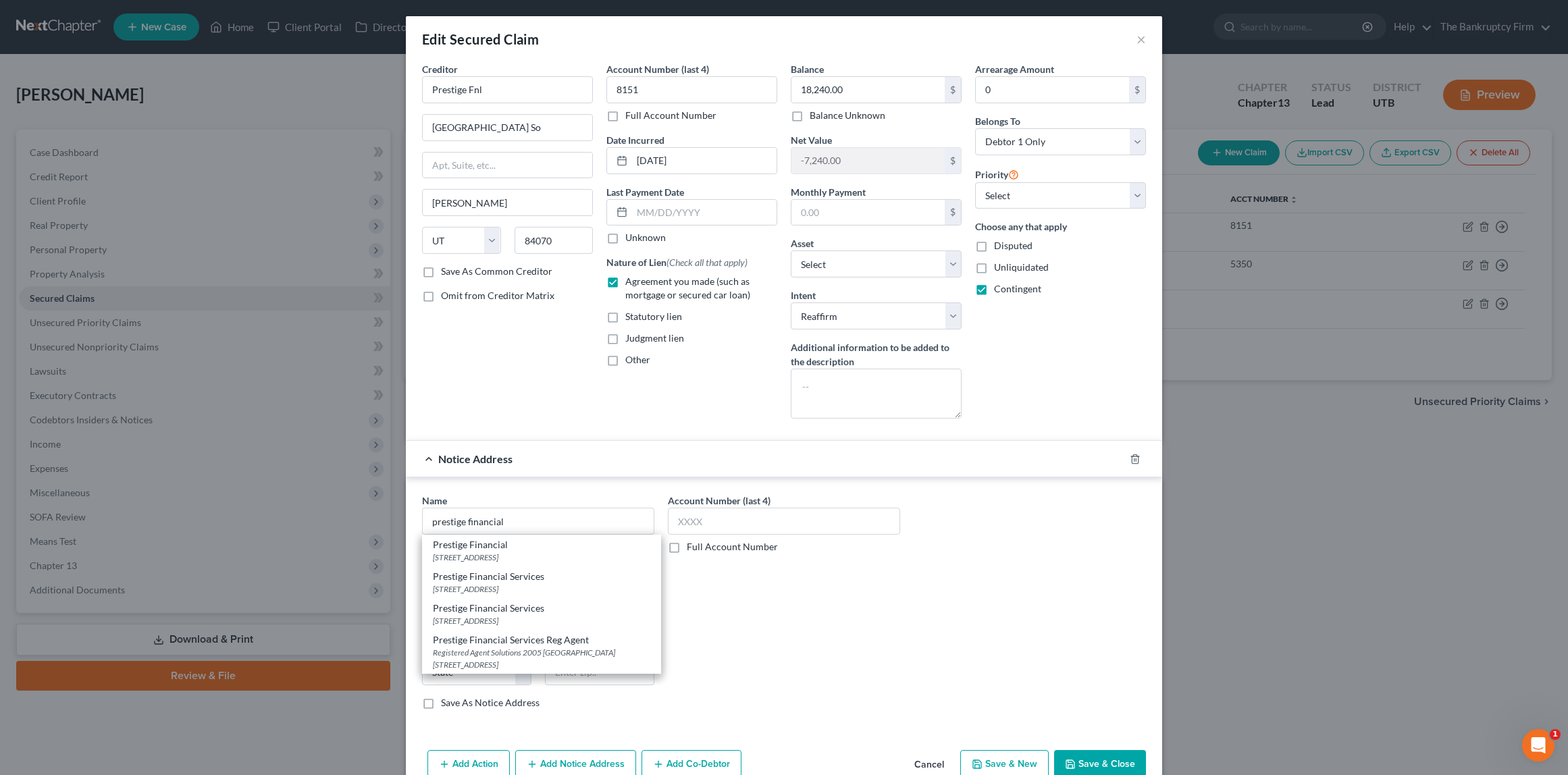
select select "46"
type input "84109-0000"
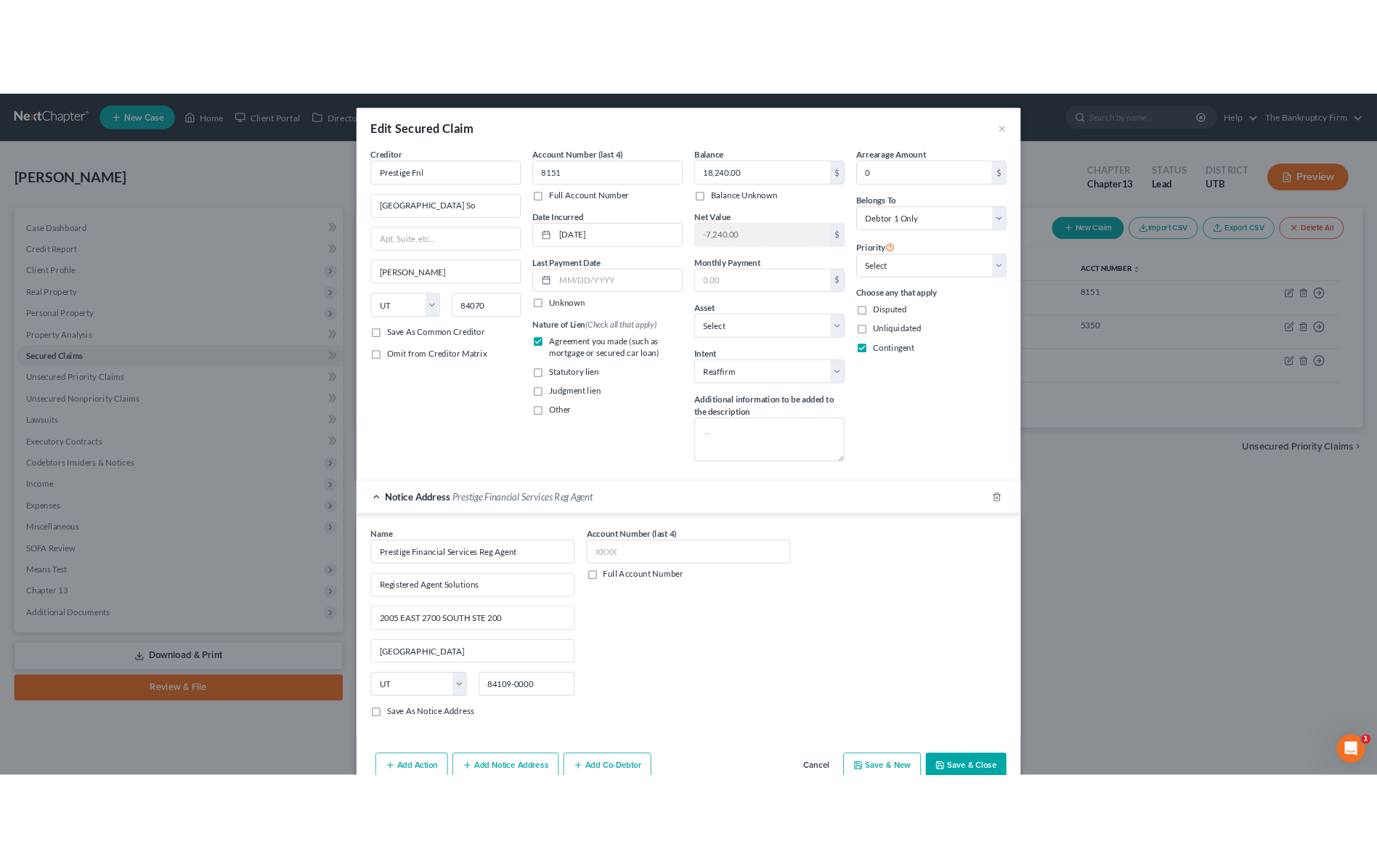
scroll to position [74, 0]
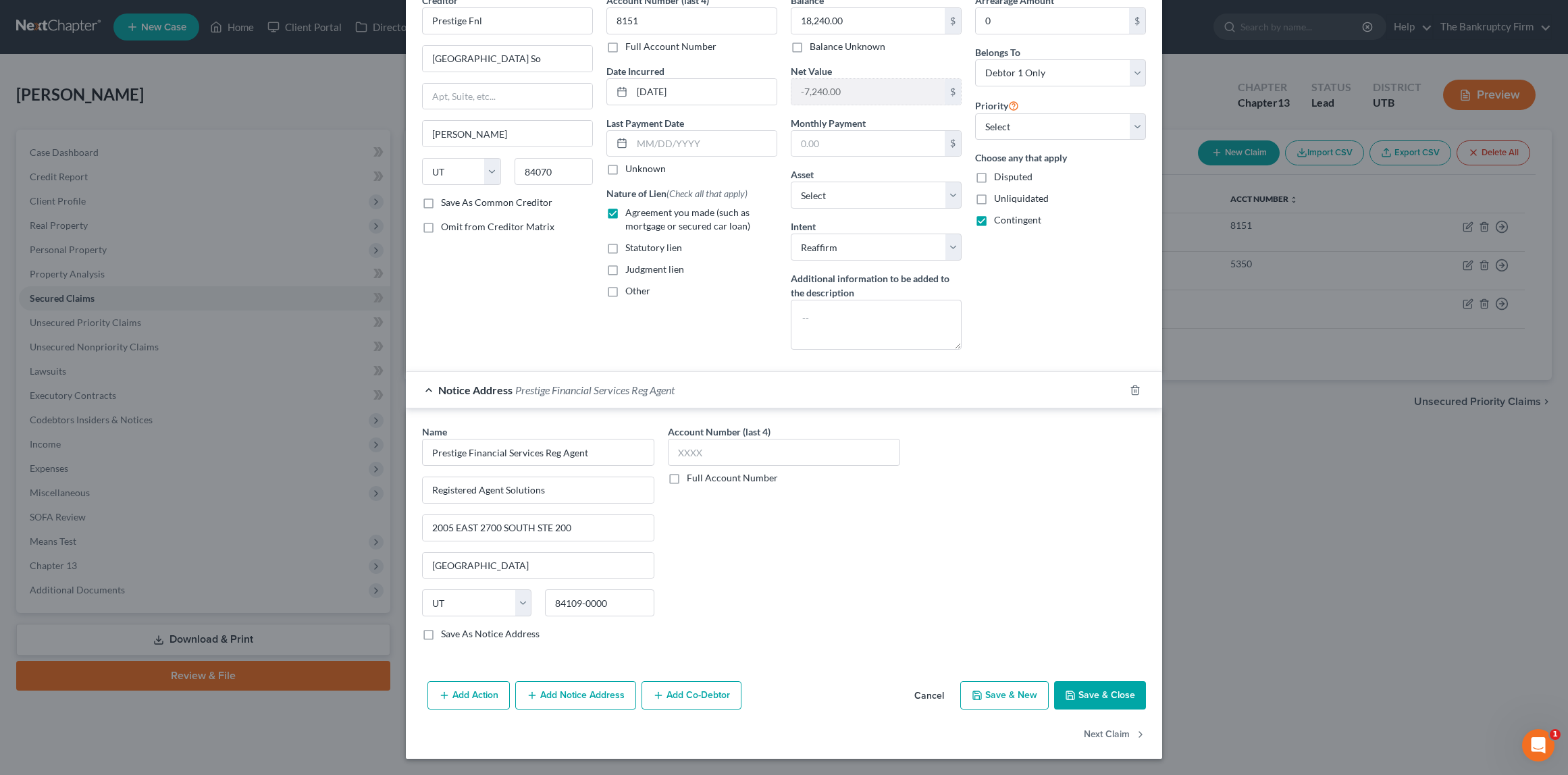
click at [1110, 692] on button "Save & Close" at bounding box center [1099, 695] width 92 height 29
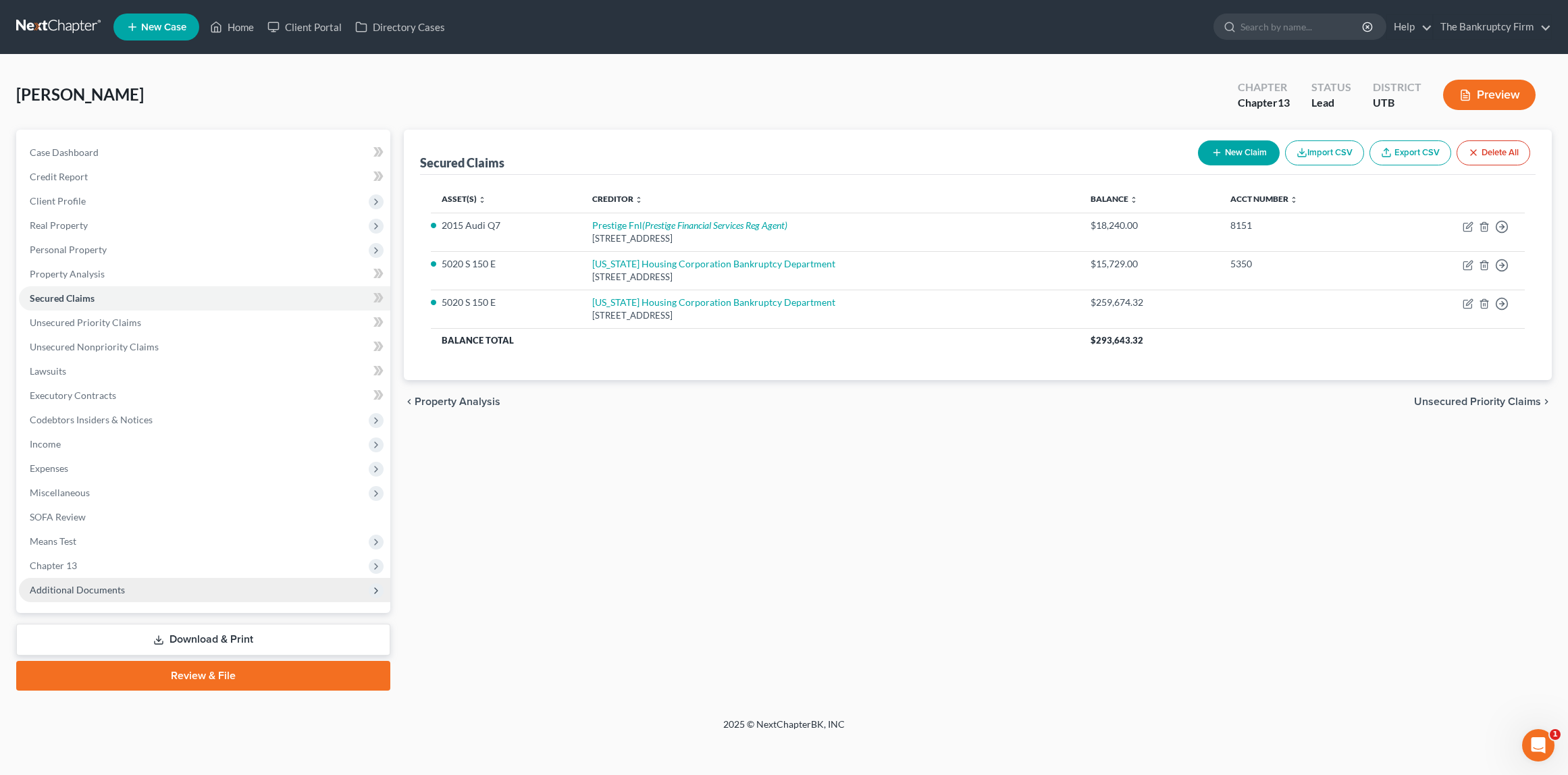
click at [89, 589] on span "Additional Documents" at bounding box center [77, 589] width 95 height 12
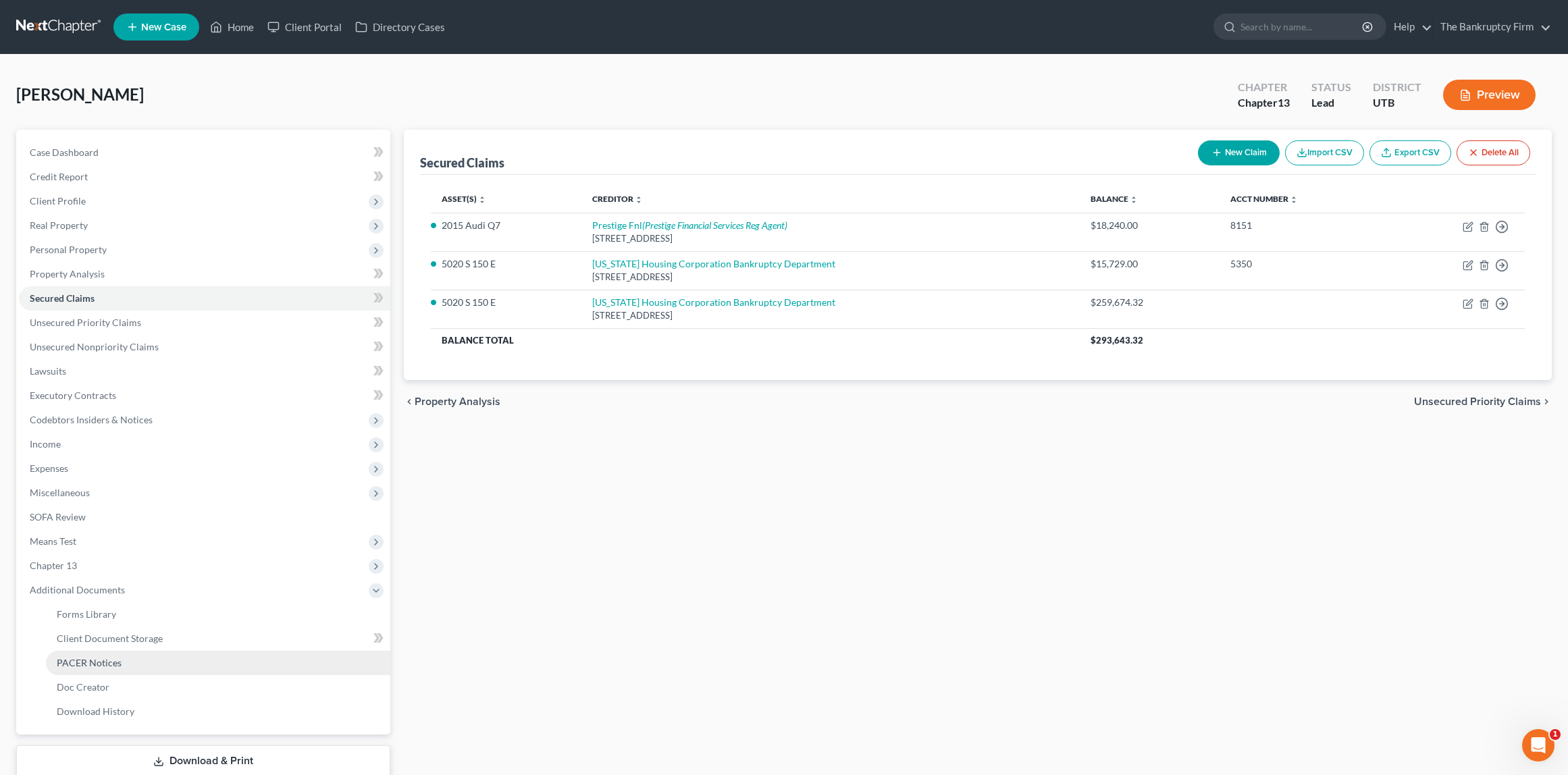
click at [120, 660] on link "PACER Notices" at bounding box center [218, 662] width 345 height 24
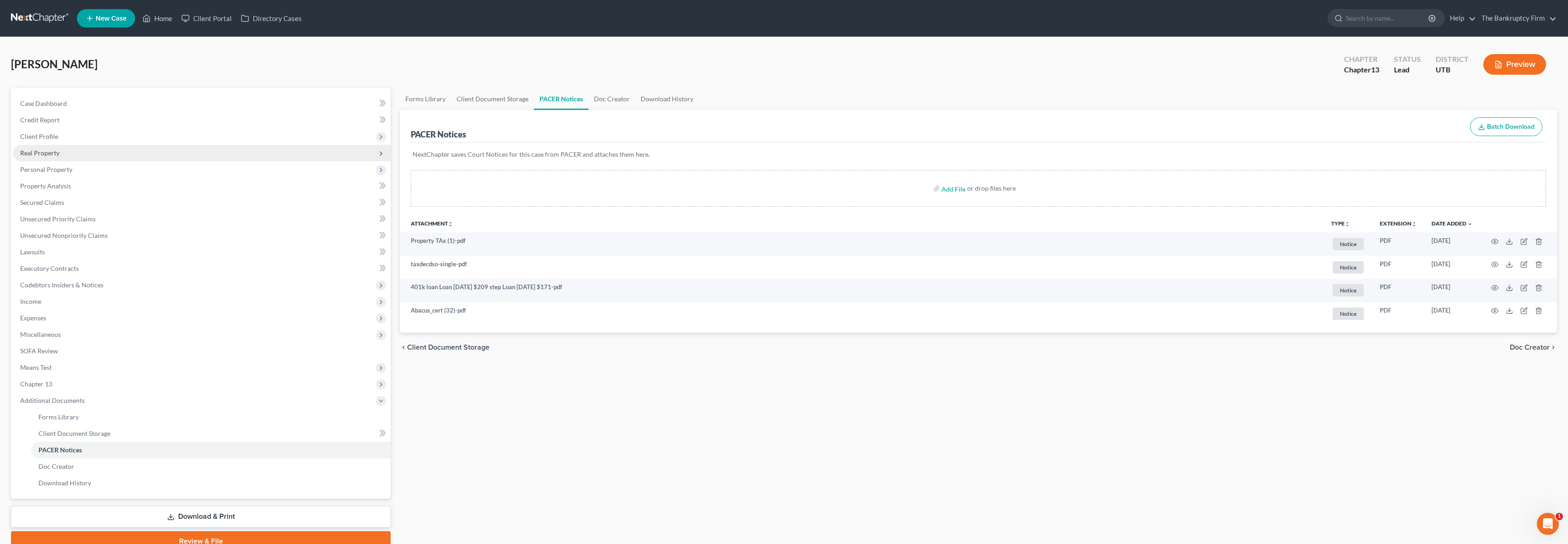
click at [53, 153] on span "Real Property" at bounding box center [40, 153] width 40 height 8
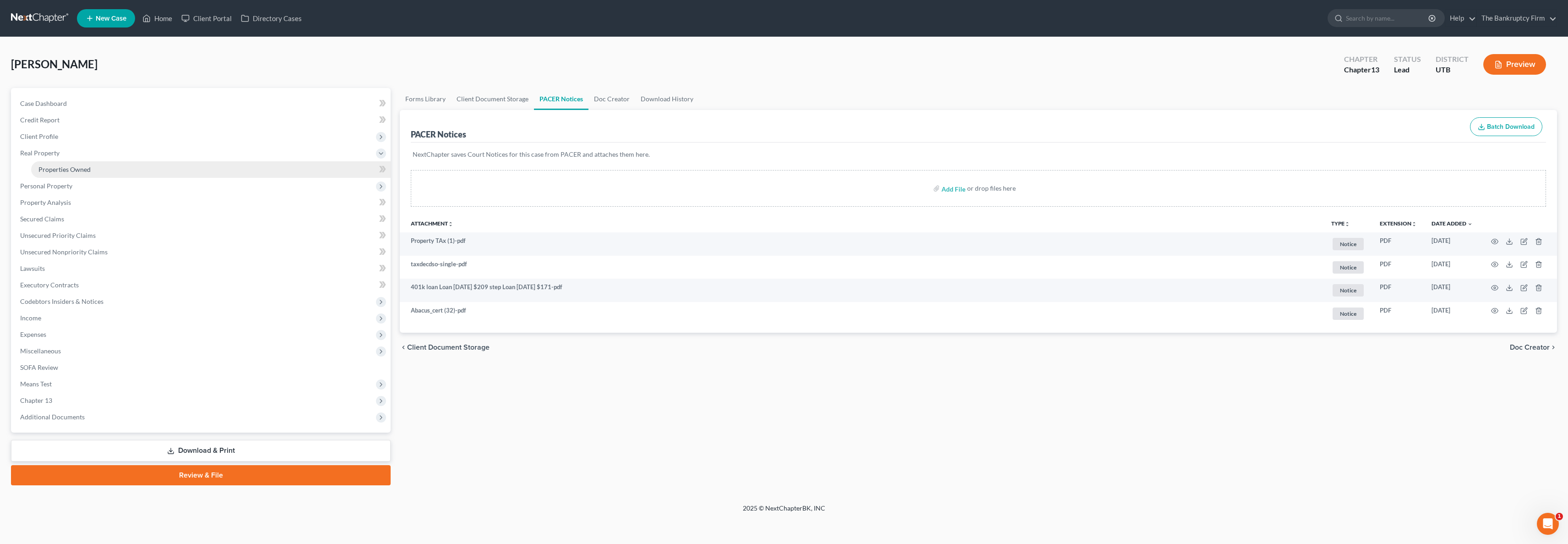
click at [64, 172] on span "Properties Owned" at bounding box center [65, 169] width 52 height 8
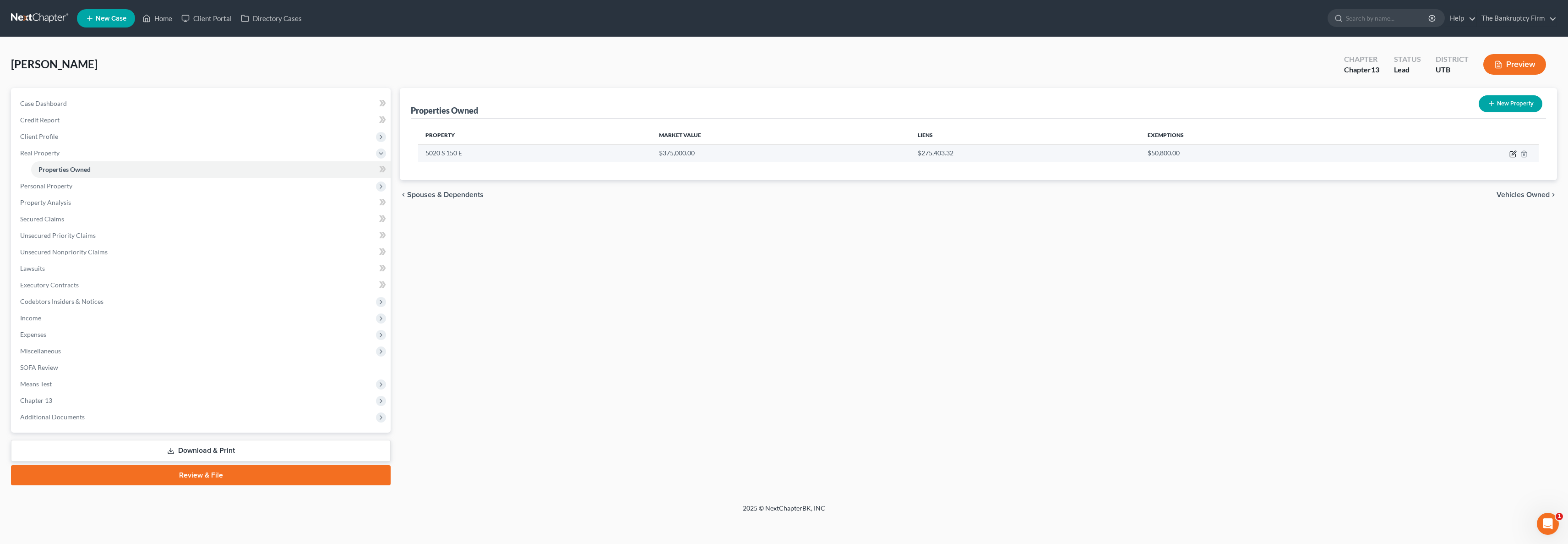
click at [1063, 154] on icon "button" at bounding box center [1513, 154] width 7 height 7
select select "46"
select select "28"
select select "3"
select select "0"
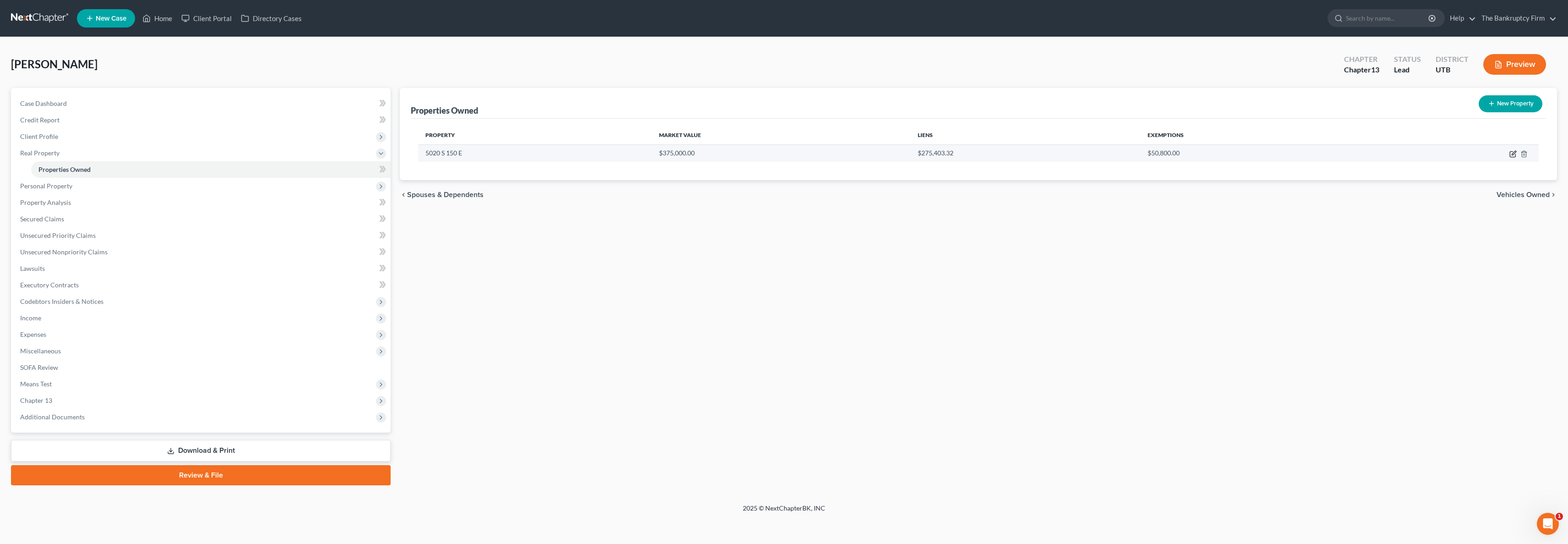
select select "46"
select select "3"
select select "0"
select select "2"
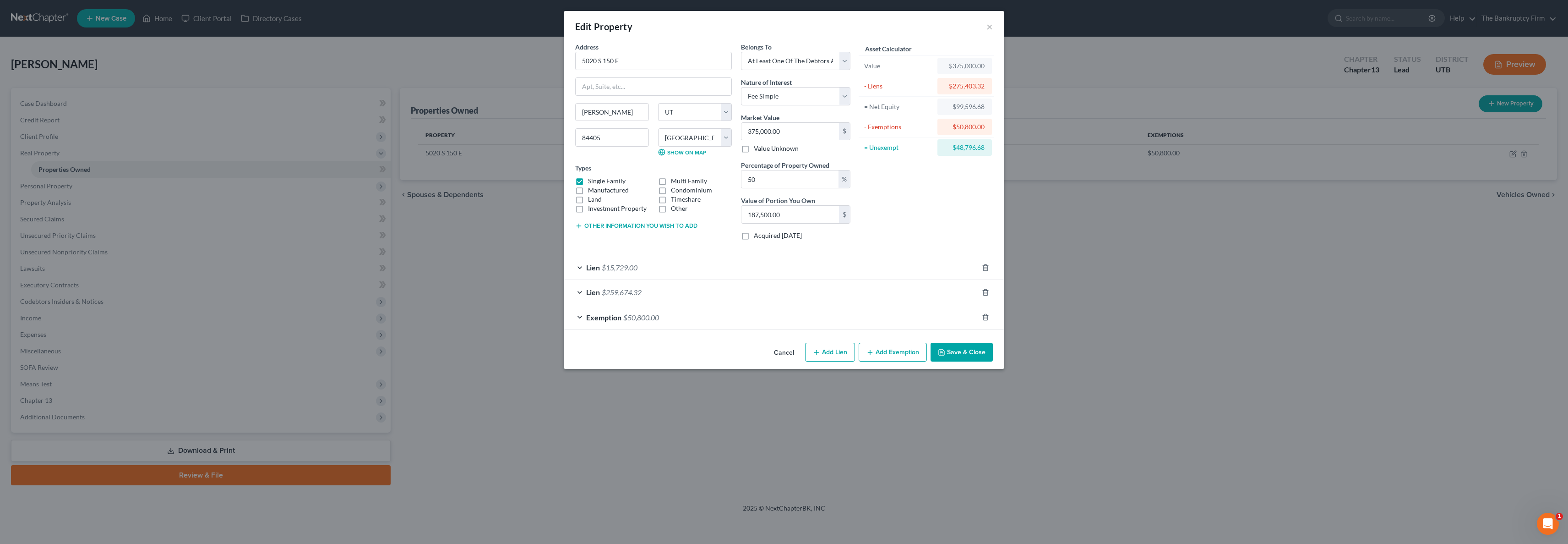
click at [581, 292] on div "Lien $259,674.32" at bounding box center [771, 292] width 414 height 24
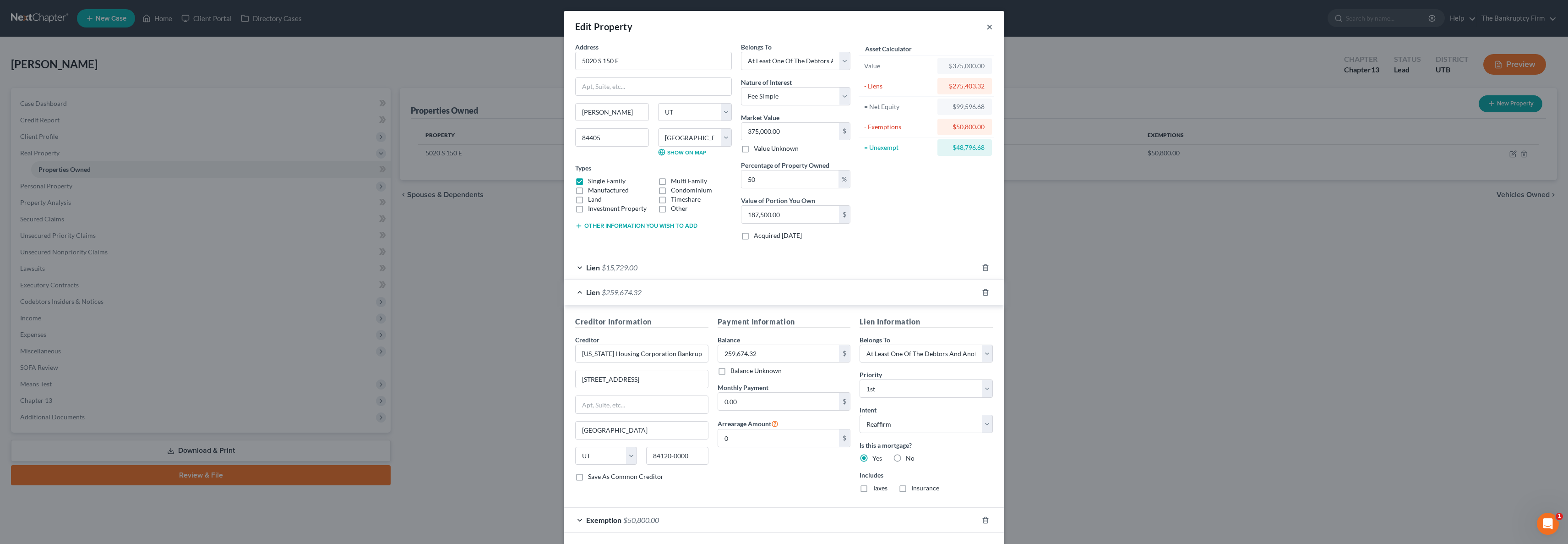
click at [990, 26] on button "×" at bounding box center [990, 27] width 7 height 11
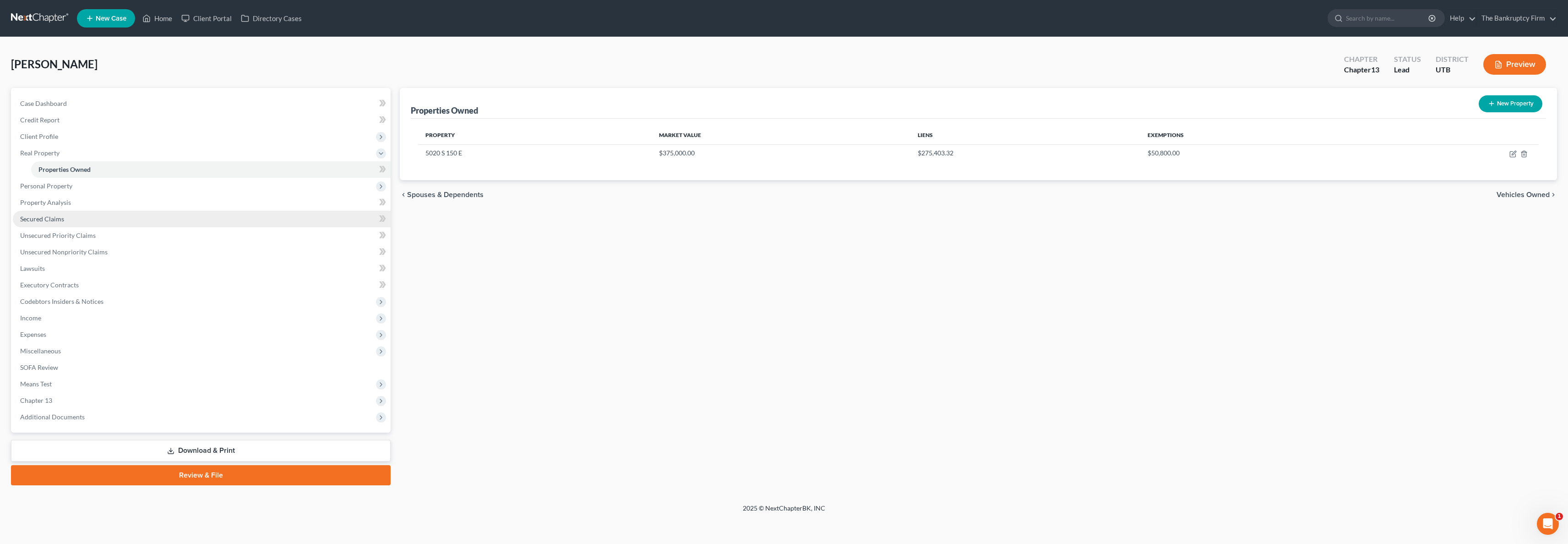
click at [65, 219] on link "Secured Claims" at bounding box center [201, 219] width 378 height 16
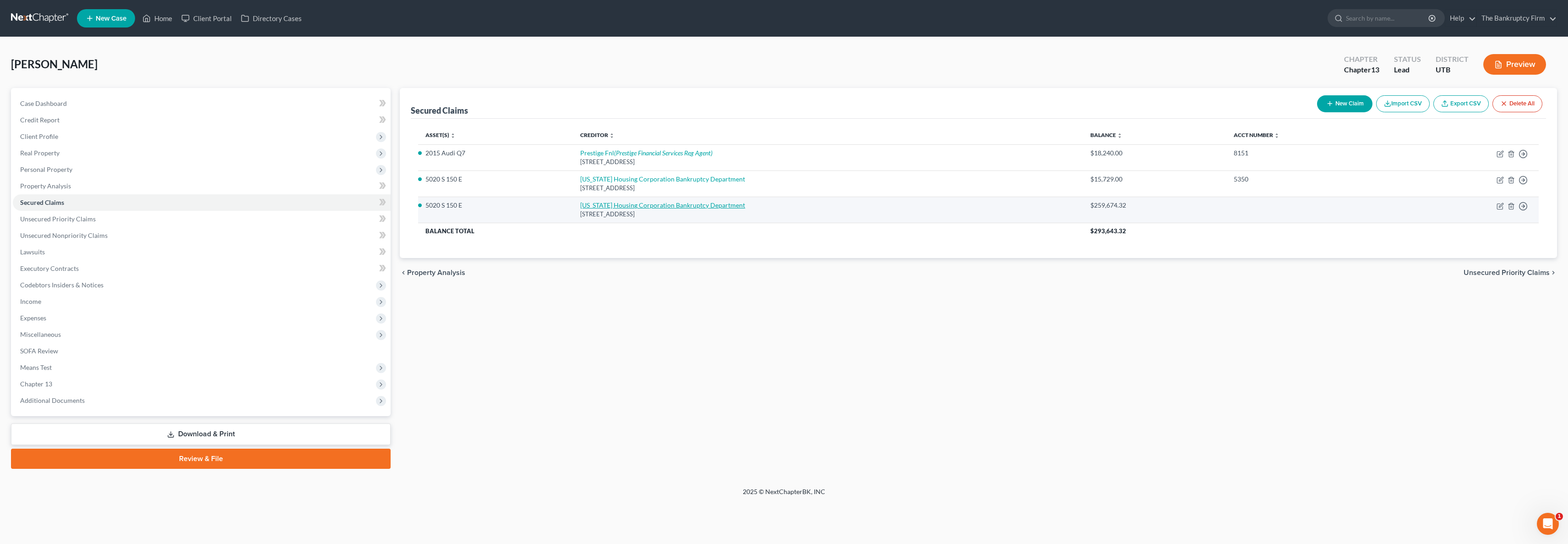
click at [633, 204] on link "Utah Housing Corporation Bankruptcy Department" at bounding box center [662, 205] width 165 height 8
select select "46"
select select "2"
select select "3"
select select "0"
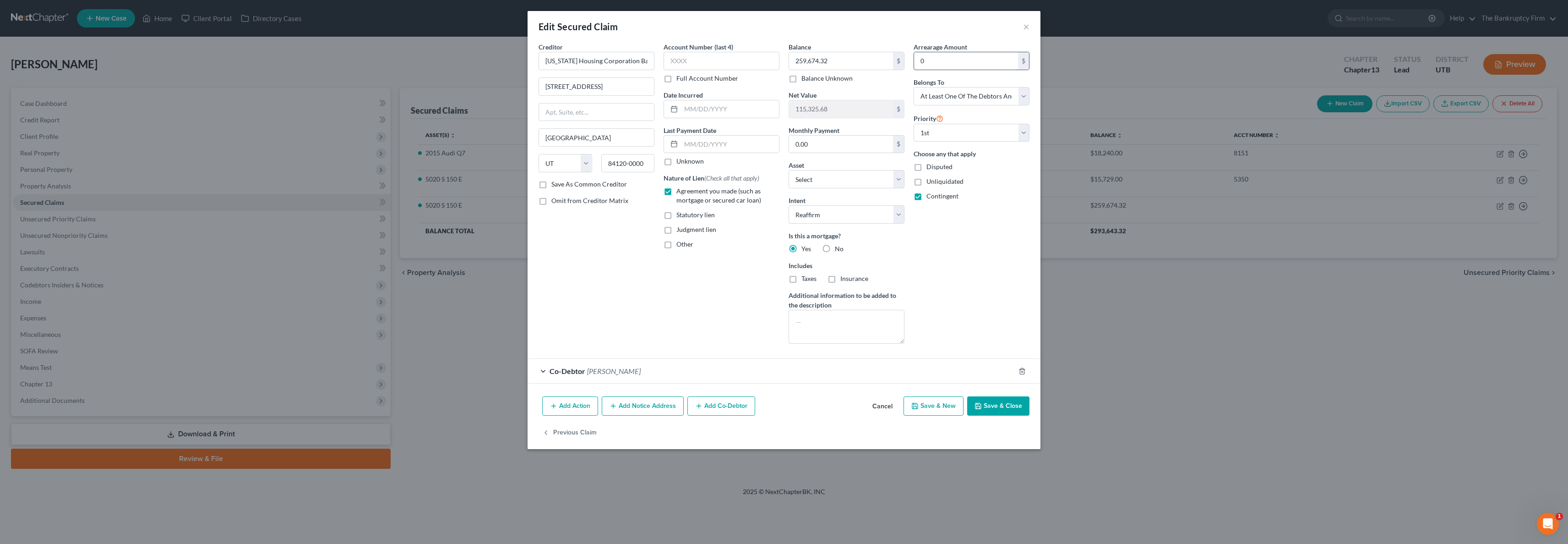
click at [977, 65] on input "0" at bounding box center [966, 61] width 104 height 18
type input "2,514.20"
click at [1010, 409] on button "Save & Close" at bounding box center [998, 406] width 62 height 19
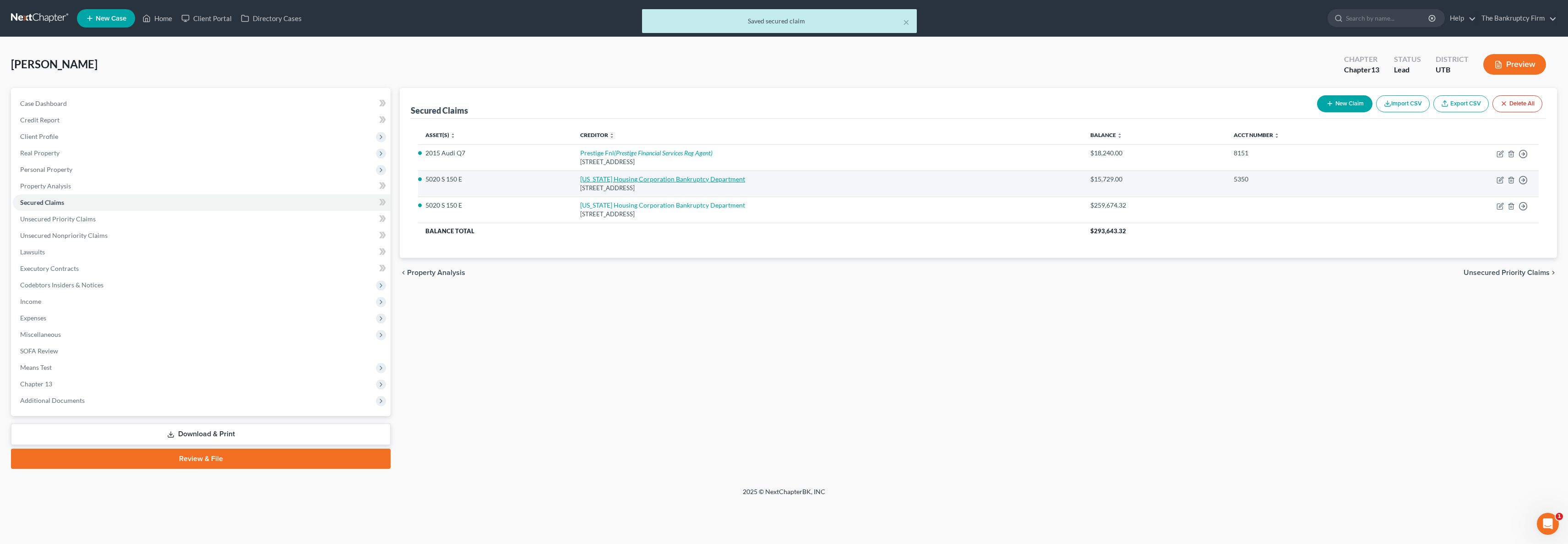
click at [692, 180] on link "Utah Housing Corporation Bankruptcy Department" at bounding box center [662, 178] width 165 height 8
select select "46"
select select "2"
select select "3"
select select "0"
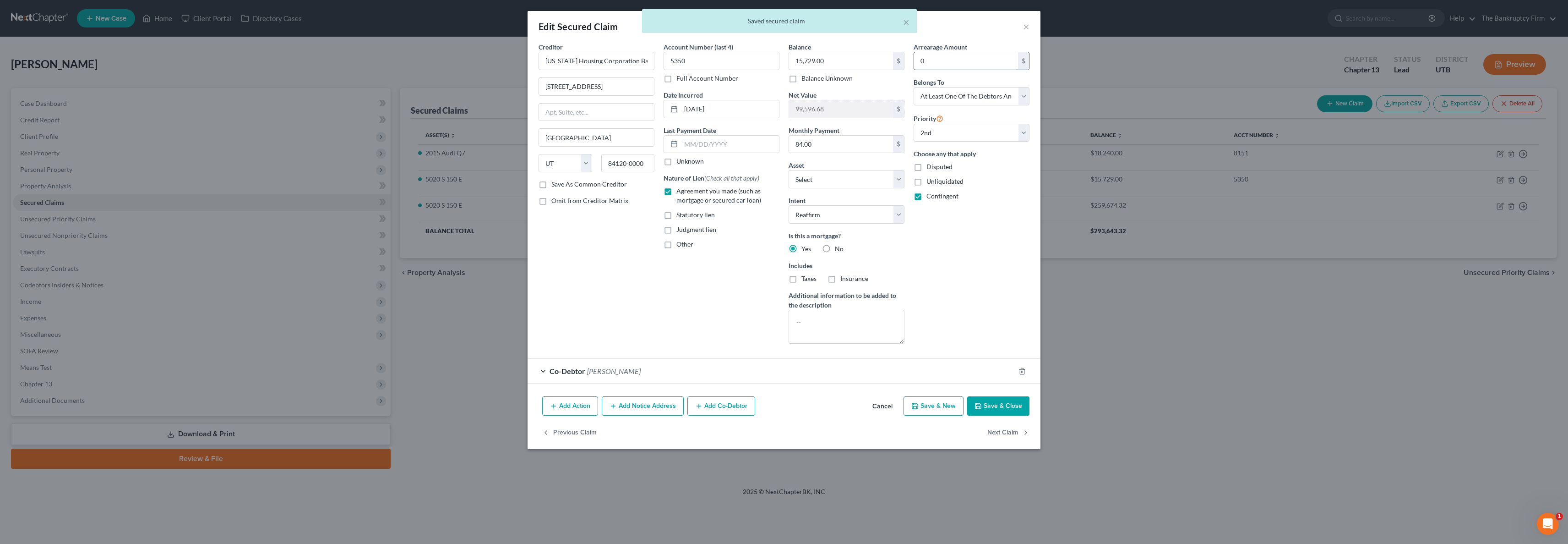
click at [942, 63] on input "0" at bounding box center [966, 61] width 104 height 18
type input "112"
click at [995, 414] on button "Save & Close" at bounding box center [998, 406] width 62 height 19
select select "1"
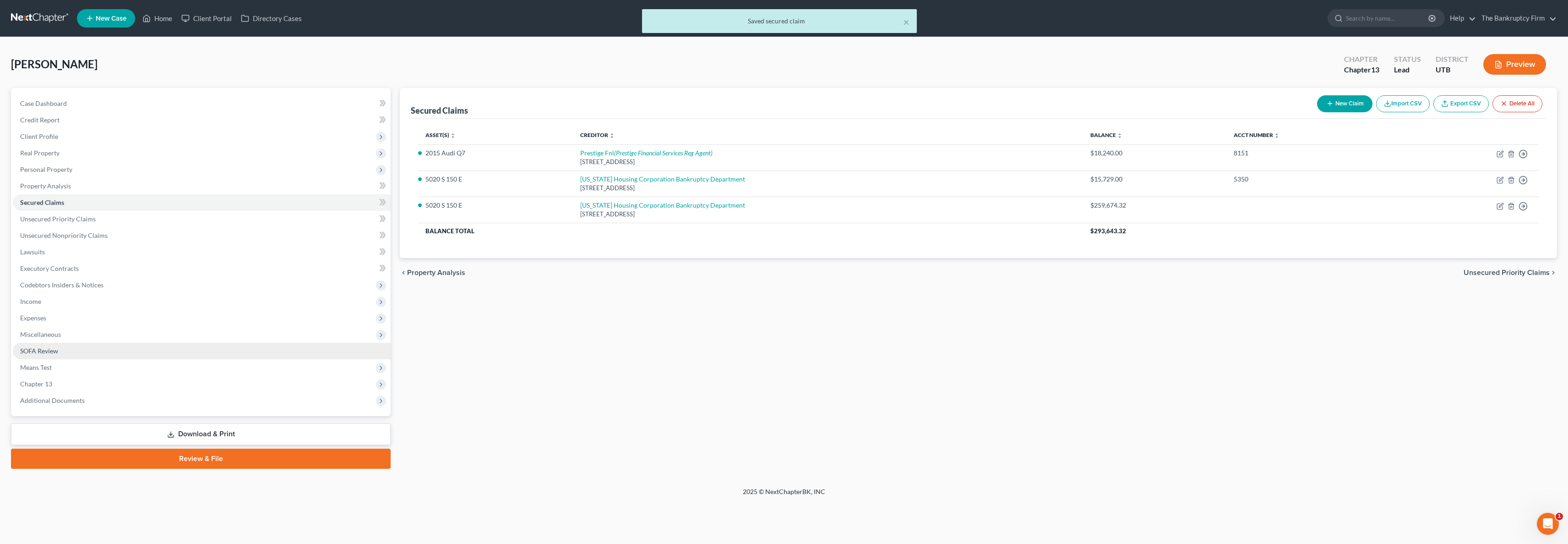
click at [59, 351] on link "SOFA Review" at bounding box center [201, 351] width 378 height 16
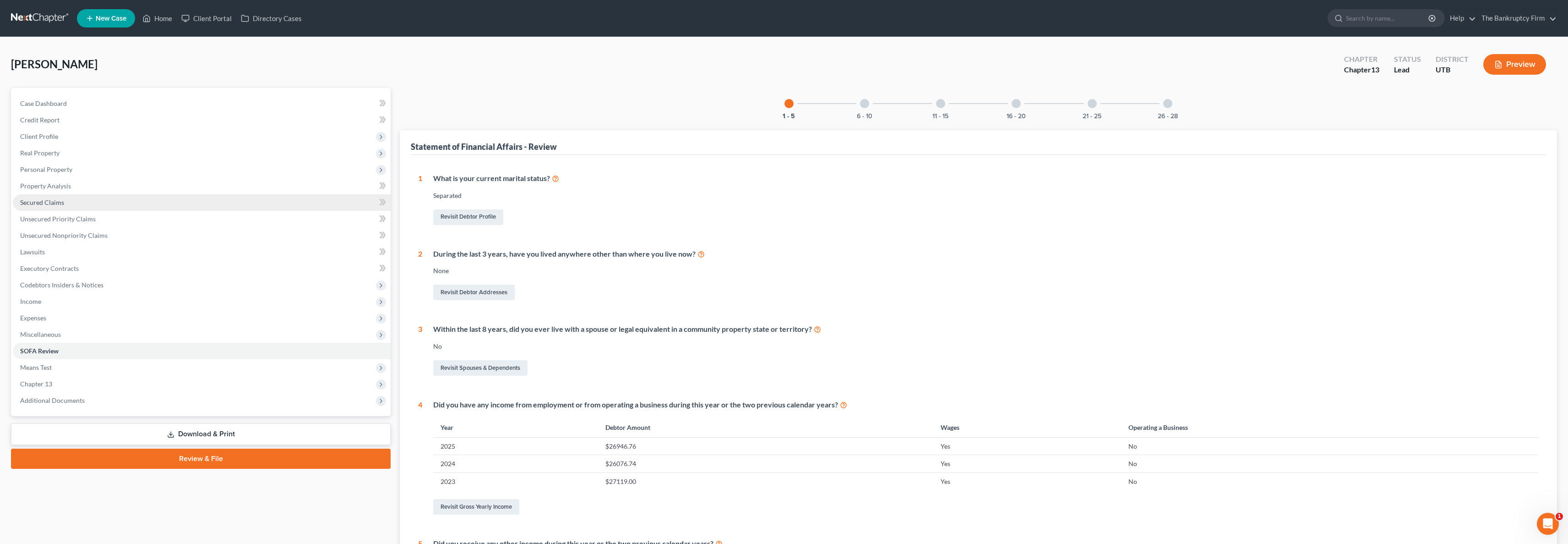
click at [47, 201] on span "Secured Claims" at bounding box center [42, 202] width 44 height 8
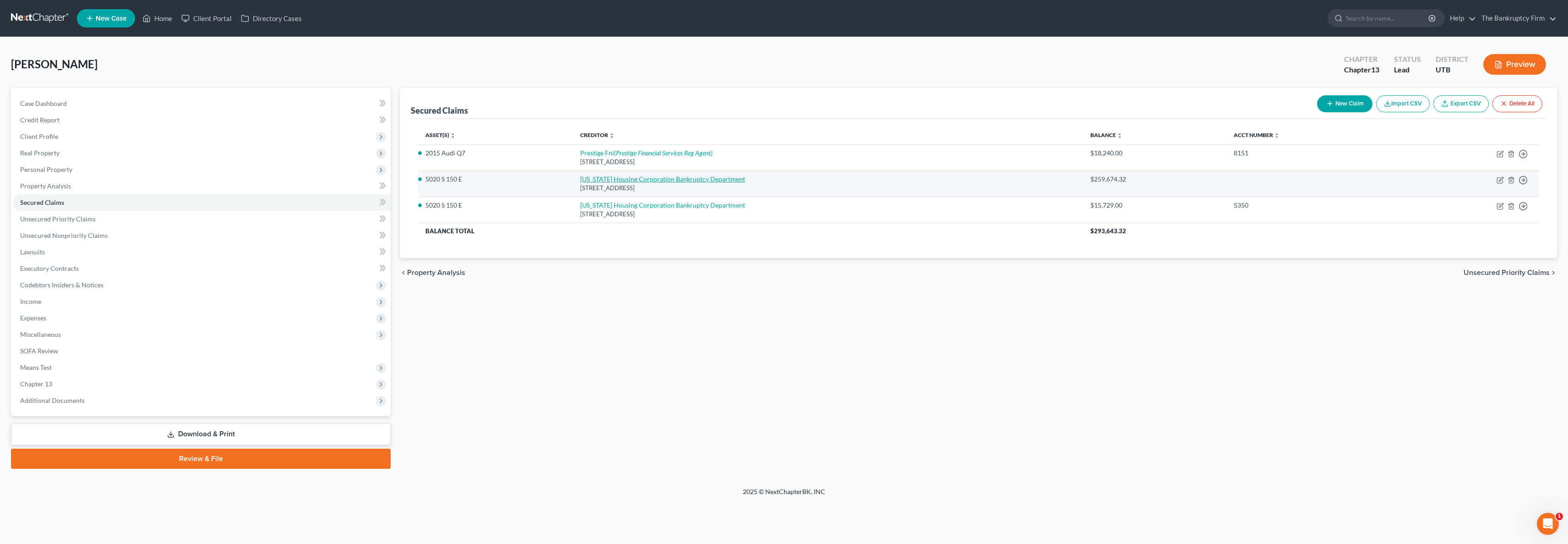
click at [651, 178] on link "Utah Housing Corporation Bankruptcy Department" at bounding box center [662, 178] width 165 height 8
select select "46"
select select "2"
select select "3"
select select "0"
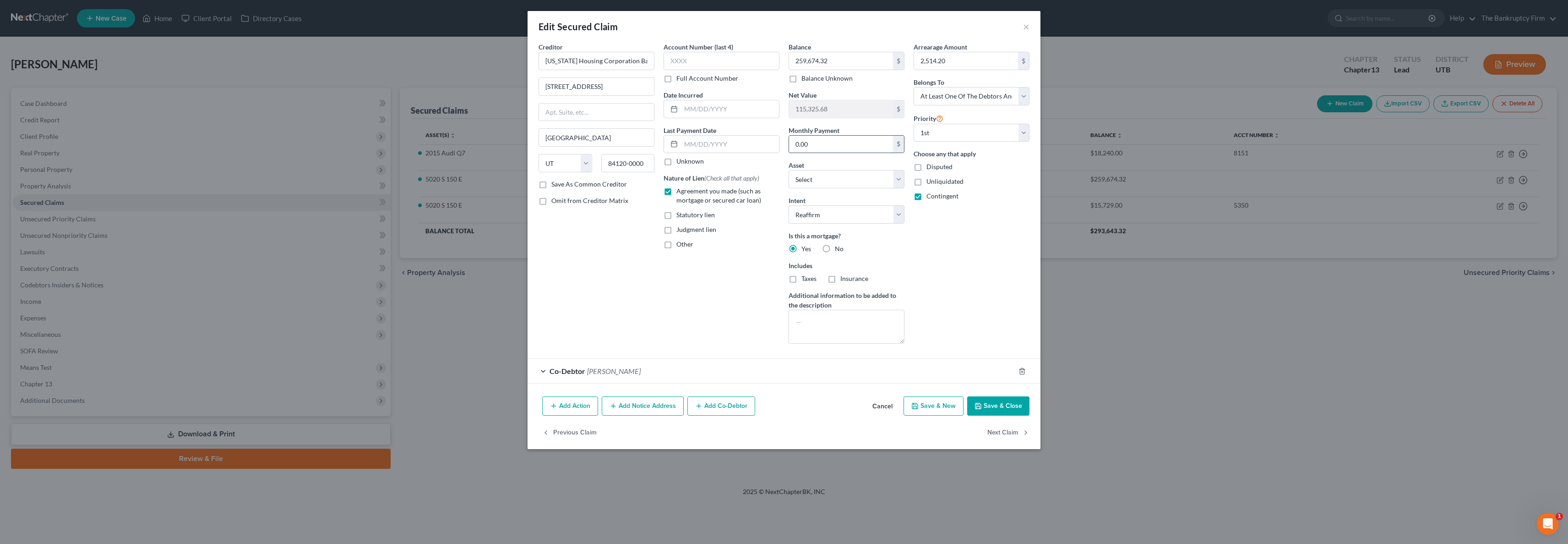
click at [837, 142] on input "0.00" at bounding box center [841, 144] width 104 height 18
type input "2"
click at [715, 144] on input "text" at bounding box center [730, 144] width 98 height 18
type input "09/01/2025"
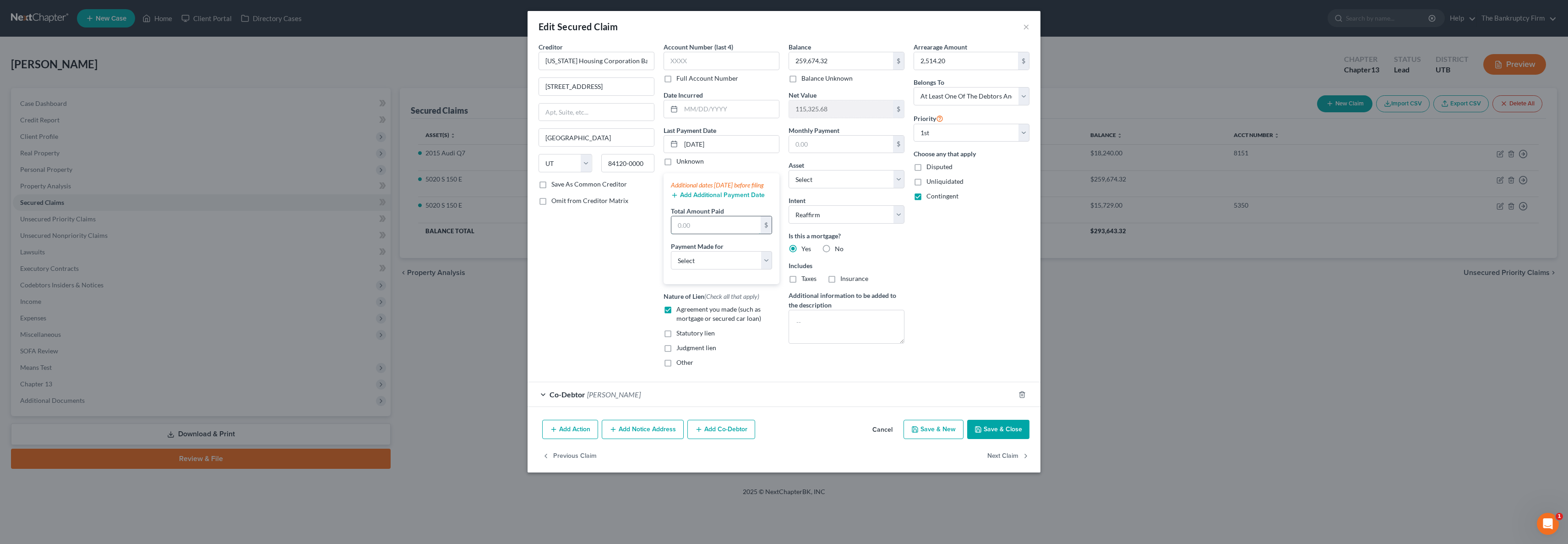
click at [696, 234] on input "text" at bounding box center [716, 225] width 89 height 18
type input "1,629"
click at [706, 269] on select "Select Car Credit Card Loan Repayment Mortgage Other Suppliers Or Vendors" at bounding box center [721, 260] width 101 height 18
select select "3"
click at [671, 260] on select "Select Car Credit Card Loan Repayment Mortgage Other Suppliers Or Vendors" at bounding box center [721, 260] width 101 height 18
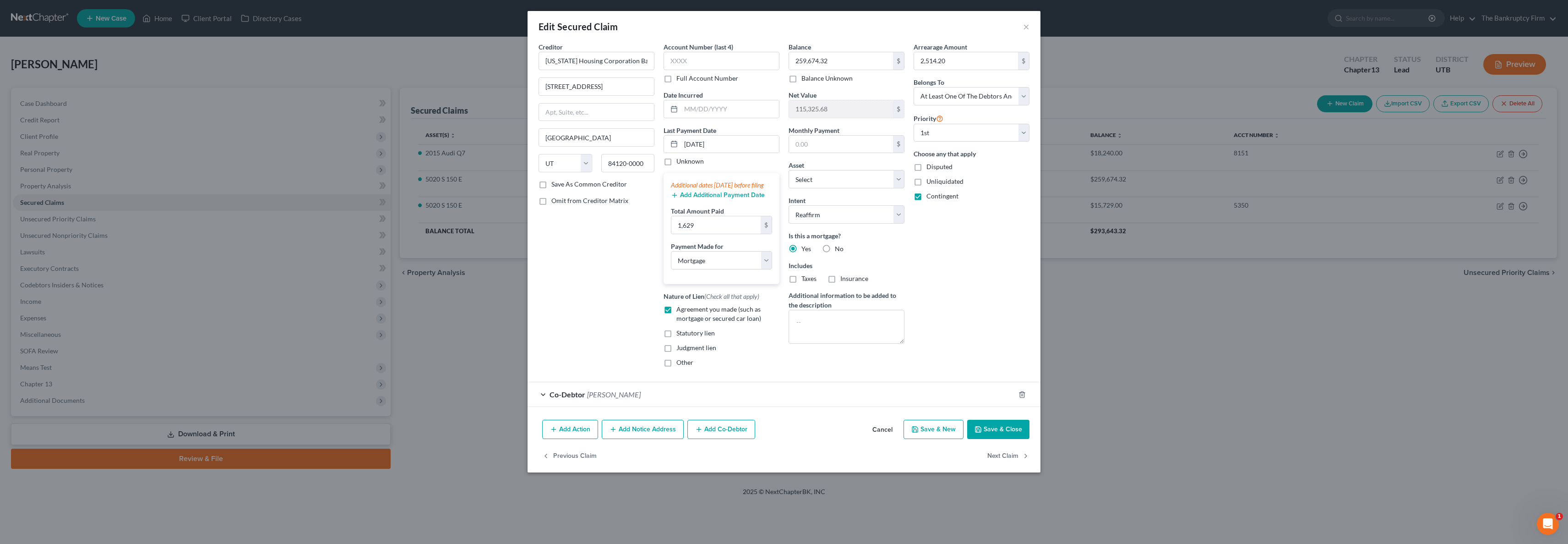
click at [1010, 439] on button "Save & Close" at bounding box center [998, 429] width 62 height 19
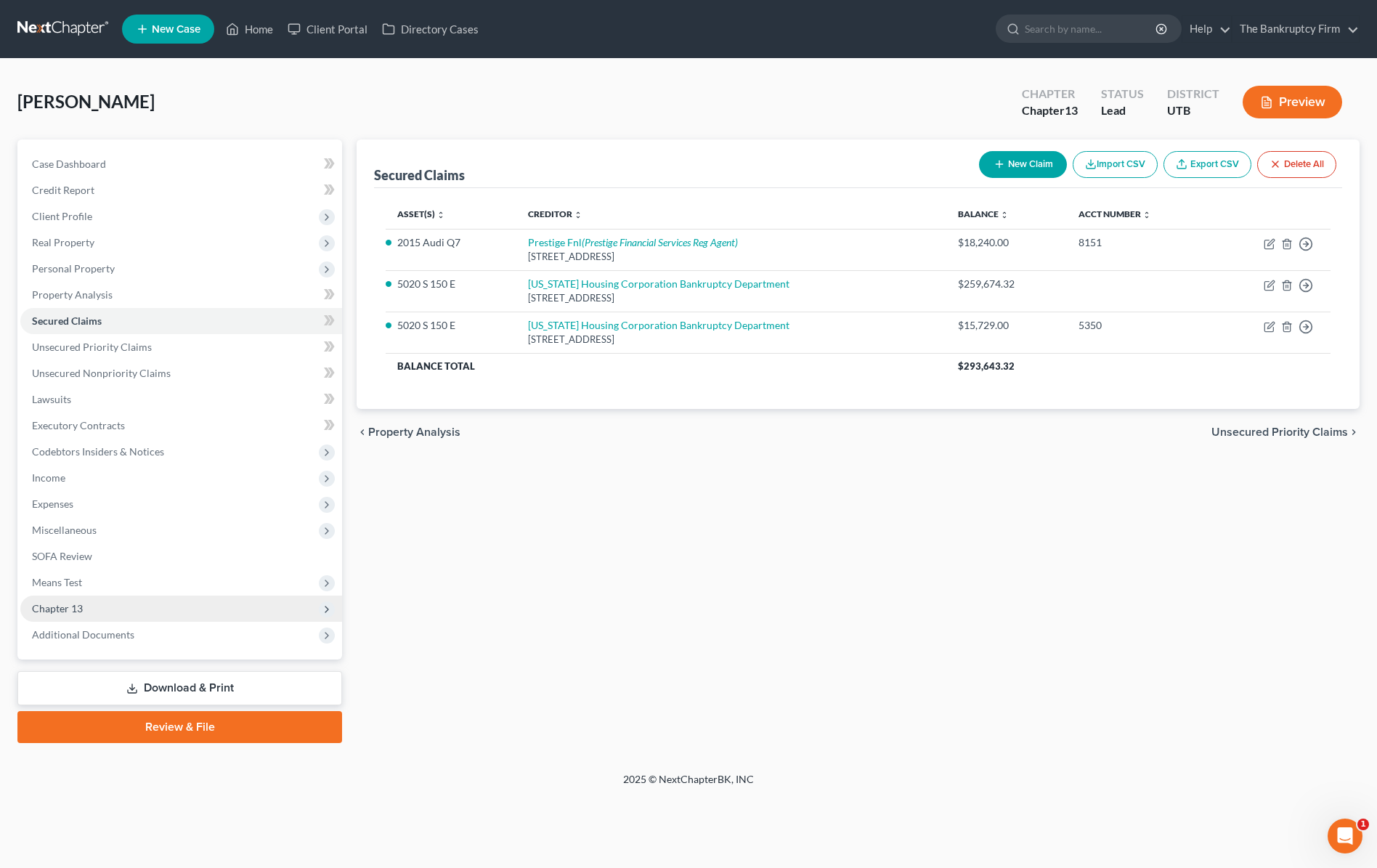
click at [98, 600] on span "Chapter 13" at bounding box center [181, 608] width 322 height 26
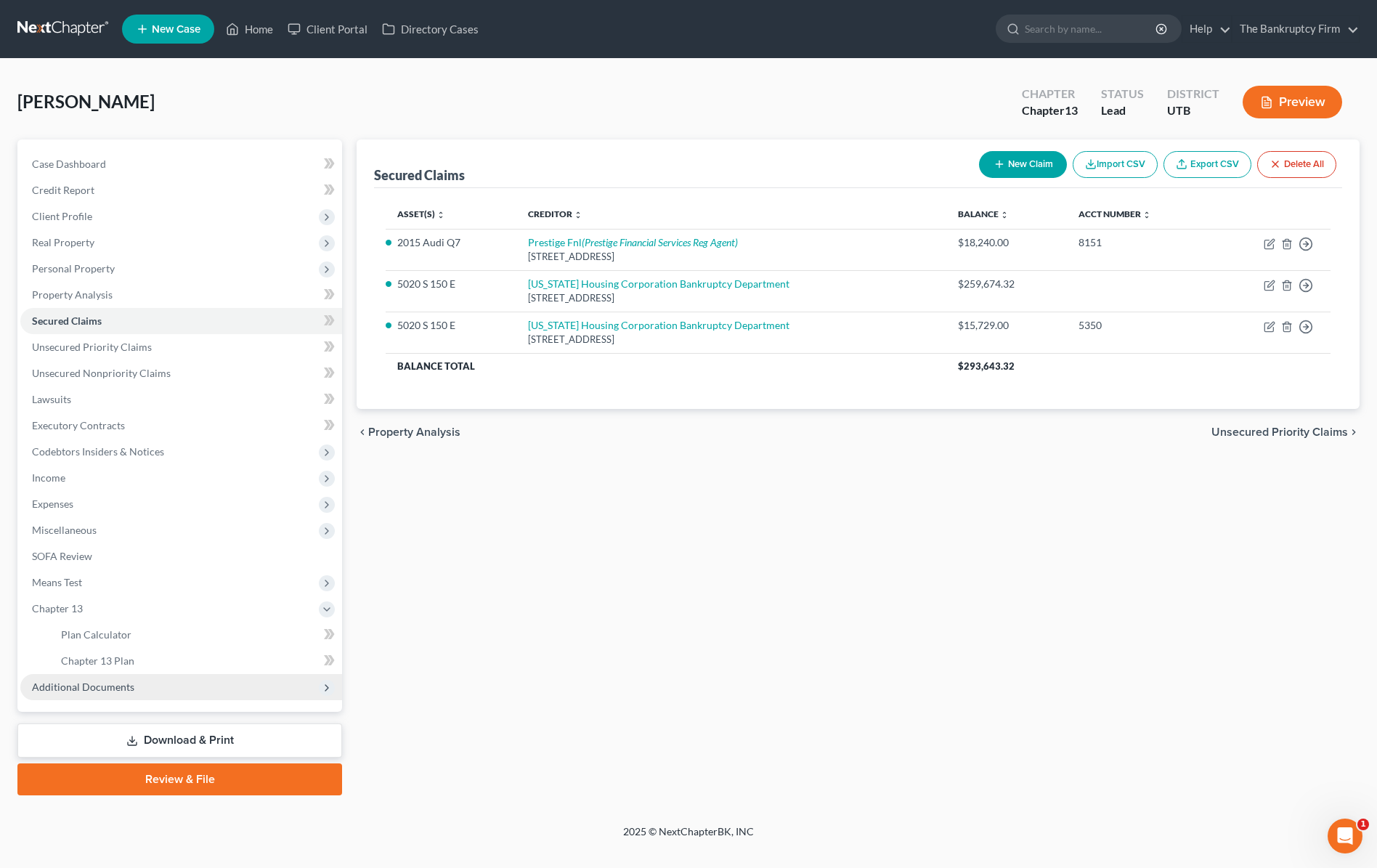
click at [133, 686] on span "Additional Documents" at bounding box center [181, 686] width 322 height 26
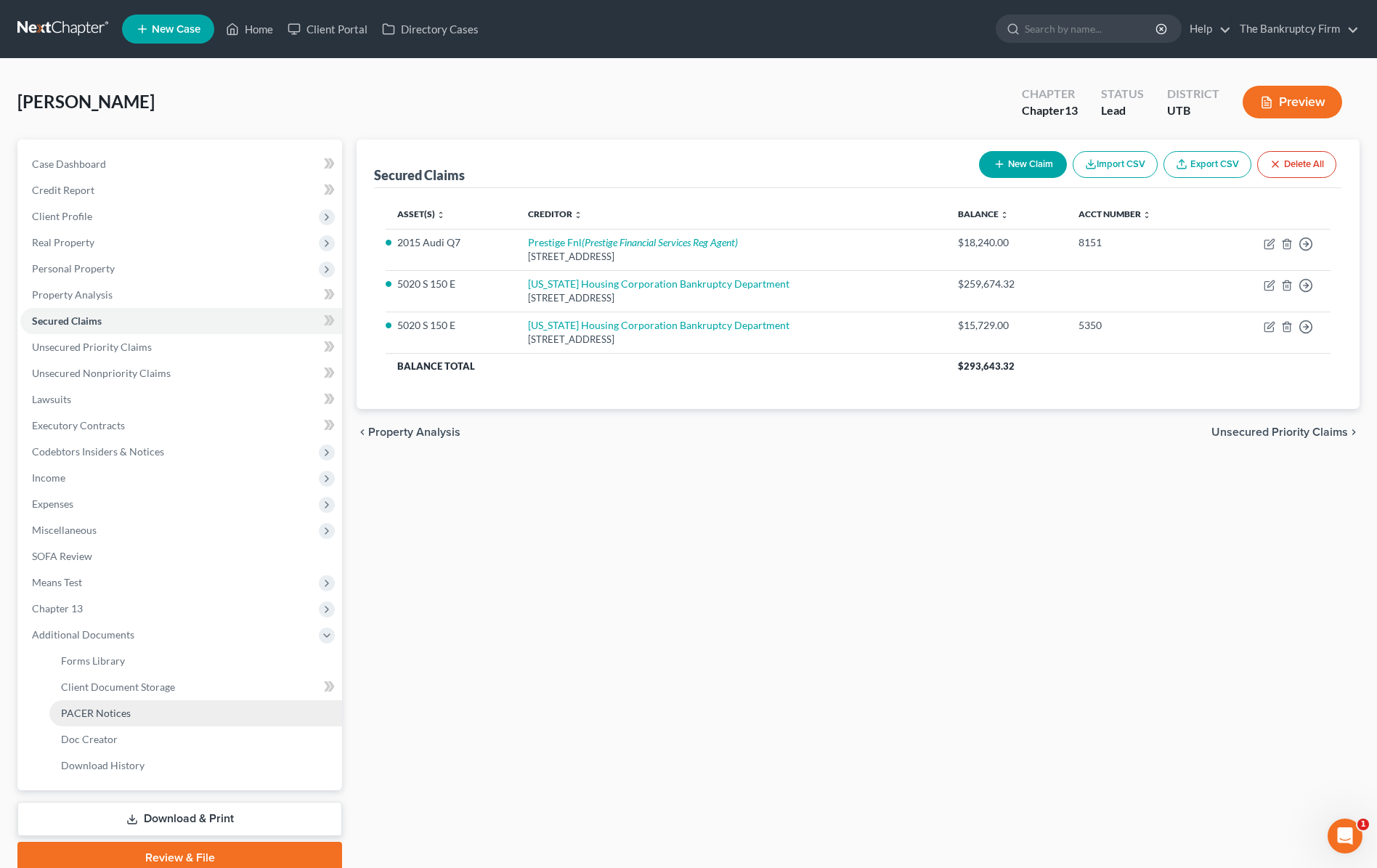
click at [128, 713] on span "PACER Notices" at bounding box center [96, 713] width 70 height 13
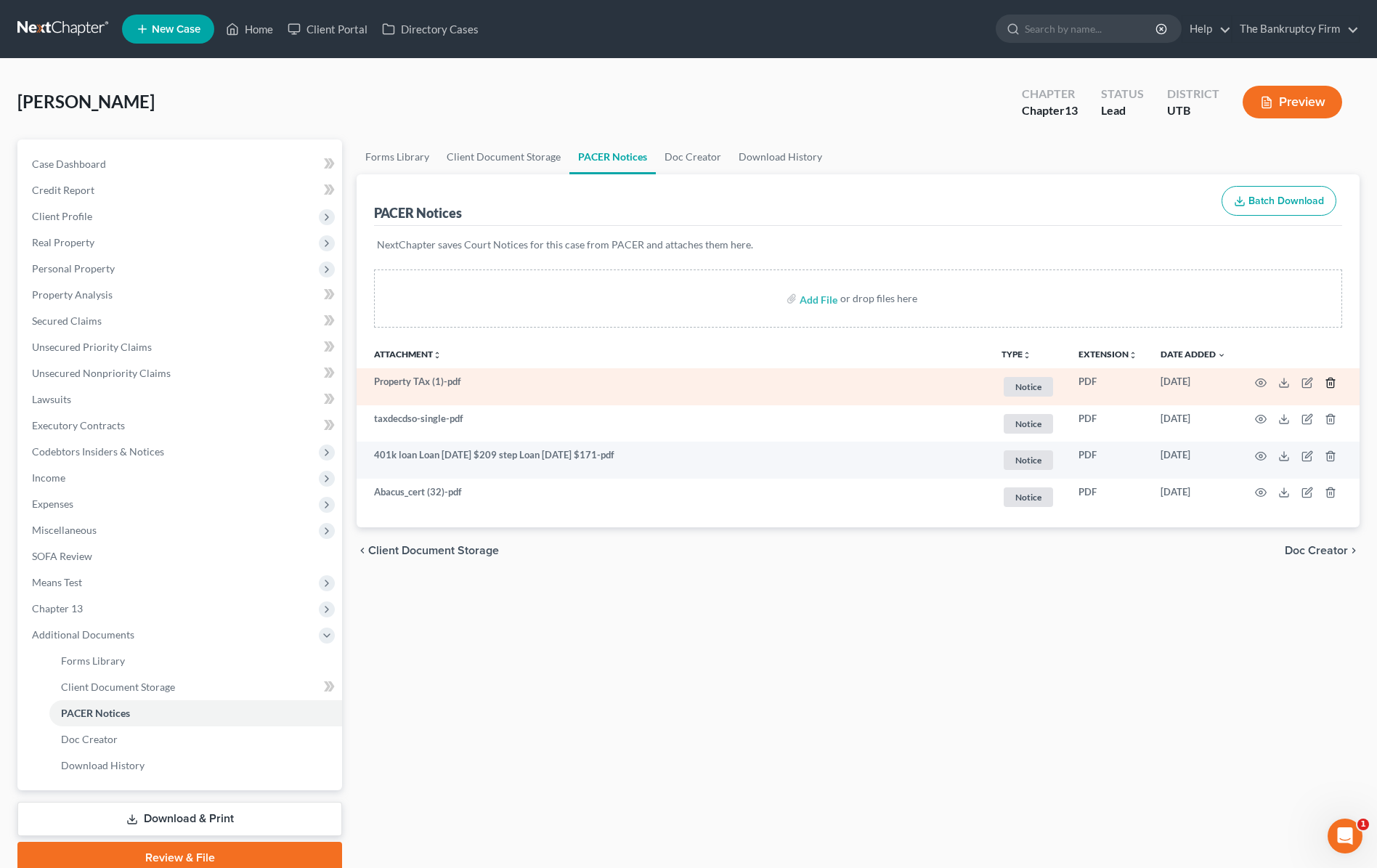
click at [1334, 383] on icon "button" at bounding box center [1331, 382] width 7 height 10
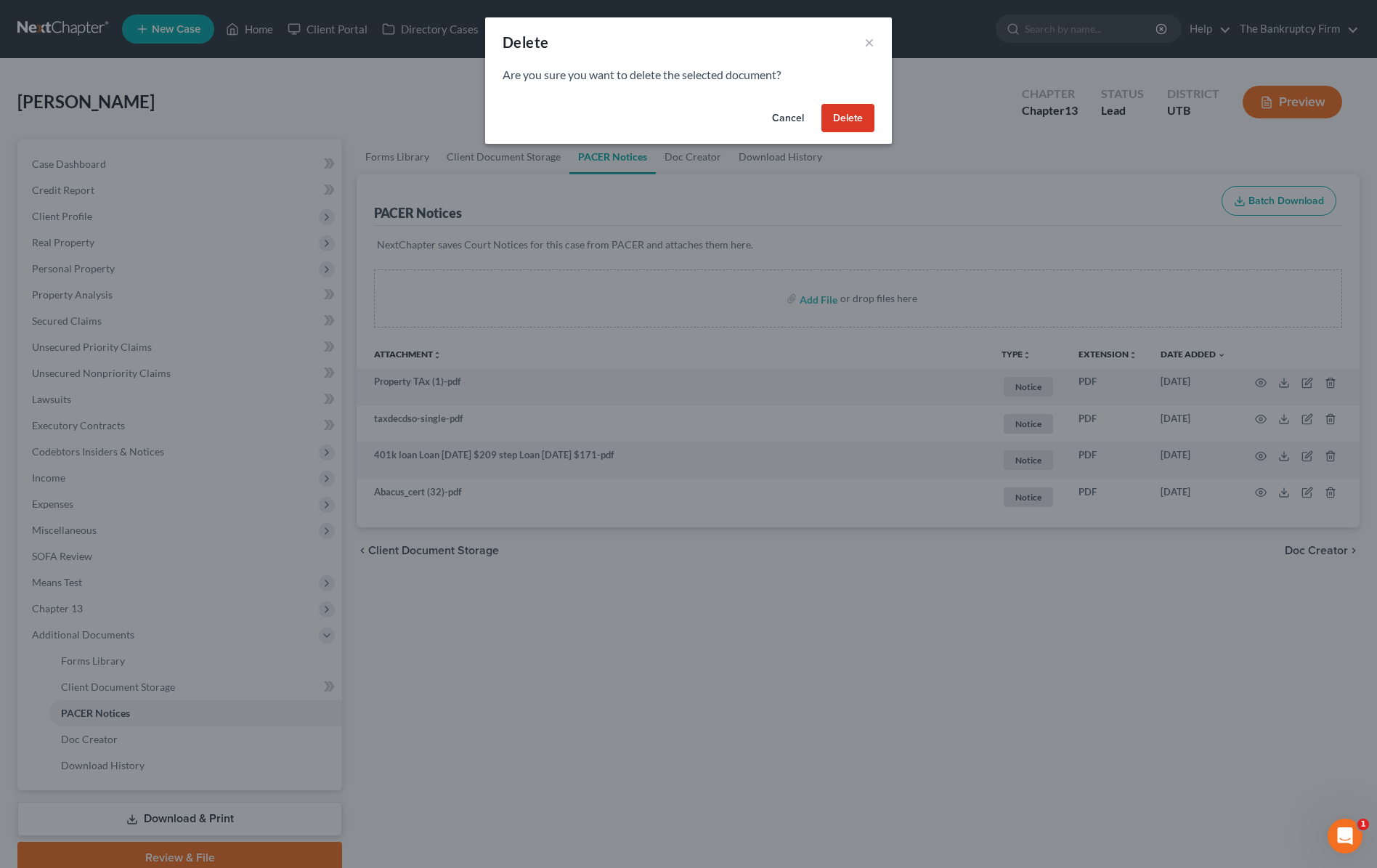
click at [855, 113] on button "Delete" at bounding box center [848, 119] width 53 height 29
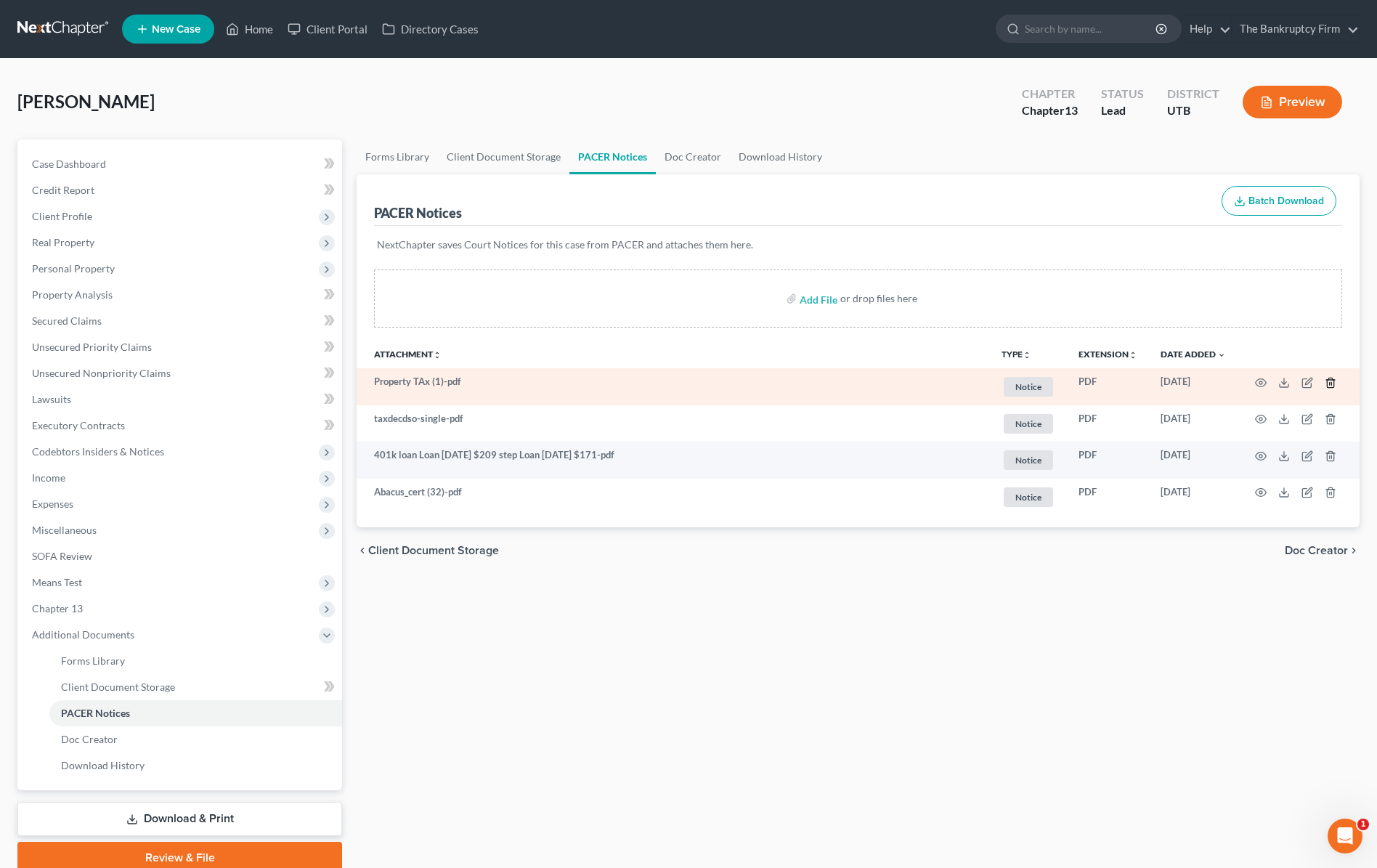
click at [1334, 384] on icon "button" at bounding box center [1331, 382] width 12 height 12
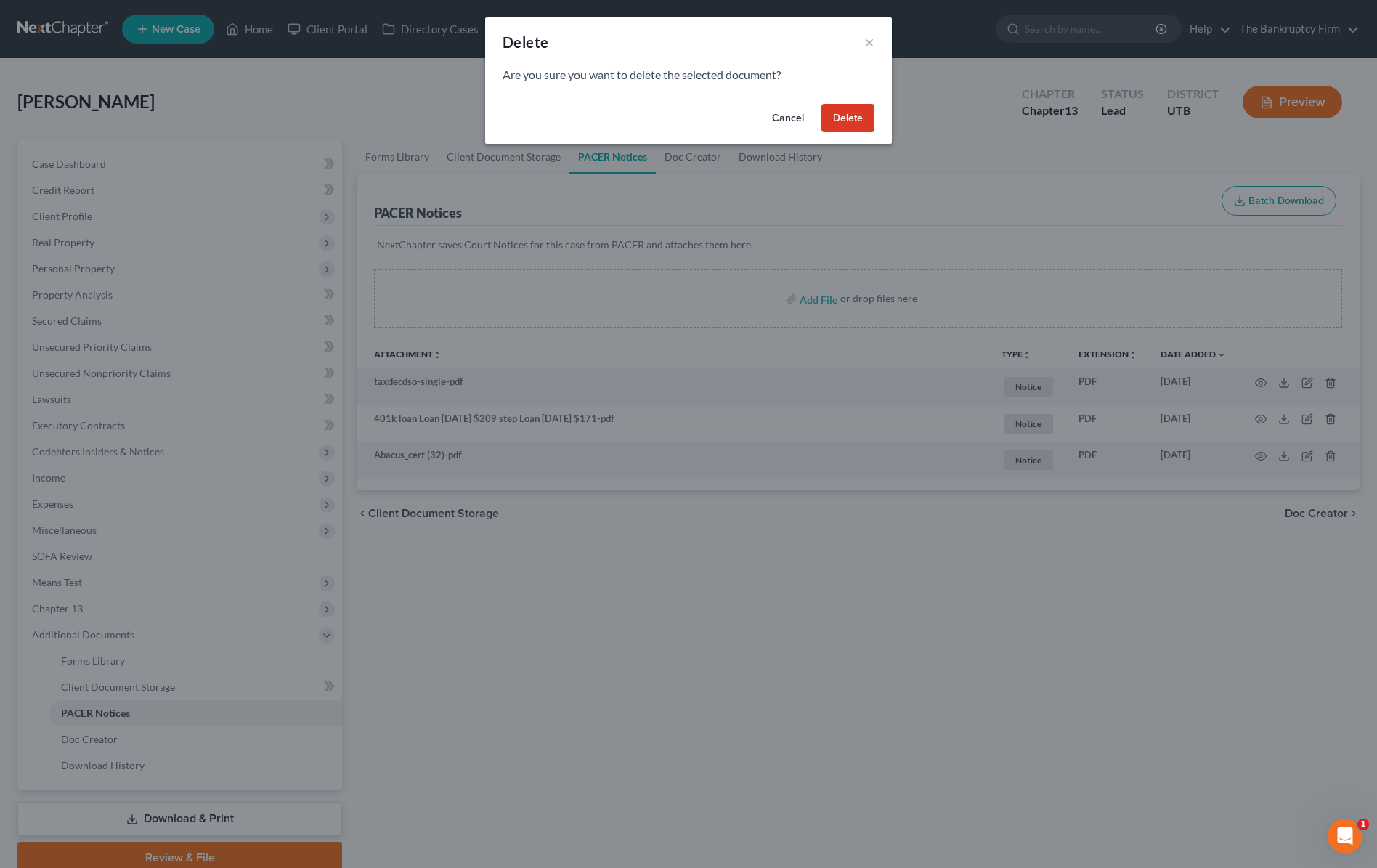
click at [854, 123] on button "Delete" at bounding box center [848, 119] width 53 height 29
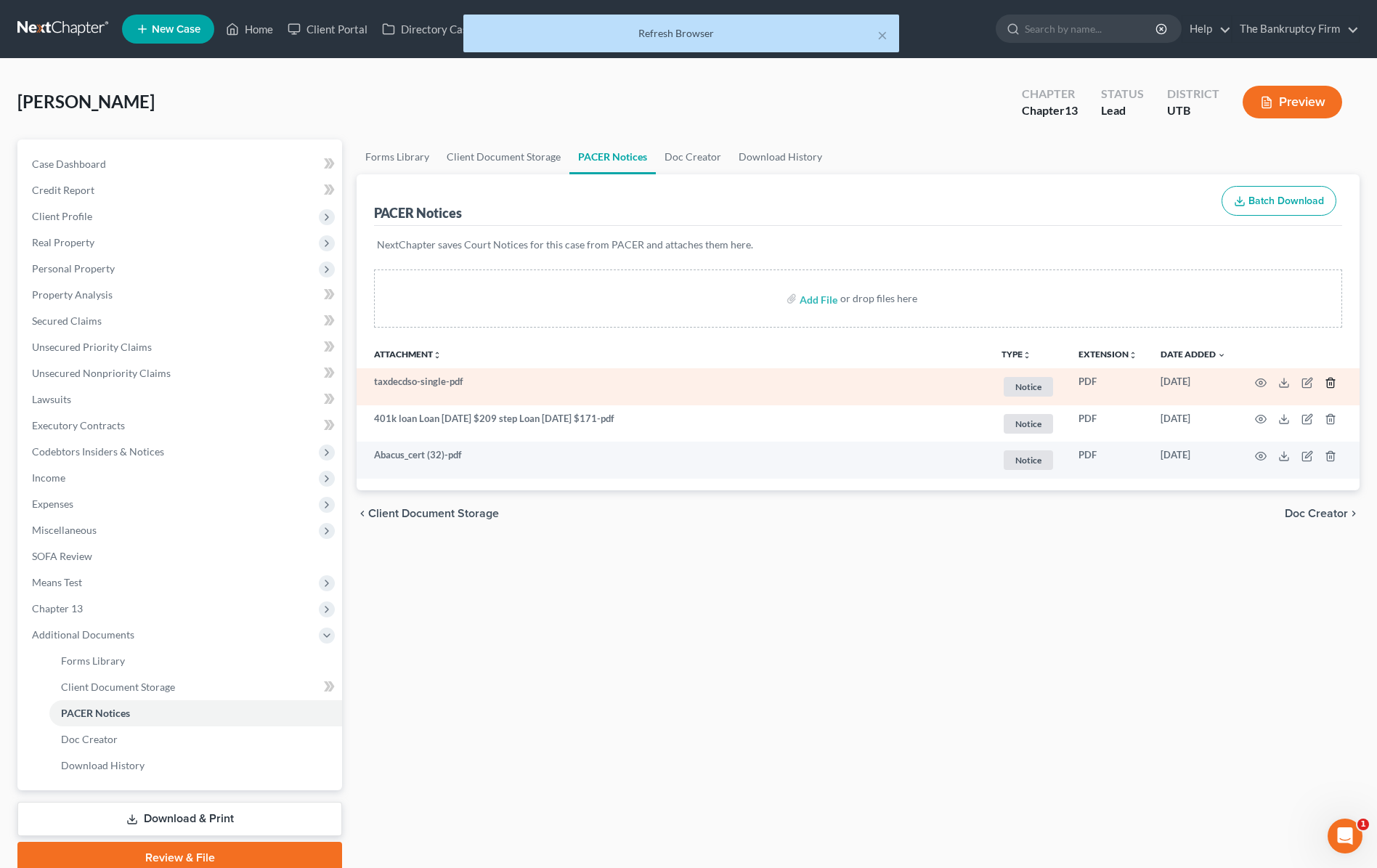
click at [1328, 381] on icon "button" at bounding box center [1331, 382] width 12 height 12
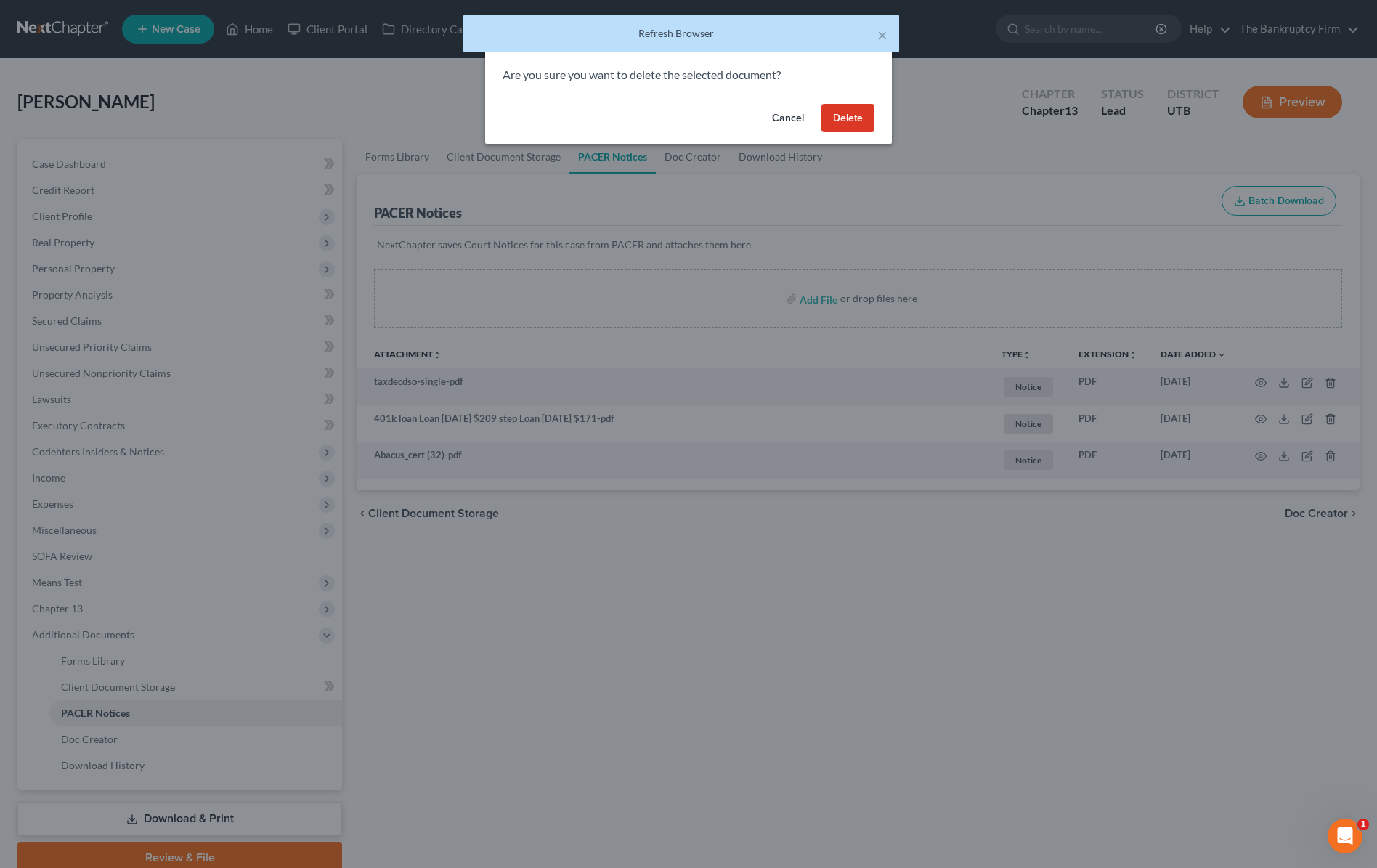
click at [850, 115] on button "Delete" at bounding box center [848, 119] width 53 height 29
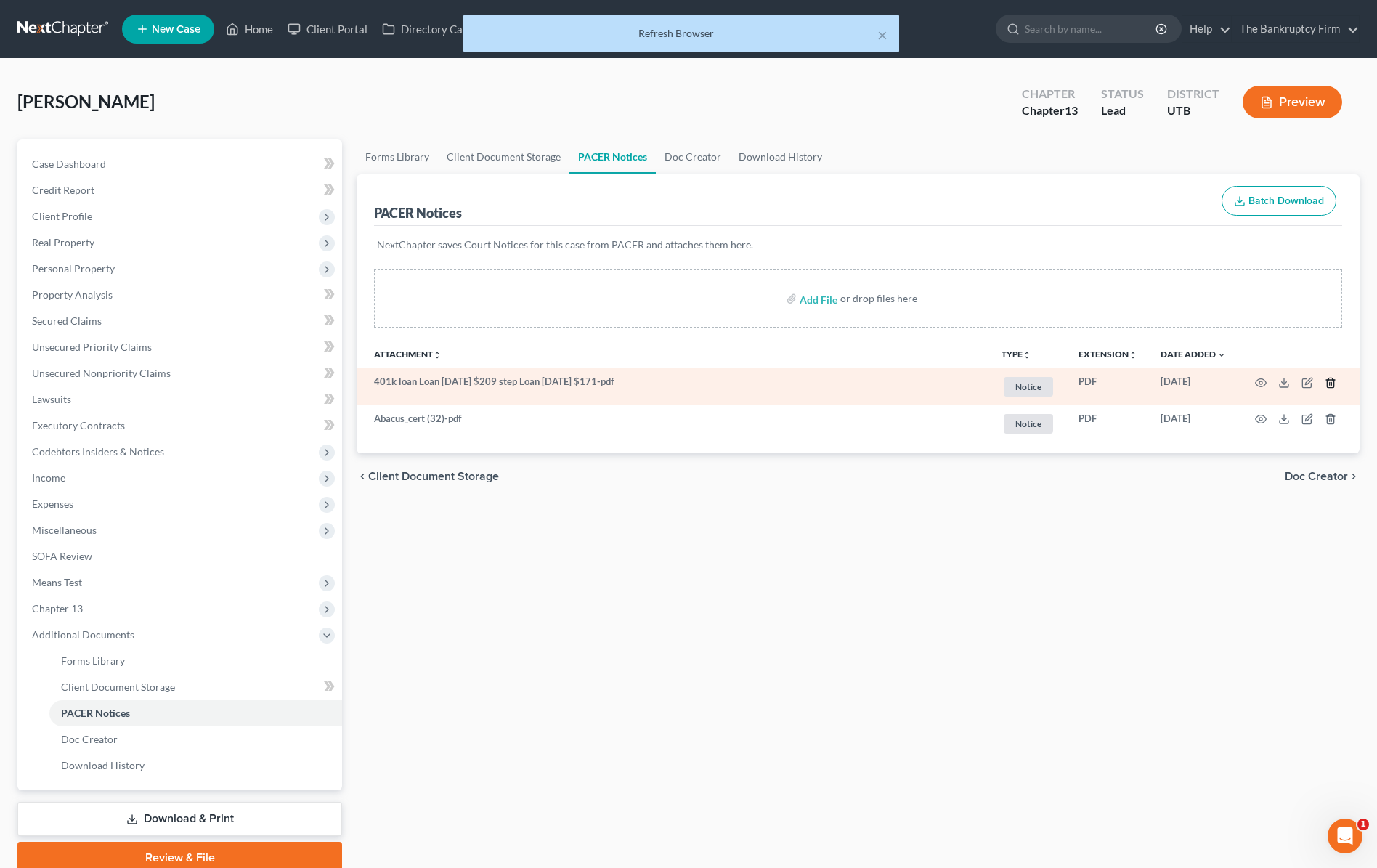
click at [1335, 382] on icon "button" at bounding box center [1331, 382] width 12 height 12
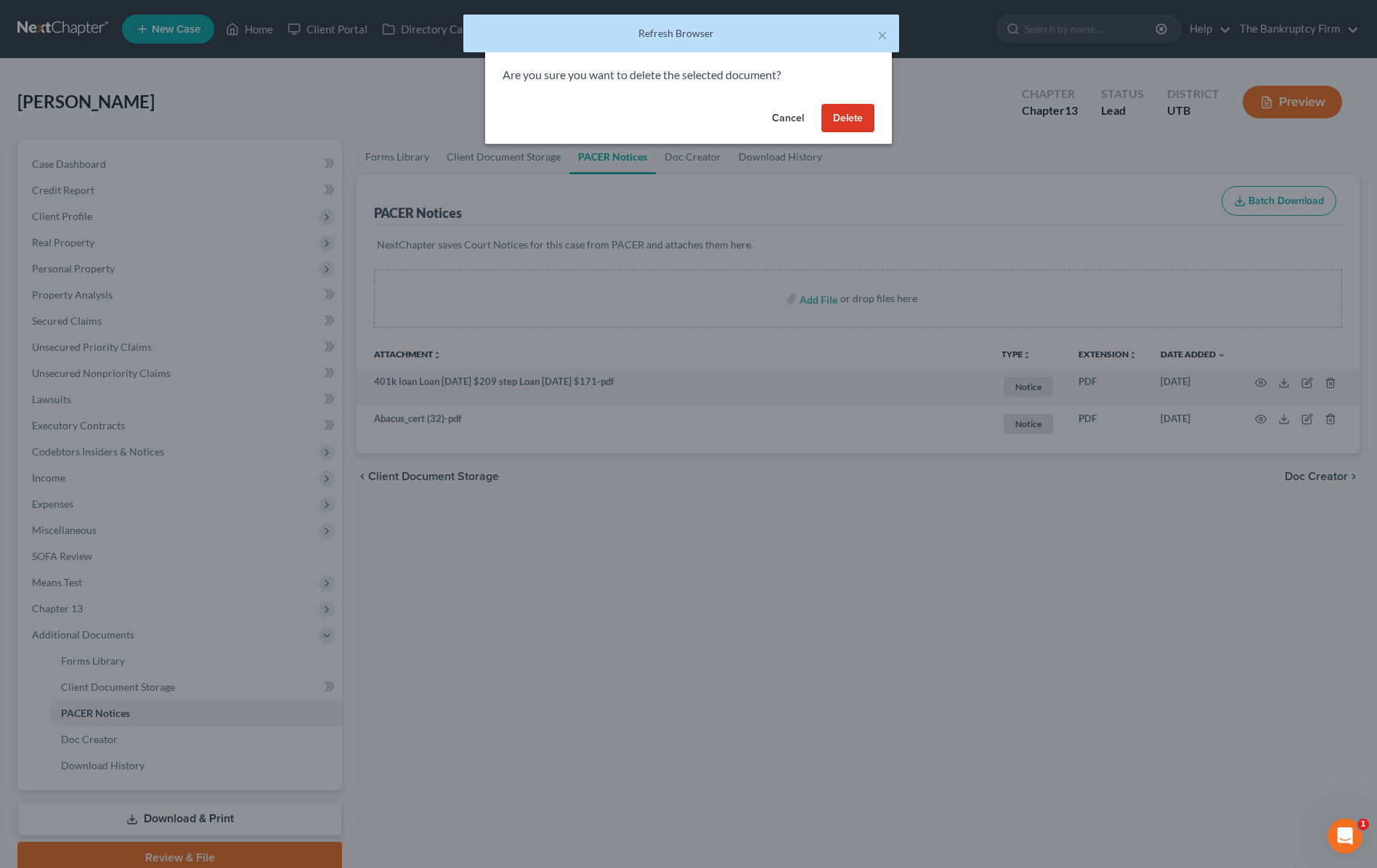
click at [847, 118] on button "Delete" at bounding box center [848, 119] width 53 height 29
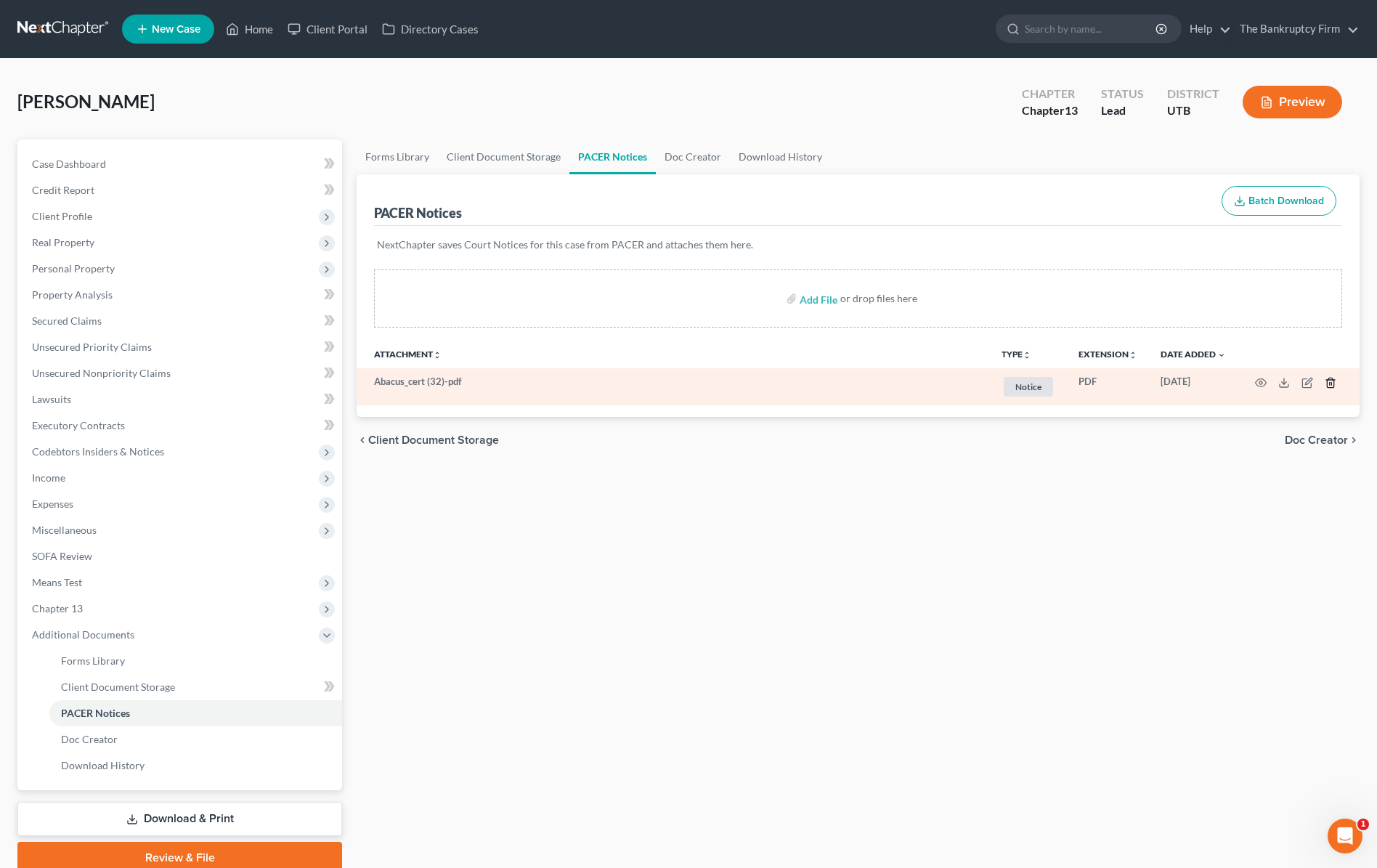
click at [1327, 383] on icon "button" at bounding box center [1331, 382] width 12 height 12
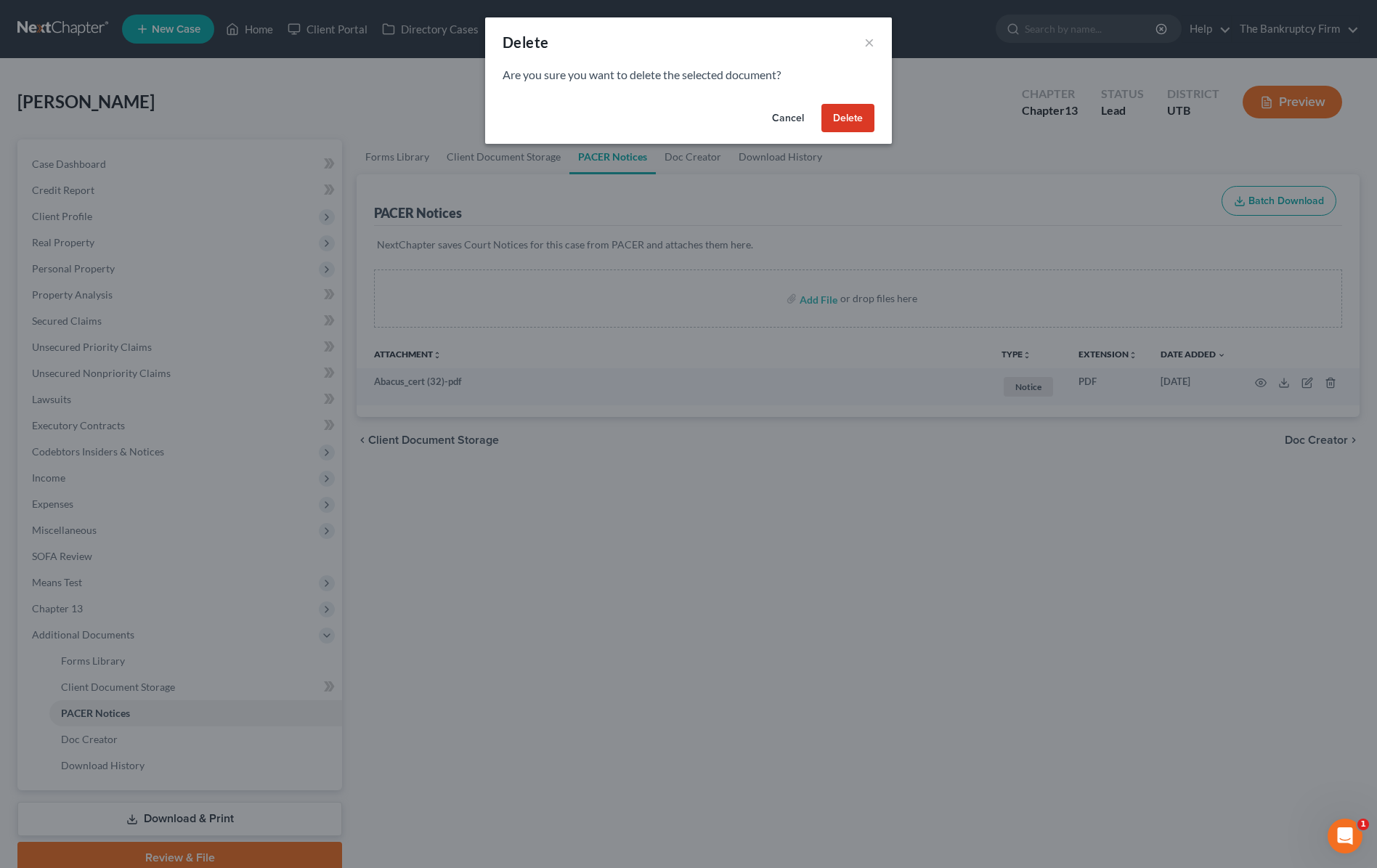
click at [858, 115] on button "Delete" at bounding box center [848, 119] width 53 height 29
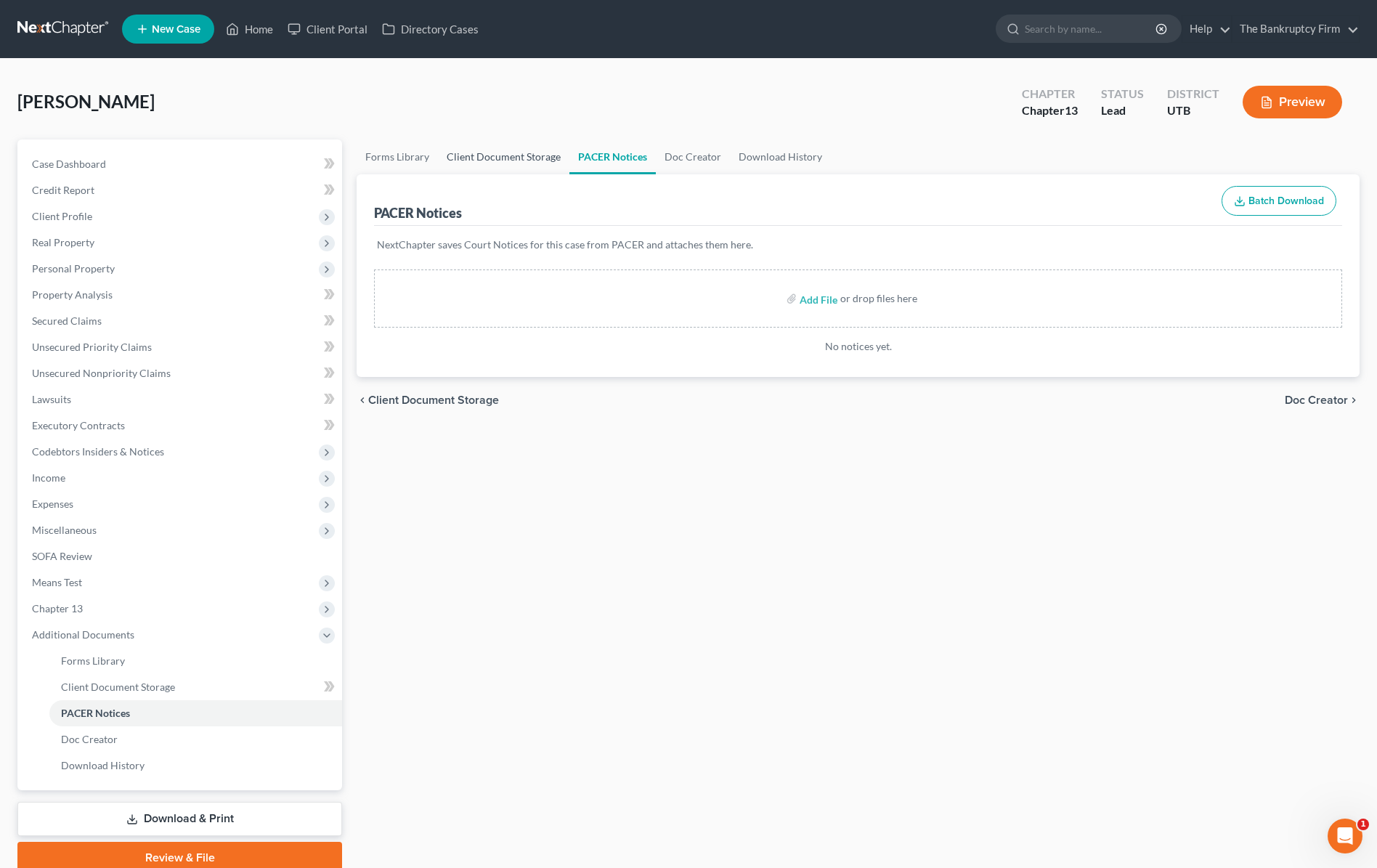
click at [514, 157] on link "Client Document Storage" at bounding box center [504, 156] width 131 height 35
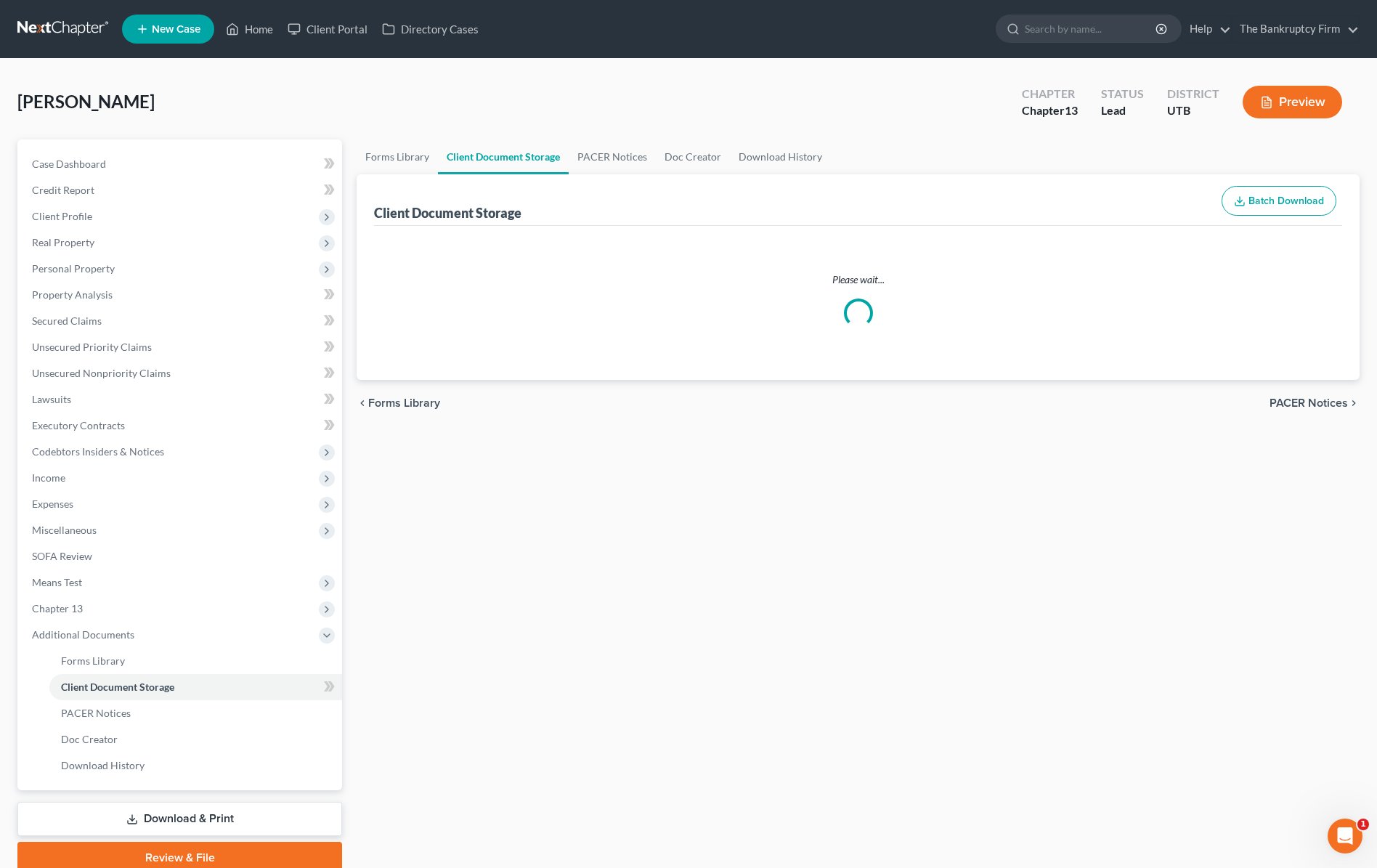
select select "26"
select select "30"
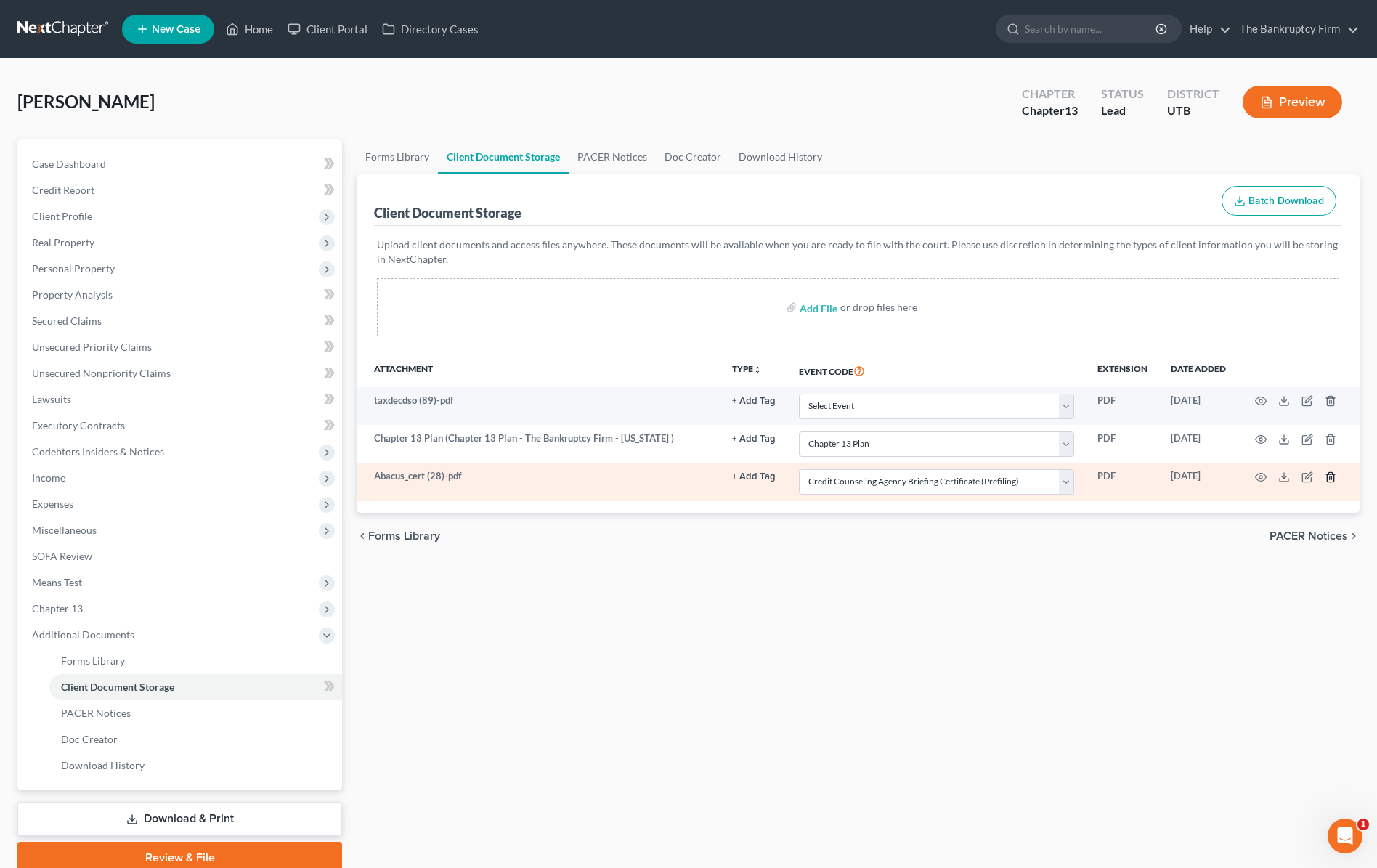
click at [1331, 480] on icon "button" at bounding box center [1331, 477] width 12 height 12
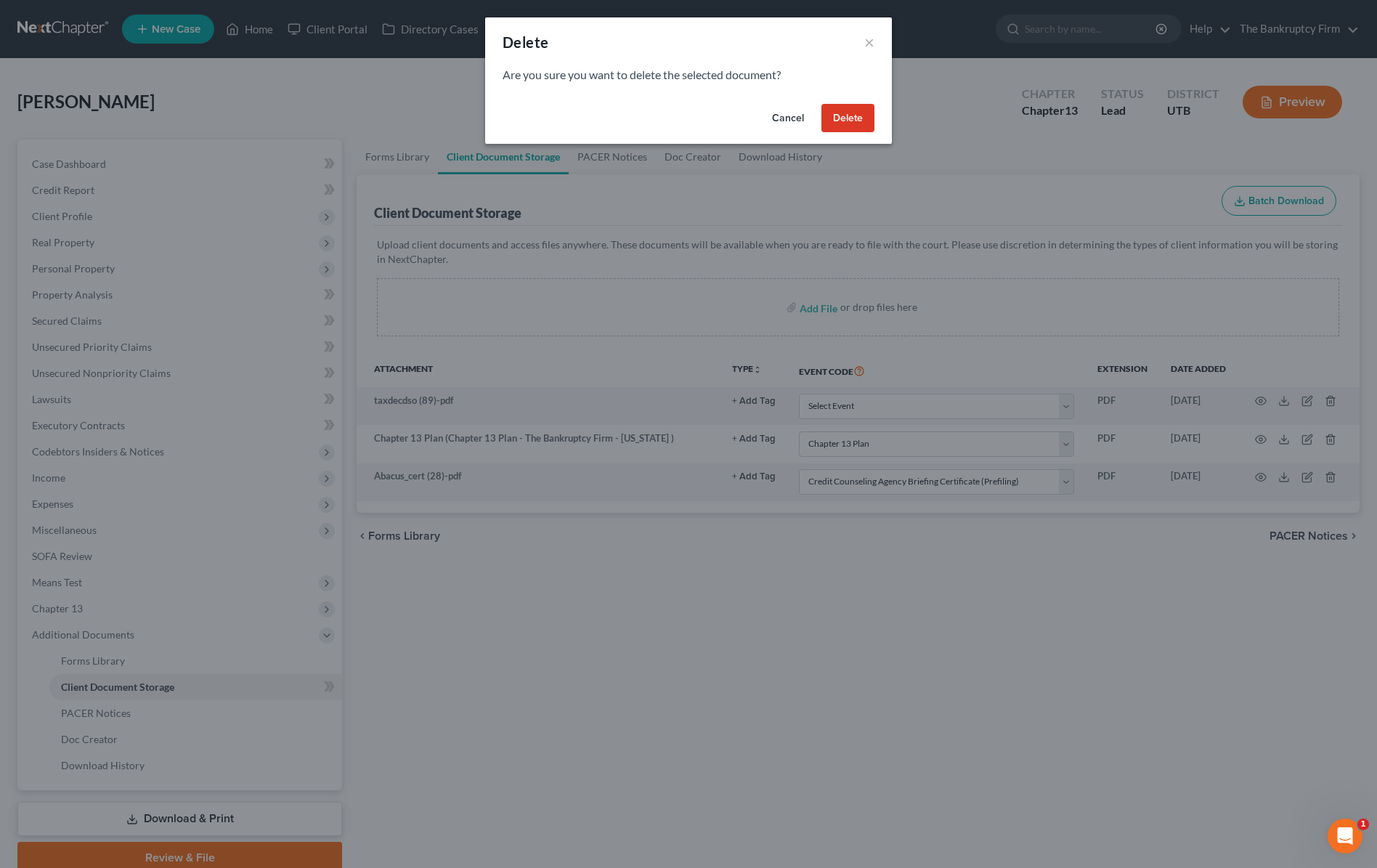
click at [852, 122] on button "Delete" at bounding box center [848, 119] width 53 height 29
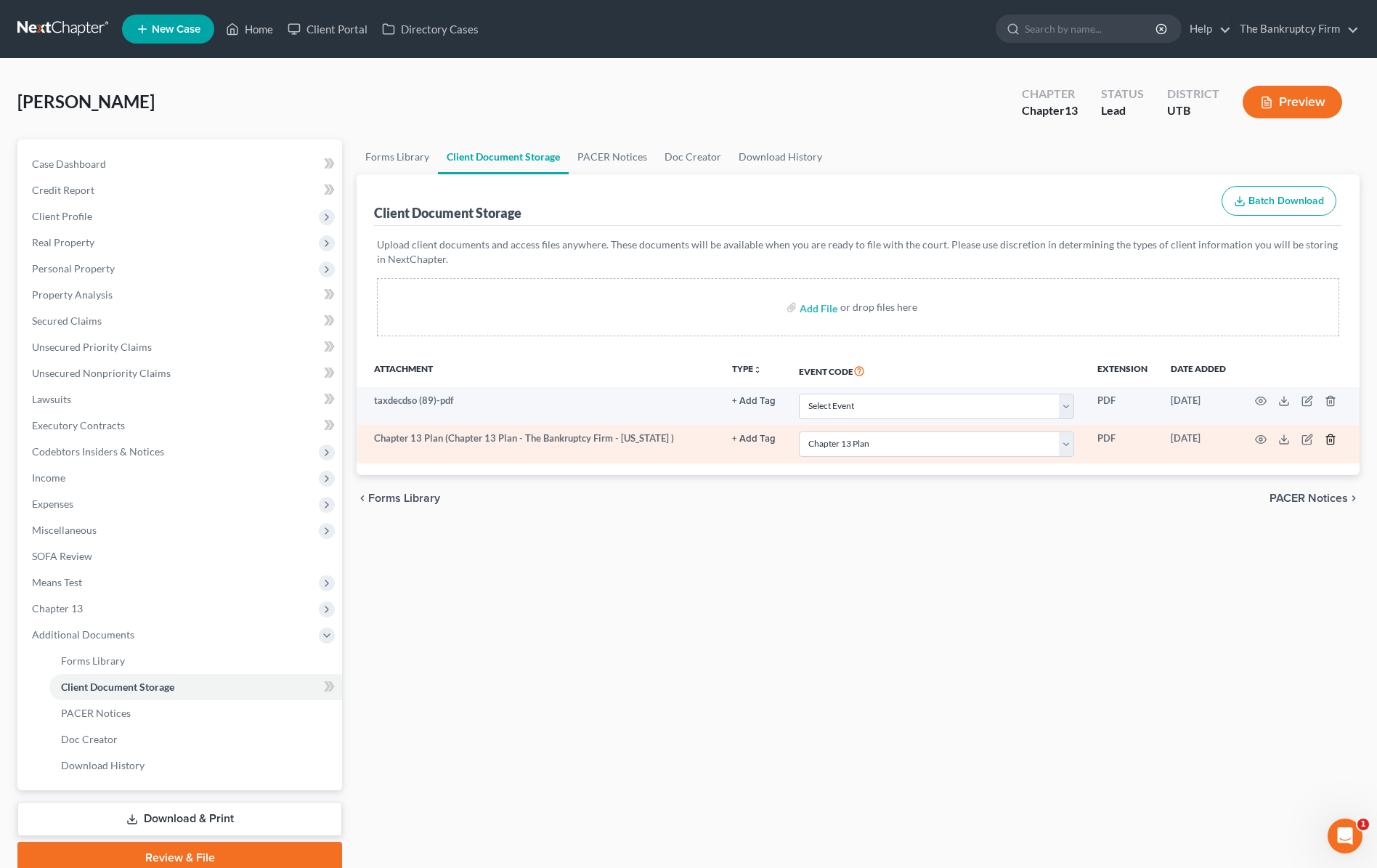
click at [1329, 441] on icon "button" at bounding box center [1331, 439] width 12 height 12
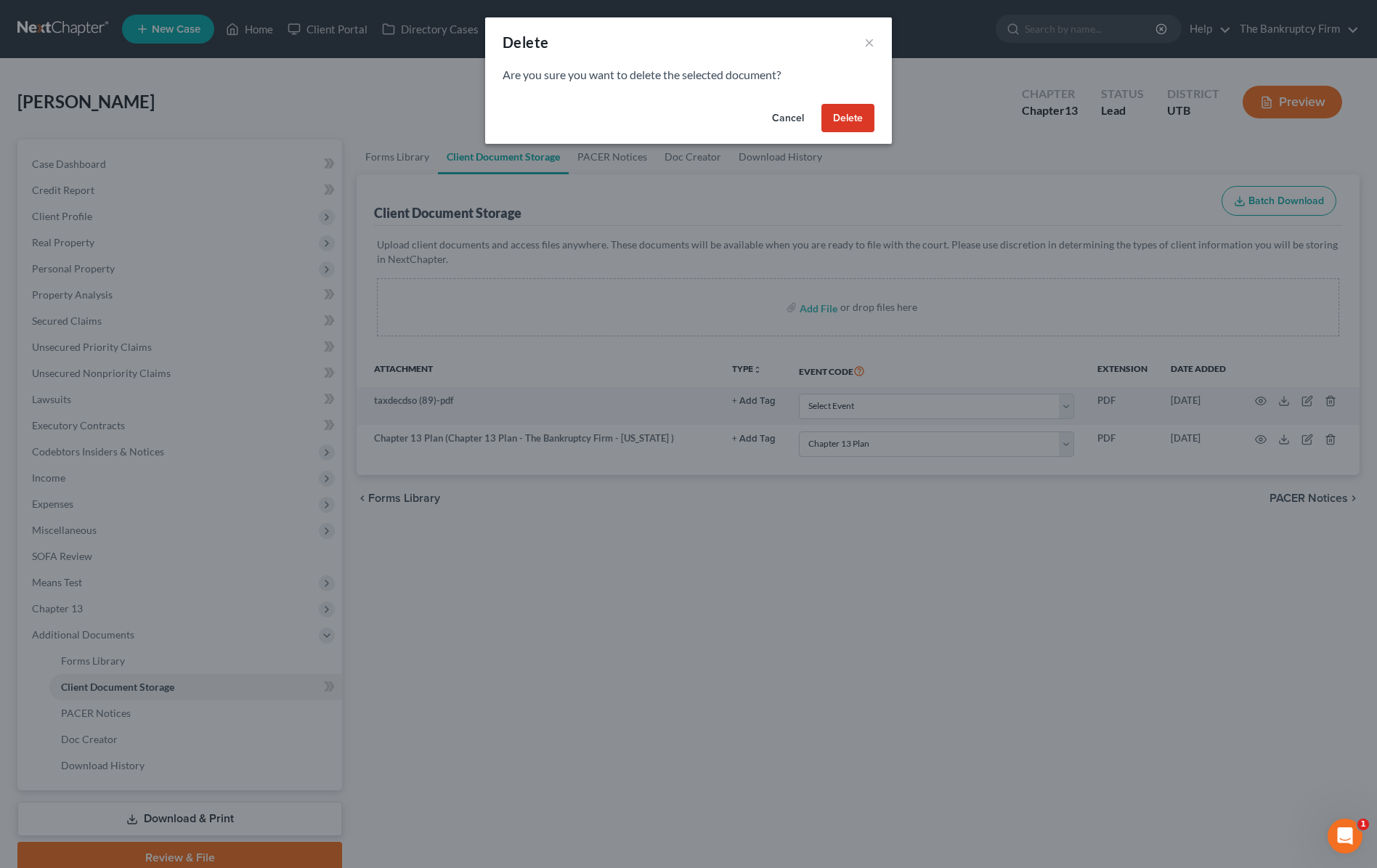
click at [854, 116] on button "Delete" at bounding box center [848, 119] width 53 height 29
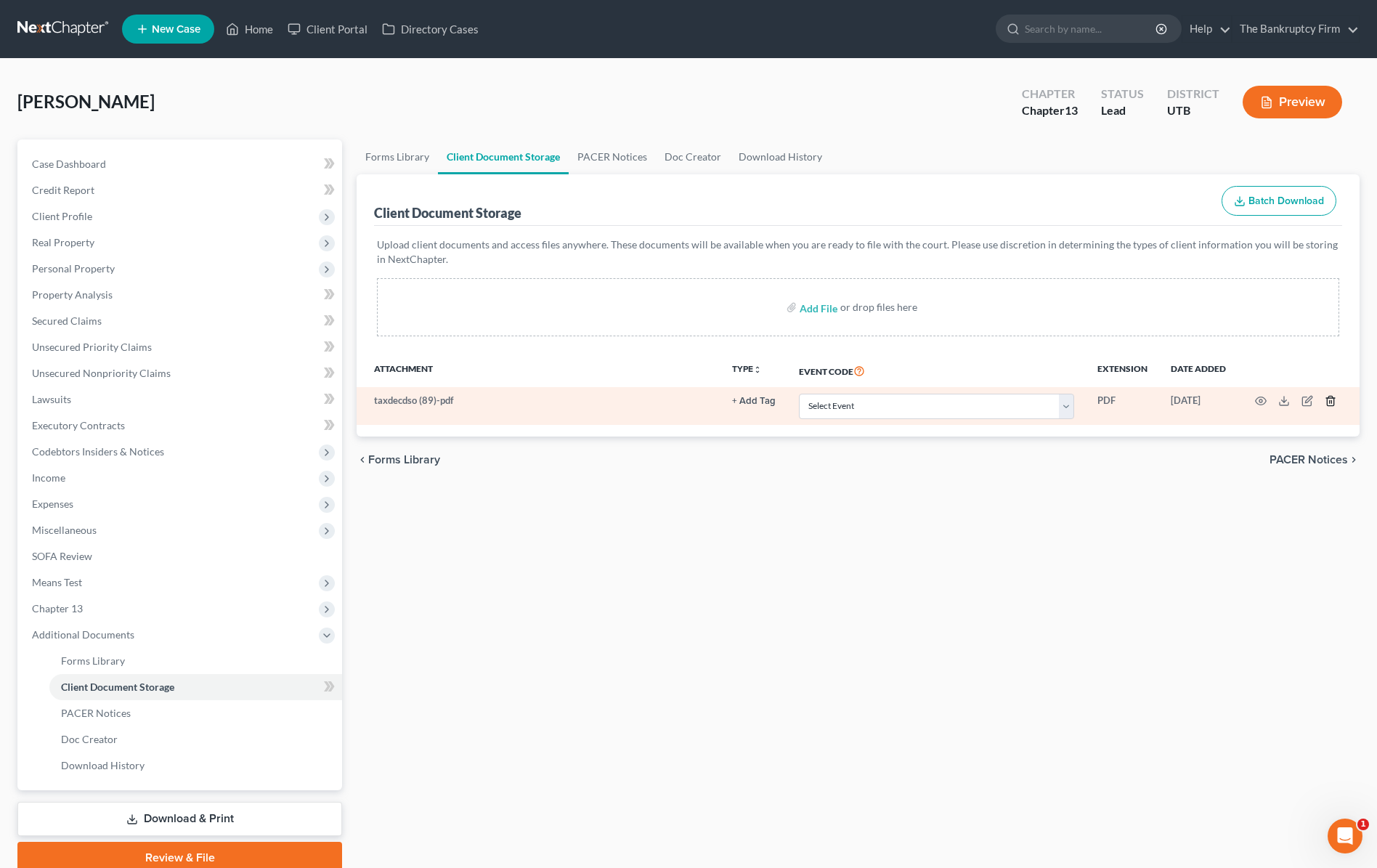
click at [1335, 400] on icon "button" at bounding box center [1331, 401] width 12 height 12
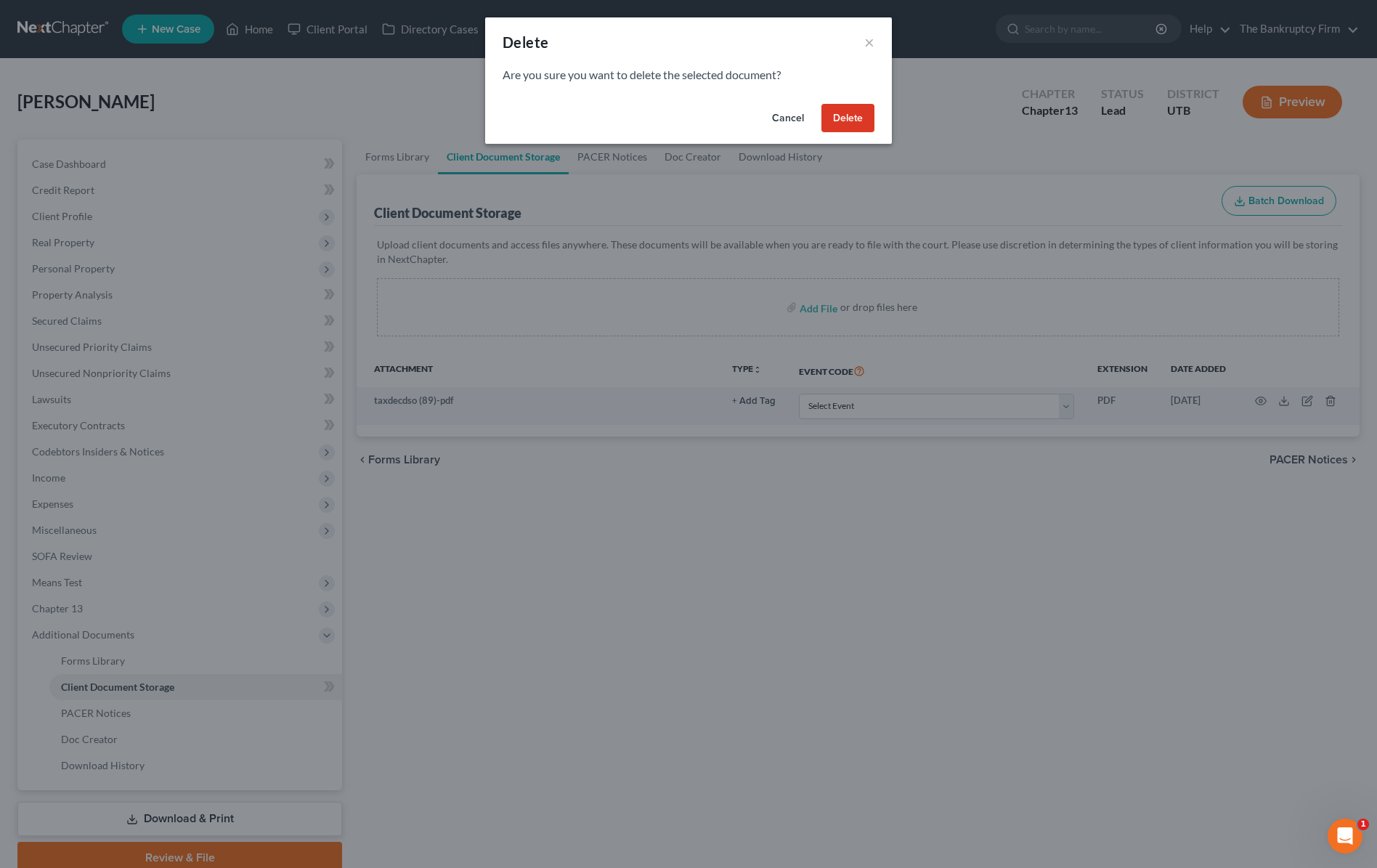
click at [848, 119] on button "Delete" at bounding box center [848, 119] width 53 height 29
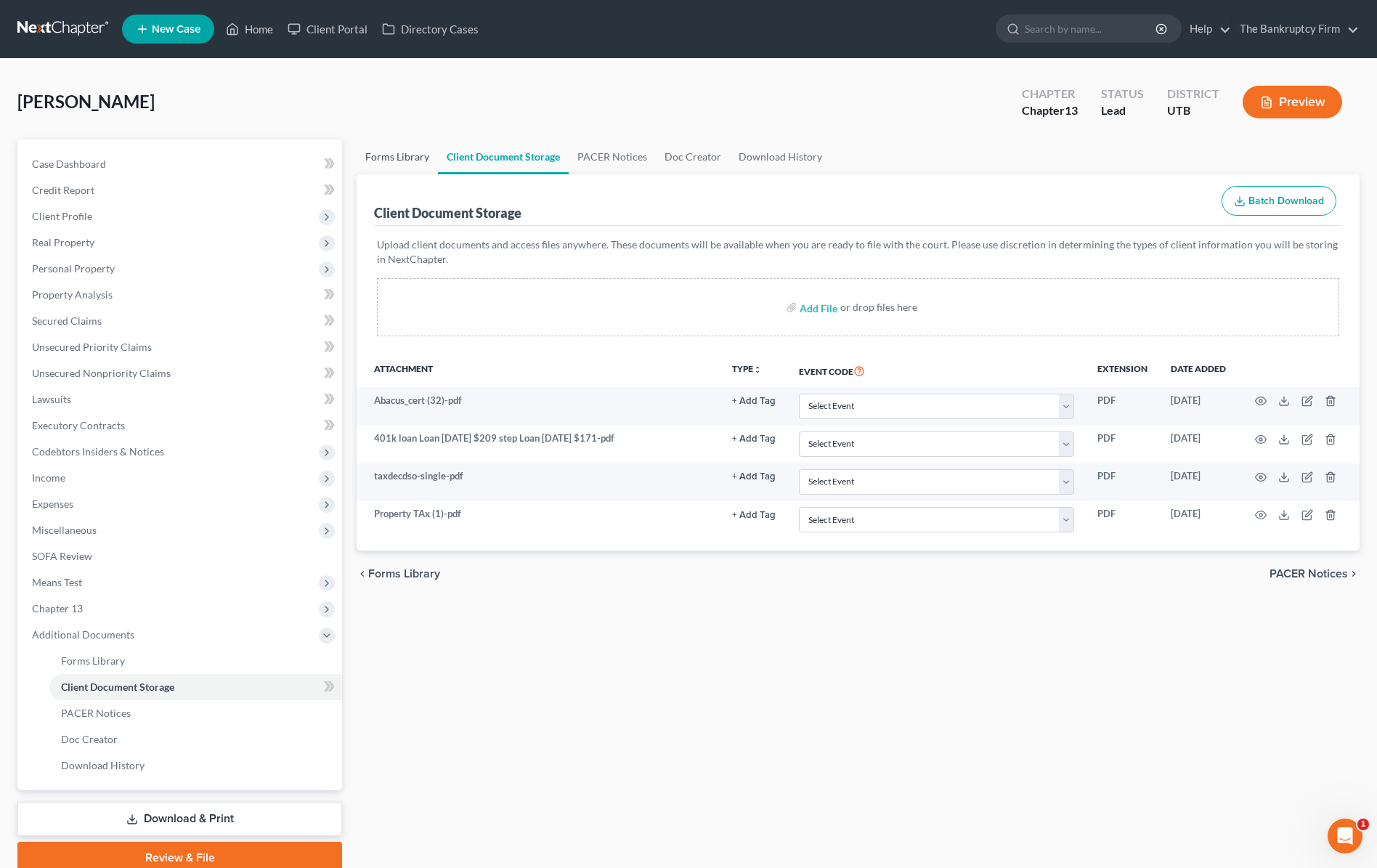
click at [391, 154] on link "Forms Library" at bounding box center [397, 156] width 81 height 35
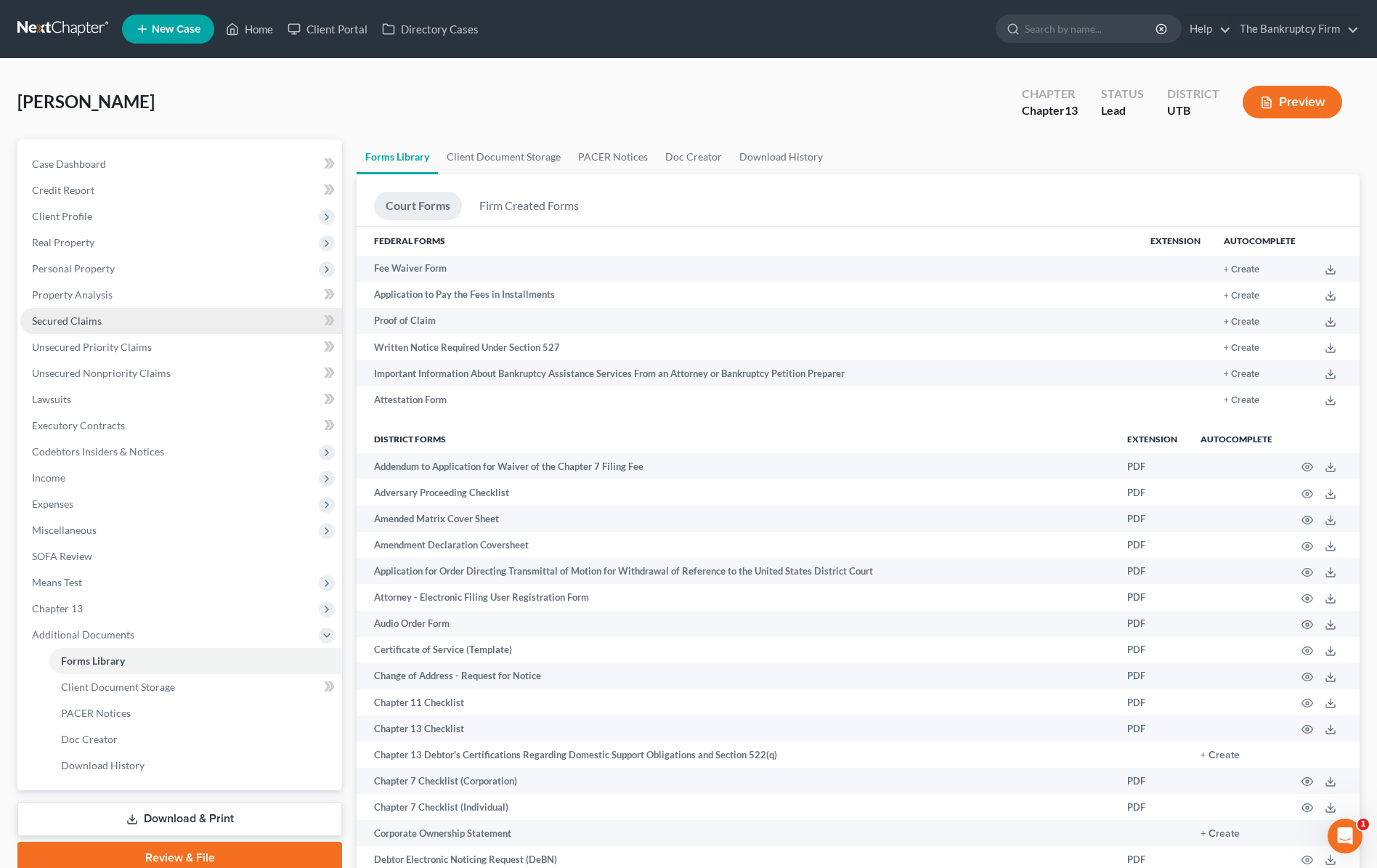
click at [66, 319] on span "Secured Claims" at bounding box center [67, 321] width 70 height 13
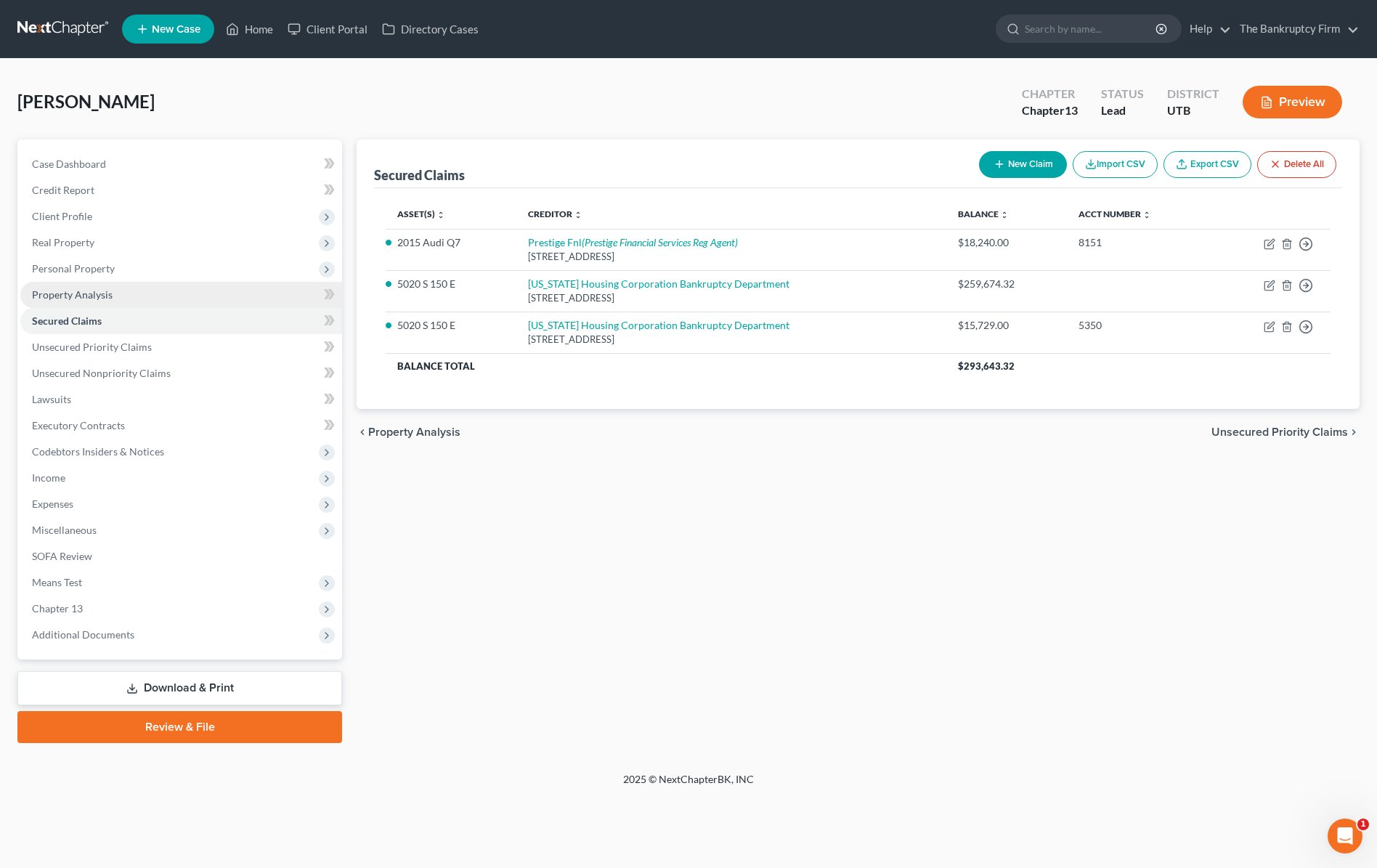
click at [83, 289] on span "Property Analysis" at bounding box center [72, 294] width 81 height 13
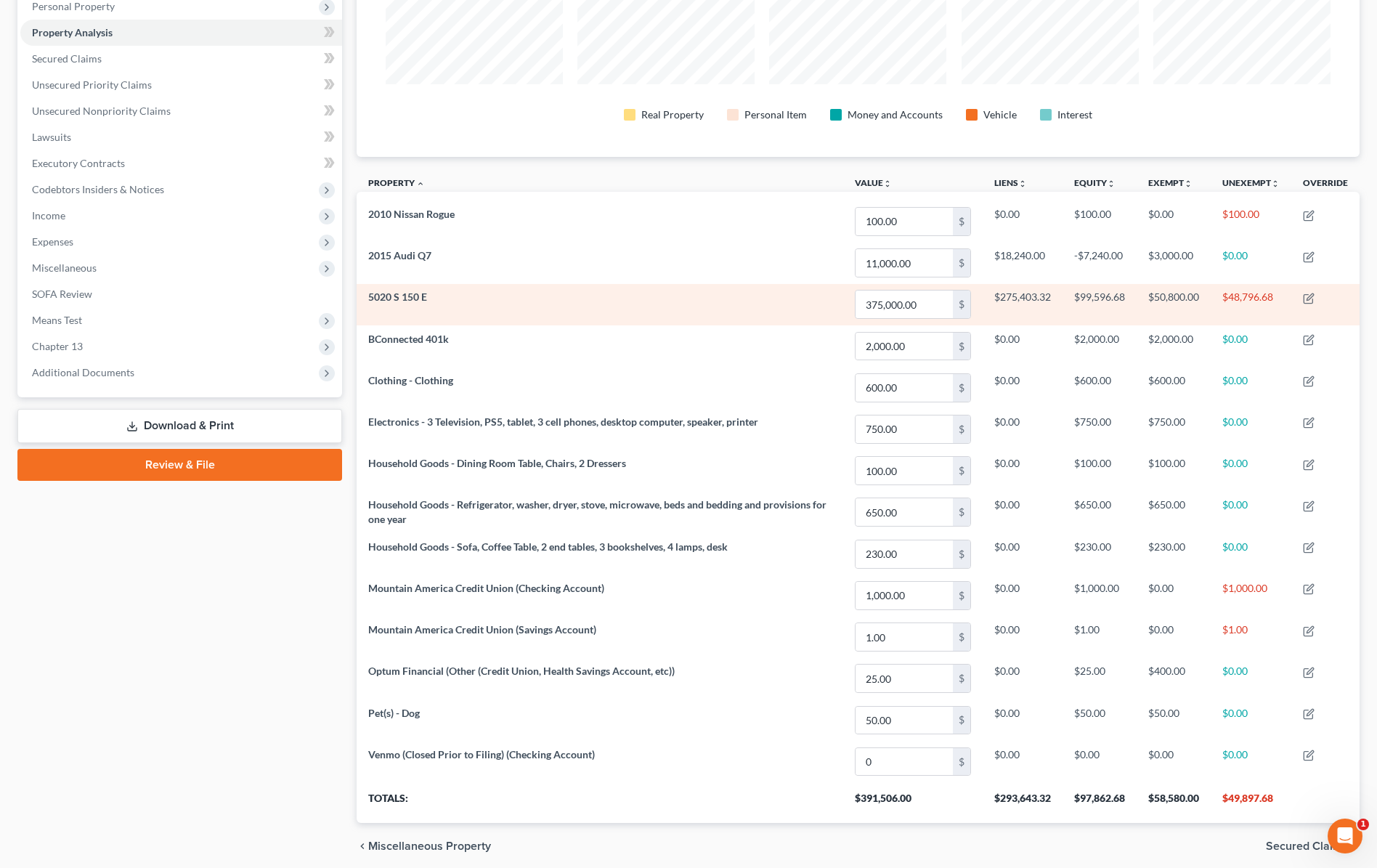
scroll to position [264, 0]
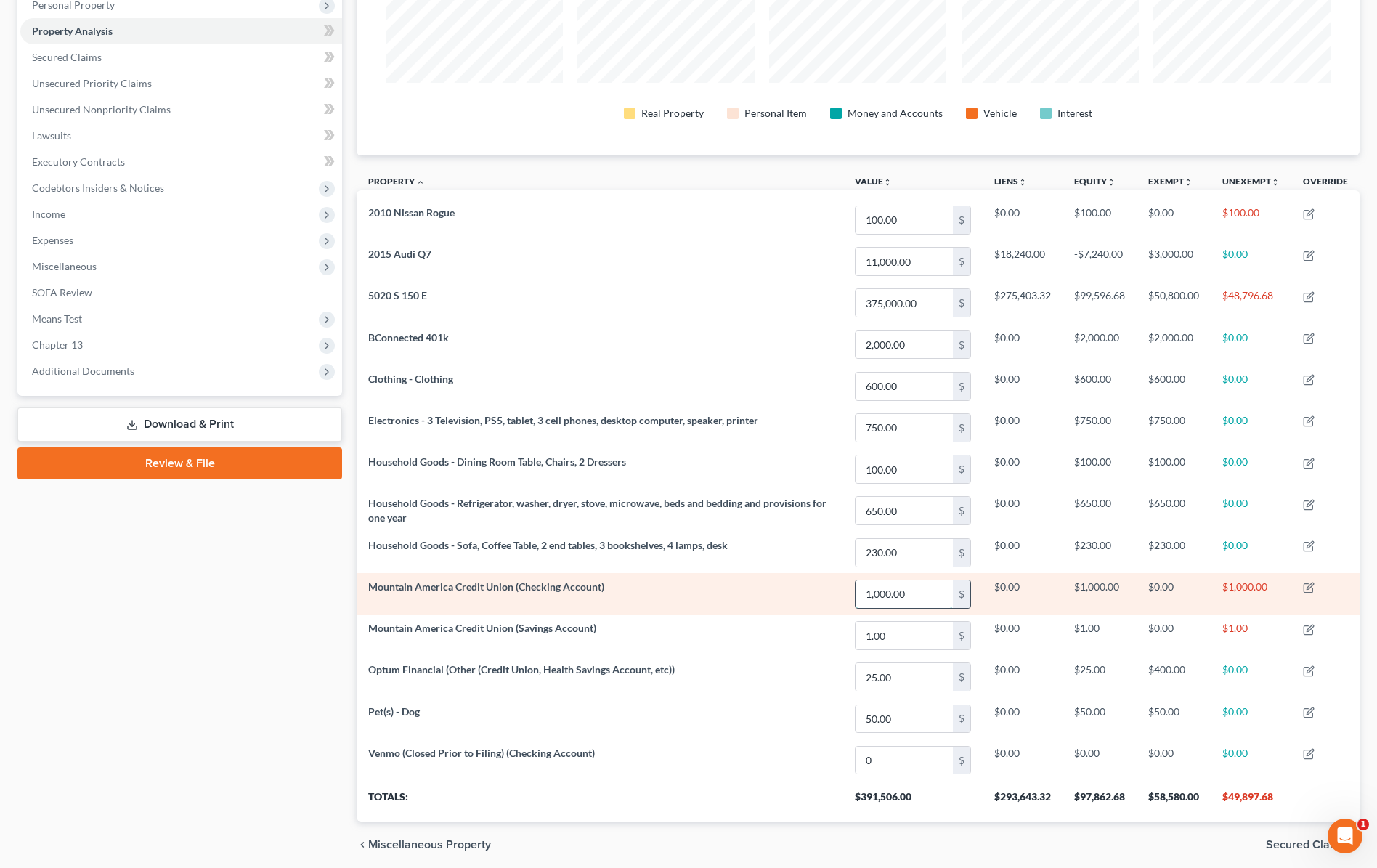
click at [915, 588] on input "1,000.00" at bounding box center [904, 594] width 98 height 28
type input "675"
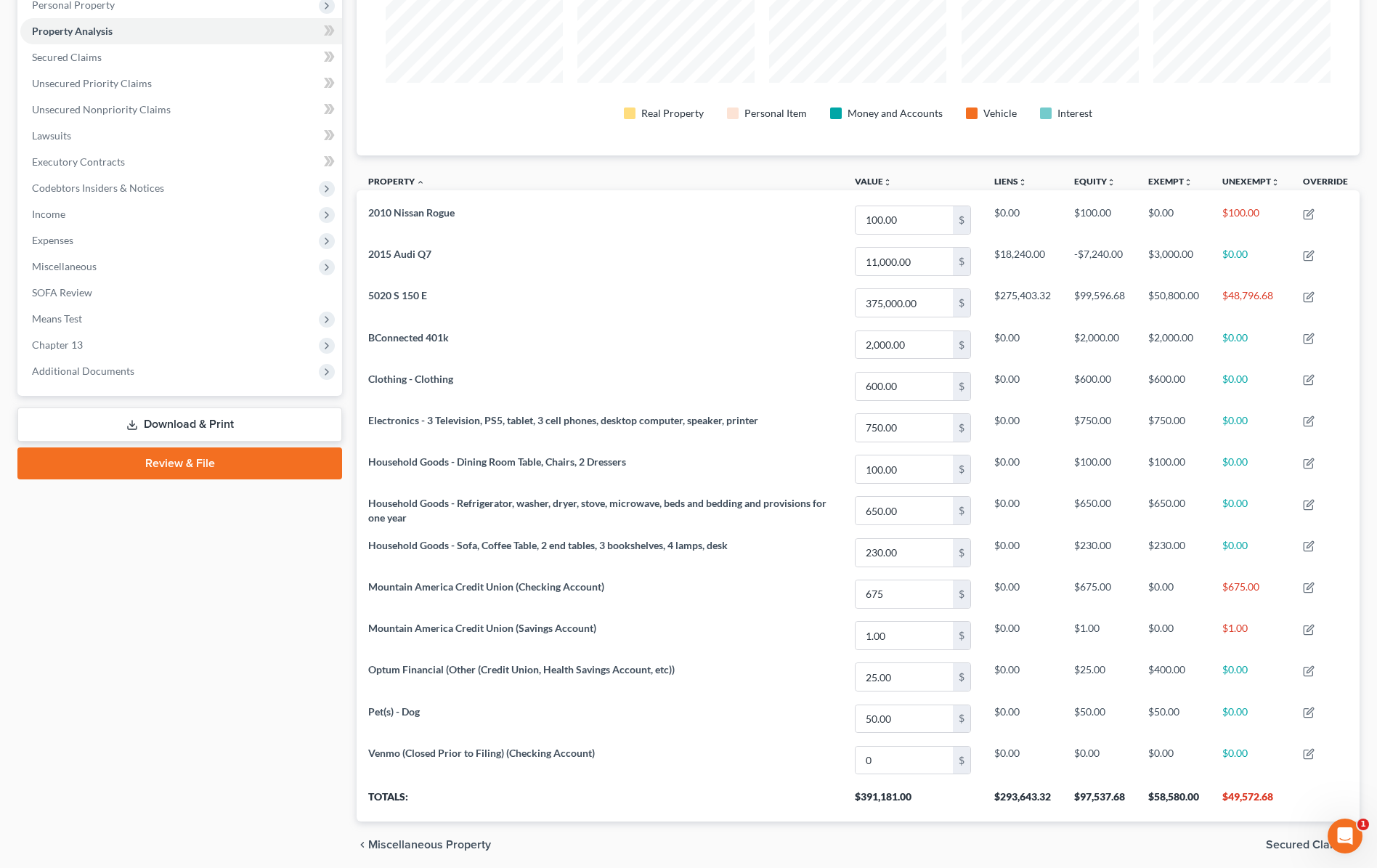
click at [1315, 131] on div "Real Property Personal Item Money and Accounts Vehicle Interest" at bounding box center [858, 110] width 960 height 55
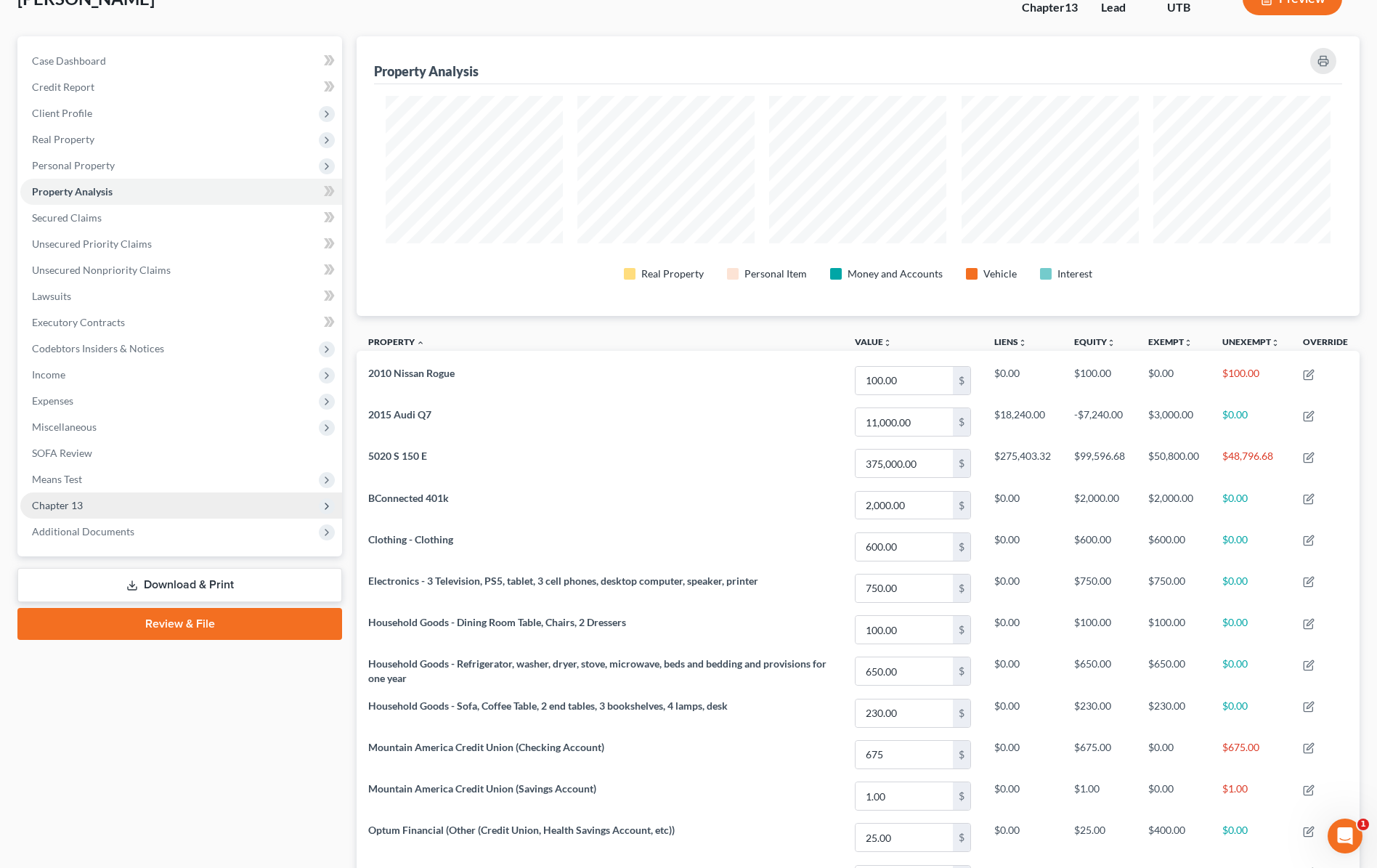
scroll to position [43, 0]
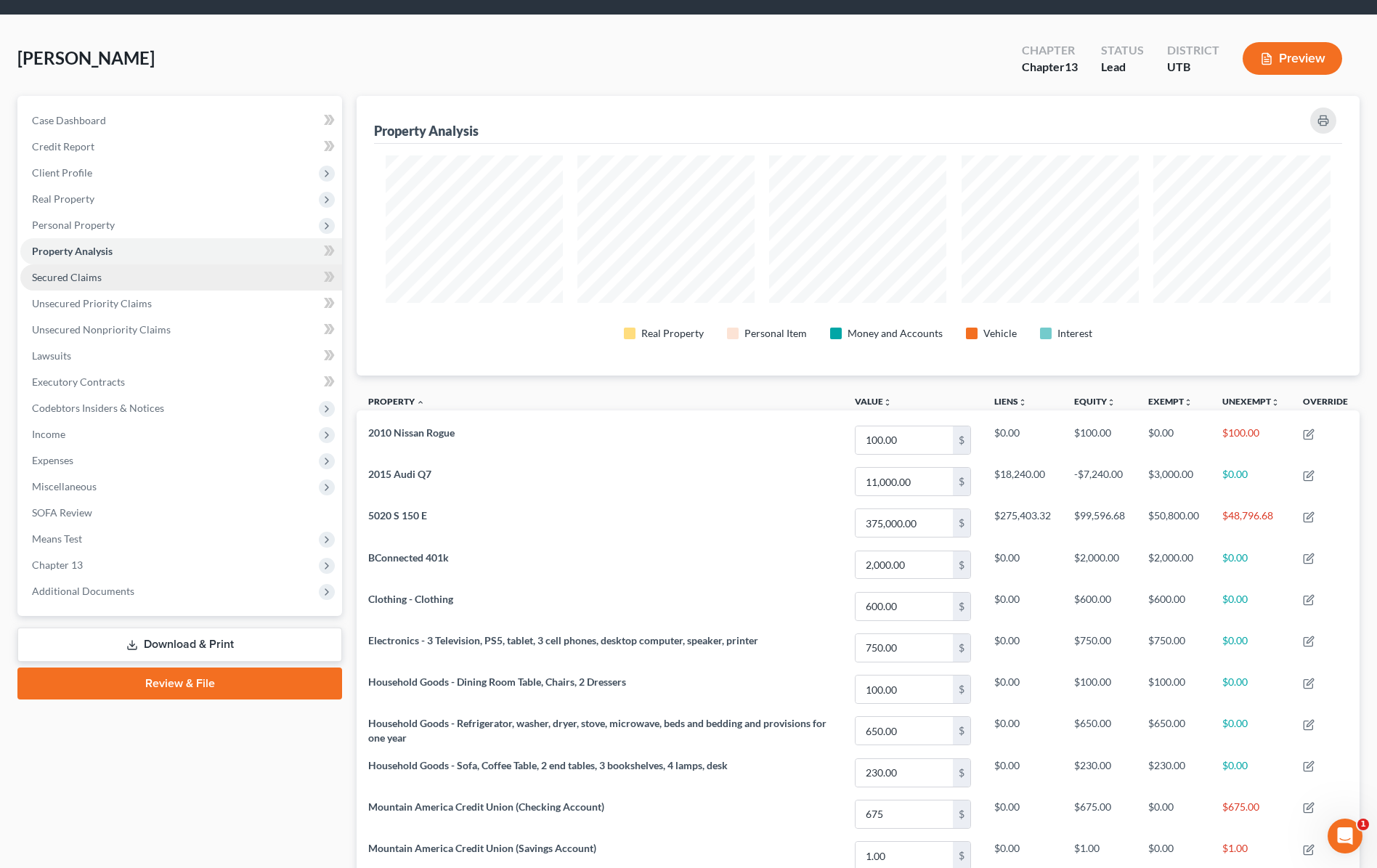
click at [102, 281] on link "Secured Claims" at bounding box center [181, 277] width 322 height 26
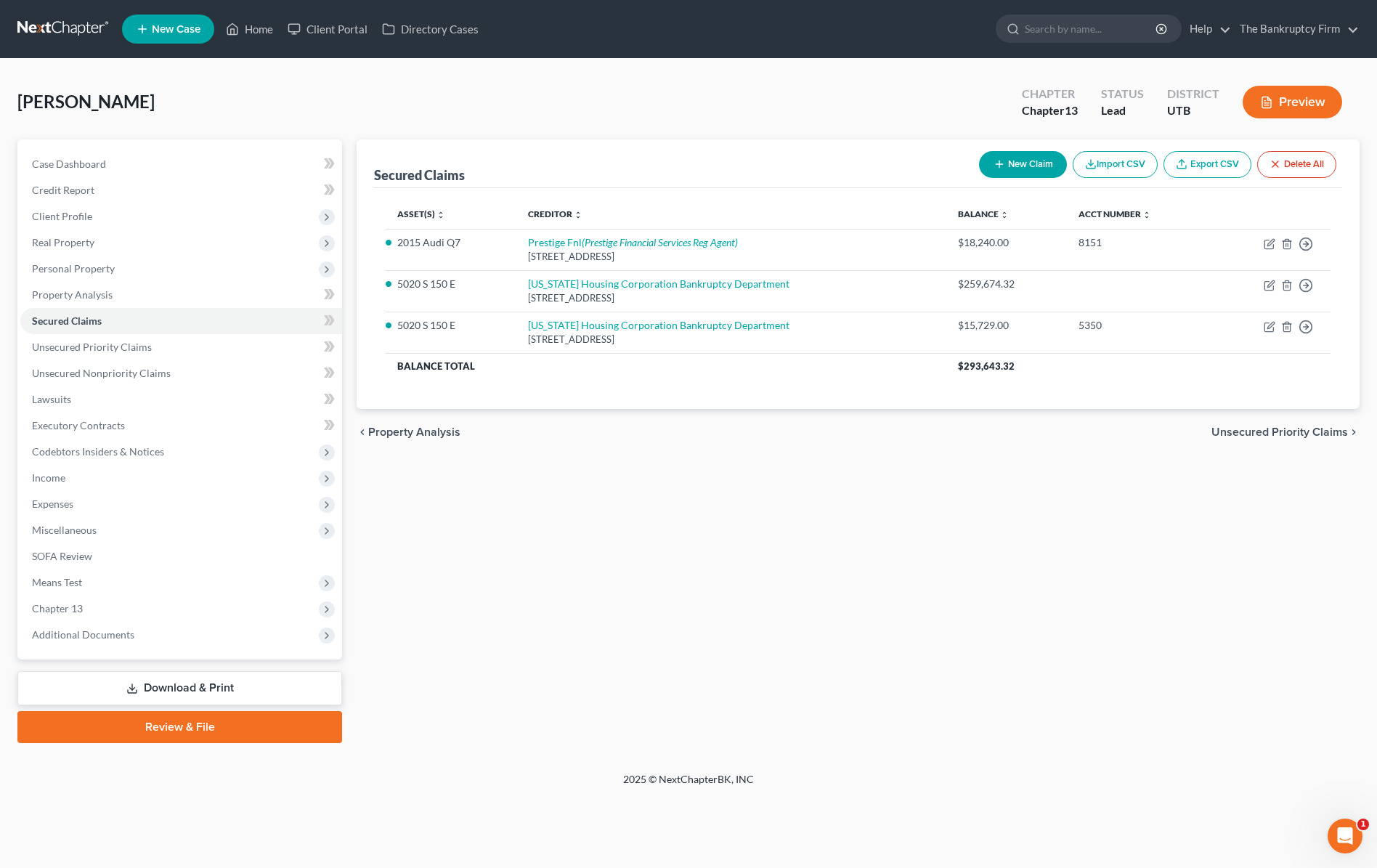
drag, startPoint x: 730, startPoint y: 93, endPoint x: 565, endPoint y: 89, distance: 165.0
click at [725, 93] on div "Maldonado, Stephanie Upgraded Chapter Chapter 13 Status Lead District UTB Previ…" at bounding box center [688, 107] width 1342 height 63
click at [350, 223] on div "Secured Claims New Claim Import CSV Export CSV Delete All Asset(s) expand_more …" at bounding box center [858, 440] width 1018 height 603
click at [113, 164] on link "Case Dashboard" at bounding box center [181, 163] width 322 height 26
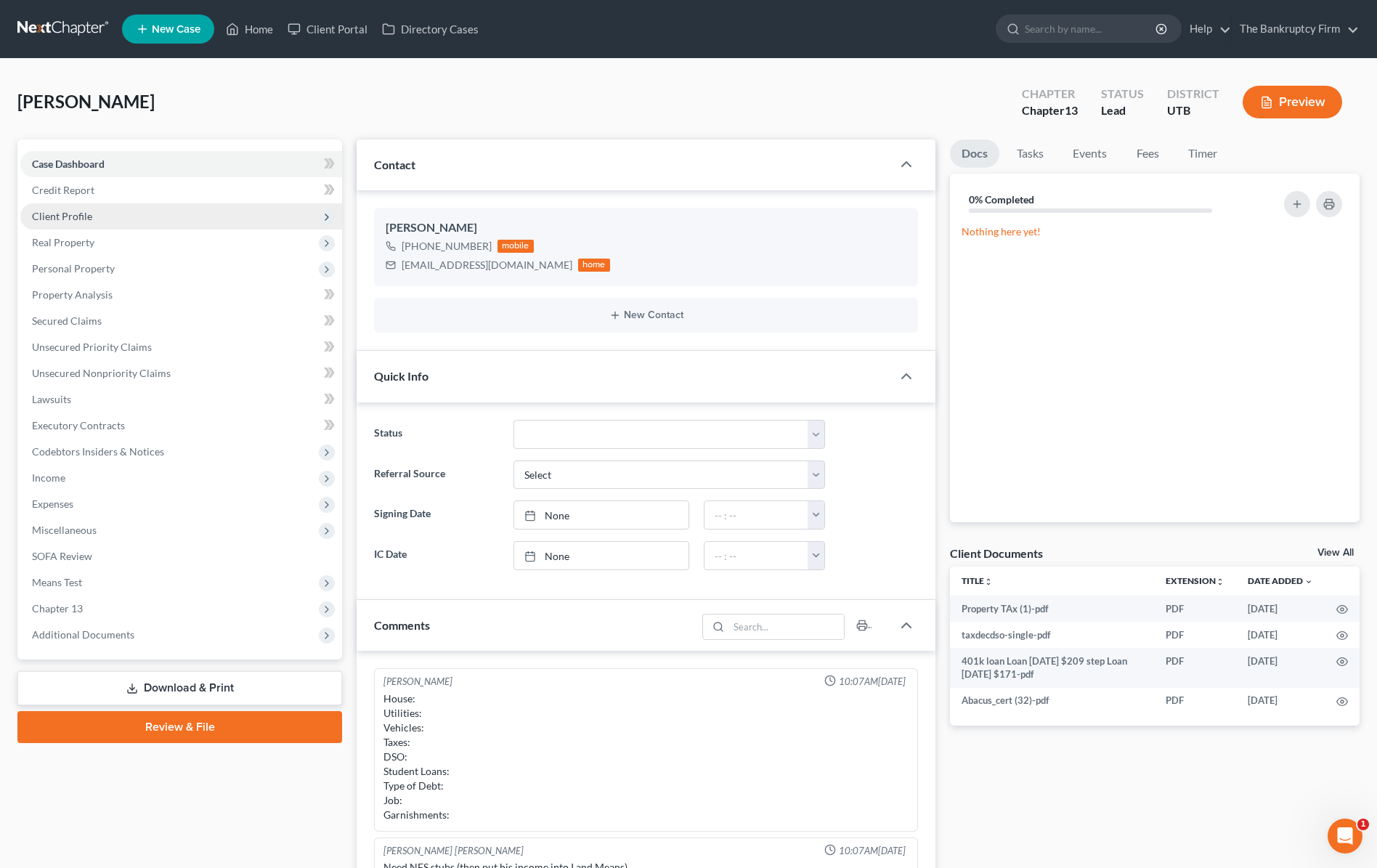
click at [110, 207] on span "Client Profile" at bounding box center [181, 216] width 322 height 26
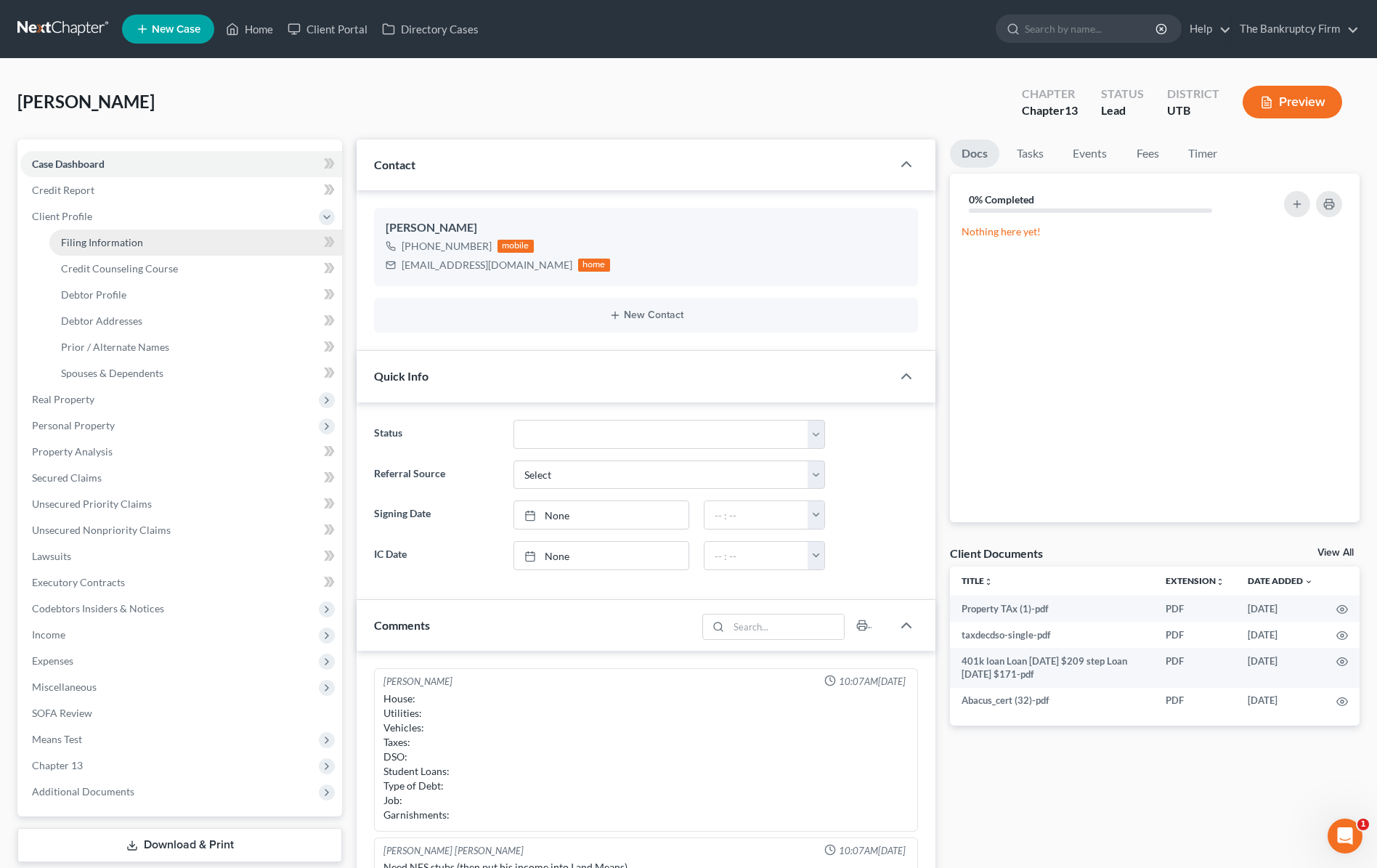
click at [139, 238] on span "Filing Information" at bounding box center [101, 242] width 82 height 13
select select "1"
select select "0"
select select "3"
select select "81"
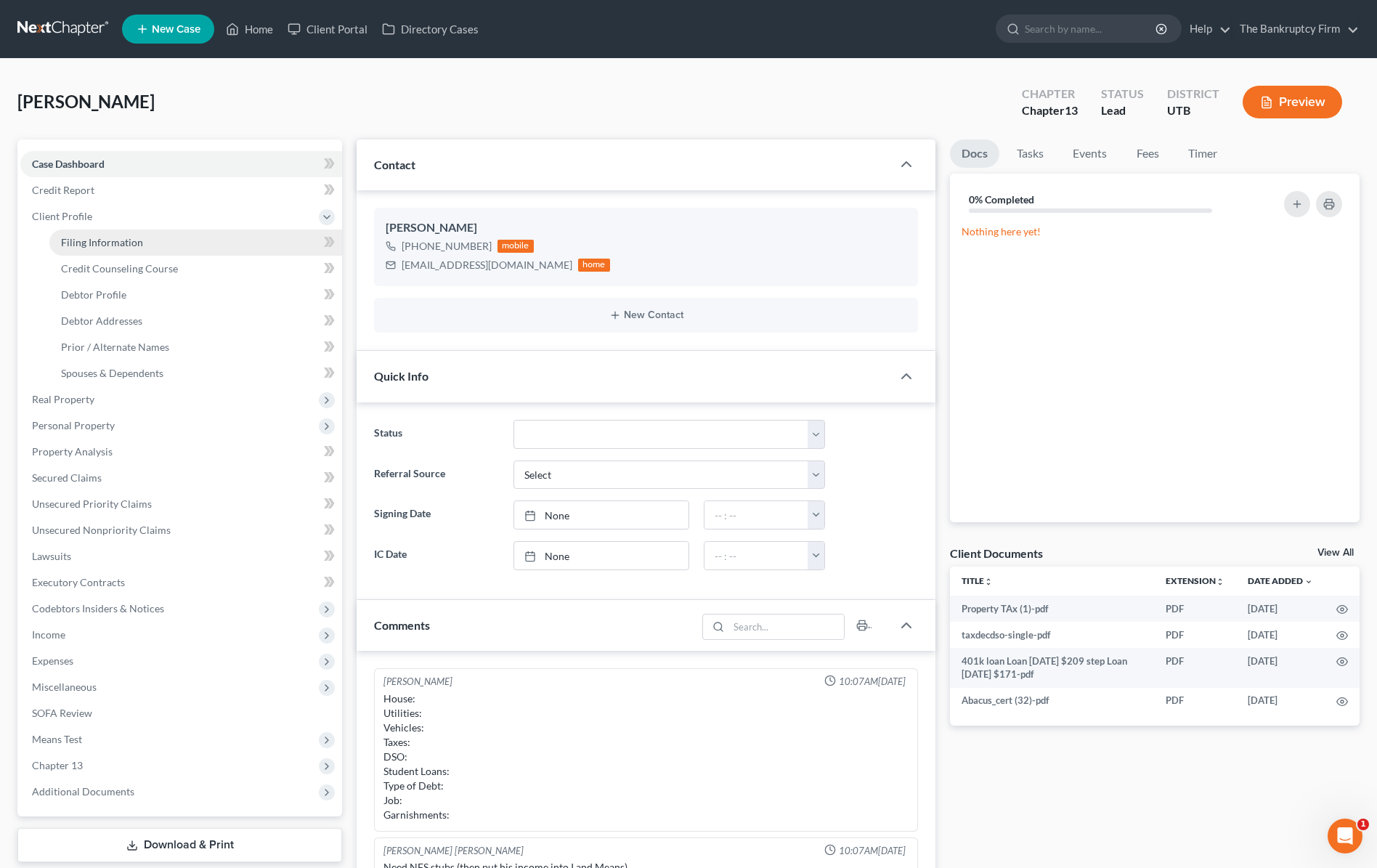
select select "0"
select select "46"
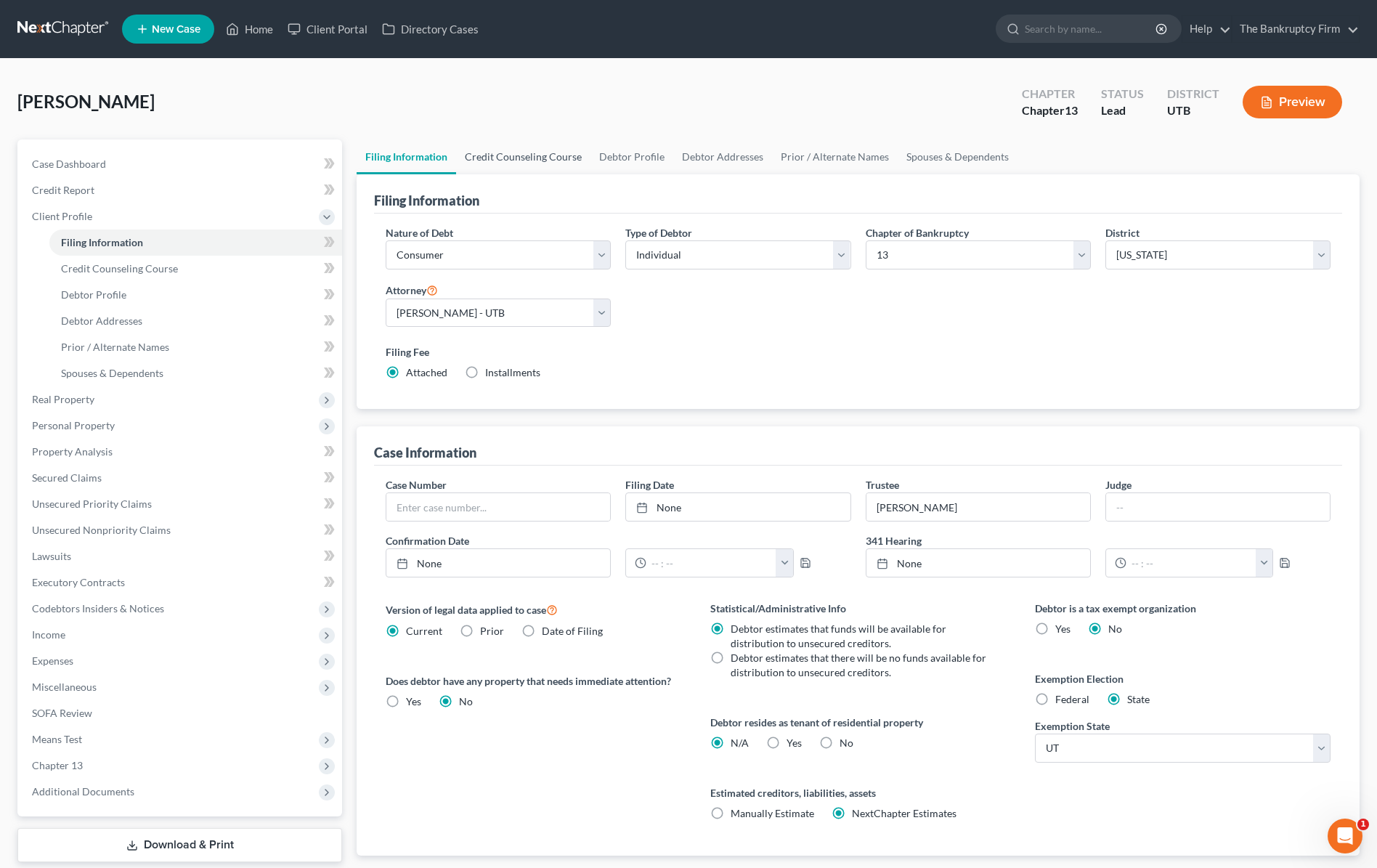
click at [557, 159] on link "Credit Counseling Course" at bounding box center [522, 156] width 134 height 35
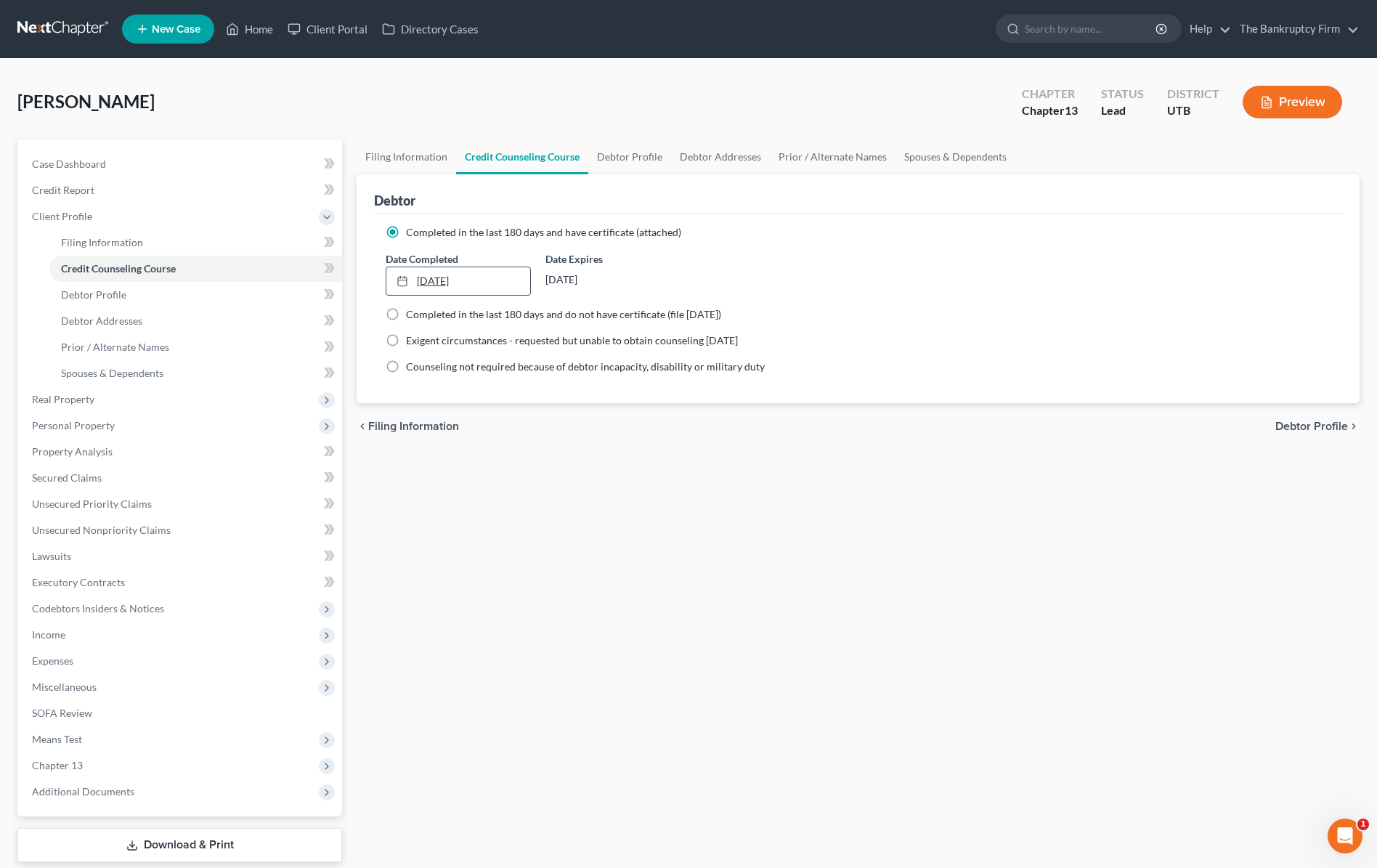
click at [492, 280] on link "9/29/2024" at bounding box center [458, 281] width 144 height 28
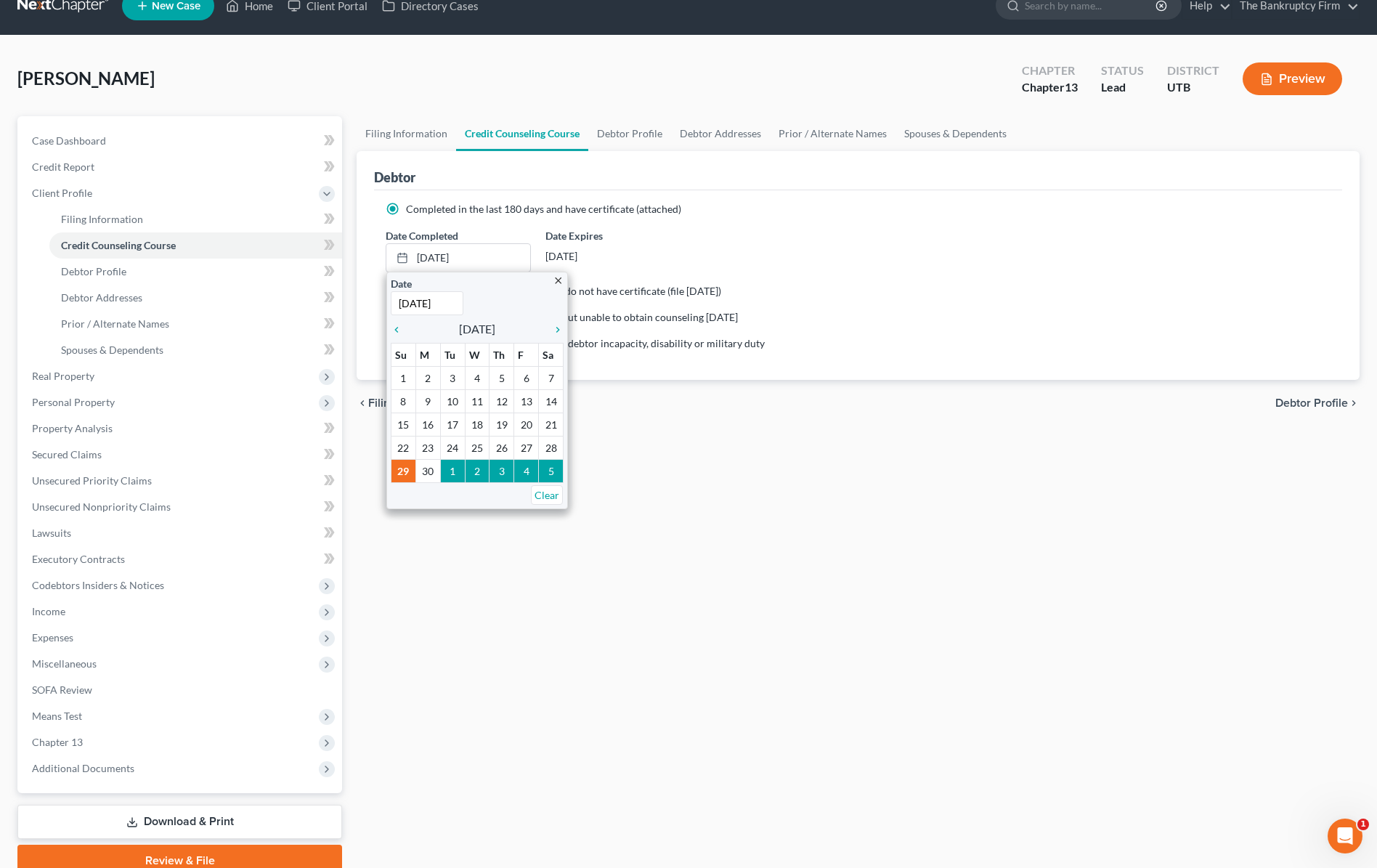
scroll to position [29, 0]
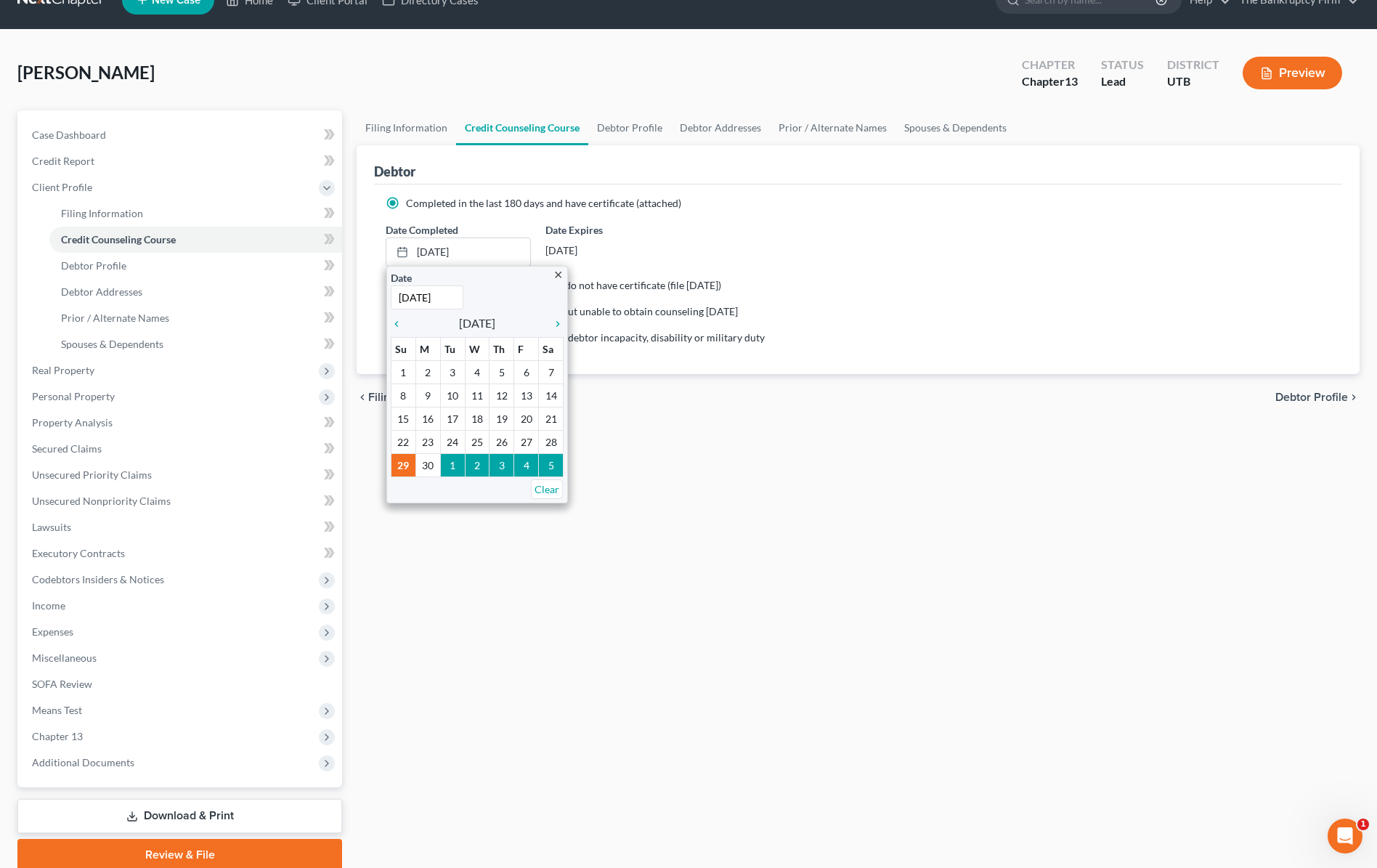
type input "9/20/2025"
click at [825, 237] on div "Date Completed 9/29/2024 close Date 9/20/2025 Time 12:00 AM chevron_left Septem…" at bounding box center [858, 244] width 960 height 44
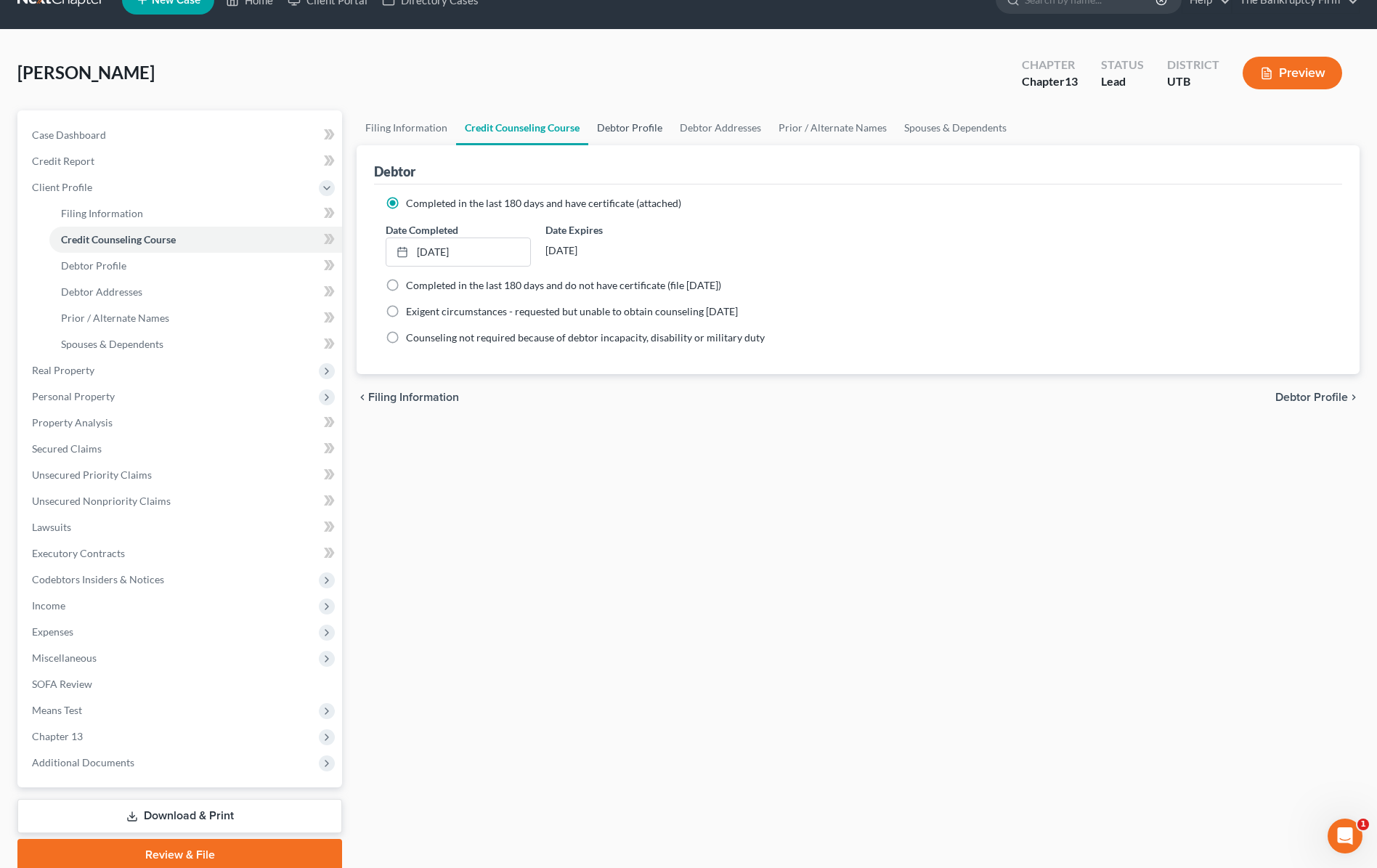
click at [621, 125] on link "Debtor Profile" at bounding box center [630, 127] width 83 height 35
select select "2"
select select "3"
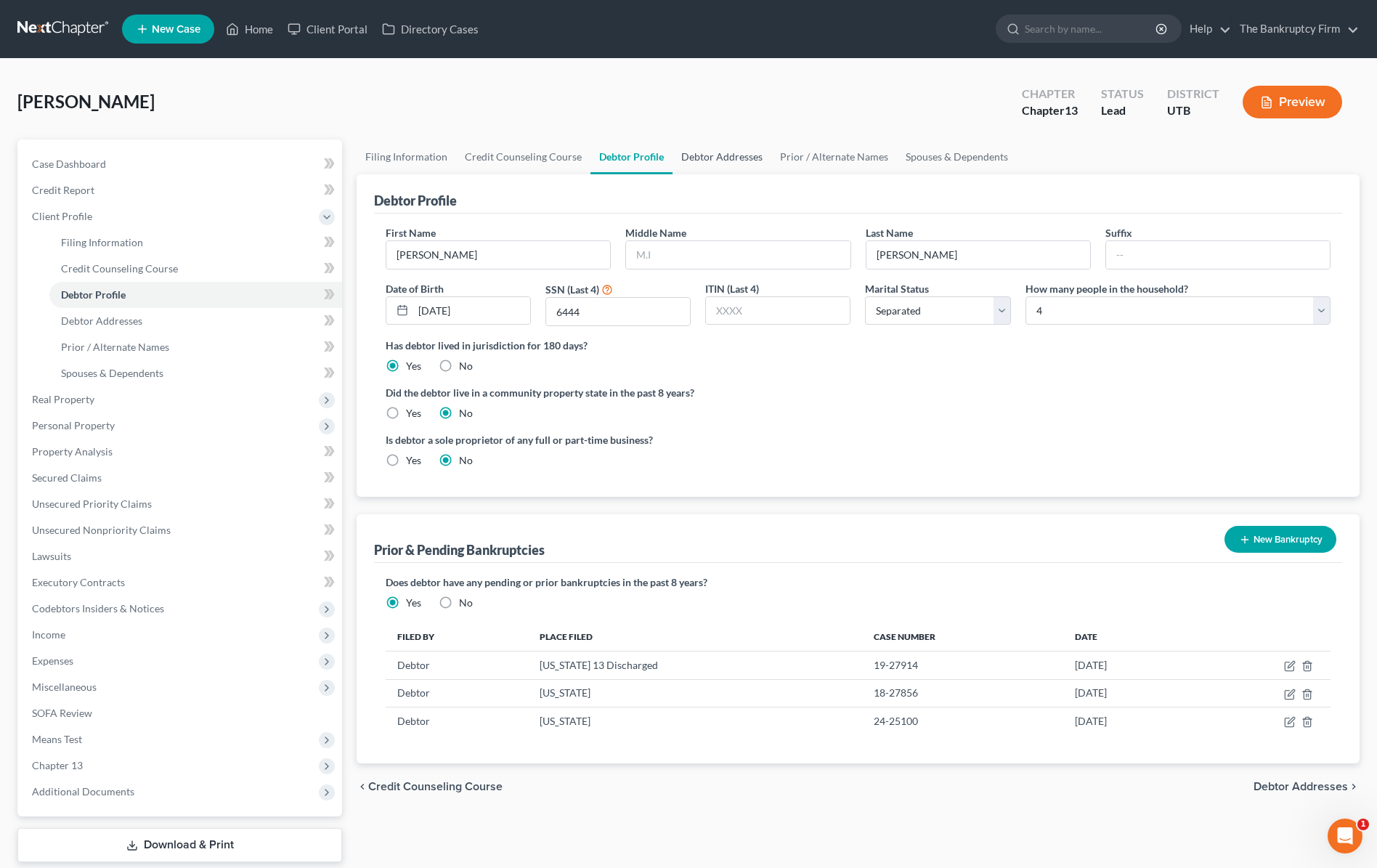
click at [744, 159] on link "Debtor Addresses" at bounding box center [722, 156] width 98 height 35
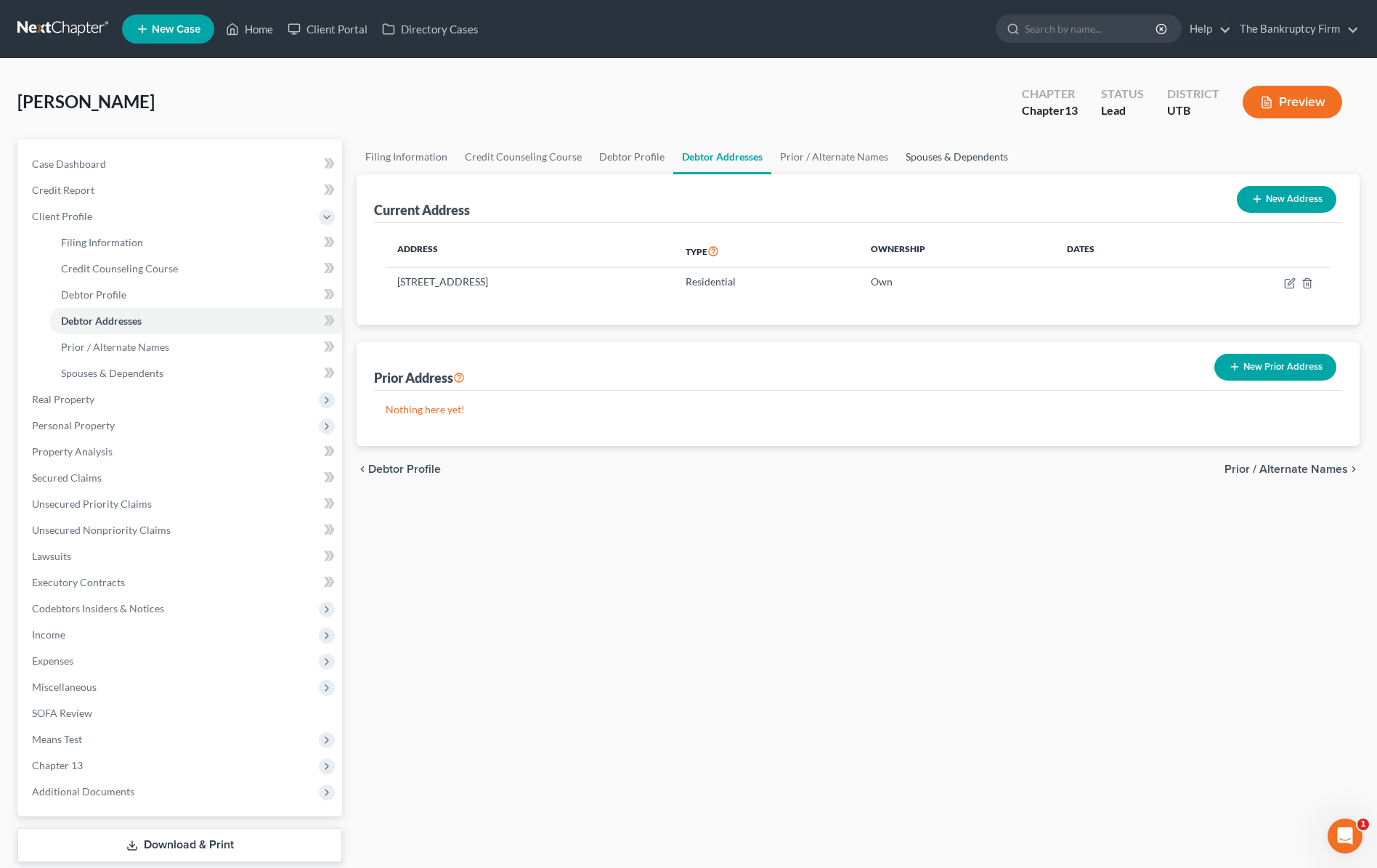
click at [941, 151] on link "Spouses & Dependents" at bounding box center [957, 156] width 120 height 35
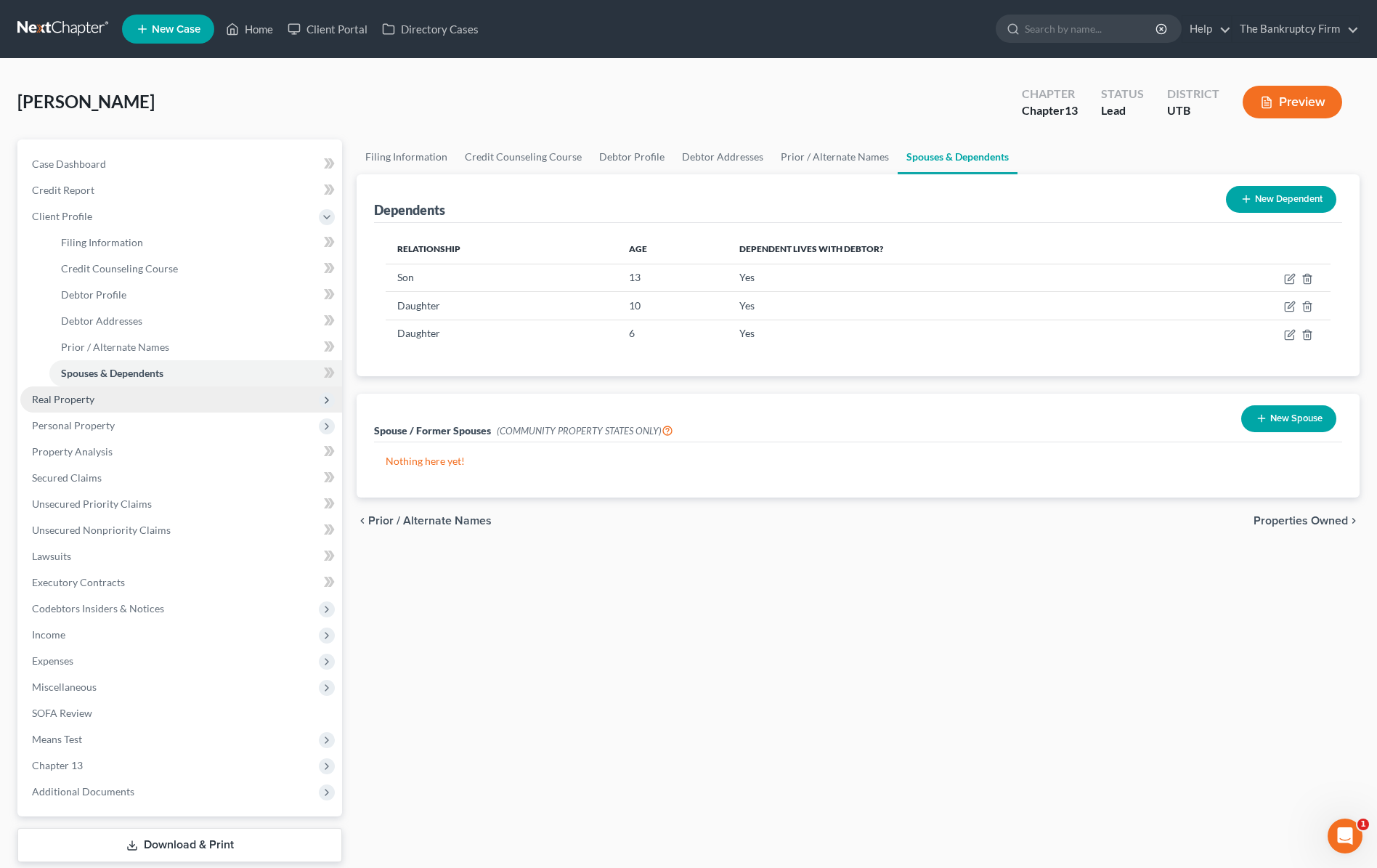
click at [103, 402] on span "Real Property" at bounding box center [181, 399] width 322 height 26
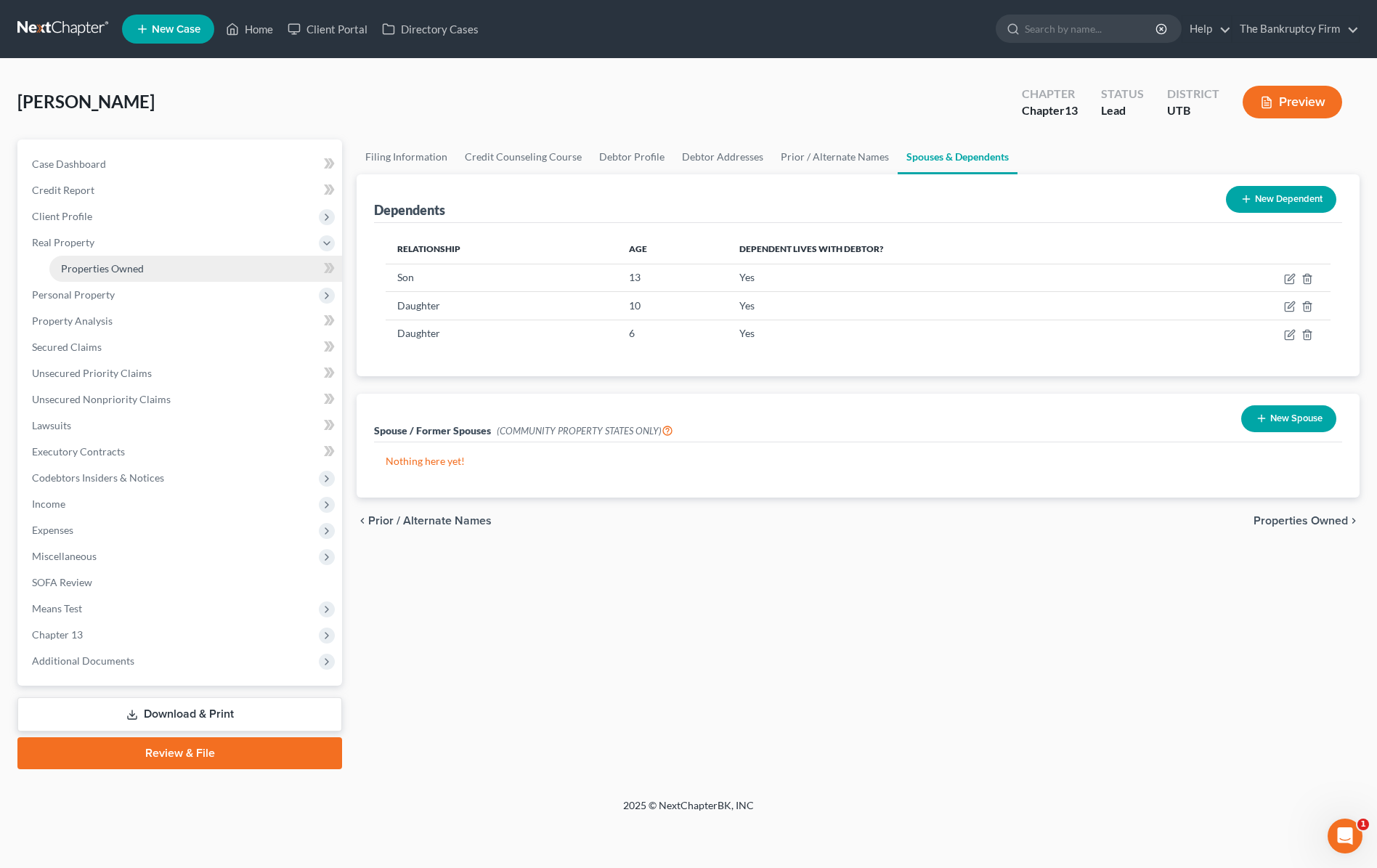
click at [132, 270] on span "Properties Owned" at bounding box center [102, 268] width 83 height 13
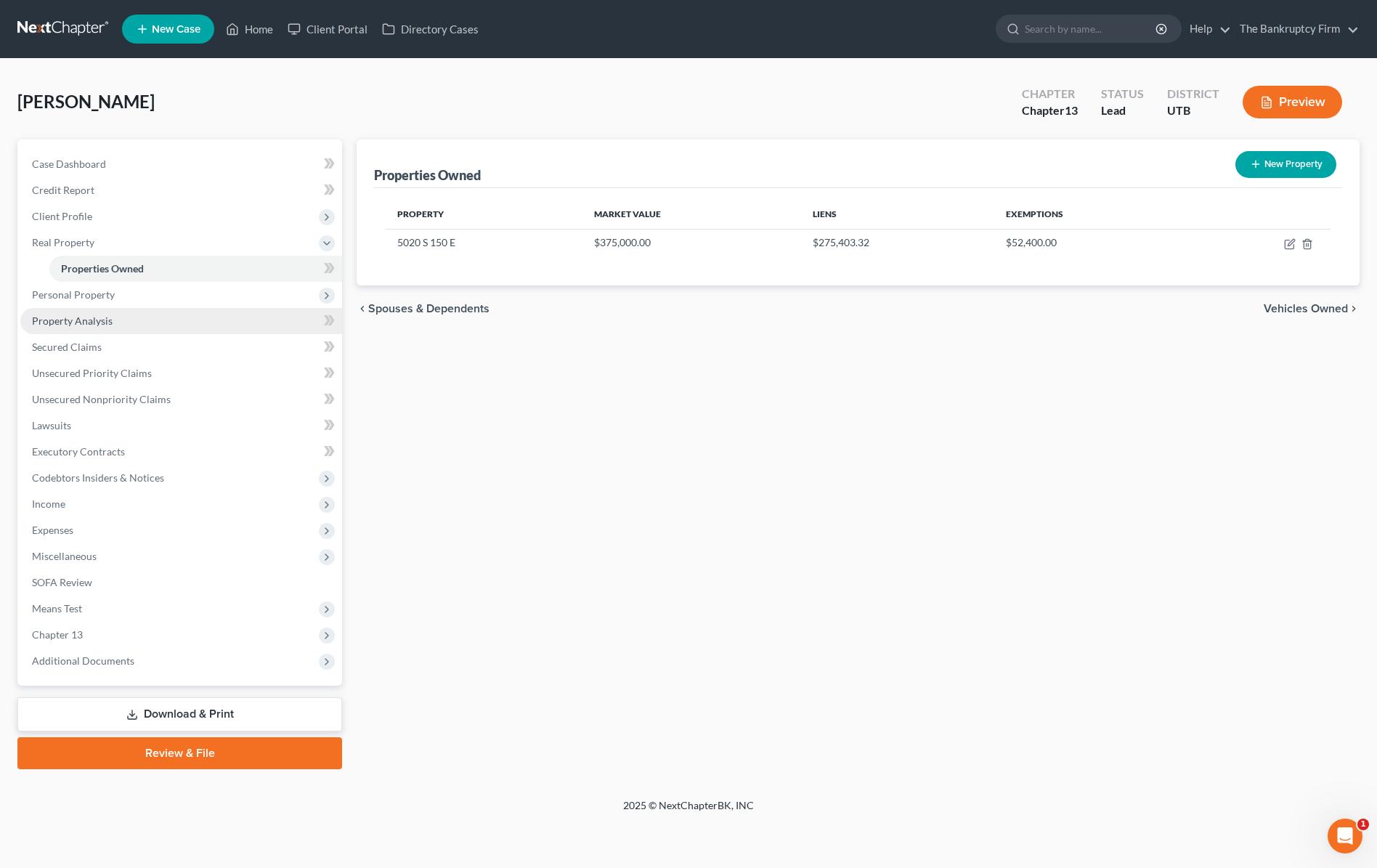
click at [102, 323] on span "Property Analysis" at bounding box center [72, 321] width 81 height 13
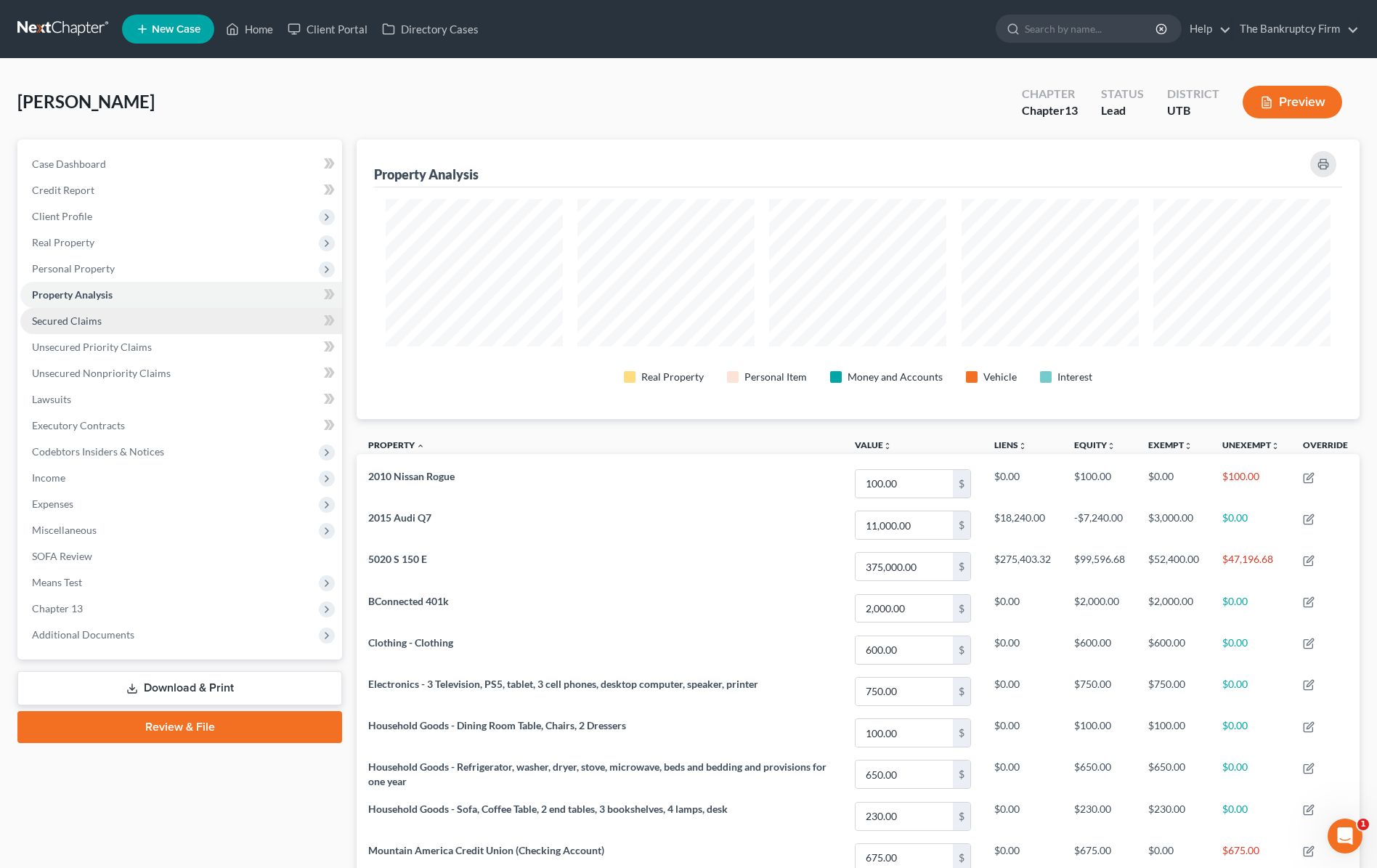
click at [63, 322] on span "Secured Claims" at bounding box center [67, 321] width 70 height 13
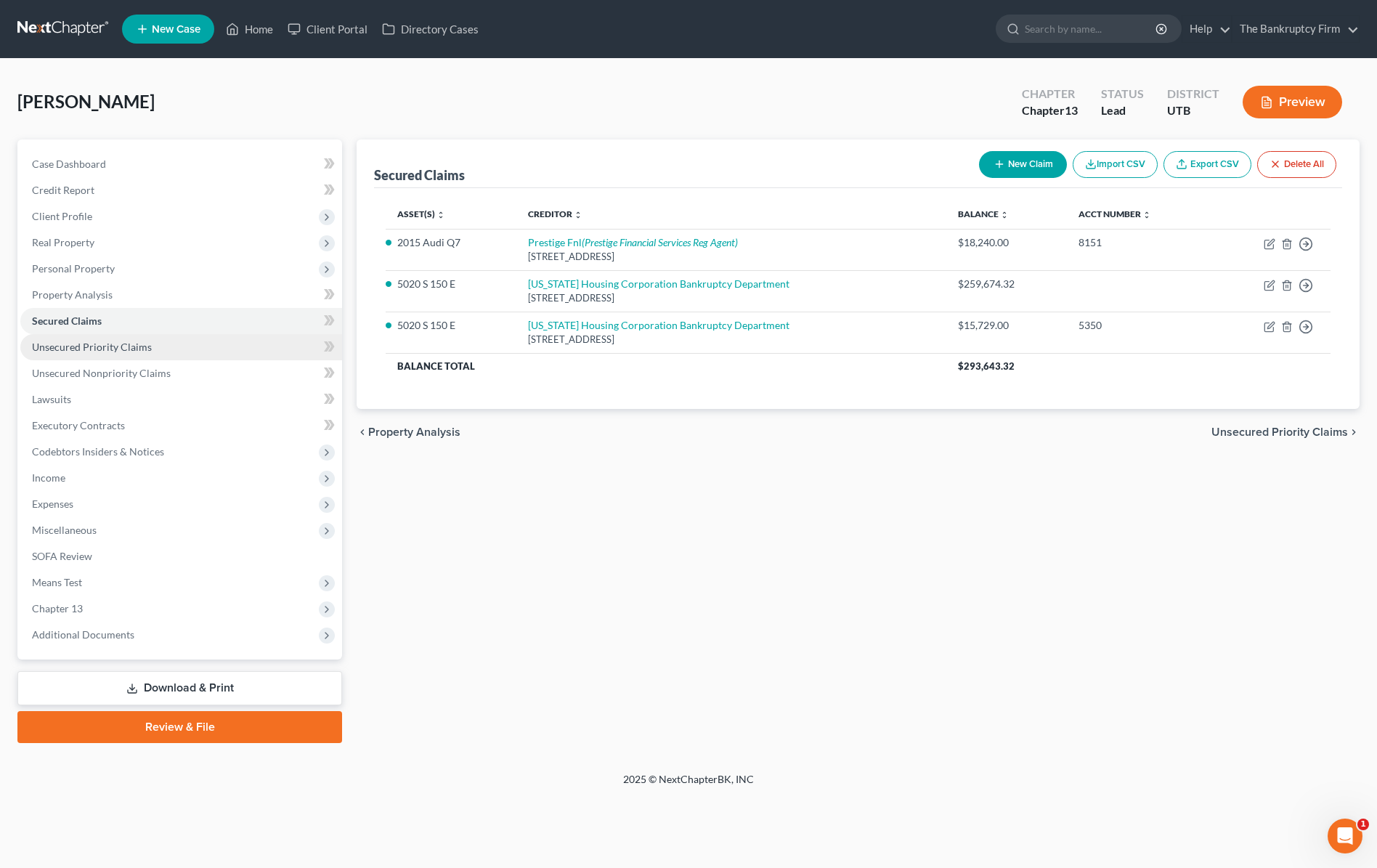
click at [122, 342] on span "Unsecured Priority Claims" at bounding box center [92, 347] width 120 height 13
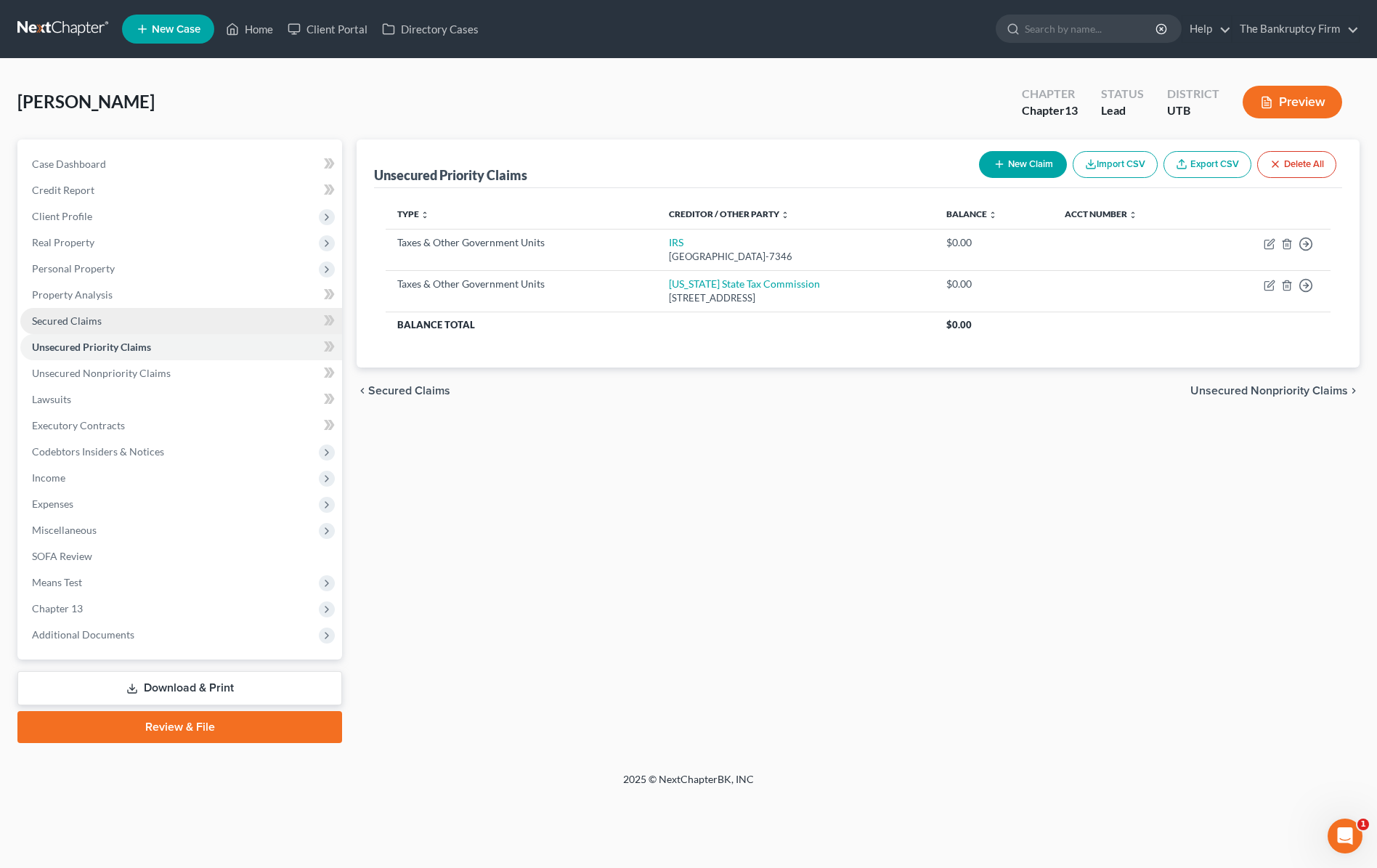
click at [84, 316] on span "Secured Claims" at bounding box center [67, 321] width 70 height 13
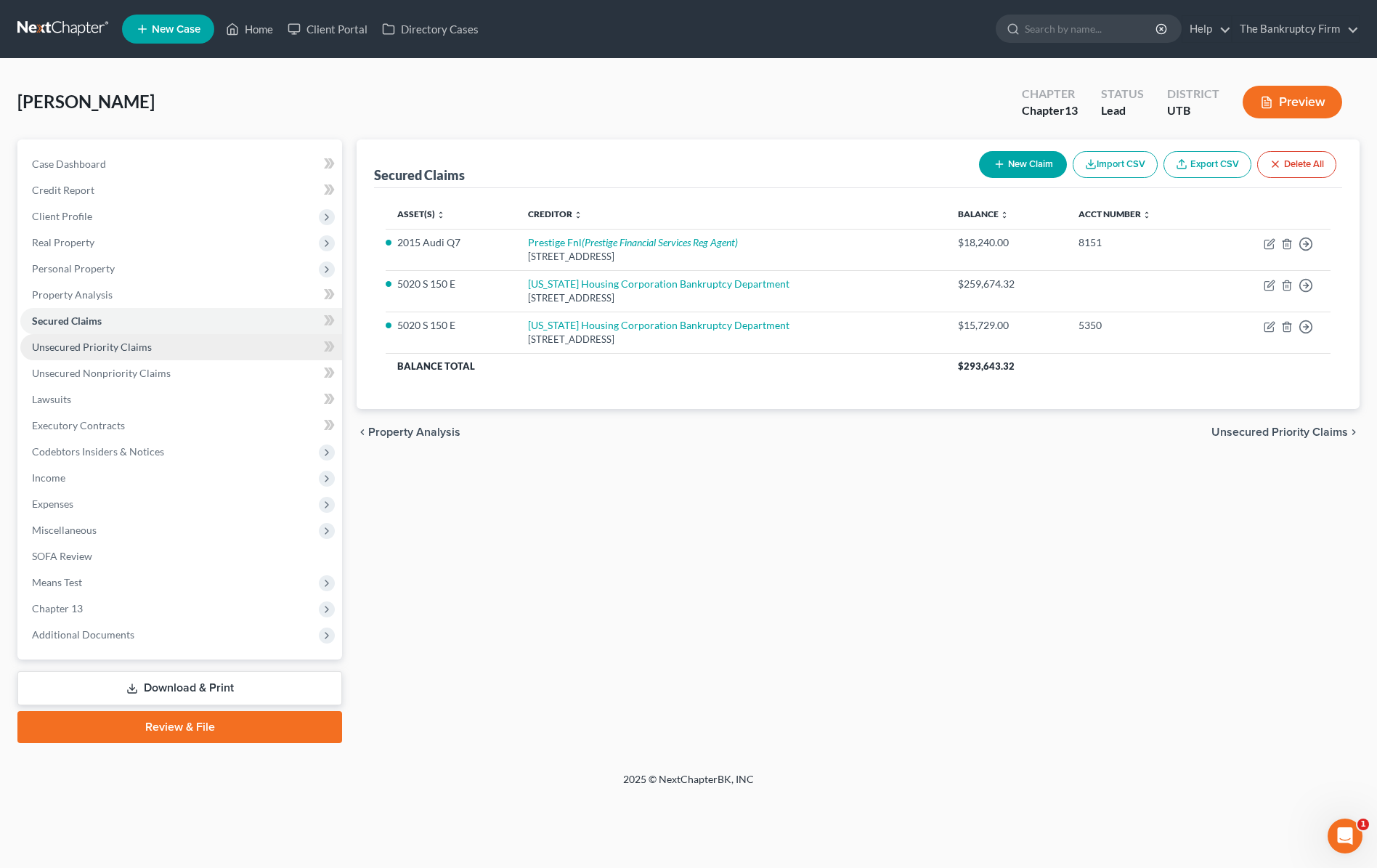
click at [120, 345] on span "Unsecured Priority Claims" at bounding box center [92, 347] width 120 height 13
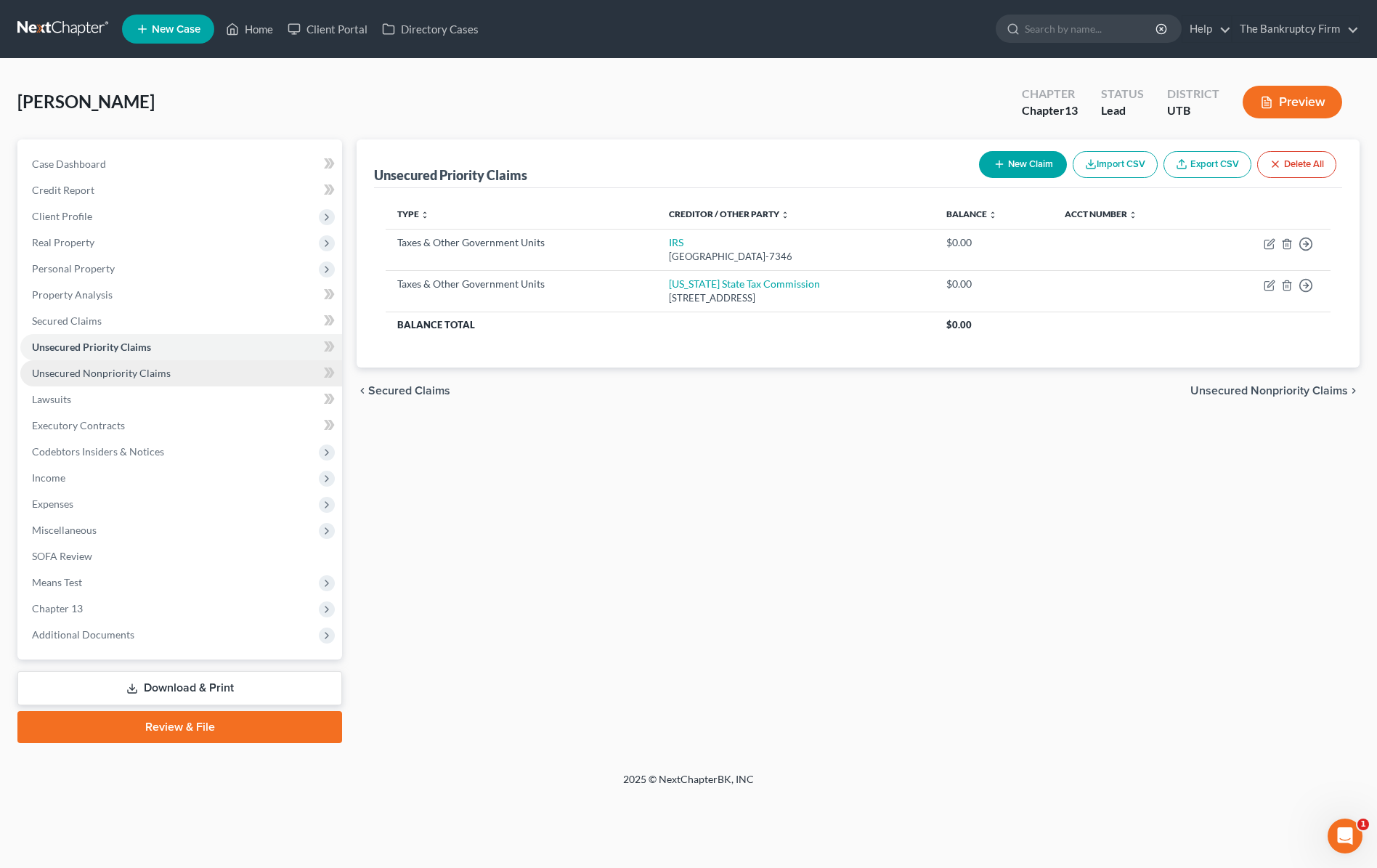
click at [104, 374] on span "Unsecured Nonpriority Claims" at bounding box center [101, 373] width 139 height 13
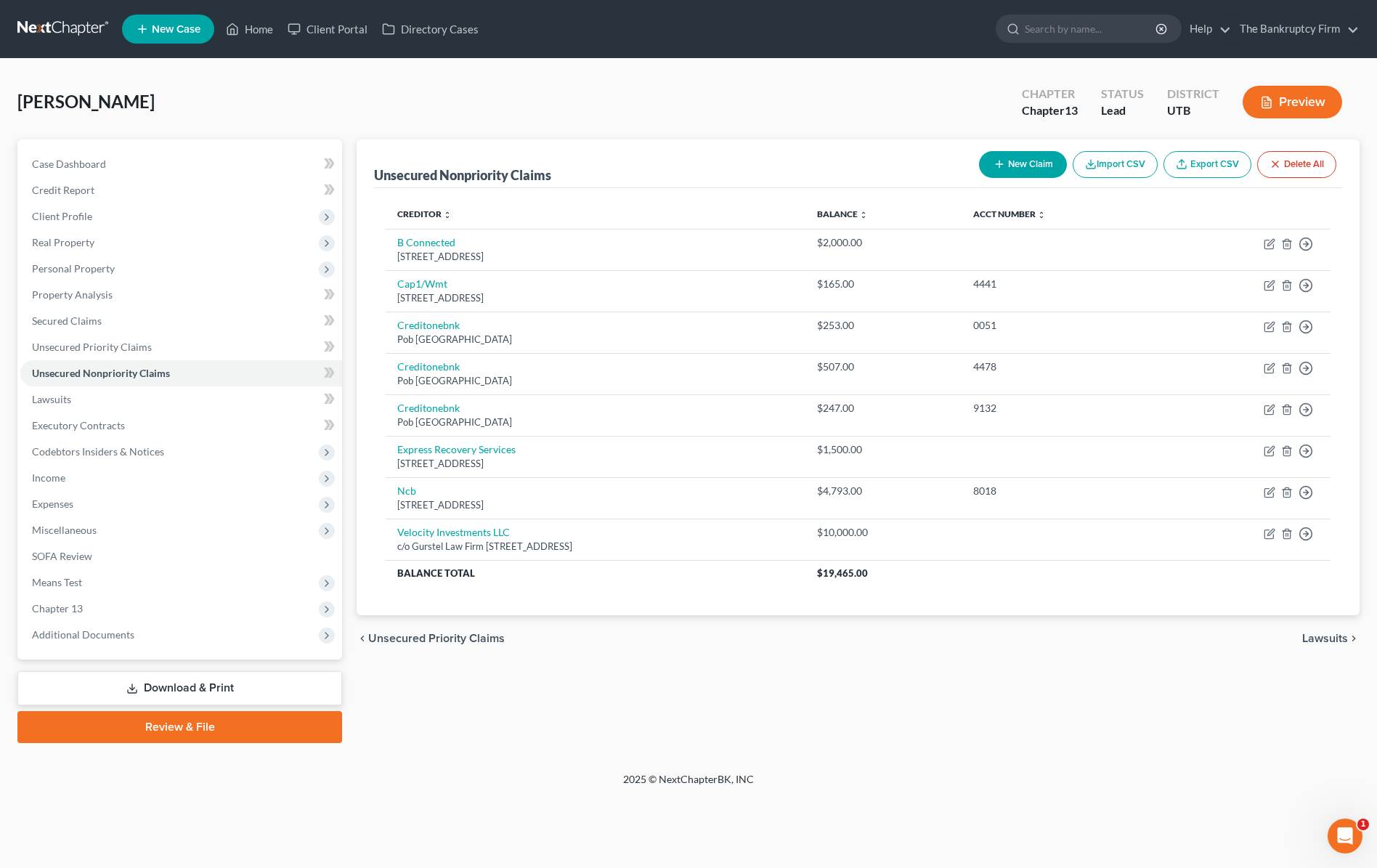
click at [344, 252] on div "Case Dashboard Payments Invoices Payments Payments Credit Report Client Profile" at bounding box center [180, 440] width 339 height 603
click at [90, 471] on span "Income" at bounding box center [181, 477] width 322 height 26
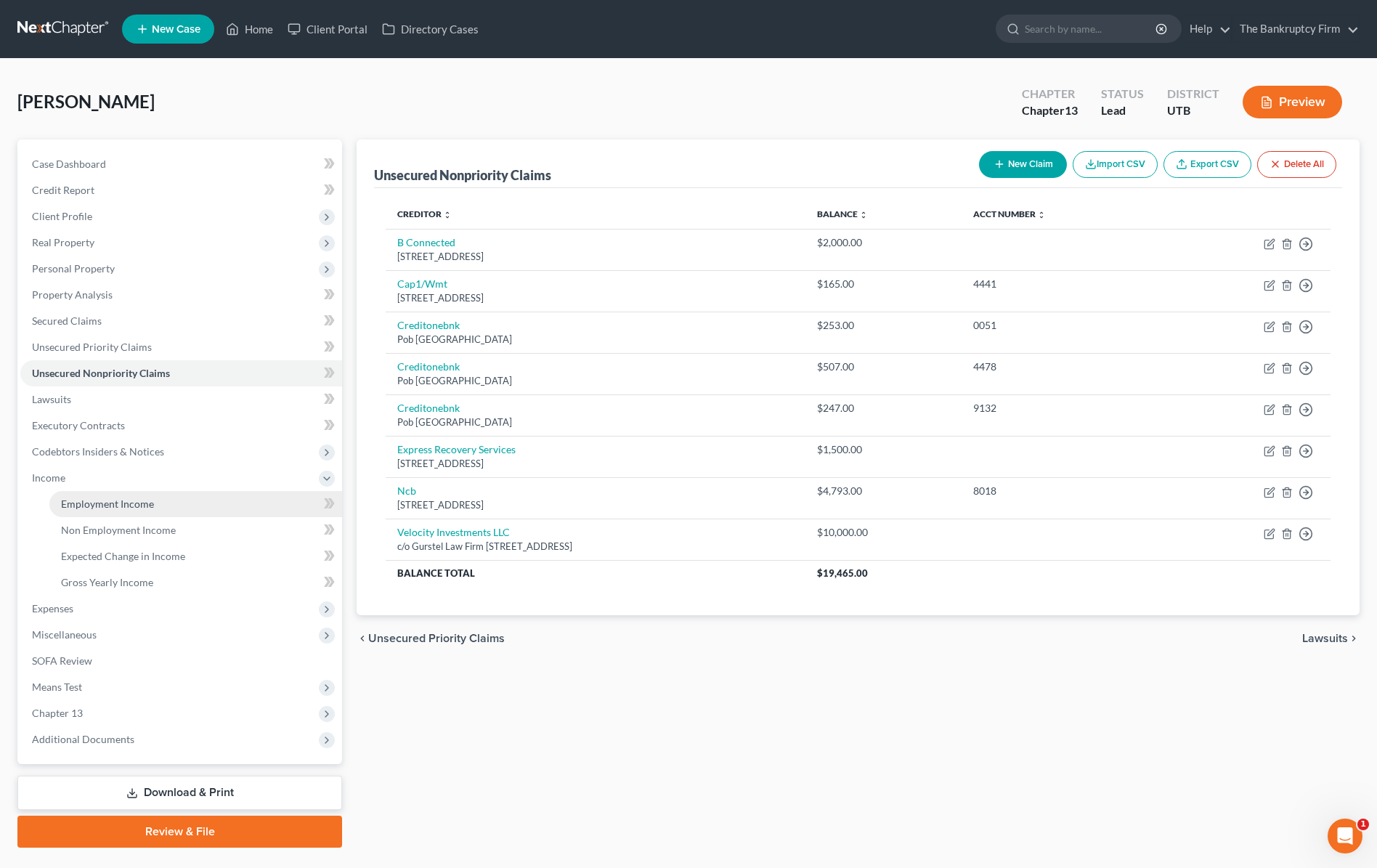
click at [129, 498] on span "Employment Income" at bounding box center [107, 503] width 93 height 13
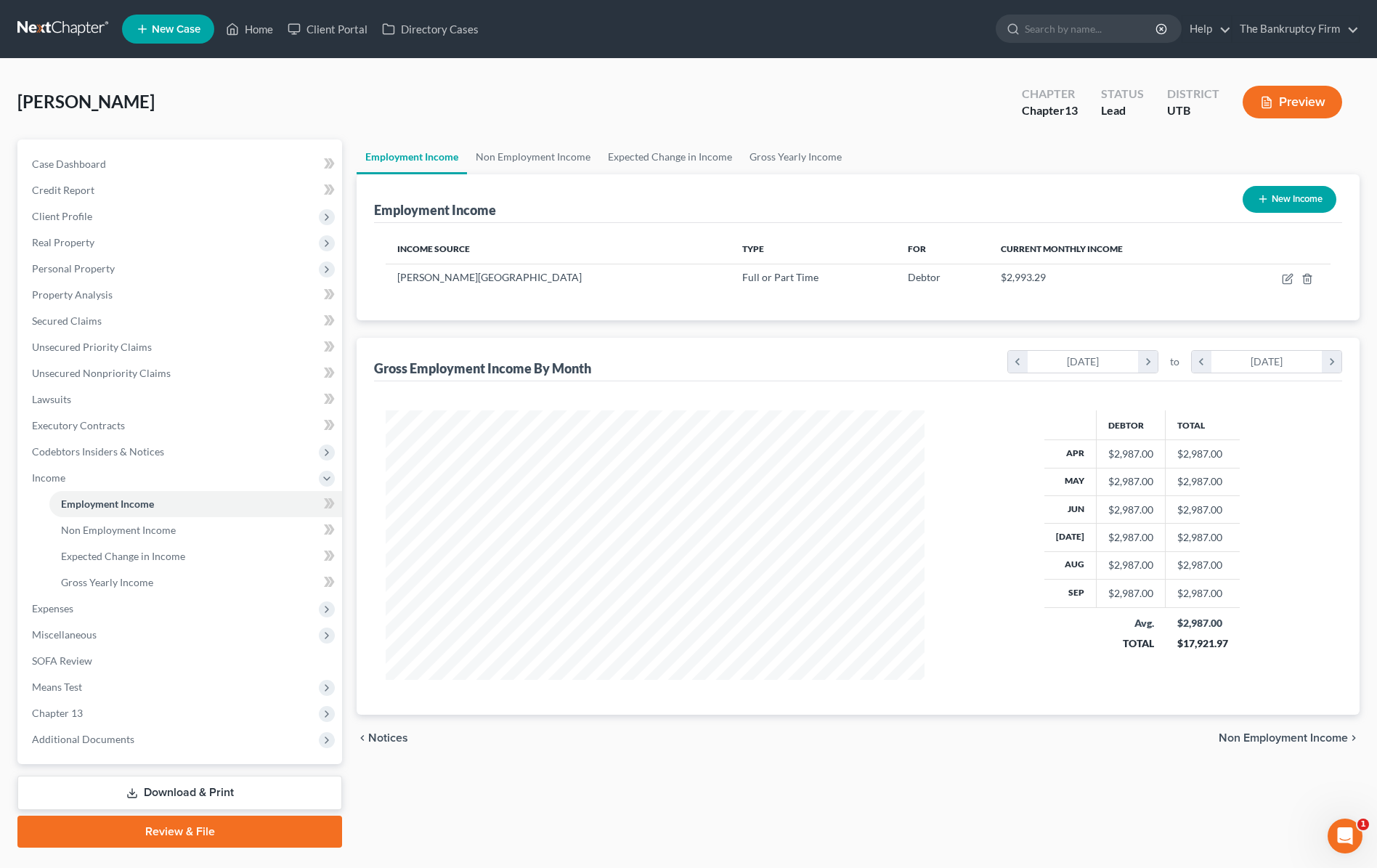
scroll to position [269, 569]
click at [565, 102] on div "Maldonado, Stephanie Upgraded Chapter Chapter 13 Status Lead District UTB Previ…" at bounding box center [688, 107] width 1342 height 63
click at [76, 610] on span "Expenses" at bounding box center [181, 608] width 322 height 26
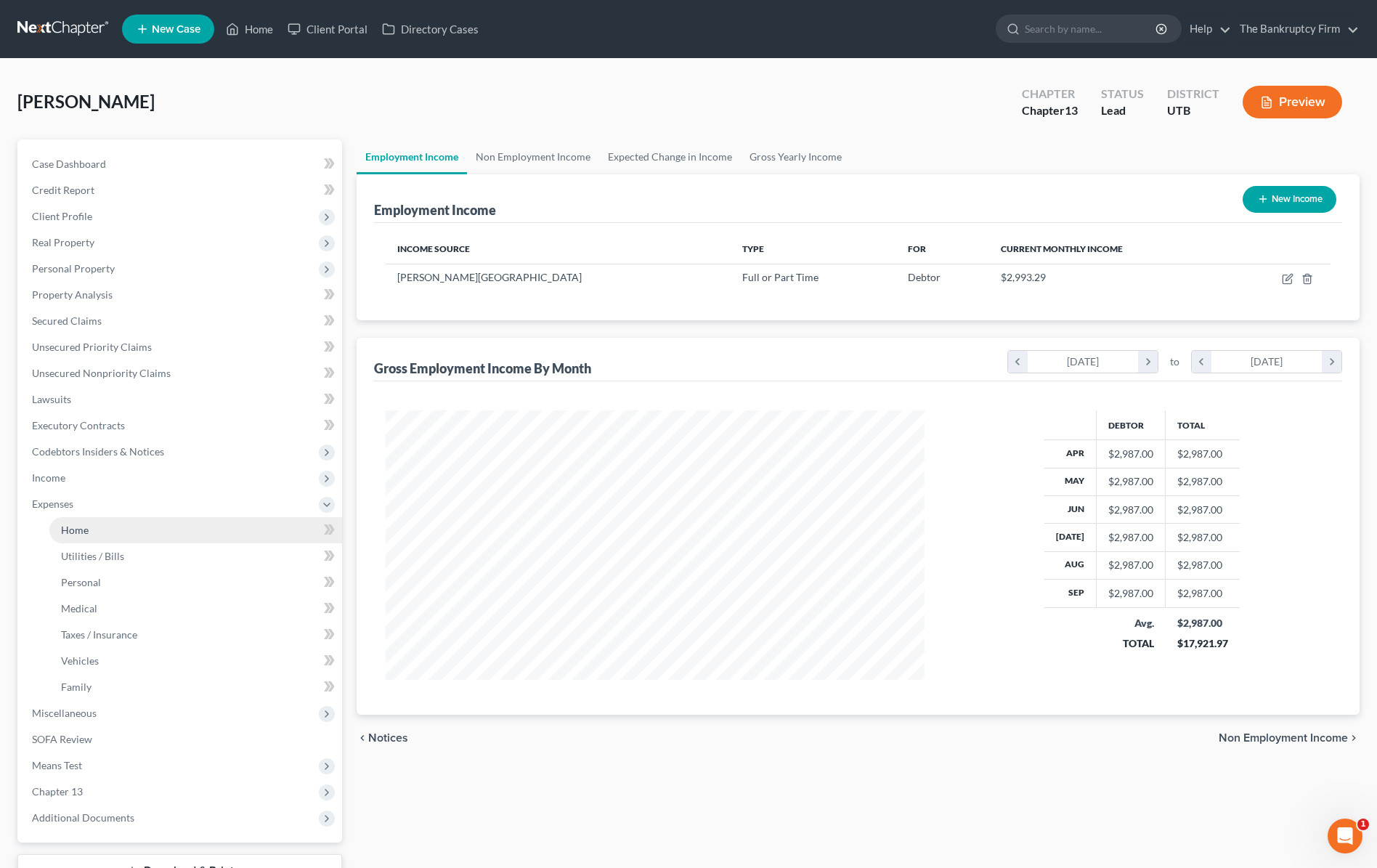
click at [90, 528] on link "Home" at bounding box center [195, 530] width 293 height 26
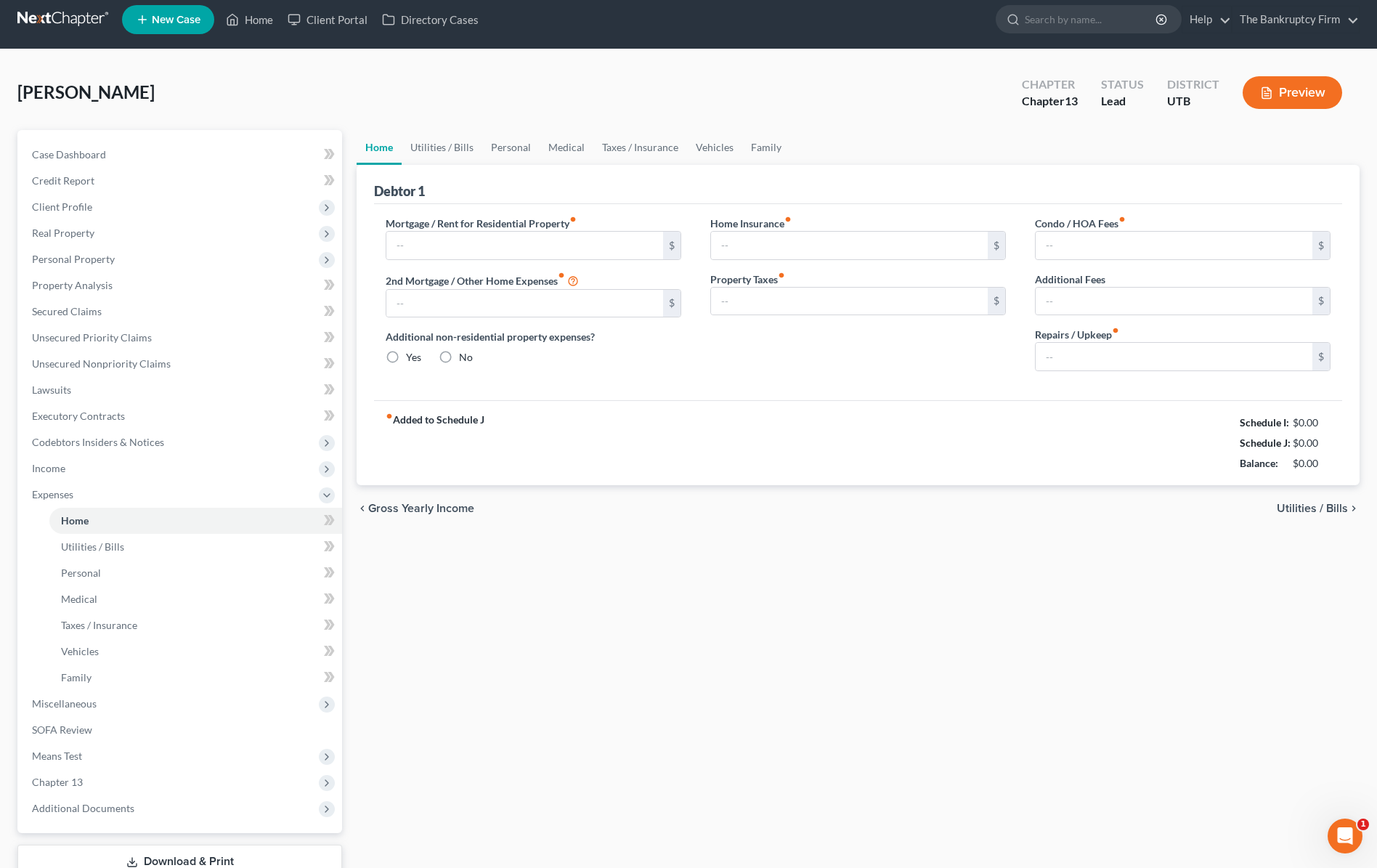
type input "1,629.00"
type input "85.00"
radio input "true"
type input "0.00"
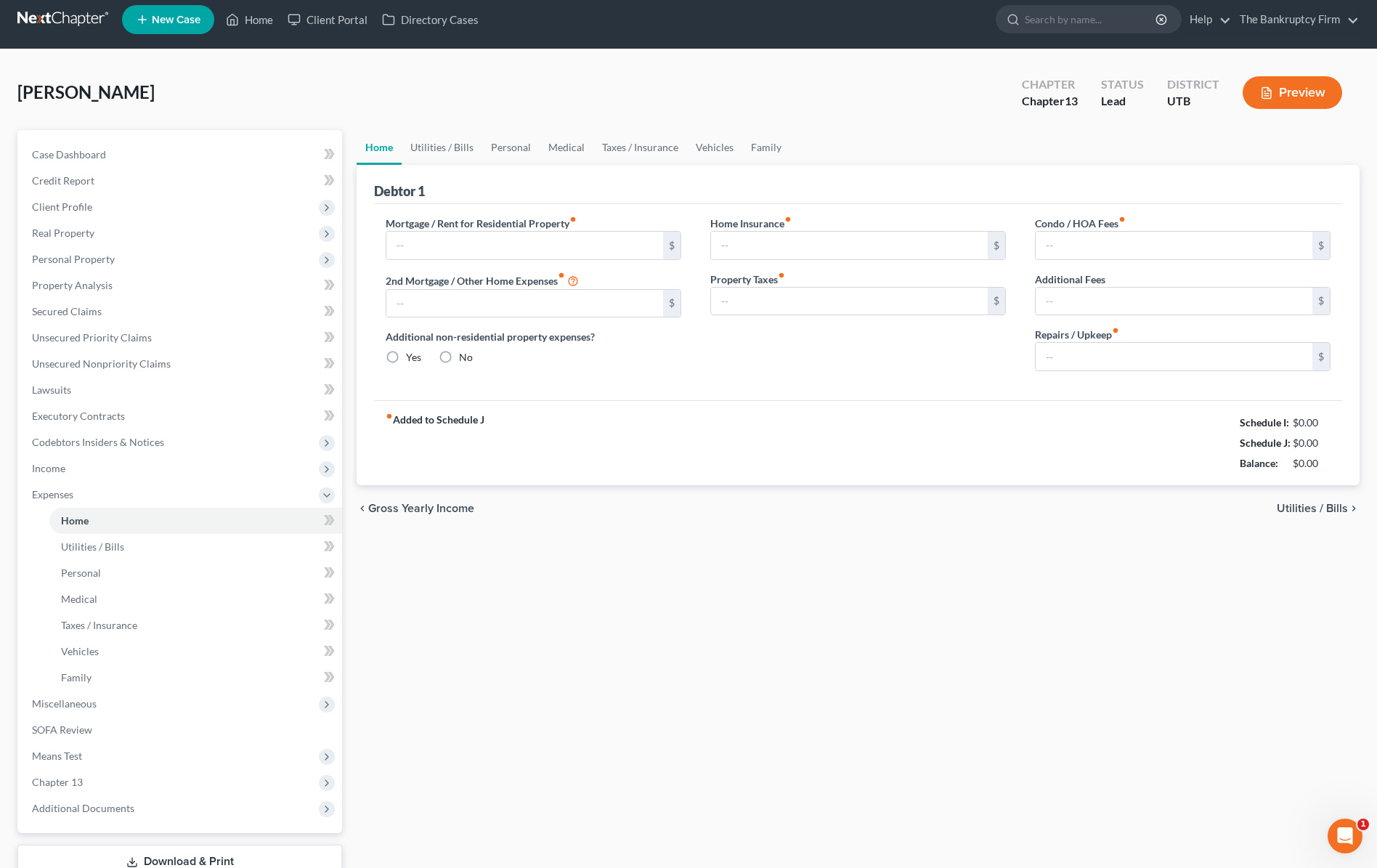
type input "0.00"
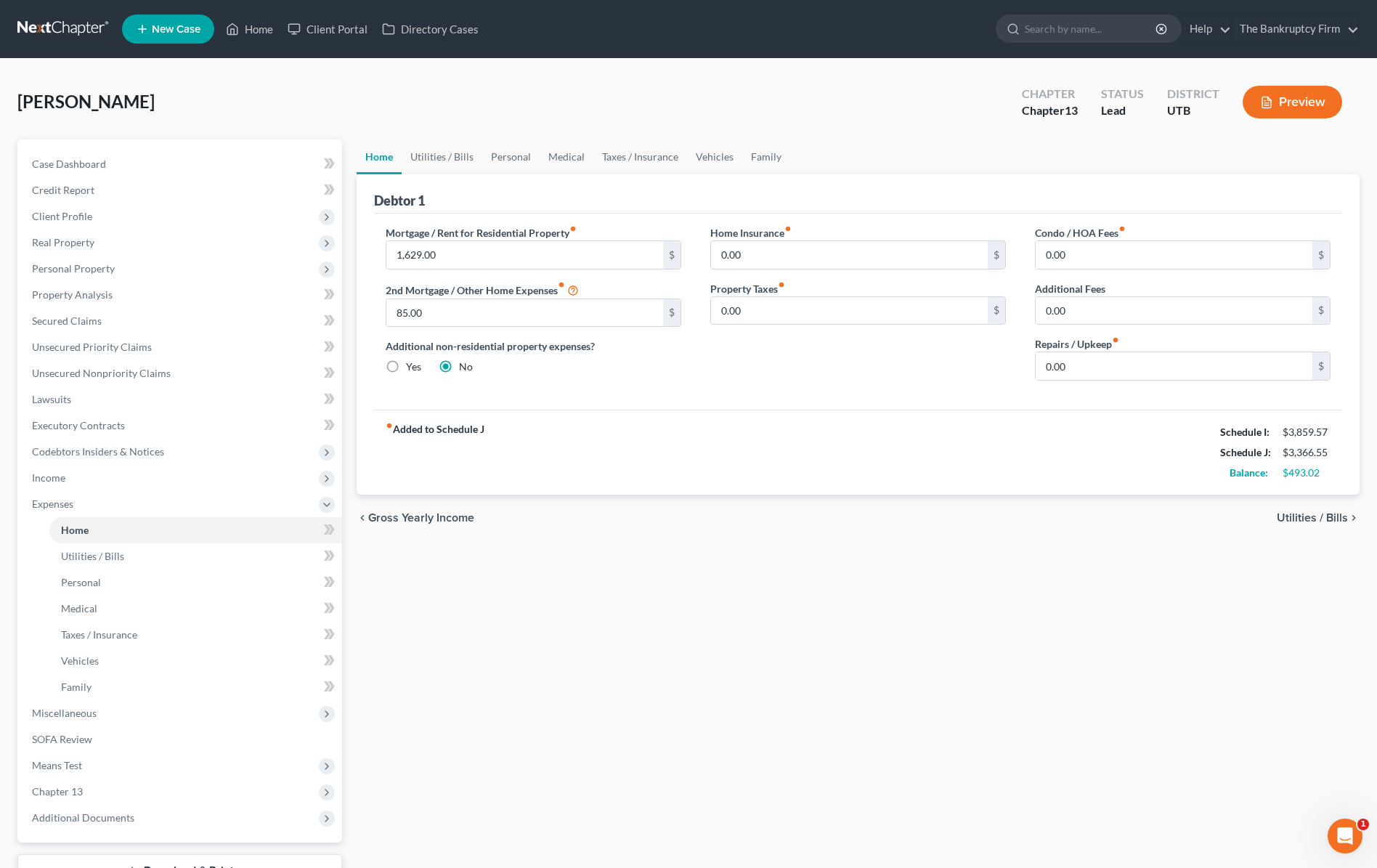
click at [1037, 572] on div "Home Utilities / Bills Personal Medical Taxes / Insurance Vehicles Family Debto…" at bounding box center [858, 532] width 1018 height 787
click at [464, 154] on link "Utilities / Bills" at bounding box center [442, 156] width 81 height 35
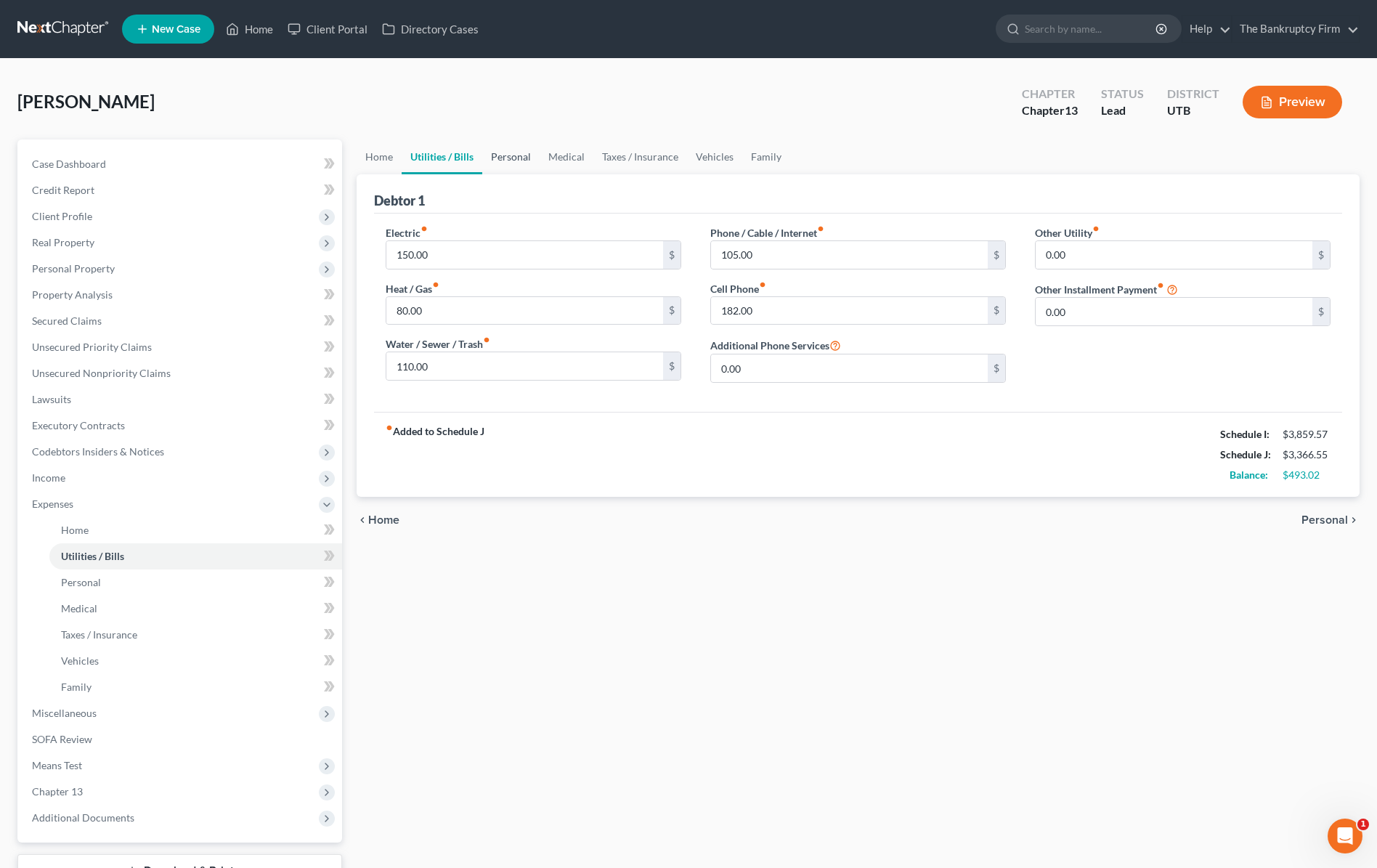
click at [518, 150] on link "Personal" at bounding box center [511, 156] width 57 height 35
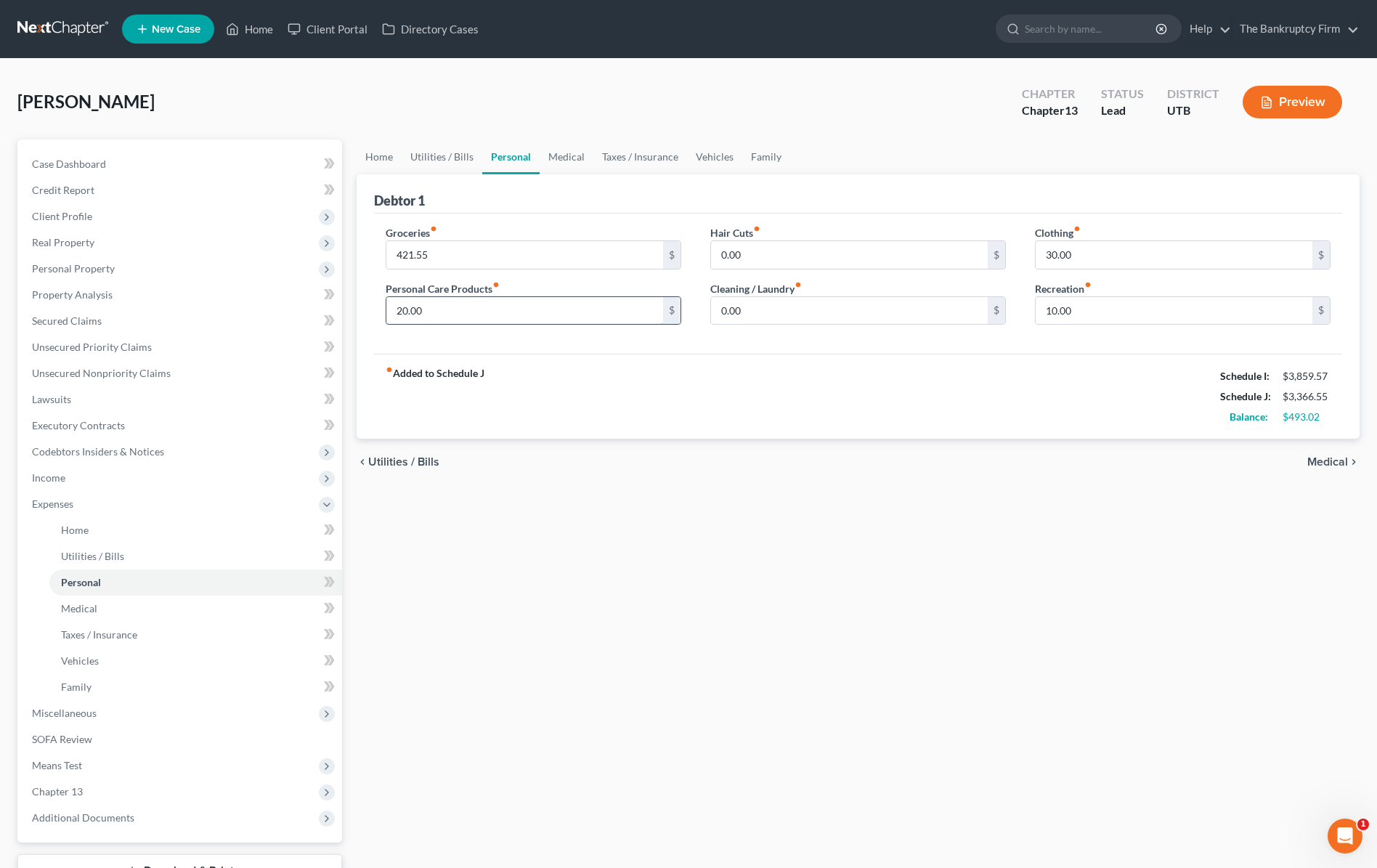
click at [494, 316] on input "20.00" at bounding box center [524, 311] width 277 height 28
type input "60"
type input "53.02"
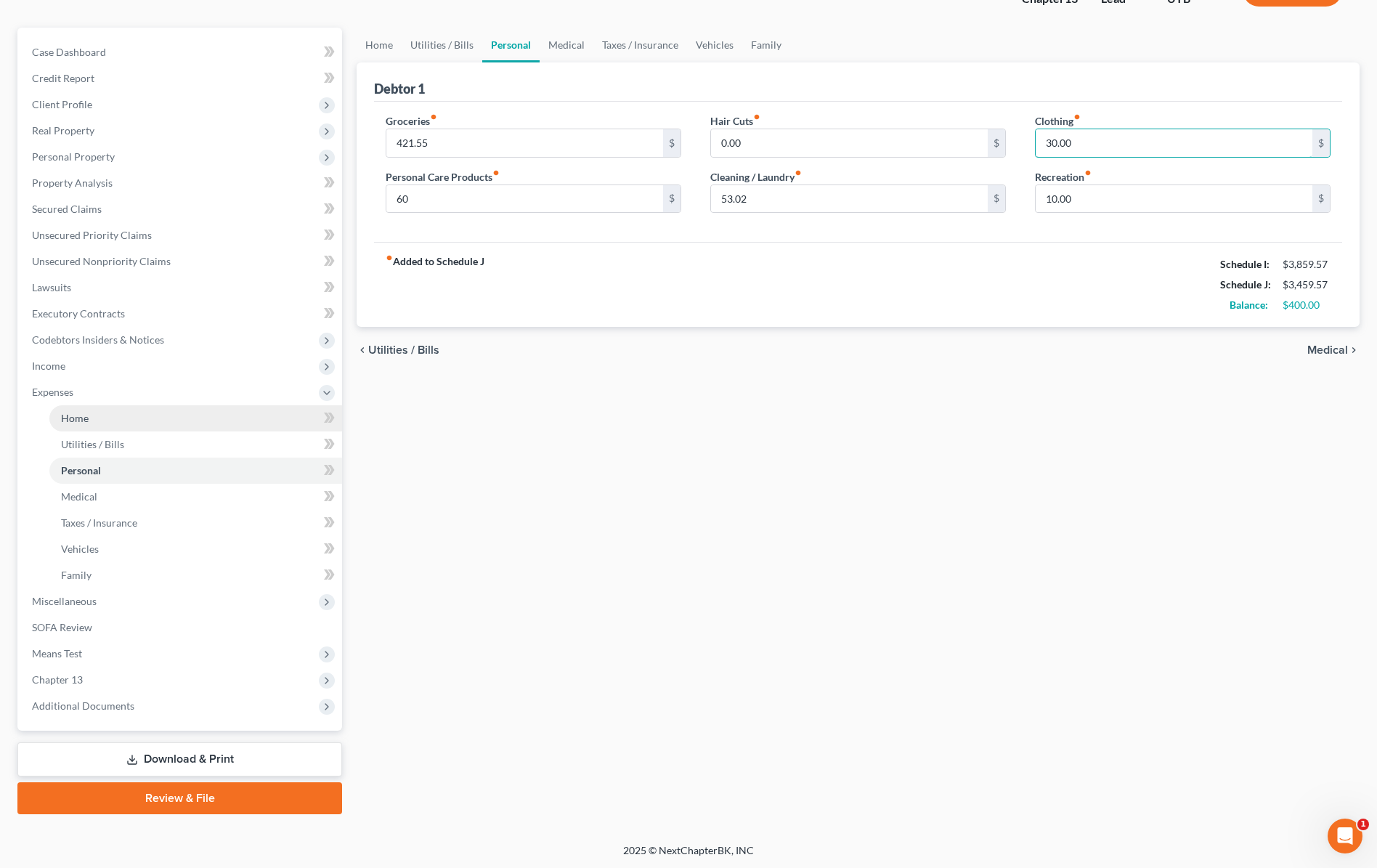
scroll to position [113, 0]
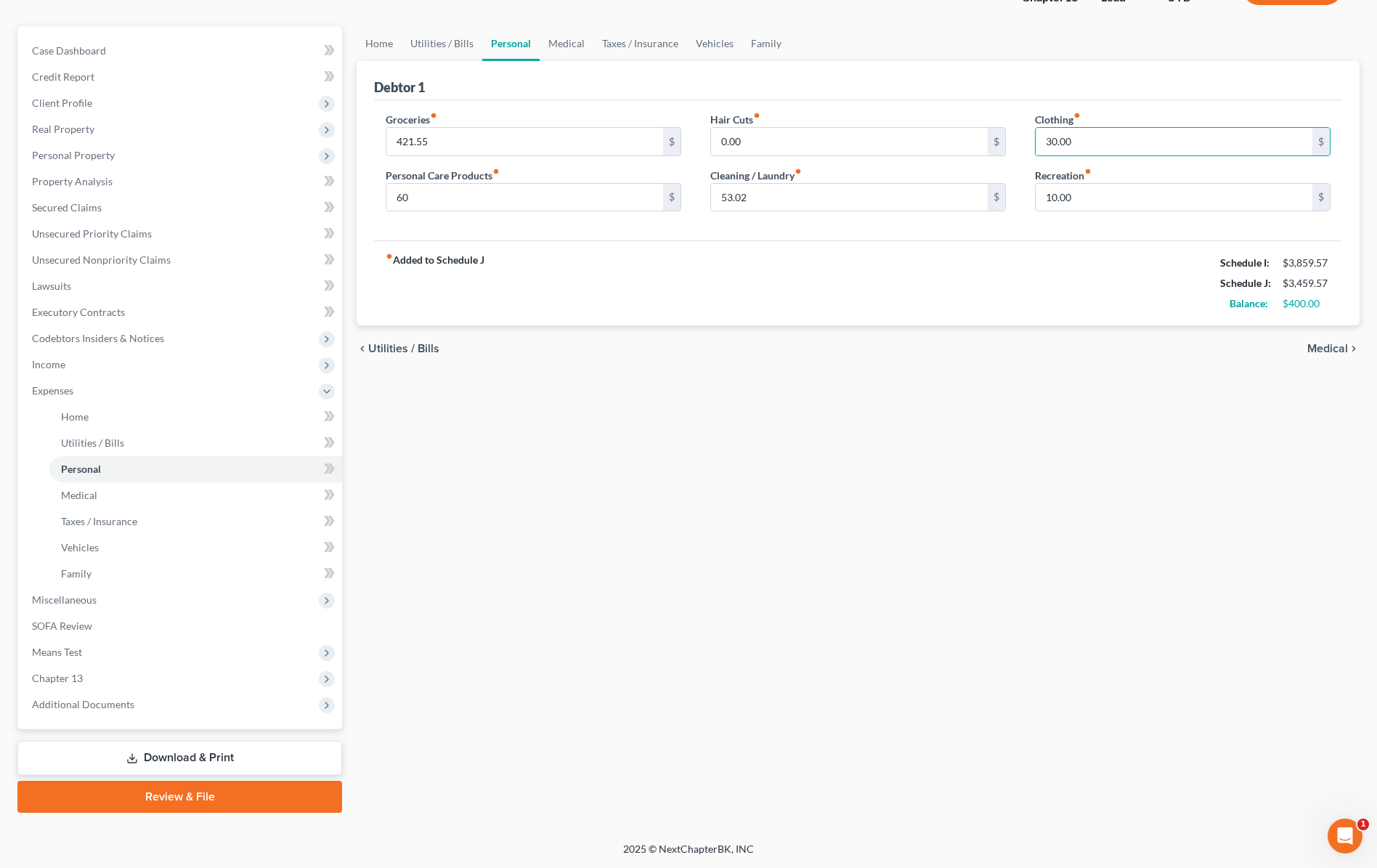
click at [688, 491] on div "Home Utilities / Bills Personal Medical Taxes / Insurance Vehicles Family Debto…" at bounding box center [858, 419] width 1018 height 787
click at [568, 40] on link "Medical" at bounding box center [567, 44] width 54 height 35
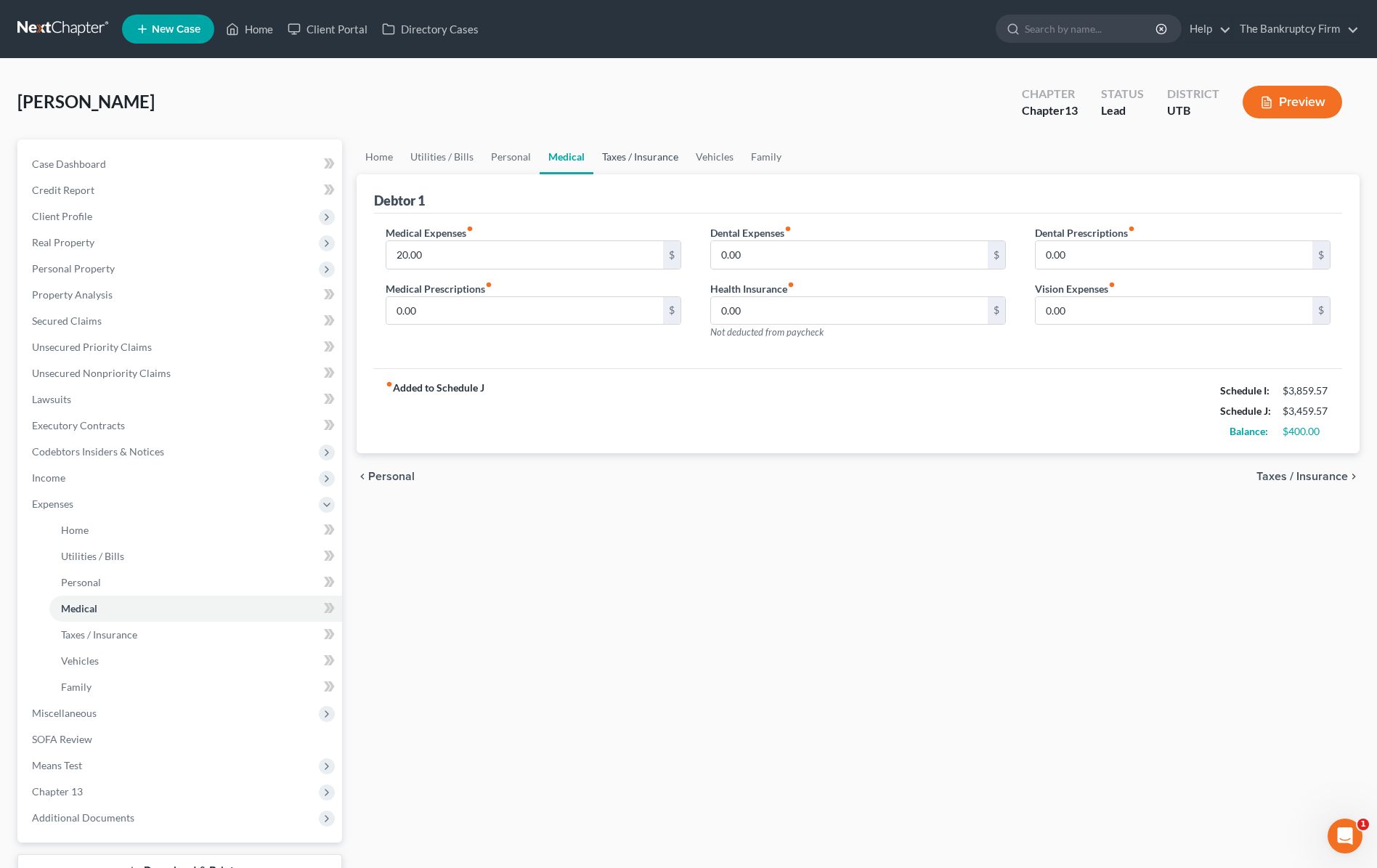
click at [653, 155] on link "Taxes / Insurance" at bounding box center [640, 156] width 94 height 35
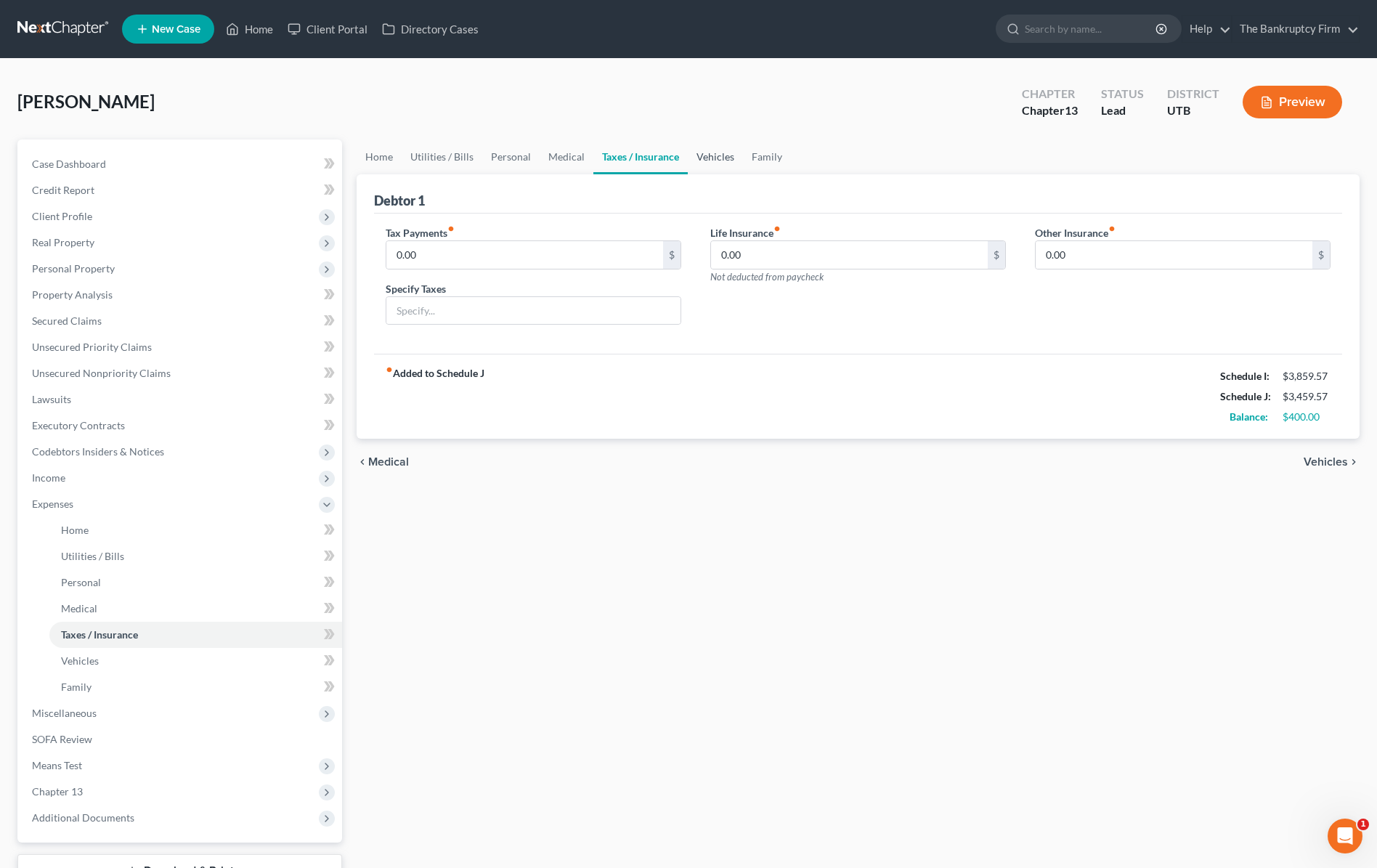
click at [711, 154] on link "Vehicles" at bounding box center [715, 156] width 55 height 35
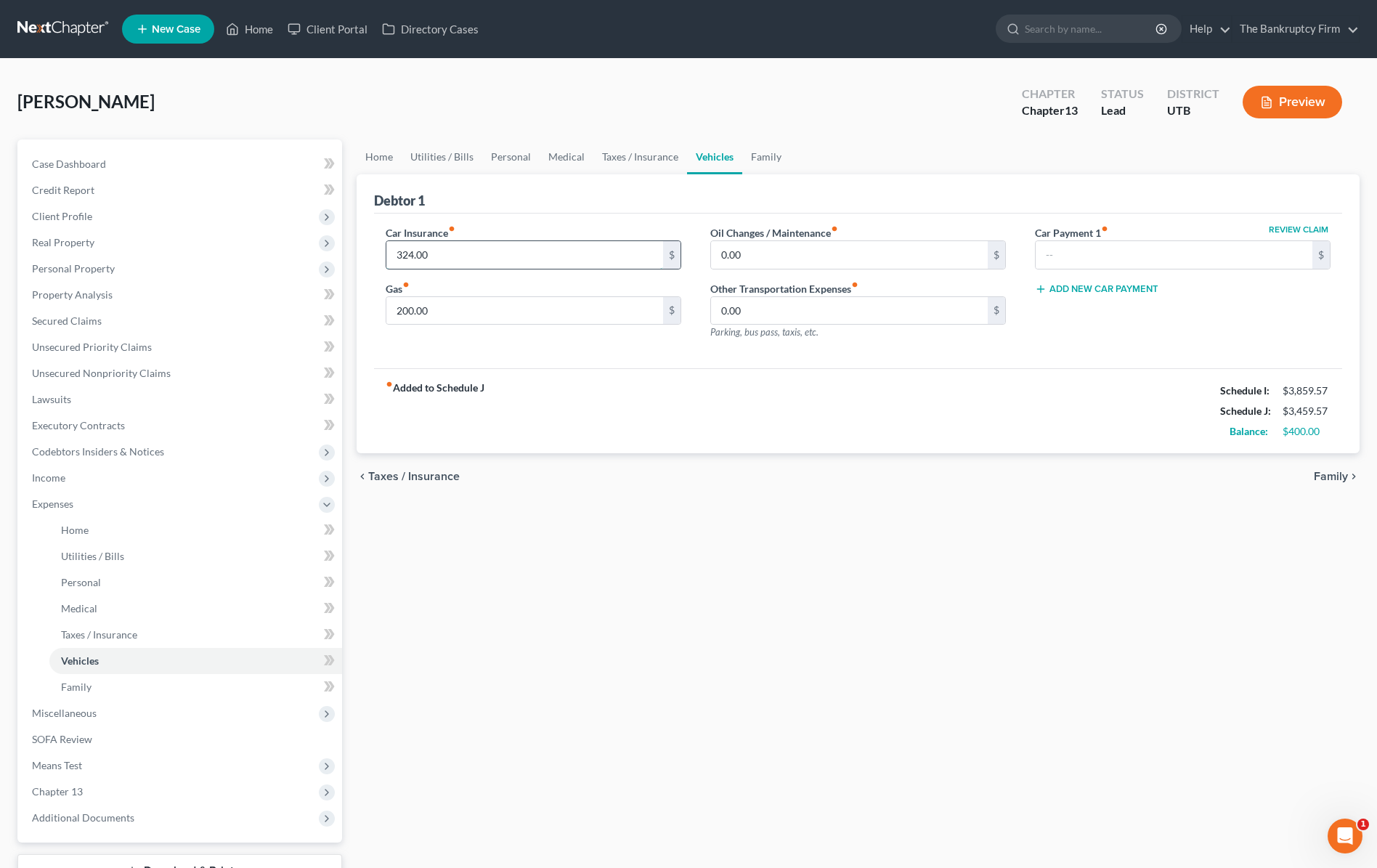
click at [446, 252] on input "324.00" at bounding box center [524, 255] width 277 height 28
click at [459, 257] on input "324.00" at bounding box center [524, 255] width 277 height 28
click at [553, 160] on link "Medical" at bounding box center [567, 156] width 54 height 35
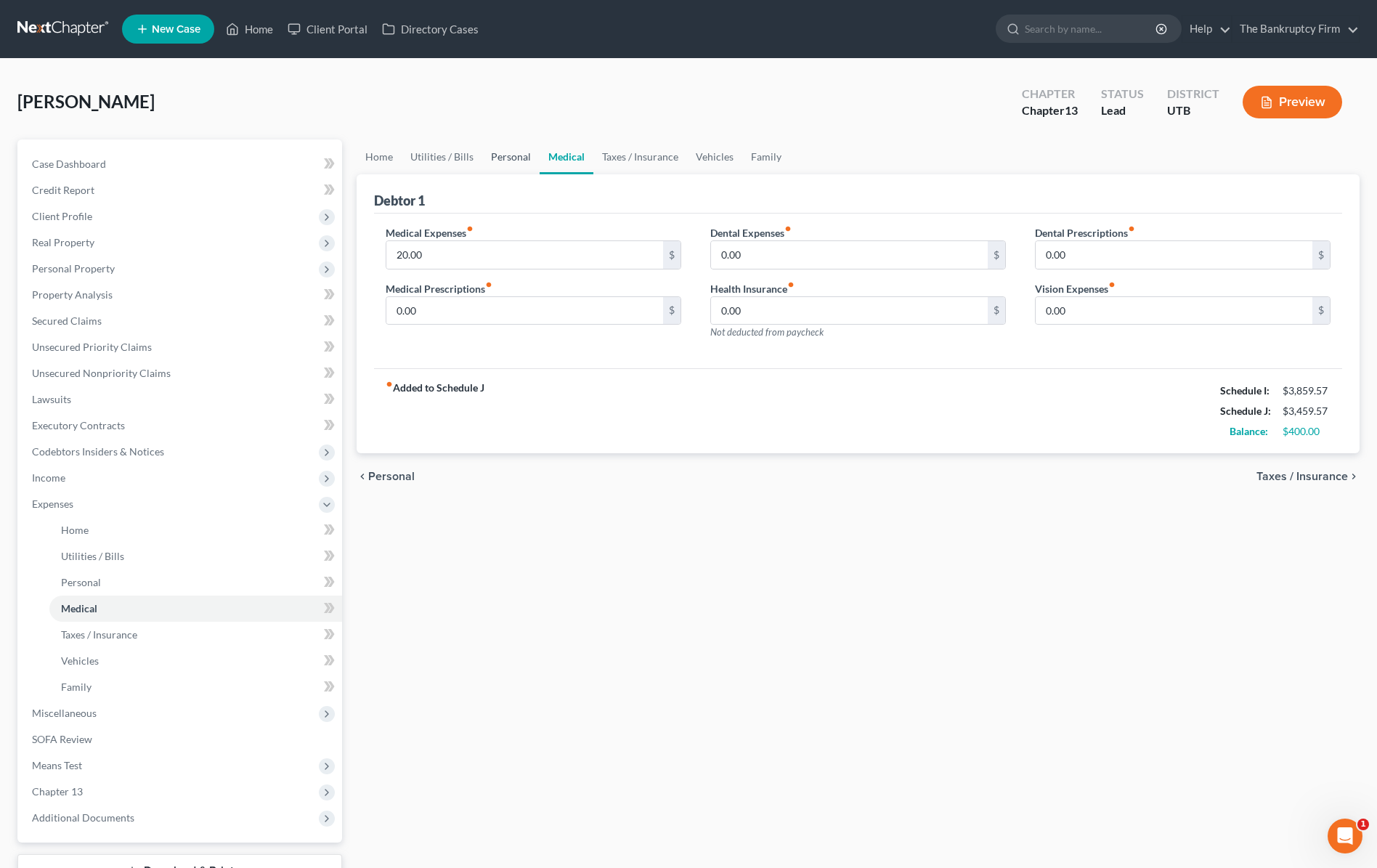
click at [523, 154] on link "Personal" at bounding box center [511, 156] width 57 height 35
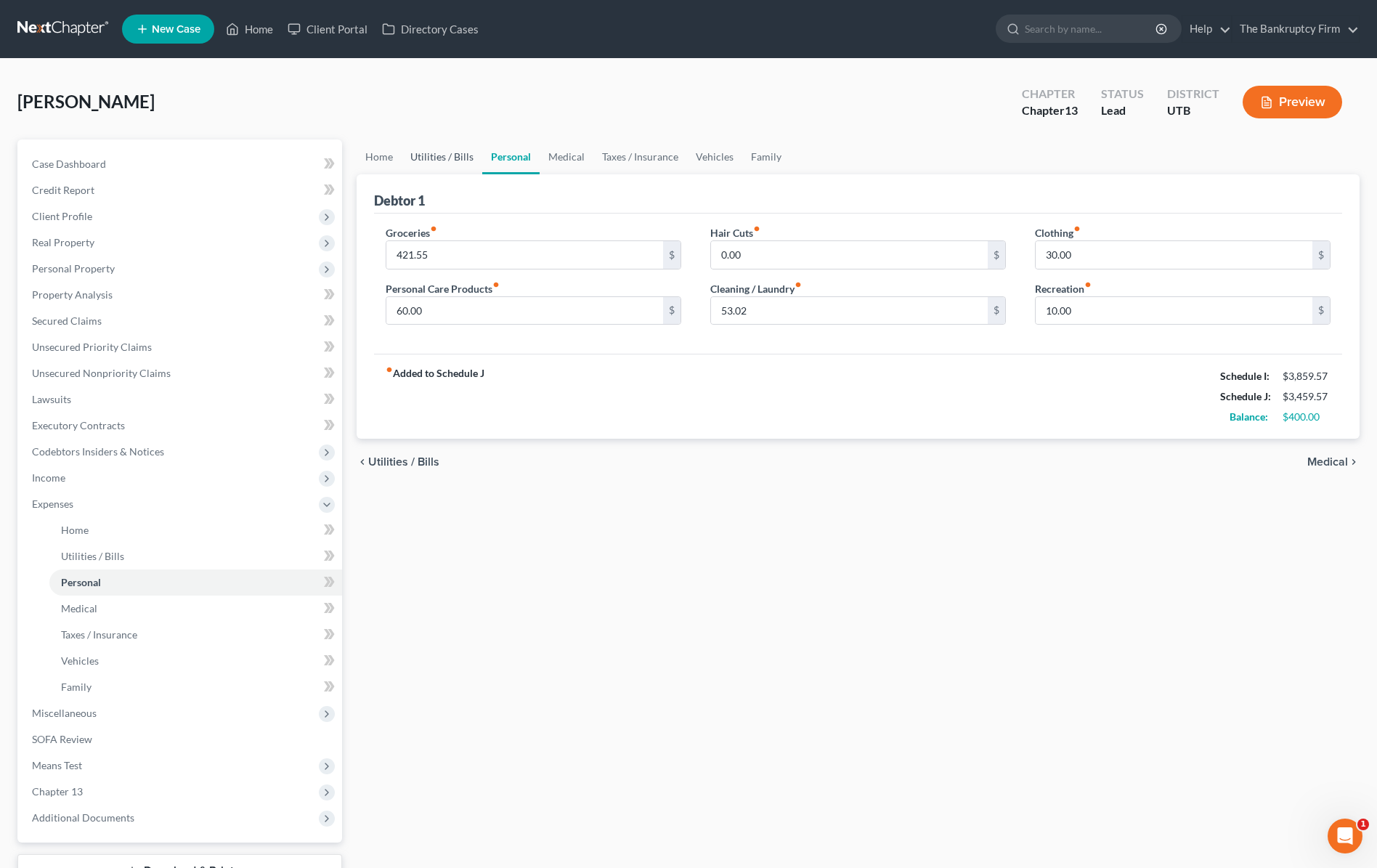
click at [456, 160] on link "Utilities / Bills" at bounding box center [442, 156] width 81 height 35
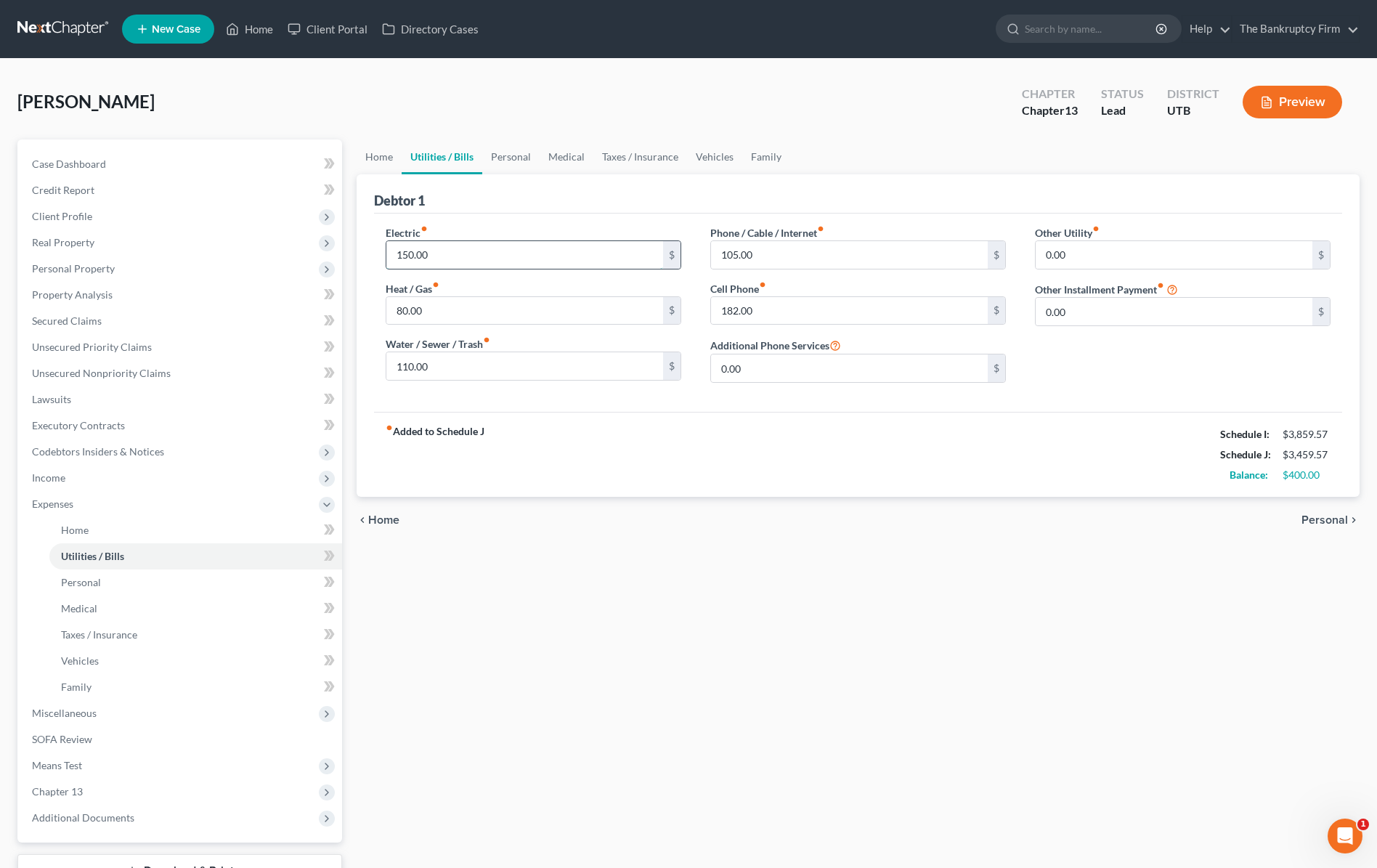
click at [468, 245] on input "150.00" at bounding box center [524, 255] width 277 height 28
type input "100"
click at [127, 640] on span "Taxes / Insurance" at bounding box center [98, 634] width 76 height 13
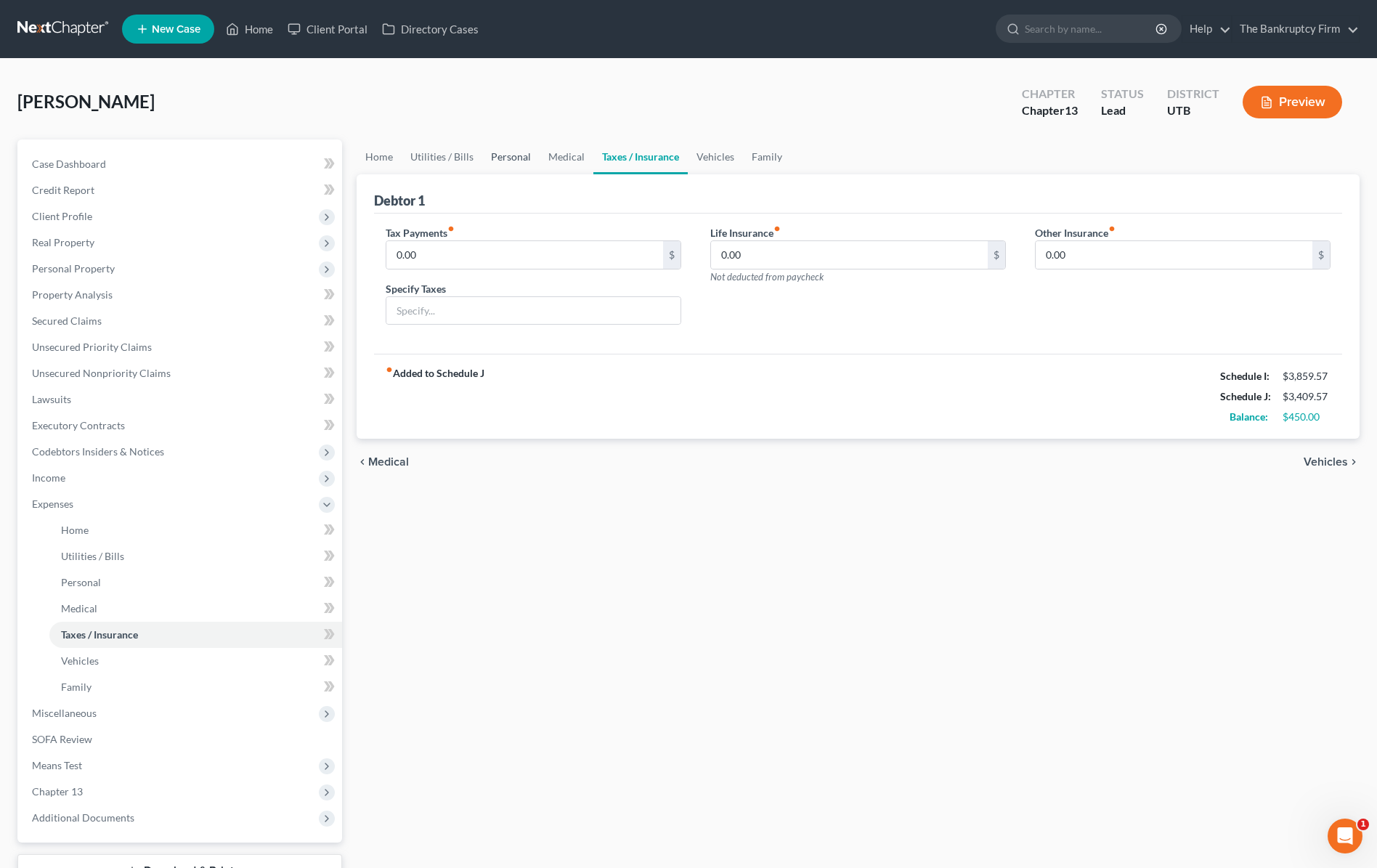
click at [503, 159] on link "Personal" at bounding box center [511, 156] width 57 height 35
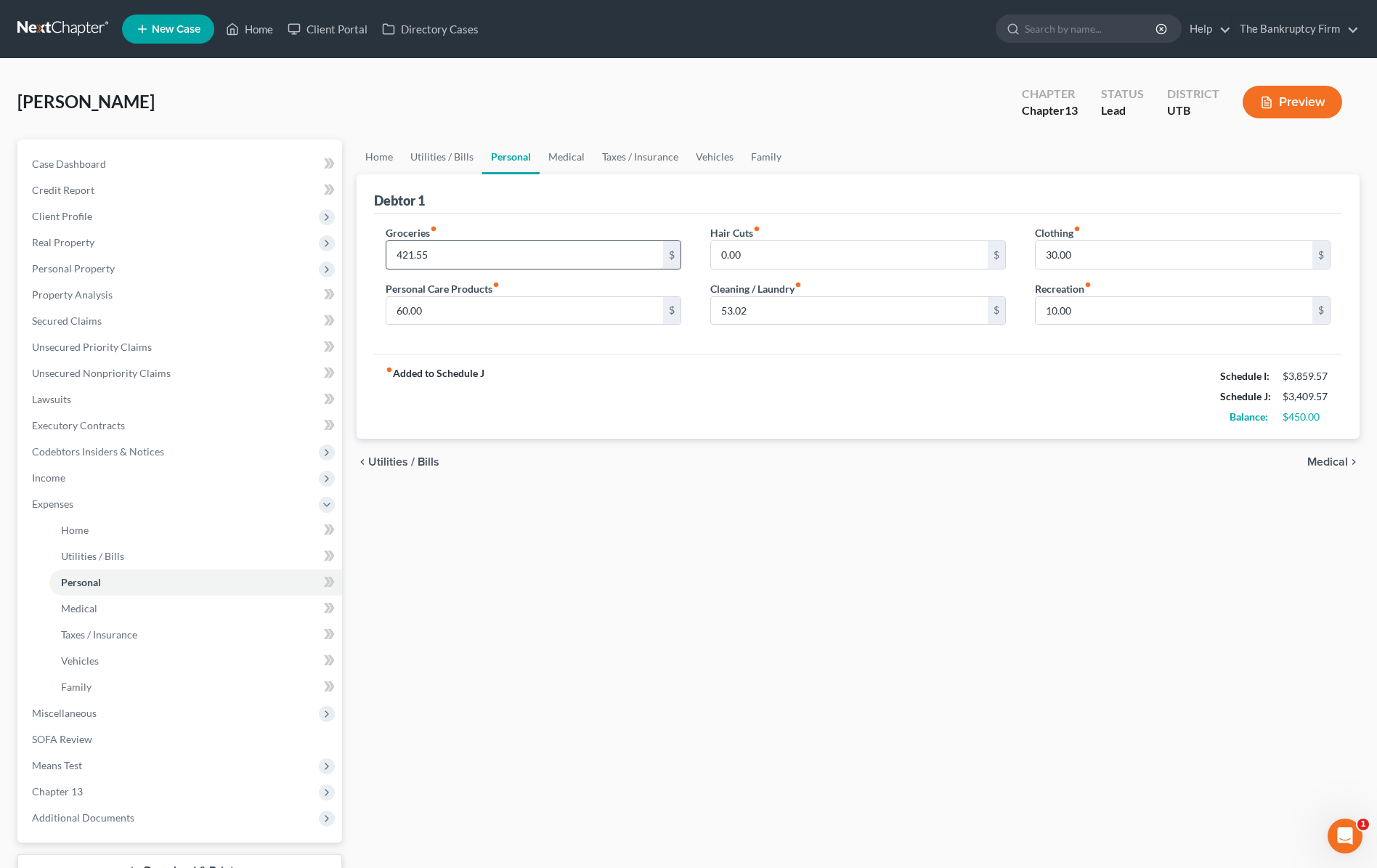
click at [480, 259] on input "421.55" at bounding box center [524, 255] width 277 height 28
type input "521.55"
click at [92, 267] on span "Personal Property" at bounding box center [73, 267] width 83 height 13
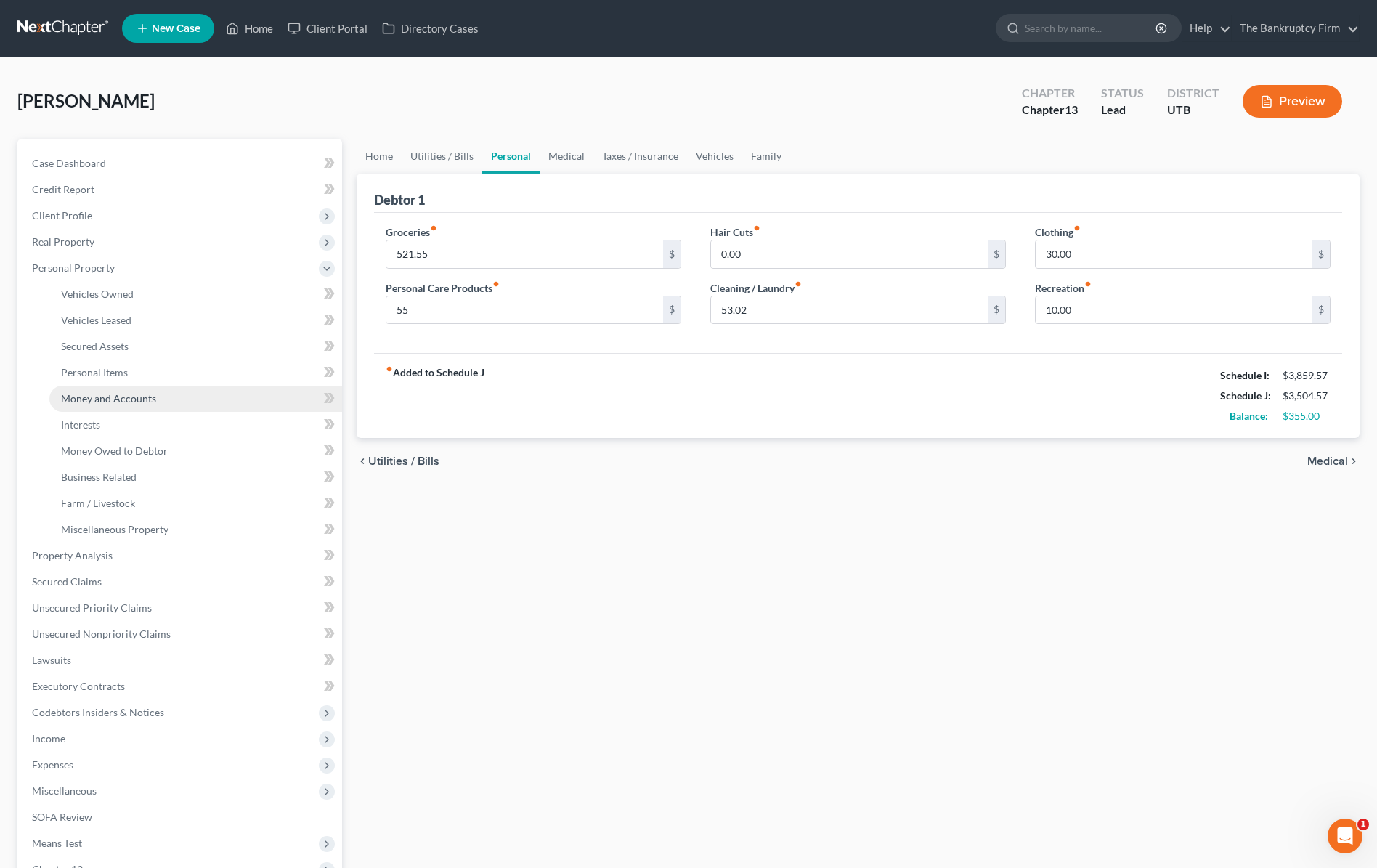
click at [111, 396] on span "Money and Accounts" at bounding box center [108, 398] width 96 height 13
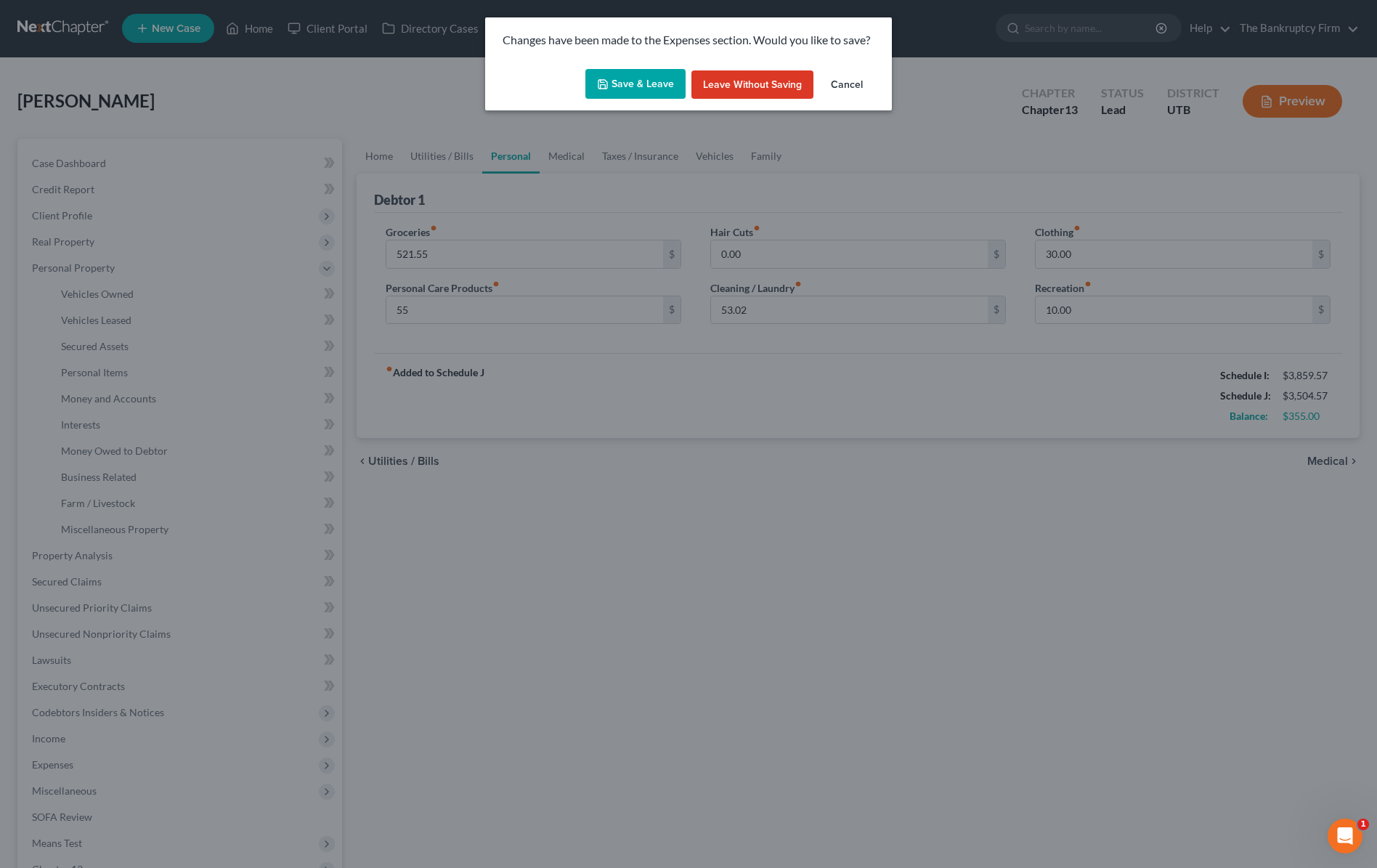
click at [624, 87] on button "Save & Leave" at bounding box center [635, 84] width 100 height 31
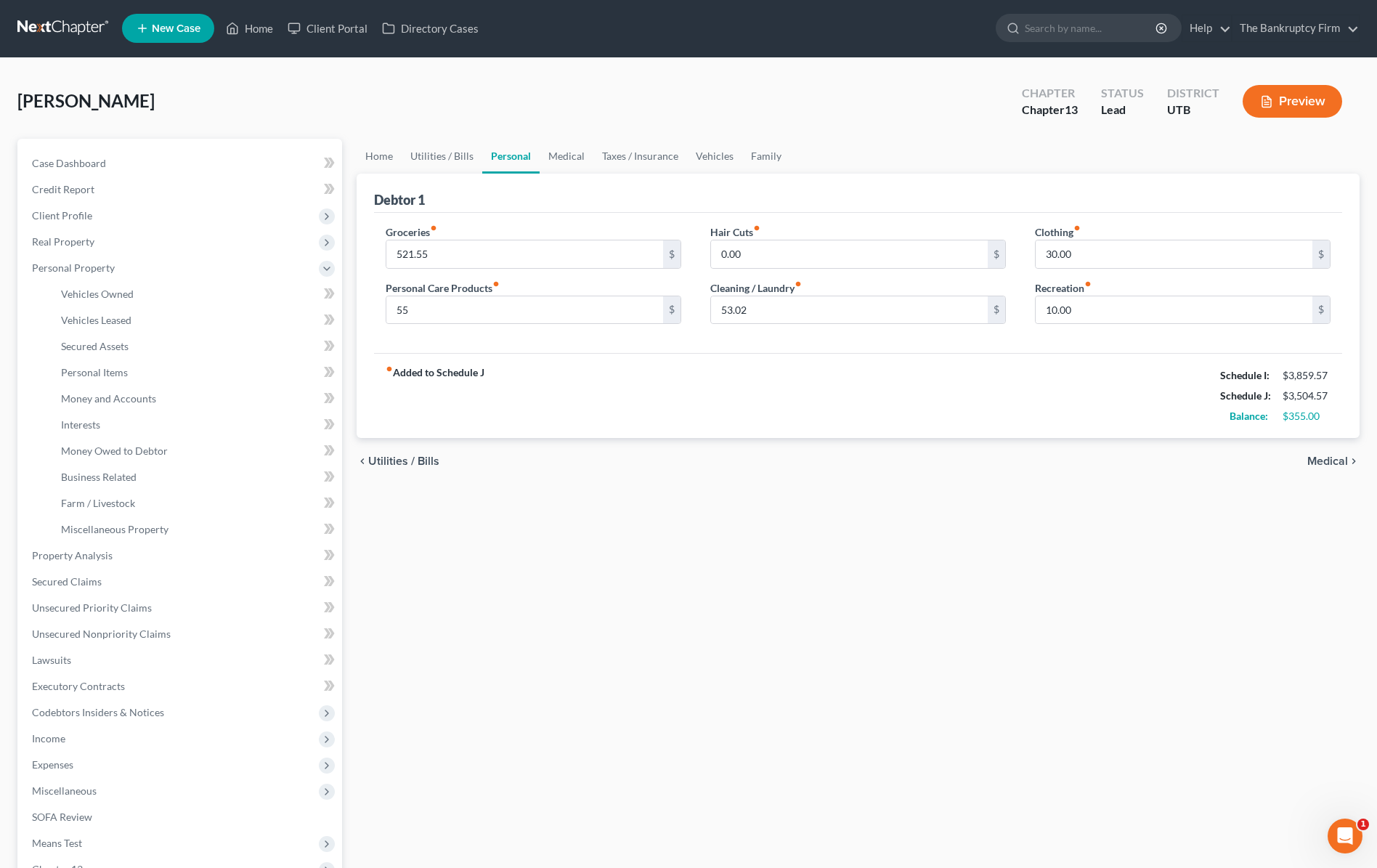
type input "55.00"
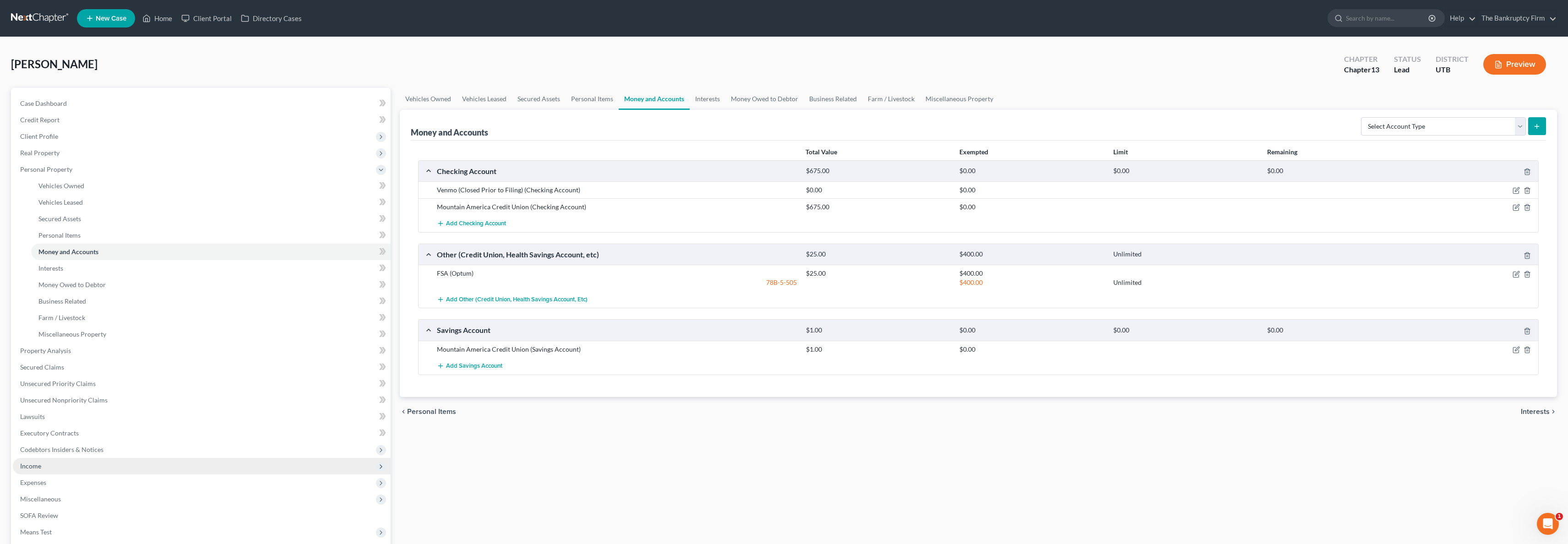
click at [62, 465] on span "Income" at bounding box center [201, 466] width 378 height 16
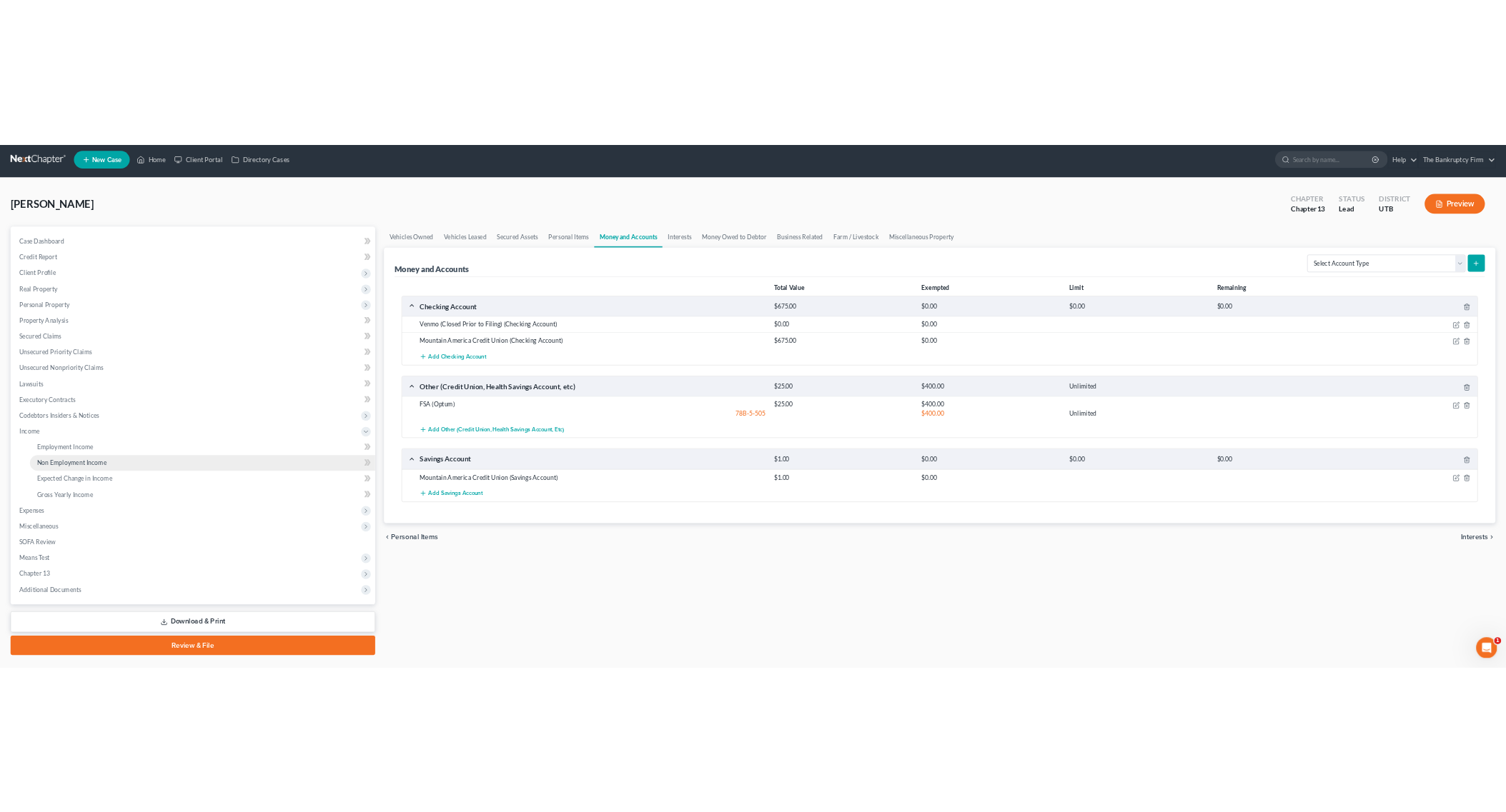
scroll to position [6, 0]
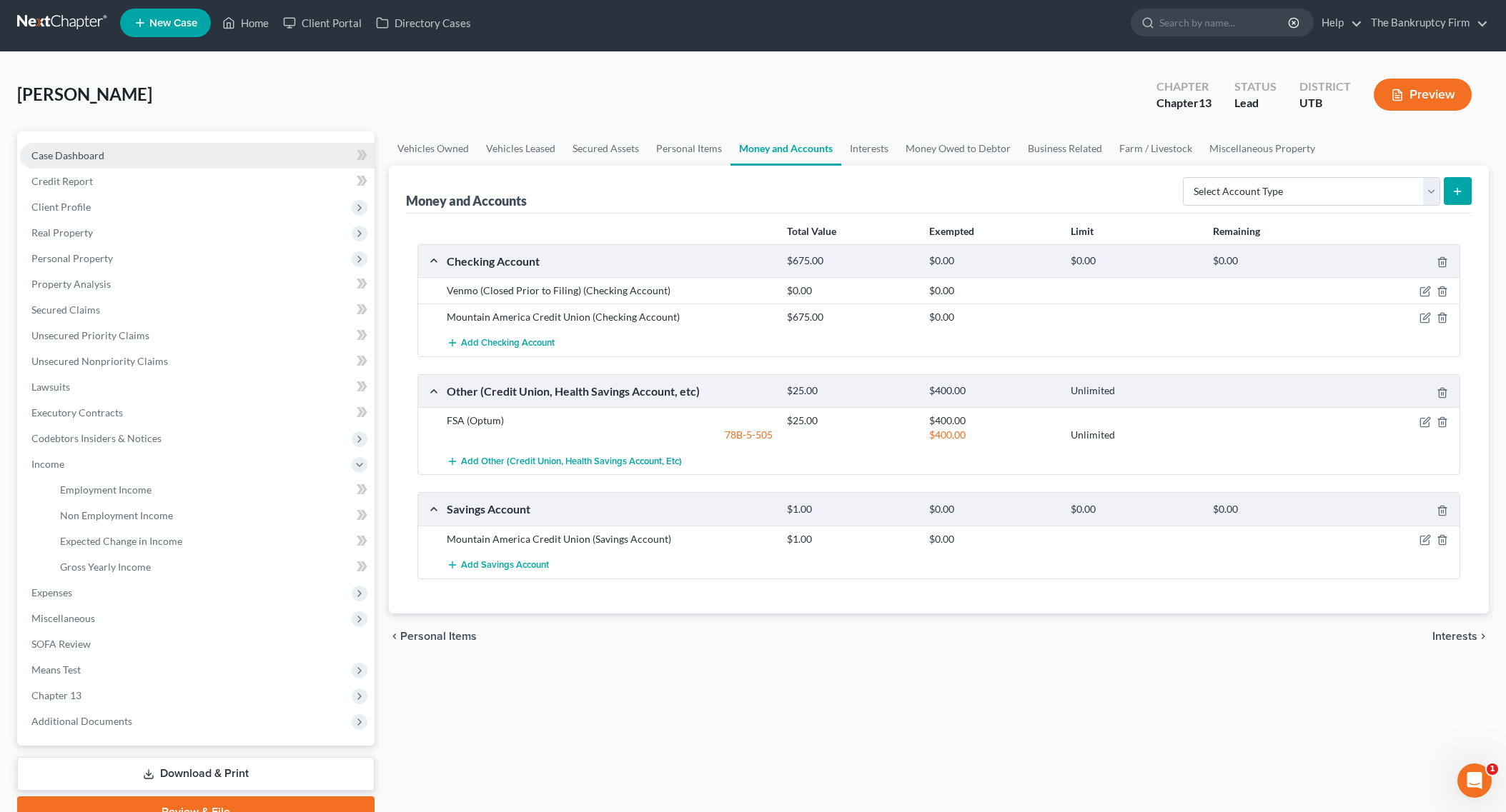
click at [86, 159] on span "Case Dashboard" at bounding box center [67, 155] width 73 height 12
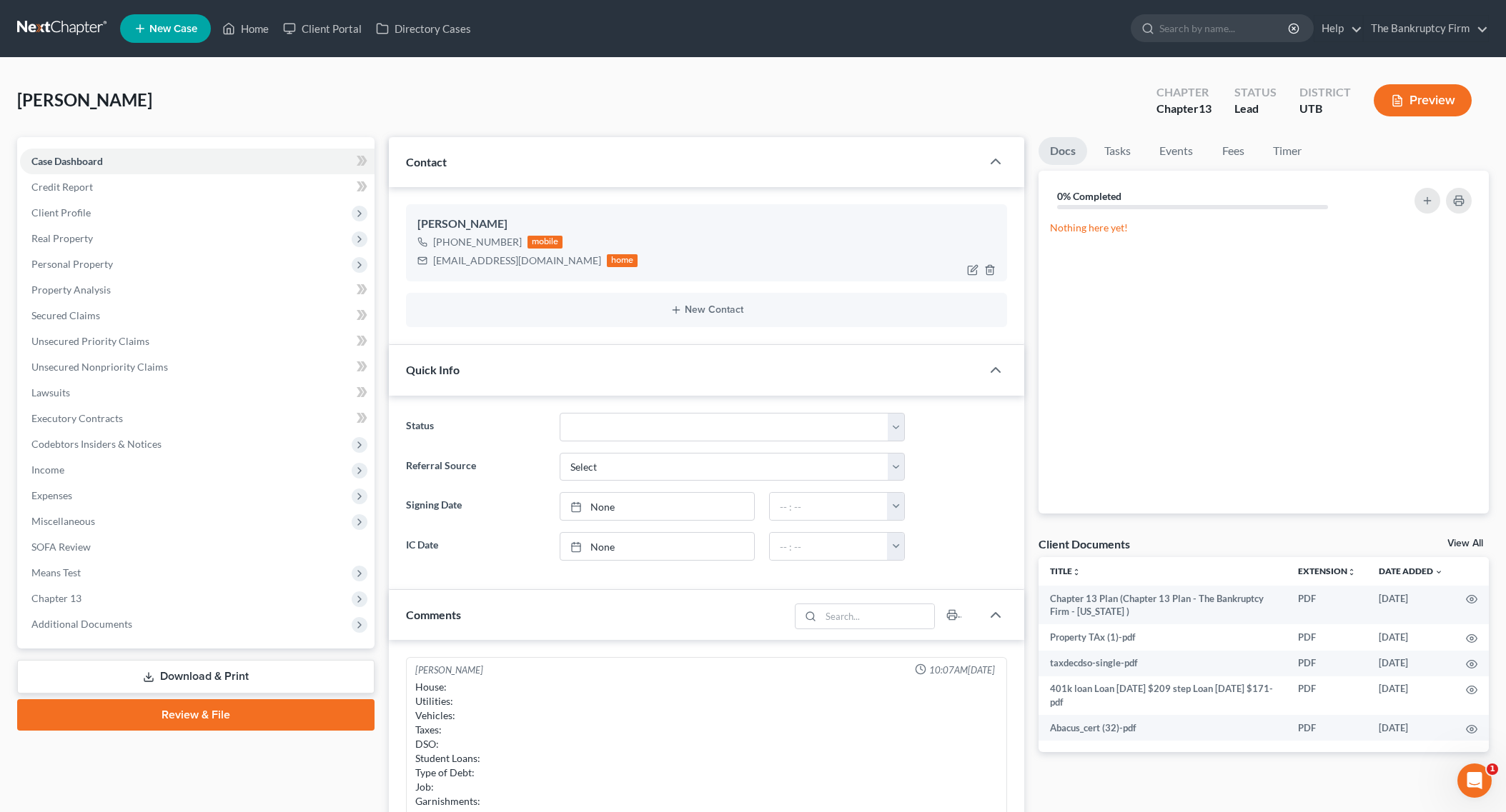
drag, startPoint x: 515, startPoint y: 243, endPoint x: 437, endPoint y: 245, distance: 78.0
click at [437, 245] on div "[PHONE_NUMBER]" at bounding box center [477, 242] width 88 height 14
copy div "1 (385) 310-8361"
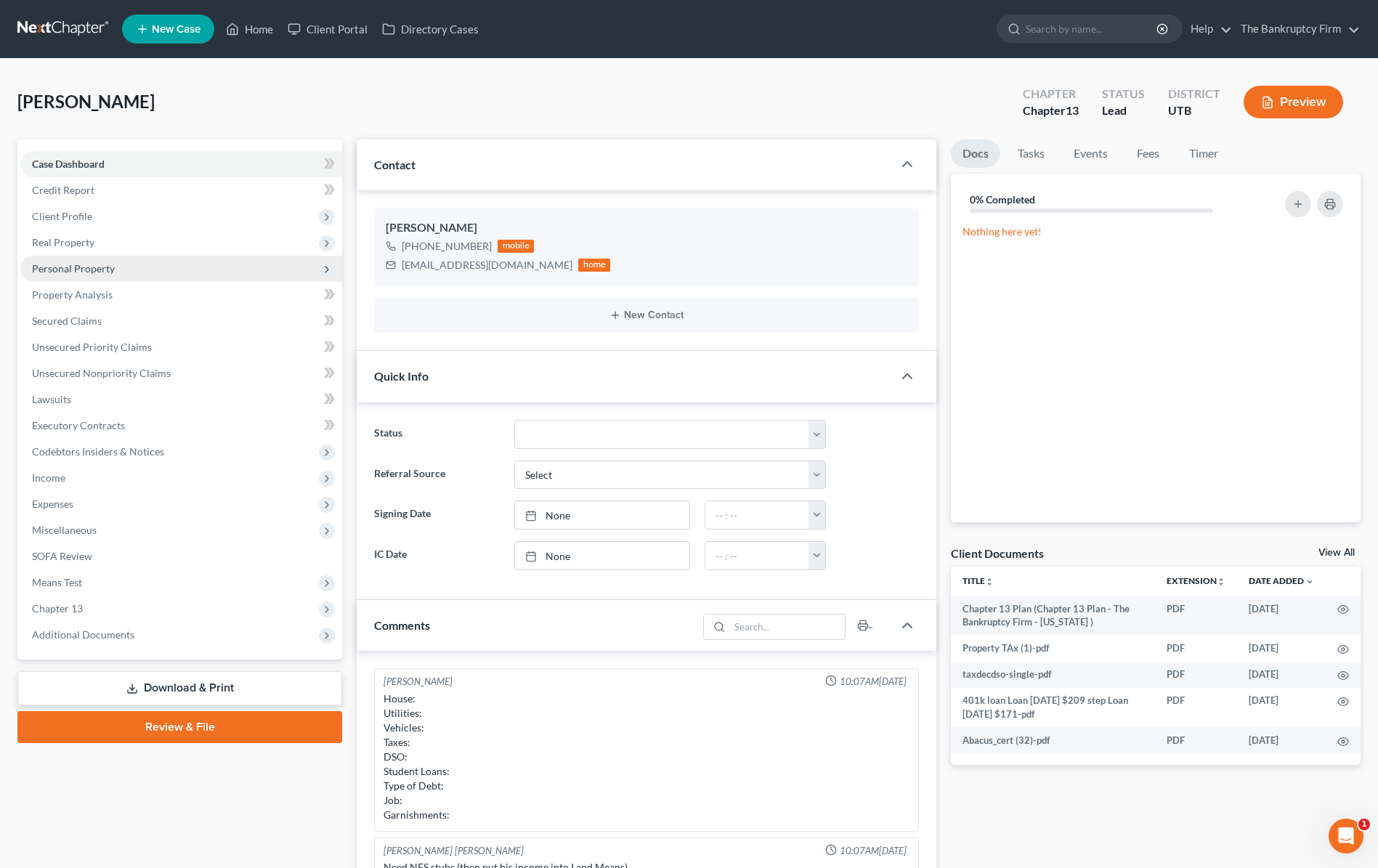
click at [81, 264] on span "Personal Property" at bounding box center [73, 268] width 83 height 13
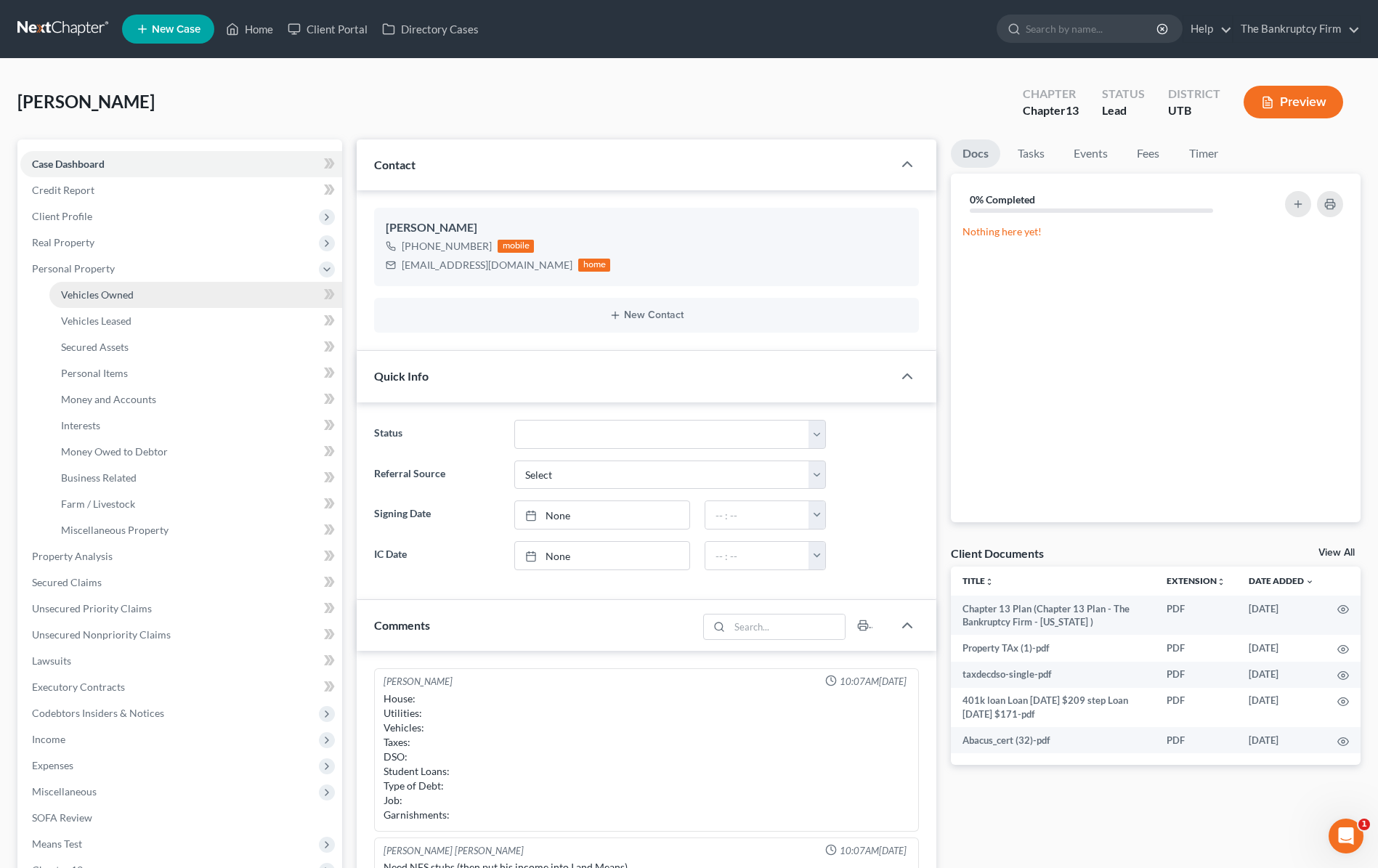
click at [125, 293] on span "Vehicles Owned" at bounding box center [97, 294] width 72 height 13
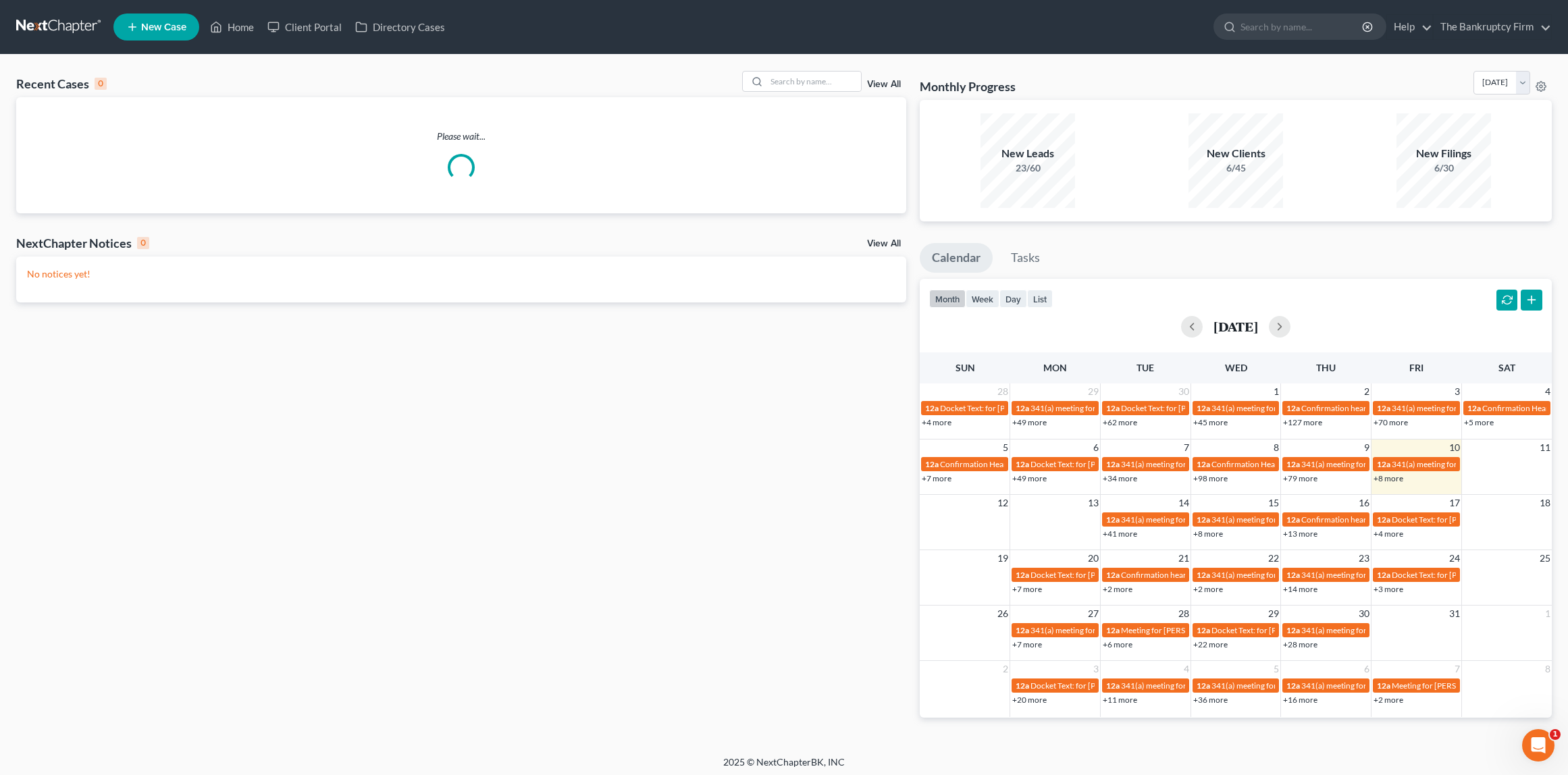
click at [882, 83] on link "View All" at bounding box center [884, 84] width 34 height 10
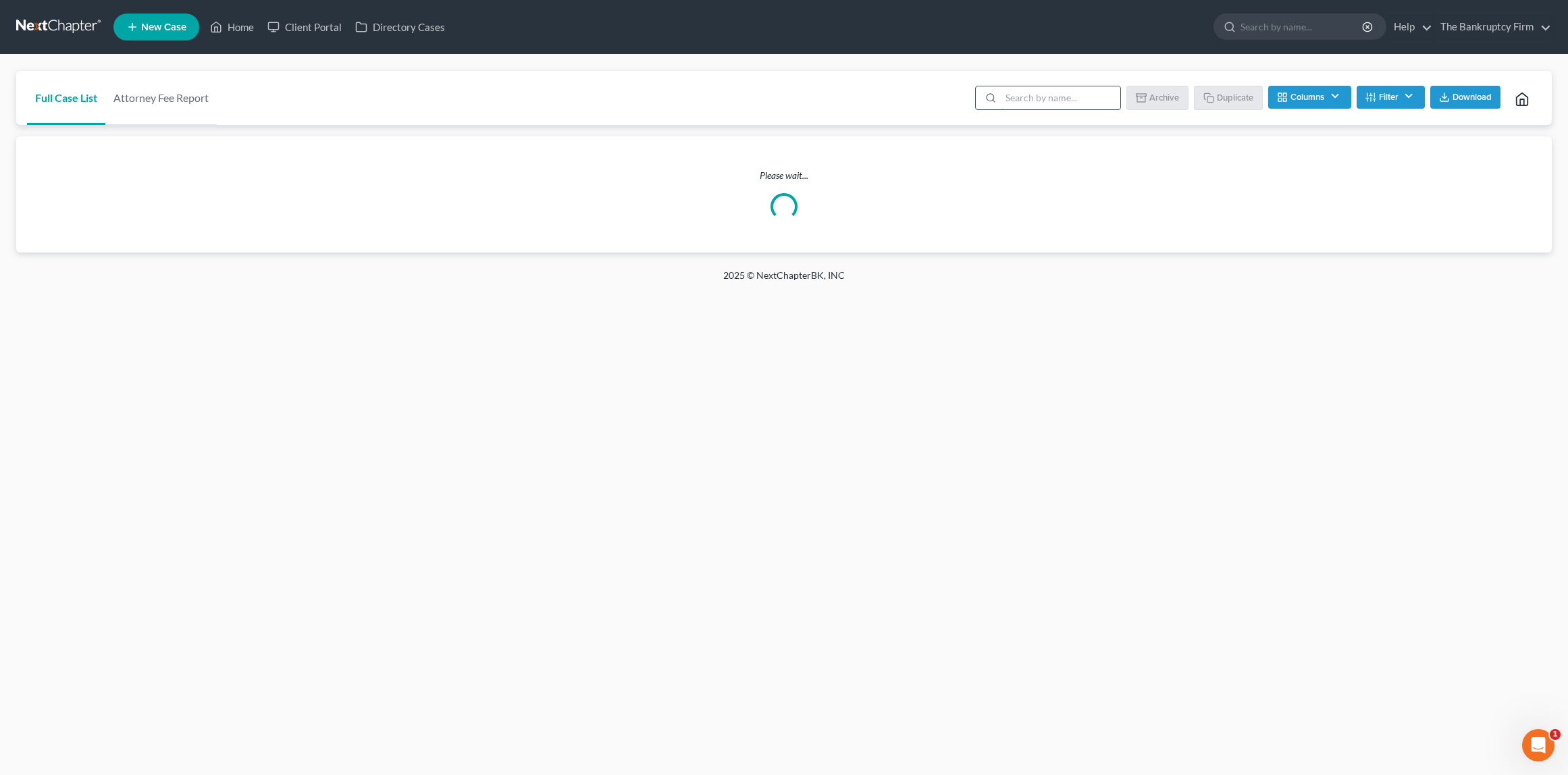
click at [1021, 100] on input "search" at bounding box center [1060, 98] width 119 height 23
type input "maldonado"
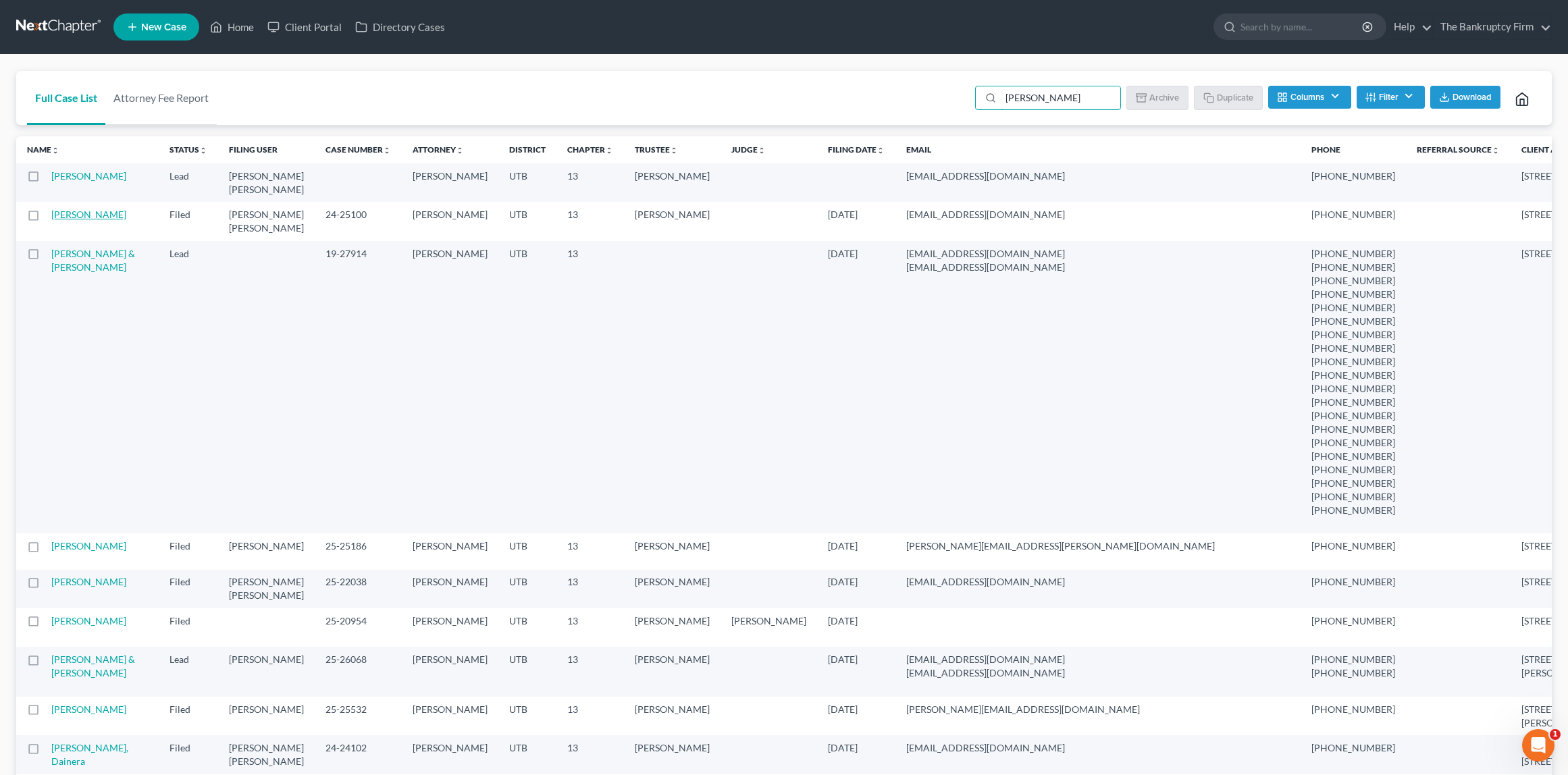
click at [73, 217] on link "[PERSON_NAME]" at bounding box center [89, 213] width 75 height 12
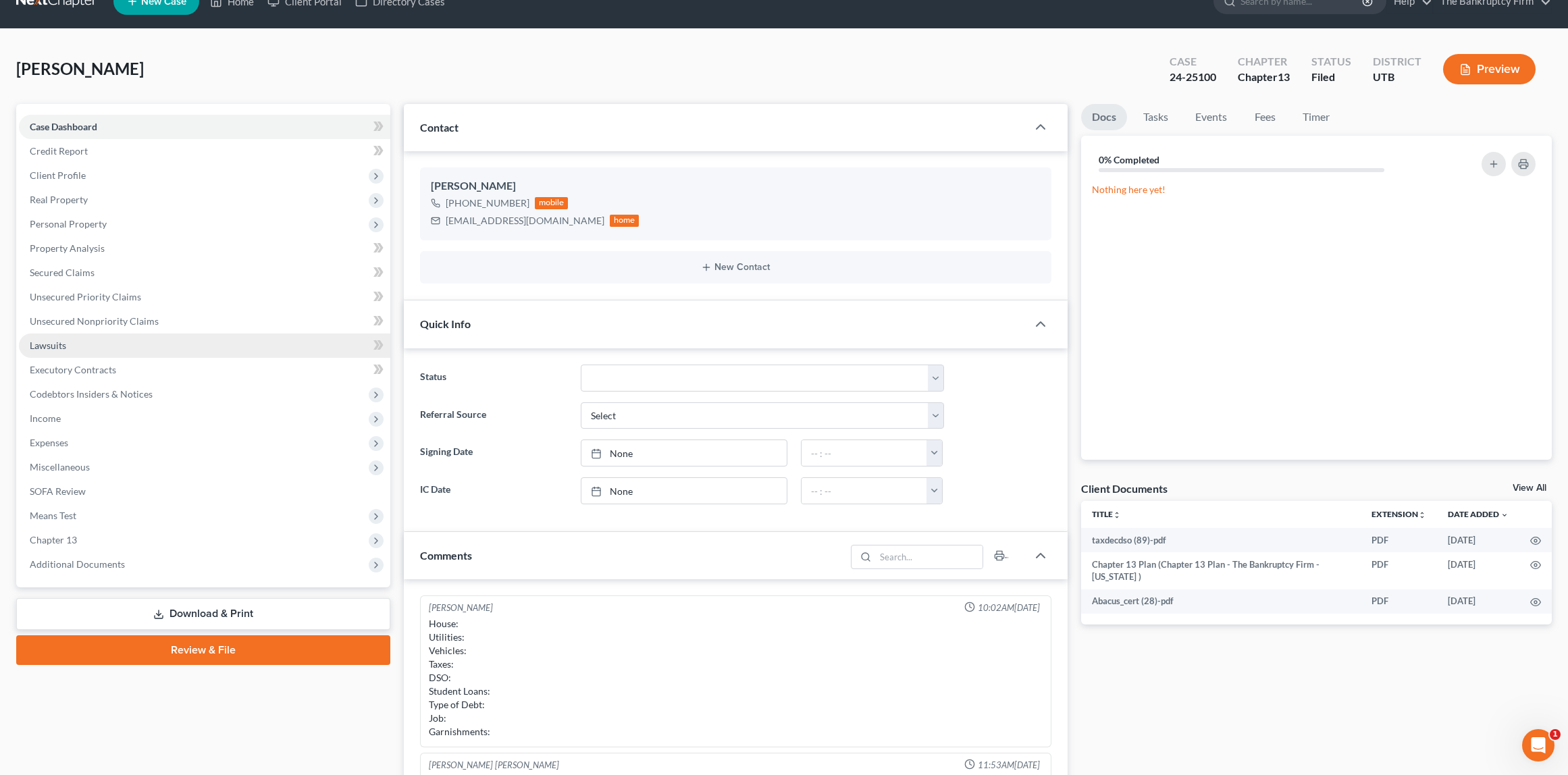
scroll to position [24, 0]
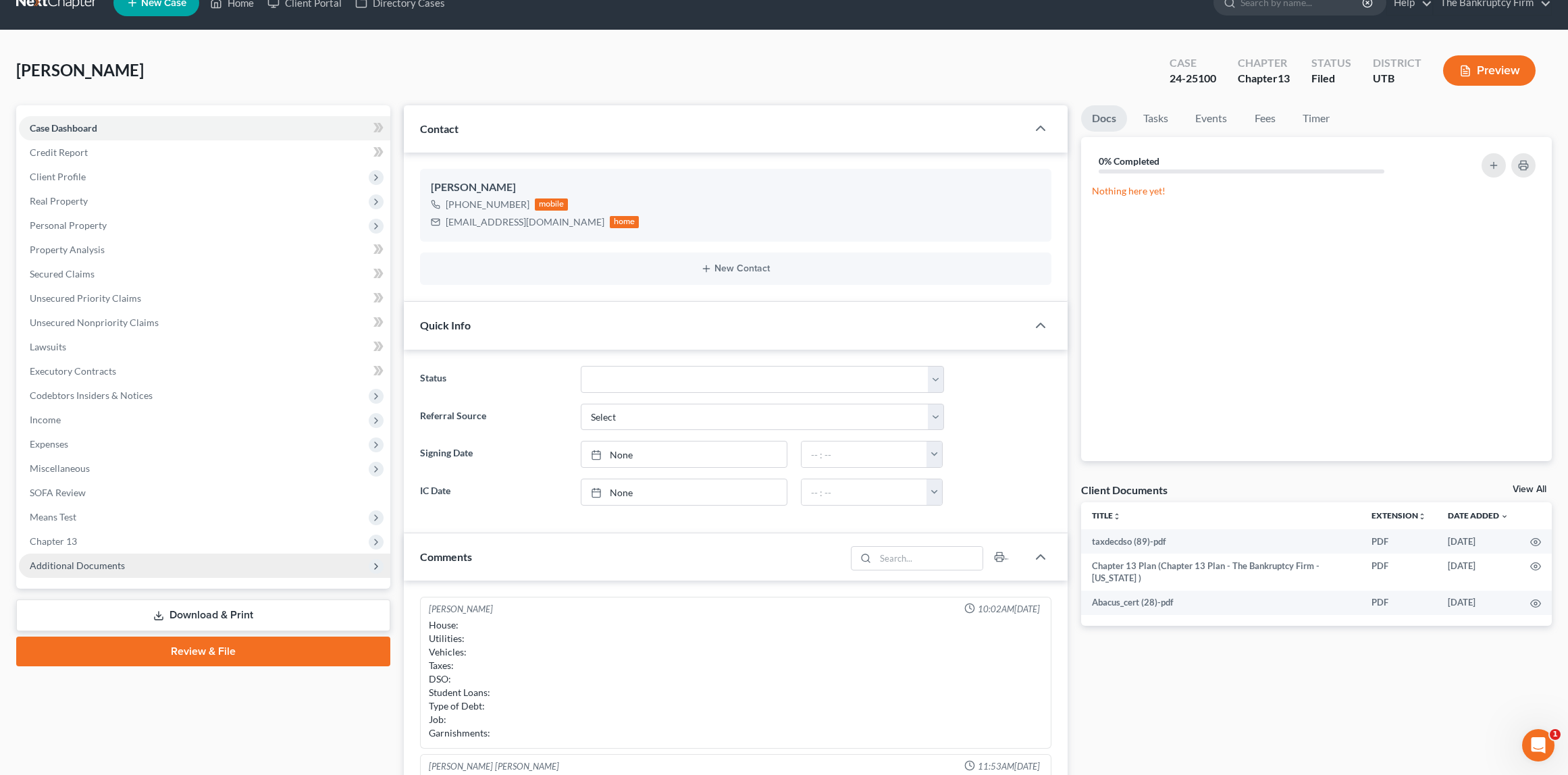
click at [108, 562] on span "Additional Documents" at bounding box center [77, 565] width 95 height 12
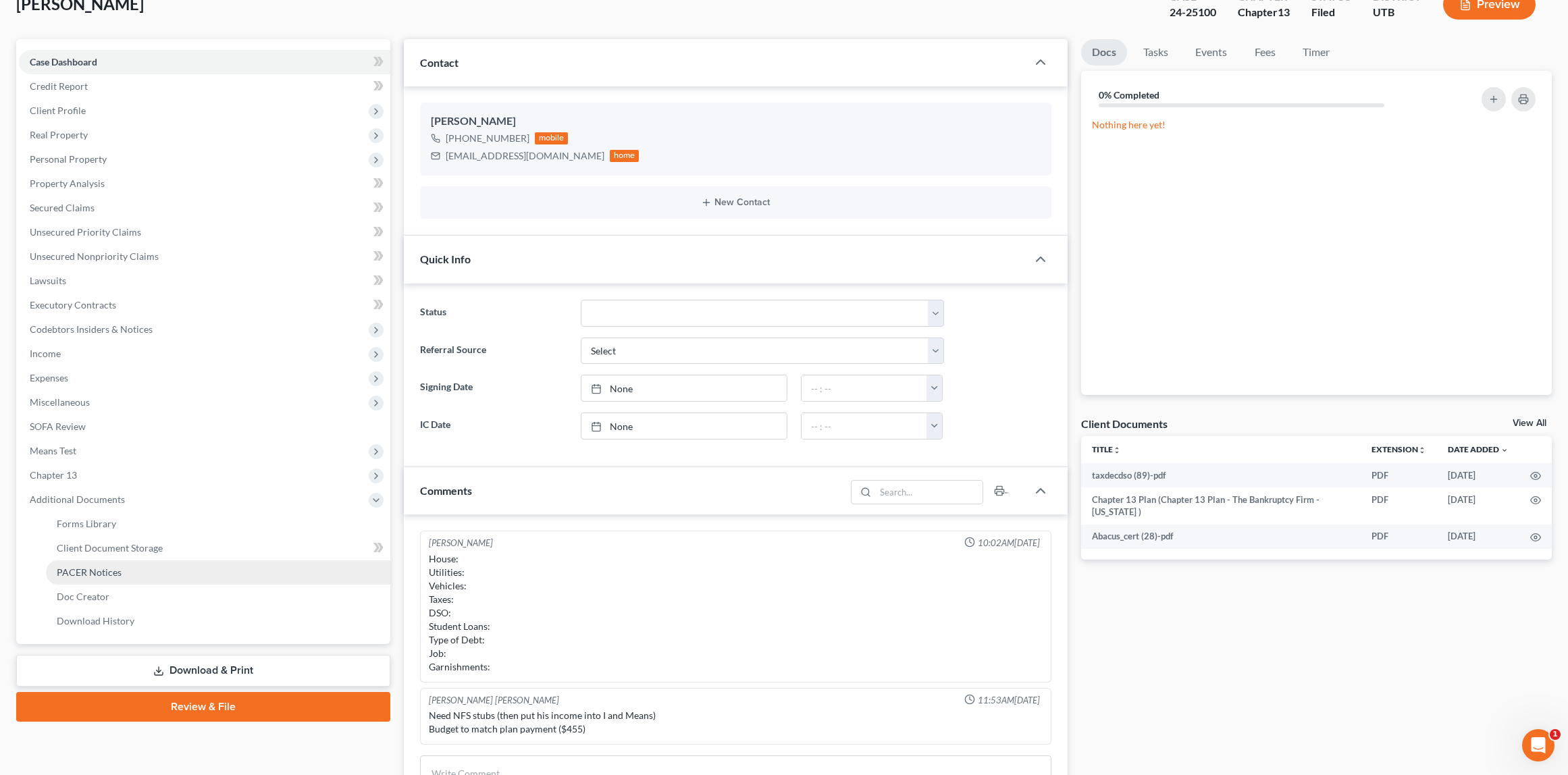
click at [118, 570] on span "PACER Notices" at bounding box center [89, 571] width 65 height 12
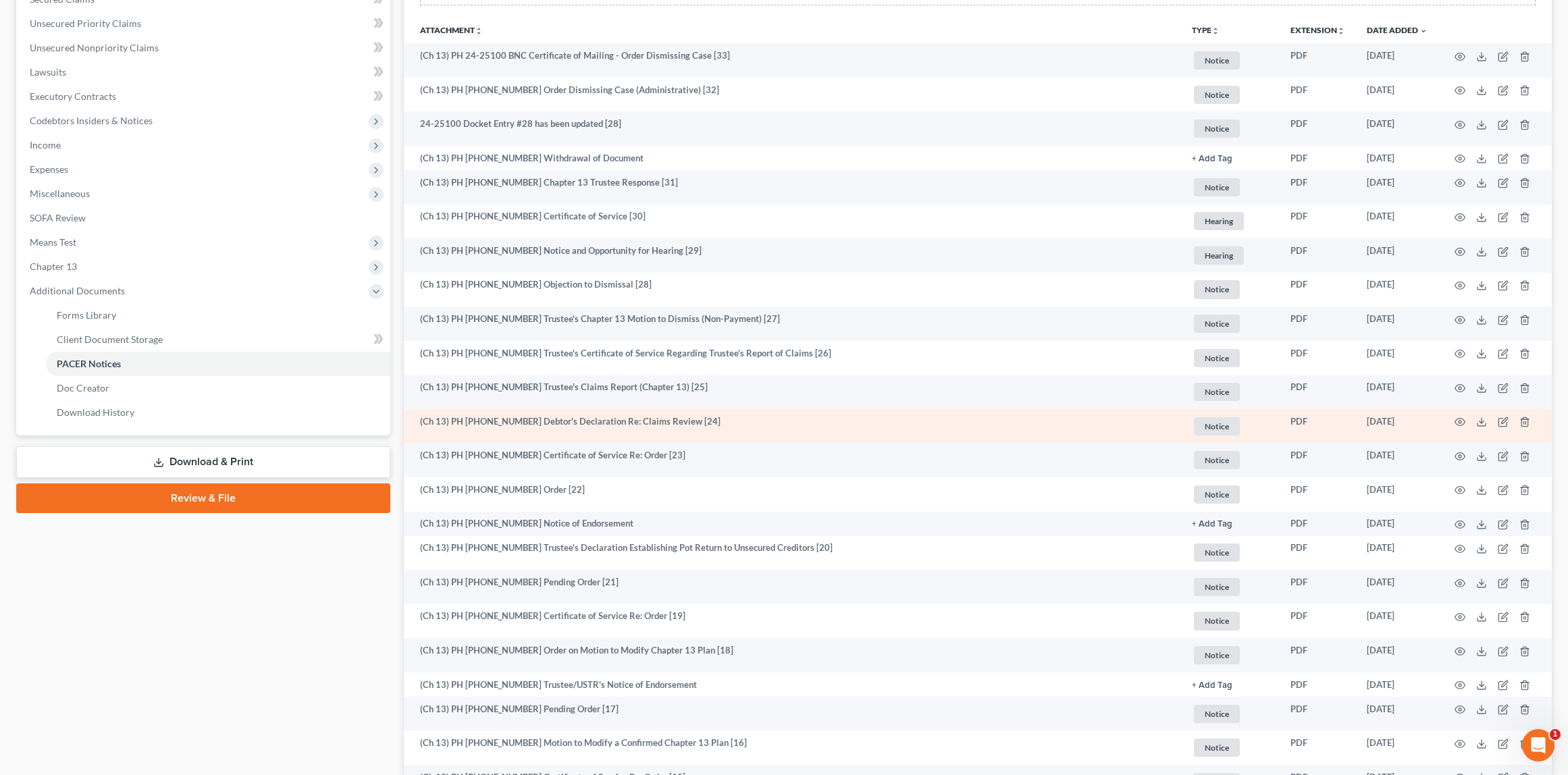
scroll to position [300, 0]
click at [1463, 422] on icon "button" at bounding box center [1459, 421] width 10 height 7
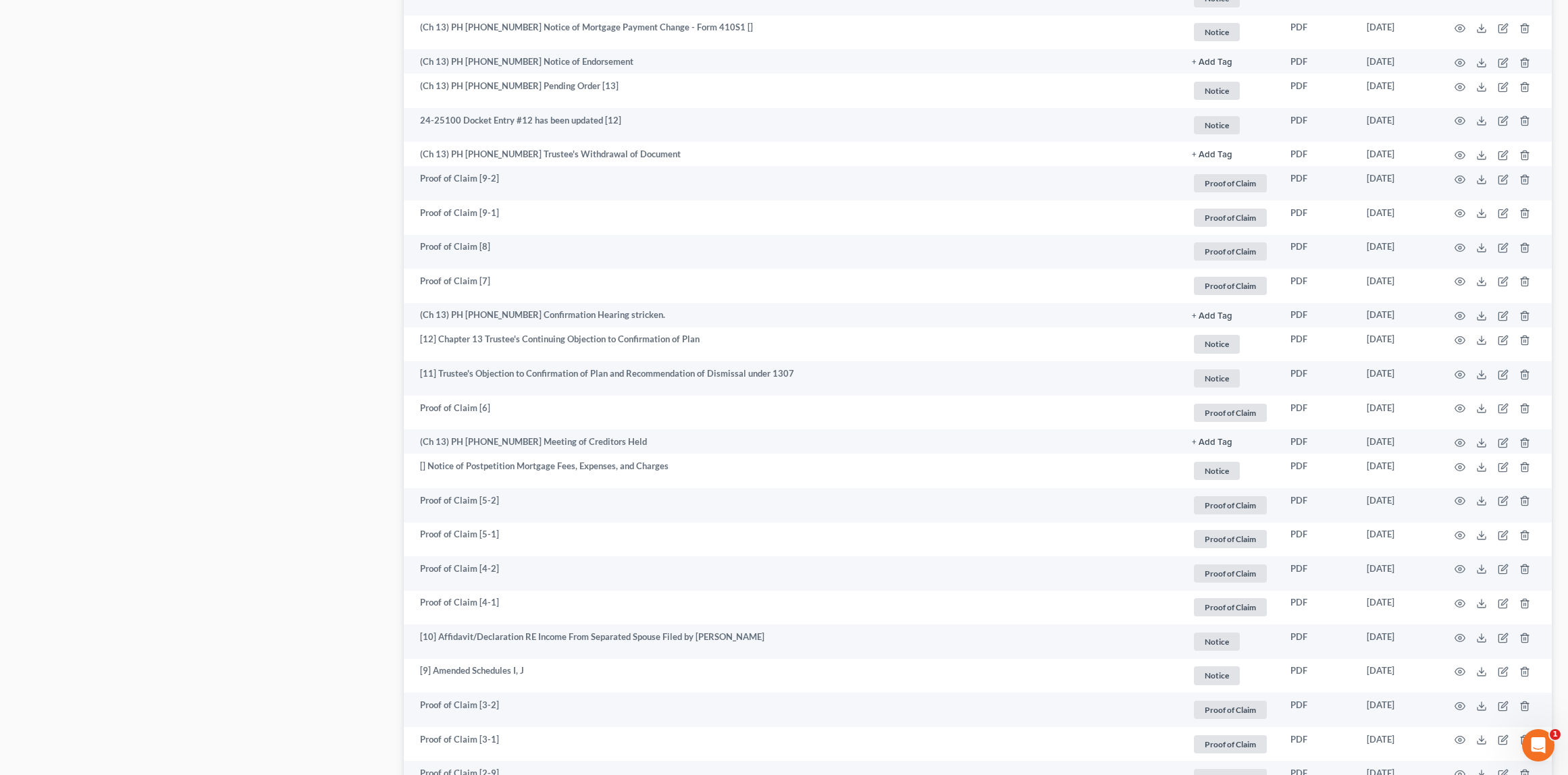
scroll to position [1154, 0]
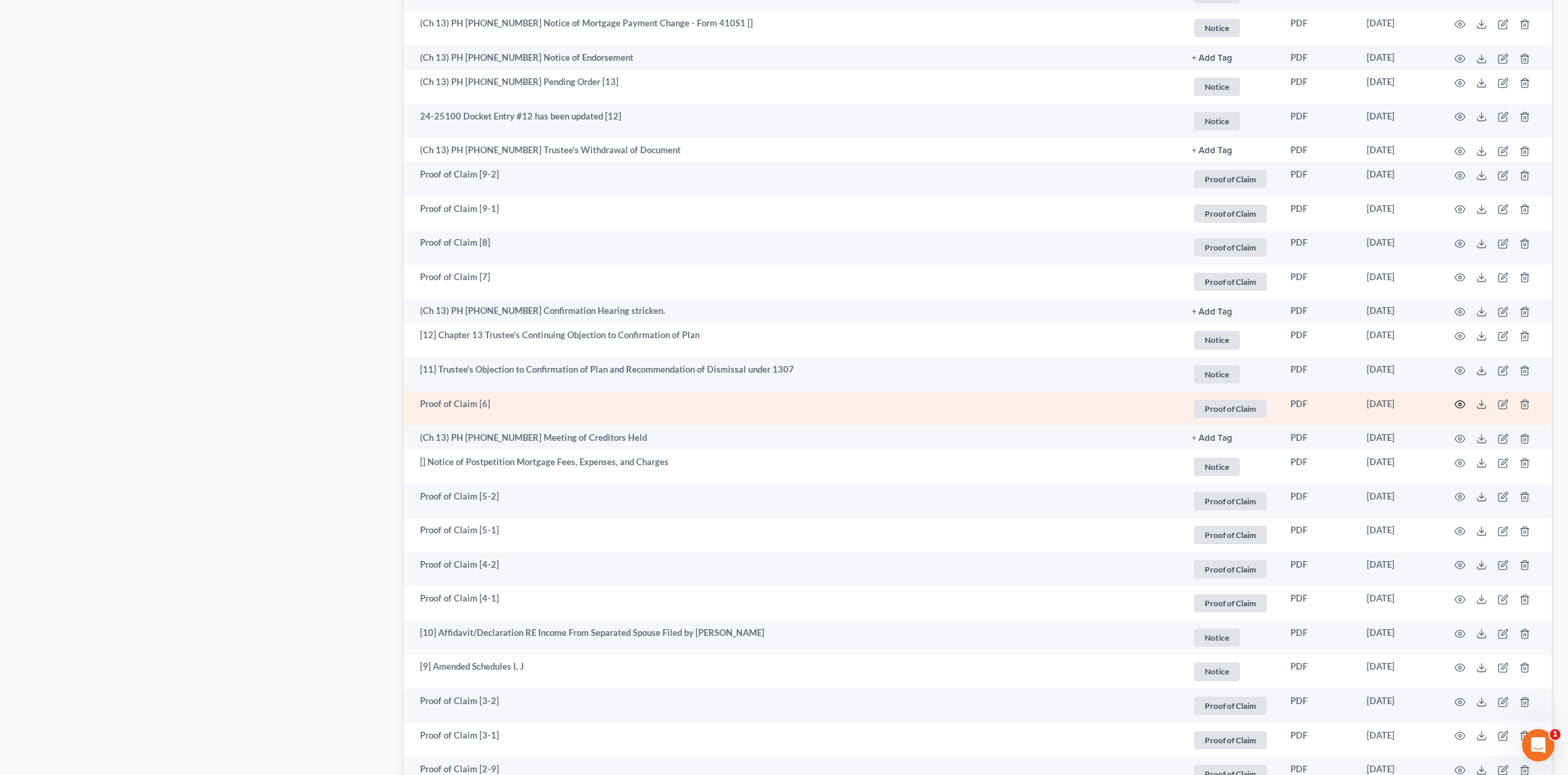
click at [1459, 399] on icon "button" at bounding box center [1460, 405] width 11 height 11
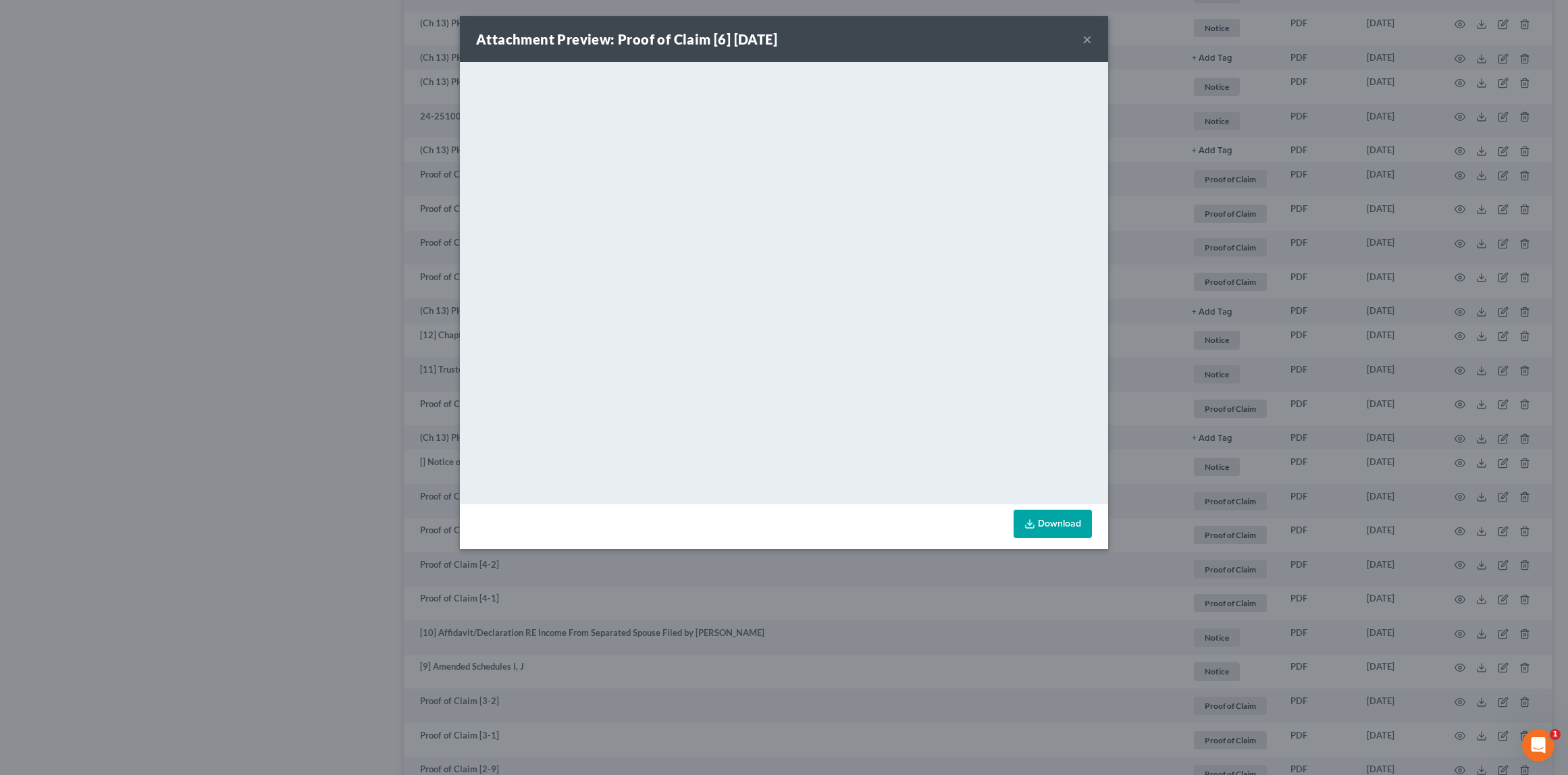
click at [1091, 39] on button "×" at bounding box center [1087, 39] width 10 height 16
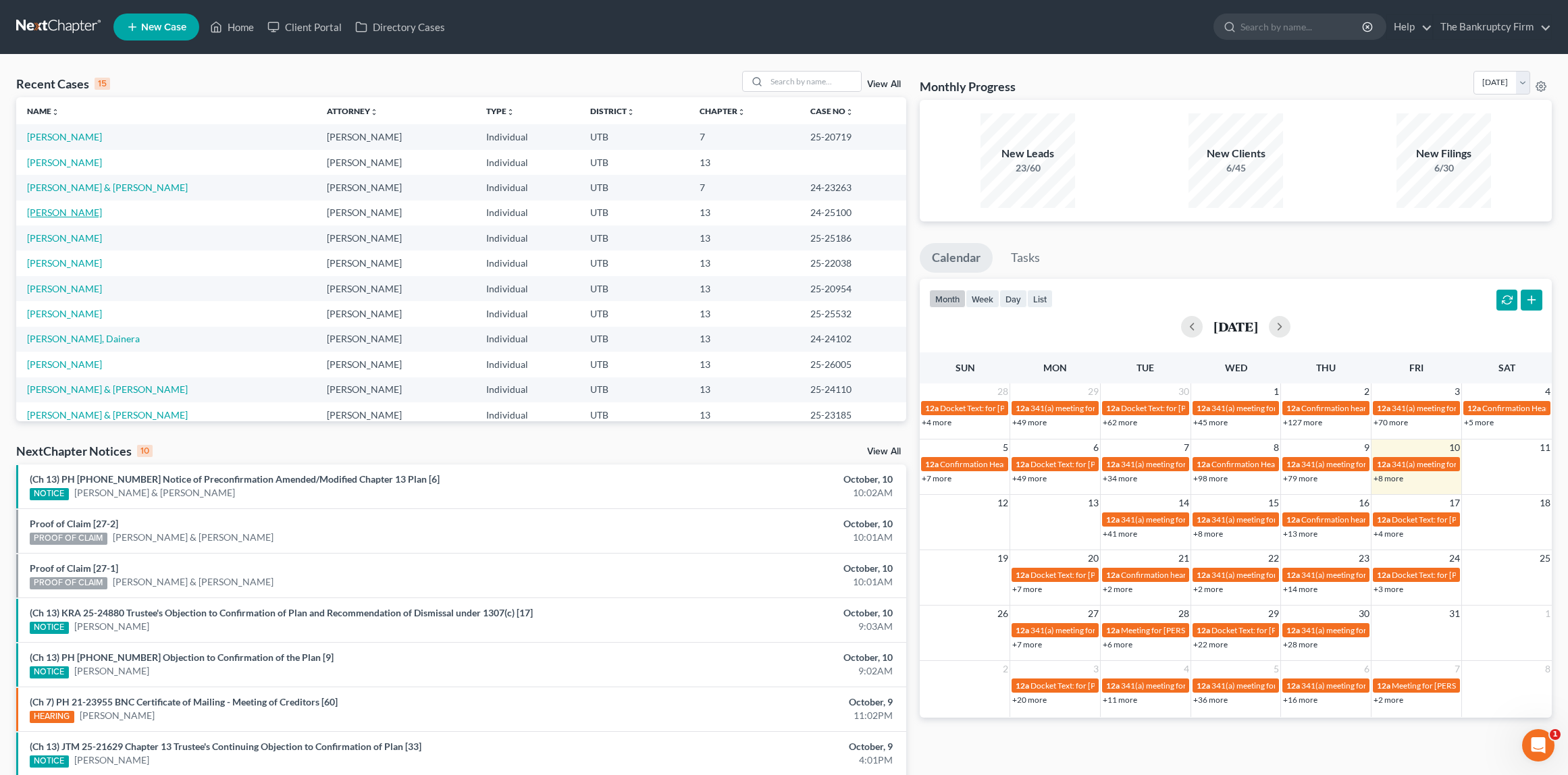
click at [95, 213] on link "[PERSON_NAME]" at bounding box center [65, 212] width 75 height 12
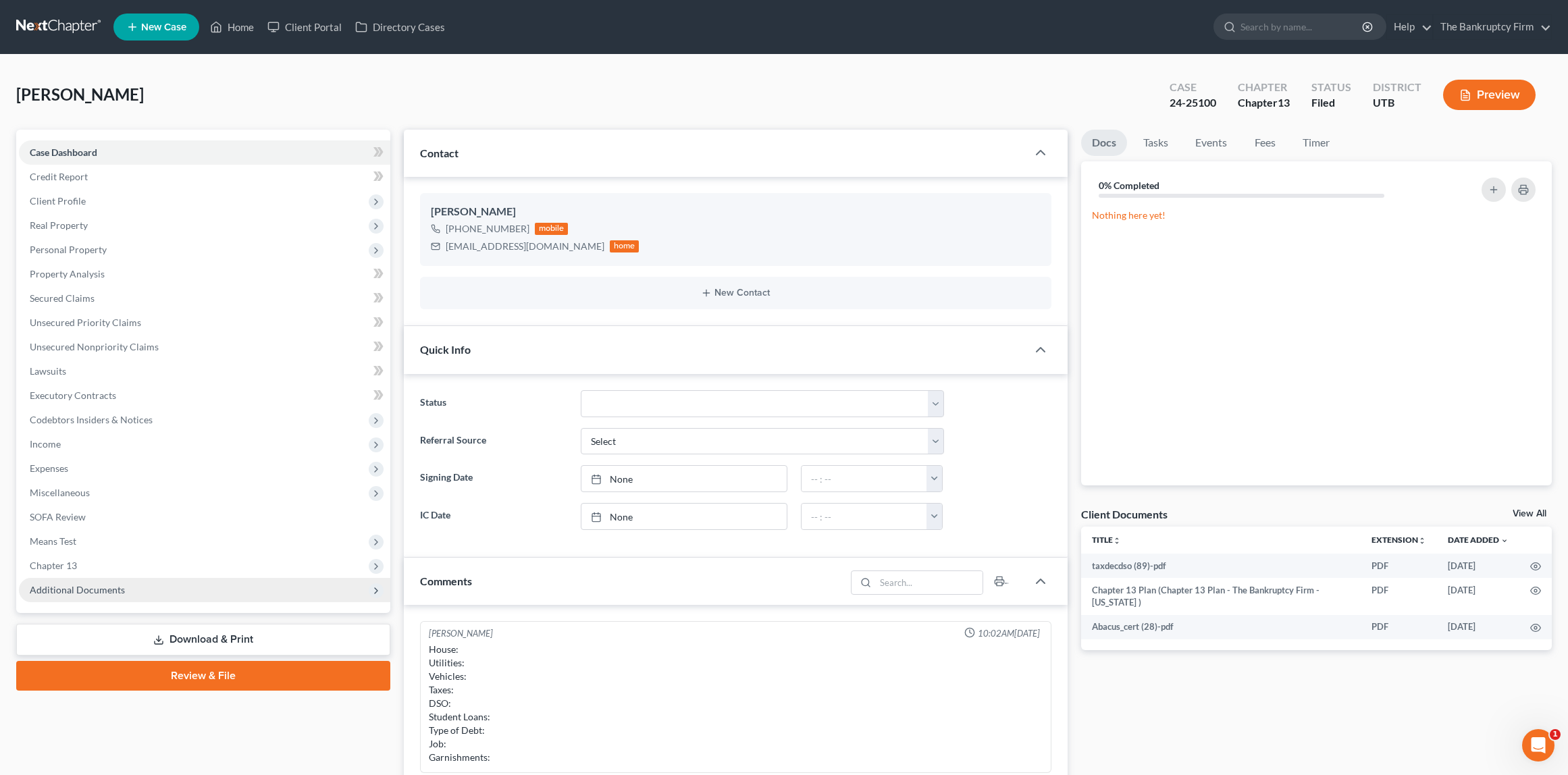
click at [109, 589] on span "Additional Documents" at bounding box center [77, 589] width 95 height 12
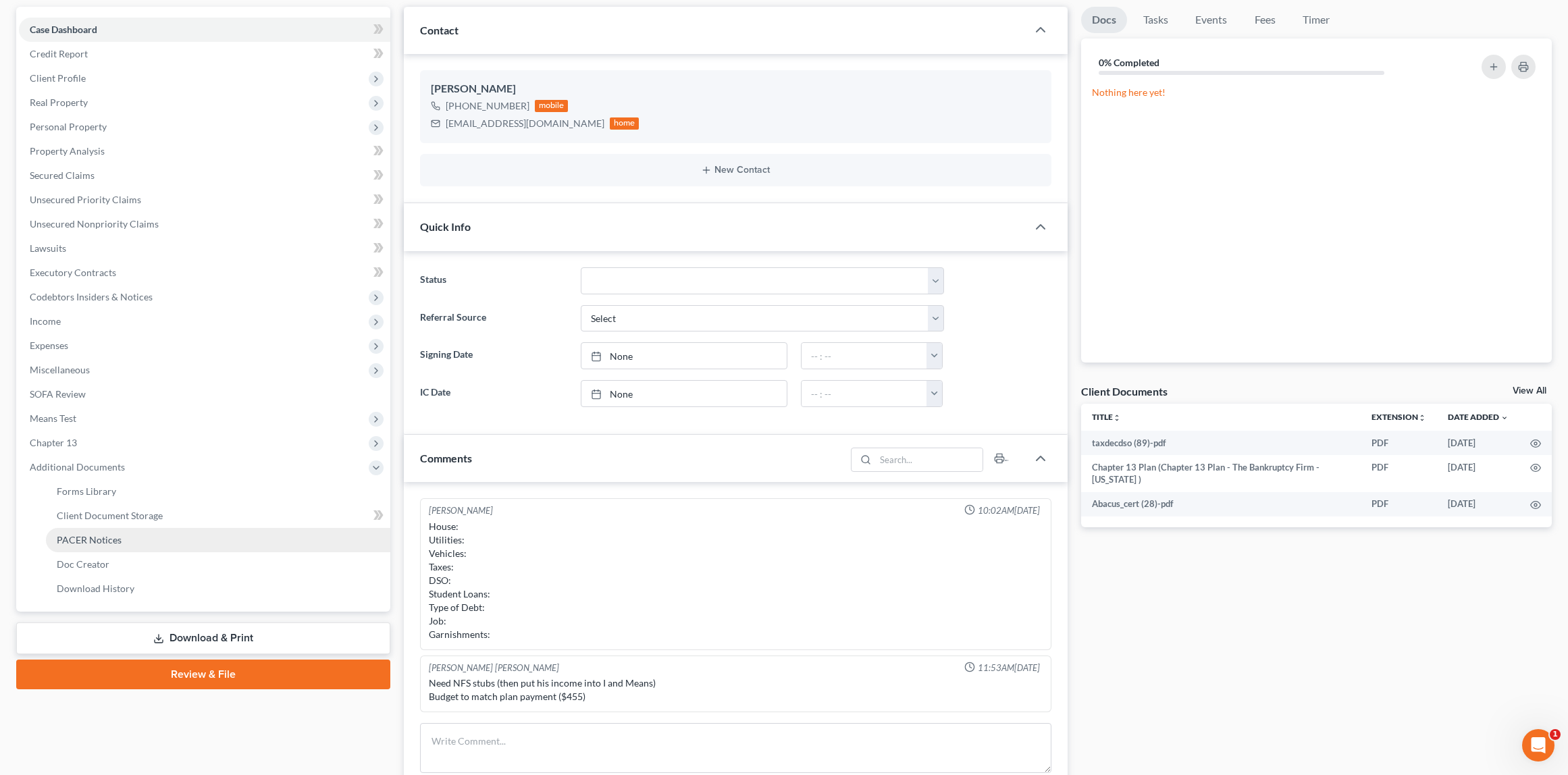
click at [97, 541] on span "PACER Notices" at bounding box center [89, 539] width 65 height 12
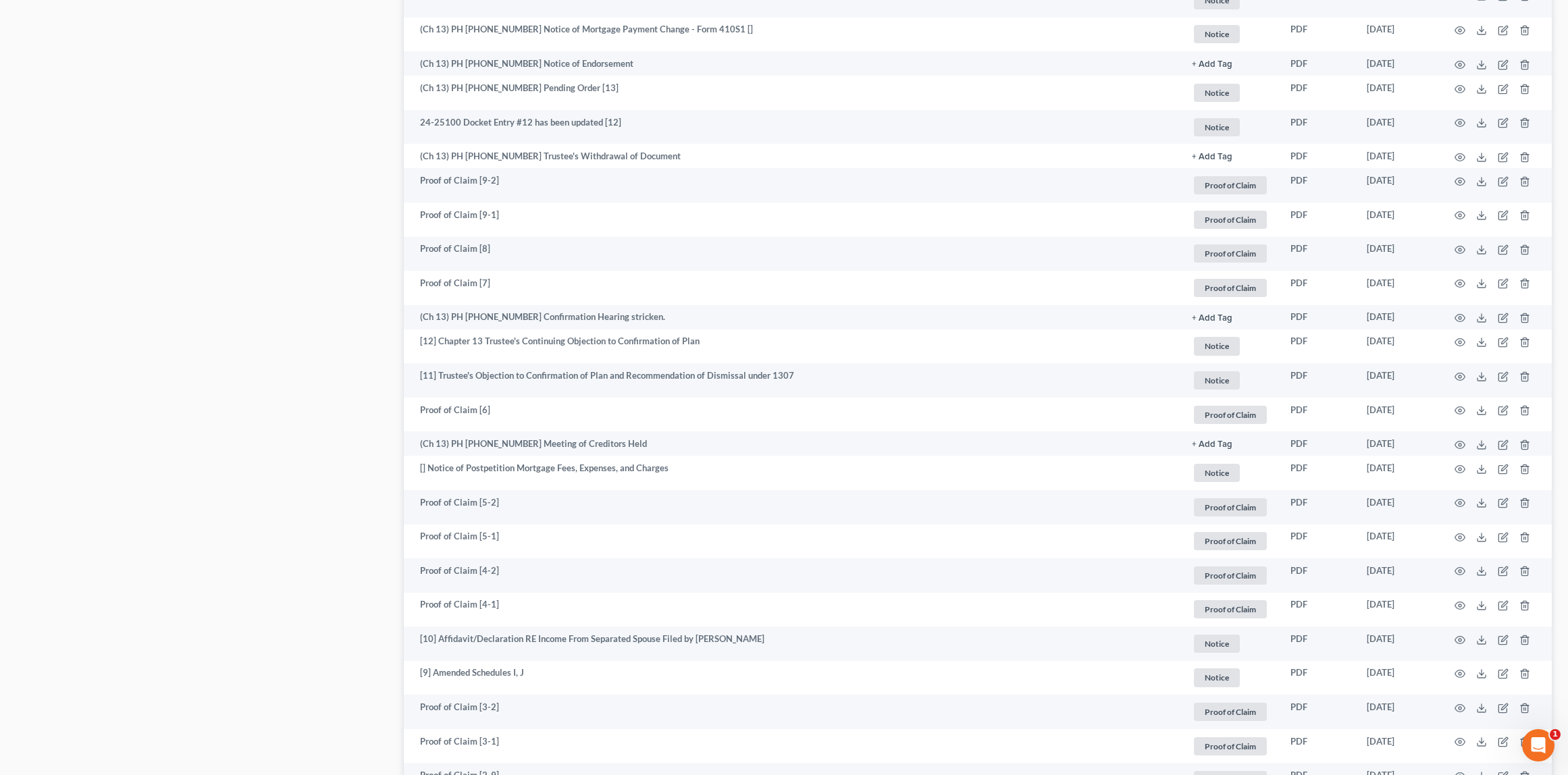
scroll to position [1160, 0]
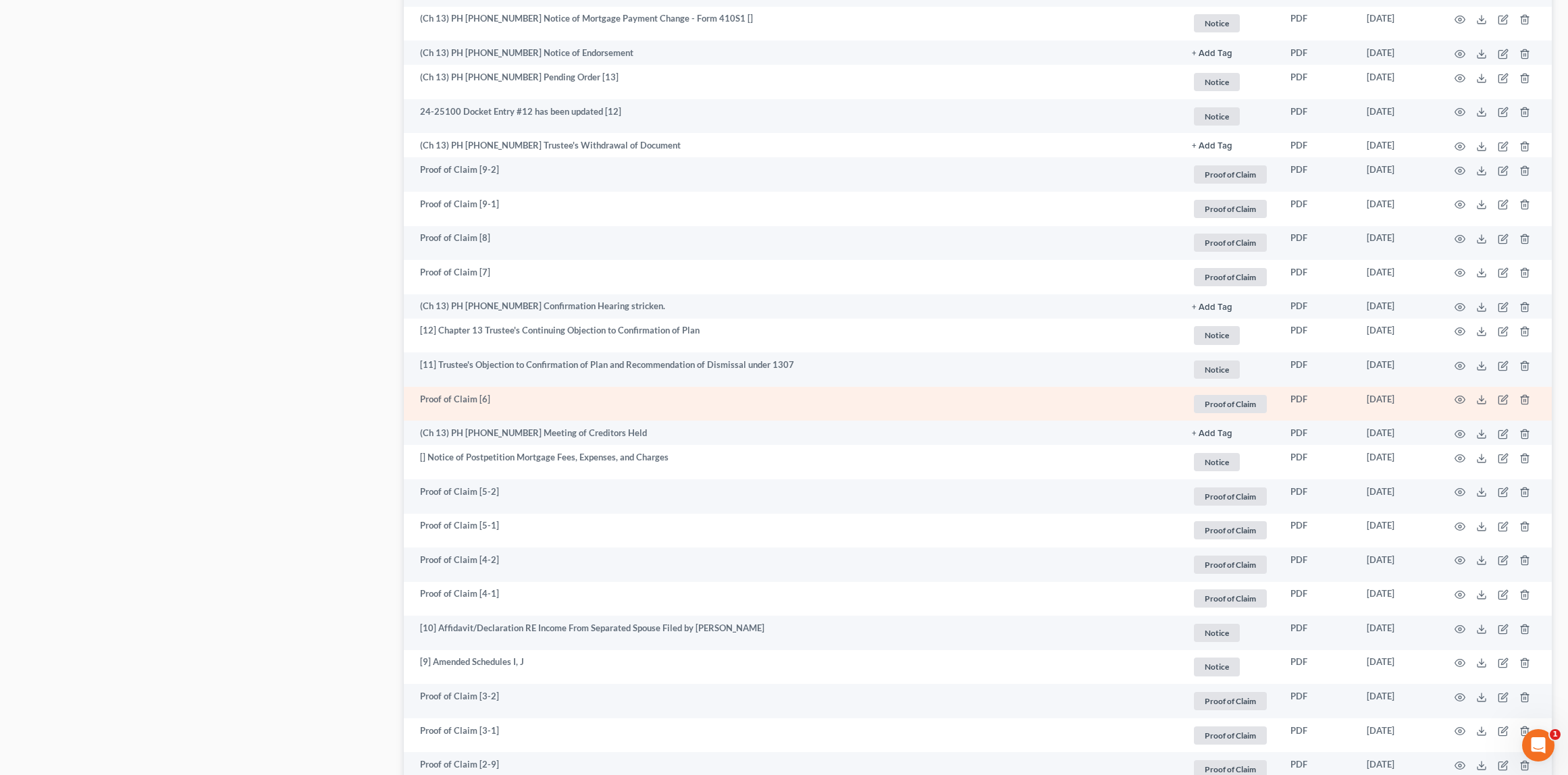
click at [1222, 399] on span "Proof of Claim" at bounding box center [1230, 404] width 73 height 18
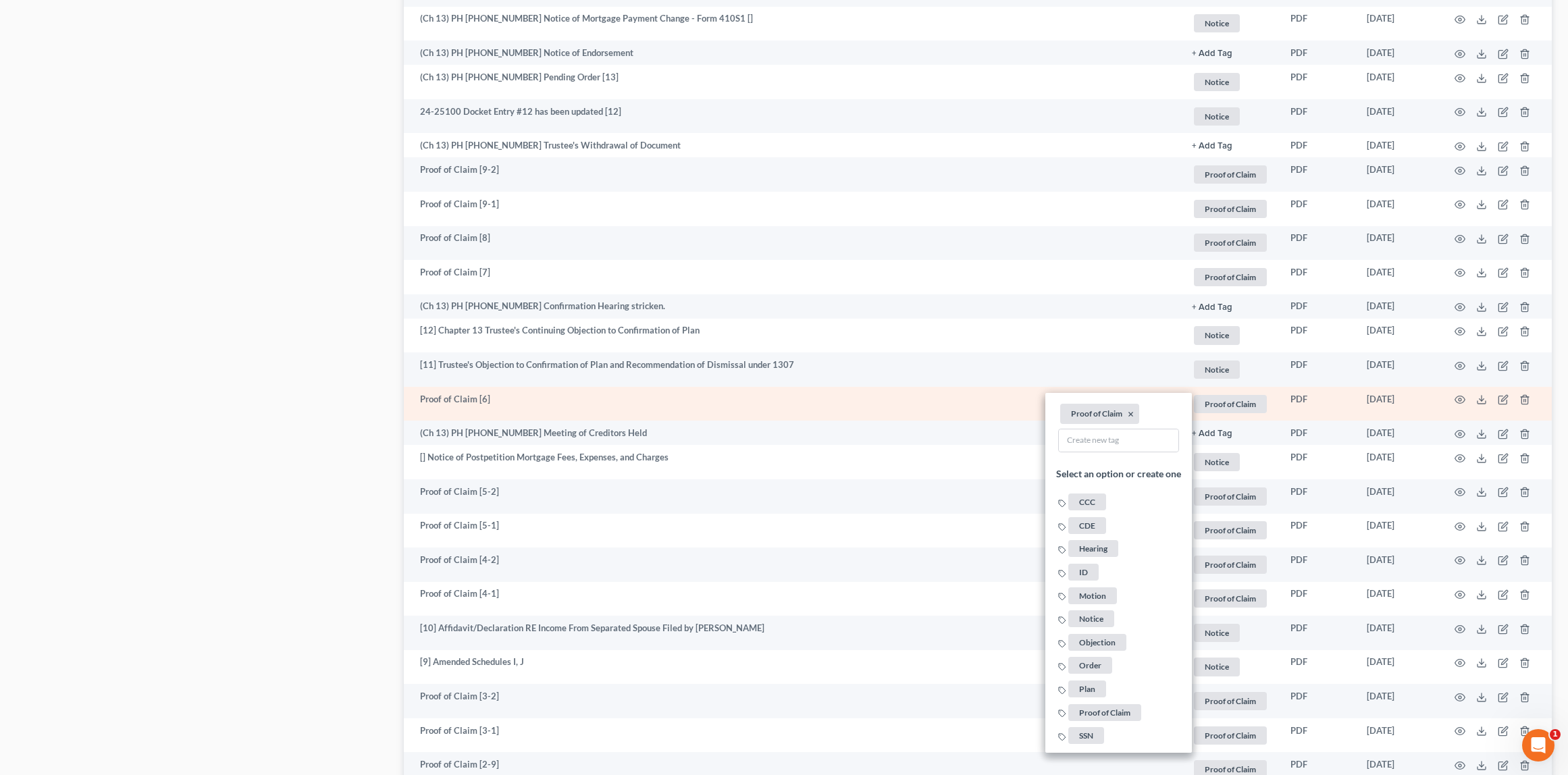
click at [1337, 395] on td "PDF" at bounding box center [1318, 404] width 76 height 34
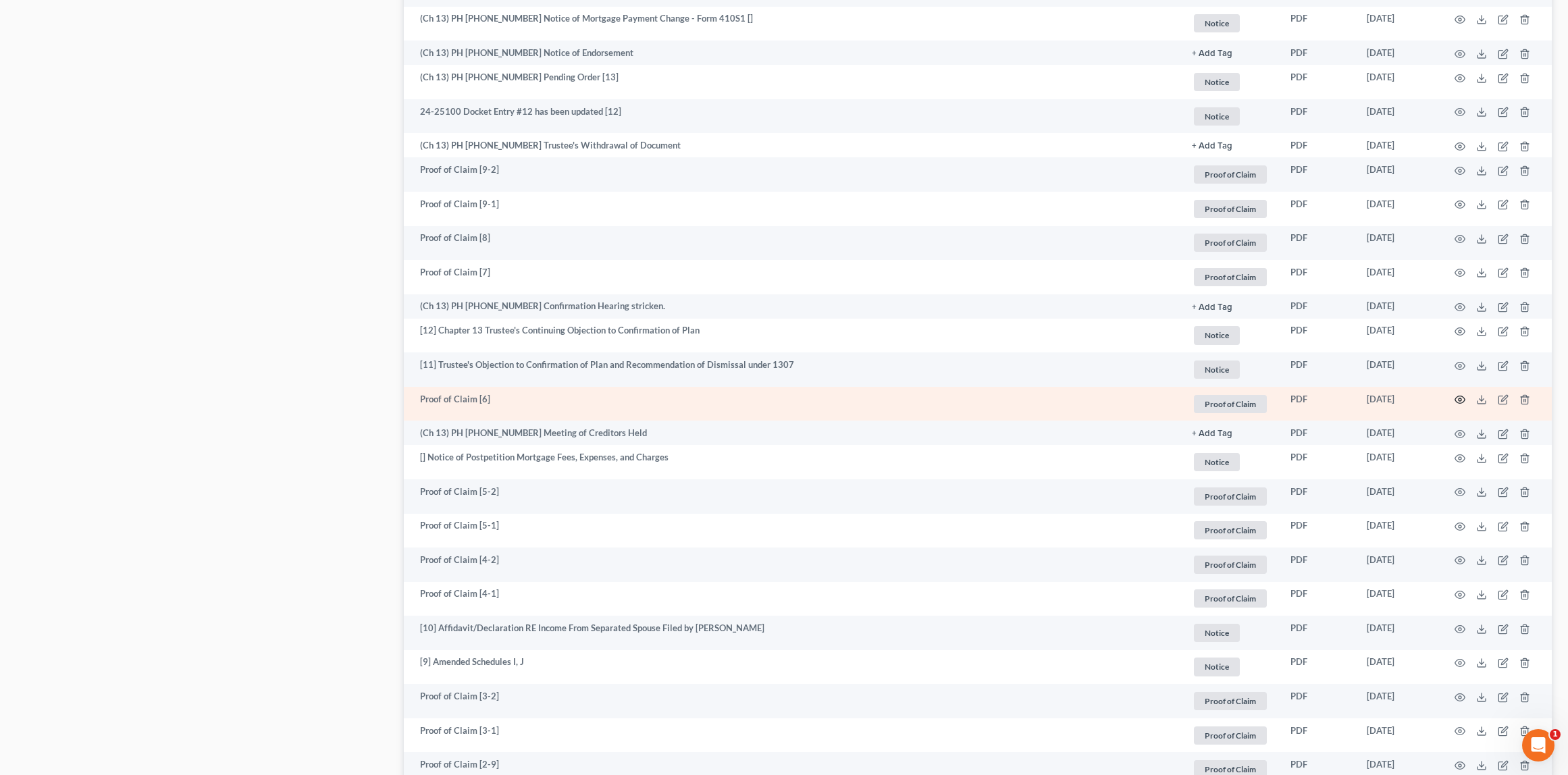
click at [1463, 397] on icon "button" at bounding box center [1460, 399] width 11 height 11
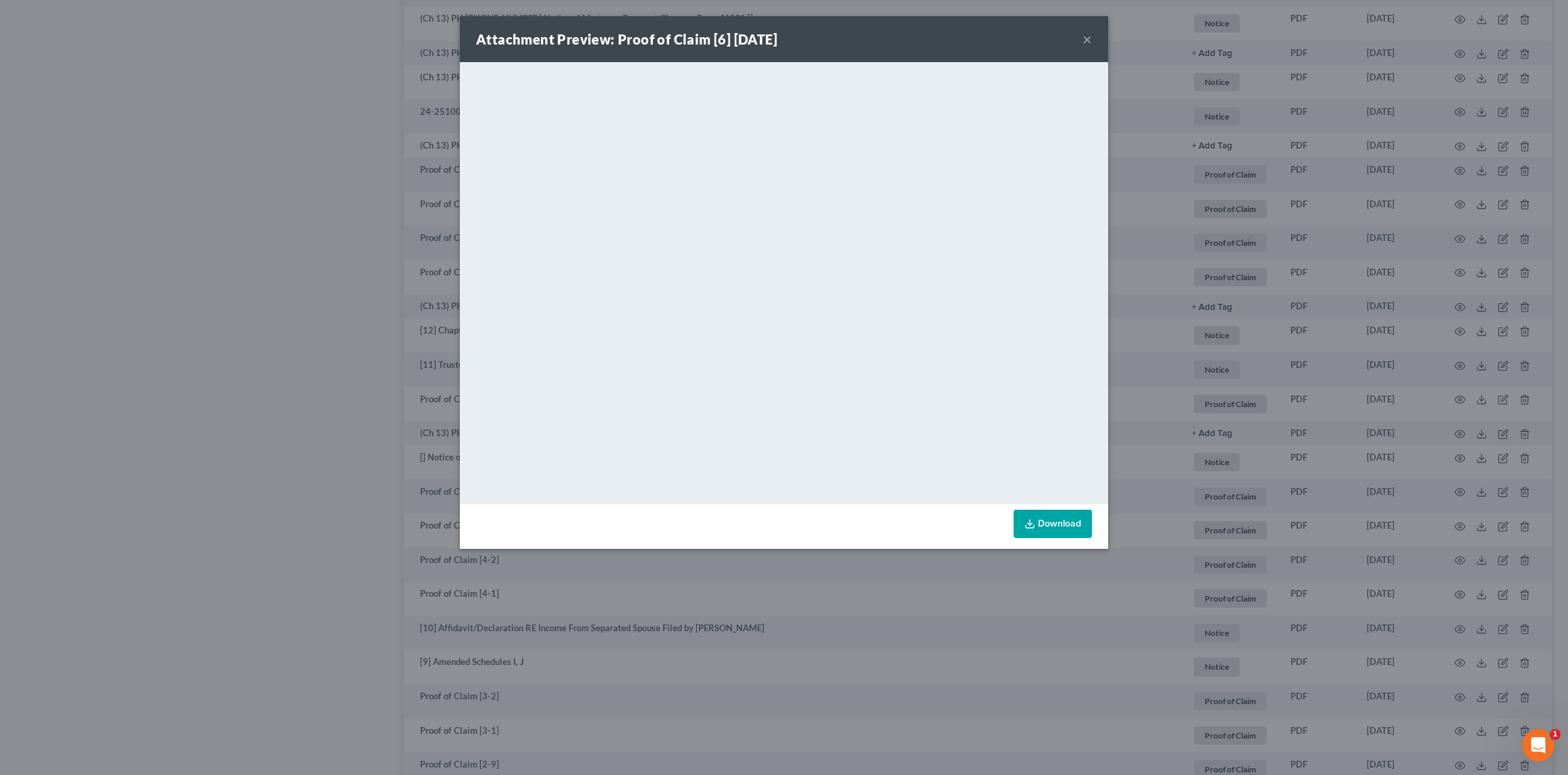
click at [1089, 39] on button "×" at bounding box center [1087, 39] width 10 height 16
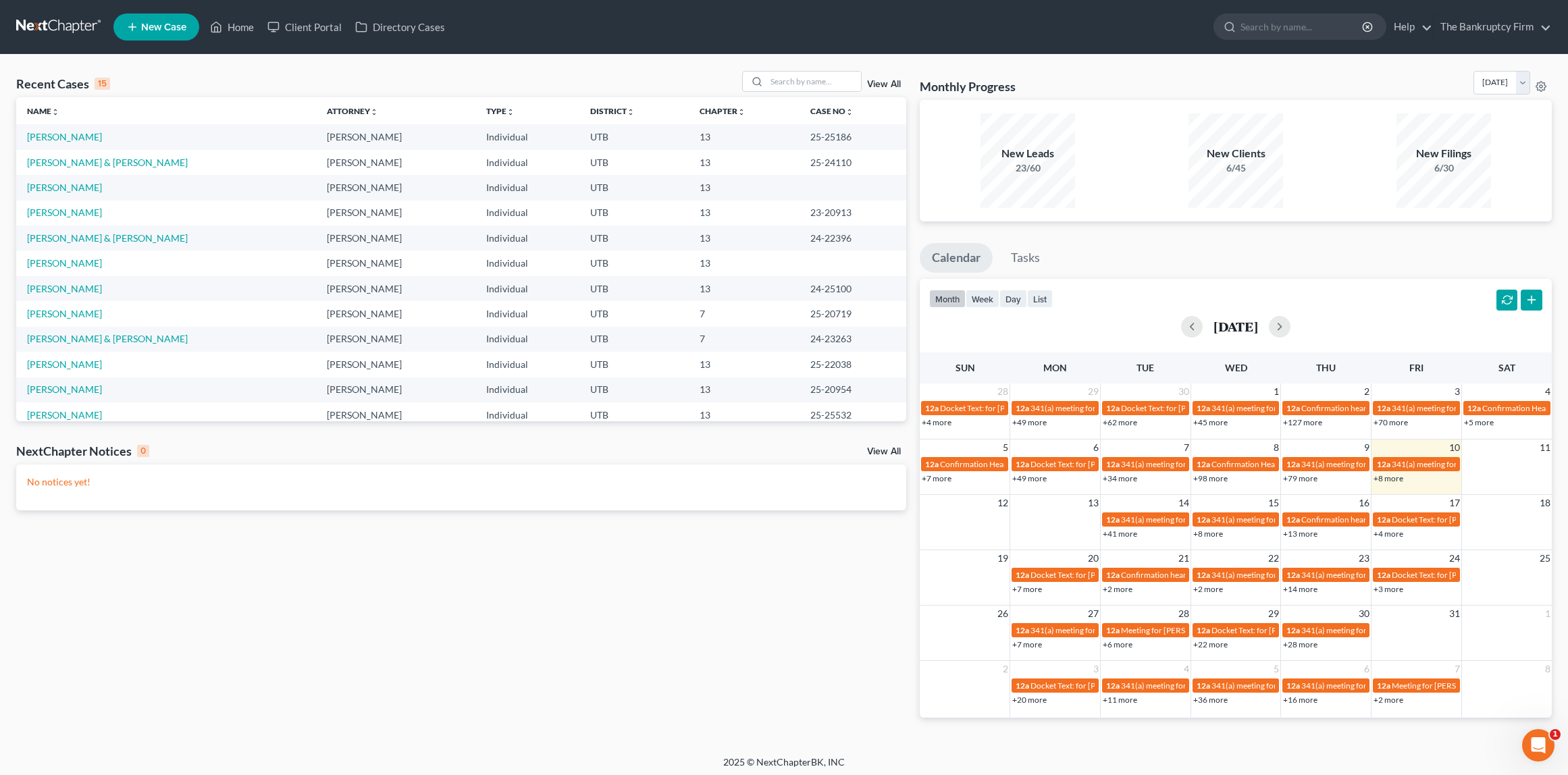
click at [884, 84] on link "View All" at bounding box center [884, 84] width 34 height 10
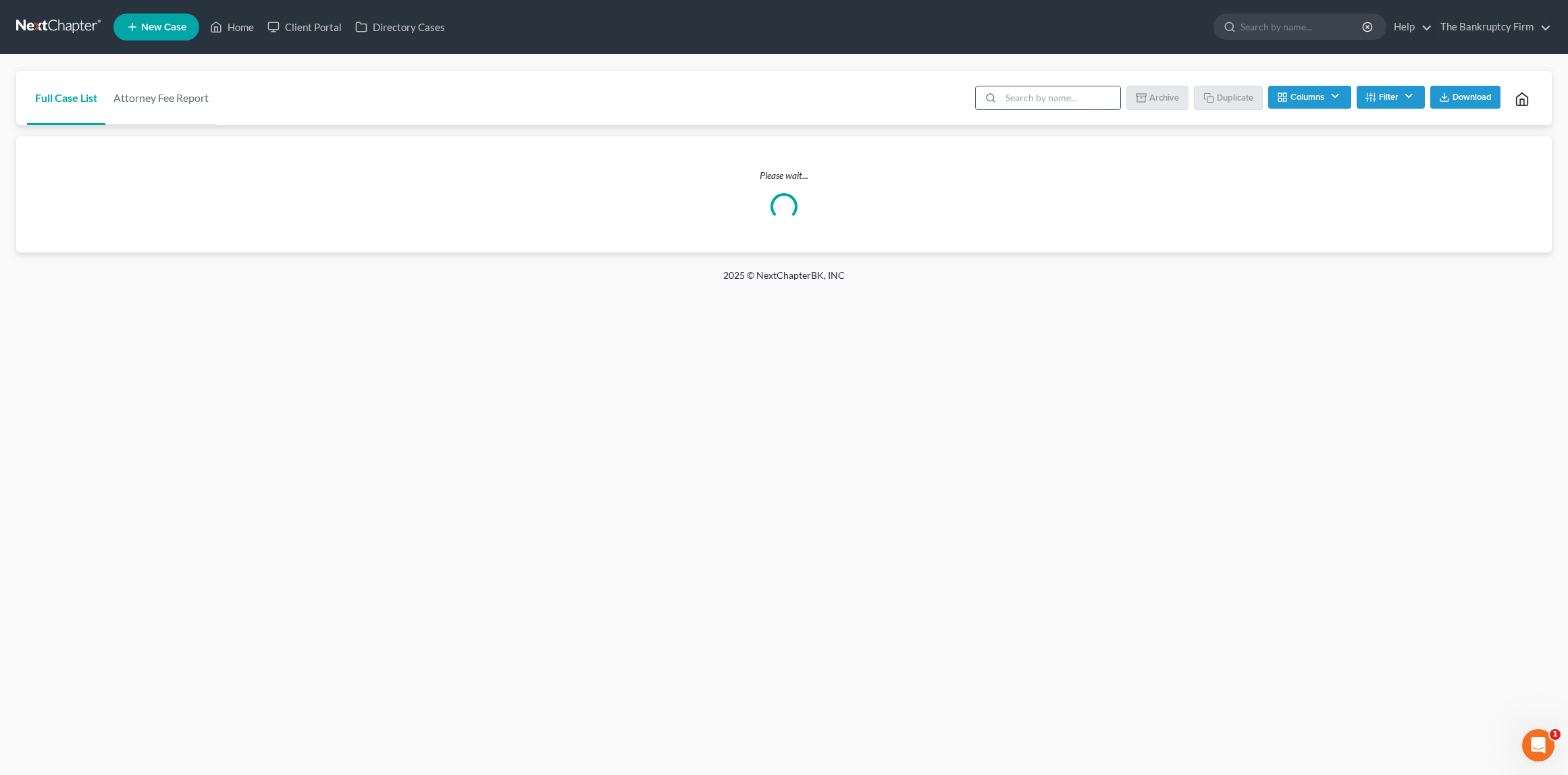
click at [1040, 102] on input "search" at bounding box center [1060, 98] width 119 height 23
type input "[PERSON_NAME]"
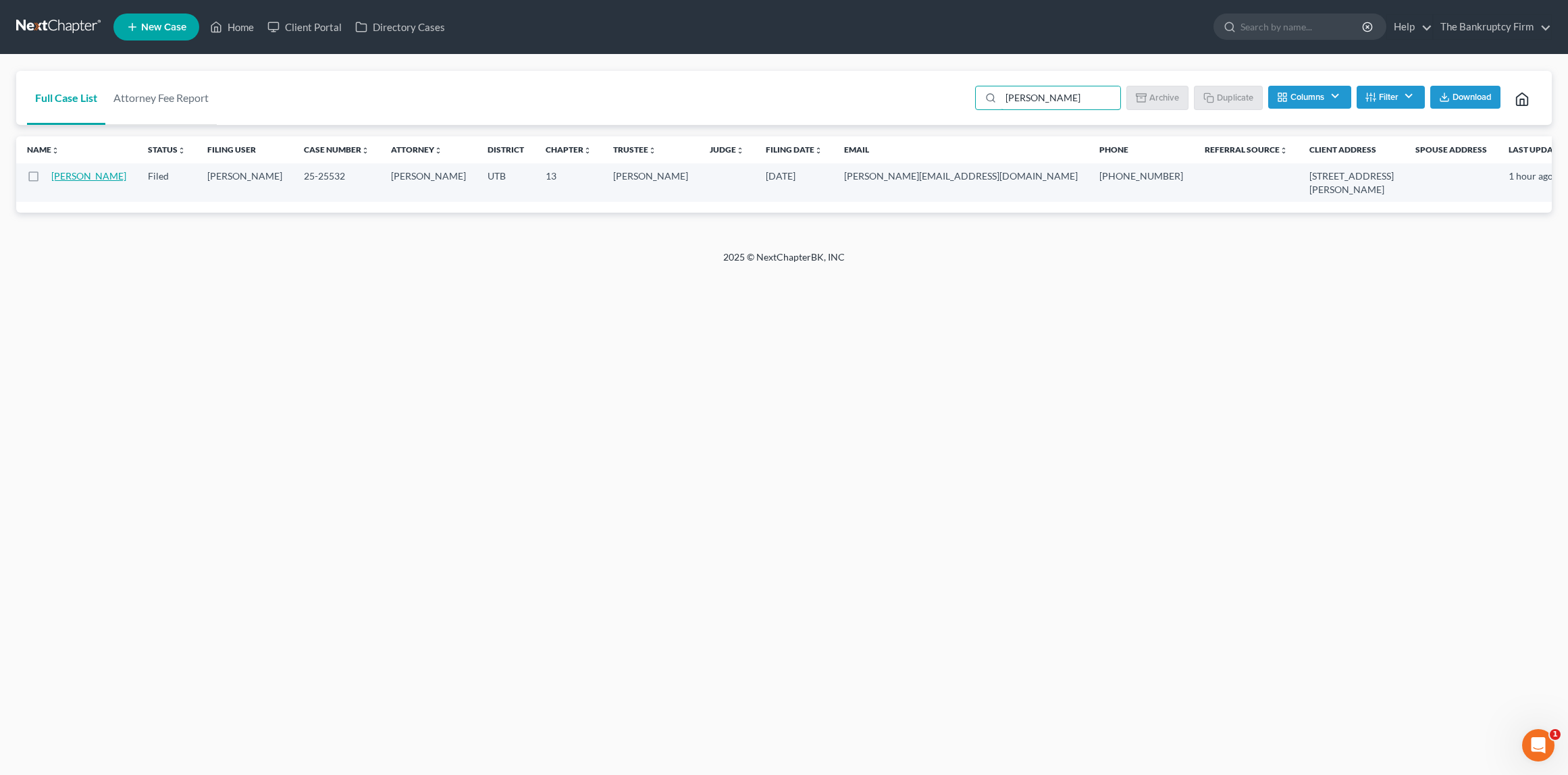
click at [102, 173] on link "[PERSON_NAME]" at bounding box center [89, 176] width 75 height 12
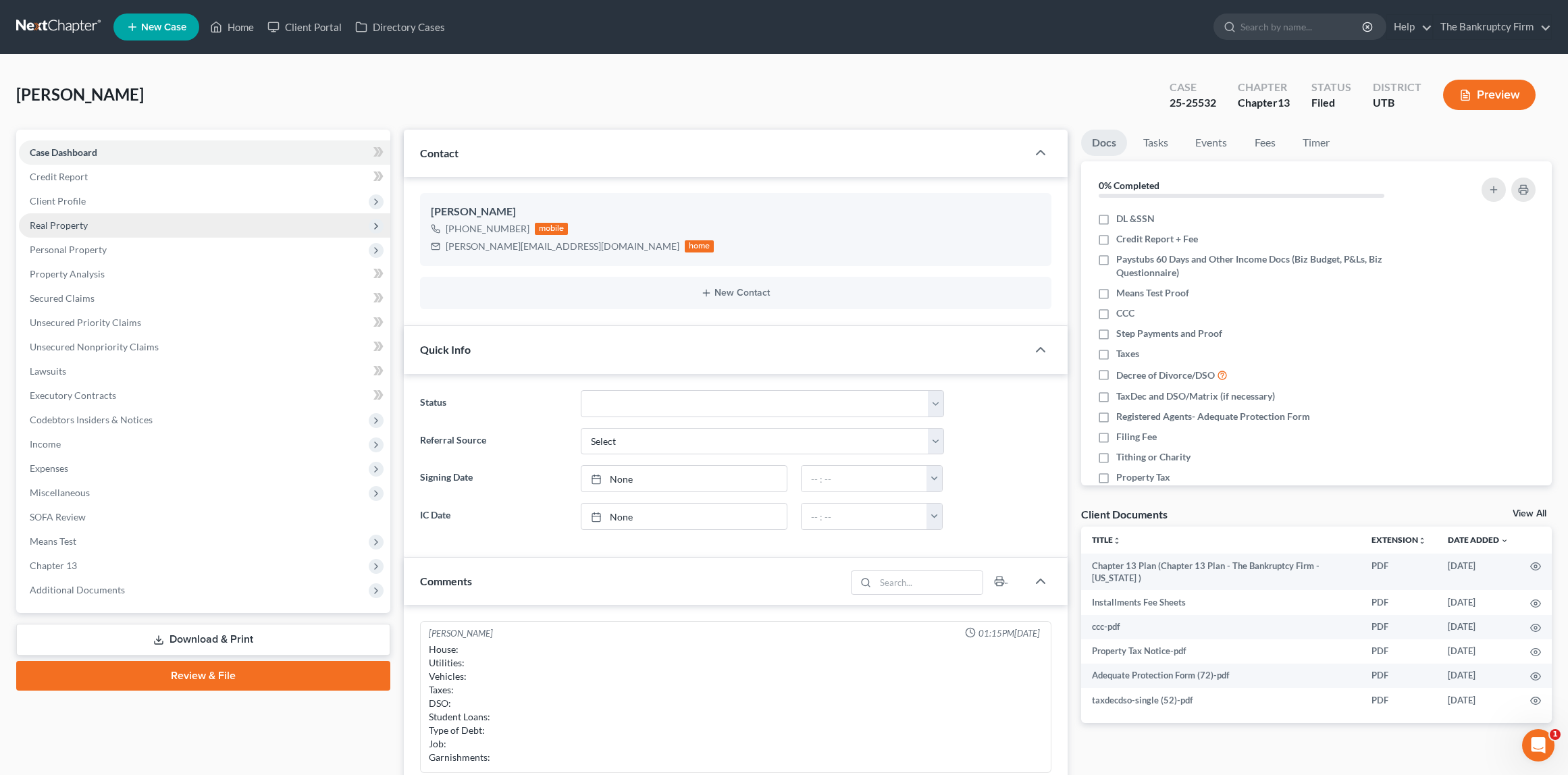
click at [77, 226] on span "Real Property" at bounding box center [58, 225] width 58 height 12
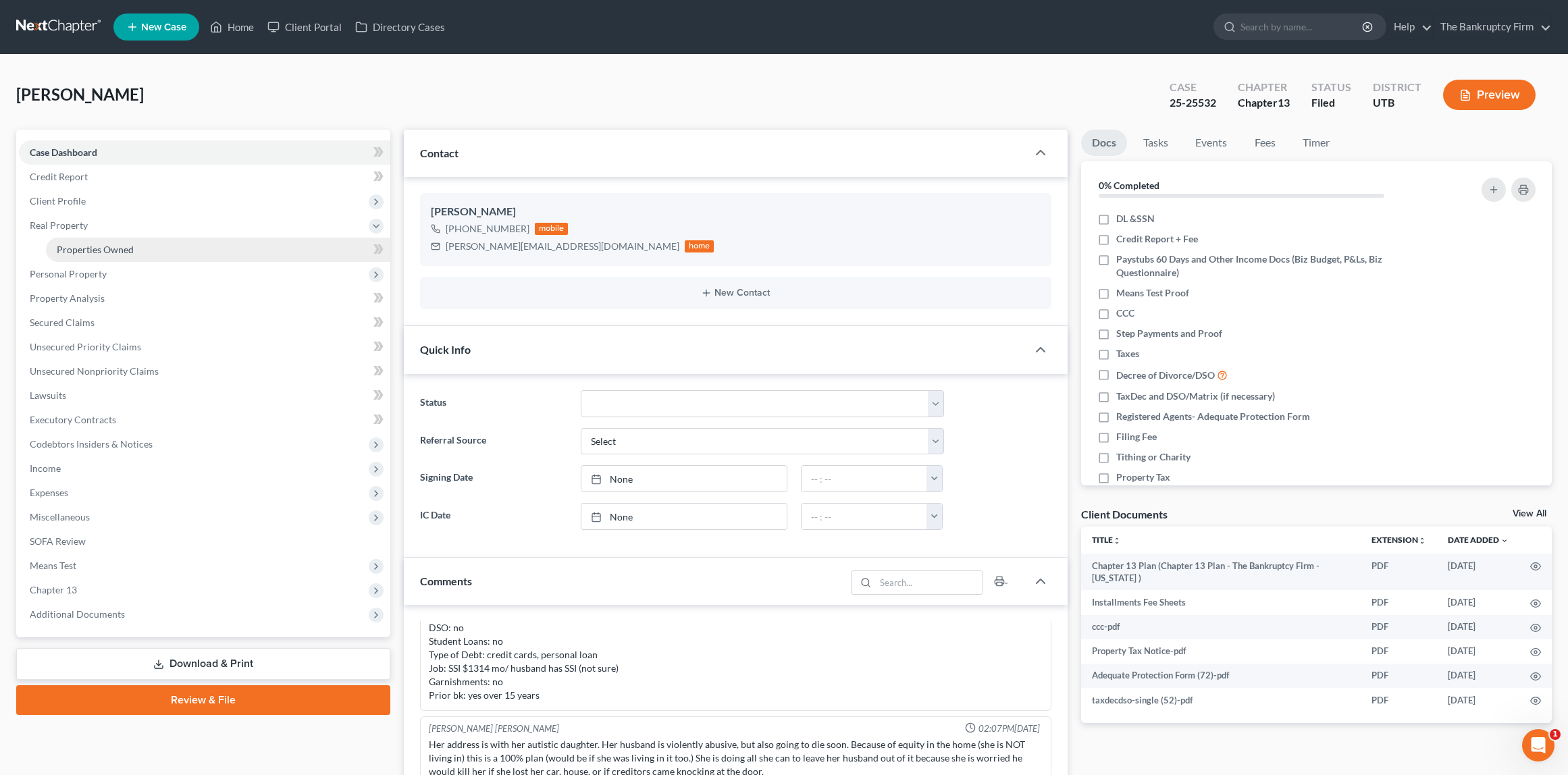
click at [90, 244] on span "Properties Owned" at bounding box center [95, 249] width 77 height 12
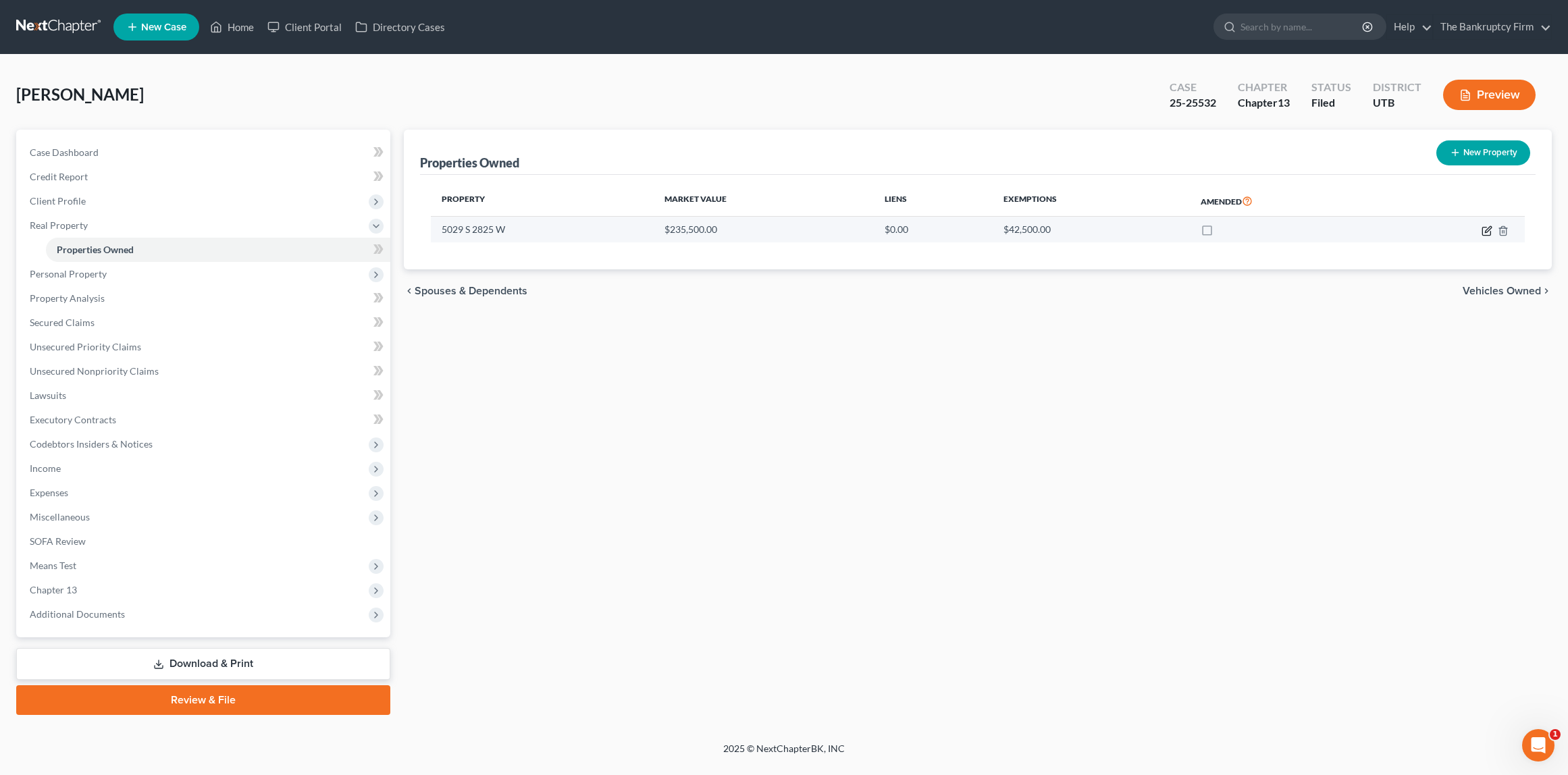
click at [1485, 231] on icon "button" at bounding box center [1487, 229] width 6 height 6
select select "46"
select select "2"
select select "0"
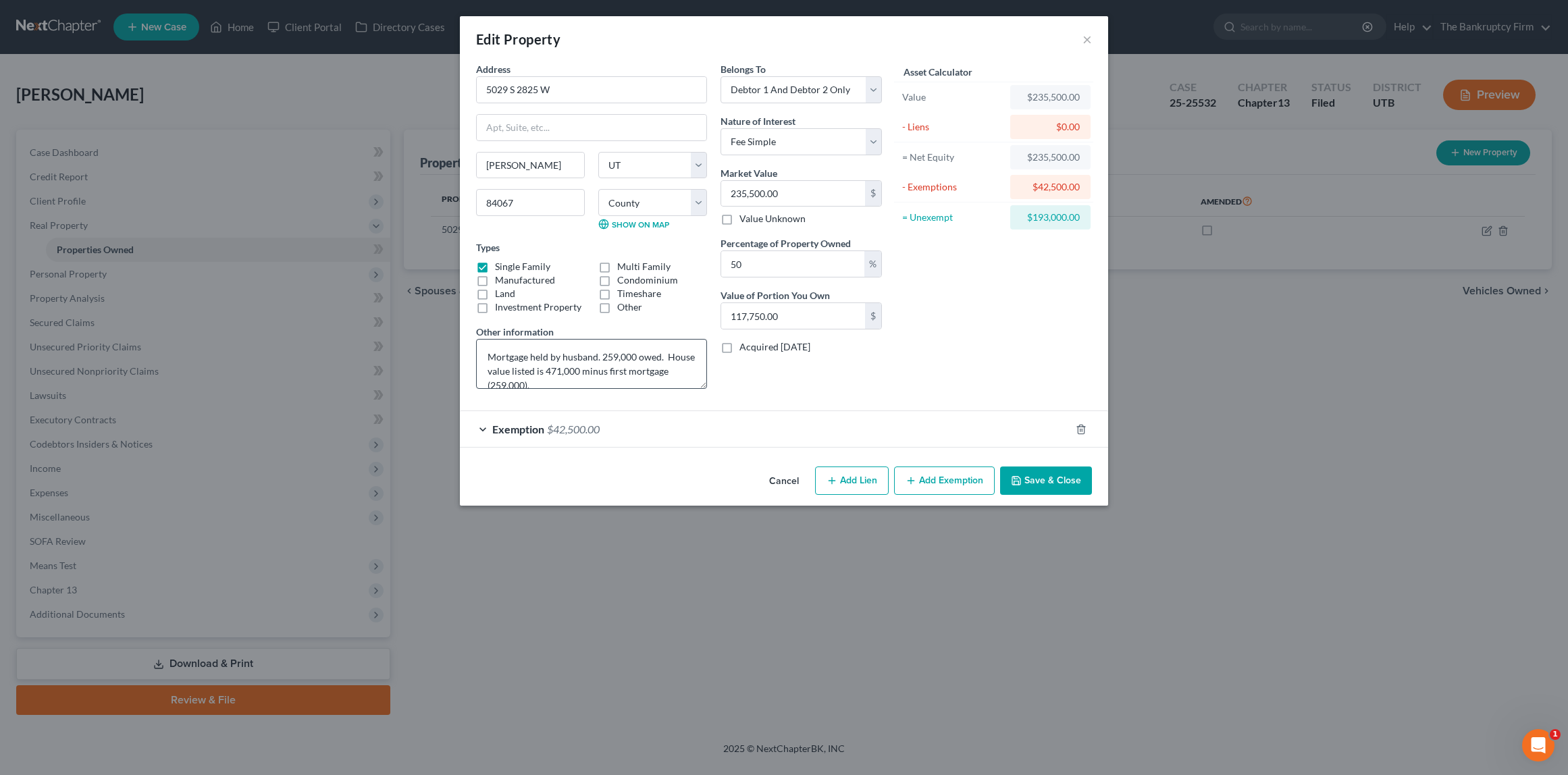
scroll to position [14, 0]
click at [1056, 480] on button "Save & Close" at bounding box center [1046, 481] width 92 height 29
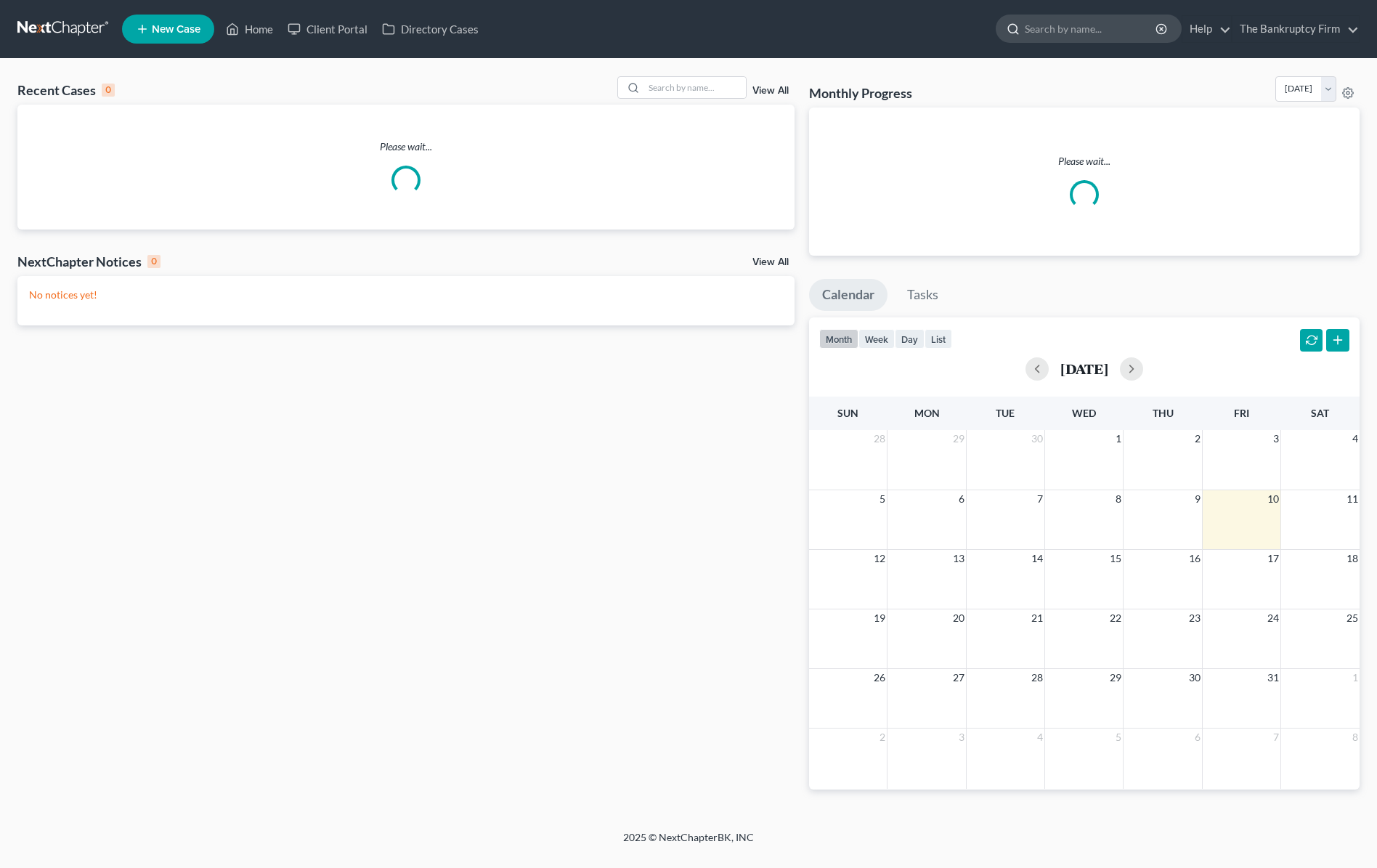
click at [1069, 28] on input "search" at bounding box center [1092, 29] width 133 height 27
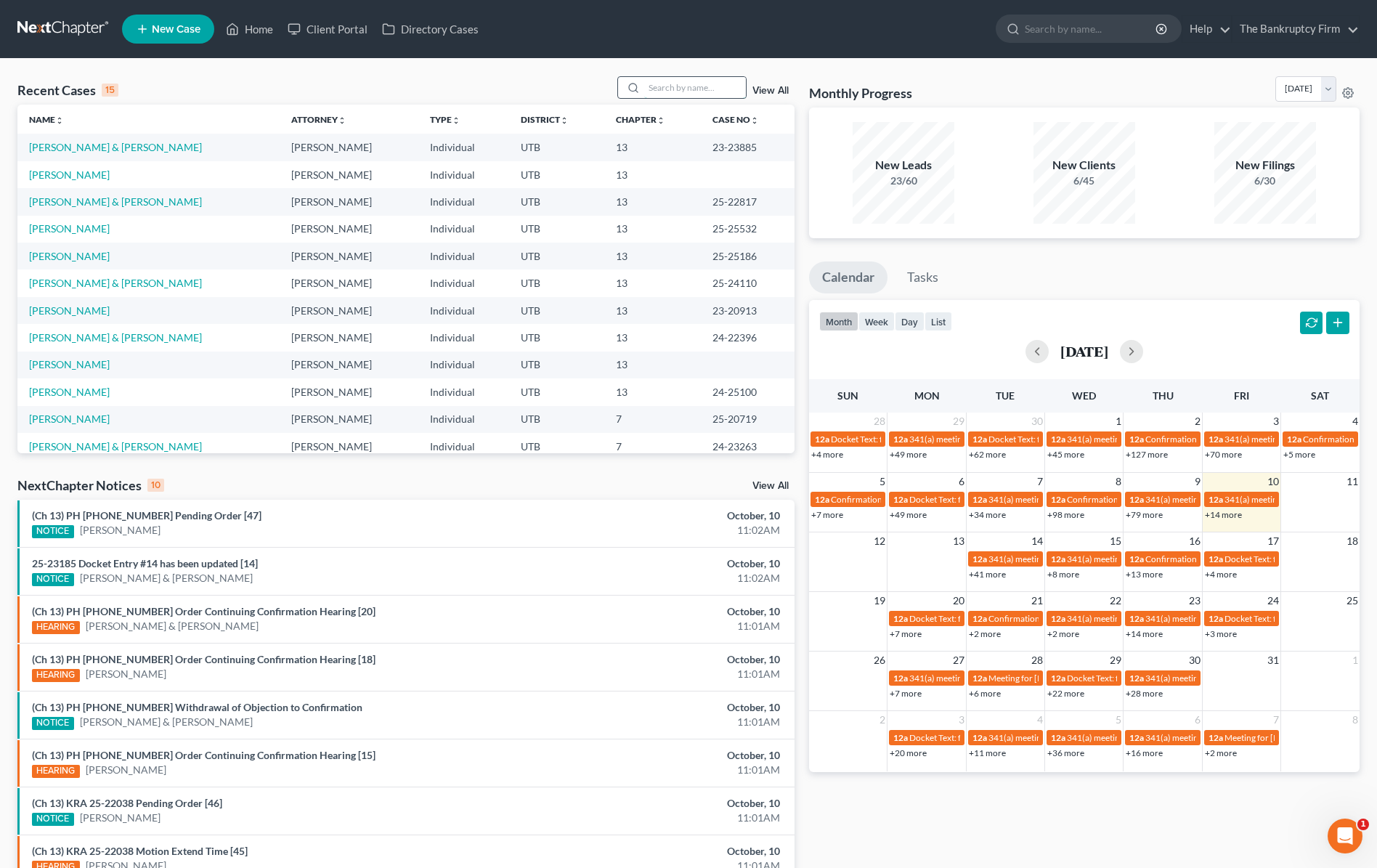
click at [702, 84] on input "search" at bounding box center [694, 88] width 101 height 21
type input "[PERSON_NAME]"
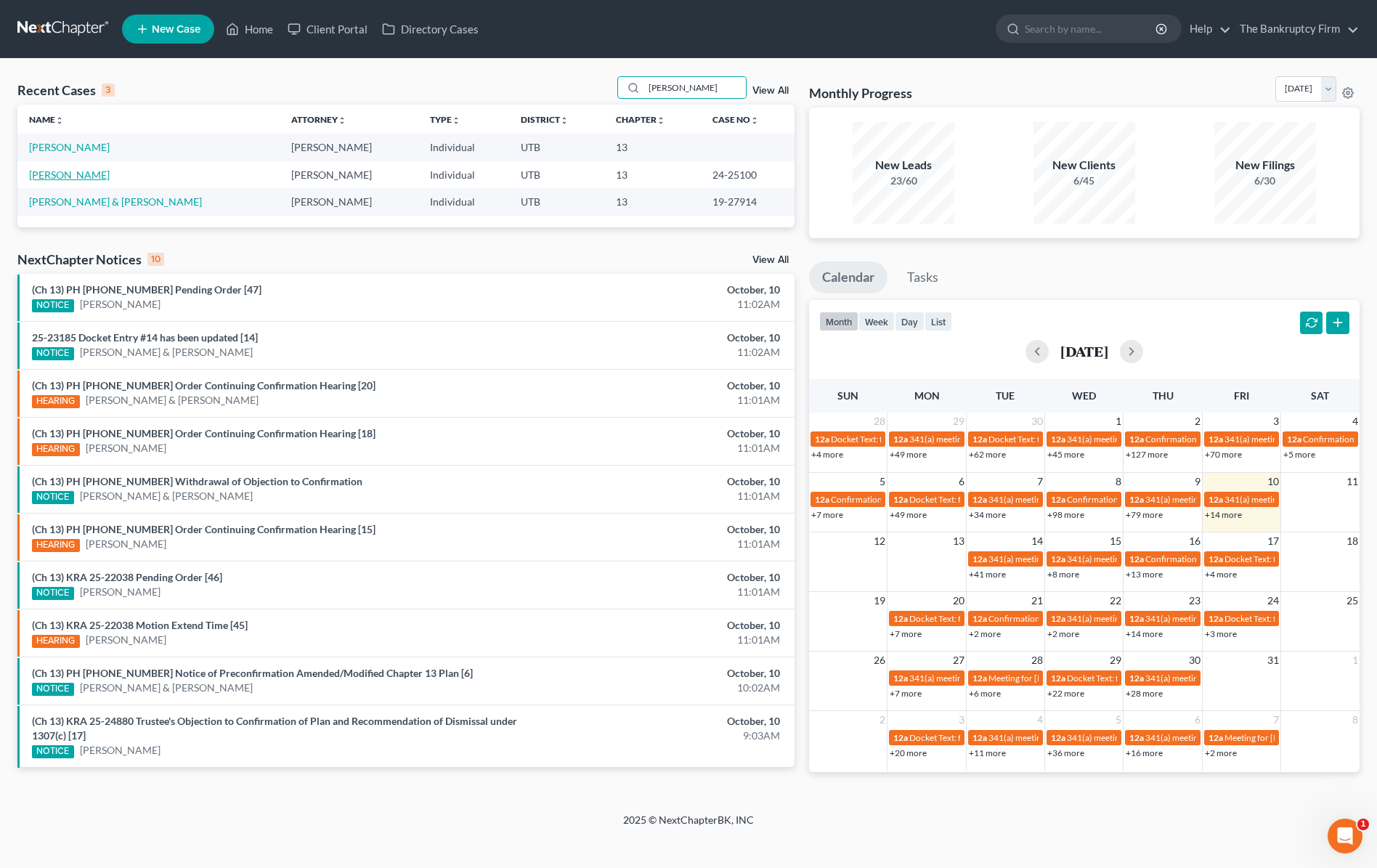
click at [108, 177] on link "[PERSON_NAME]" at bounding box center [70, 175] width 81 height 13
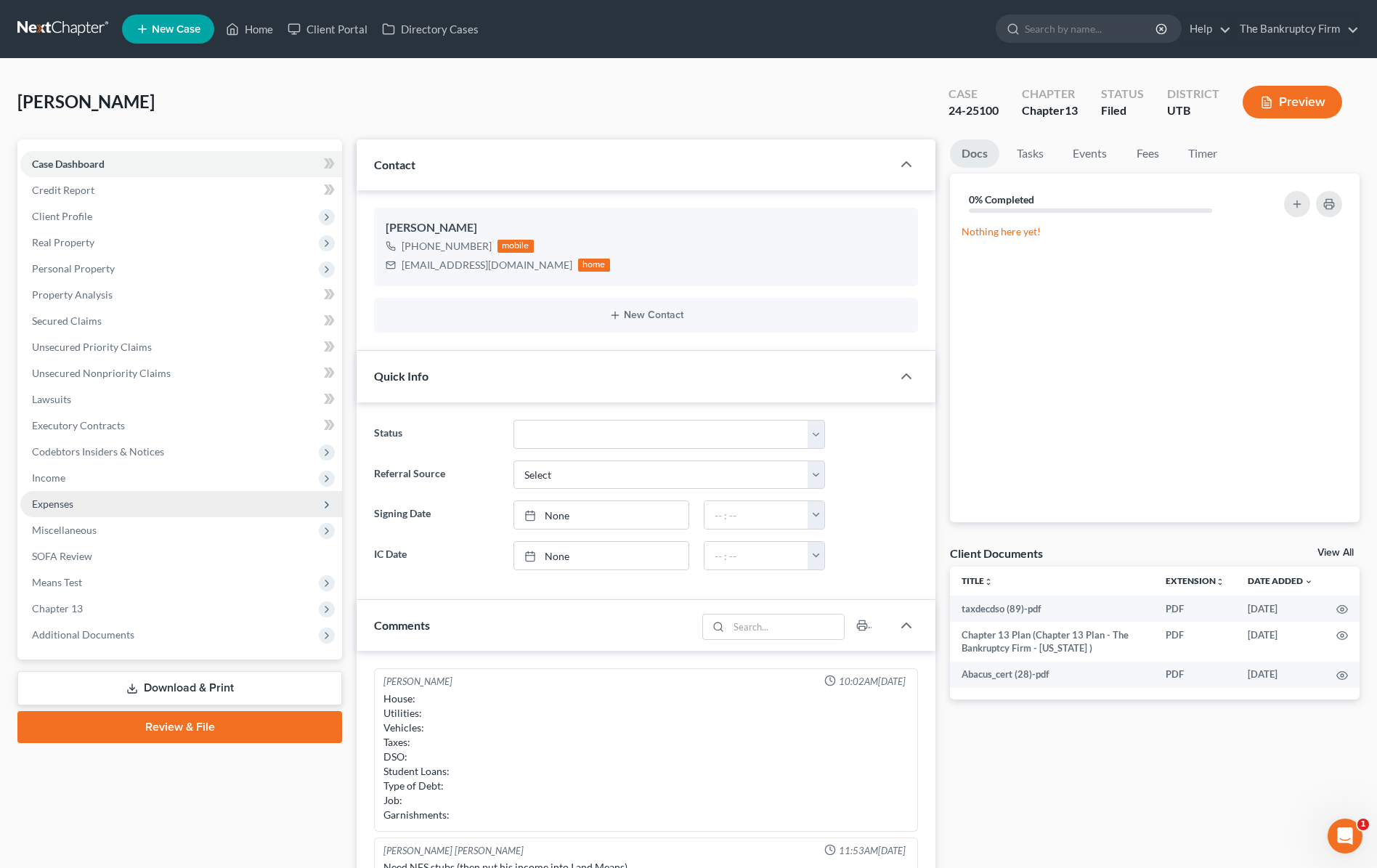
click at [76, 501] on span "Expenses" at bounding box center [181, 504] width 322 height 26
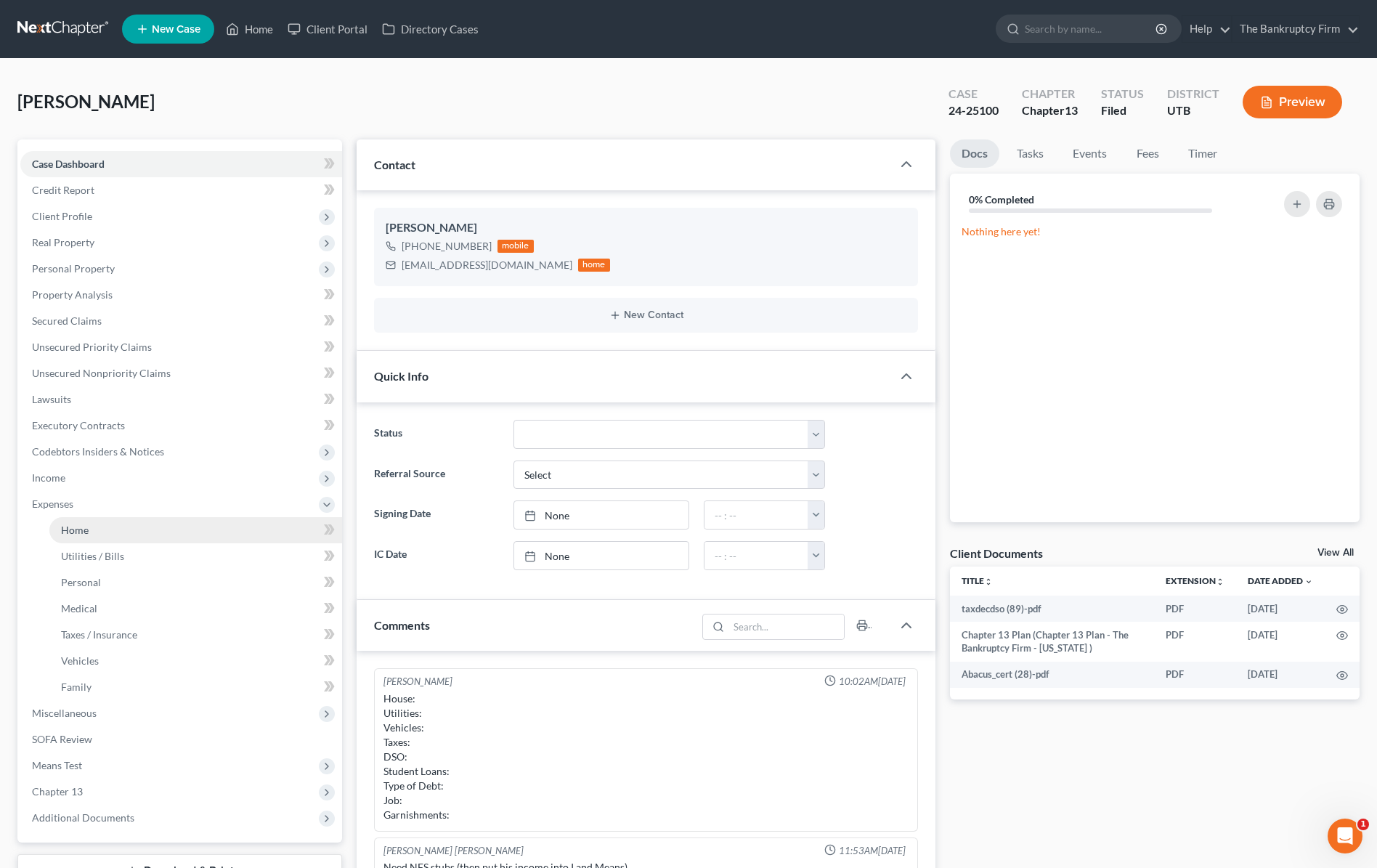
click at [153, 533] on link "Home" at bounding box center [195, 530] width 293 height 26
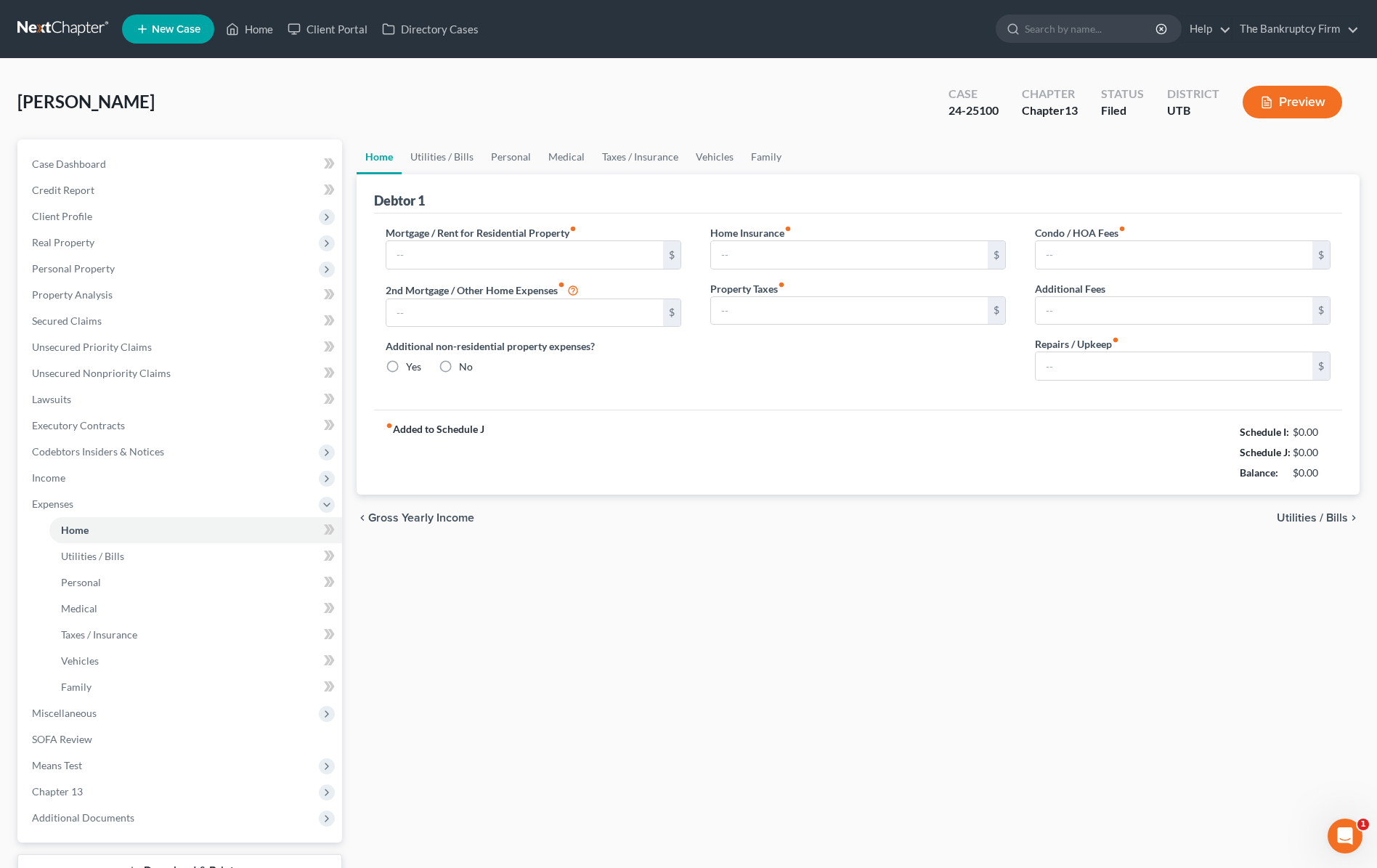
type input "1,629.00"
type input "85.00"
radio input "true"
type input "0.00"
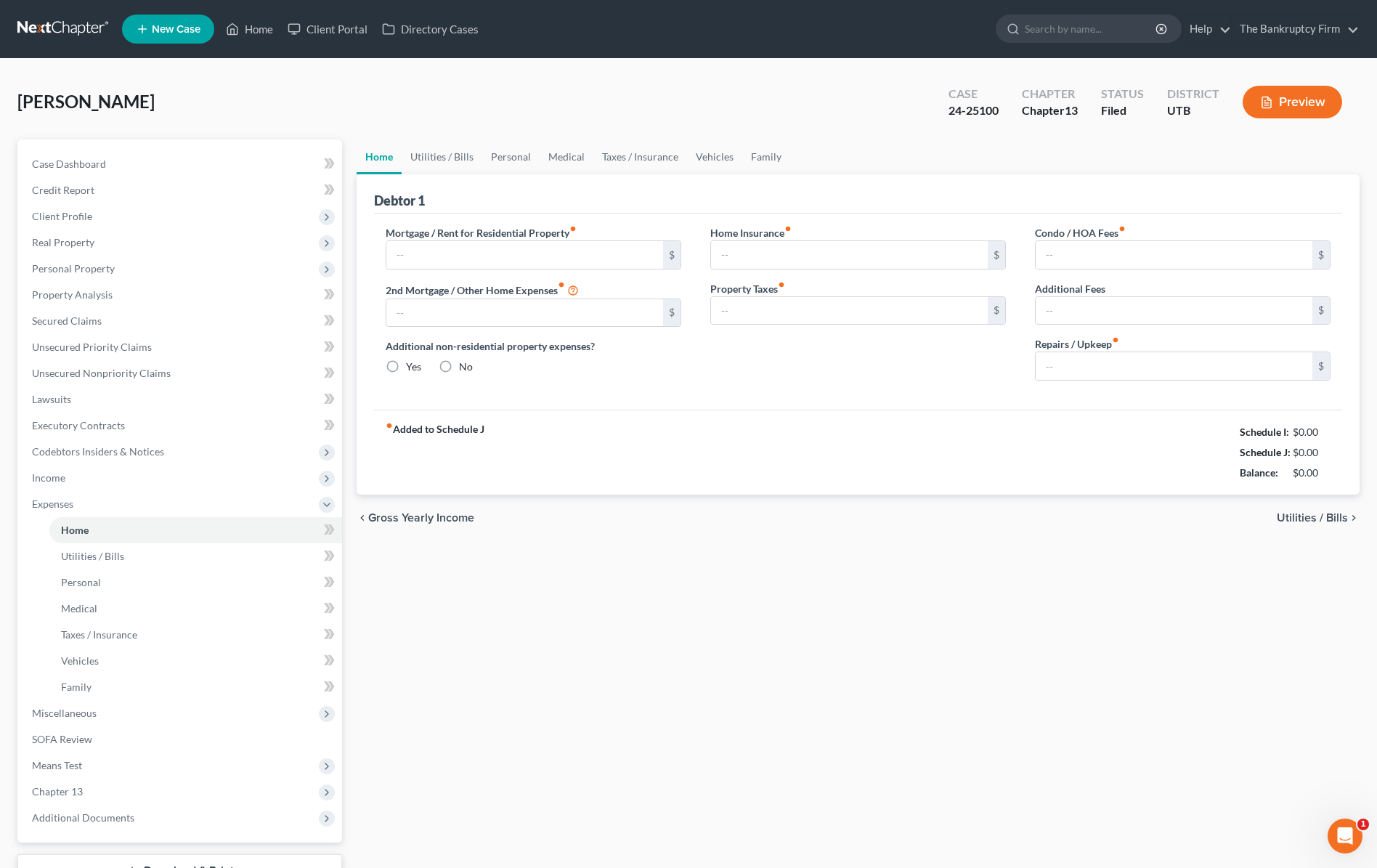
type input "0.00"
